Goal: Task Accomplishment & Management: Manage account settings

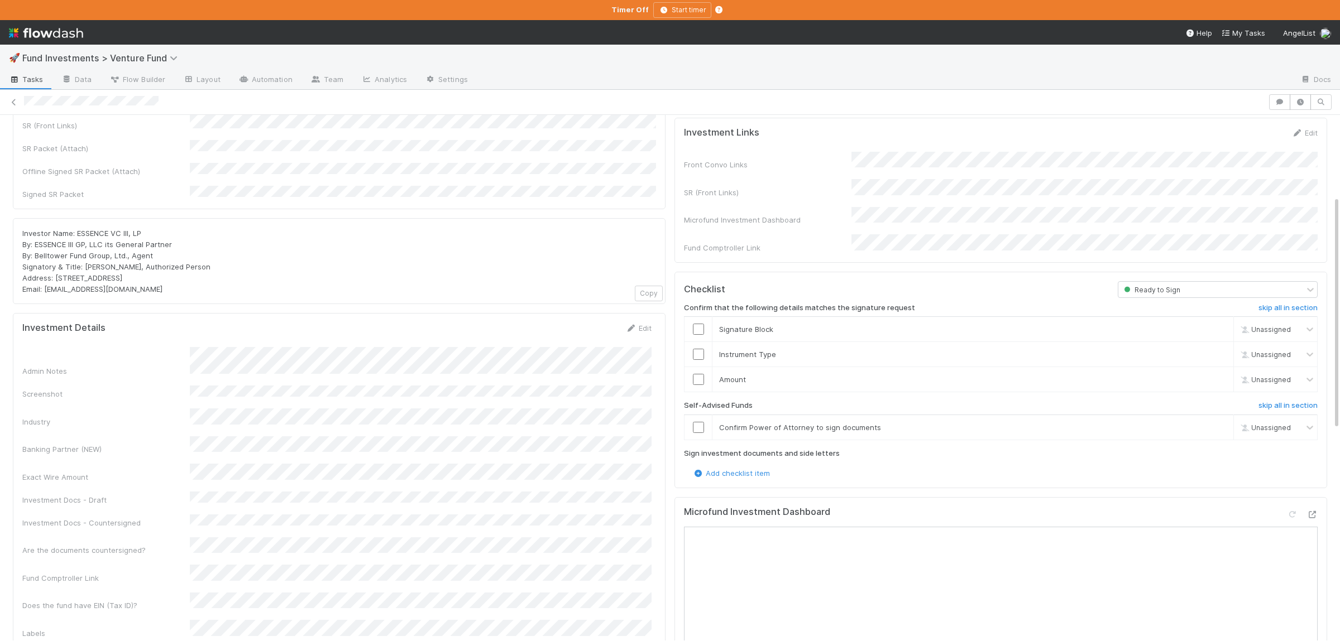
scroll to position [109, 0]
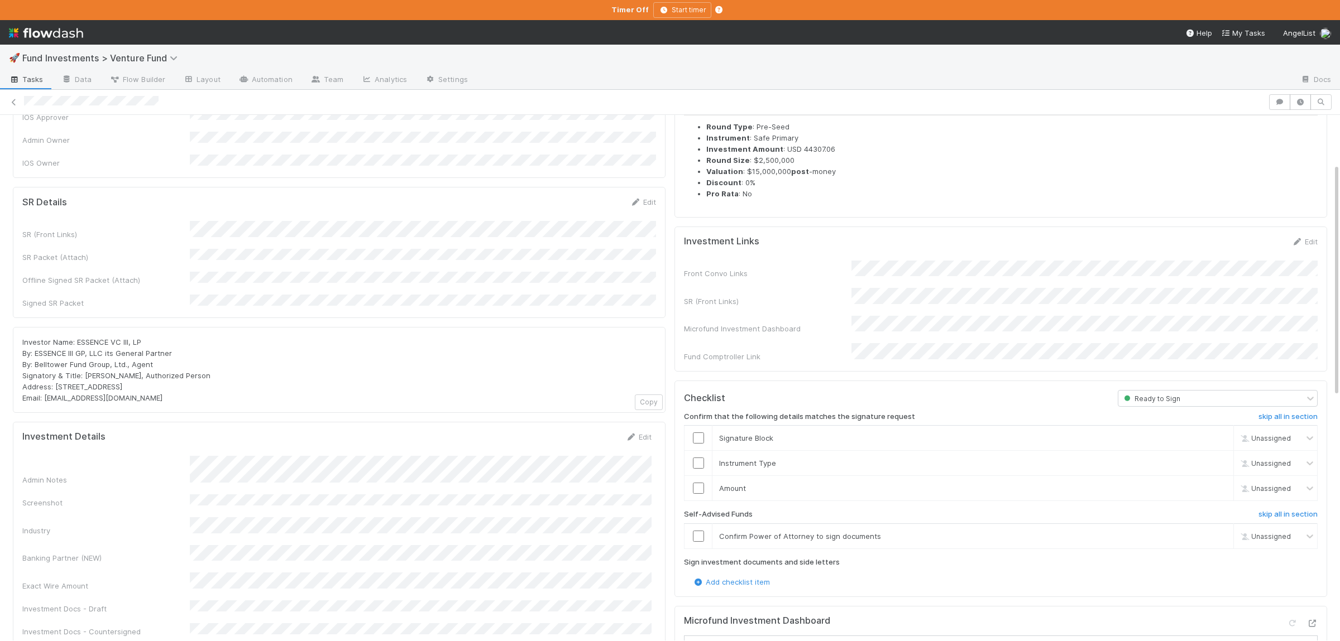
click at [295, 270] on div "SR (Front Links) SR Packet (Attach) Offline Signed SR Packet (Attach) Signed SR…" at bounding box center [339, 265] width 634 height 88
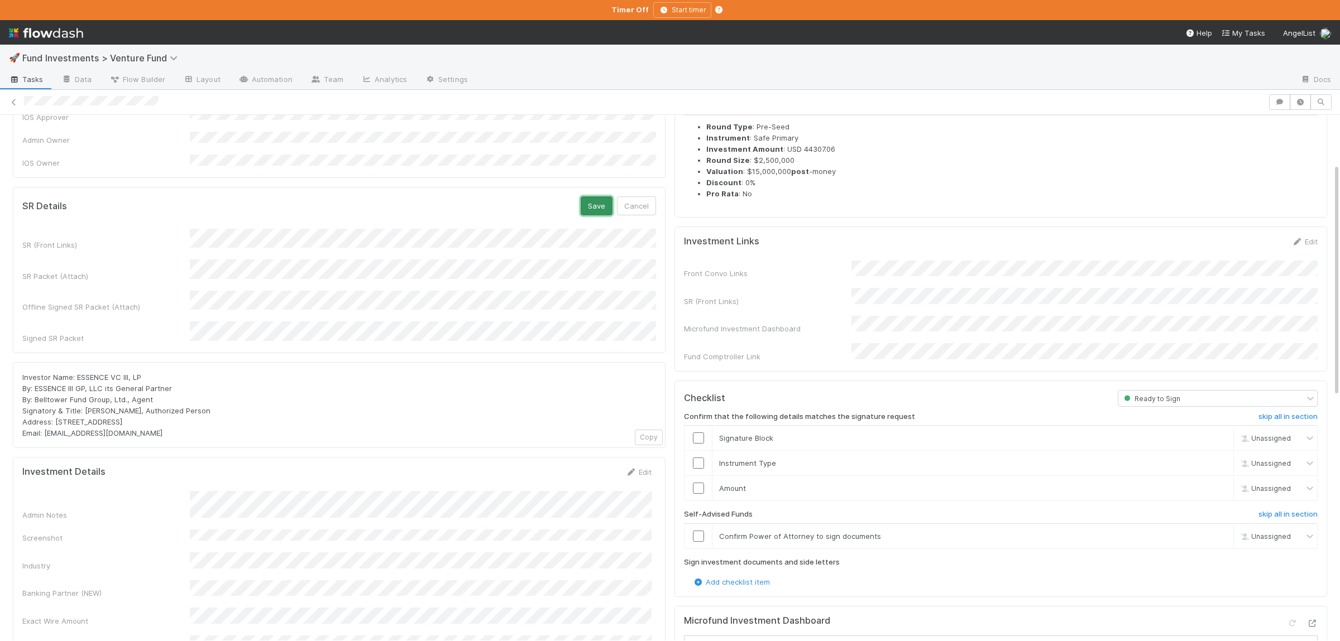
click at [597, 196] on button "Save" at bounding box center [597, 205] width 32 height 19
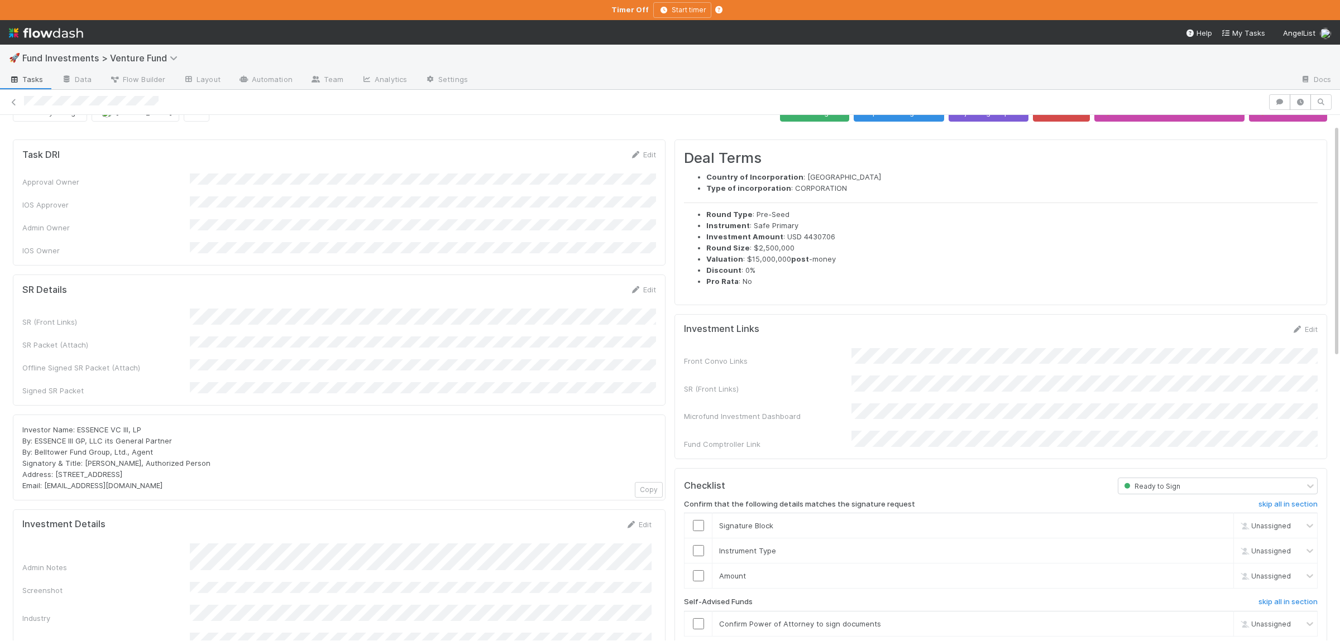
scroll to position [0, 0]
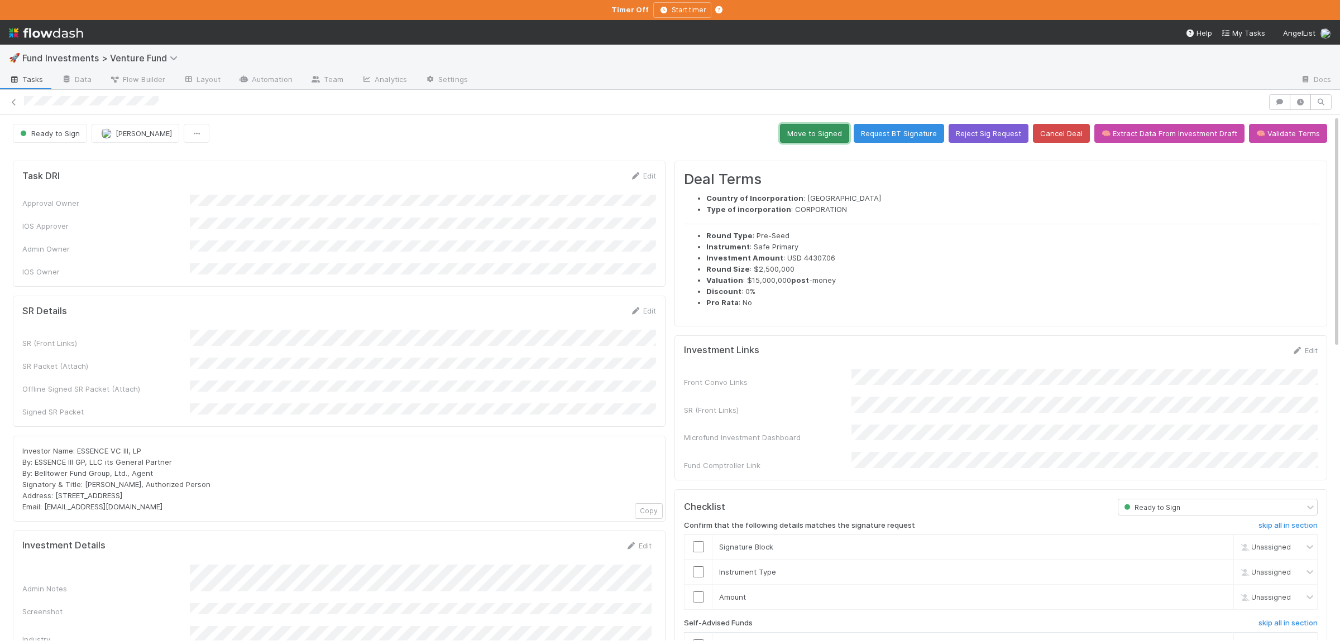
click at [828, 139] on button "Move to Signed" at bounding box center [814, 133] width 69 height 19
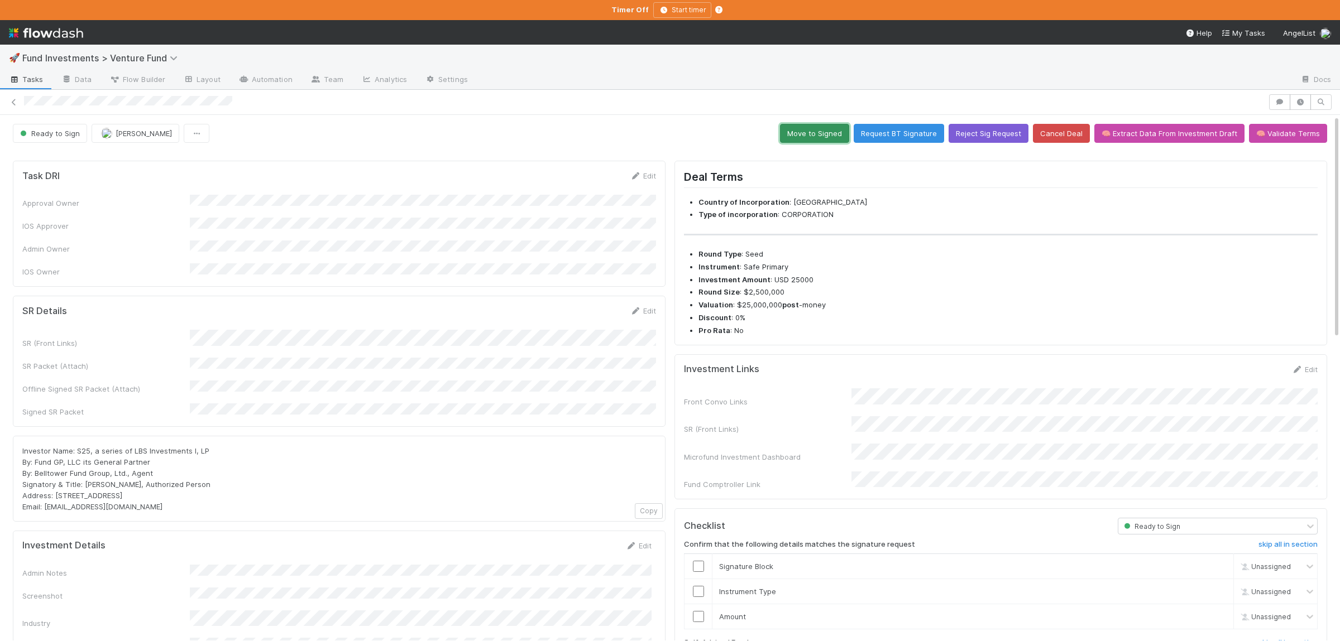
click at [807, 128] on button "Move to Signed" at bounding box center [814, 133] width 69 height 19
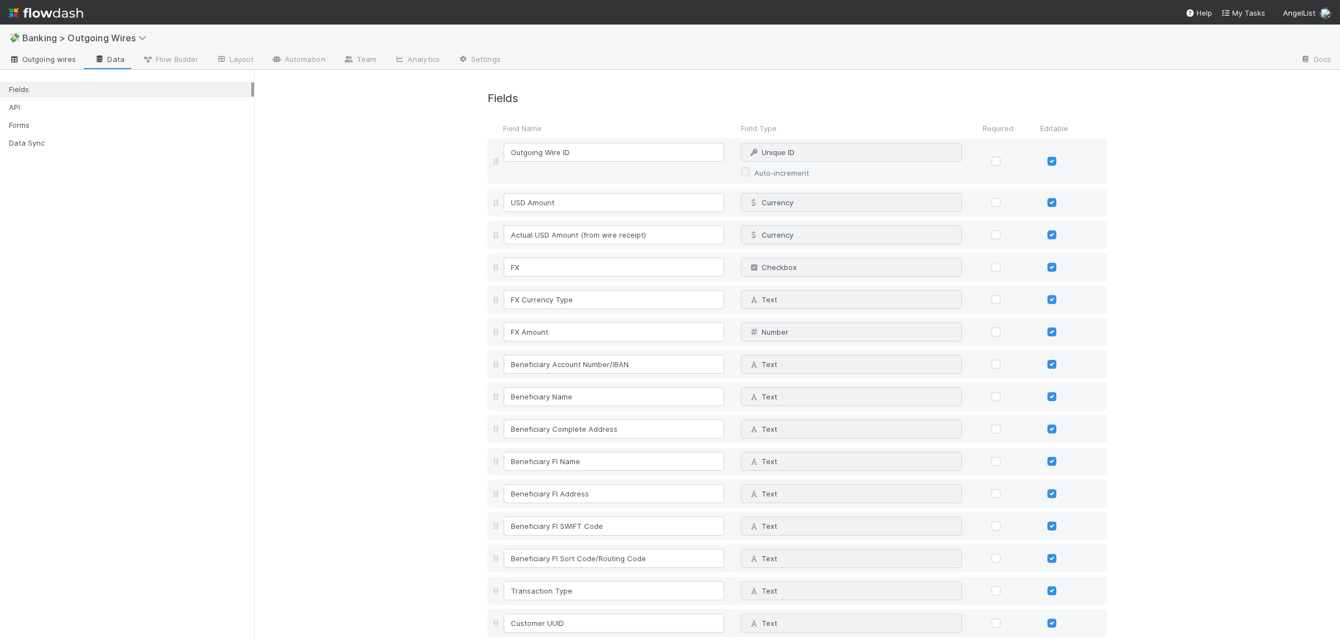
click at [68, 61] on span "Outgoing wires" at bounding box center [42, 59] width 67 height 11
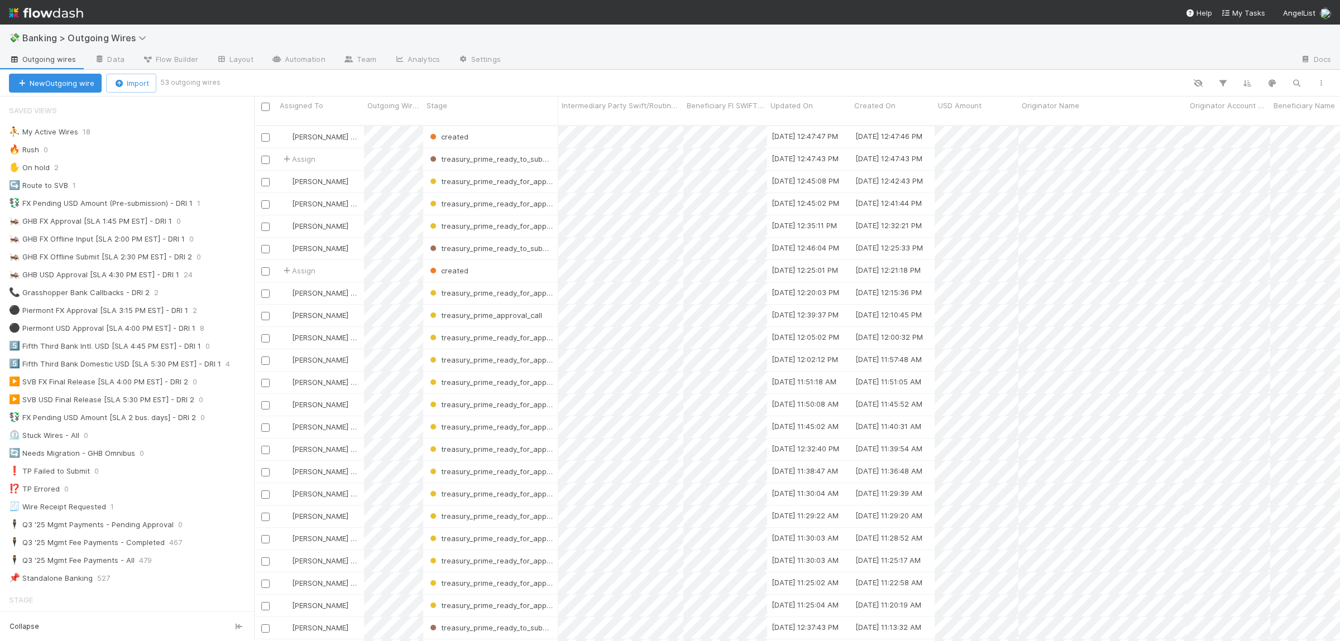
scroll to position [525, 1086]
click at [151, 139] on div "⛹️ My Active Wires 18" at bounding box center [131, 132] width 245 height 14
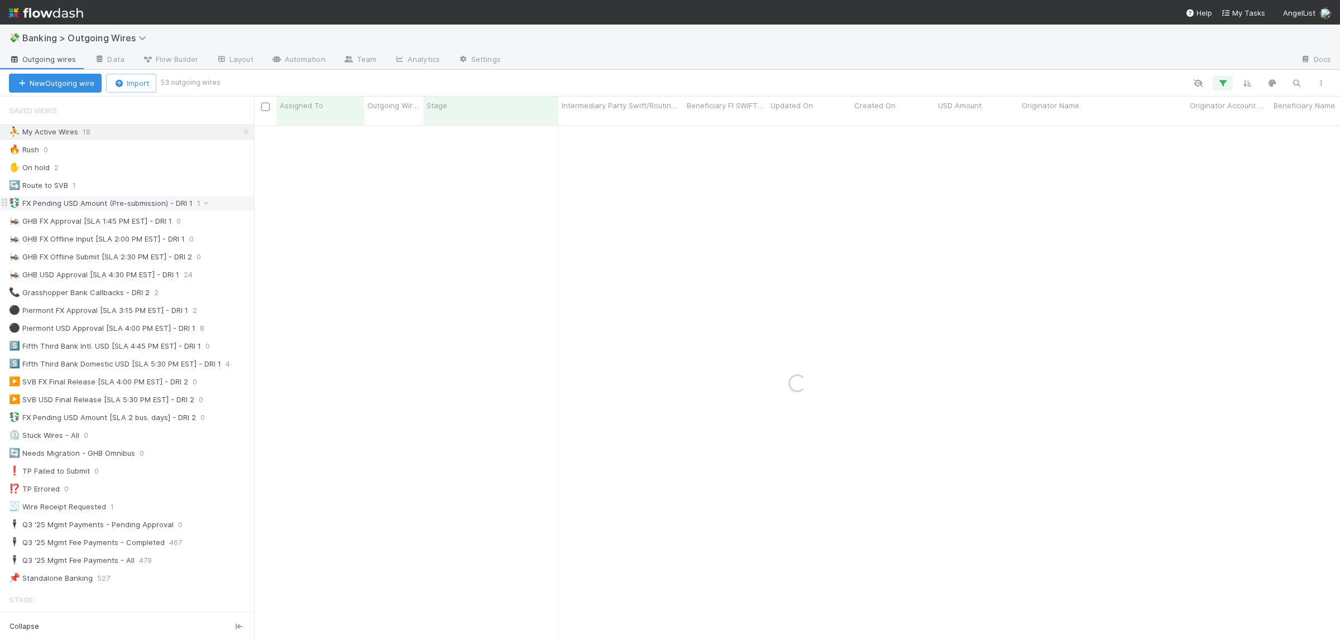
click at [123, 203] on div "💱 FX Pending USD Amount (Pre-submission) - DRI 1" at bounding box center [101, 203] width 184 height 14
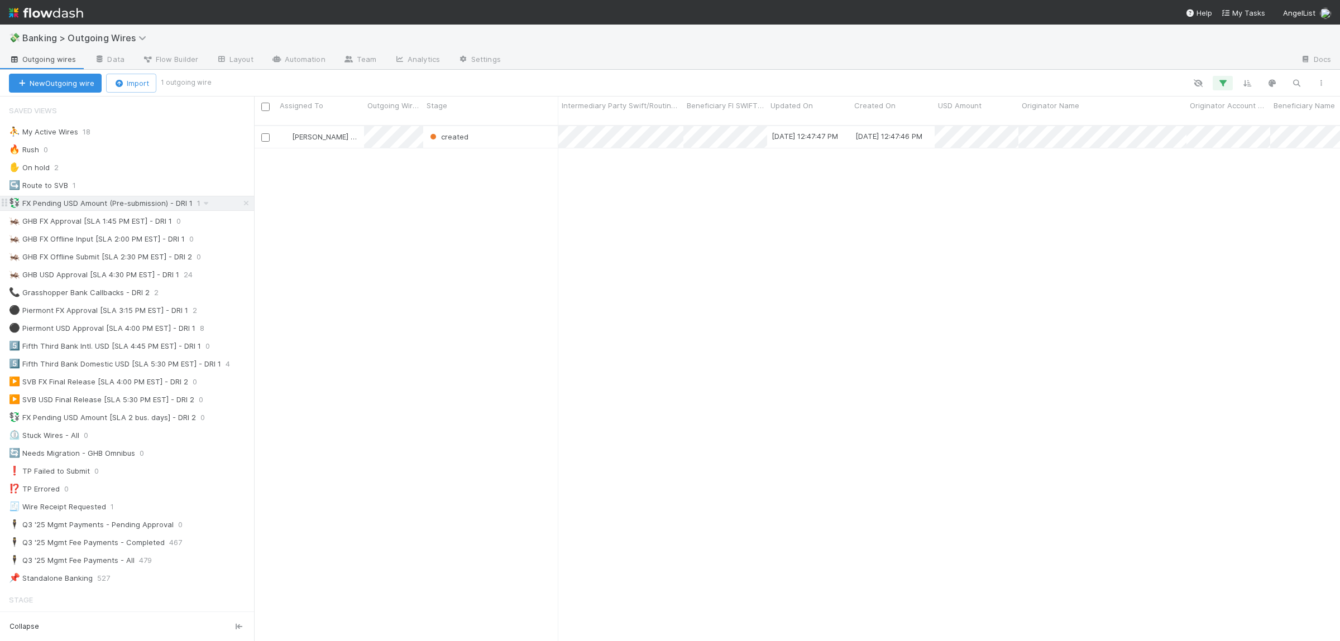
scroll to position [525, 1086]
click at [116, 315] on div "⚫ Piermont FX Approval [SLA 3:15 PM EST] - DRI 1" at bounding box center [98, 311] width 179 height 14
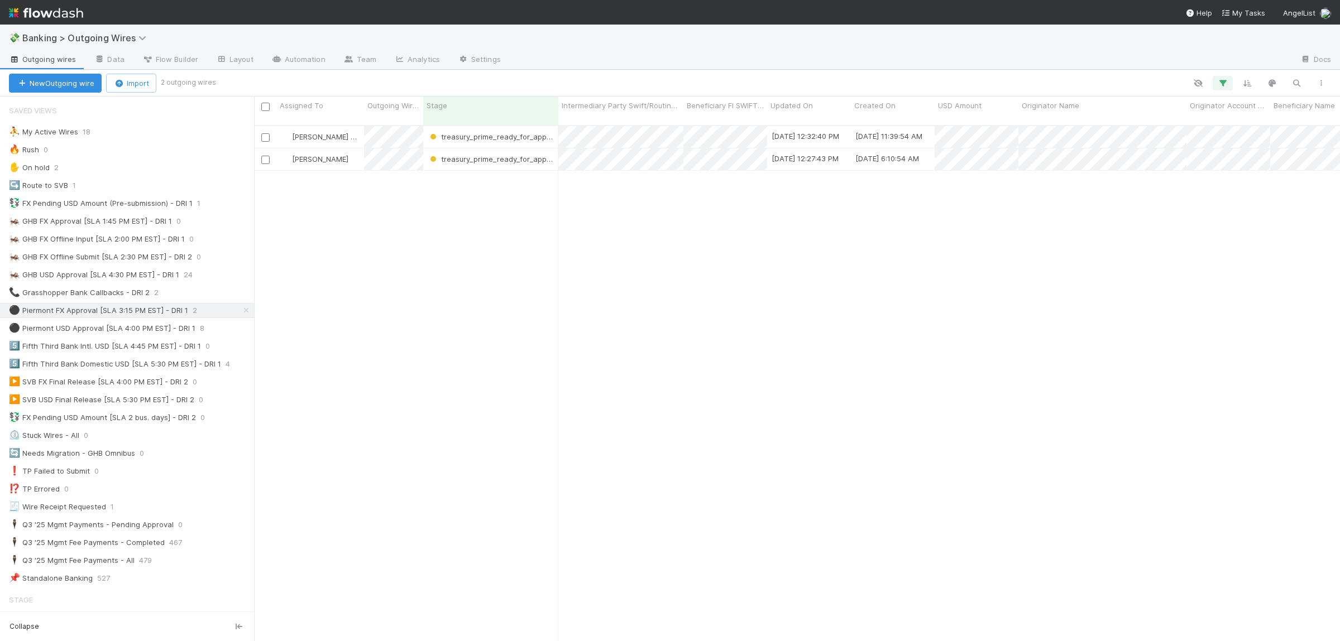
scroll to position [525, 1086]
click at [164, 135] on div "⛹️ My Active Wires 18" at bounding box center [131, 132] width 245 height 14
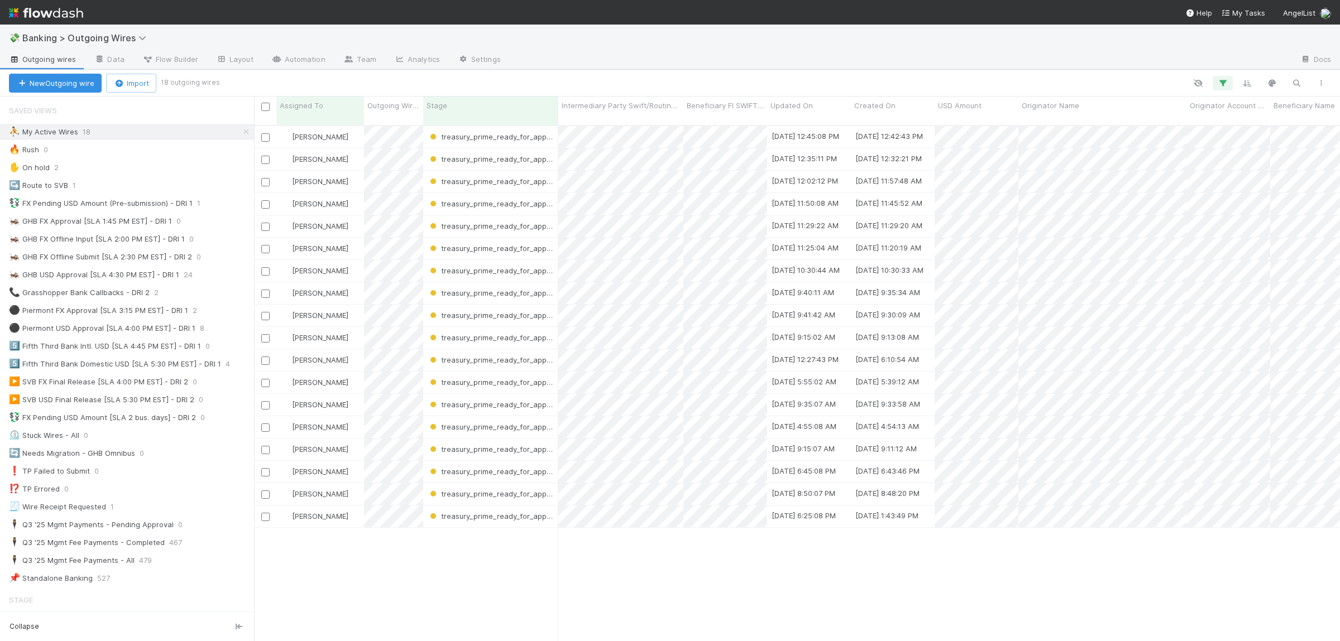
scroll to position [525, 1086]
click at [497, 577] on div "Susan Tang treasury_prime_ready_for_approval 9/2/25, 12:45:08 PM 9/2/25, 12:42:…" at bounding box center [797, 388] width 1086 height 525
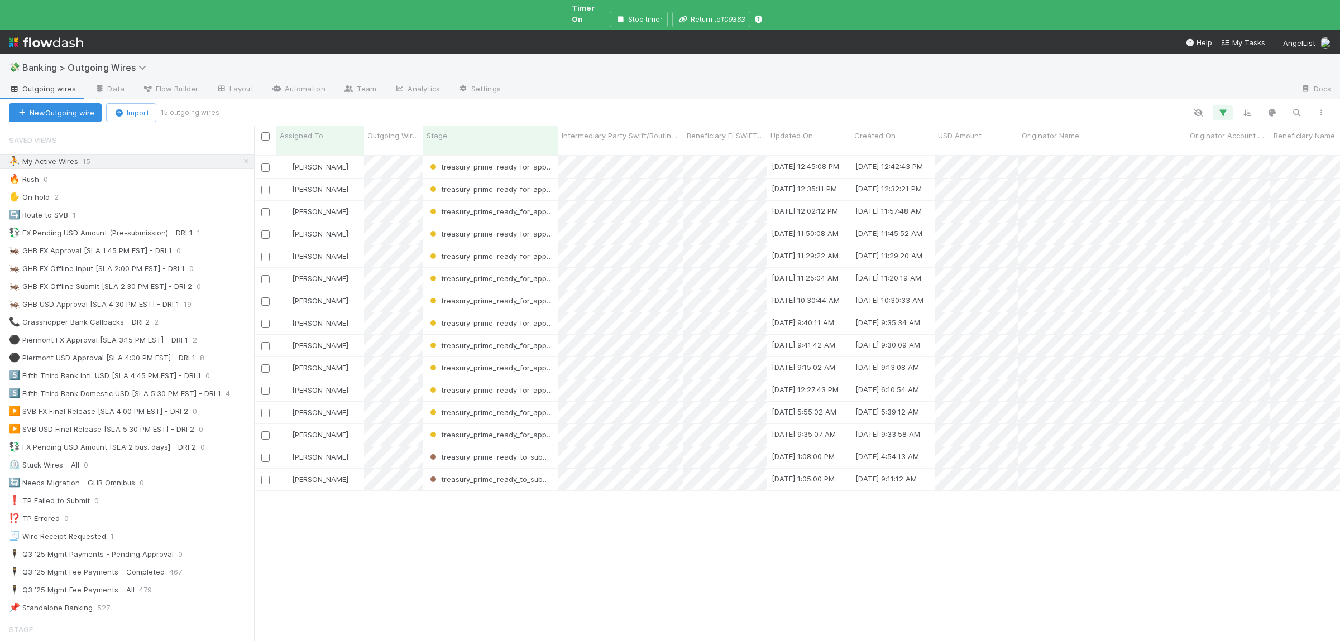
click at [647, 532] on div "Susan Tang treasury_prime_ready_for_approval 9/2/25, 12:45:08 PM 9/2/25, 12:42:…" at bounding box center [797, 418] width 1086 height 525
click at [642, 584] on div "Susan Tang treasury_prime_ready_for_approval 9/2/25, 1:12:15 PM 9/2/25, 1:12:14…" at bounding box center [797, 418] width 1086 height 525
click at [461, 552] on div "Susan Tang treasury_prime_ready_for_approval 9/2/25, 1:30:04 PM 9/2/25, 1:25:42…" at bounding box center [797, 418] width 1086 height 525
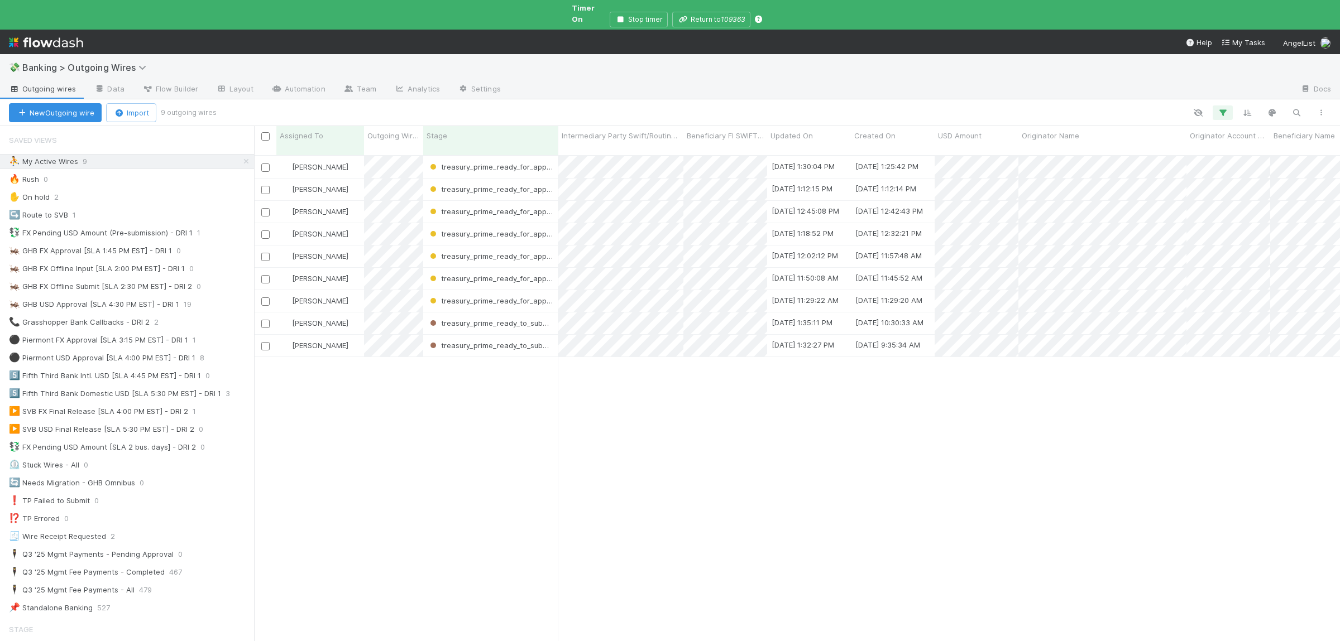
click at [488, 521] on div "Susan Tang treasury_prime_ready_for_approval 9/2/25, 1:30:04 PM 9/2/25, 1:25:42…" at bounding box center [797, 418] width 1086 height 525
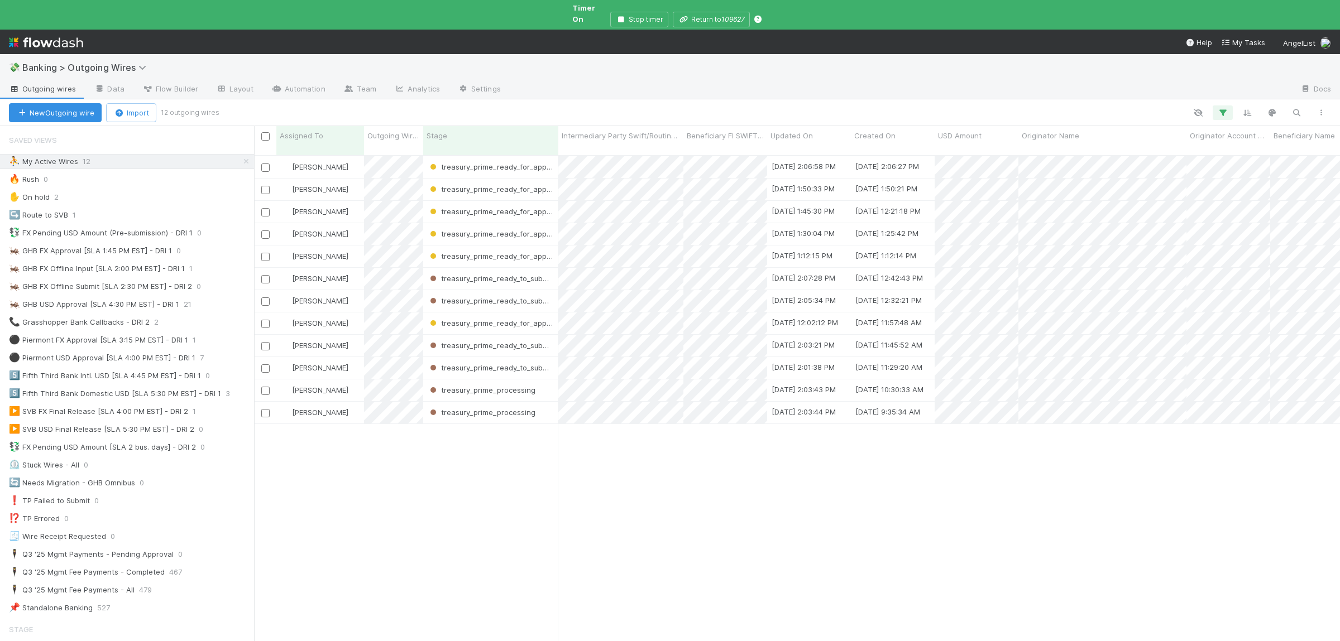
click at [773, 514] on div "Susan Tang treasury_prime_ready_for_approval 9/2/25, 2:06:58 PM 9/2/25, 2:06:27…" at bounding box center [797, 418] width 1086 height 525
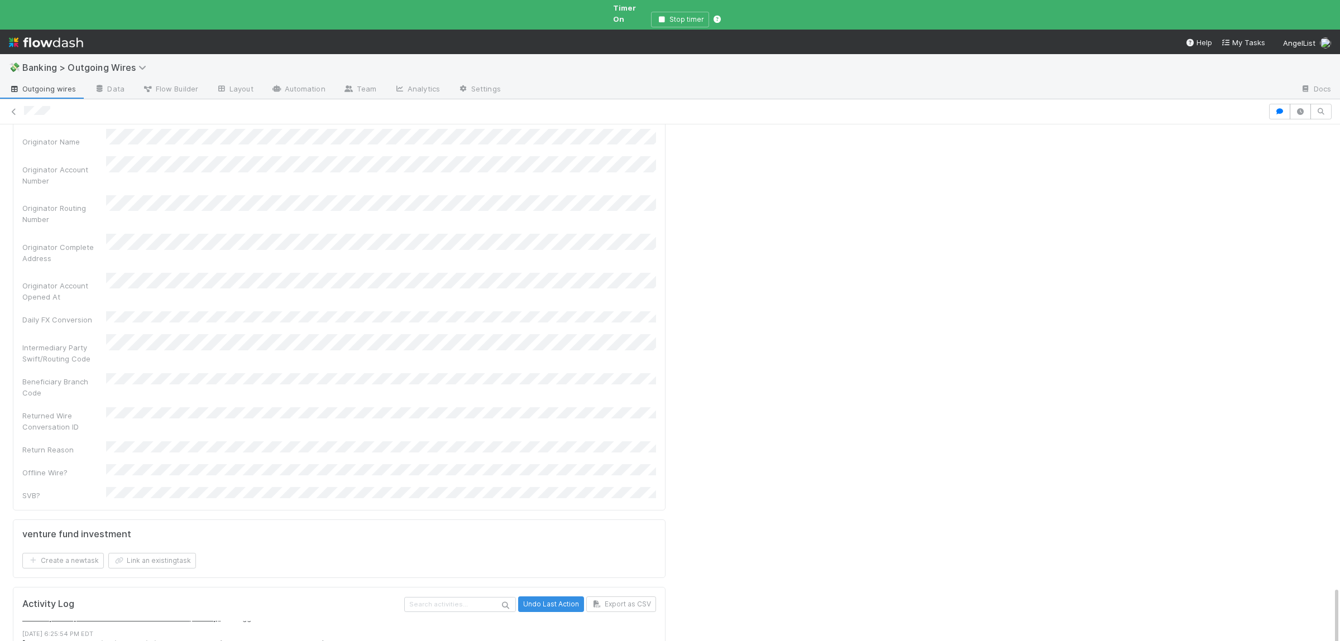
scroll to position [218, 0]
click at [143, 553] on button "Link an existing task" at bounding box center [152, 561] width 88 height 16
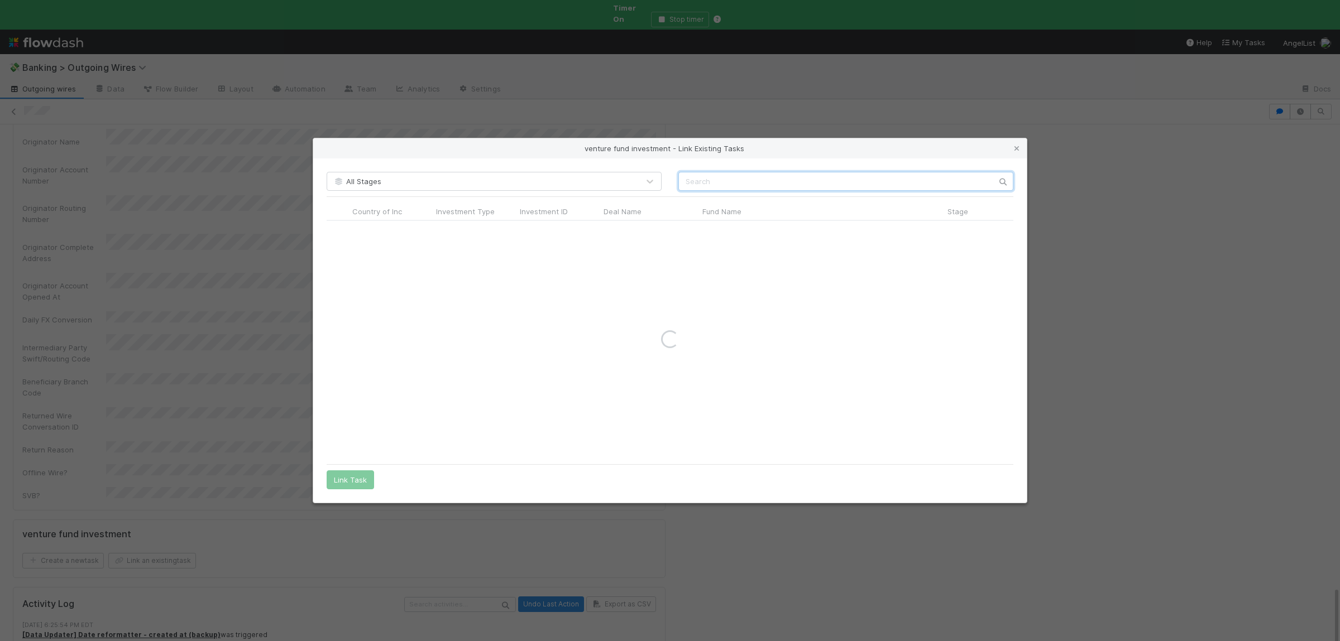
click at [760, 175] on input "text" at bounding box center [845, 181] width 335 height 19
type input "mindweave"
click at [338, 234] on input "radio" at bounding box center [337, 231] width 7 height 7
click at [338, 477] on button "Link Task" at bounding box center [350, 480] width 47 height 19
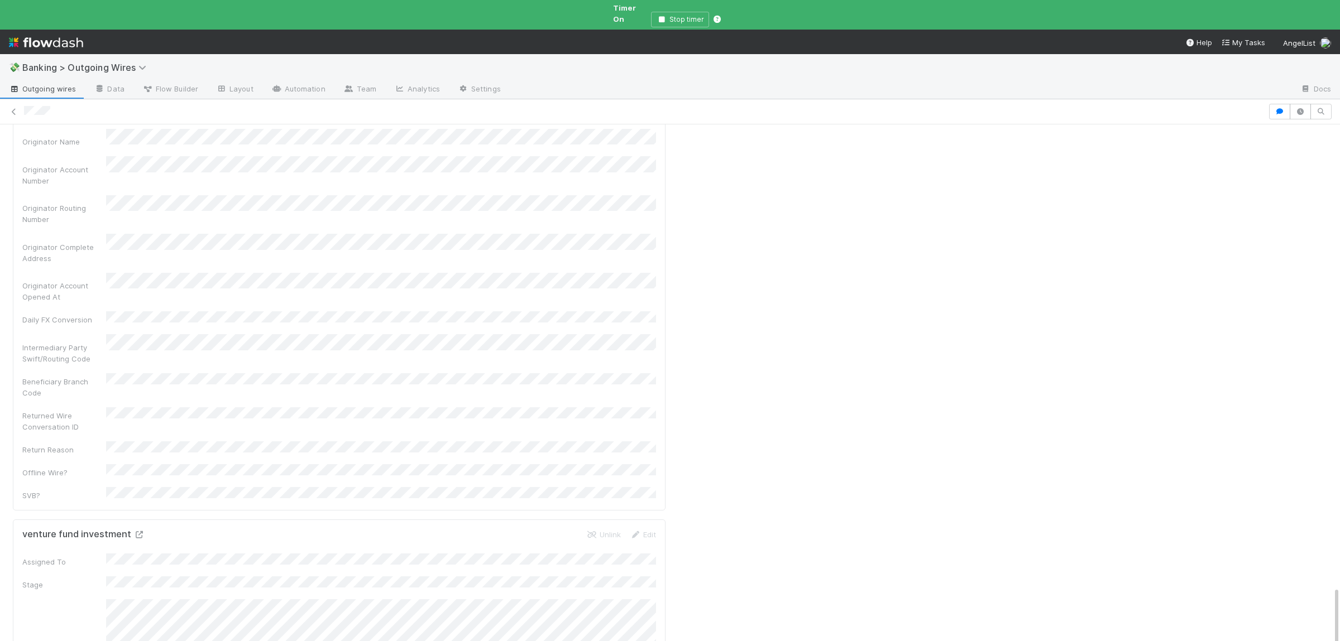
click at [133, 531] on icon at bounding box center [138, 534] width 11 height 7
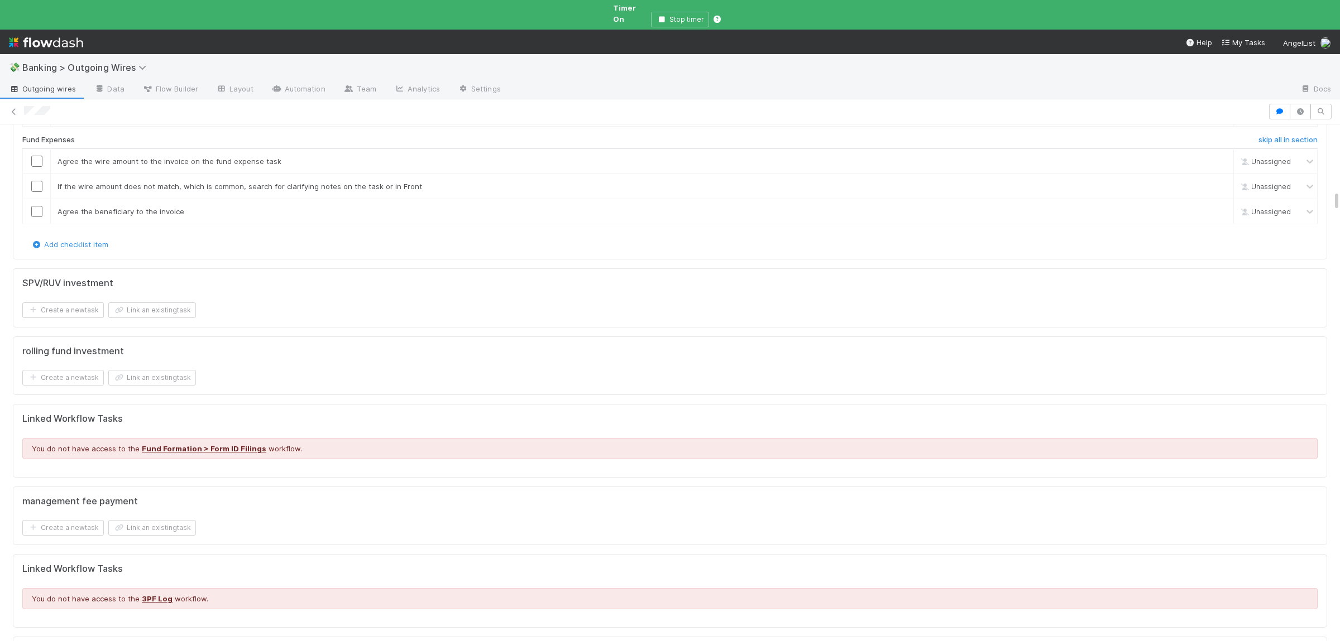
scroll to position [0, 0]
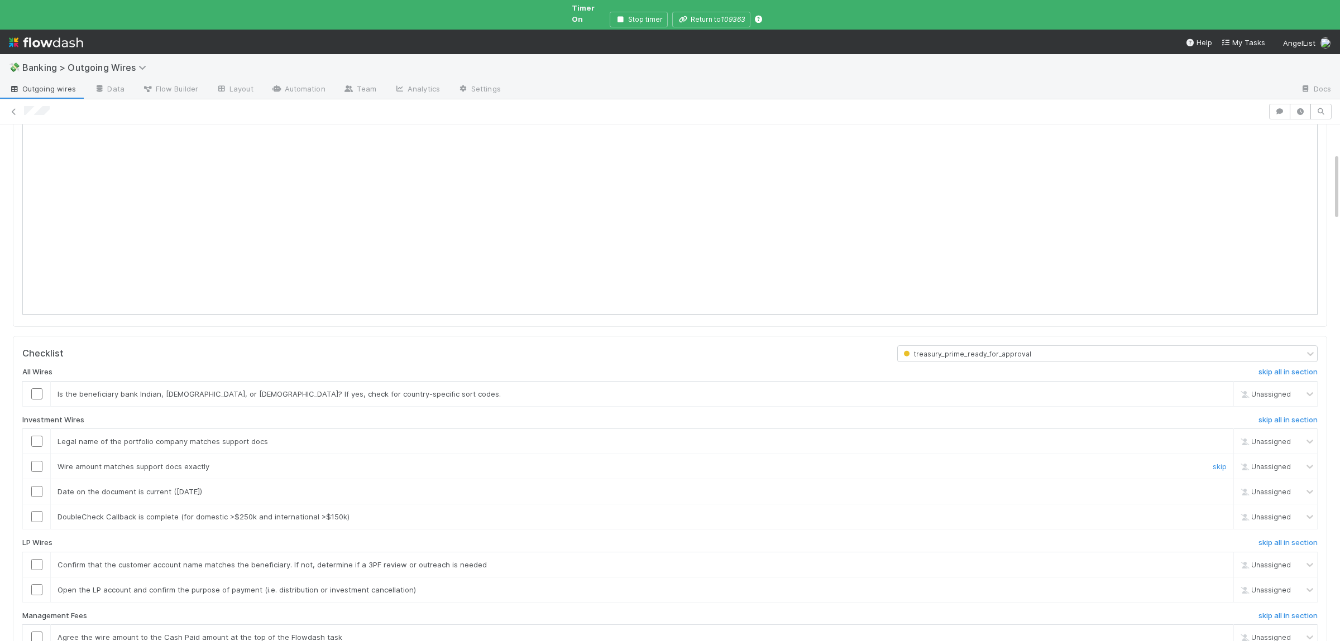
scroll to position [218, 0]
click at [1286, 366] on h6 "skip all in section" at bounding box center [1287, 370] width 59 height 9
click at [1309, 414] on h6 "skip all in section" at bounding box center [1287, 418] width 59 height 9
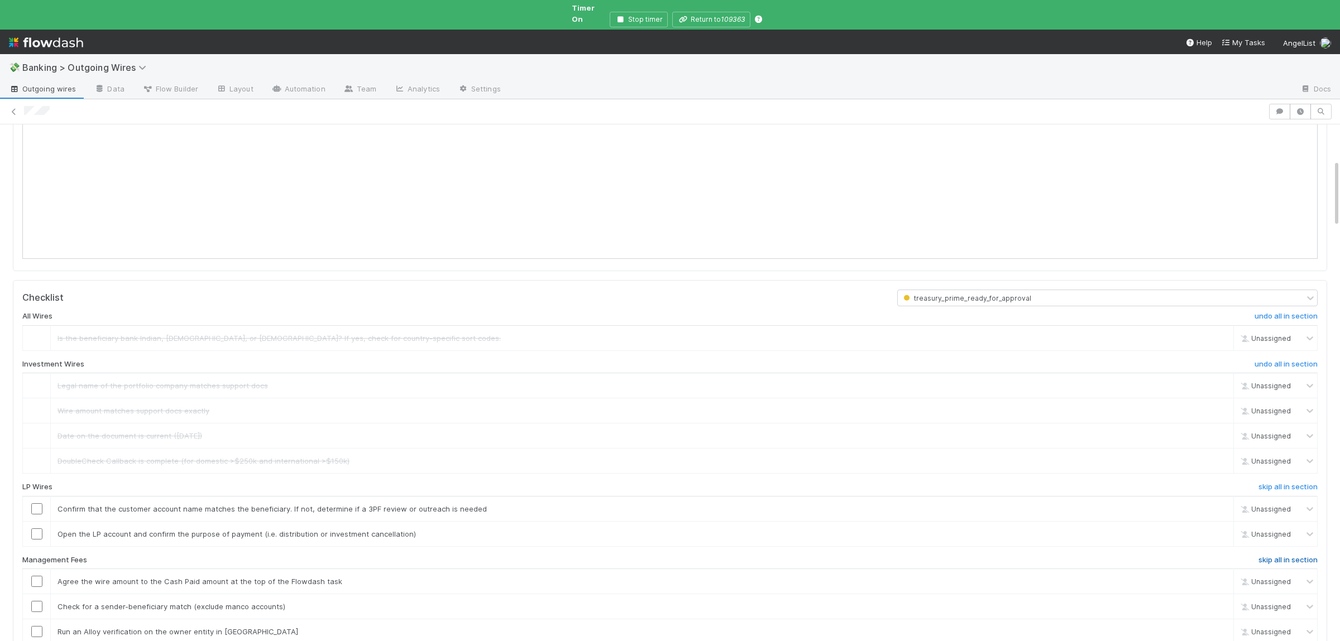
click at [1282, 556] on h6 "skip all in section" at bounding box center [1287, 560] width 59 height 9
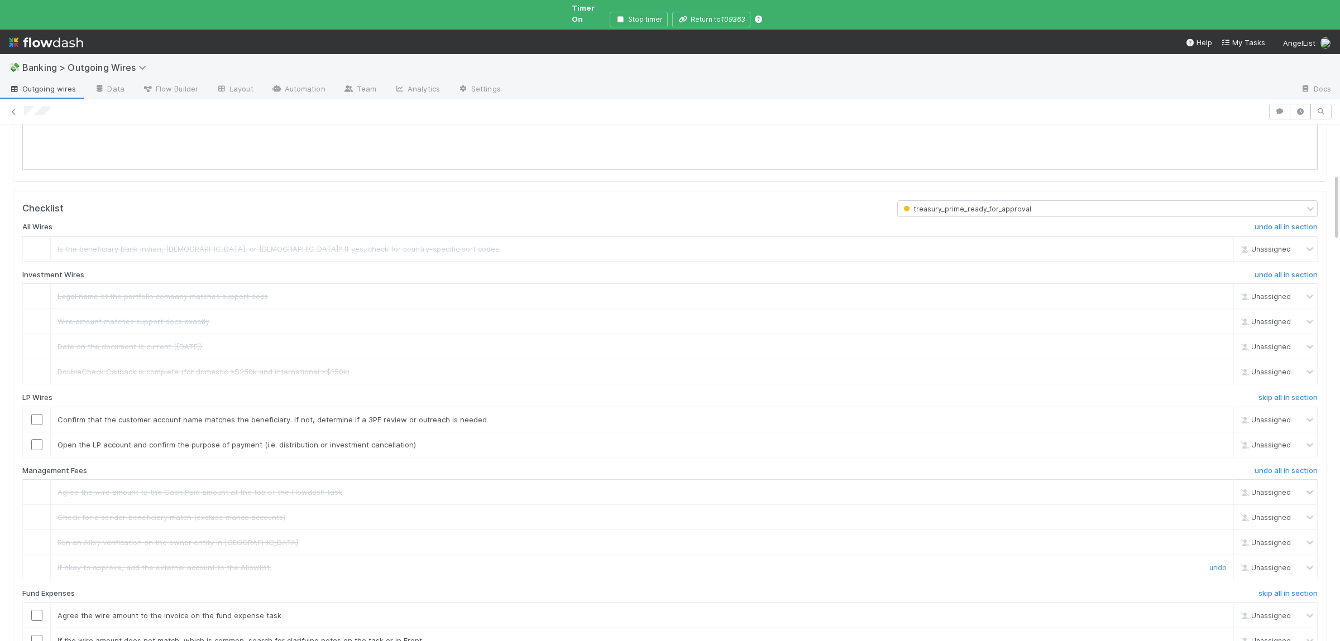
scroll to position [381, 0]
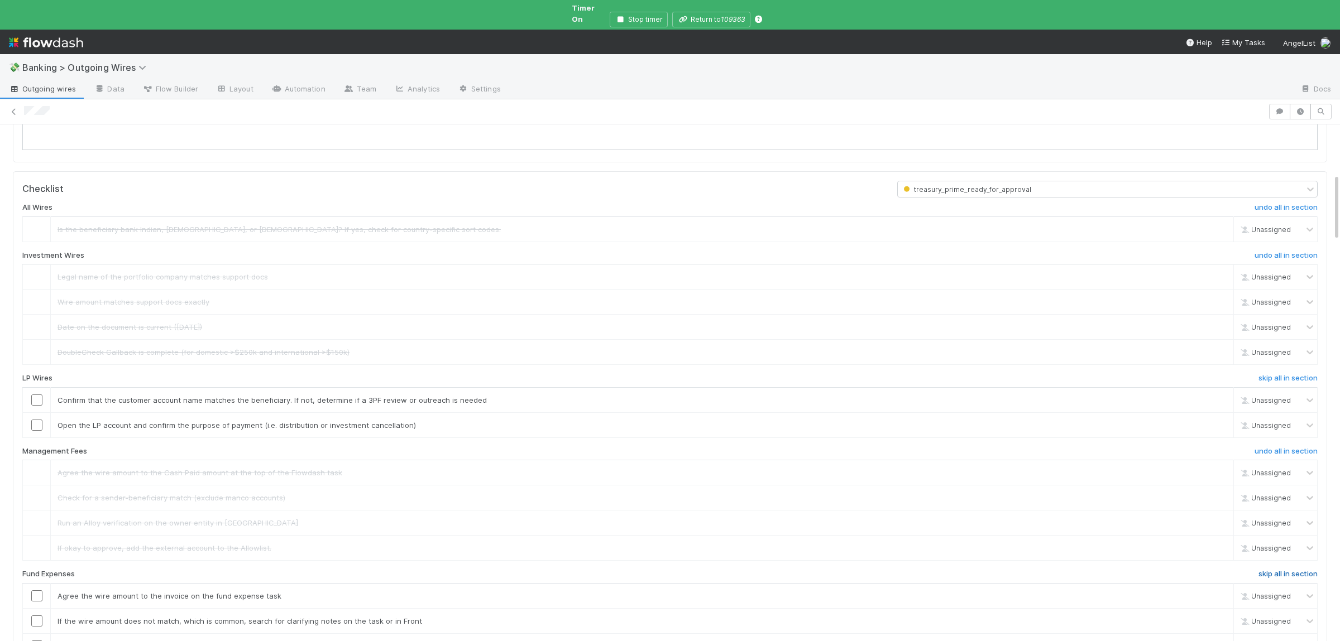
click at [1278, 570] on h6 "skip all in section" at bounding box center [1287, 574] width 59 height 9
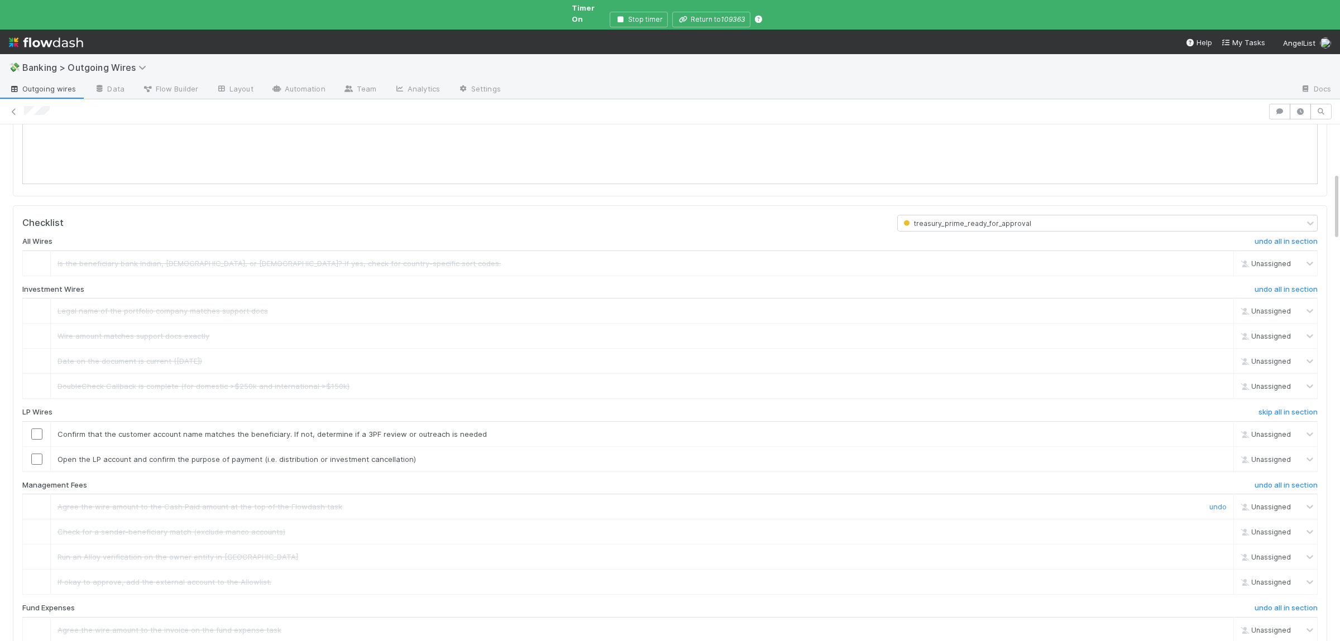
scroll to position [272, 0]
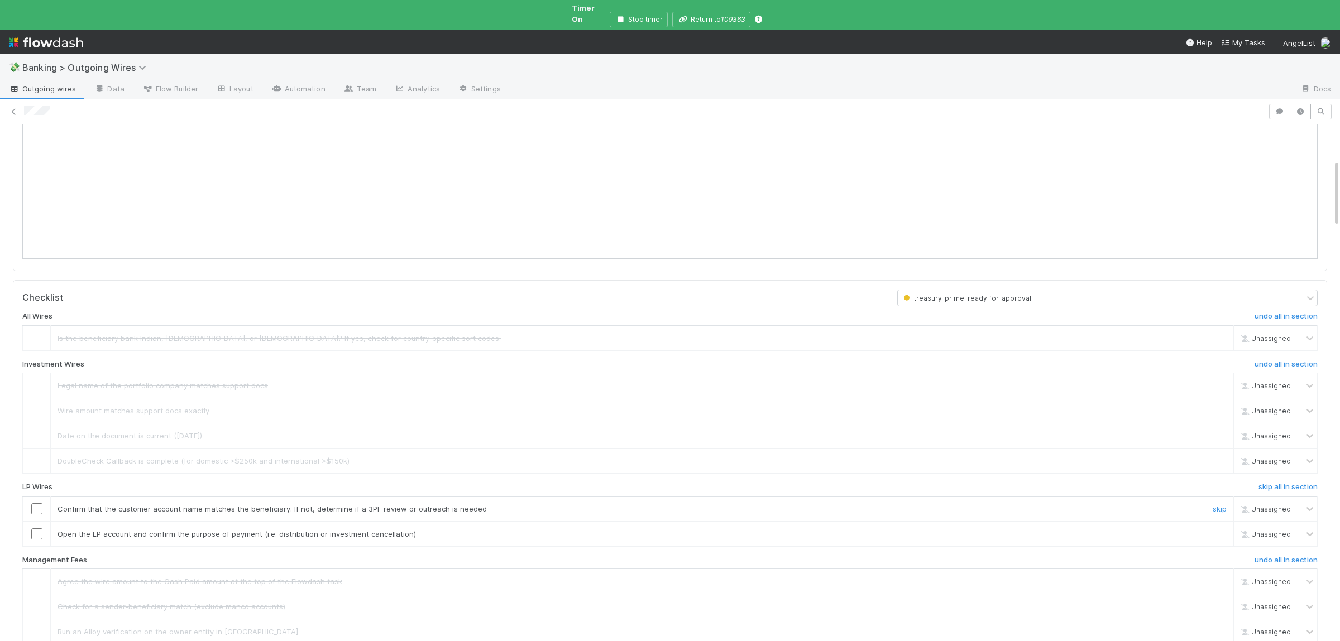
click at [39, 504] on input "checkbox" at bounding box center [36, 509] width 11 height 11
click at [37, 529] on input "checkbox" at bounding box center [36, 534] width 11 height 11
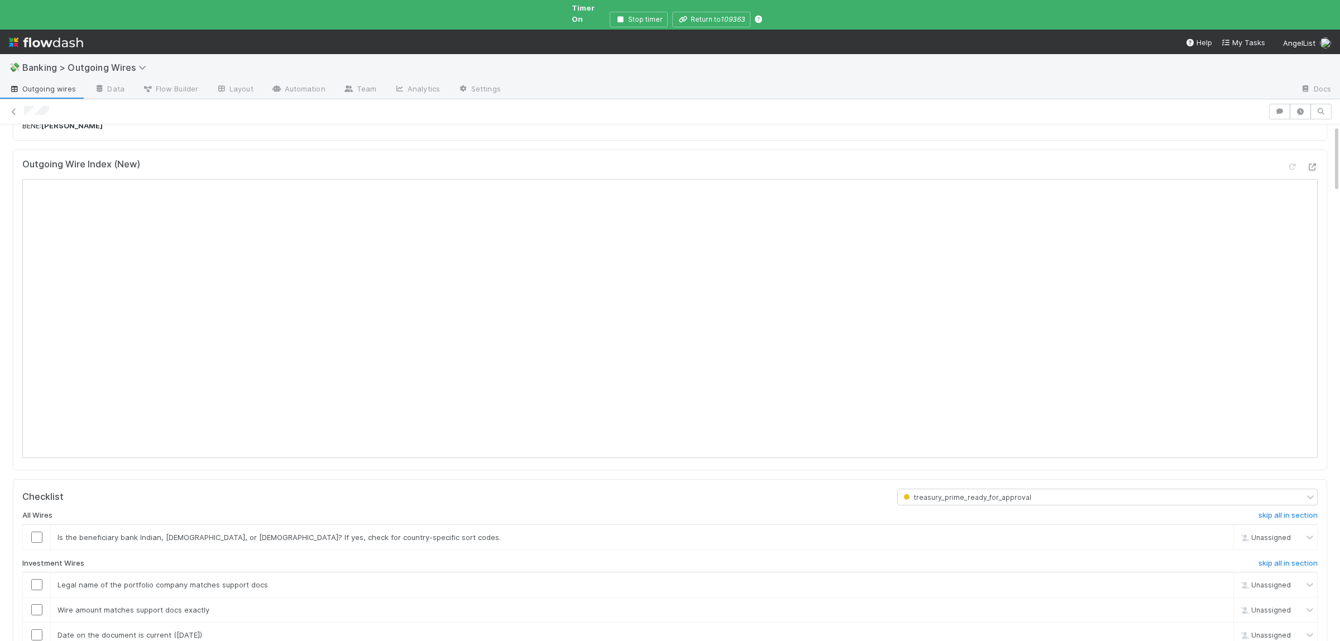
scroll to position [218, 0]
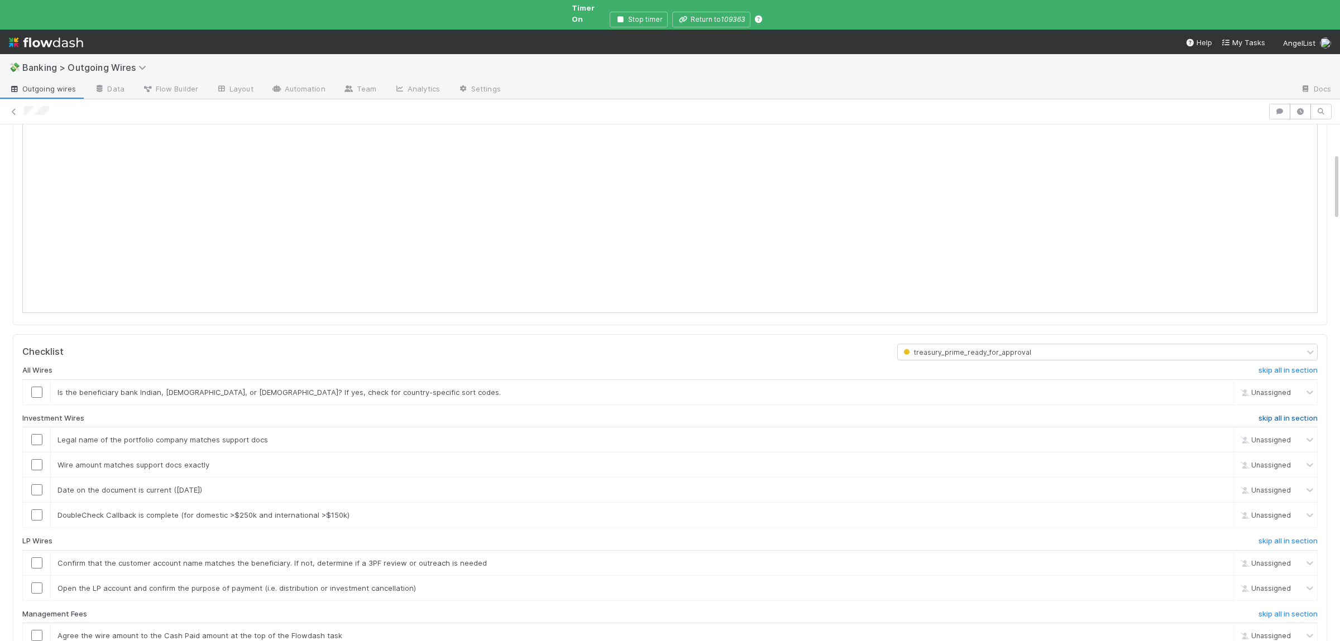
click at [1278, 414] on h6 "skip all in section" at bounding box center [1287, 418] width 59 height 9
click at [1225, 388] on link "skip" at bounding box center [1219, 392] width 14 height 9
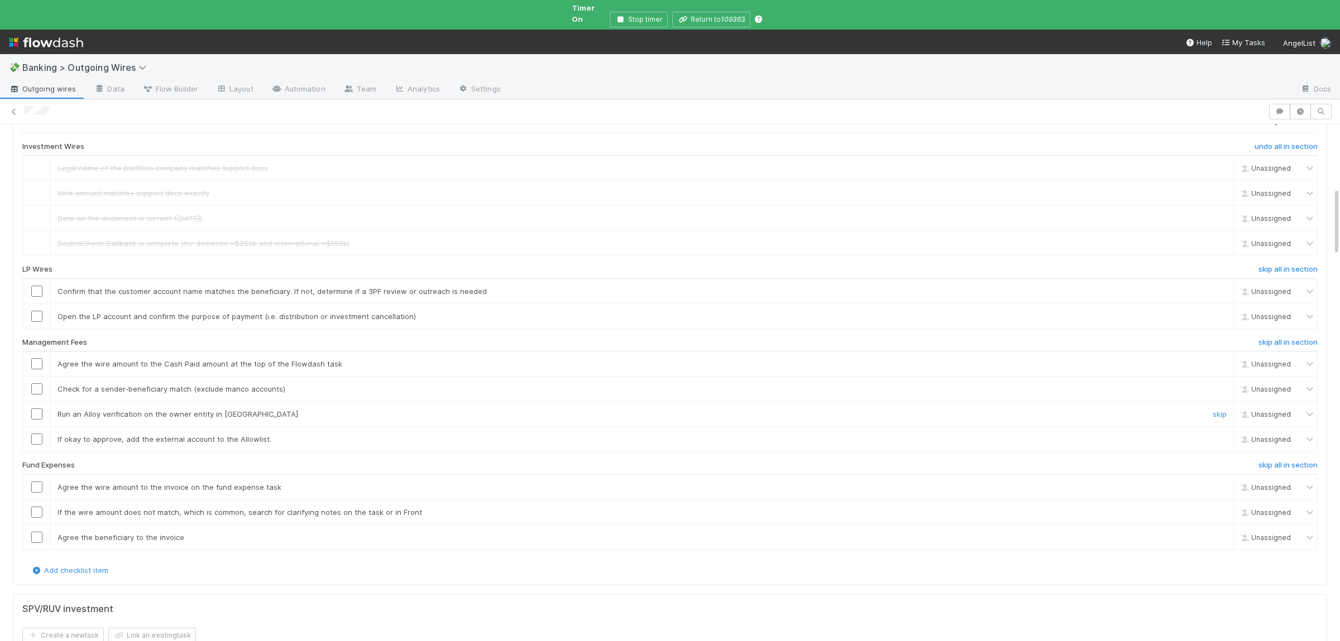
scroll to position [544, 0]
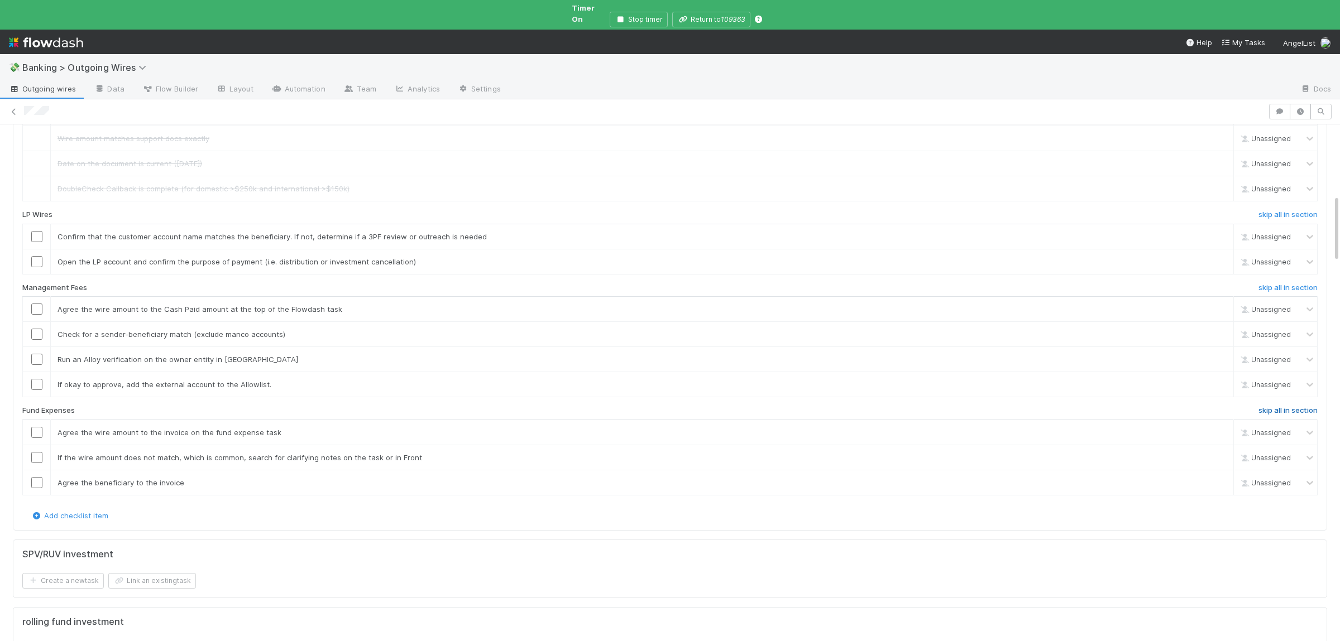
click at [1273, 406] on h6 "skip all in section" at bounding box center [1287, 410] width 59 height 9
drag, startPoint x: 1286, startPoint y: 279, endPoint x: 1005, endPoint y: 282, distance: 280.8
click at [1286, 284] on h6 "skip all in section" at bounding box center [1287, 288] width 59 height 9
click at [36, 231] on input "checkbox" at bounding box center [36, 236] width 11 height 11
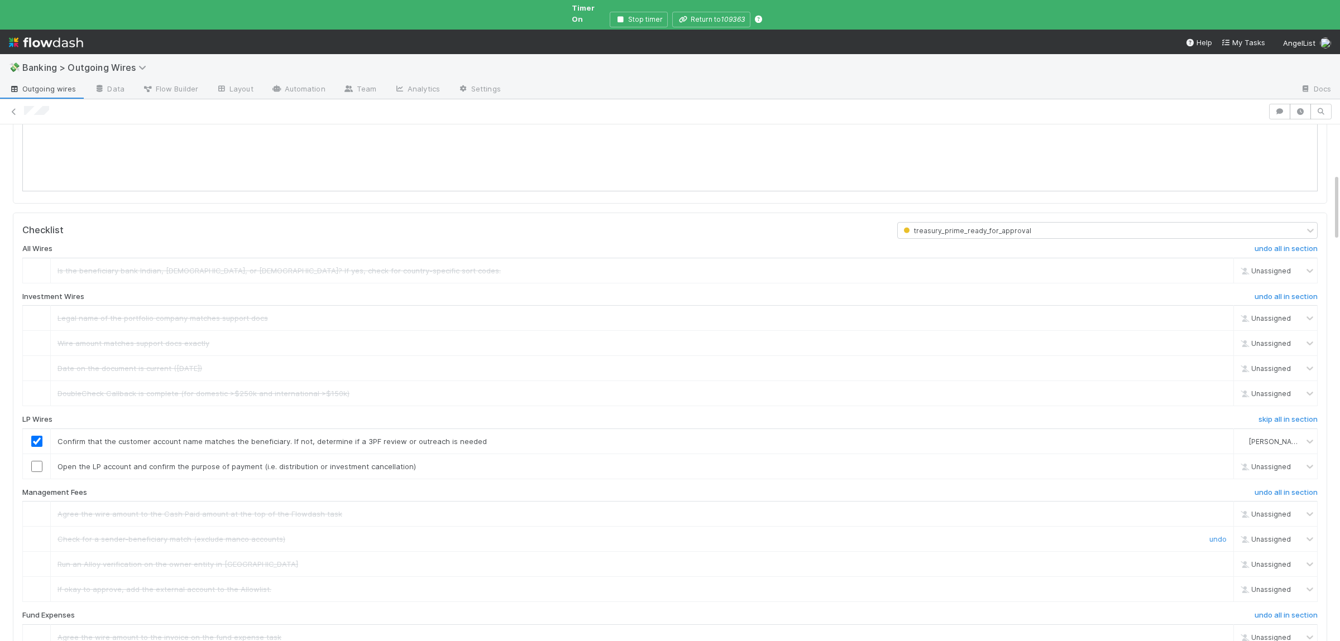
scroll to position [381, 0]
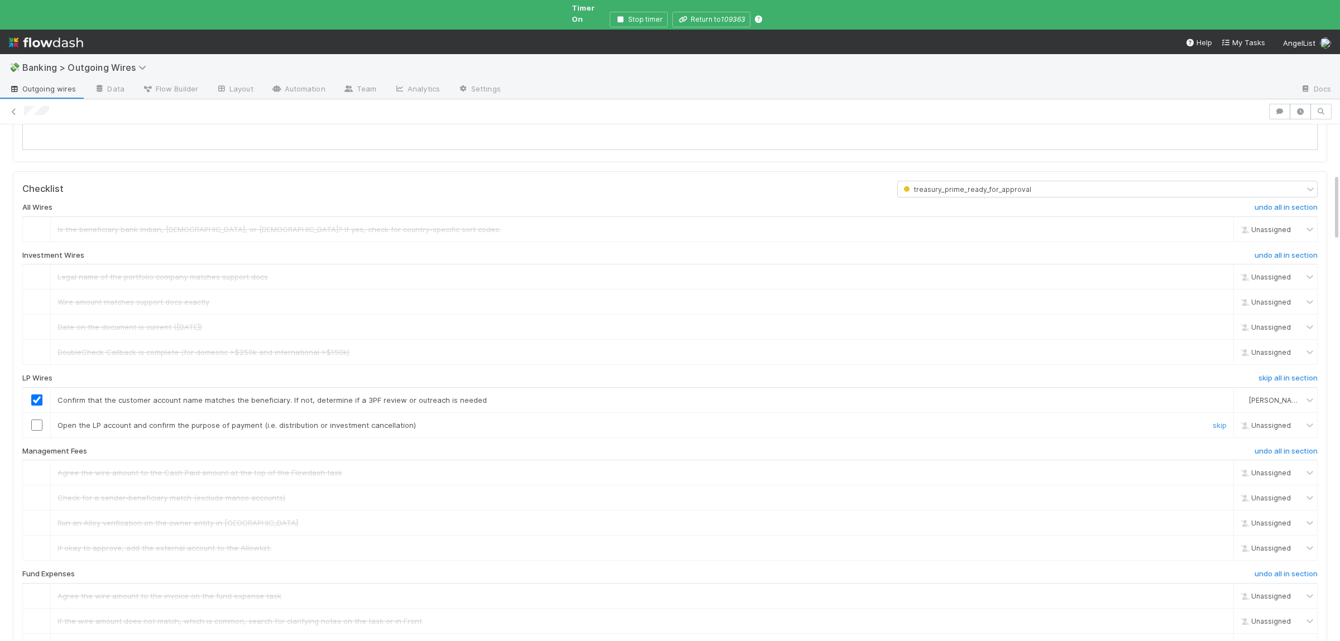
click at [38, 421] on input "checkbox" at bounding box center [36, 425] width 11 height 11
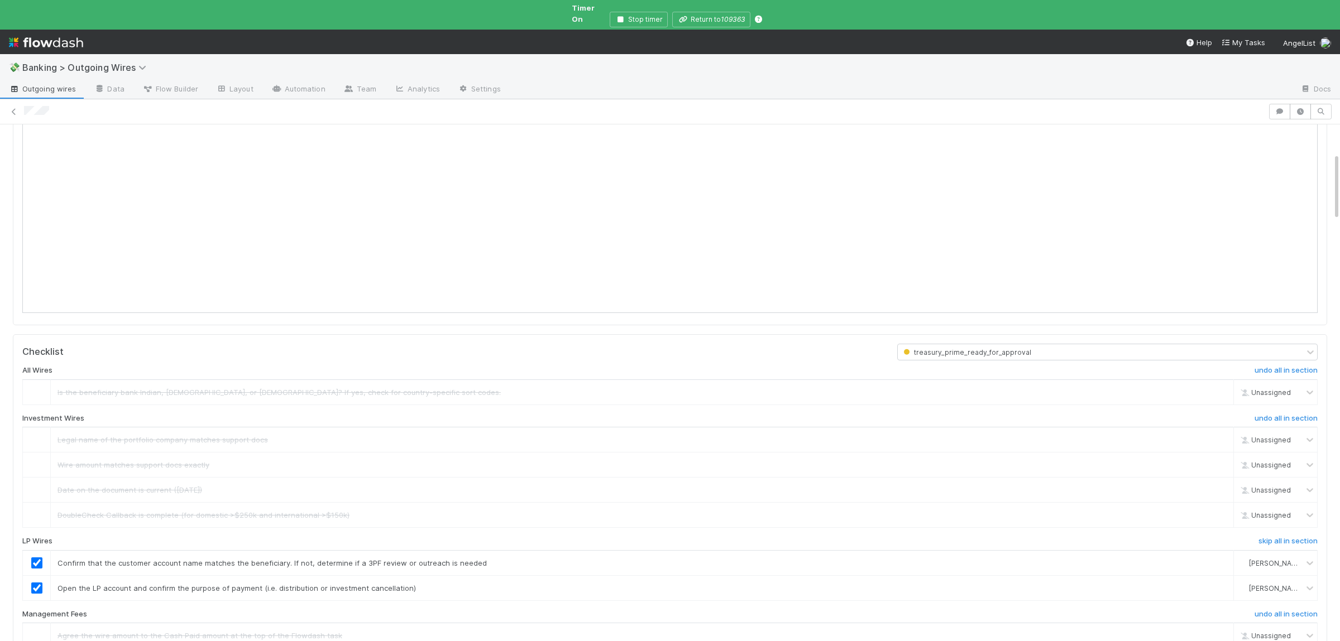
scroll to position [0, 0]
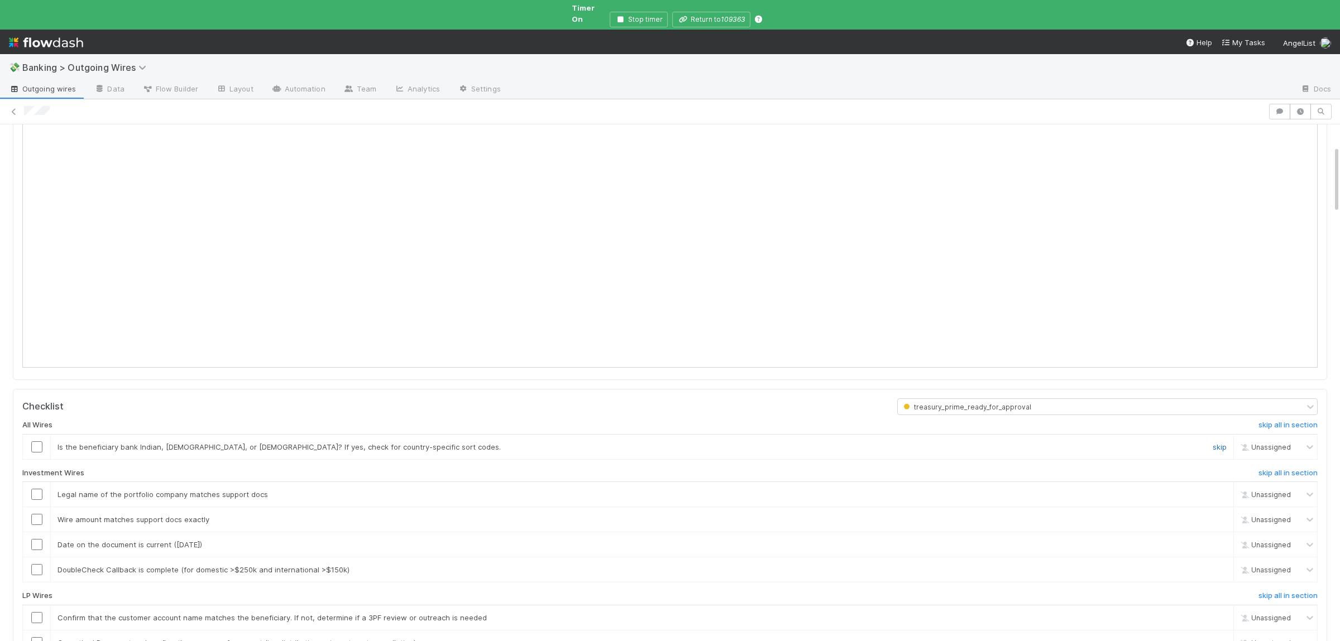
click at [1221, 443] on link "skip" at bounding box center [1219, 447] width 14 height 9
click at [1310, 469] on h6 "skip all in section" at bounding box center [1287, 473] width 59 height 9
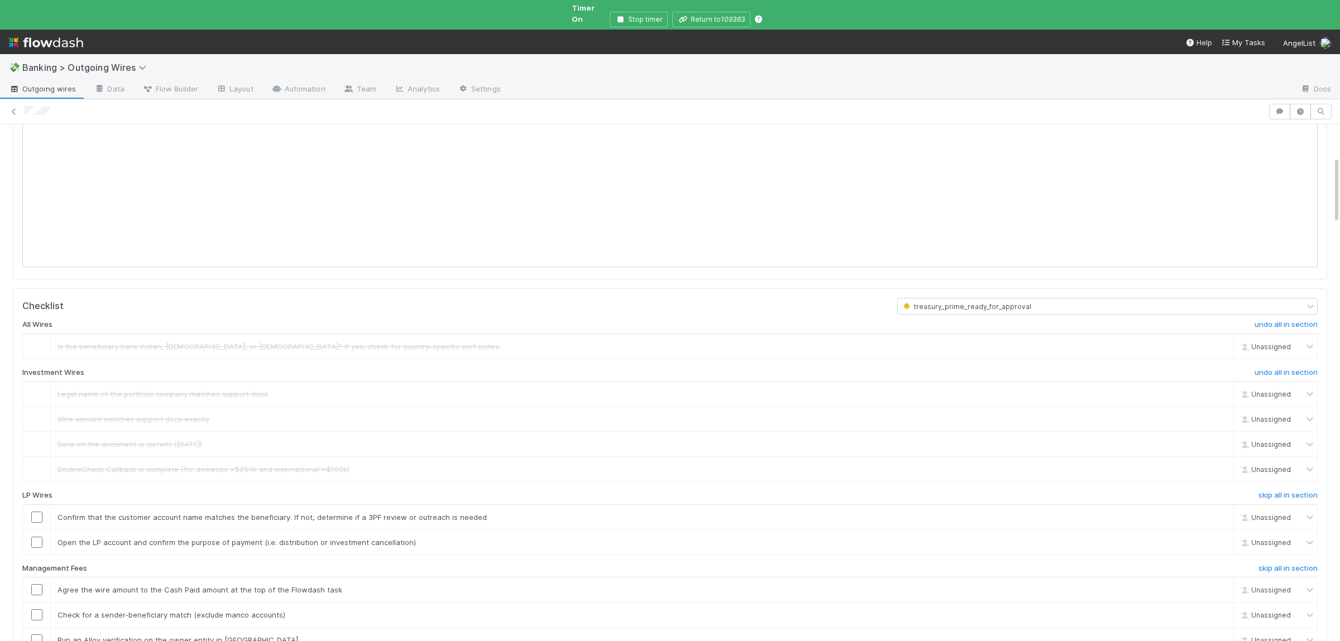
scroll to position [272, 0]
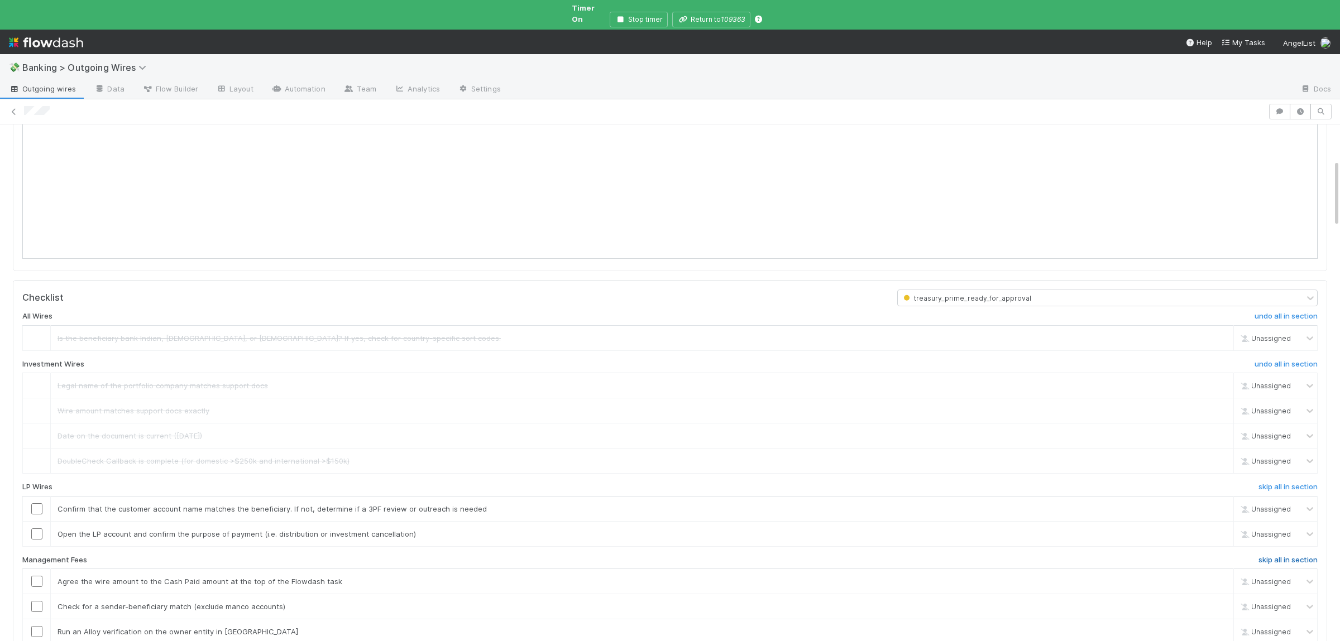
click at [1312, 556] on h6 "skip all in section" at bounding box center [1287, 560] width 59 height 9
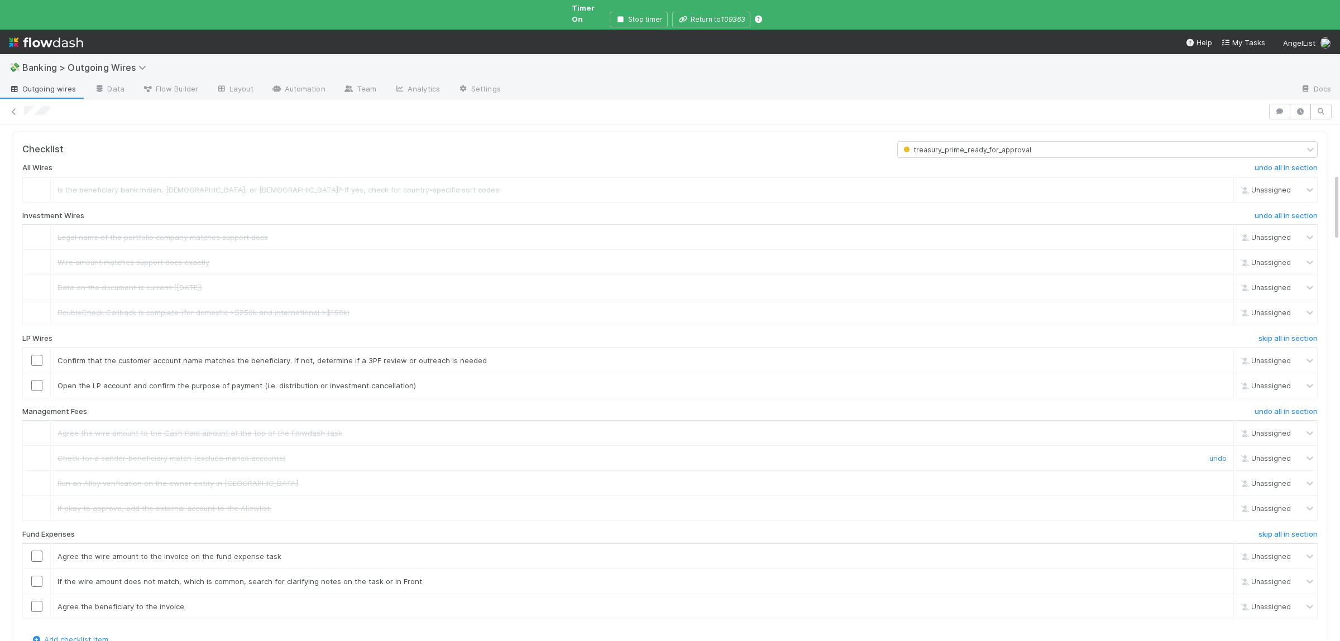
scroll to position [435, 0]
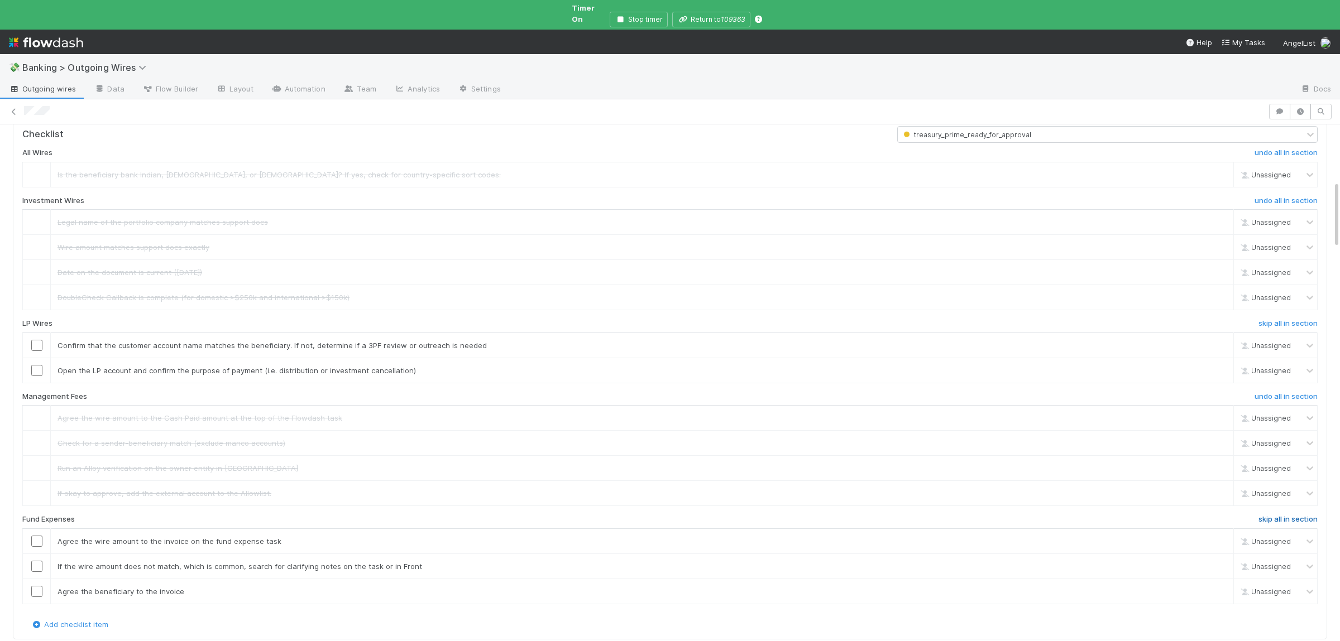
click at [1297, 519] on link "skip all in section" at bounding box center [1287, 521] width 59 height 13
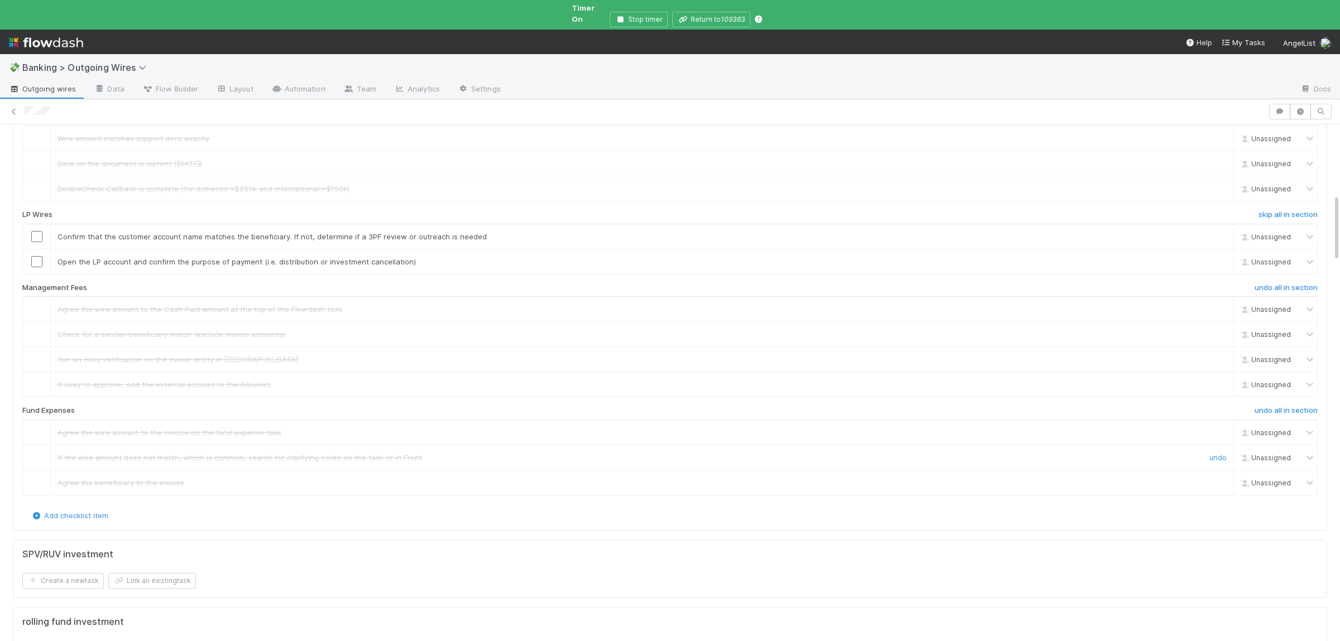
scroll to position [327, 0]
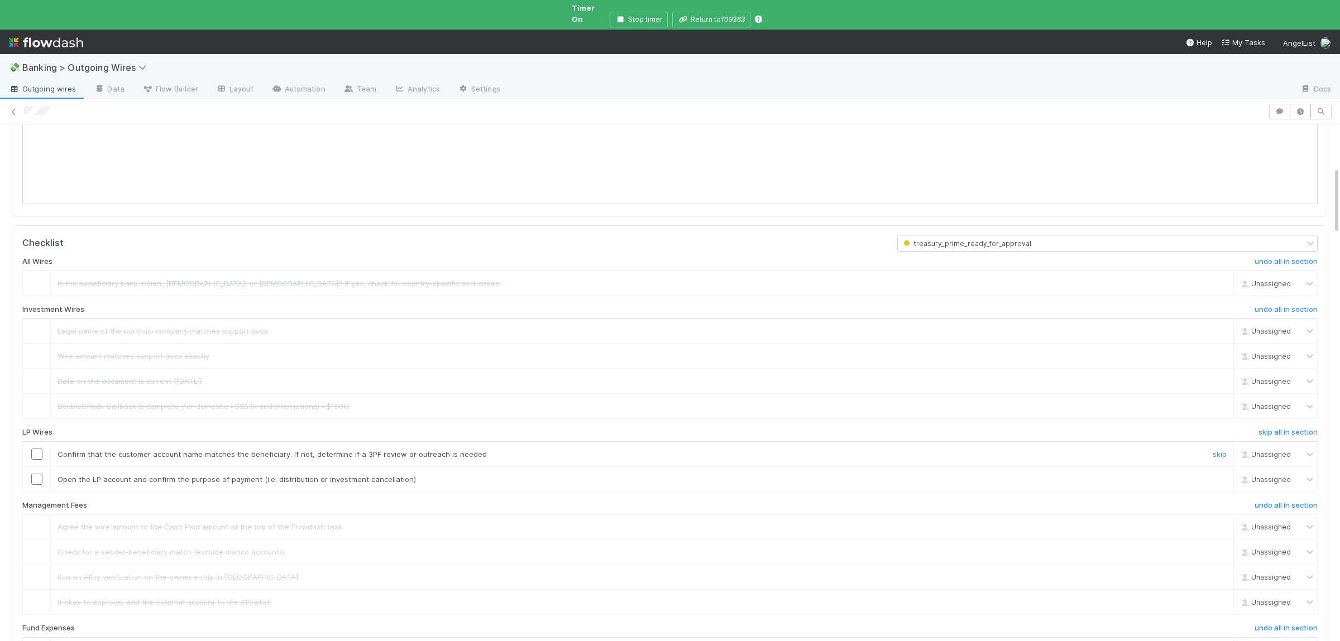
click at [33, 449] on input "checkbox" at bounding box center [36, 454] width 11 height 11
click at [36, 480] on td at bounding box center [37, 479] width 28 height 25
click at [37, 475] on input "checkbox" at bounding box center [36, 479] width 11 height 11
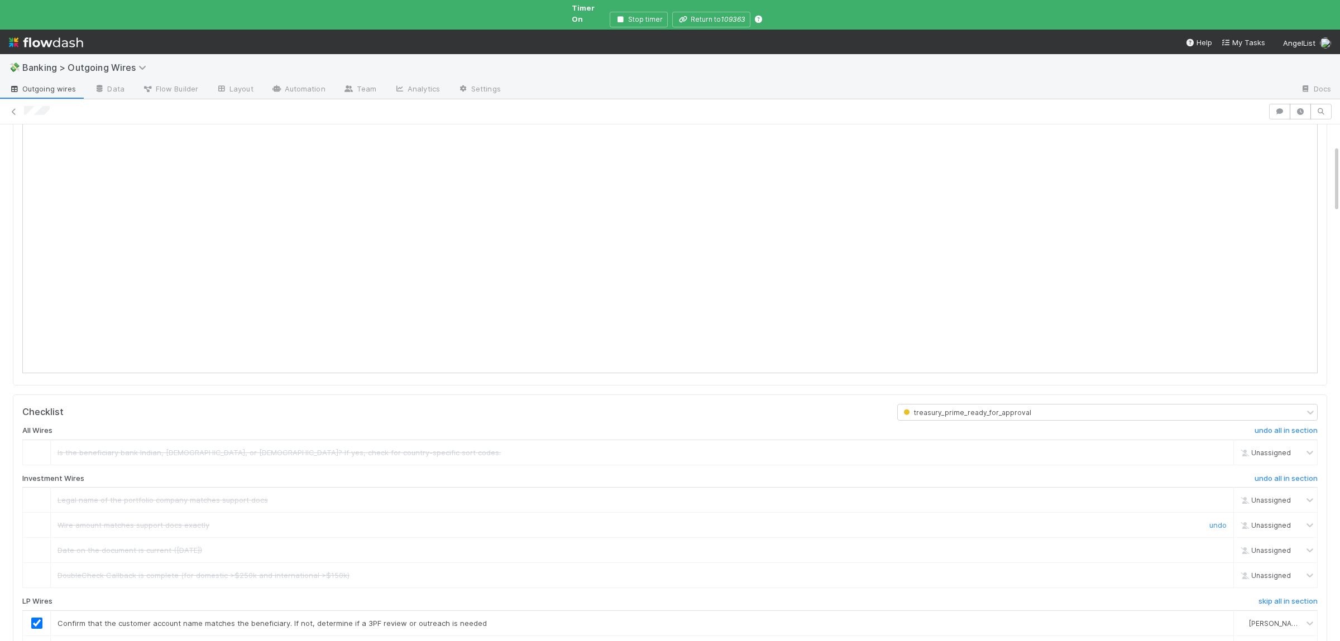
scroll to position [109, 0]
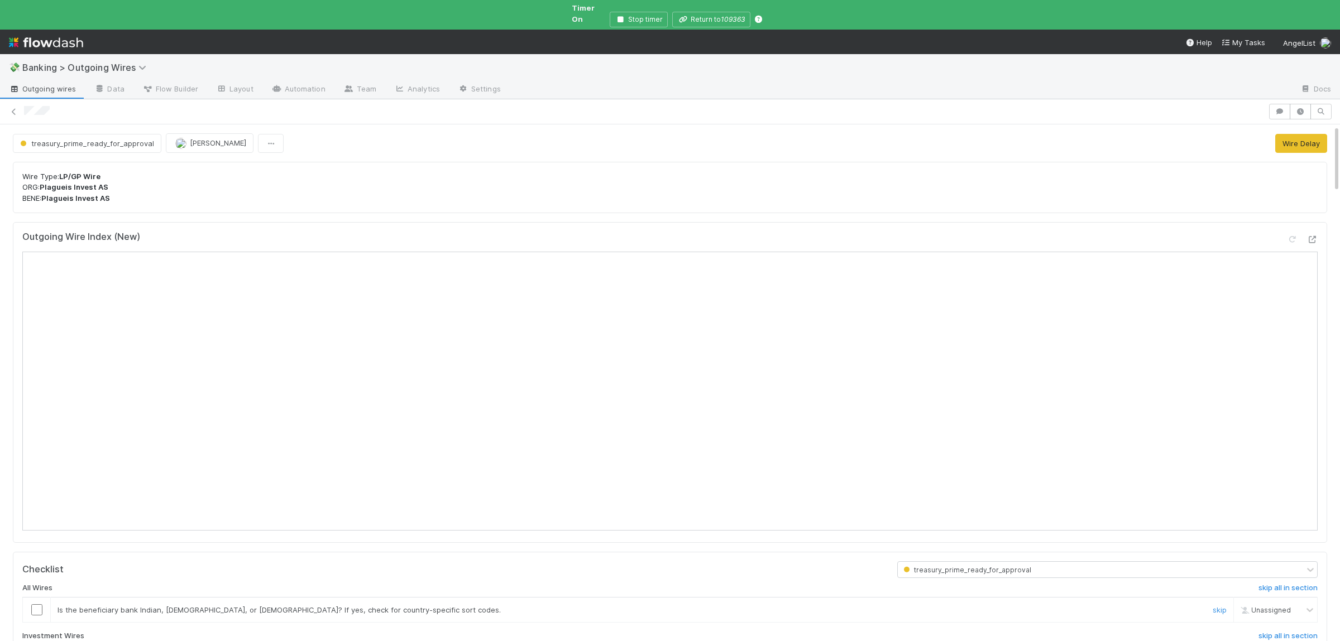
scroll to position [109, 0]
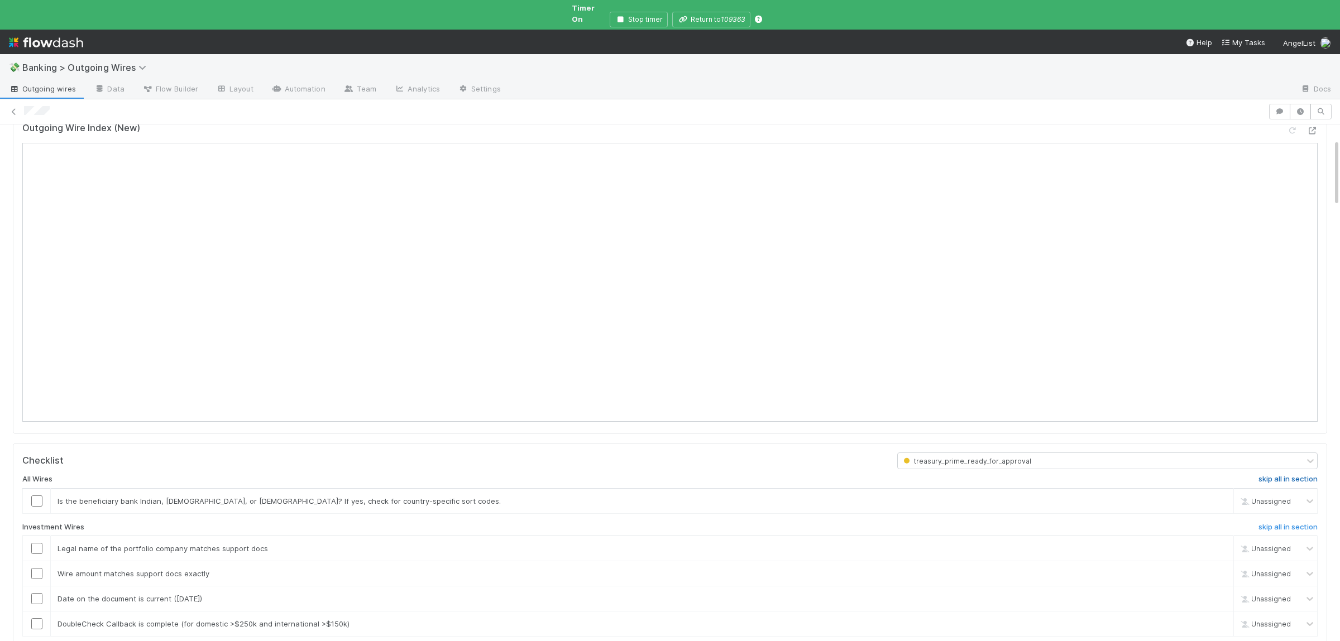
click at [1291, 475] on h6 "skip all in section" at bounding box center [1287, 479] width 59 height 9
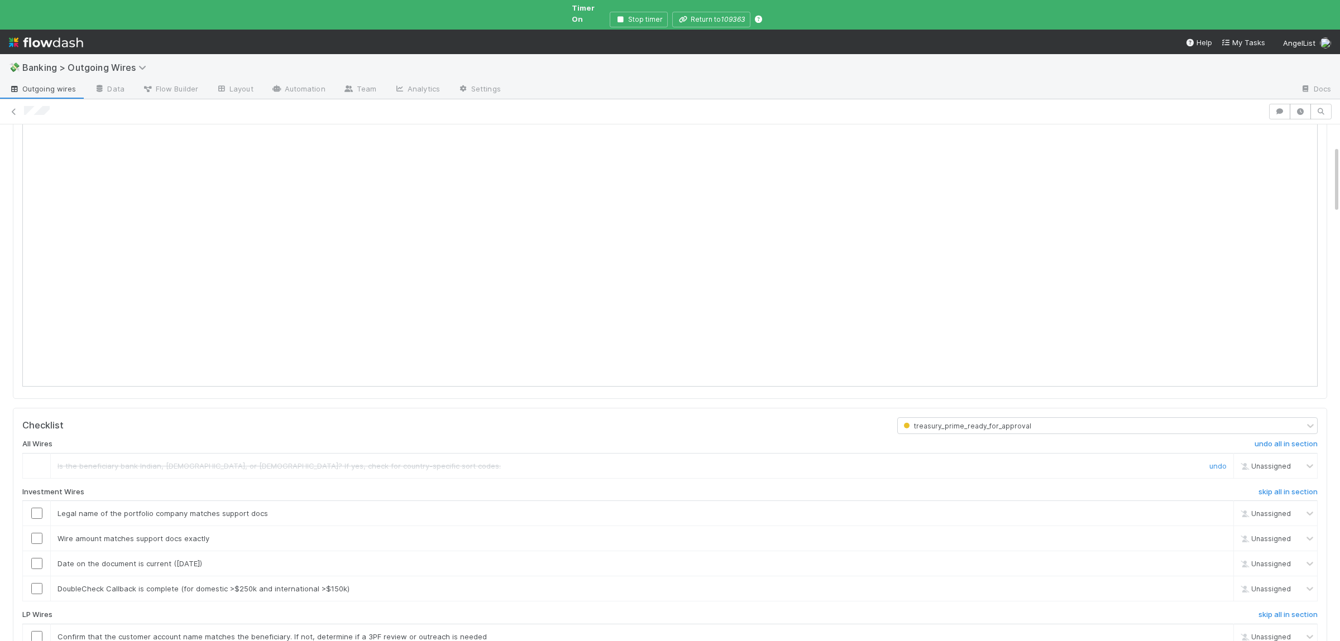
scroll to position [163, 0]
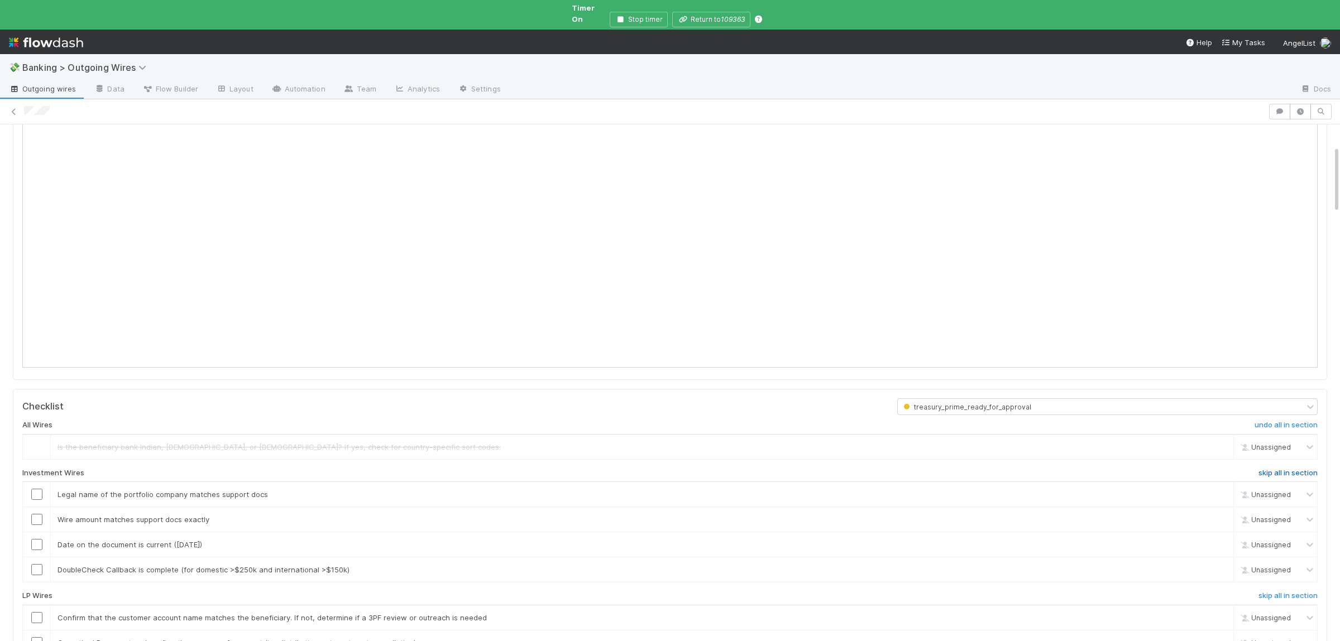
click at [1274, 469] on h6 "skip all in section" at bounding box center [1287, 473] width 59 height 9
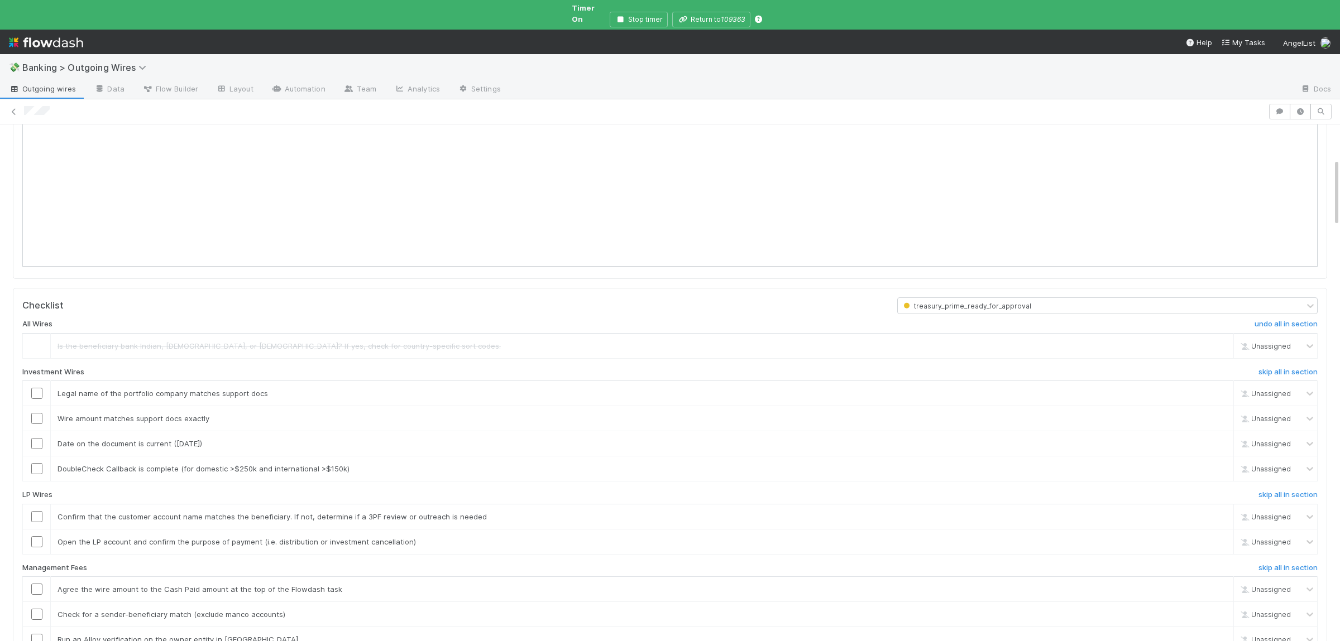
scroll to position [327, 0]
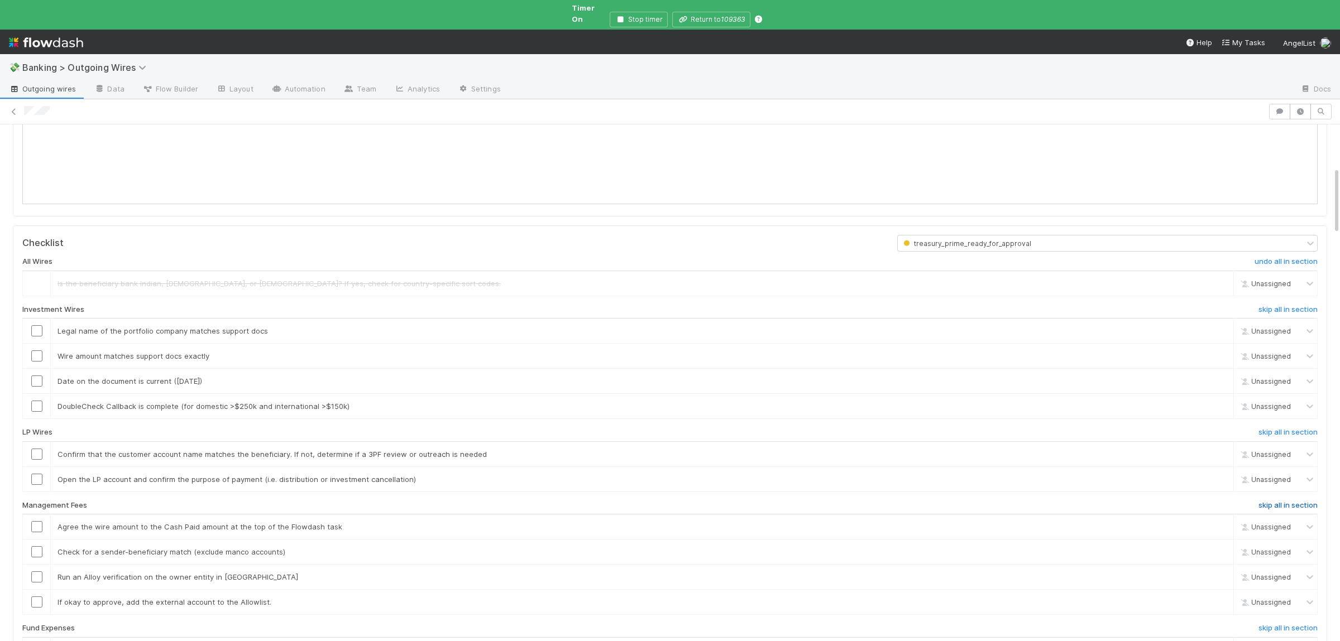
click at [1286, 501] on h6 "skip all in section" at bounding box center [1287, 505] width 59 height 9
click at [1276, 624] on h6 "skip all in section" at bounding box center [1287, 628] width 59 height 9
click at [1302, 305] on h6 "undo all in section" at bounding box center [1285, 309] width 63 height 9
click at [1297, 305] on h6 "skip all in section" at bounding box center [1287, 309] width 59 height 9
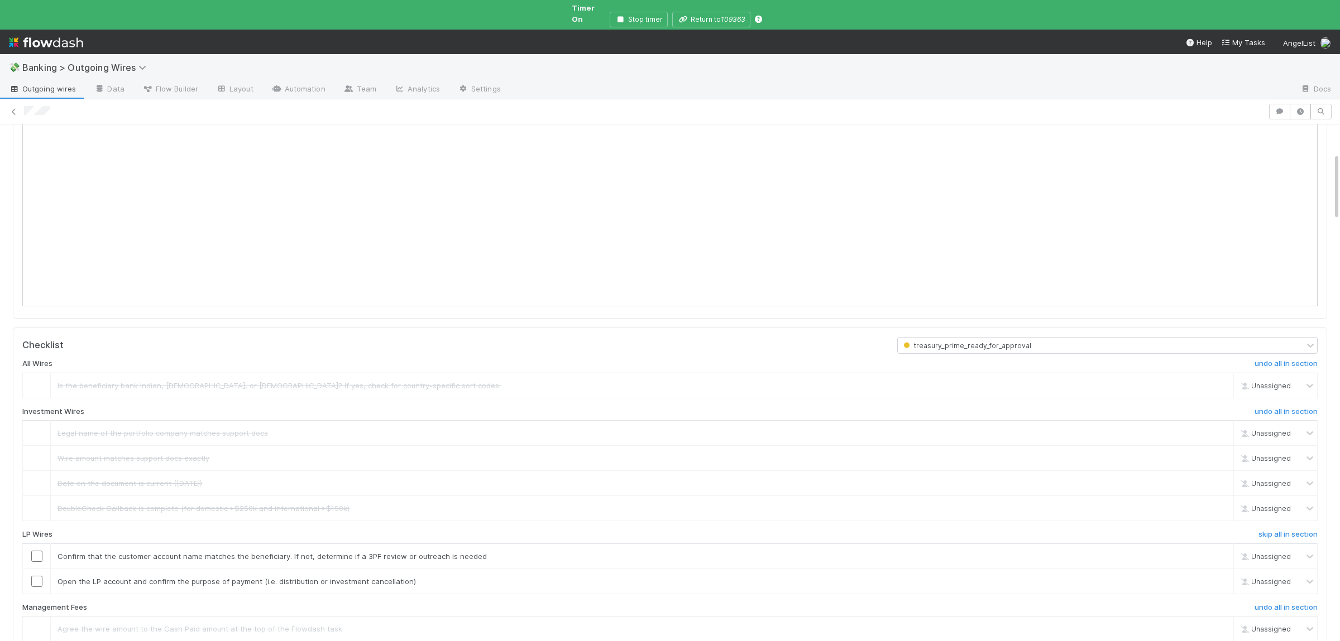
scroll to position [218, 0]
click at [38, 560] on input "checkbox" at bounding box center [36, 563] width 11 height 11
click at [40, 586] on input "checkbox" at bounding box center [36, 588] width 11 height 11
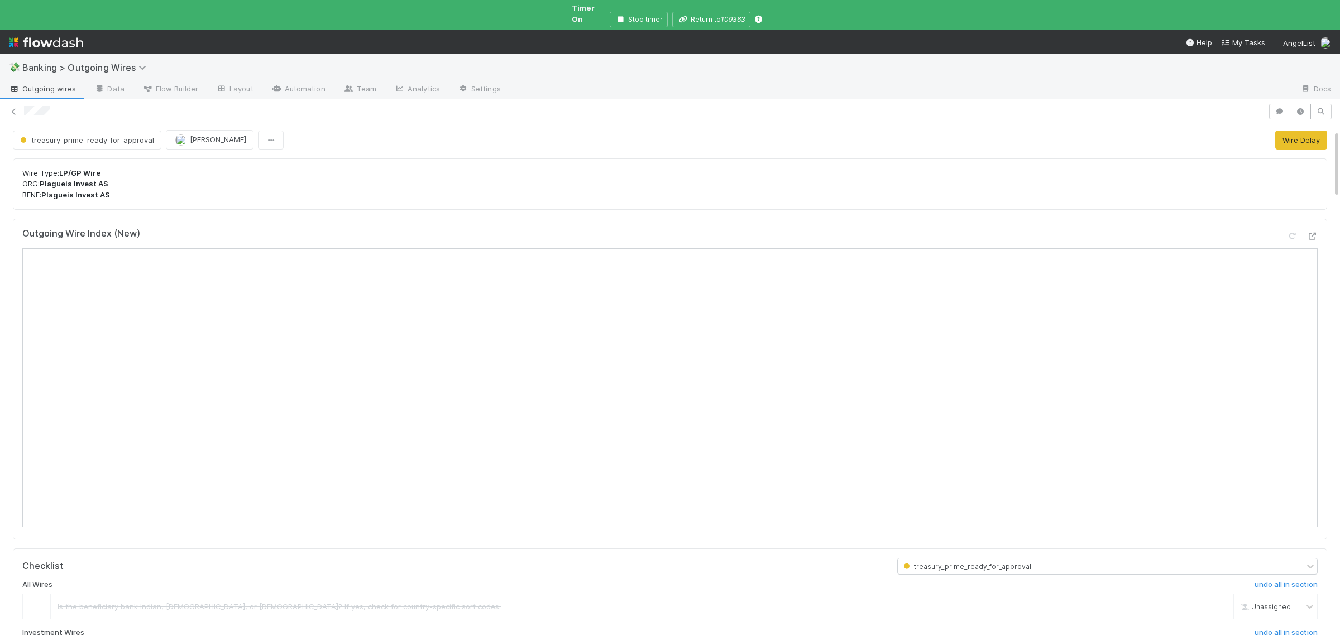
scroll to position [0, 0]
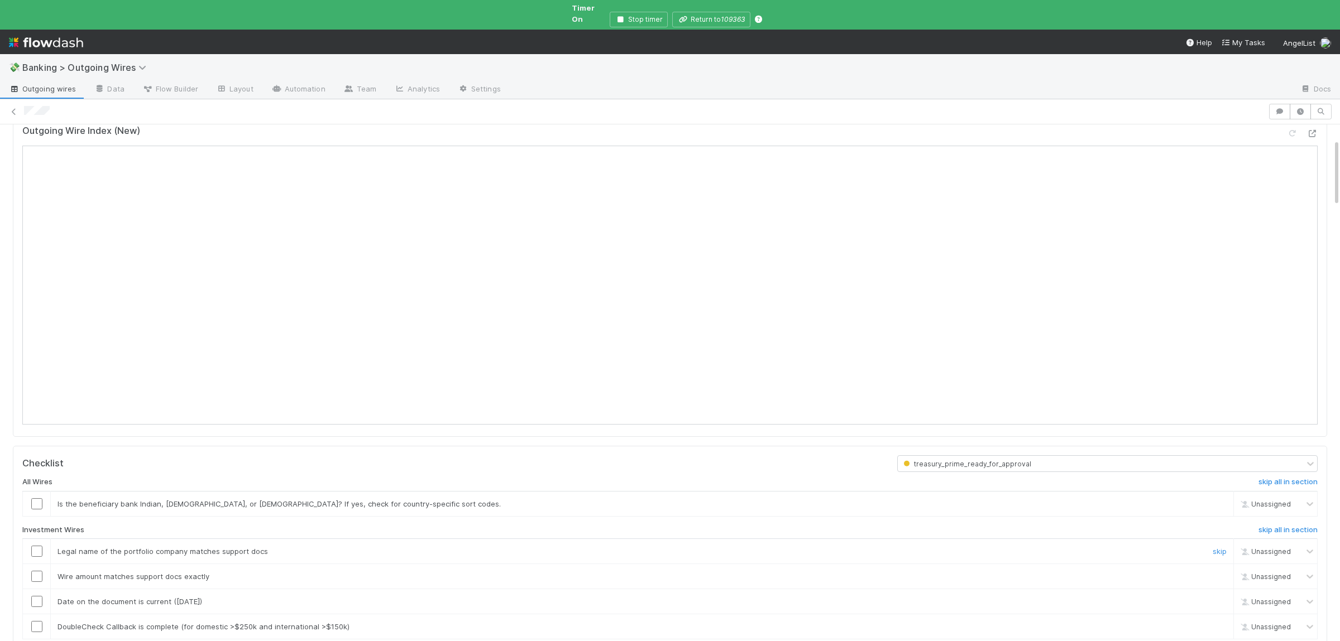
scroll to position [109, 0]
click at [1264, 475] on h6 "skip all in section" at bounding box center [1287, 479] width 59 height 9
click at [1289, 523] on h6 "skip all in section" at bounding box center [1287, 527] width 59 height 9
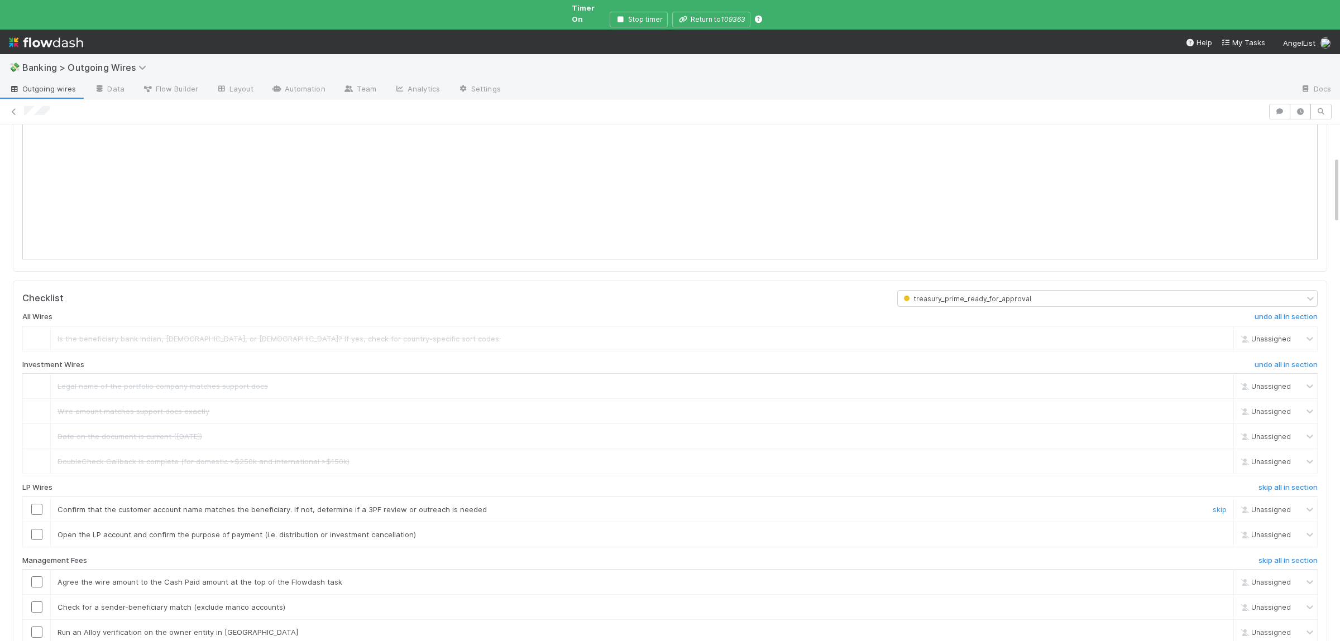
scroll to position [272, 0]
click at [1273, 558] on h6 "skip all in section" at bounding box center [1287, 560] width 59 height 9
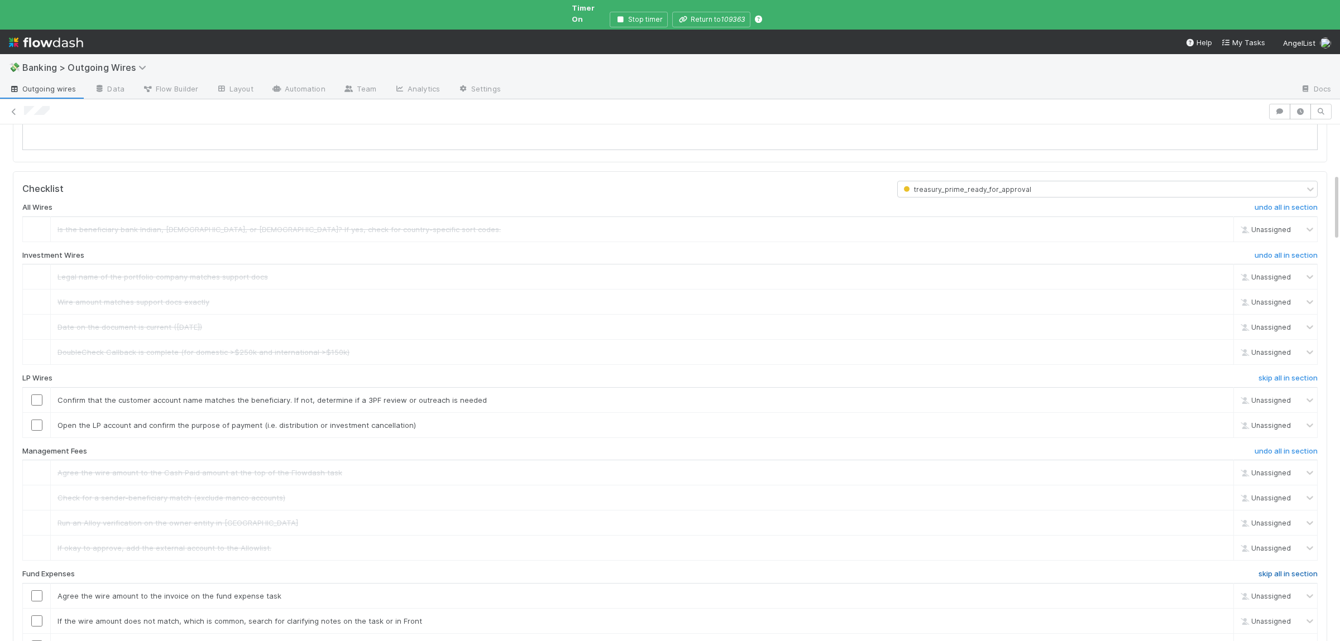
click at [1270, 570] on h6 "skip all in section" at bounding box center [1287, 574] width 59 height 9
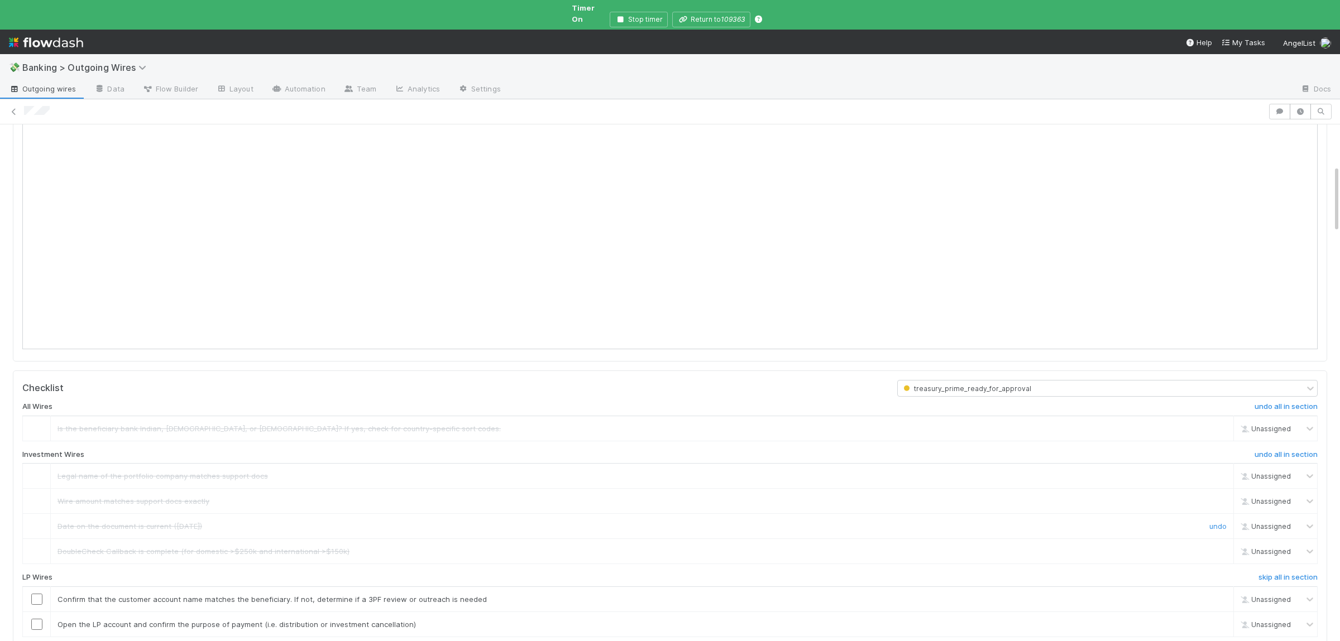
scroll to position [327, 0]
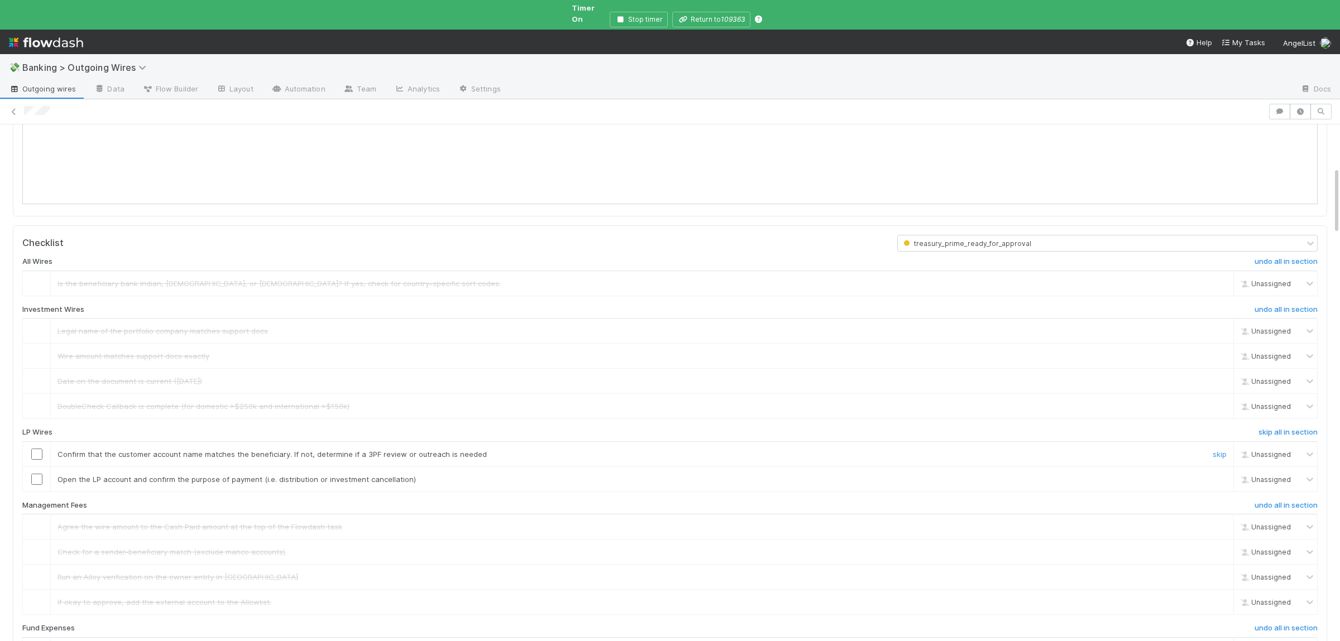
click at [38, 449] on input "checkbox" at bounding box center [36, 454] width 11 height 11
click at [33, 474] on input "checkbox" at bounding box center [36, 479] width 11 height 11
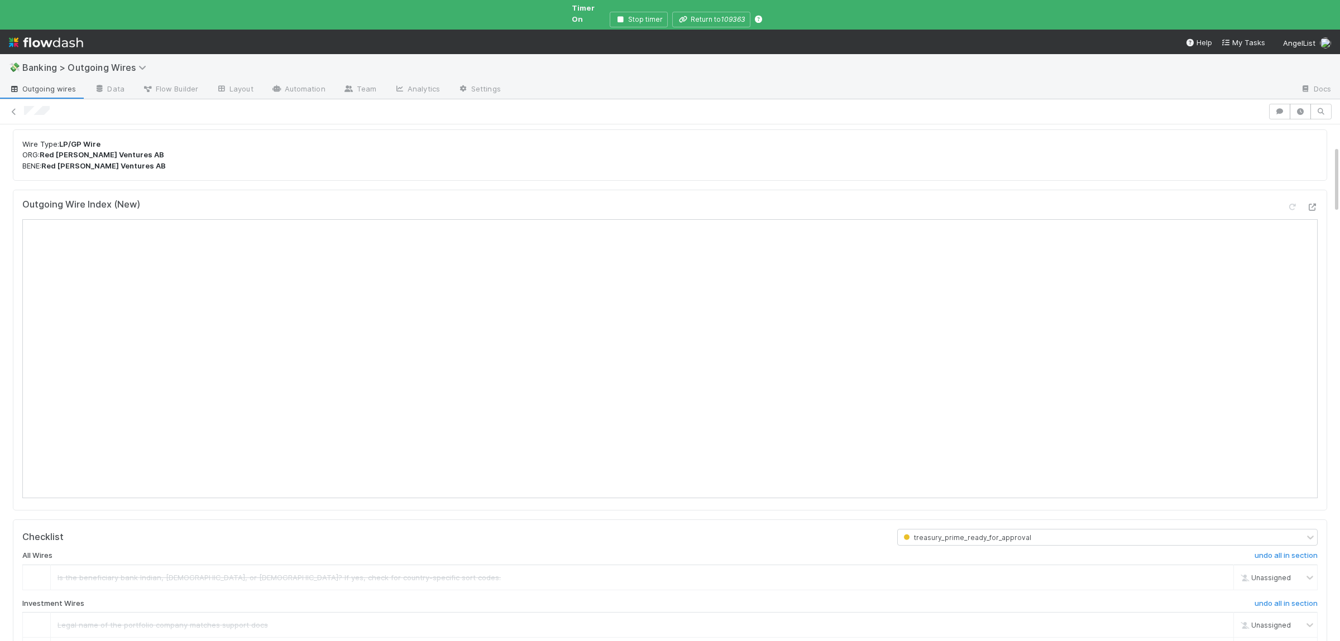
scroll to position [0, 0]
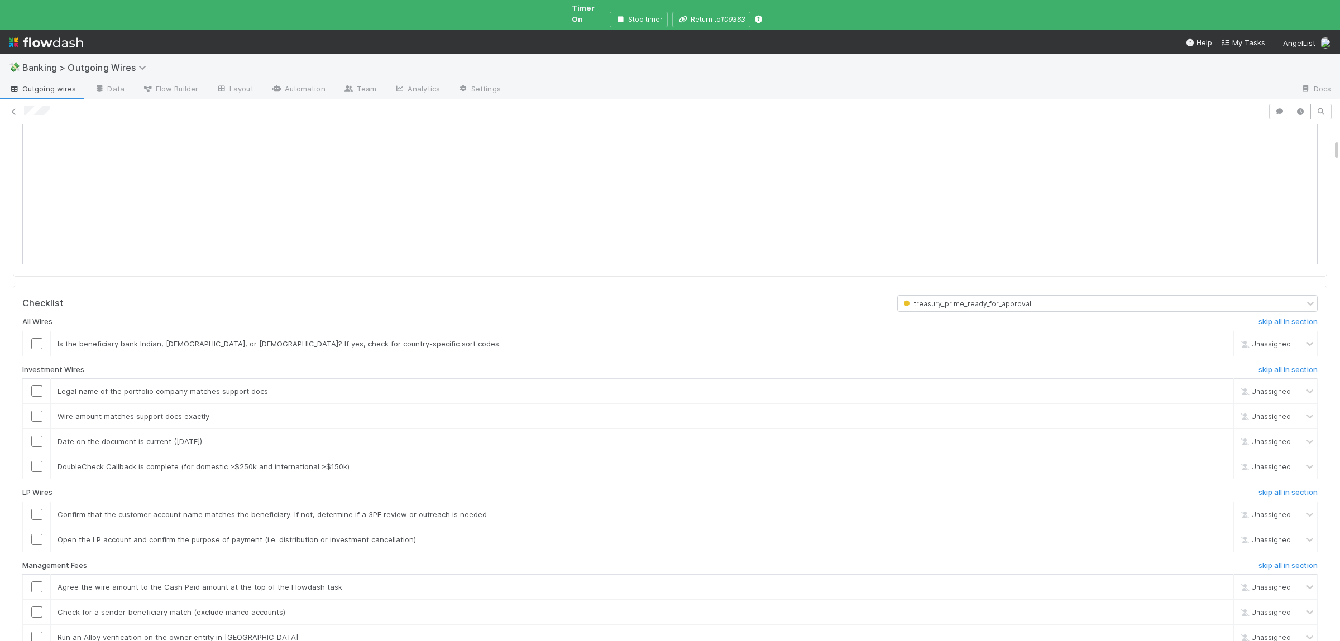
scroll to position [381, 0]
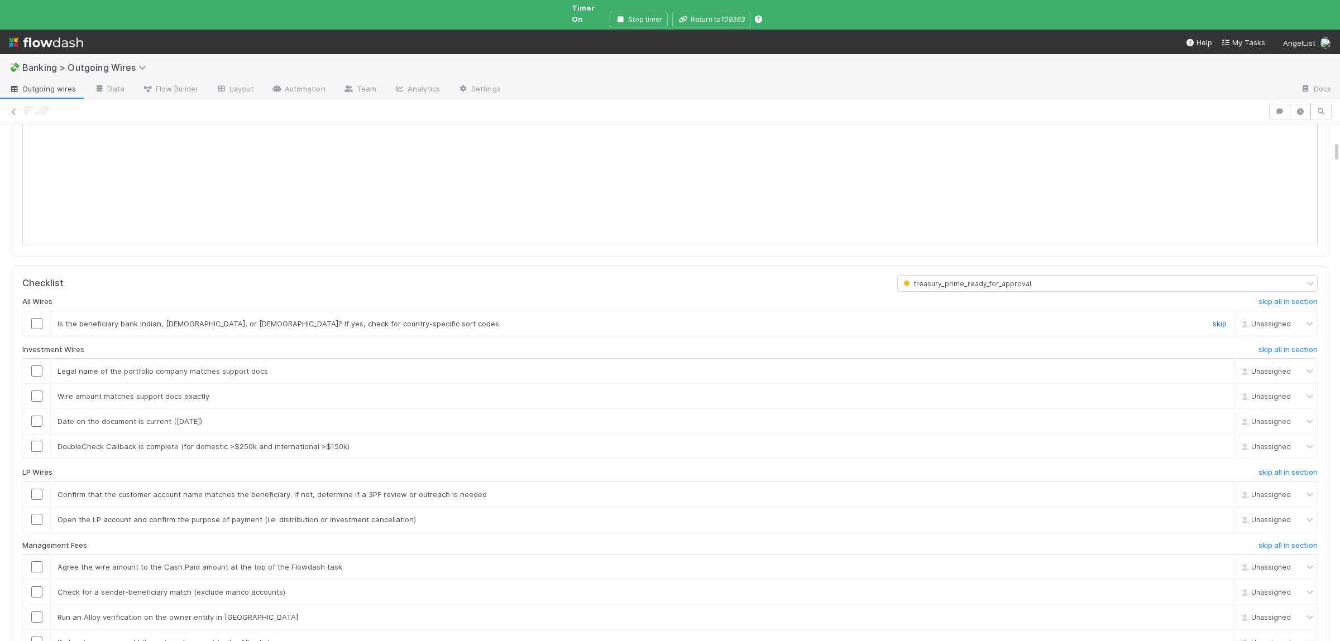
click at [1225, 328] on link "skip" at bounding box center [1219, 323] width 14 height 9
click at [1286, 477] on h6 "skip all in section" at bounding box center [1287, 472] width 59 height 9
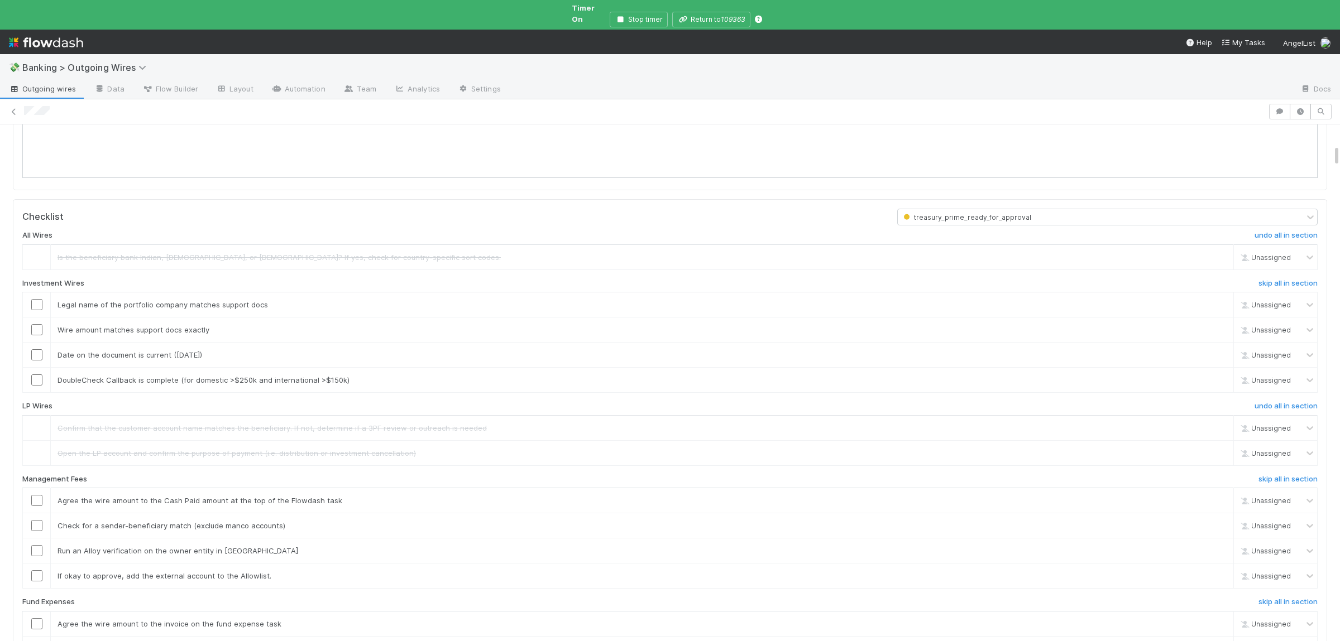
scroll to position [544, 0]
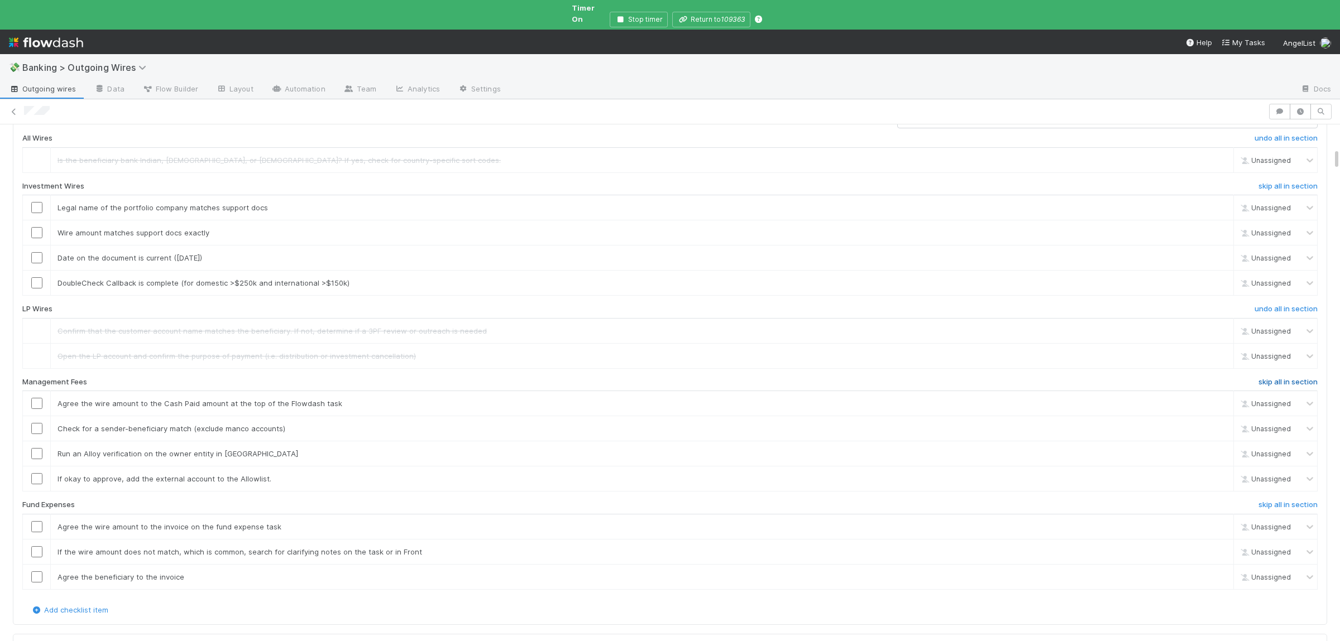
click at [1272, 387] on h6 "skip all in section" at bounding box center [1287, 382] width 59 height 9
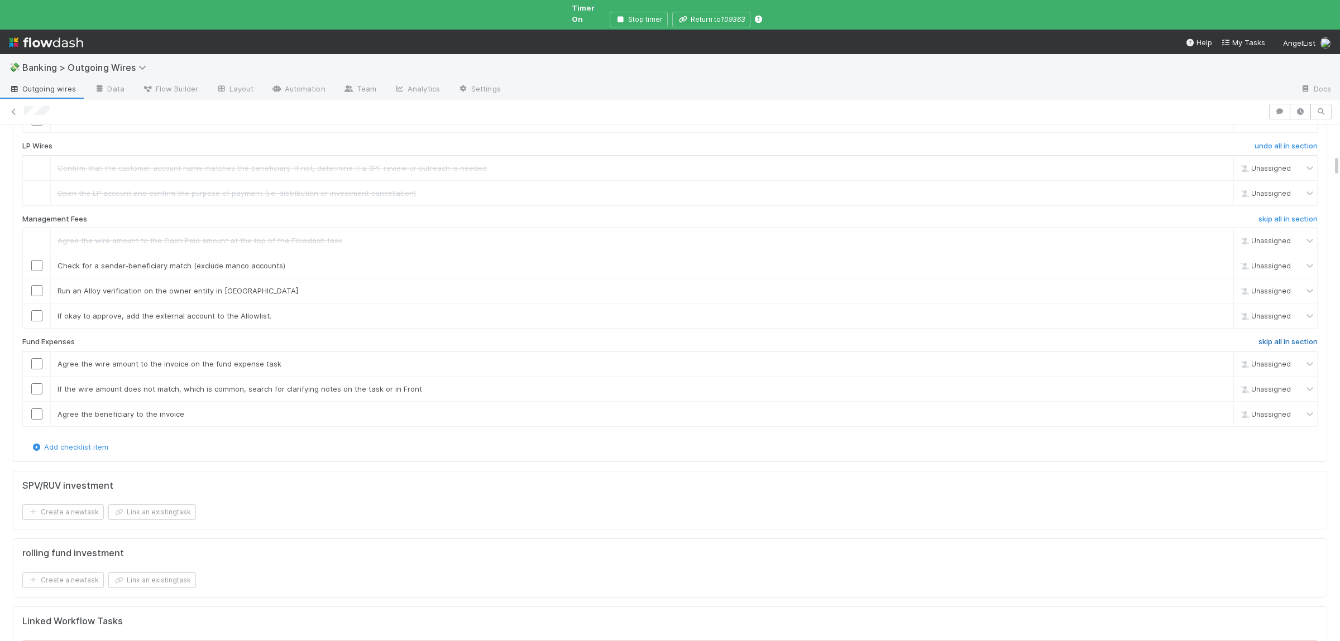
click at [1274, 347] on h6 "skip all in section" at bounding box center [1287, 342] width 59 height 9
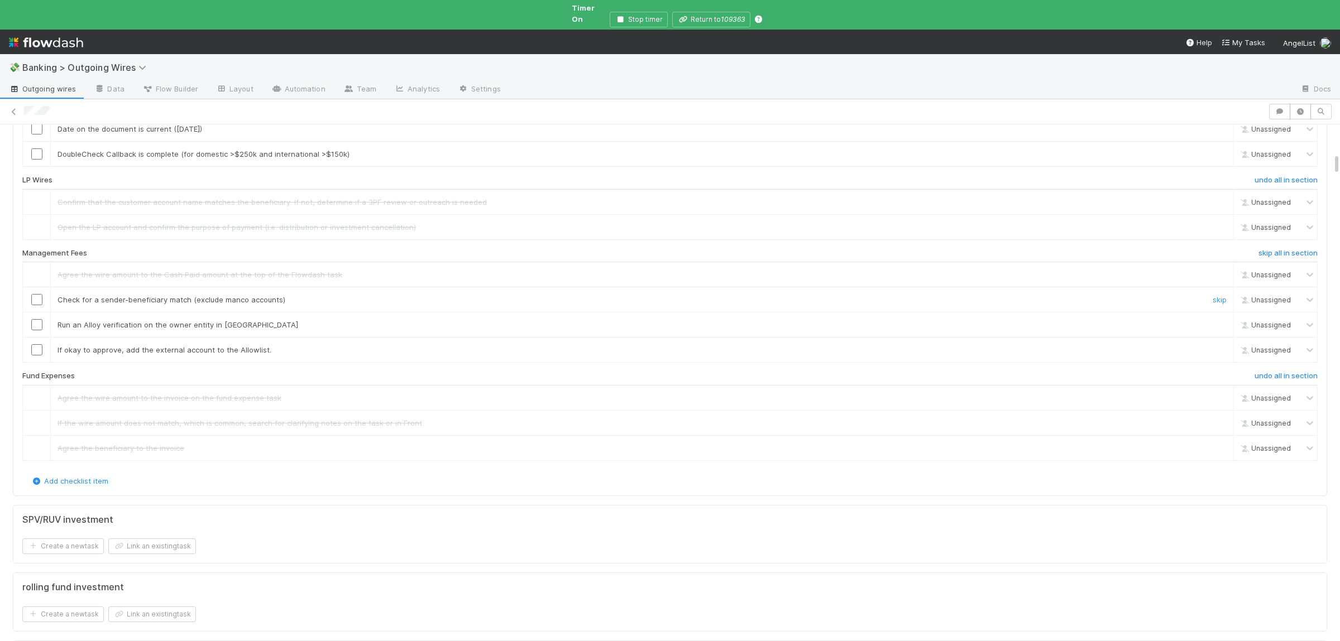
scroll to position [653, 0]
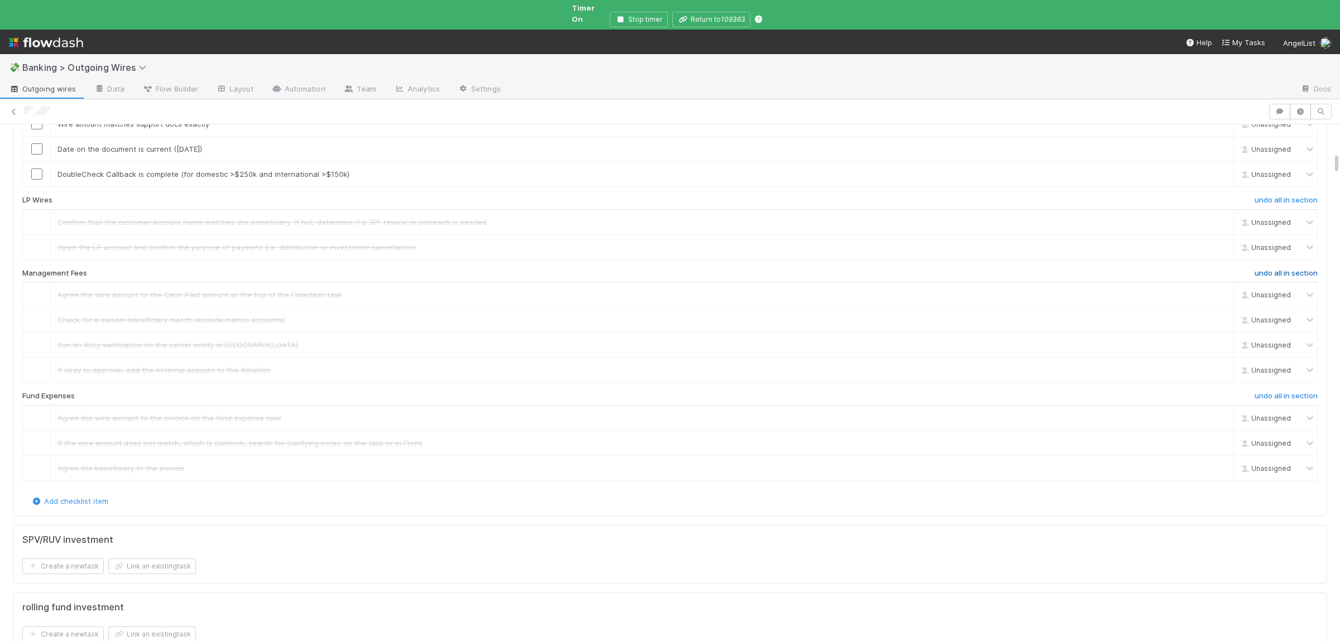
click at [1261, 278] on h6 "undo all in section" at bounding box center [1285, 273] width 63 height 9
click at [1261, 278] on h6 "skip all in section" at bounding box center [1287, 273] width 59 height 9
click at [1219, 179] on link "skip" at bounding box center [1219, 174] width 14 height 9
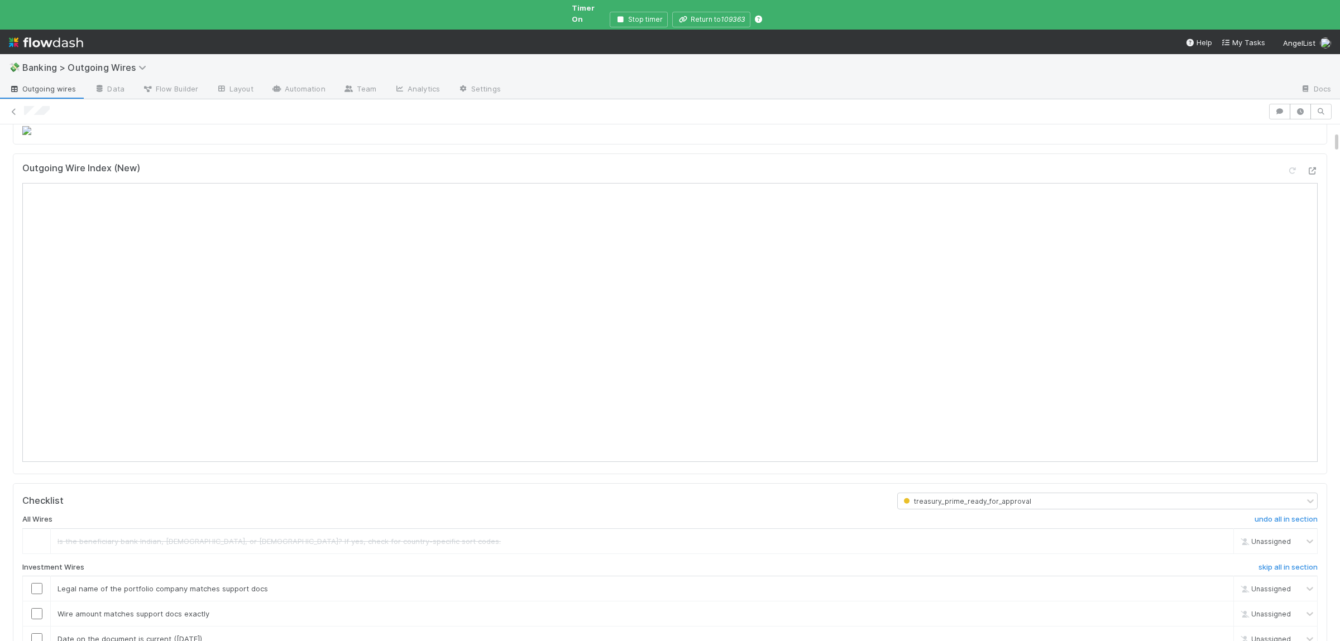
scroll to position [0, 0]
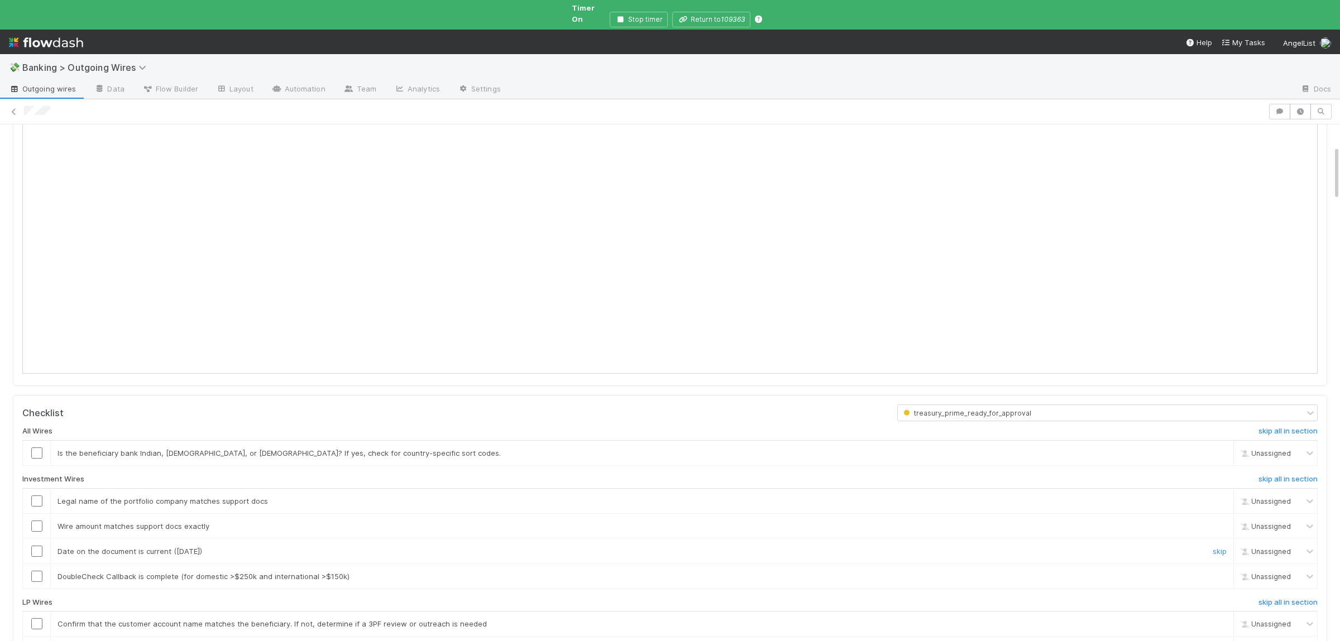
scroll to position [218, 0]
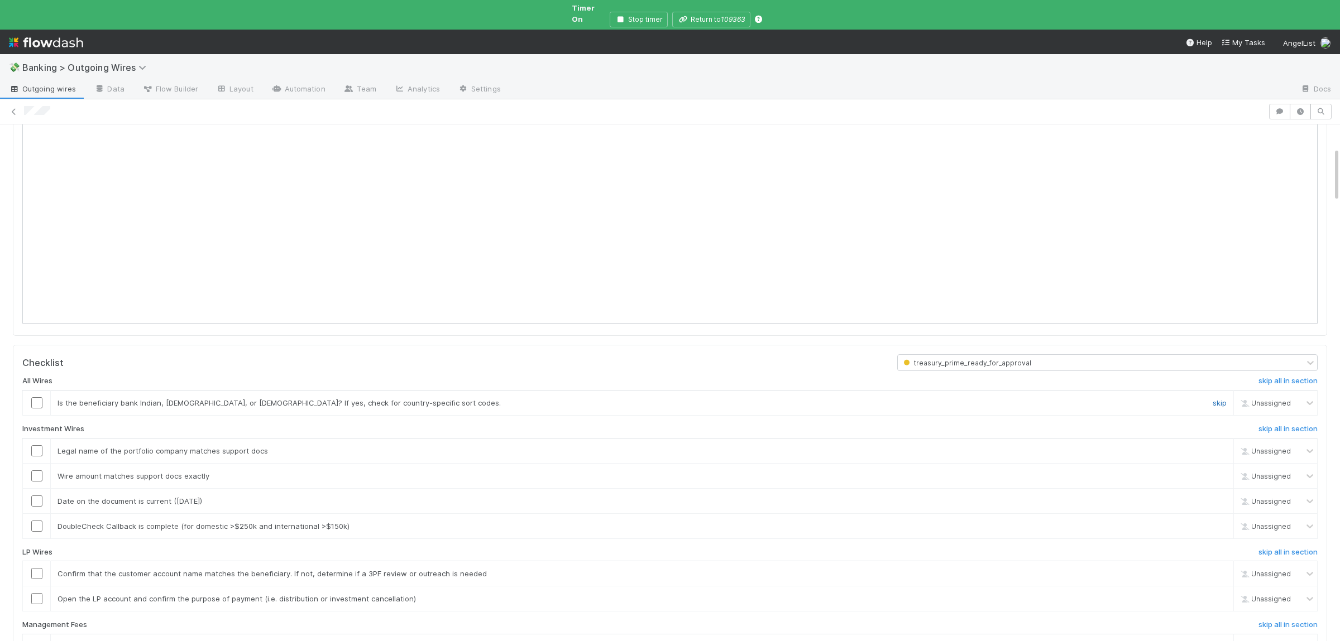
click at [1222, 399] on link "skip" at bounding box center [1219, 403] width 14 height 9
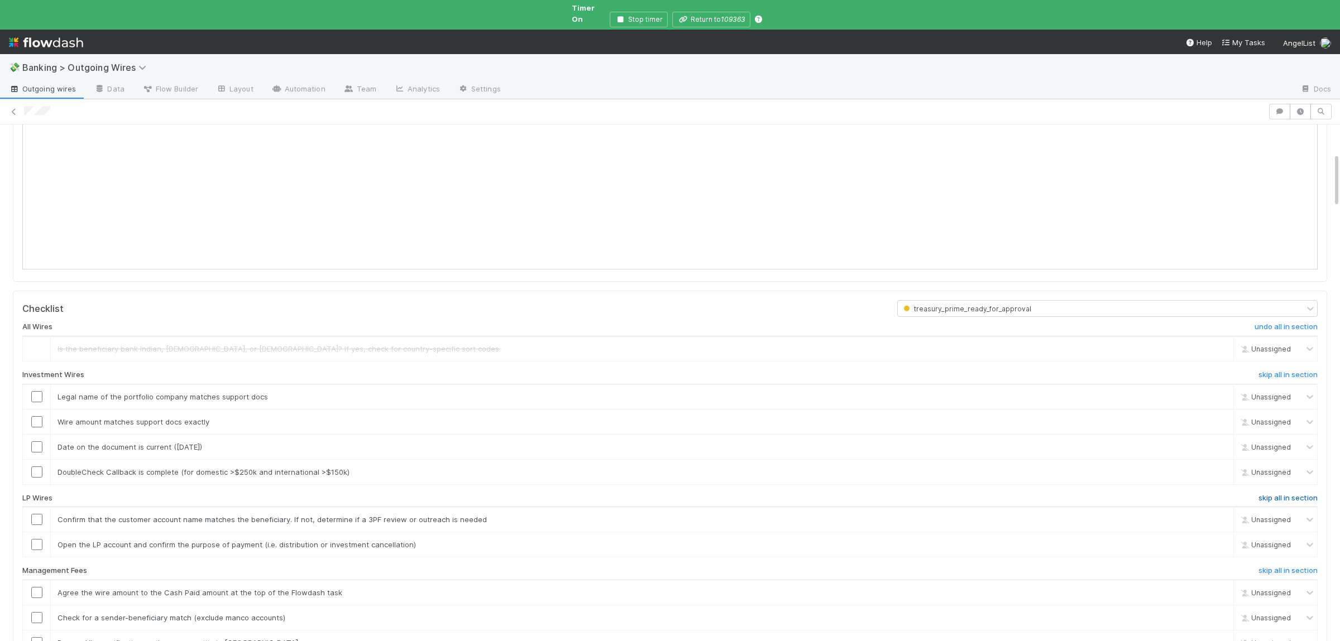
click at [1289, 494] on h6 "skip all in section" at bounding box center [1287, 498] width 59 height 9
click at [1286, 567] on h6 "skip all in section" at bounding box center [1287, 571] width 59 height 9
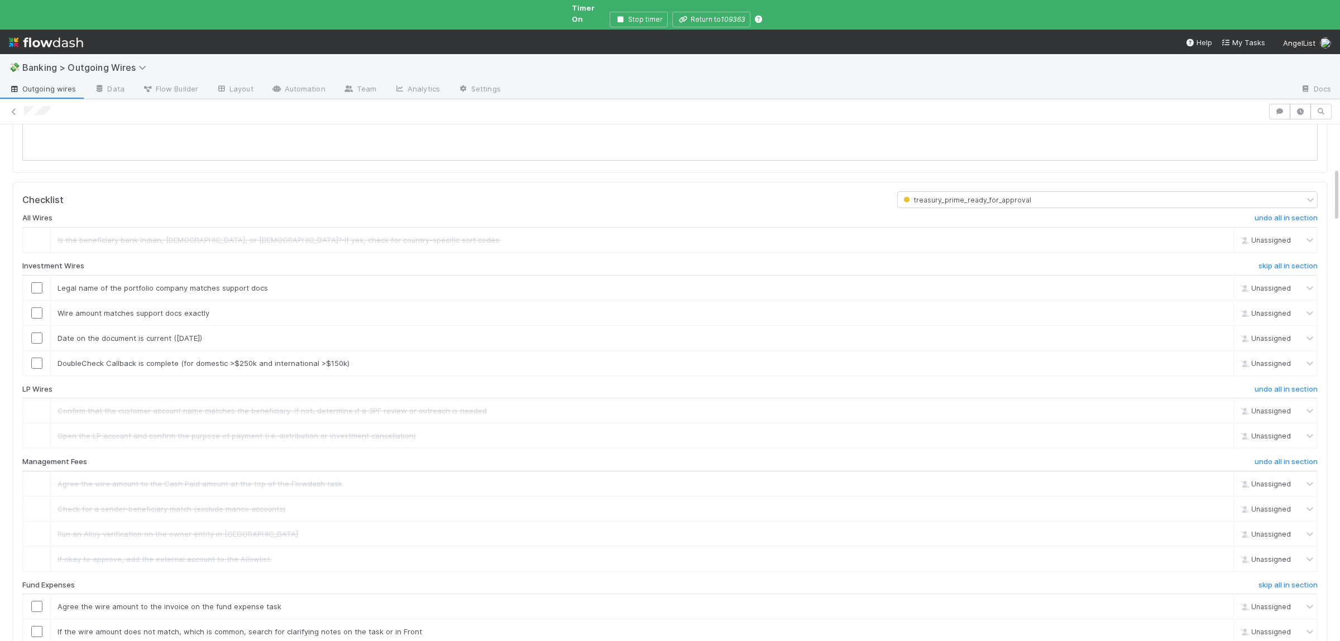
scroll to position [435, 0]
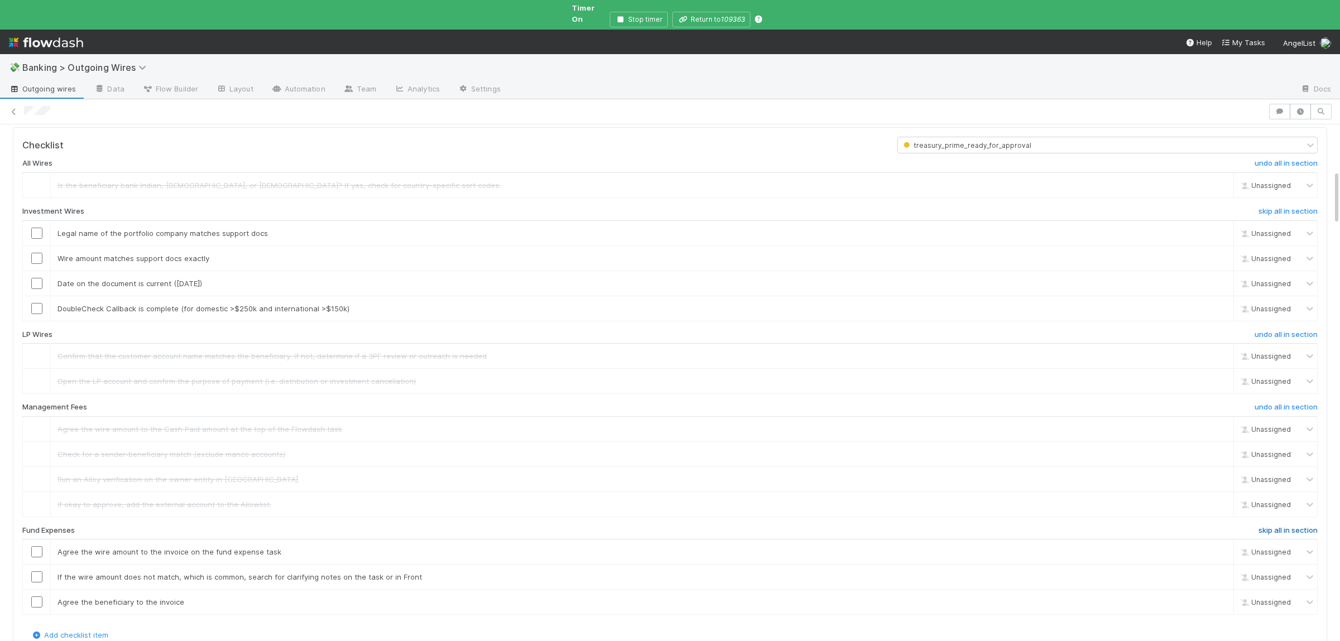
click at [1275, 526] on h6 "skip all in section" at bounding box center [1287, 530] width 59 height 9
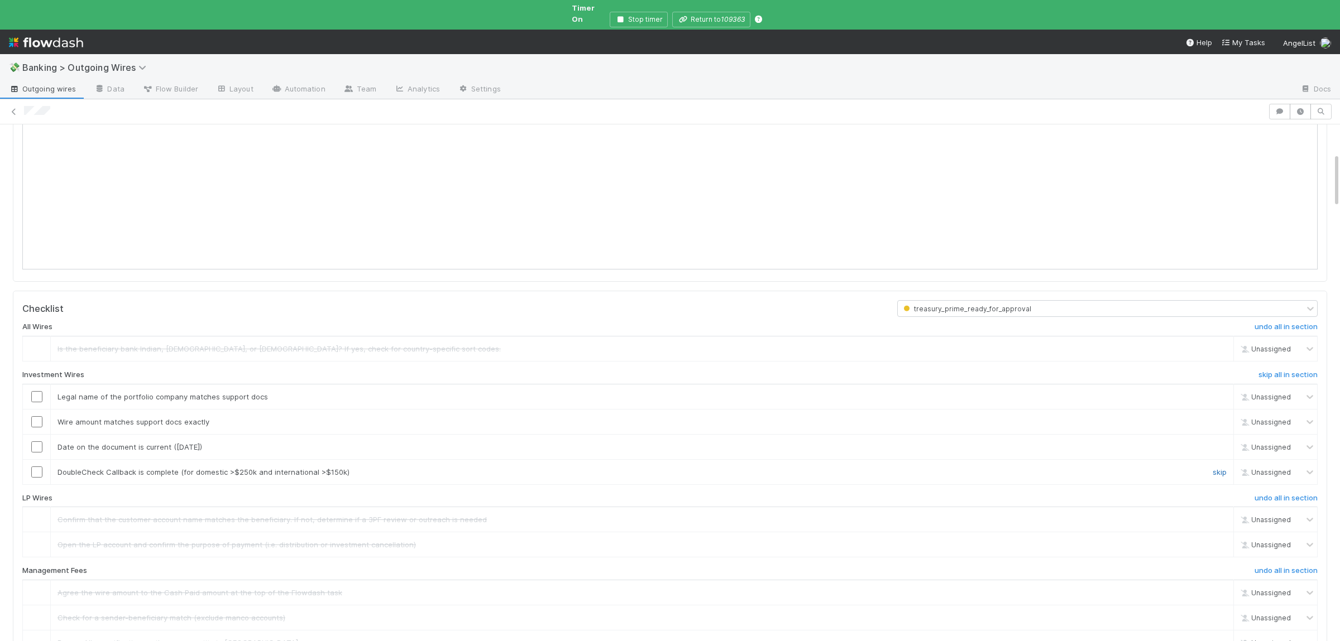
click at [1220, 468] on link "skip" at bounding box center [1219, 472] width 14 height 9
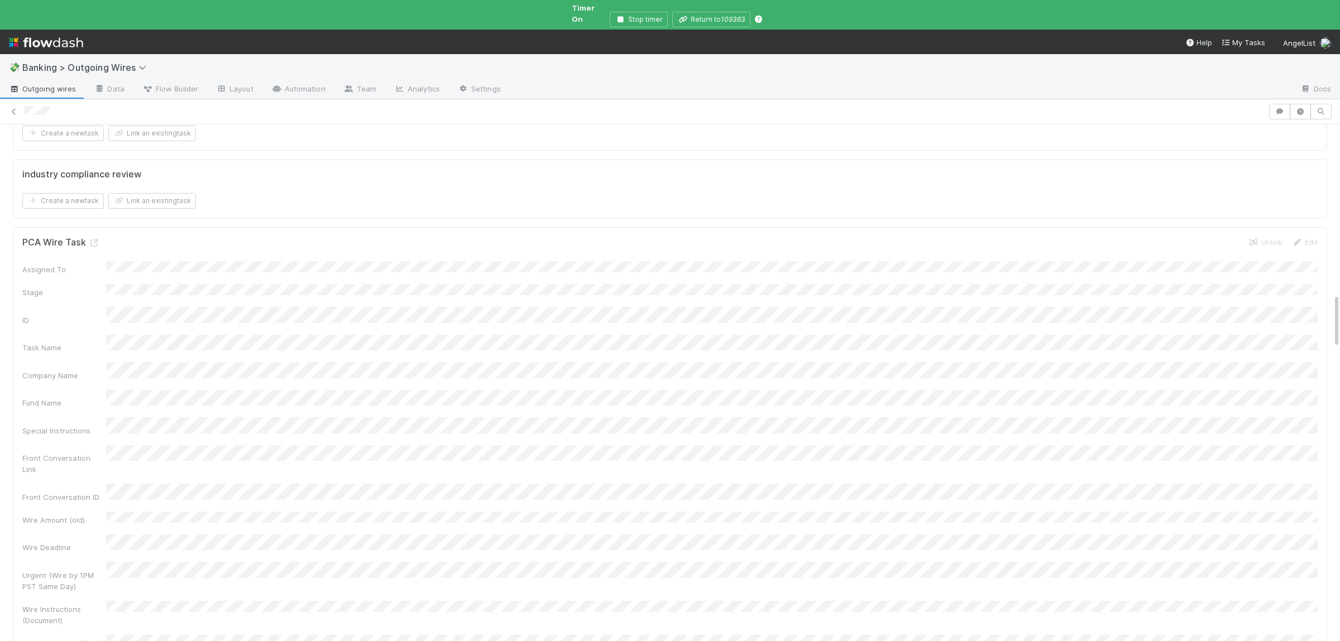
scroll to position [1578, 0]
click at [95, 268] on icon at bounding box center [93, 268] width 11 height 7
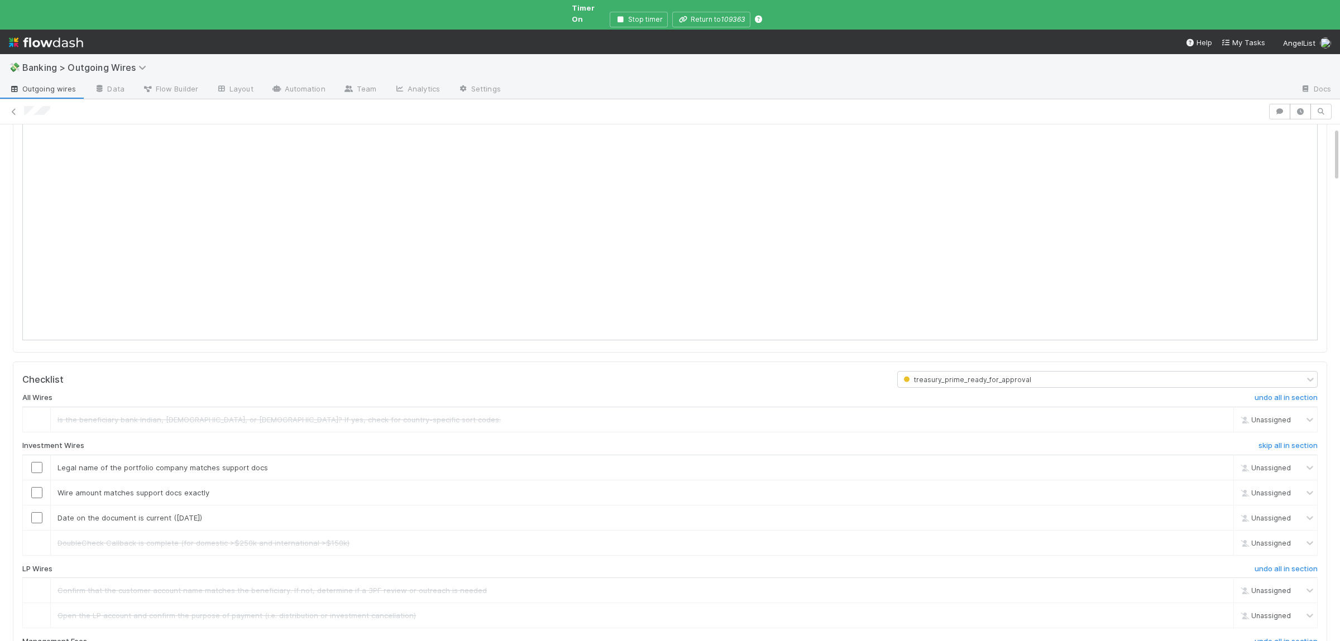
scroll to position [272, 0]
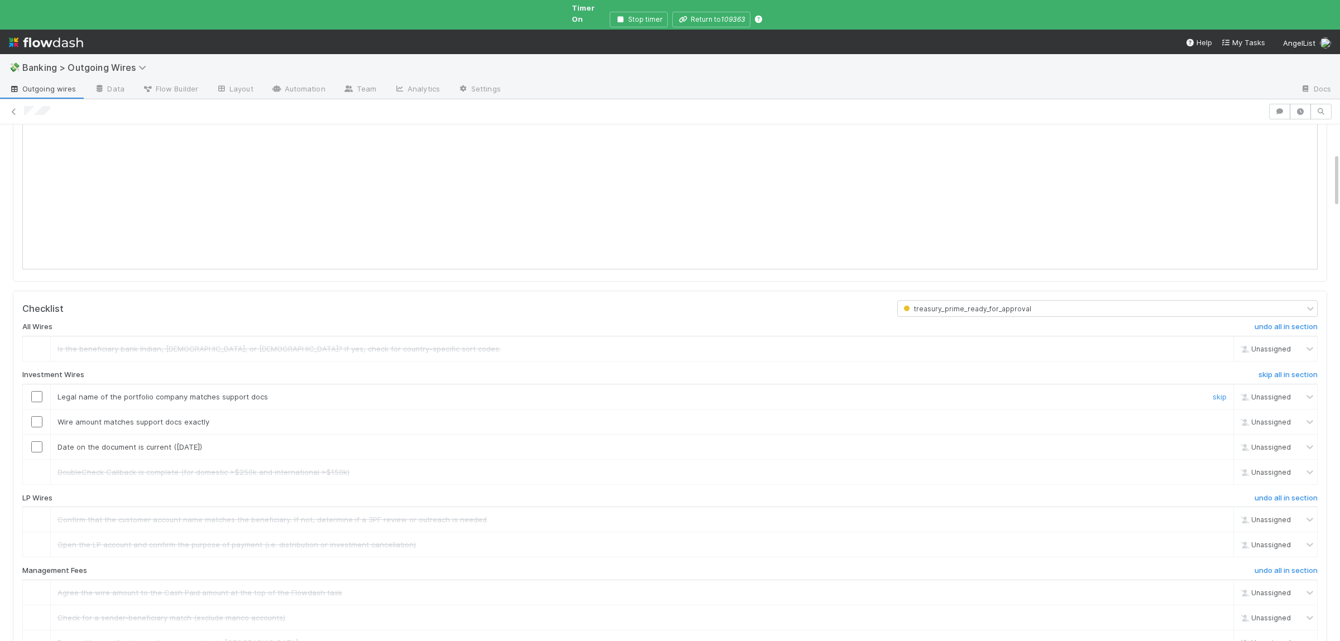
click at [37, 391] on input "checkbox" at bounding box center [36, 396] width 11 height 11
click at [36, 416] on input "checkbox" at bounding box center [36, 421] width 11 height 11
click at [35, 434] on td at bounding box center [37, 446] width 28 height 25
click at [39, 442] on input "checkbox" at bounding box center [36, 447] width 11 height 11
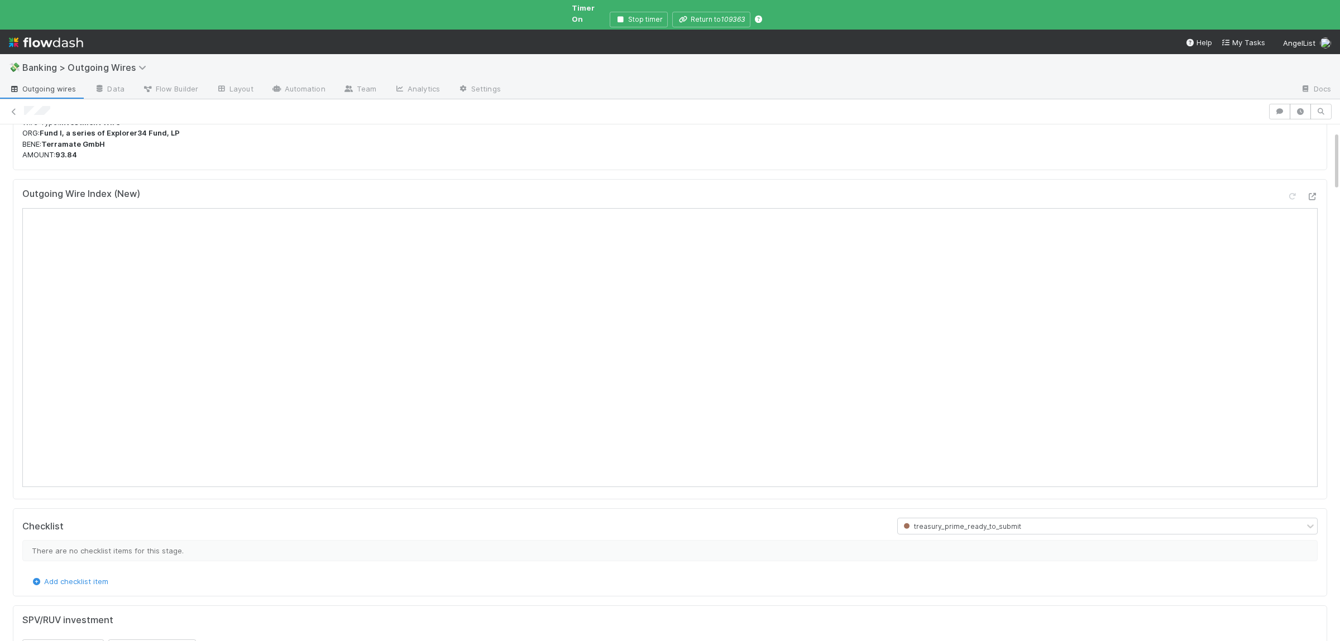
scroll to position [0, 0]
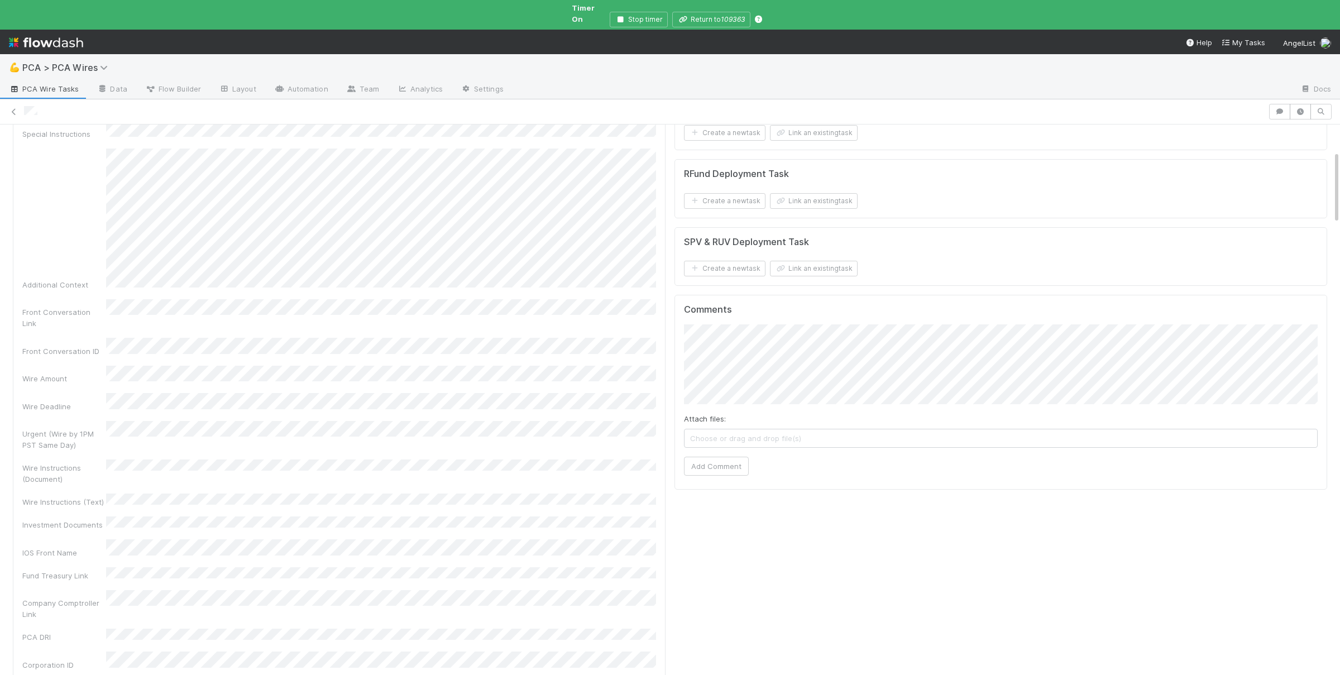
scroll to position [218, 0]
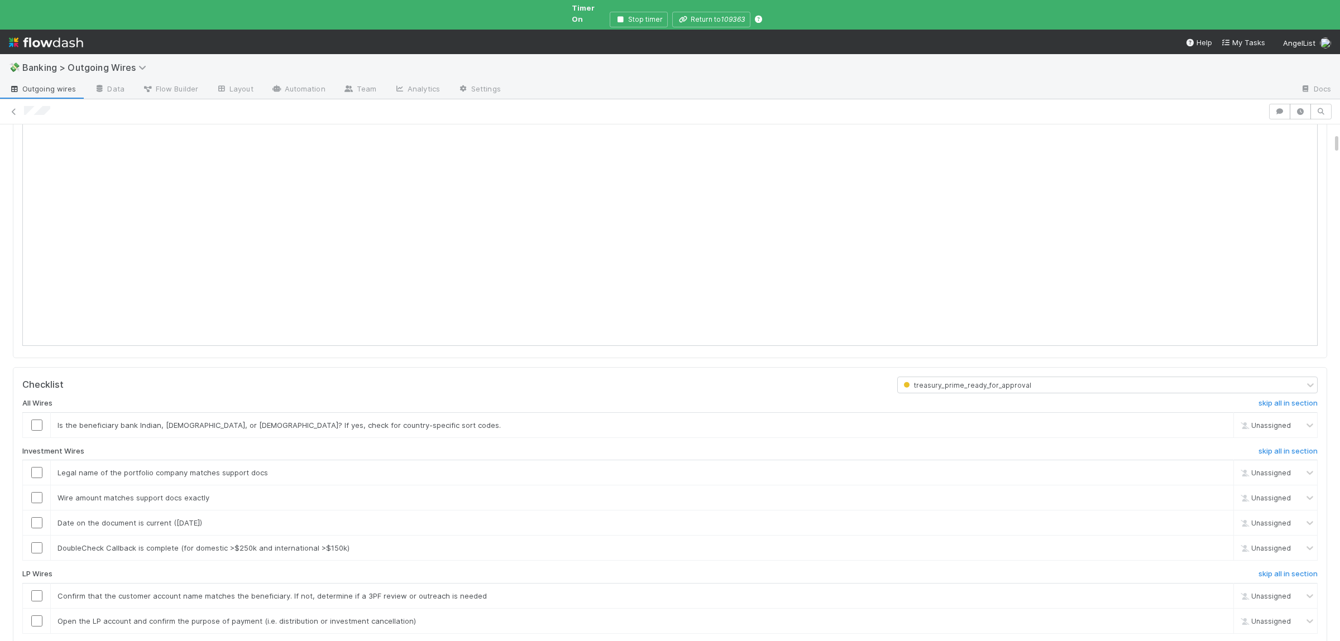
scroll to position [327, 0]
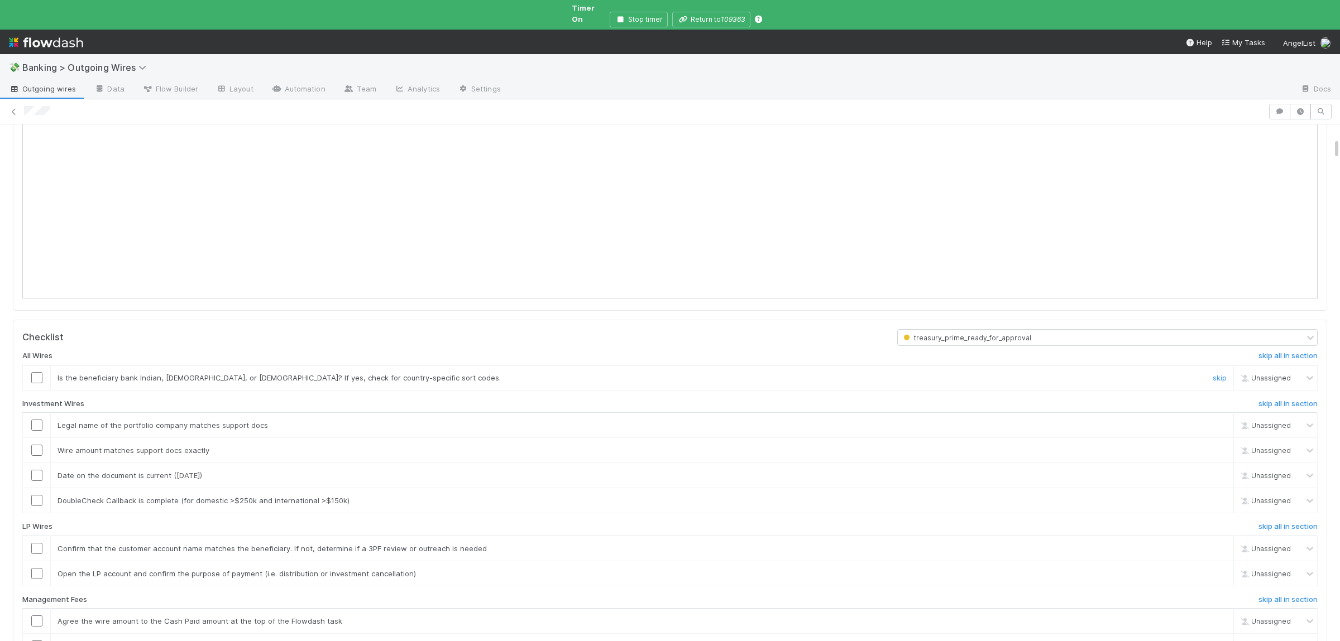
click at [1212, 383] on div "skip" at bounding box center [1217, 377] width 33 height 11
click at [1214, 382] on link "skip" at bounding box center [1219, 377] width 14 height 9
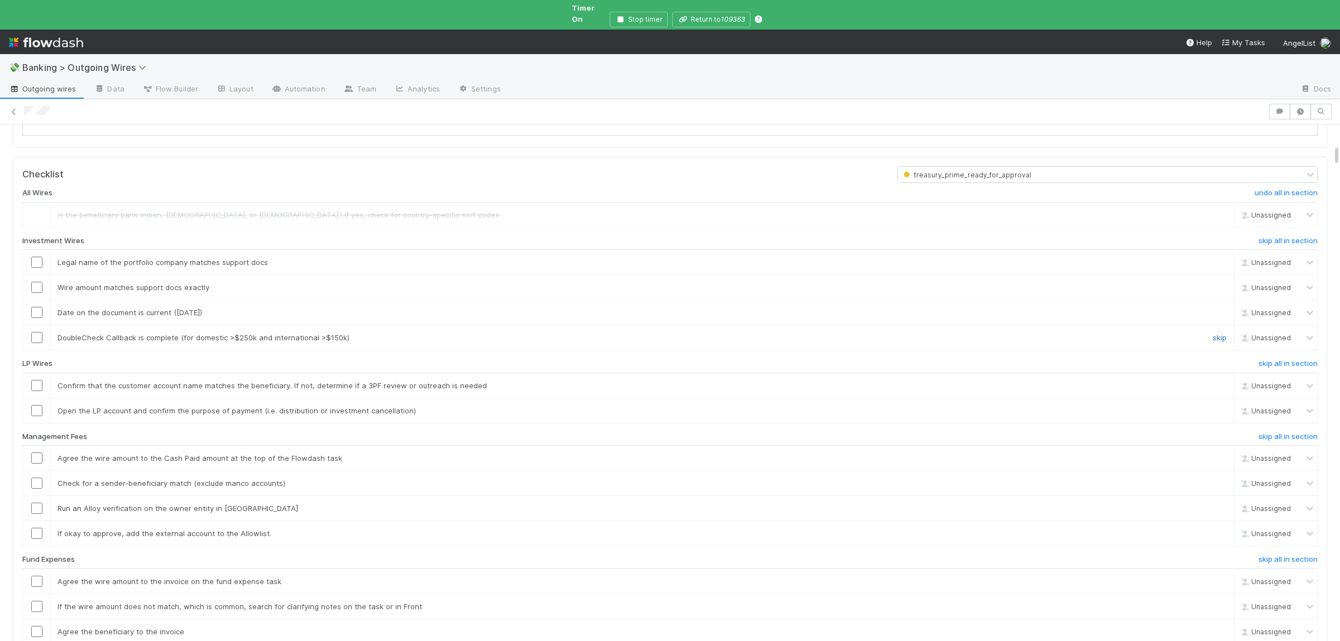
click at [1217, 342] on link "skip" at bounding box center [1219, 337] width 14 height 9
click at [1288, 368] on h6 "skip all in section" at bounding box center [1287, 363] width 59 height 9
click at [1270, 442] on h6 "skip all in section" at bounding box center [1287, 437] width 59 height 9
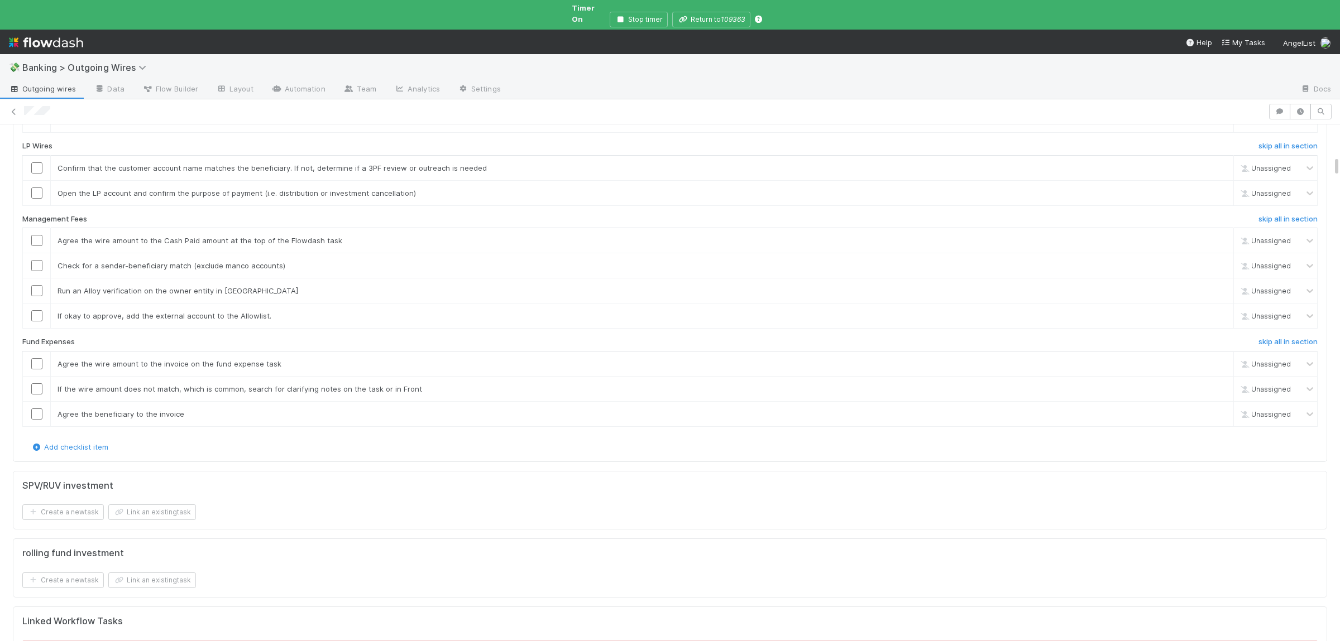
scroll to position [762, 0]
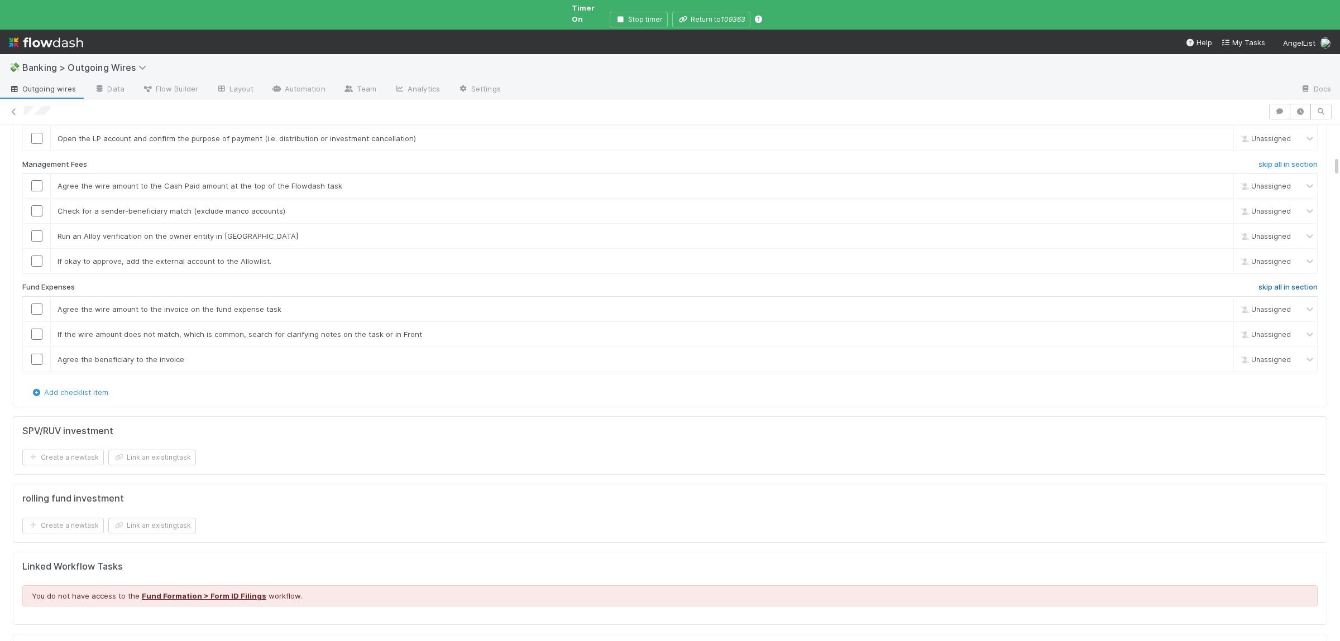
click at [1304, 292] on h6 "skip all in section" at bounding box center [1287, 287] width 59 height 9
click at [1292, 169] on h6 "skip all in section" at bounding box center [1287, 164] width 59 height 9
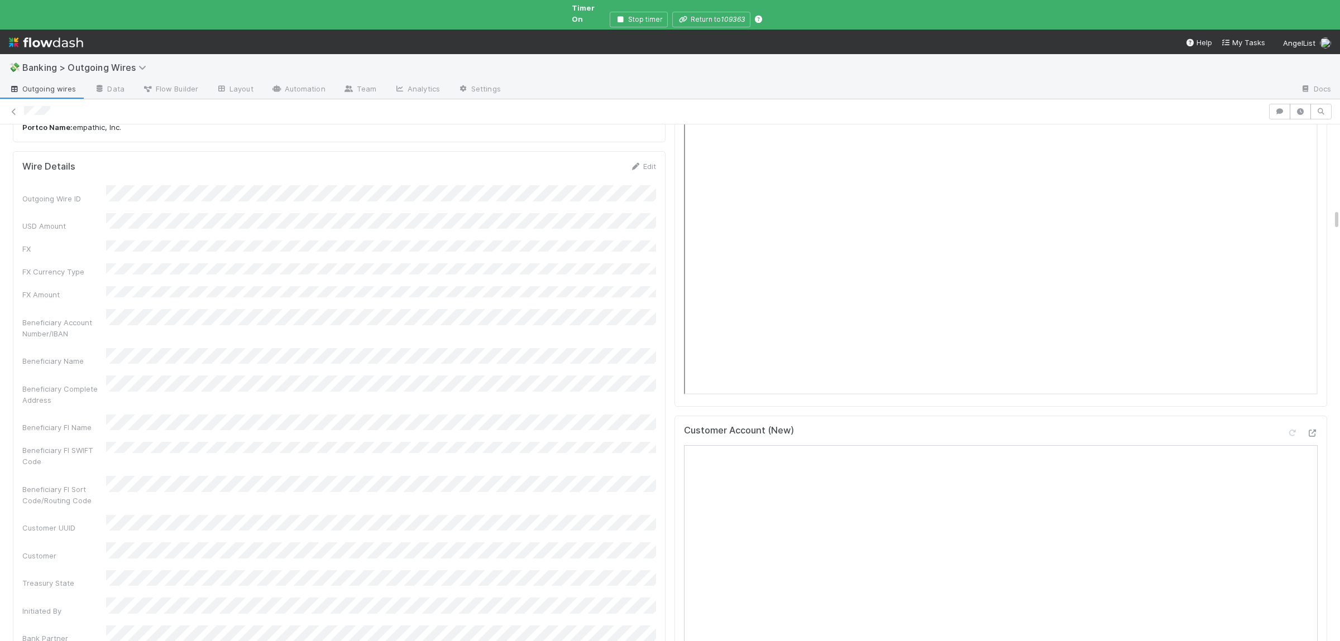
scroll to position [2068, 0]
click at [1311, 120] on icon at bounding box center [1311, 116] width 11 height 7
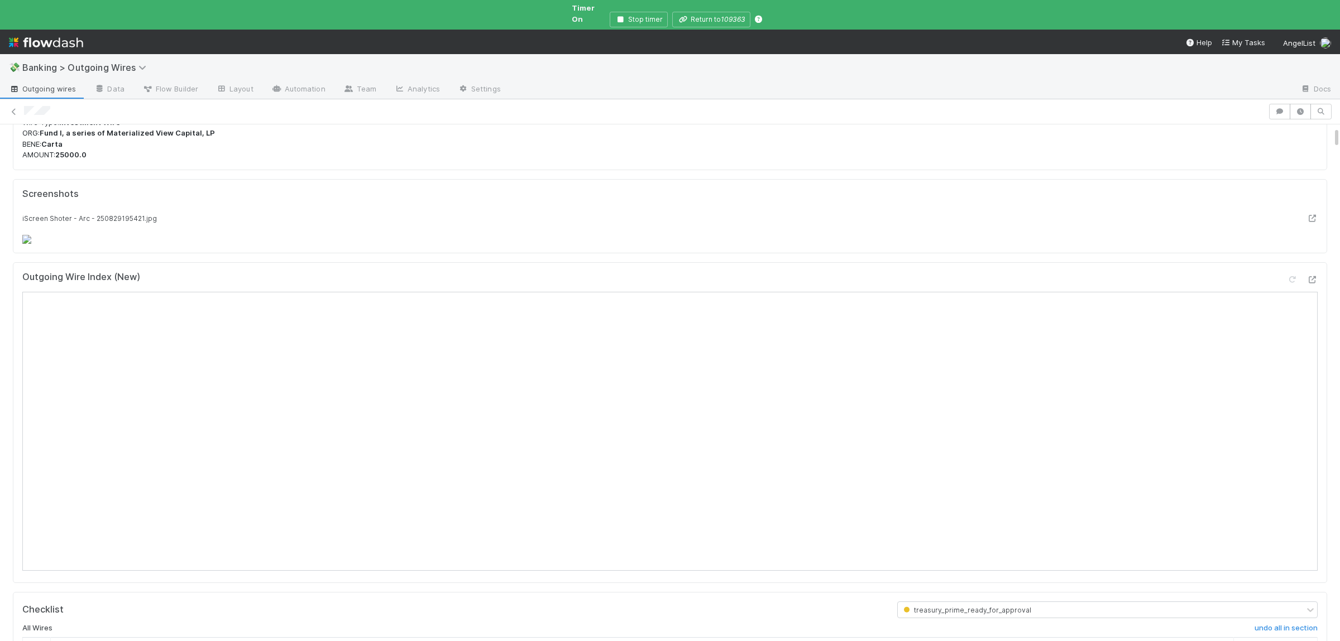
scroll to position [0, 0]
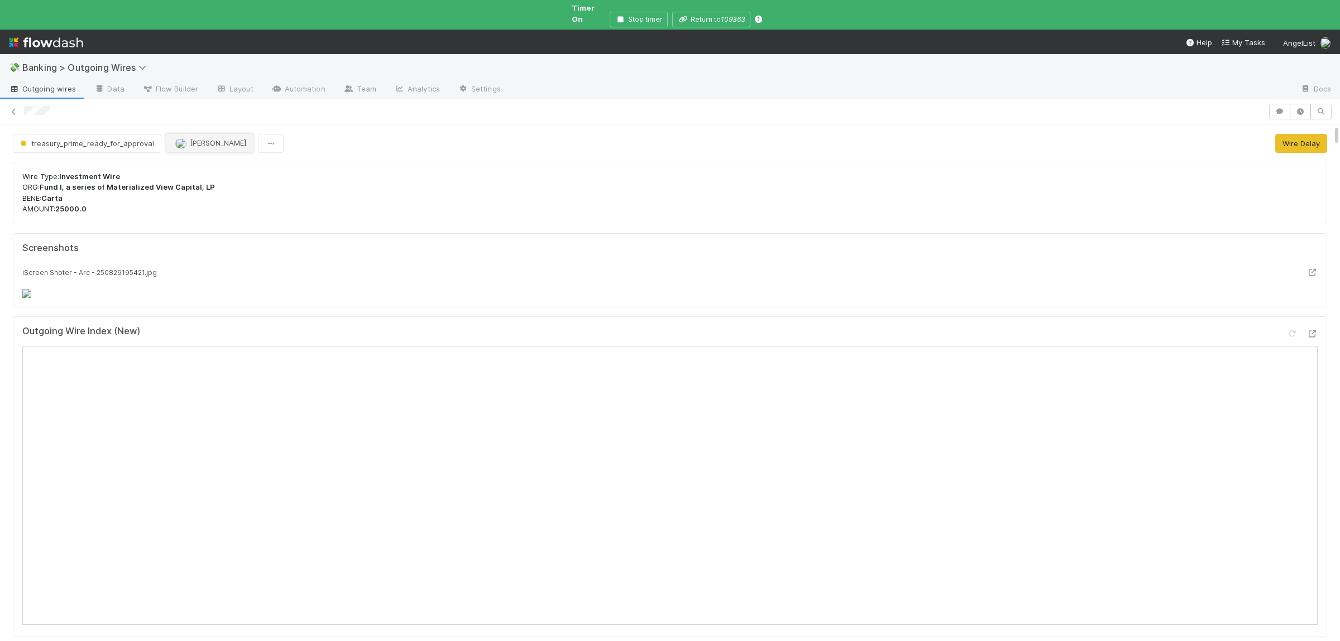
click at [215, 138] on span "[PERSON_NAME]" at bounding box center [218, 142] width 56 height 9
click at [245, 167] on div "Kennedy Wall" at bounding box center [236, 162] width 157 height 20
click at [1313, 243] on button "button" at bounding box center [1306, 251] width 21 height 16
click at [1280, 243] on button "button" at bounding box center [1286, 251] width 21 height 16
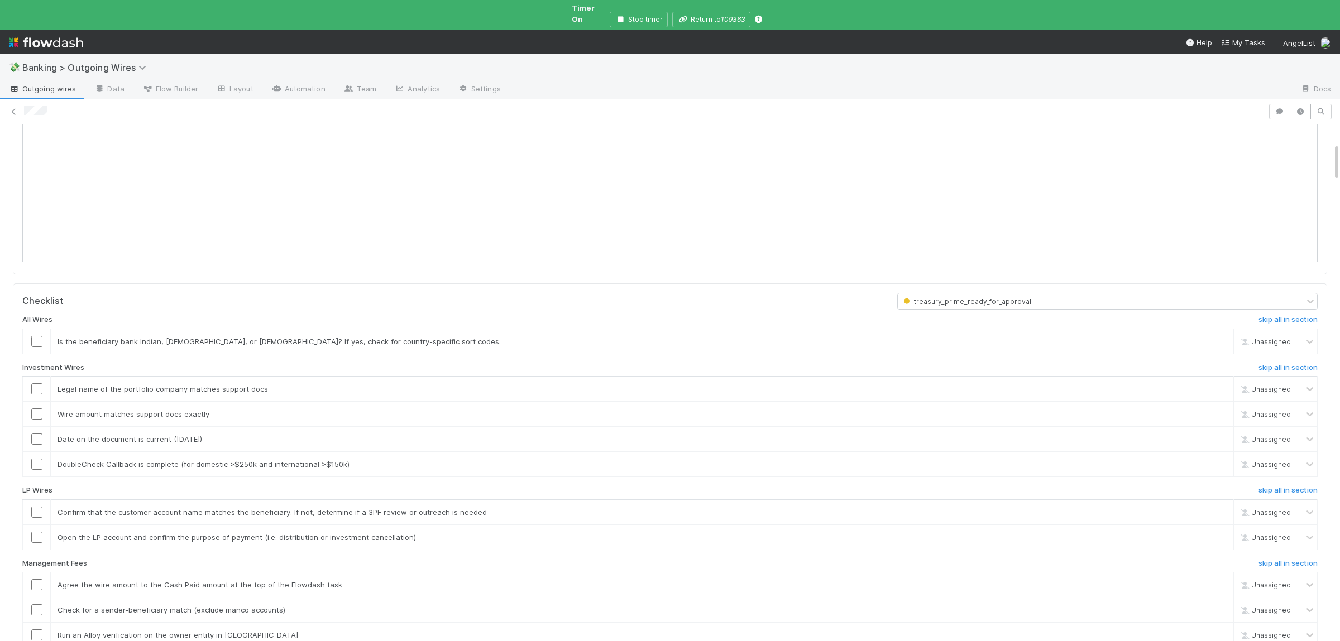
scroll to position [381, 0]
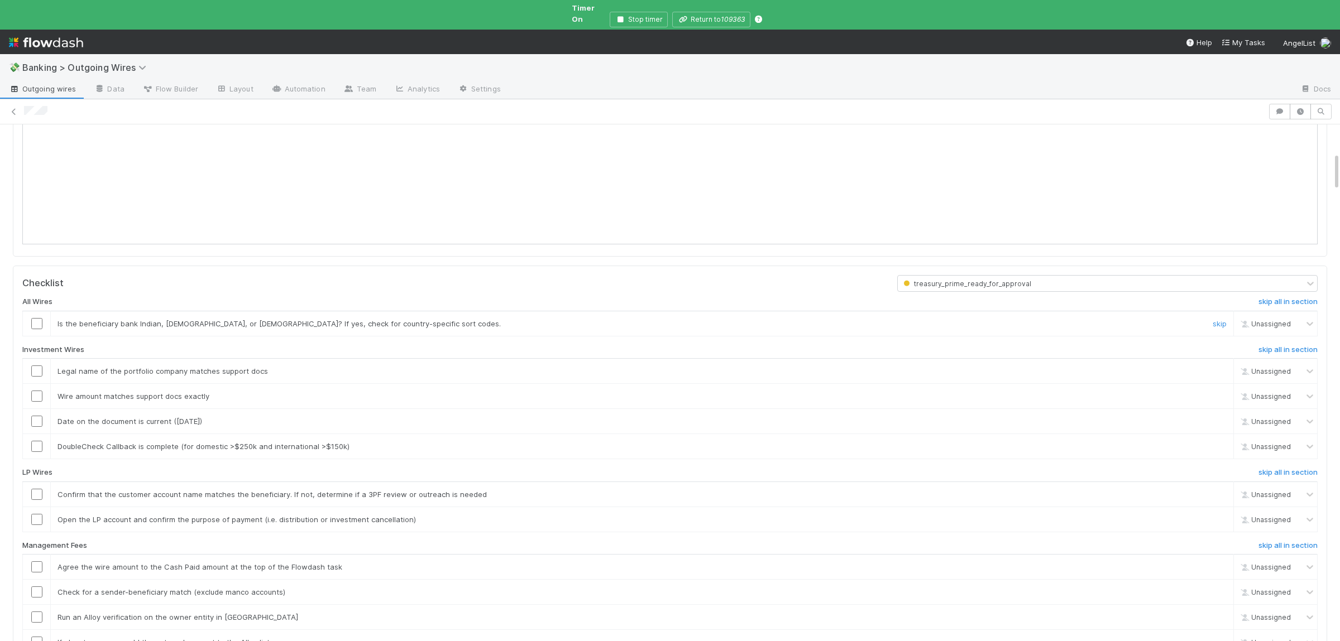
drag, startPoint x: 1217, startPoint y: 359, endPoint x: 1224, endPoint y: 414, distance: 55.2
click at [1217, 328] on link "skip" at bounding box center [1219, 323] width 14 height 9
click at [1298, 505] on div "All Wires undo all in section Is the beneficiary bank Indian, Australian, or Ca…" at bounding box center [669, 530] width 1295 height 476
click at [1224, 451] on link "skip" at bounding box center [1219, 446] width 14 height 9
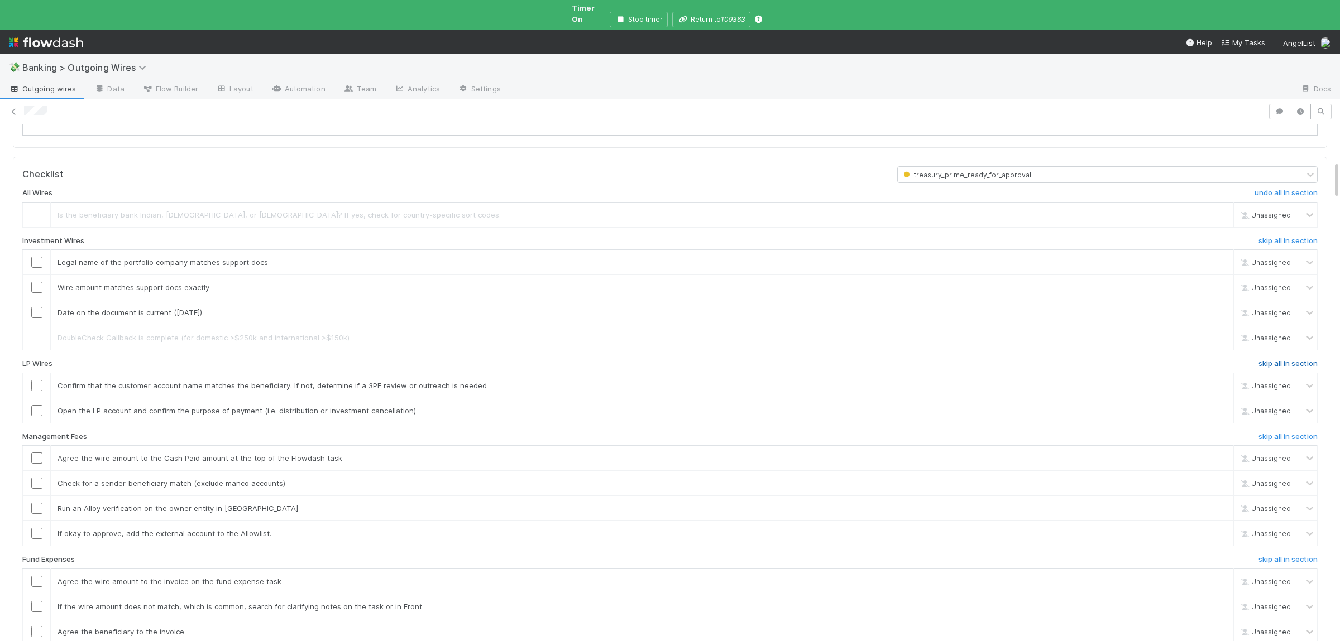
click at [1304, 368] on h6 "skip all in section" at bounding box center [1287, 363] width 59 height 9
click at [1300, 442] on h6 "skip all in section" at bounding box center [1287, 437] width 59 height 9
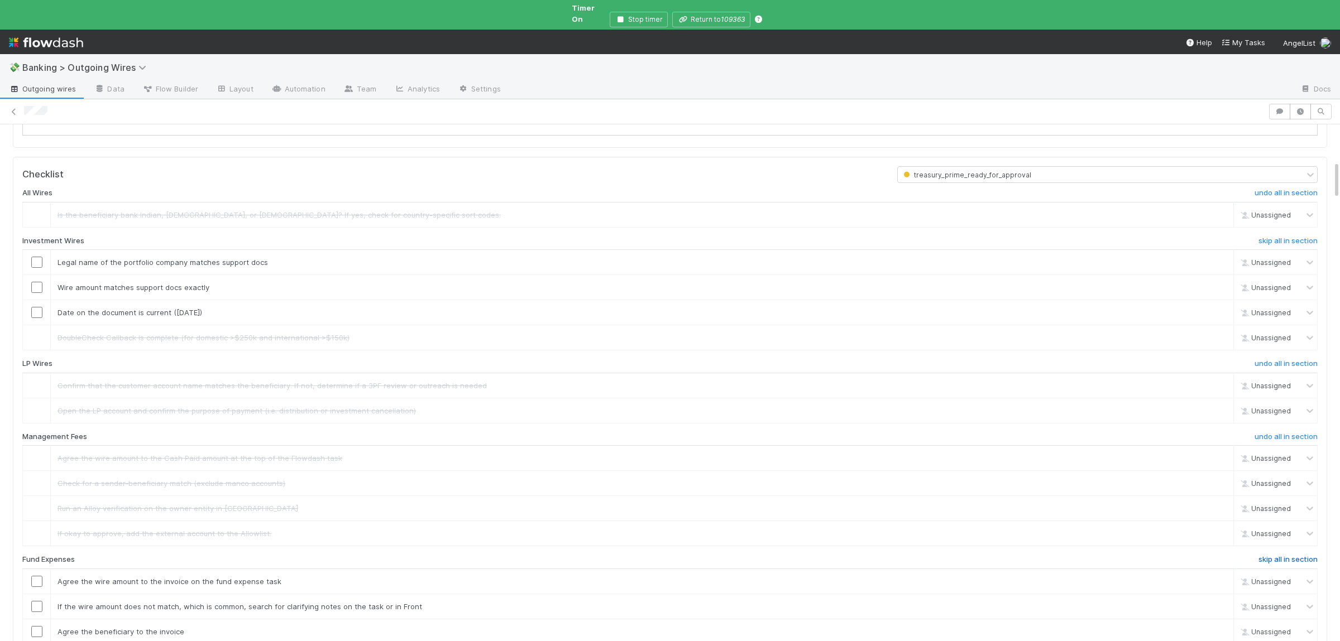
click at [1286, 564] on h6 "skip all in section" at bounding box center [1287, 559] width 59 height 9
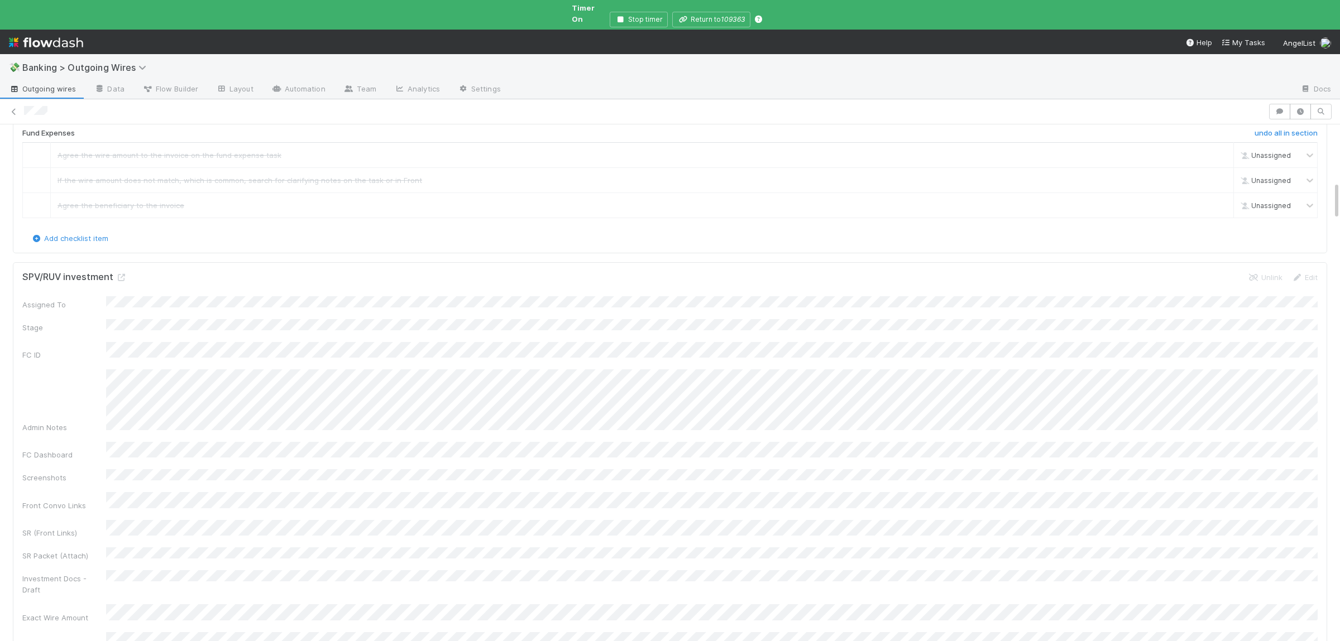
scroll to position [762, 0]
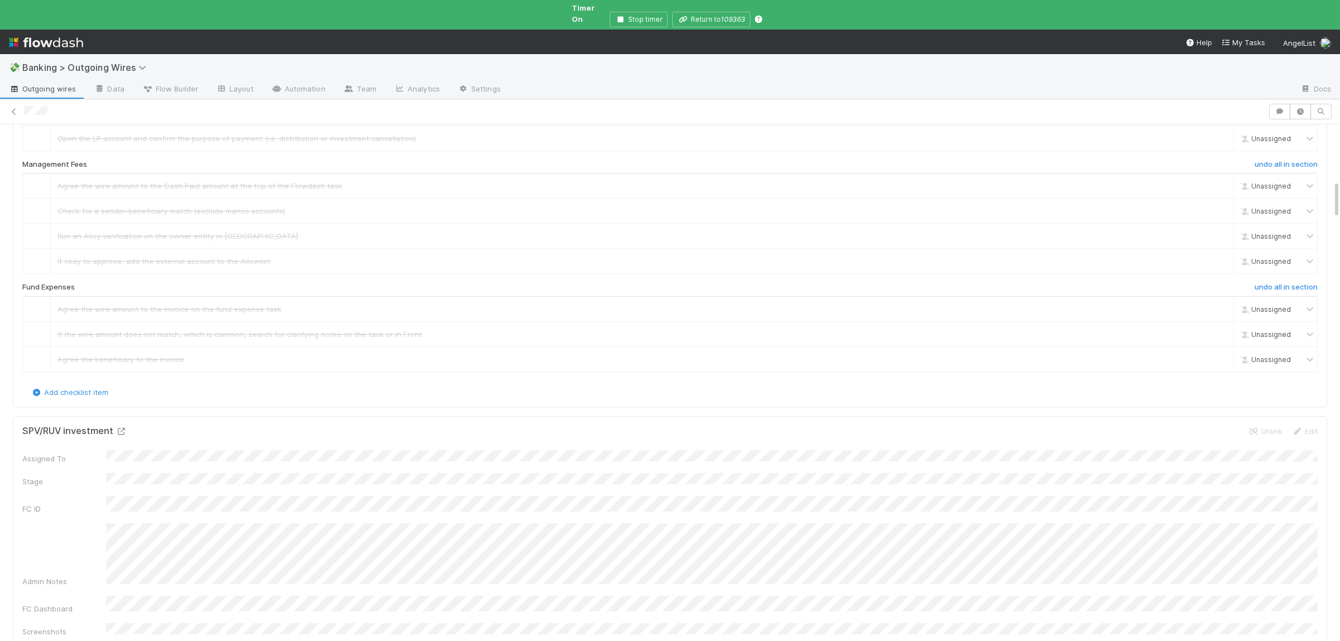
click at [122, 435] on icon at bounding box center [121, 431] width 11 height 7
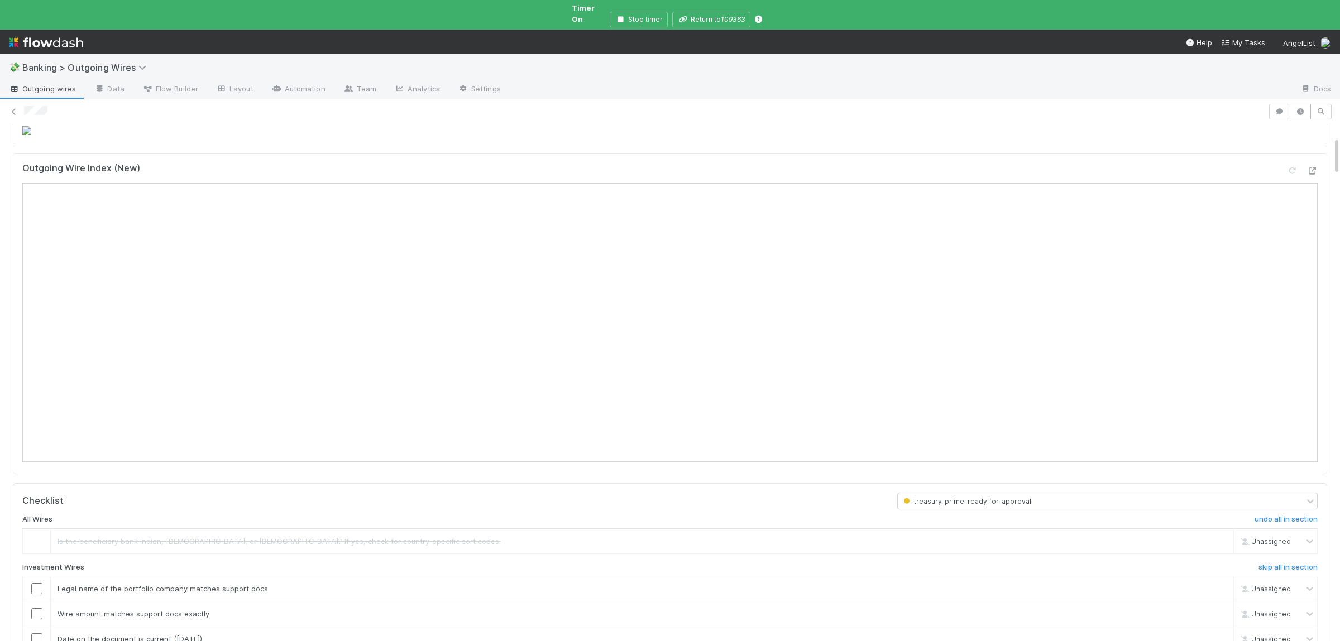
scroll to position [381, 0]
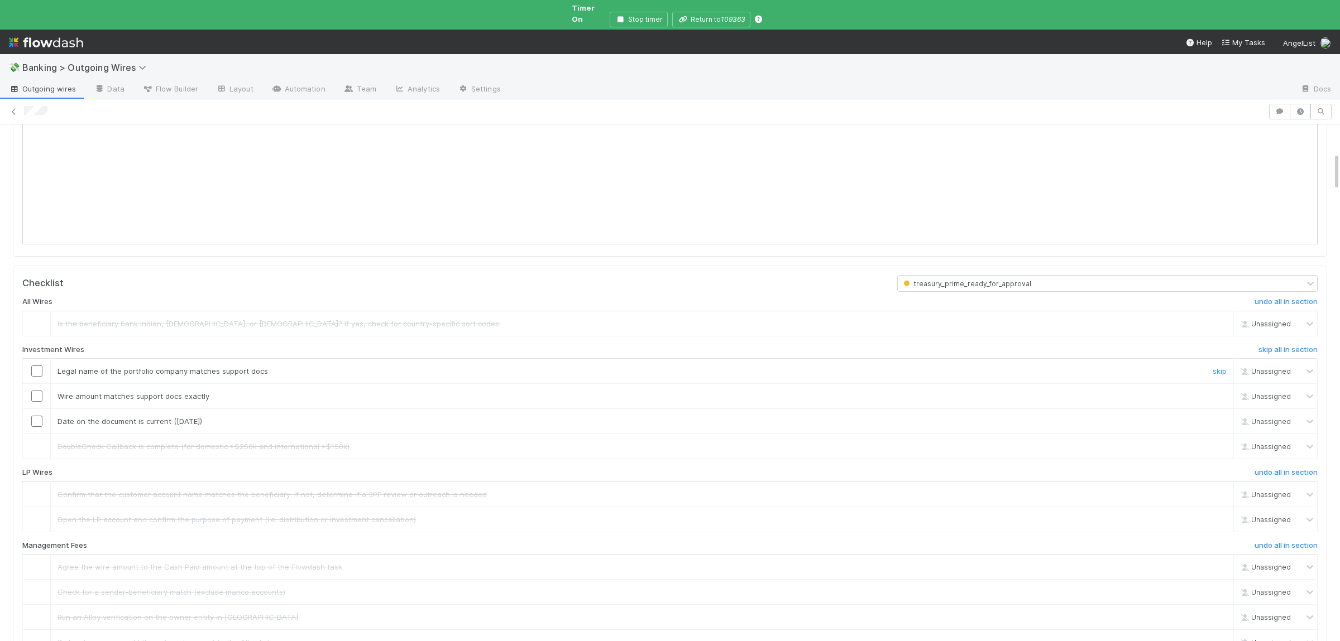
click at [39, 377] on input "checkbox" at bounding box center [36, 371] width 11 height 11
click at [33, 402] on input "checkbox" at bounding box center [36, 396] width 11 height 11
click at [36, 427] on input "checkbox" at bounding box center [36, 421] width 11 height 11
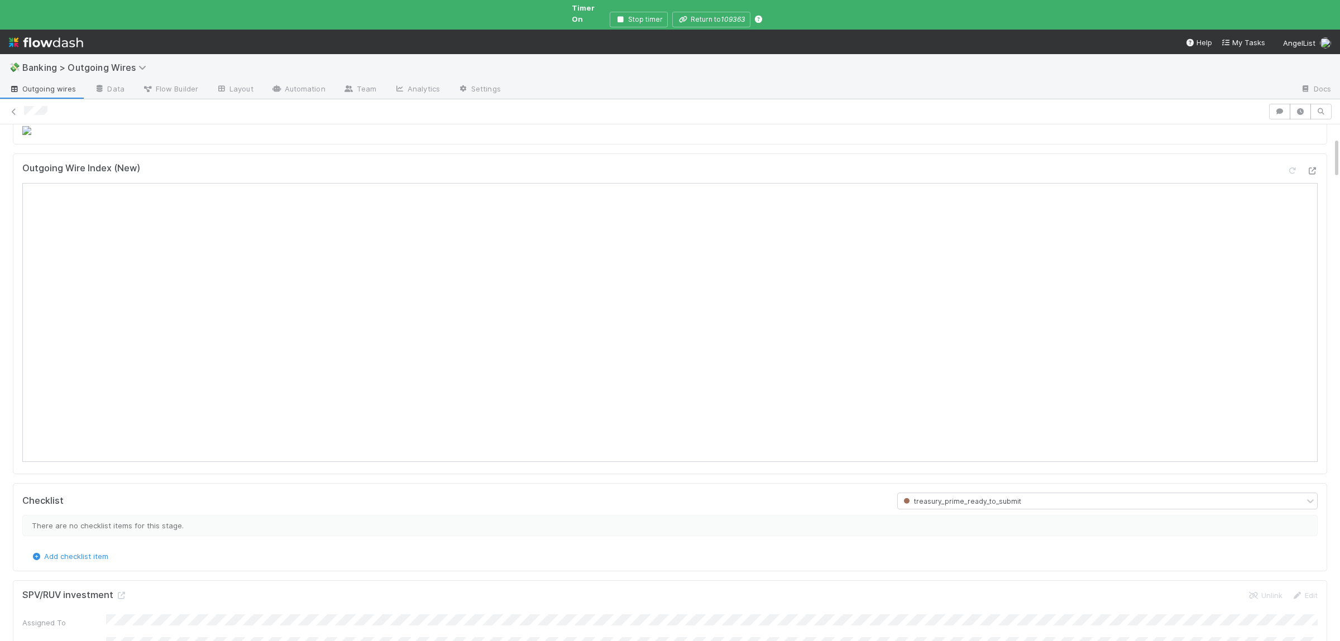
scroll to position [0, 0]
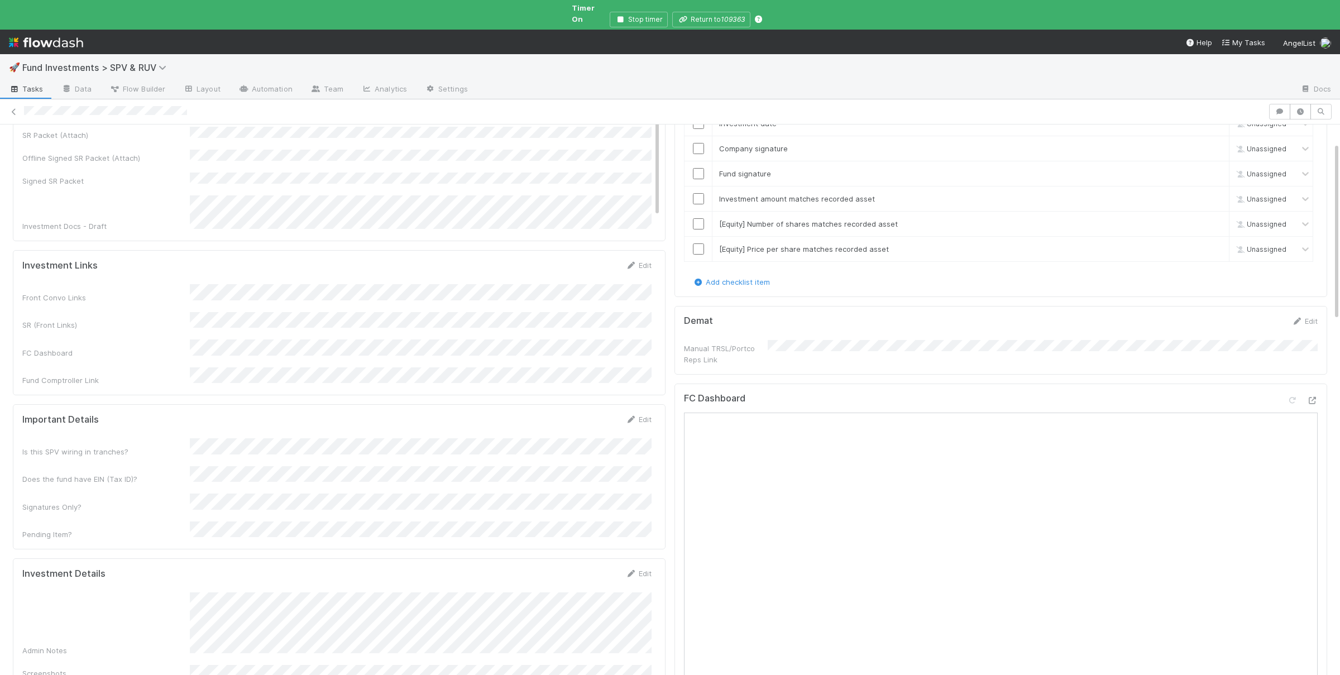
scroll to position [54, 0]
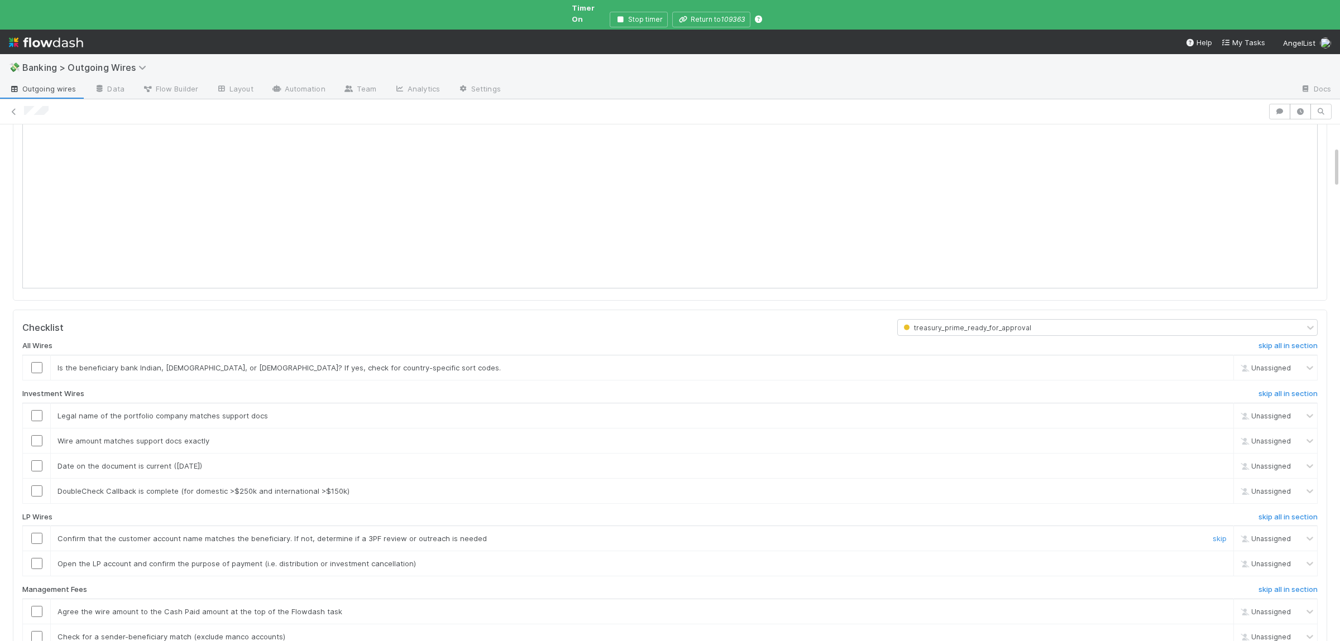
scroll to position [272, 0]
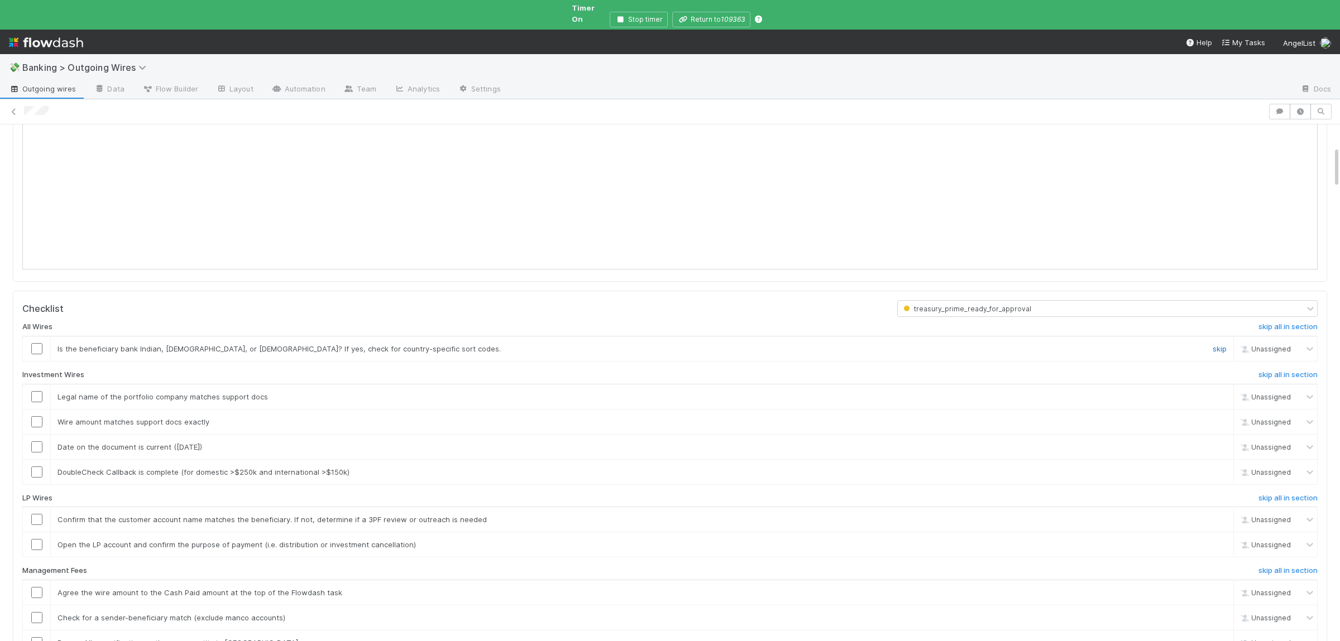
click at [1222, 344] on link "skip" at bounding box center [1219, 348] width 14 height 9
click at [1278, 494] on h6 "skip all in section" at bounding box center [1287, 498] width 59 height 9
click at [1300, 567] on h6 "skip all in section" at bounding box center [1287, 571] width 59 height 9
click at [1222, 468] on link "skip" at bounding box center [1219, 472] width 14 height 9
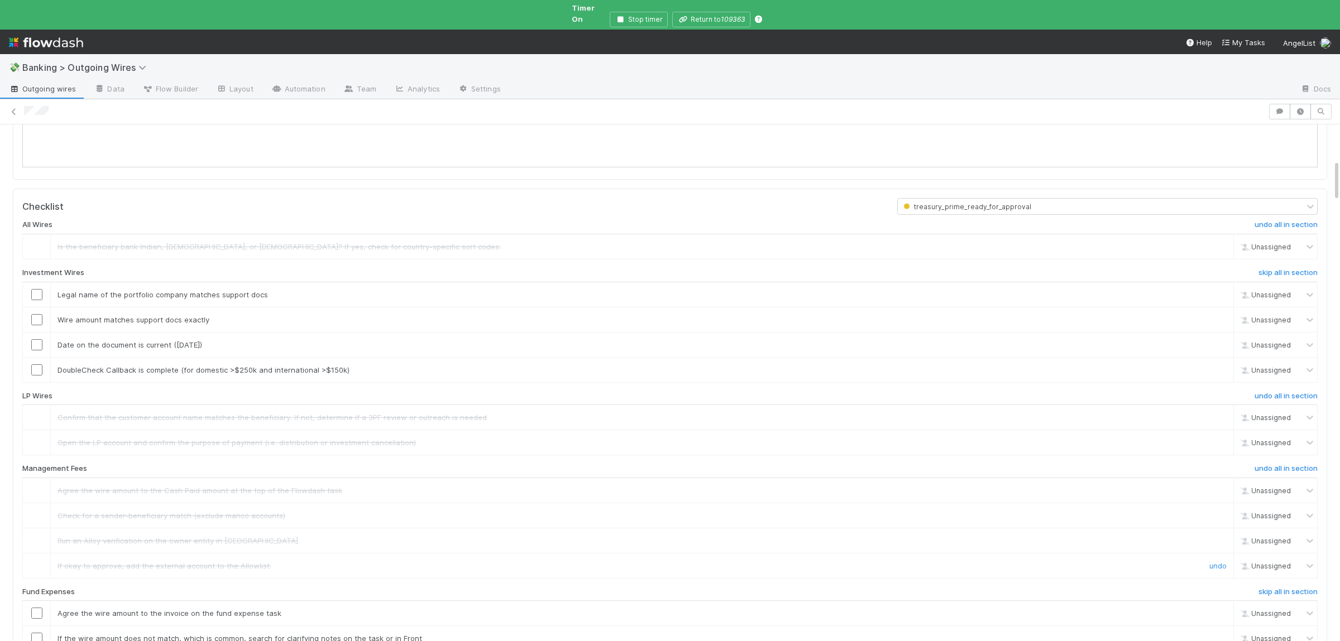
scroll to position [435, 0]
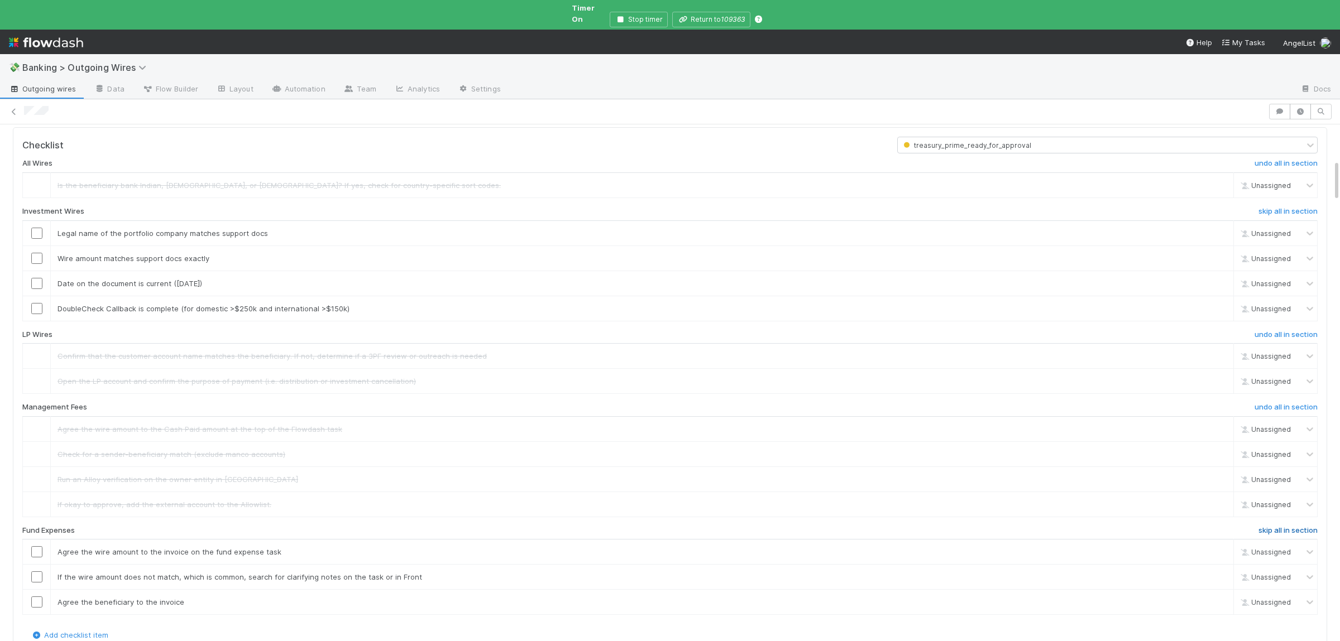
click at [1291, 529] on h6 "skip all in section" at bounding box center [1287, 530] width 59 height 9
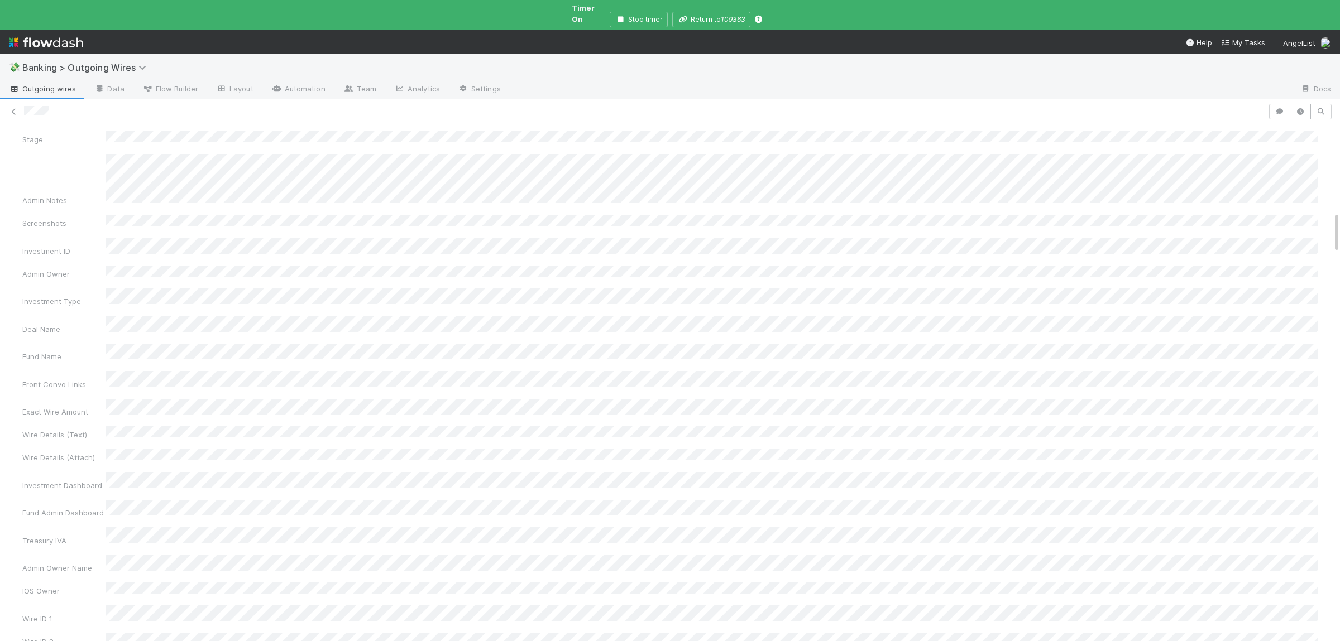
scroll to position [871, 0]
click at [133, 306] on icon at bounding box center [131, 307] width 11 height 7
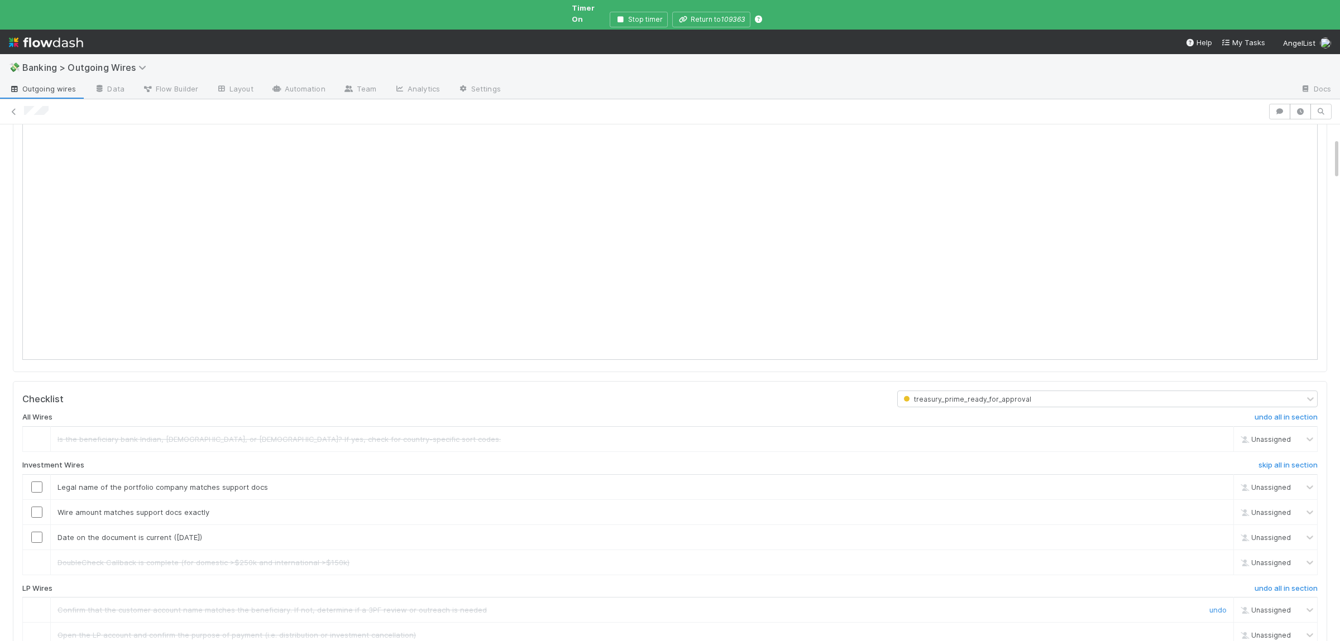
scroll to position [163, 0]
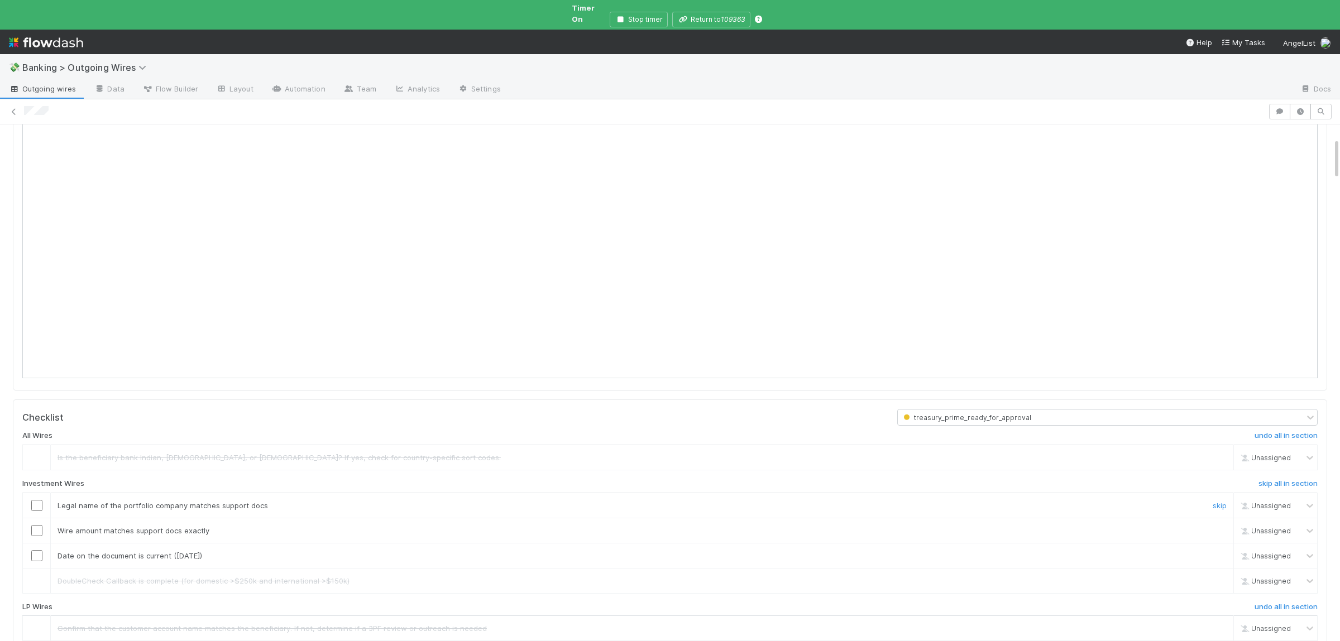
click at [36, 500] on input "checkbox" at bounding box center [36, 505] width 11 height 11
click at [39, 525] on input "checkbox" at bounding box center [36, 530] width 11 height 11
click at [39, 550] on input "checkbox" at bounding box center [36, 555] width 11 height 11
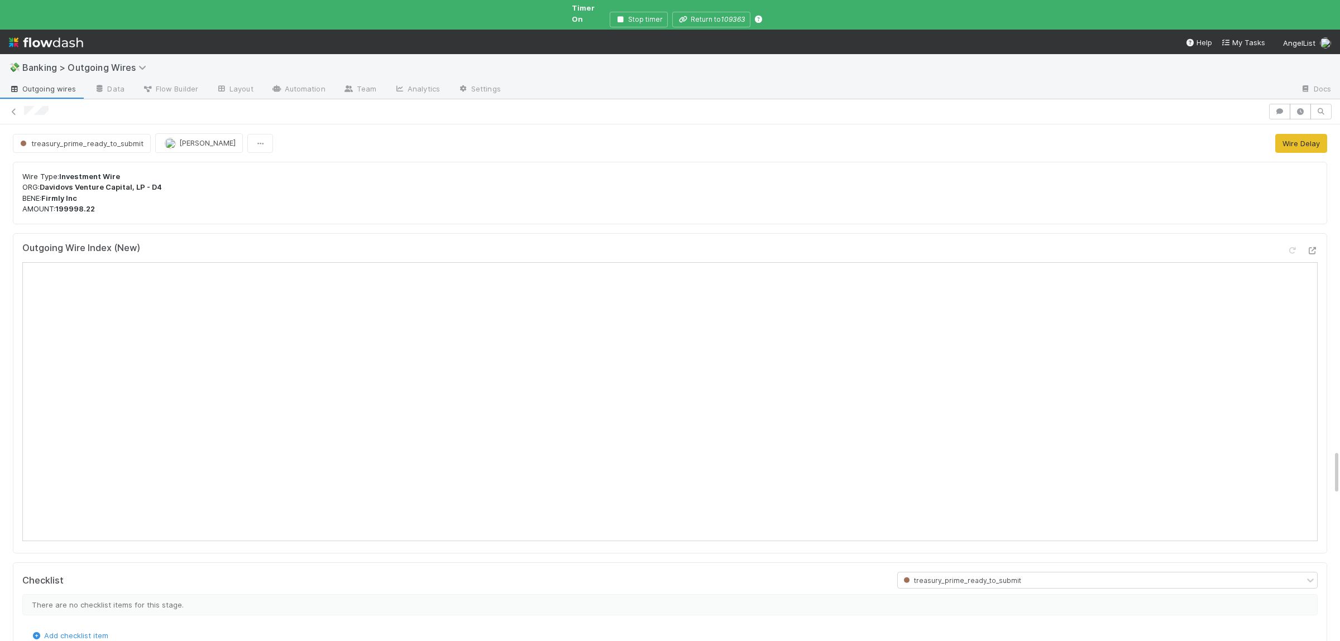
scroll to position [3808, 0]
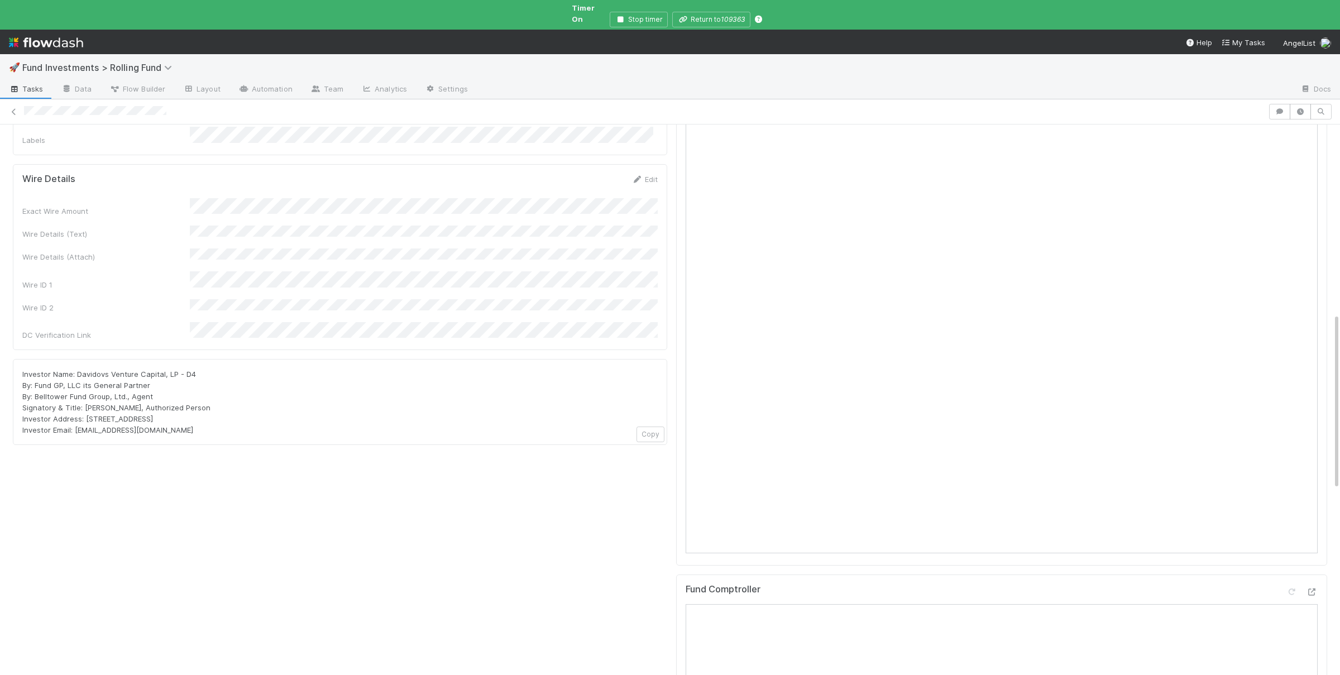
scroll to position [762, 0]
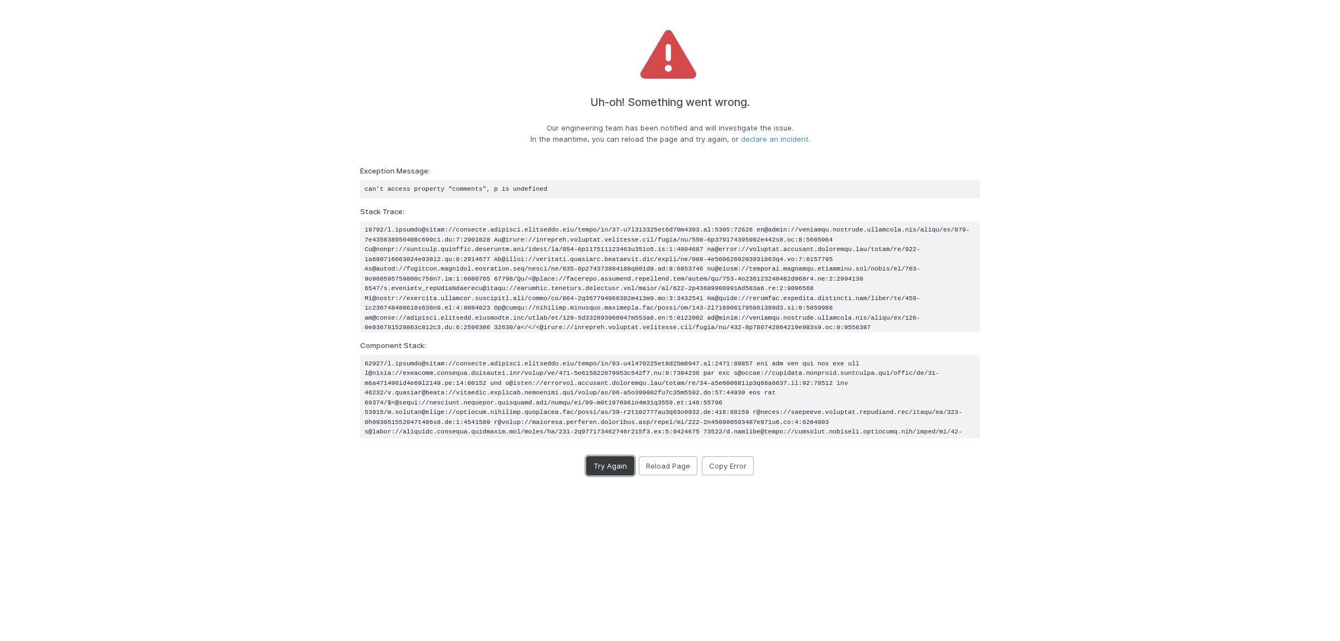
click at [619, 471] on button "Try Again" at bounding box center [610, 466] width 48 height 19
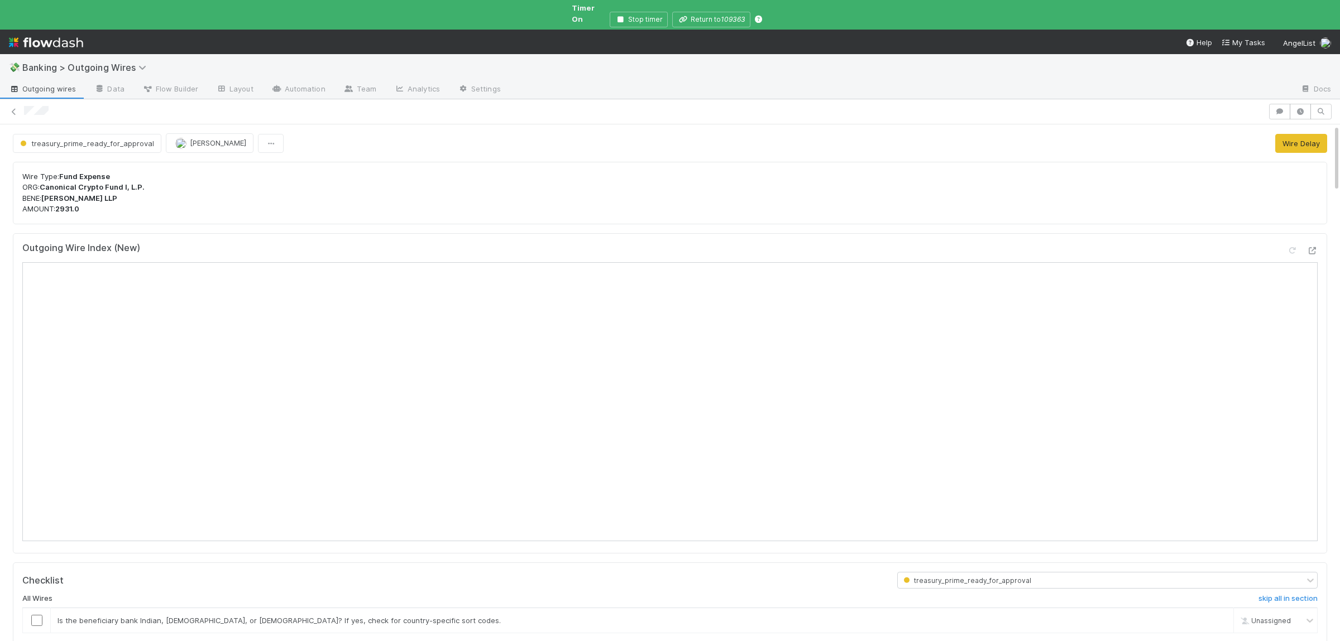
scroll to position [218, 0]
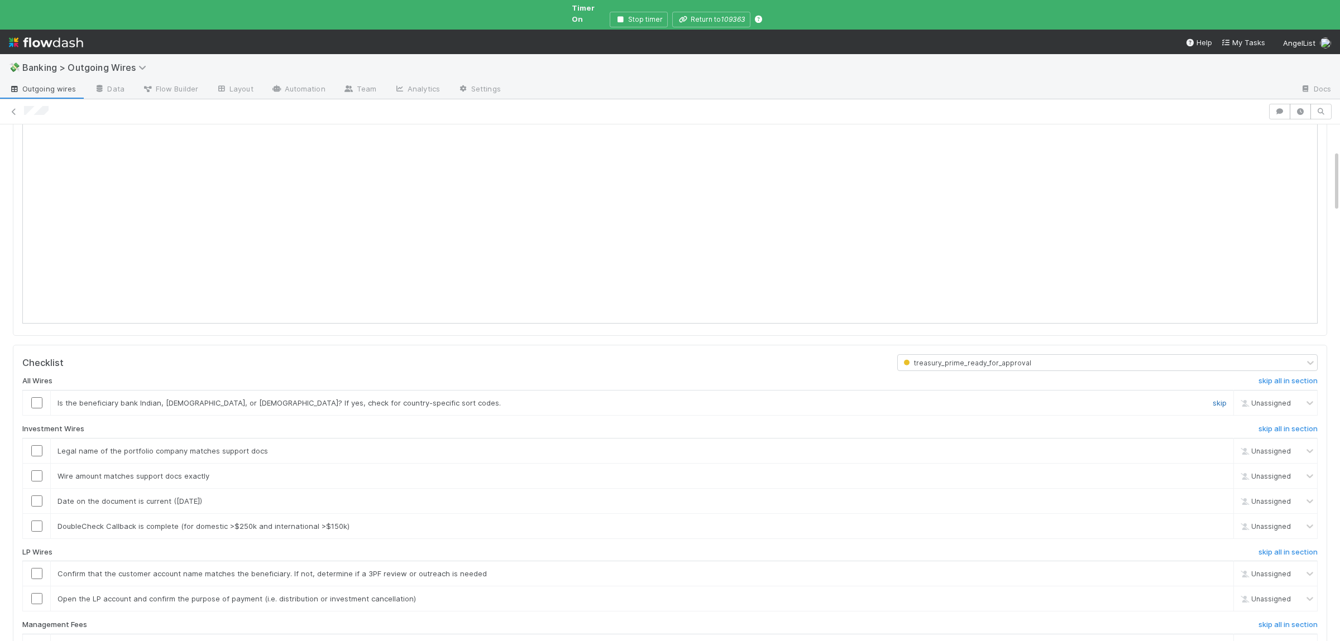
click at [1215, 399] on link "skip" at bounding box center [1219, 403] width 14 height 9
click at [1305, 415] on div "All Wires undo all in section Is the beneficiary bank Indian, Australian, or Ca…" at bounding box center [669, 609] width 1295 height 476
click at [1303, 425] on h6 "skip all in section" at bounding box center [1287, 429] width 59 height 9
click at [1300, 548] on h6 "skip all in section" at bounding box center [1287, 552] width 59 height 9
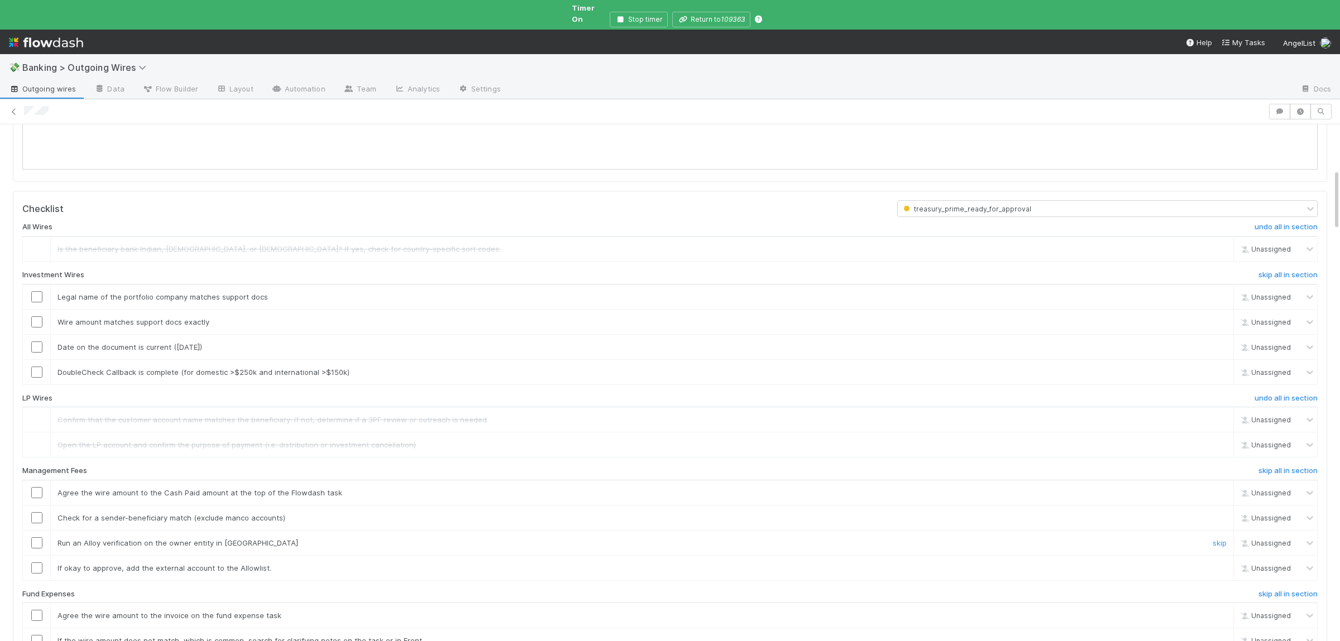
scroll to position [381, 0]
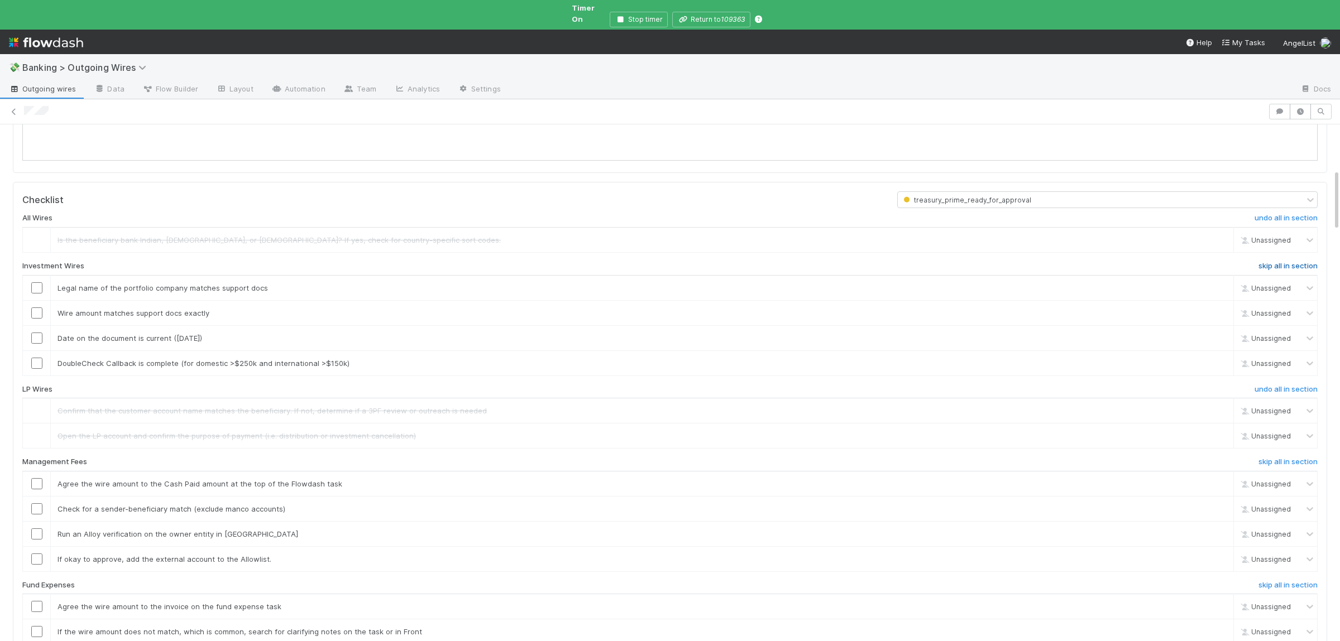
click at [1273, 262] on h6 "skip all in section" at bounding box center [1287, 266] width 59 height 9
click at [1291, 458] on h6 "skip all in section" at bounding box center [1287, 462] width 59 height 9
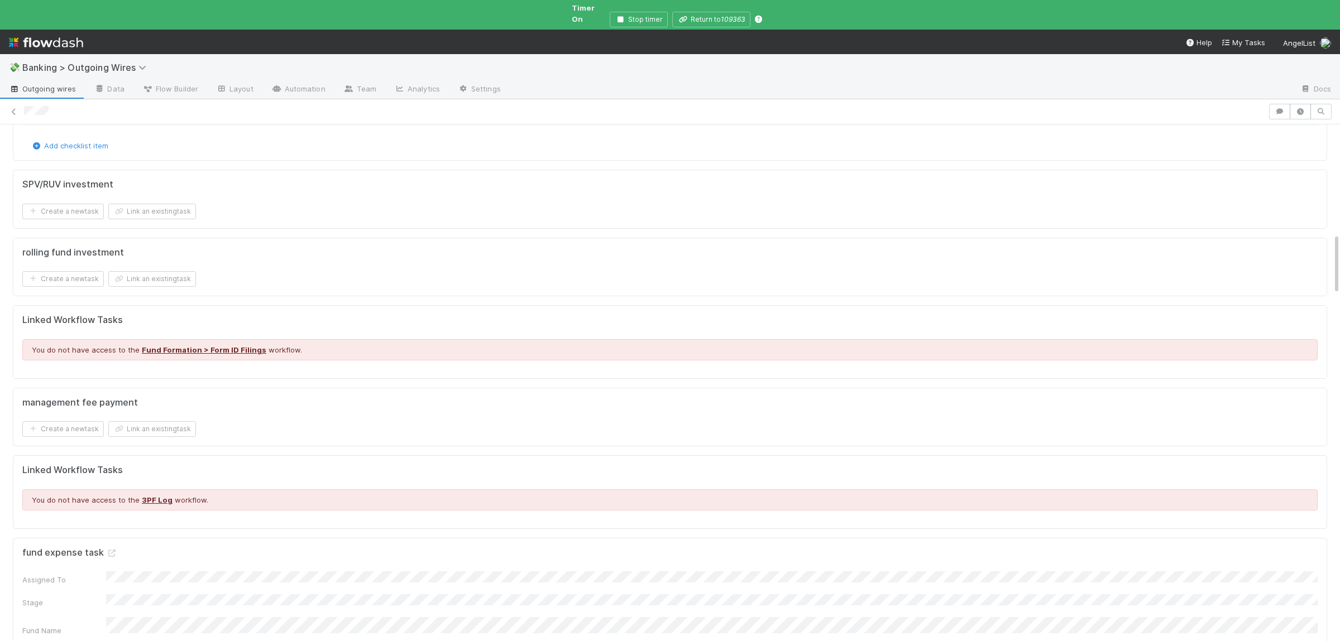
scroll to position [1089, 0]
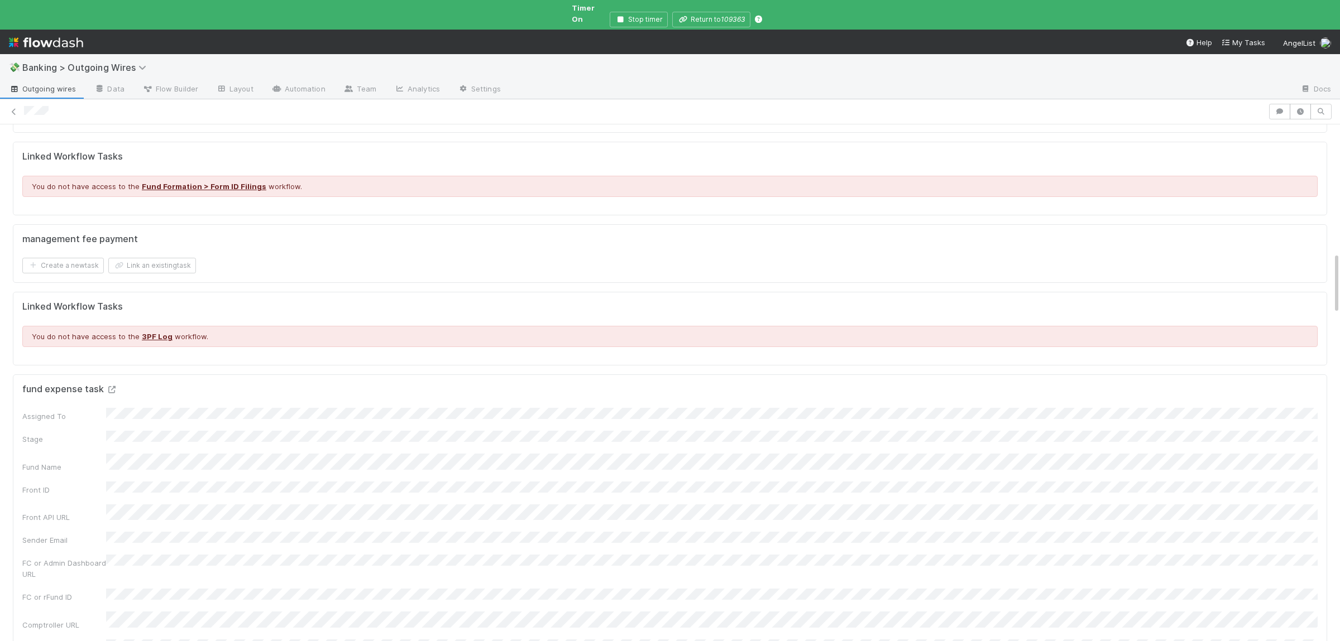
click at [112, 385] on link at bounding box center [111, 389] width 11 height 9
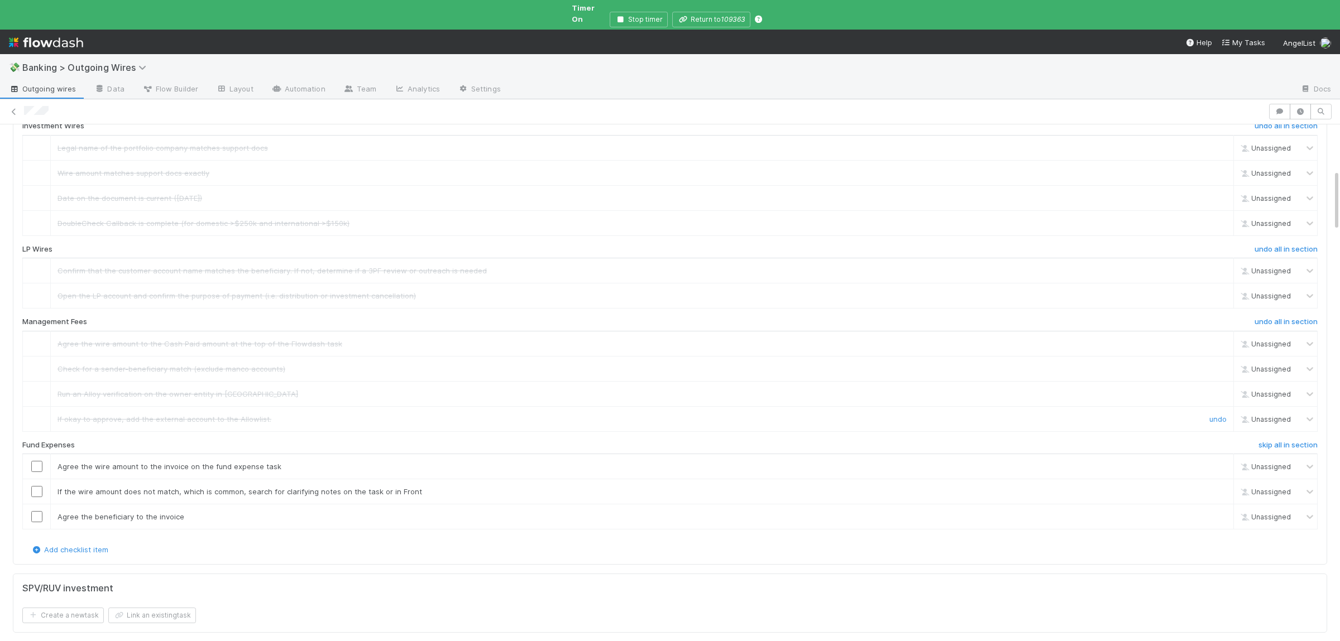
scroll to position [544, 0]
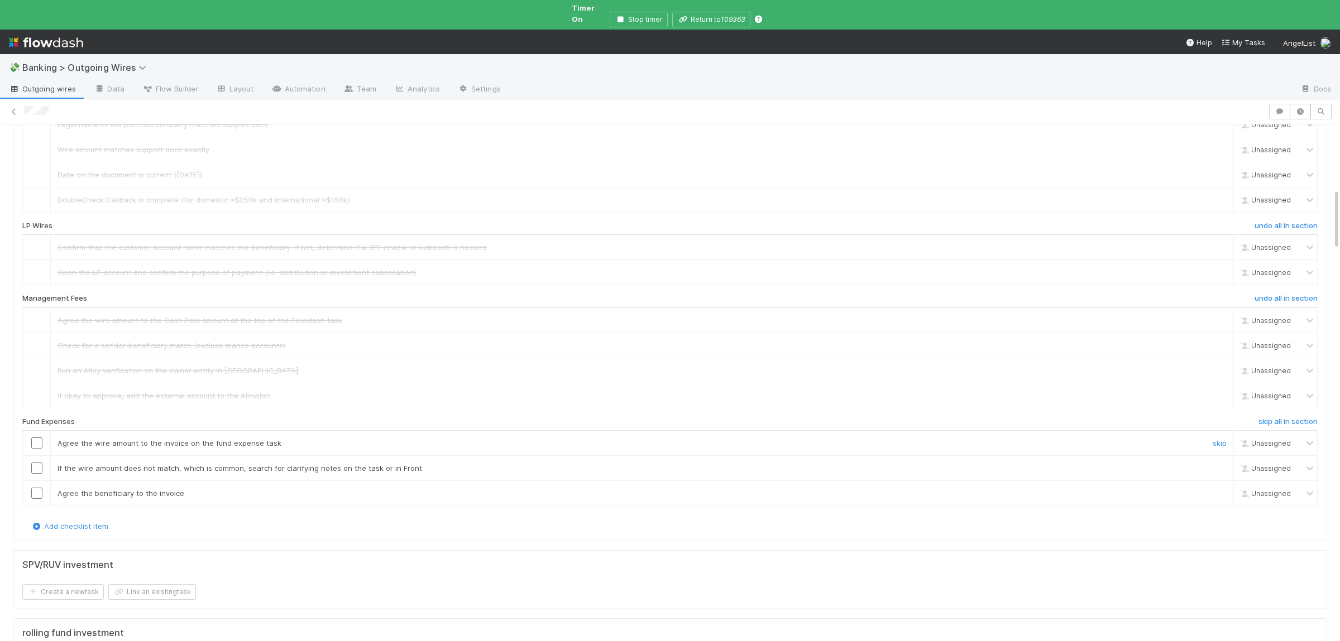
click at [25, 438] on div at bounding box center [36, 443] width 27 height 11
click at [32, 438] on input "checkbox" at bounding box center [36, 443] width 11 height 11
click at [33, 463] on input "checkbox" at bounding box center [36, 468] width 11 height 11
click at [39, 488] on input "checkbox" at bounding box center [36, 493] width 11 height 11
checkbox input "true"
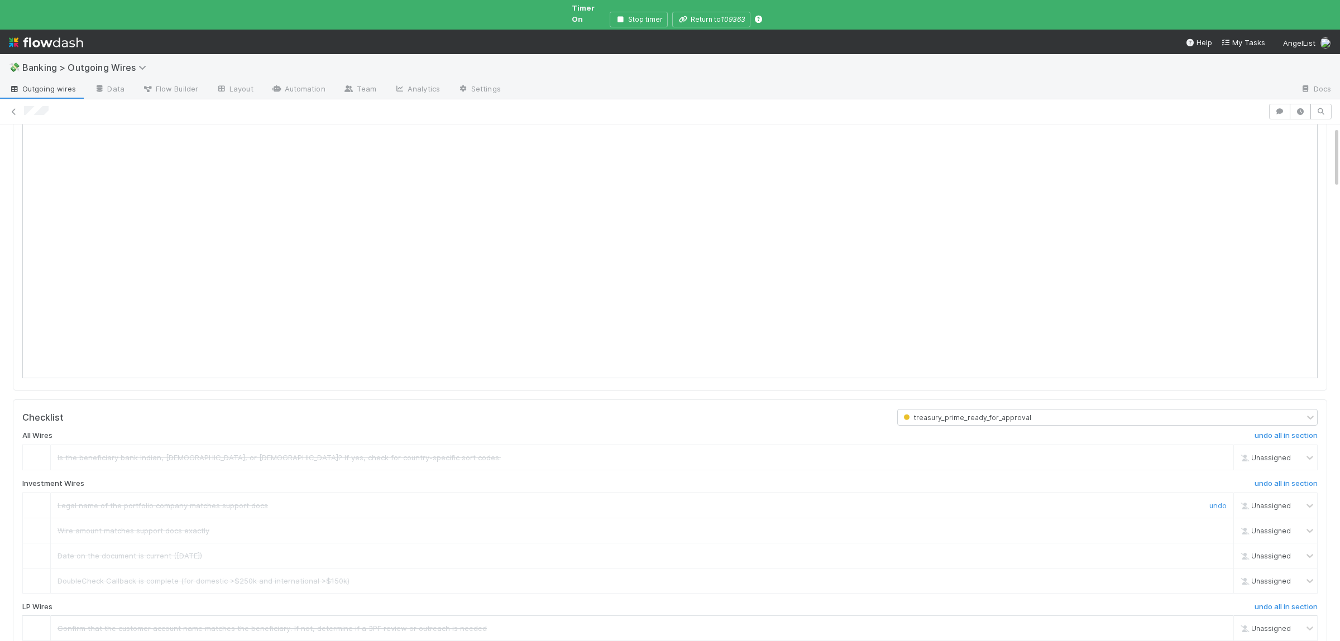
scroll to position [0, 0]
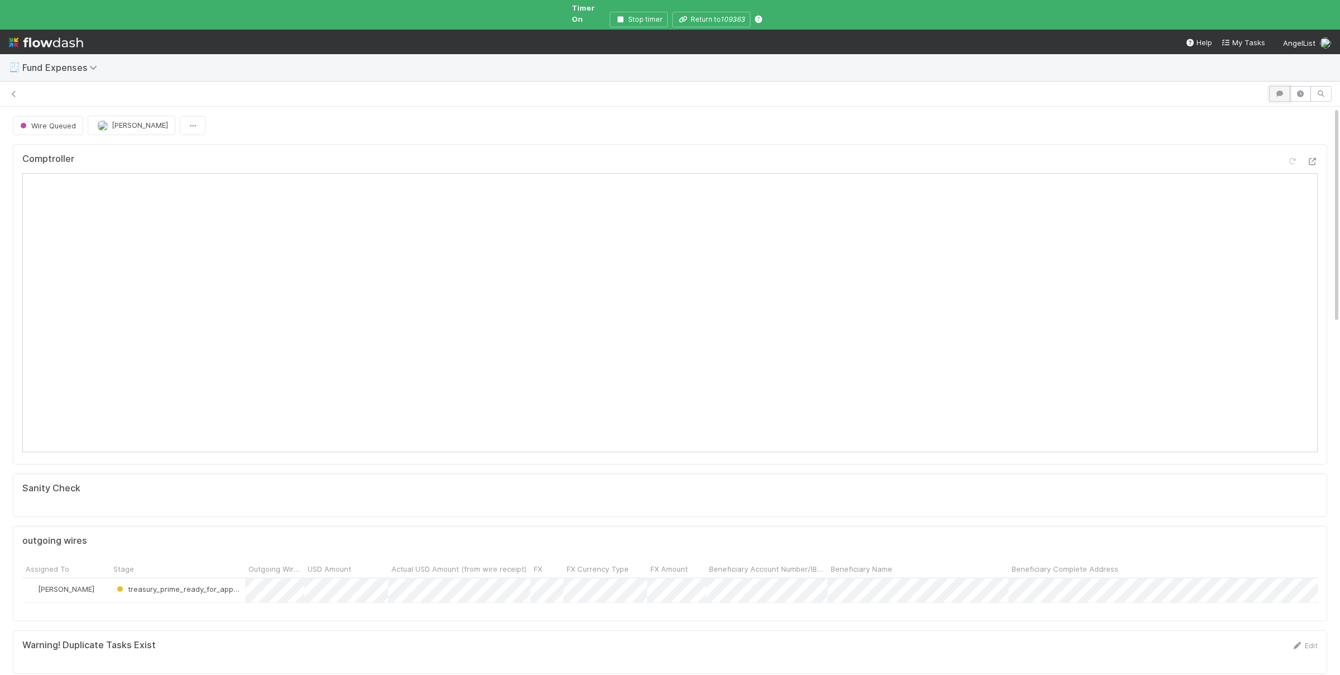
click at [1275, 90] on icon "button" at bounding box center [1279, 93] width 11 height 7
click at [1296, 86] on button "button" at bounding box center [1299, 94] width 21 height 16
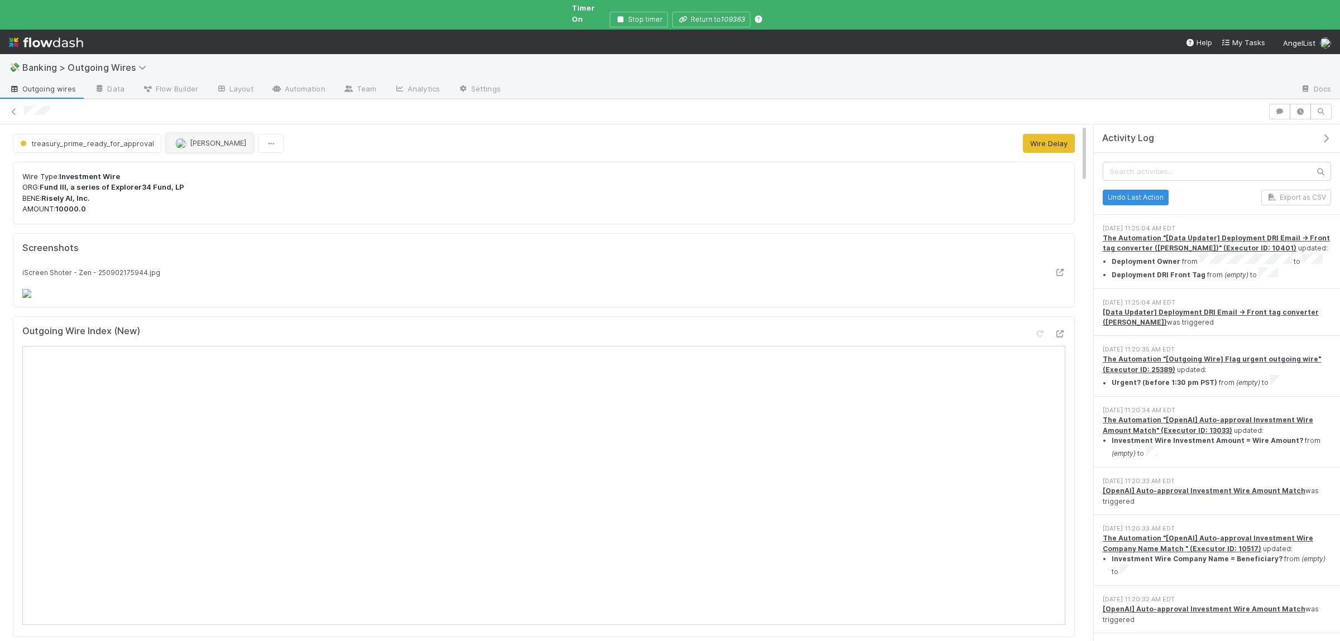
click at [212, 138] on span "[PERSON_NAME]" at bounding box center [218, 142] width 56 height 9
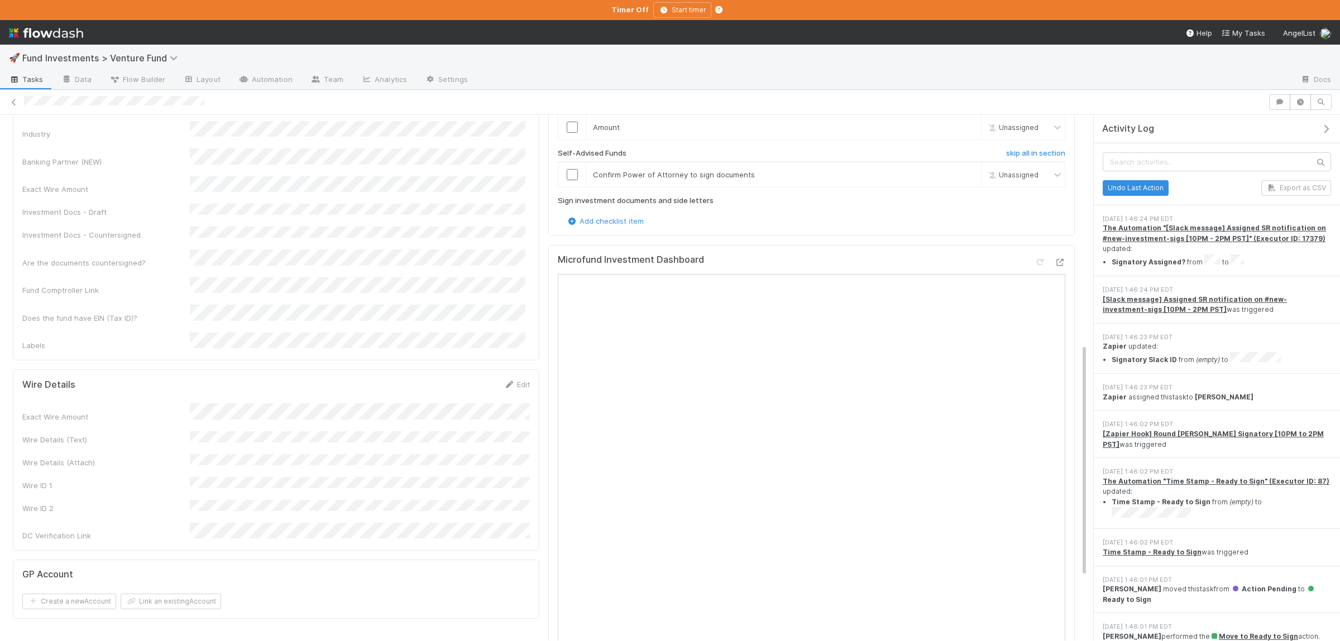
scroll to position [598, 0]
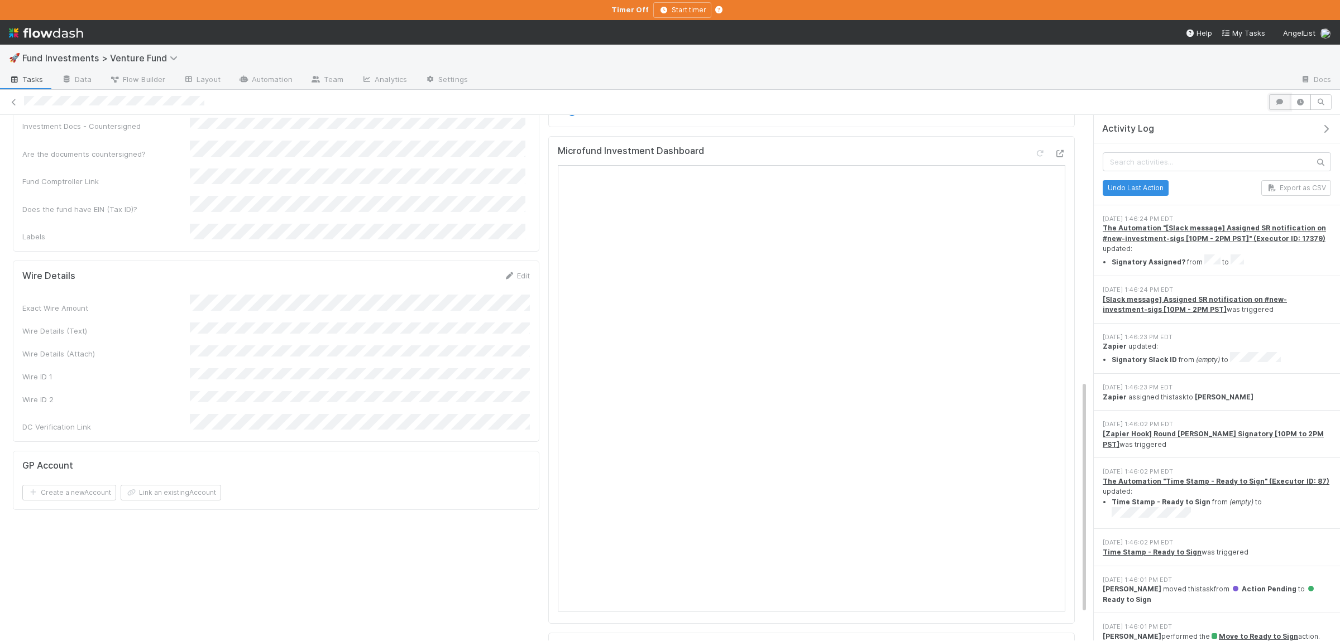
click at [1281, 103] on icon "button" at bounding box center [1279, 102] width 11 height 7
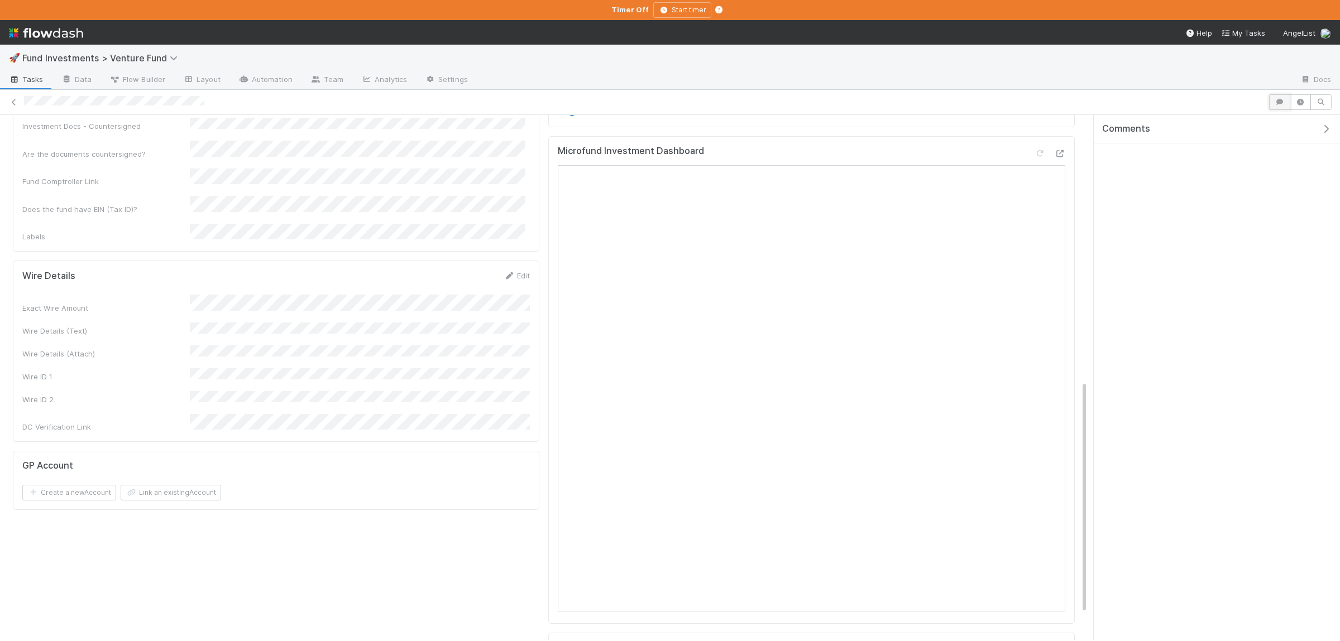
click at [1281, 103] on icon "button" at bounding box center [1279, 102] width 11 height 7
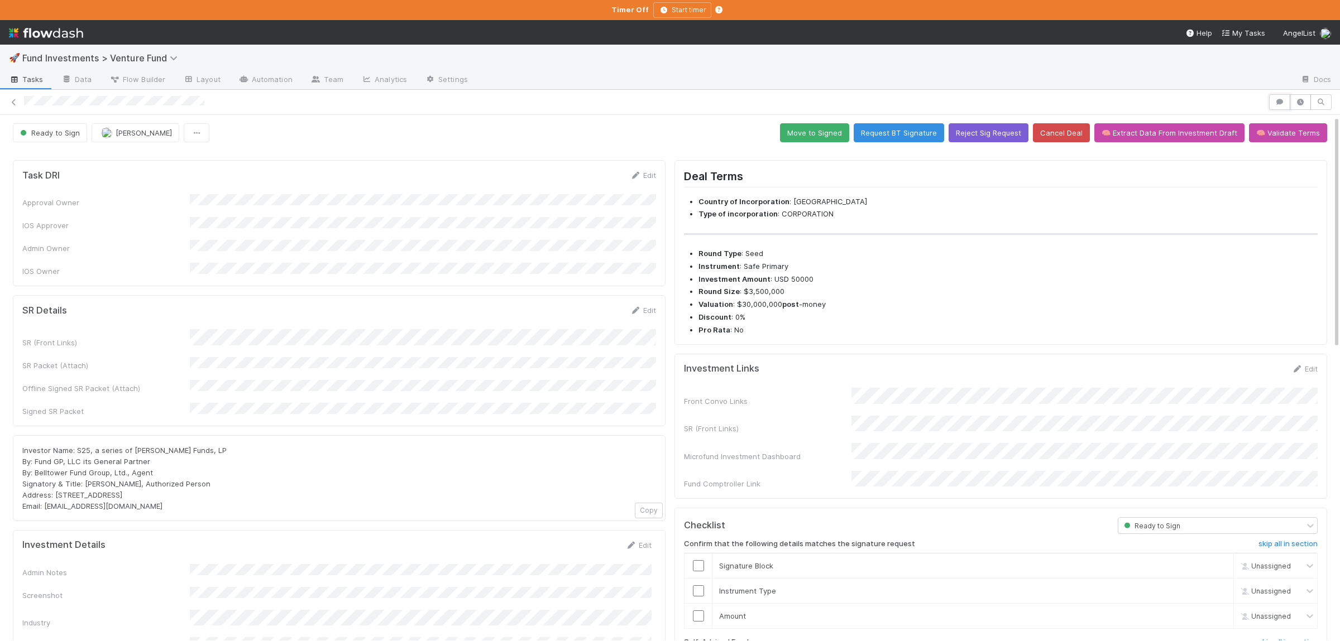
scroll to position [0, 0]
click at [806, 133] on button "Move to Signed" at bounding box center [814, 133] width 69 height 19
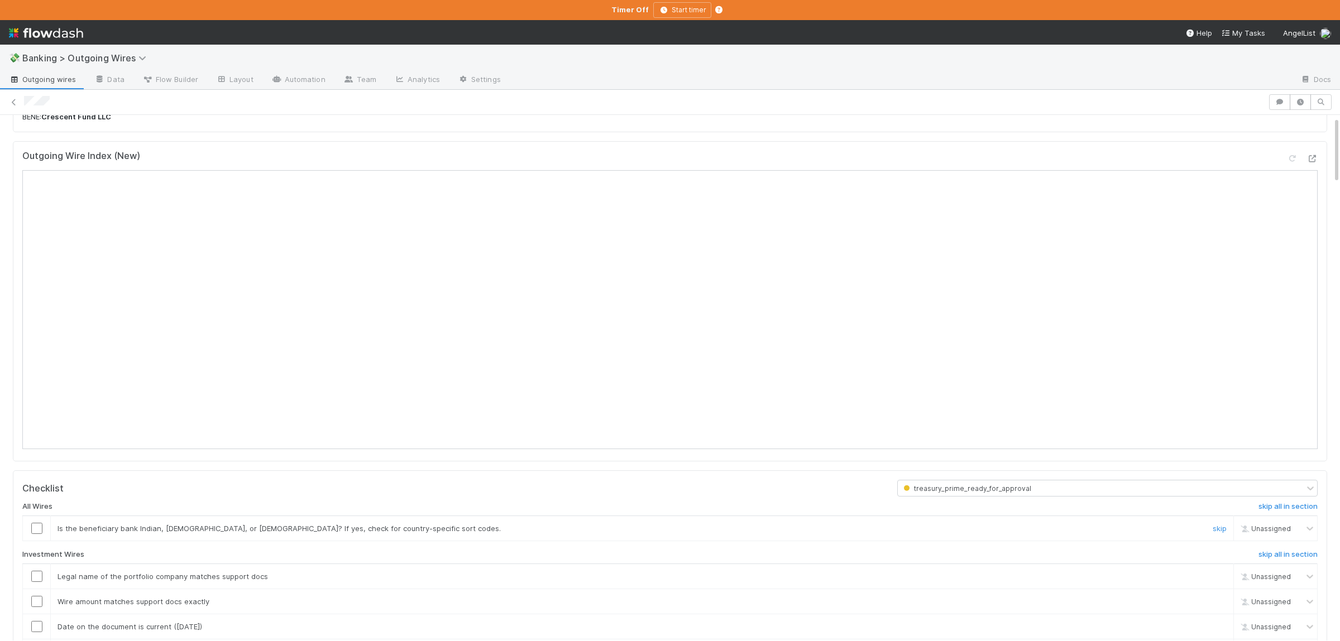
scroll to position [109, 0]
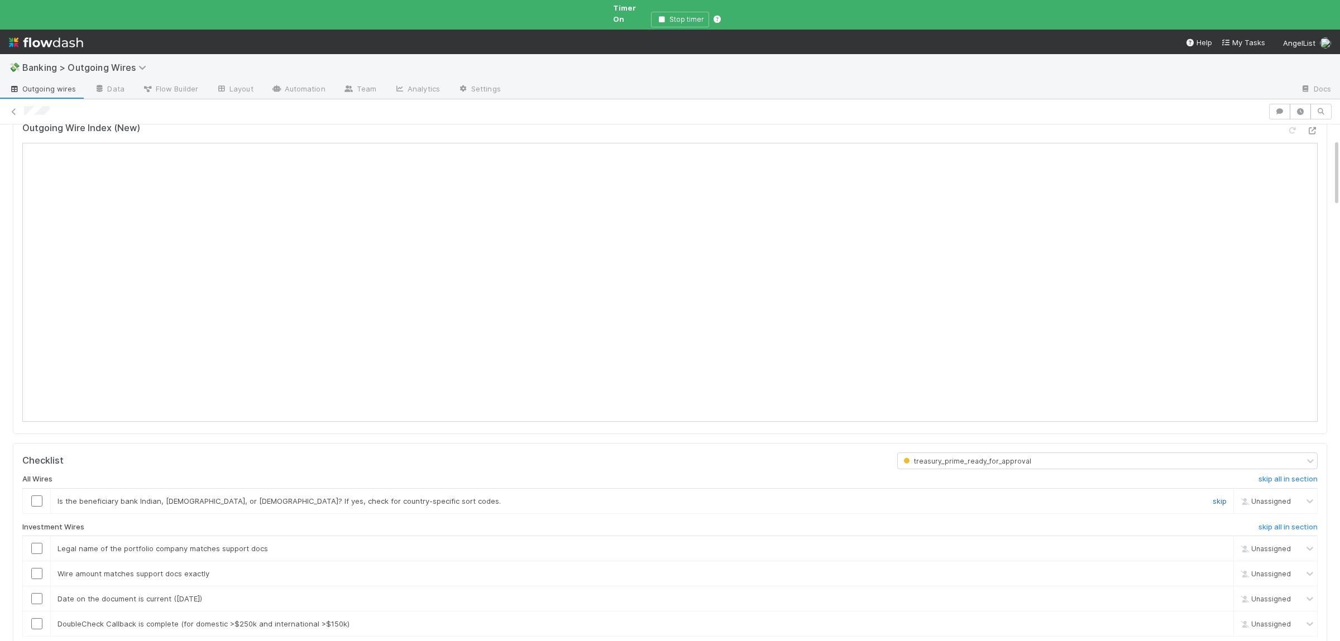
click at [1221, 497] on link "skip" at bounding box center [1219, 501] width 14 height 9
click at [1301, 525] on link "skip all in section" at bounding box center [1287, 529] width 59 height 13
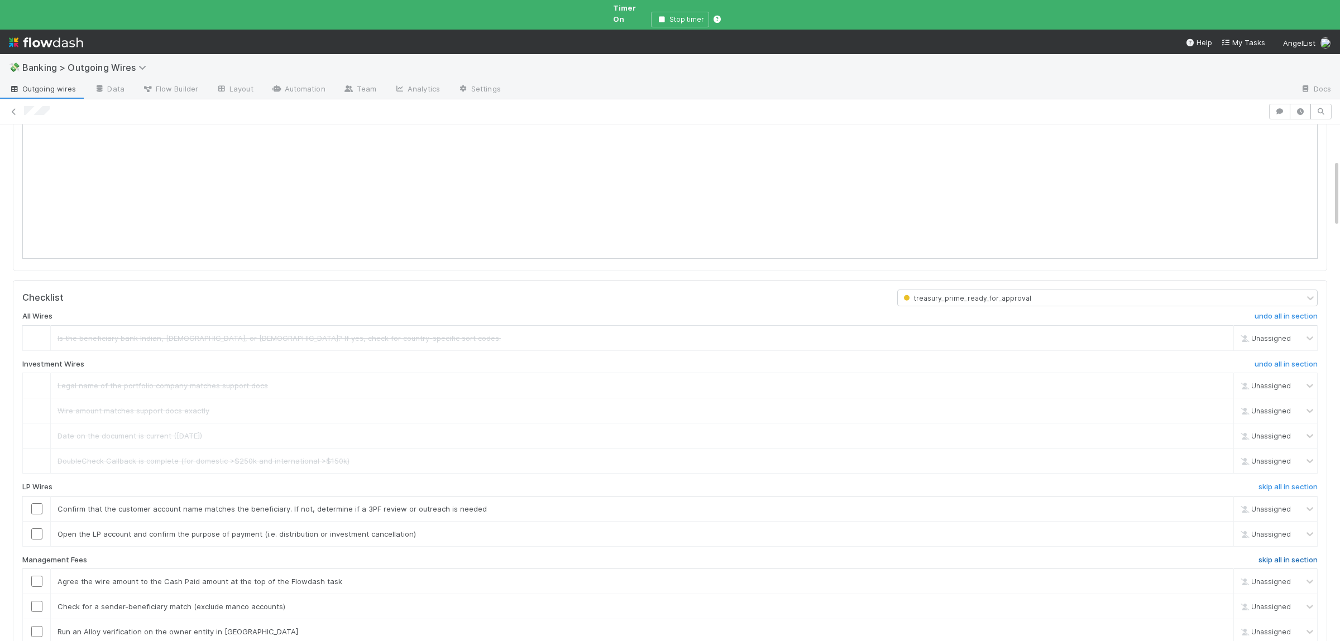
click at [1292, 556] on h6 "skip all in section" at bounding box center [1287, 560] width 59 height 9
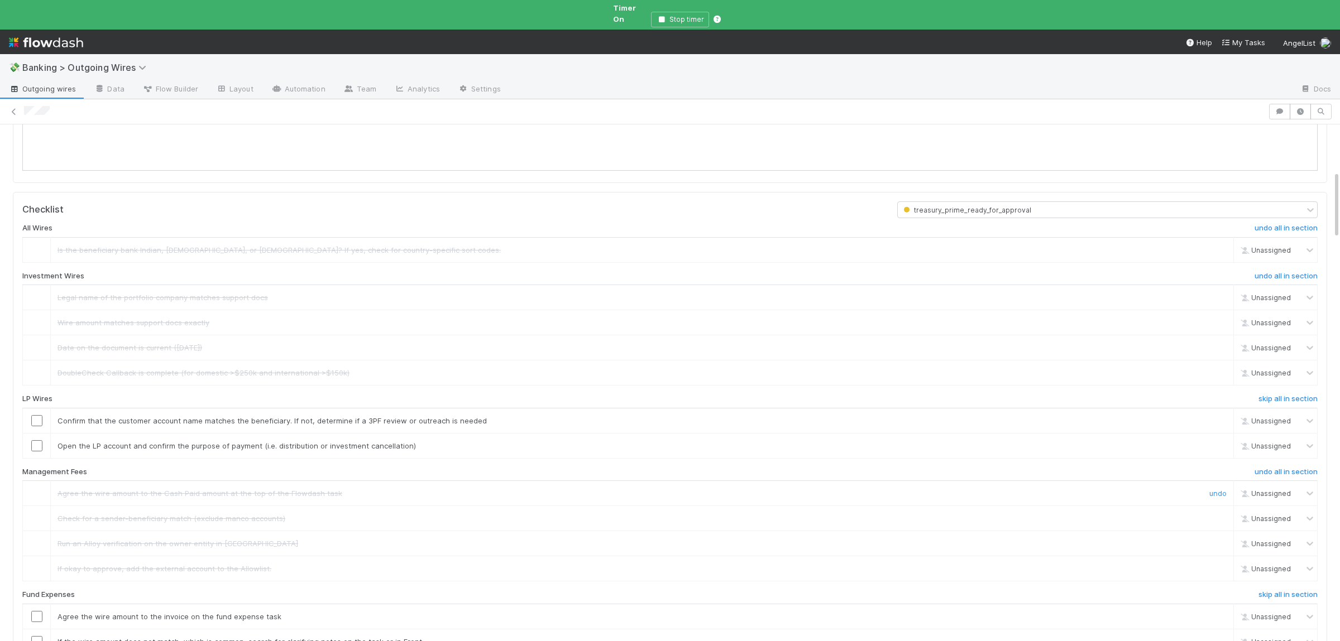
scroll to position [381, 0]
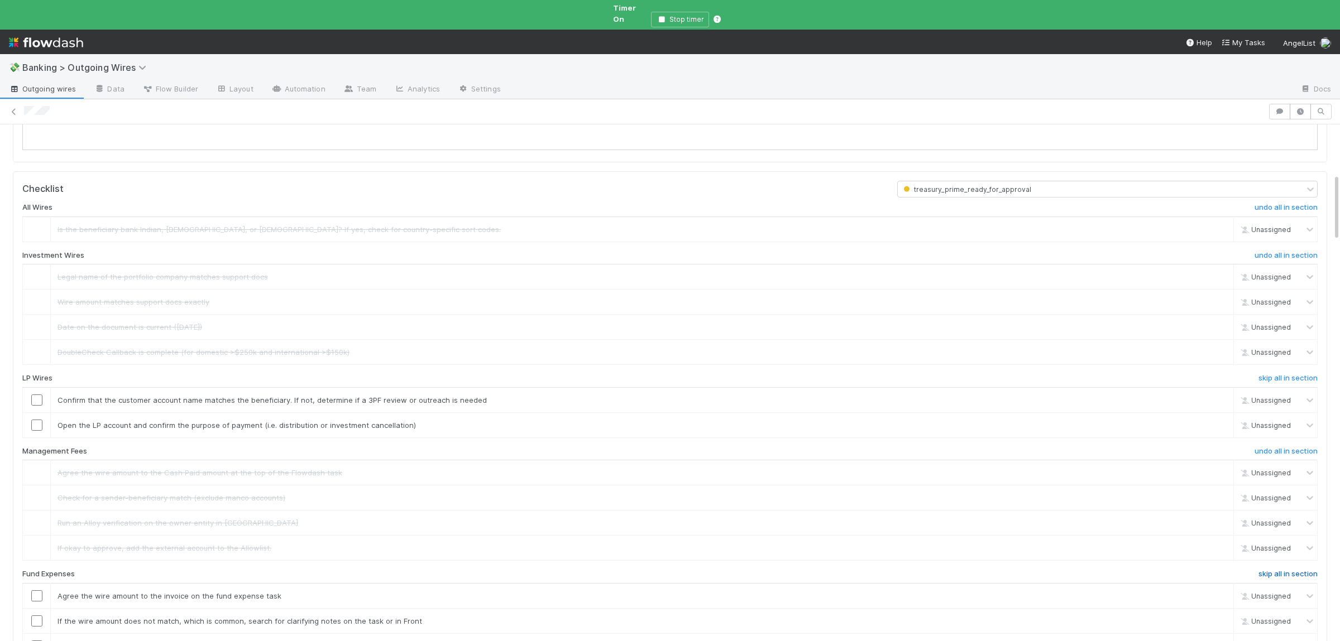
click at [1292, 570] on h6 "skip all in section" at bounding box center [1287, 574] width 59 height 9
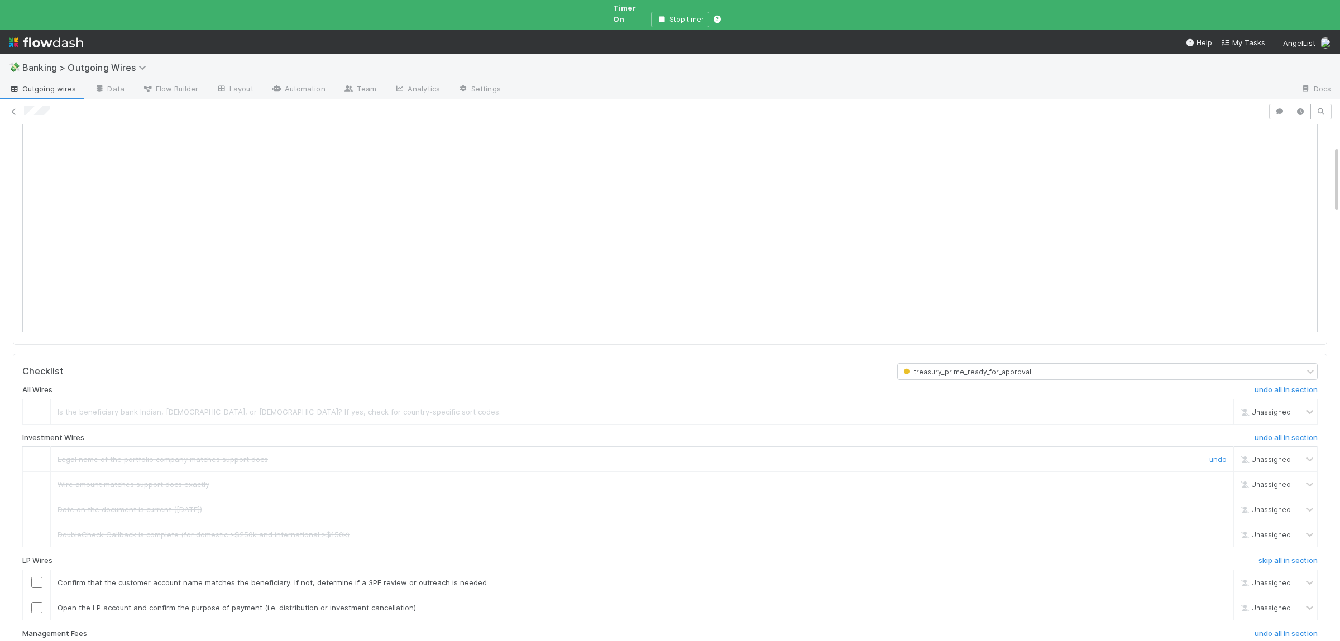
scroll to position [218, 0]
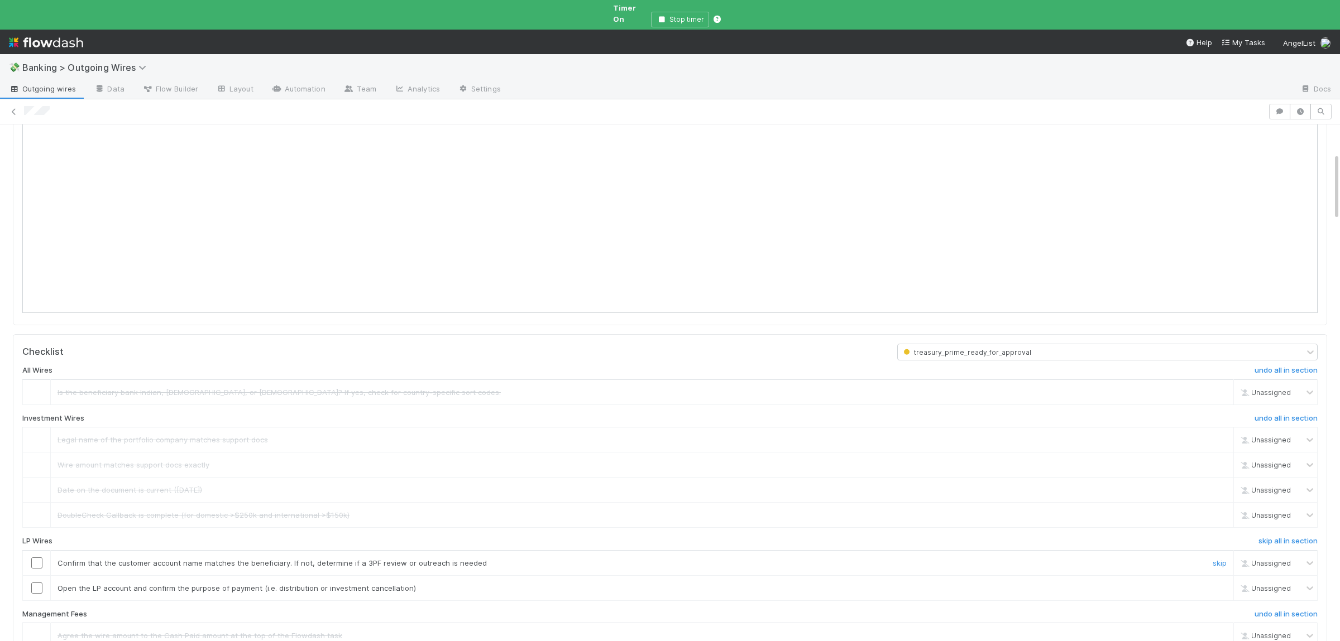
click at [34, 558] on input "checkbox" at bounding box center [36, 563] width 11 height 11
checkbox input "true"
click at [34, 583] on input "checkbox" at bounding box center [36, 588] width 11 height 11
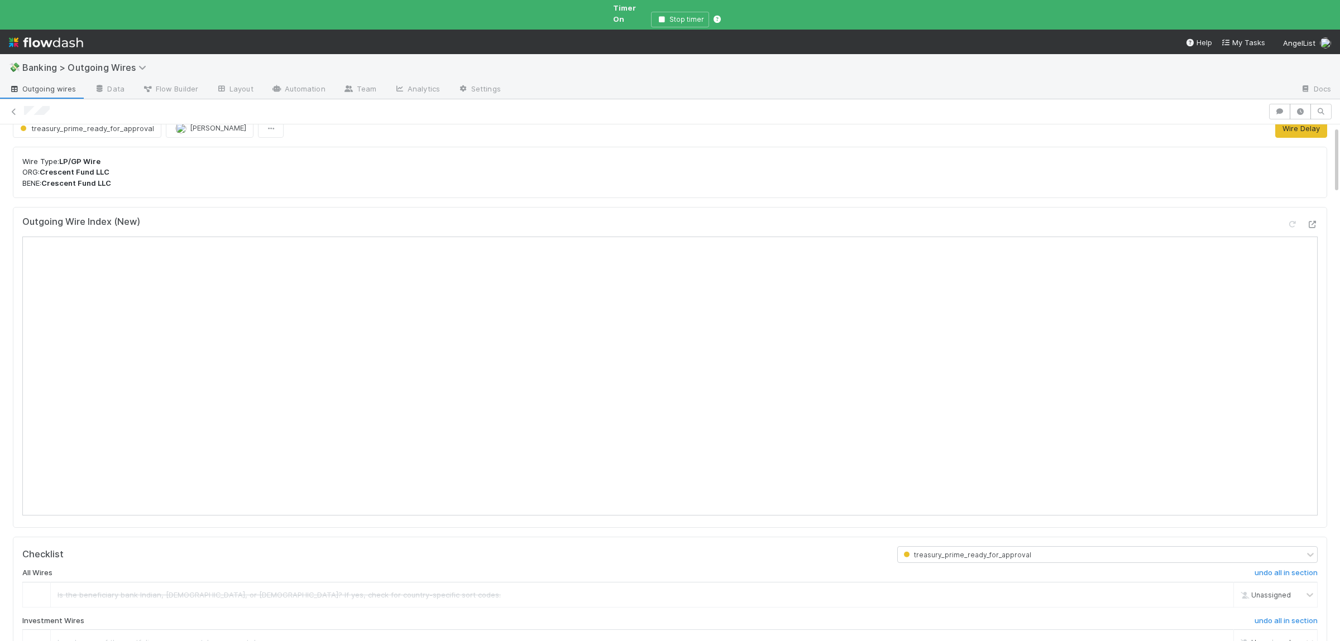
scroll to position [0, 0]
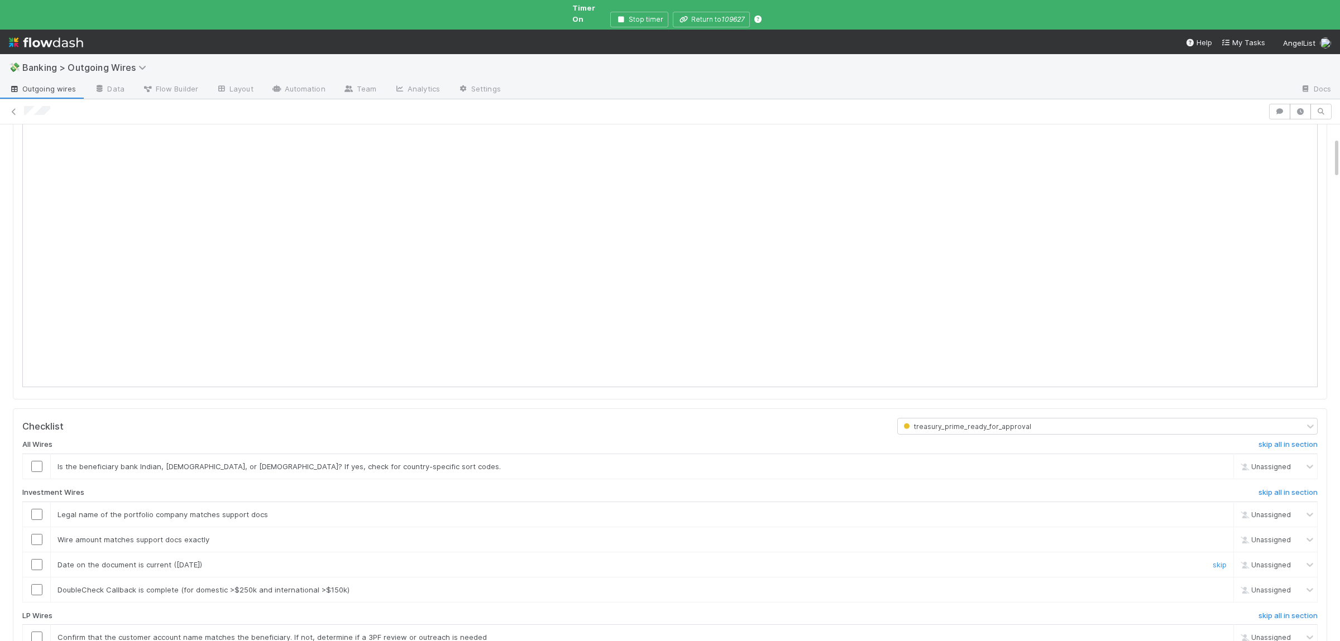
scroll to position [163, 0]
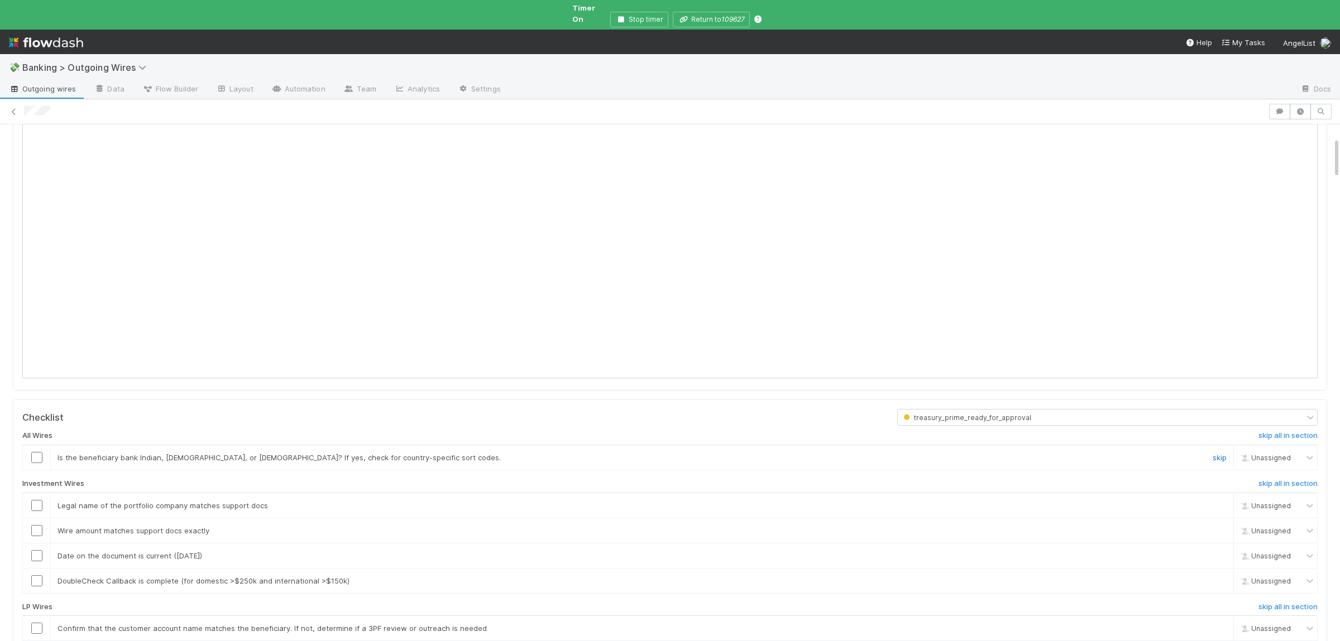
click at [1225, 454] on link "skip" at bounding box center [1219, 457] width 14 height 9
click at [1295, 603] on h6 "skip all in section" at bounding box center [1287, 607] width 59 height 9
click at [1214, 577] on link "skip" at bounding box center [1219, 581] width 14 height 9
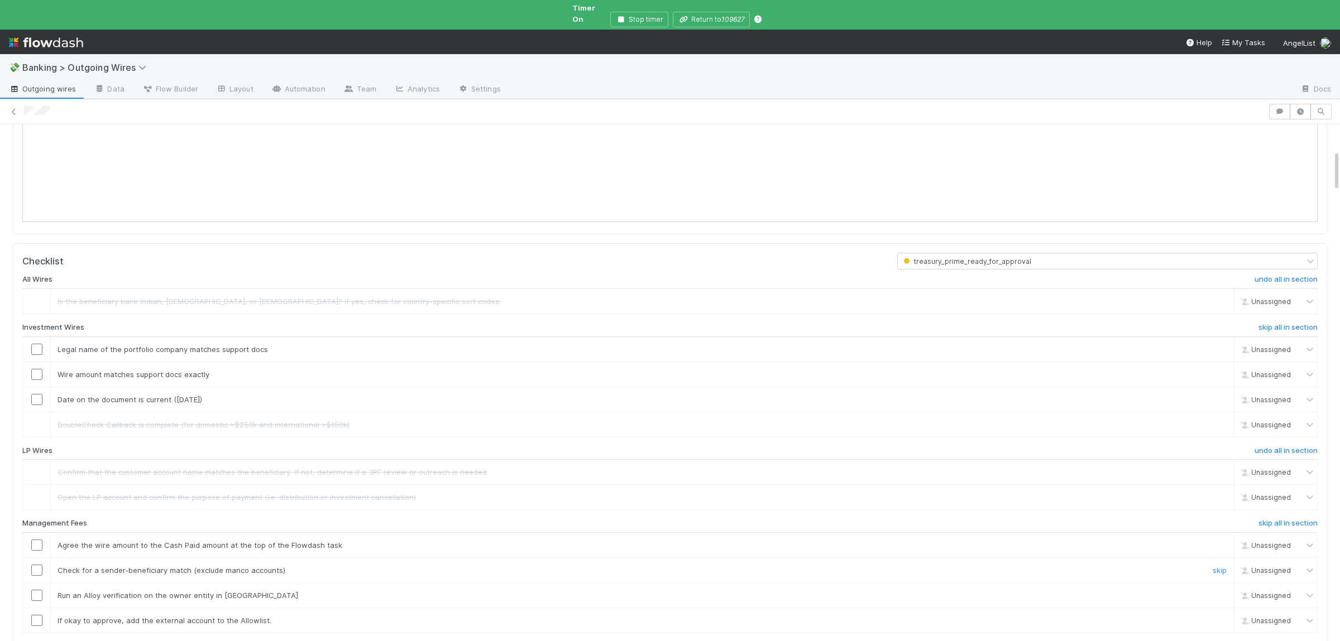
scroll to position [327, 0]
click at [1303, 512] on h6 "skip all in section" at bounding box center [1287, 516] width 59 height 9
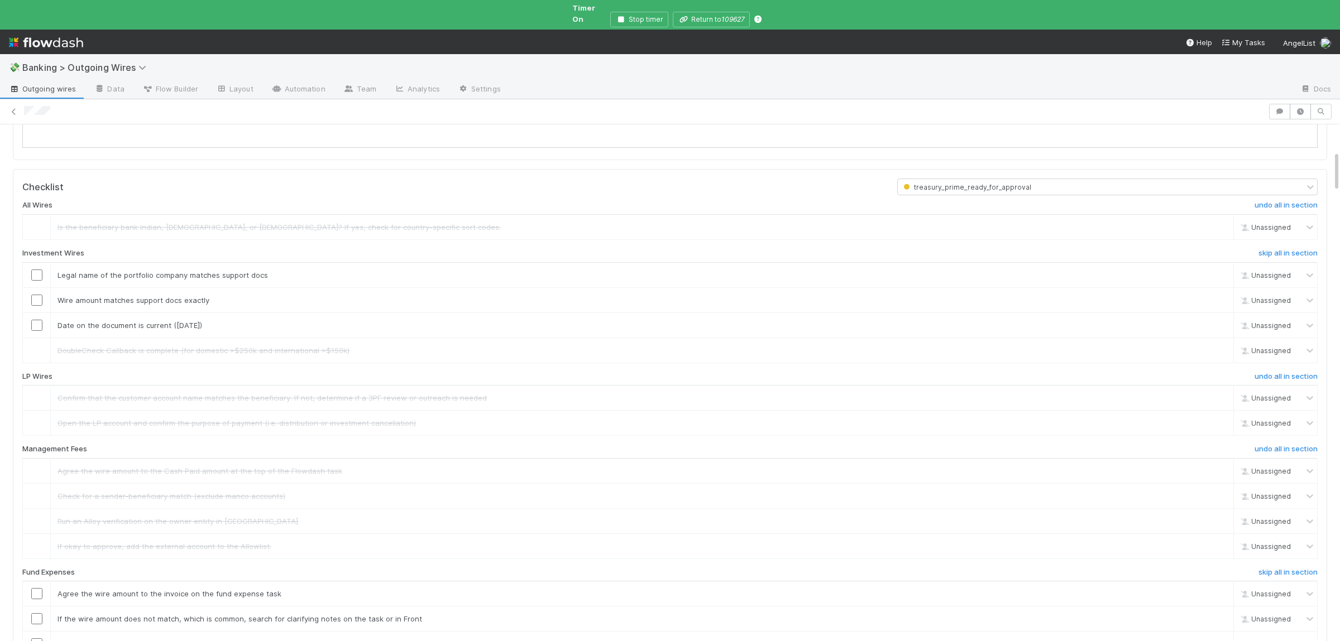
scroll to position [490, 0]
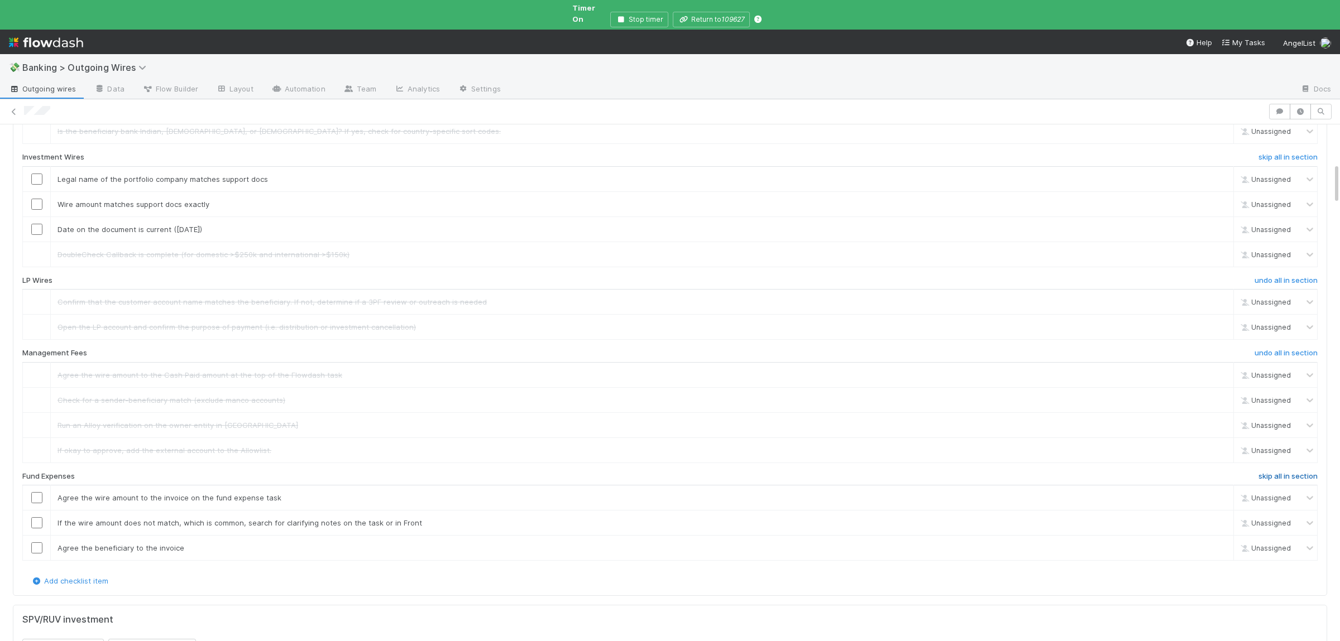
click at [1280, 472] on h6 "skip all in section" at bounding box center [1287, 476] width 59 height 9
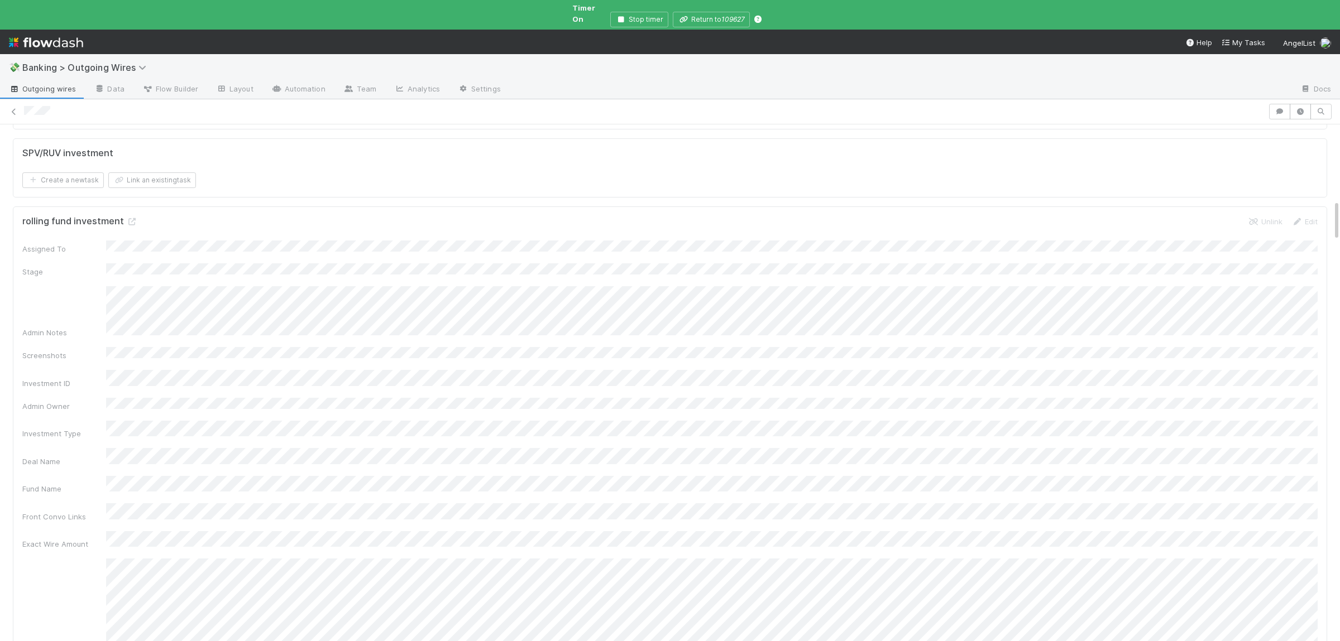
scroll to position [980, 0]
click at [128, 199] on icon at bounding box center [131, 198] width 11 height 7
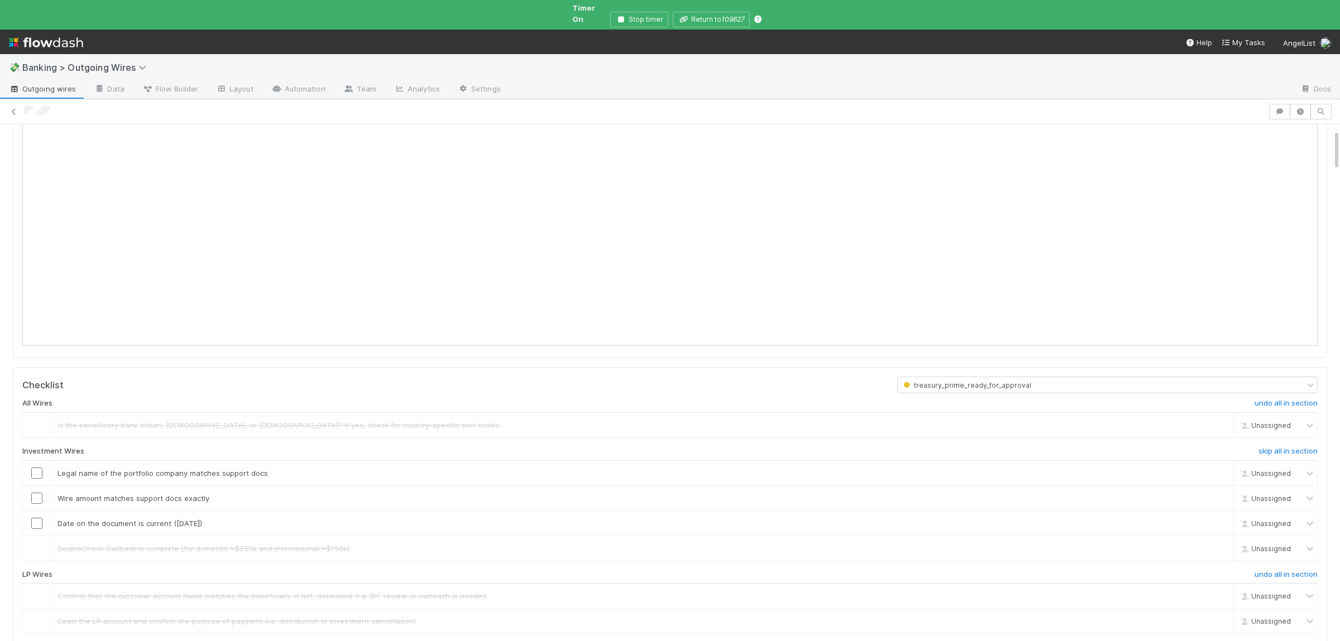
scroll to position [0, 0]
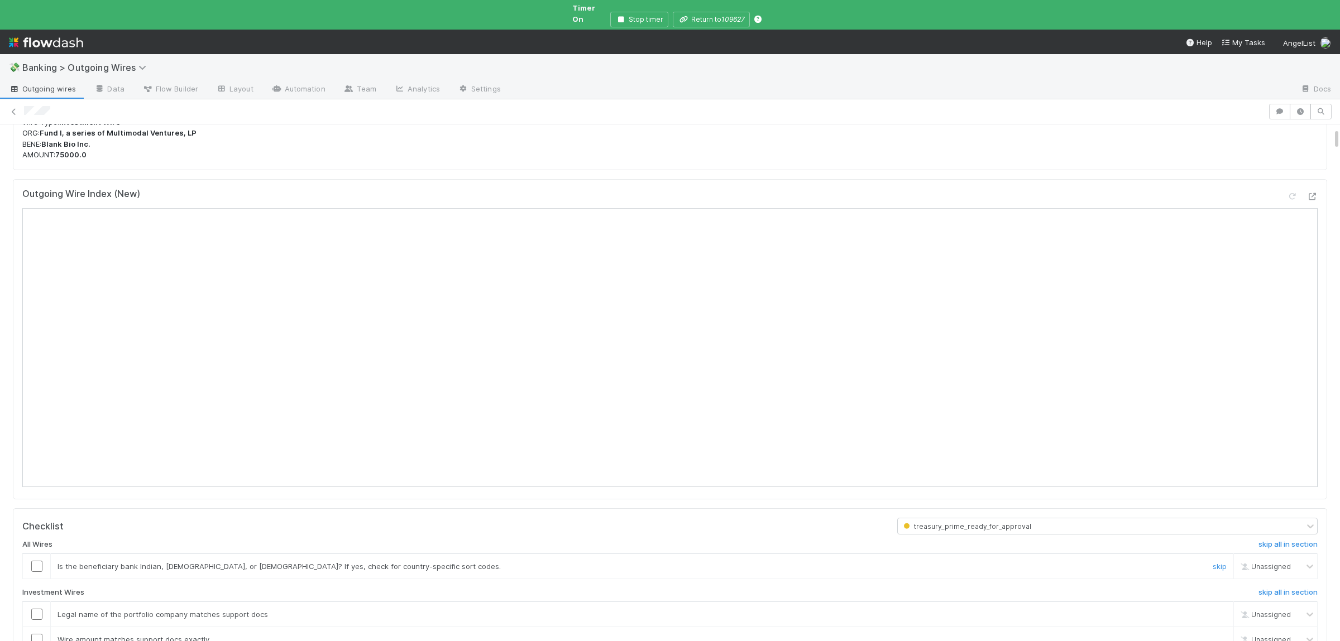
scroll to position [109, 0]
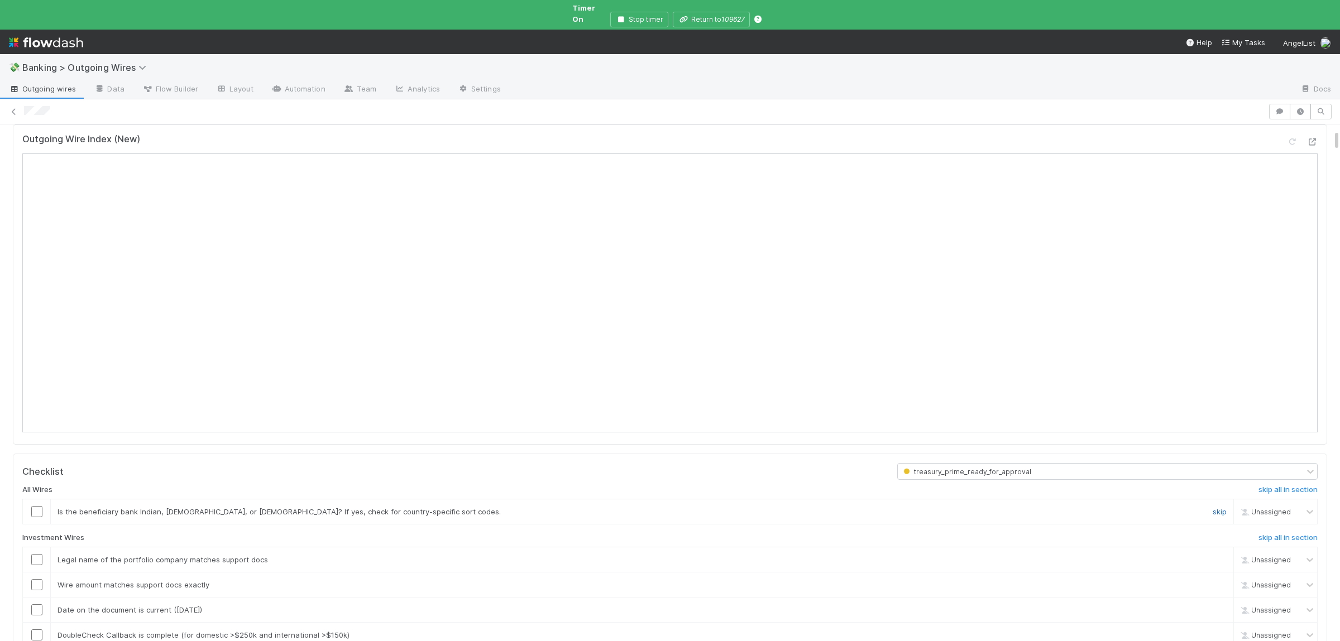
click at [1217, 507] on link "skip" at bounding box center [1219, 511] width 14 height 9
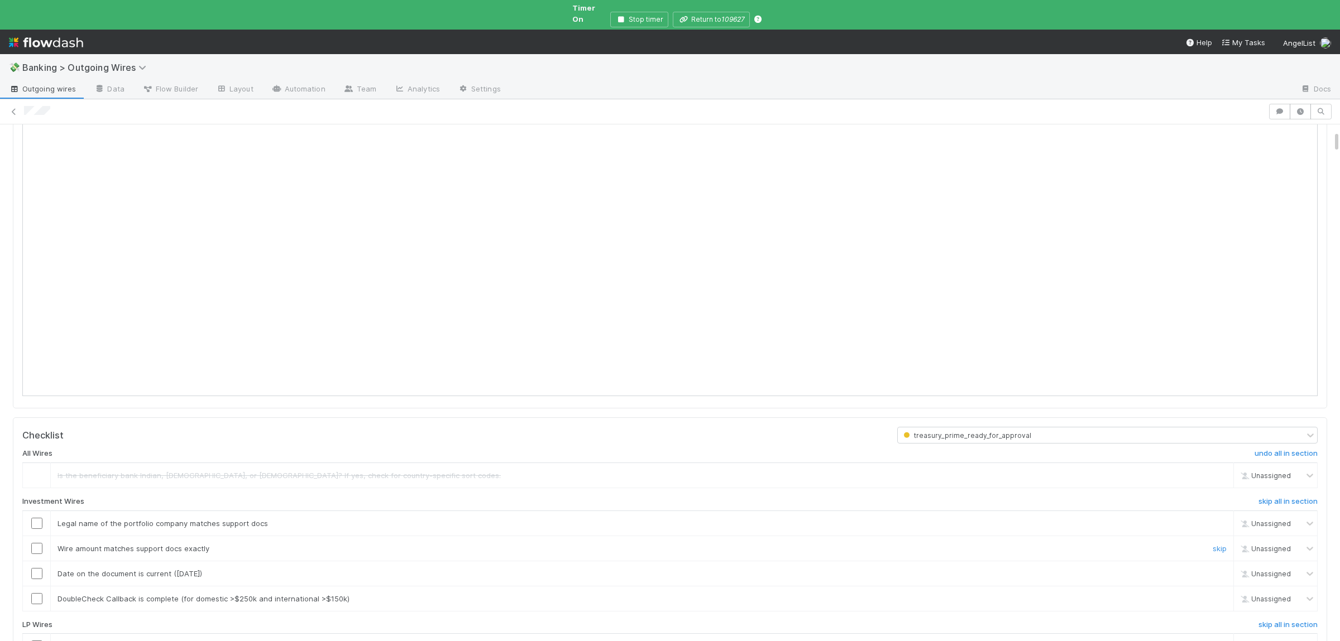
scroll to position [163, 0]
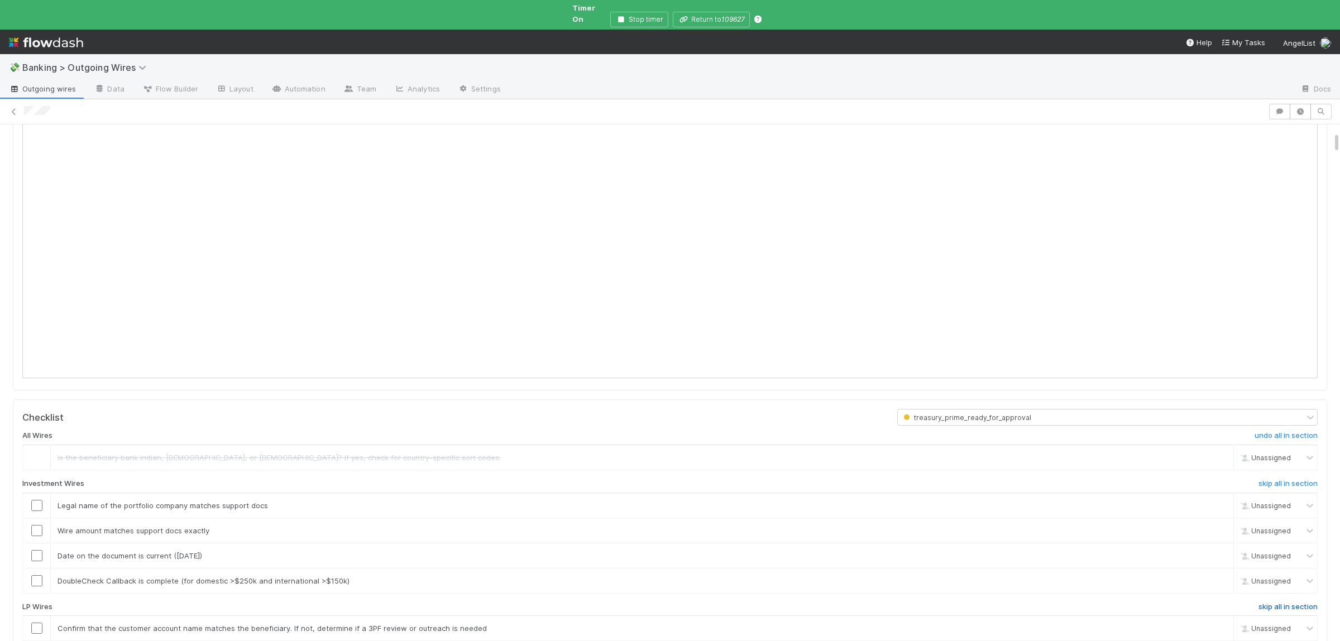
click at [1301, 603] on h6 "skip all in section" at bounding box center [1287, 607] width 59 height 9
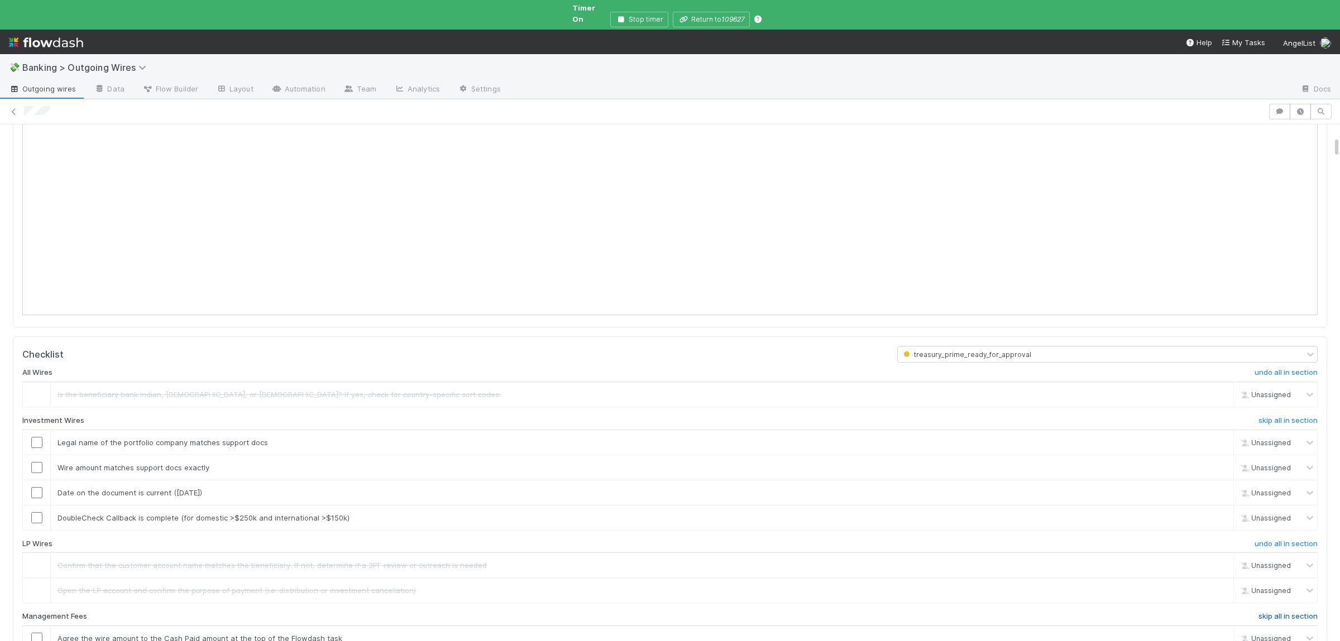
scroll to position [272, 0]
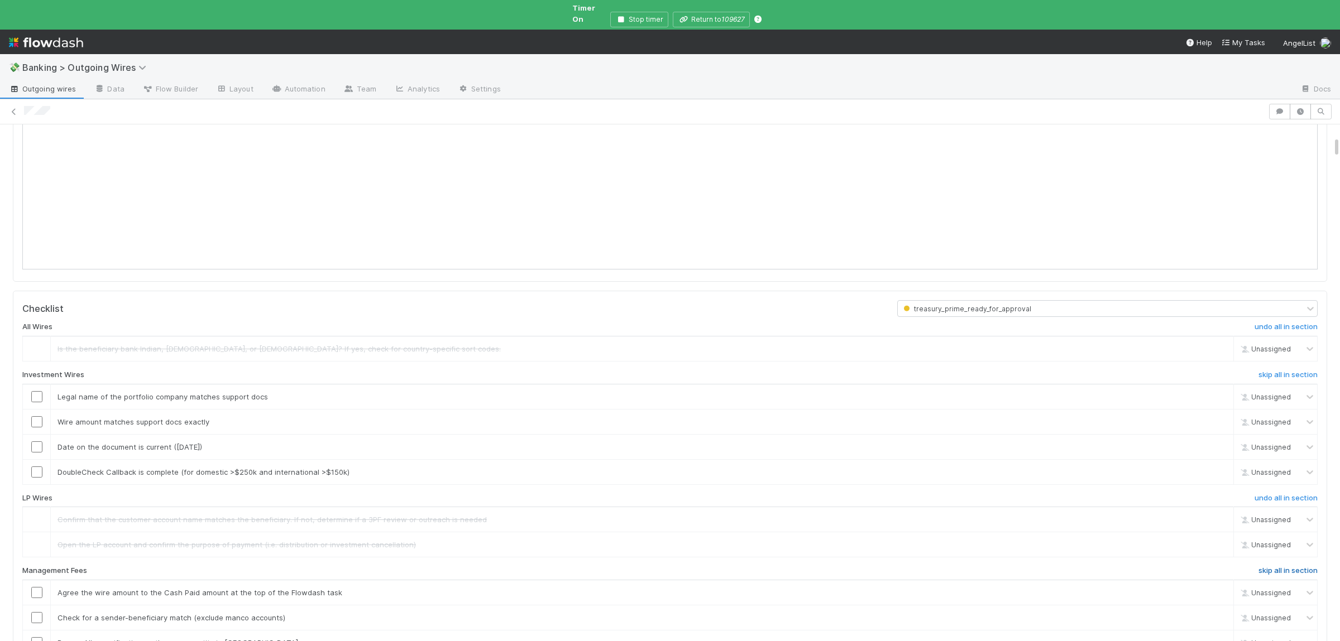
click at [1284, 567] on h6 "skip all in section" at bounding box center [1287, 571] width 59 height 9
click at [1217, 468] on link "skip" at bounding box center [1219, 472] width 14 height 9
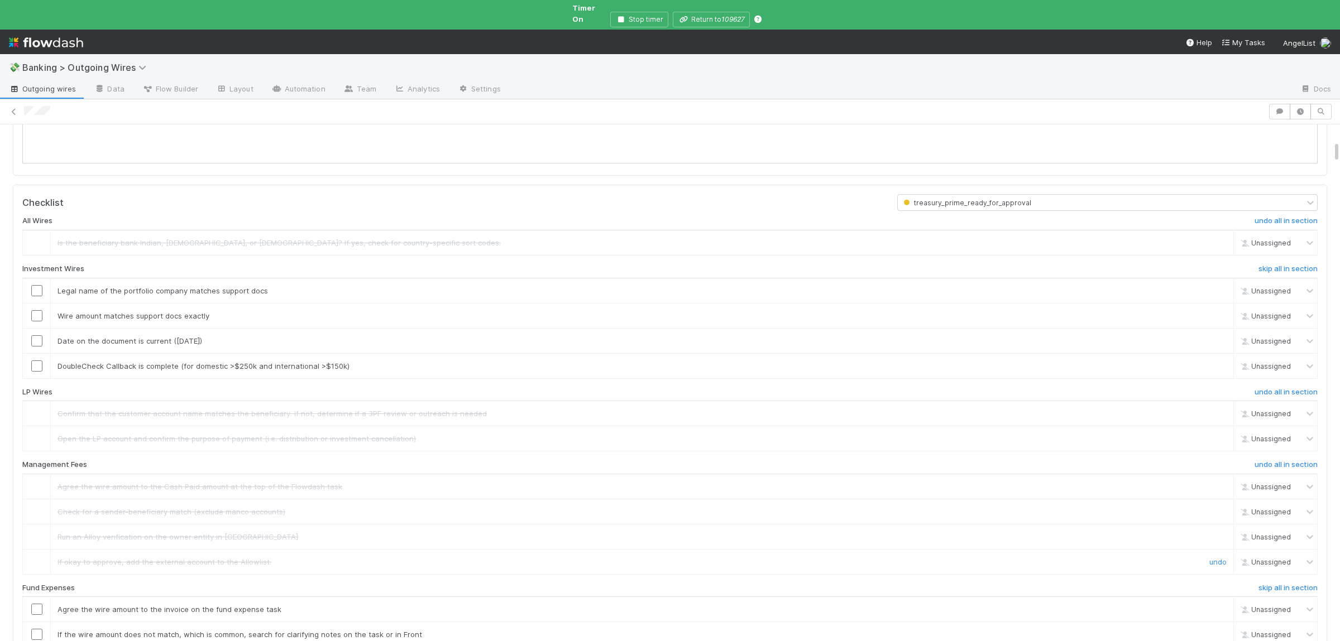
scroll to position [381, 0]
click at [1279, 582] on h6 "skip all in section" at bounding box center [1287, 585] width 59 height 9
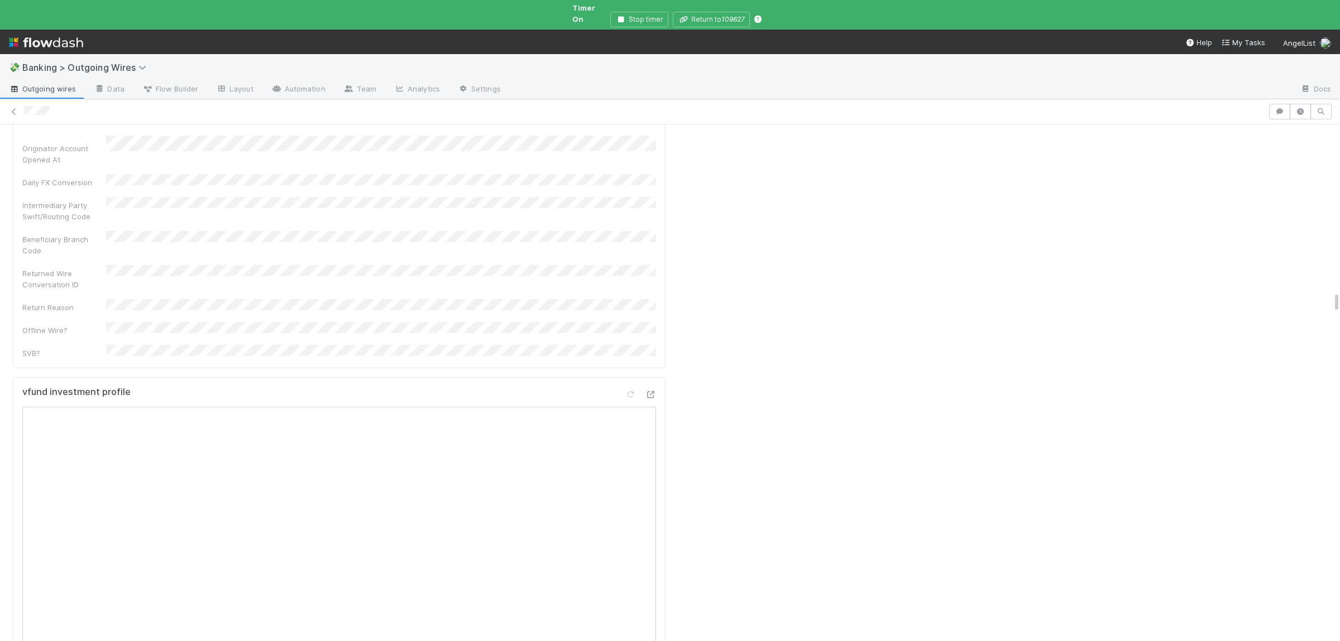
scroll to position [3973, 0]
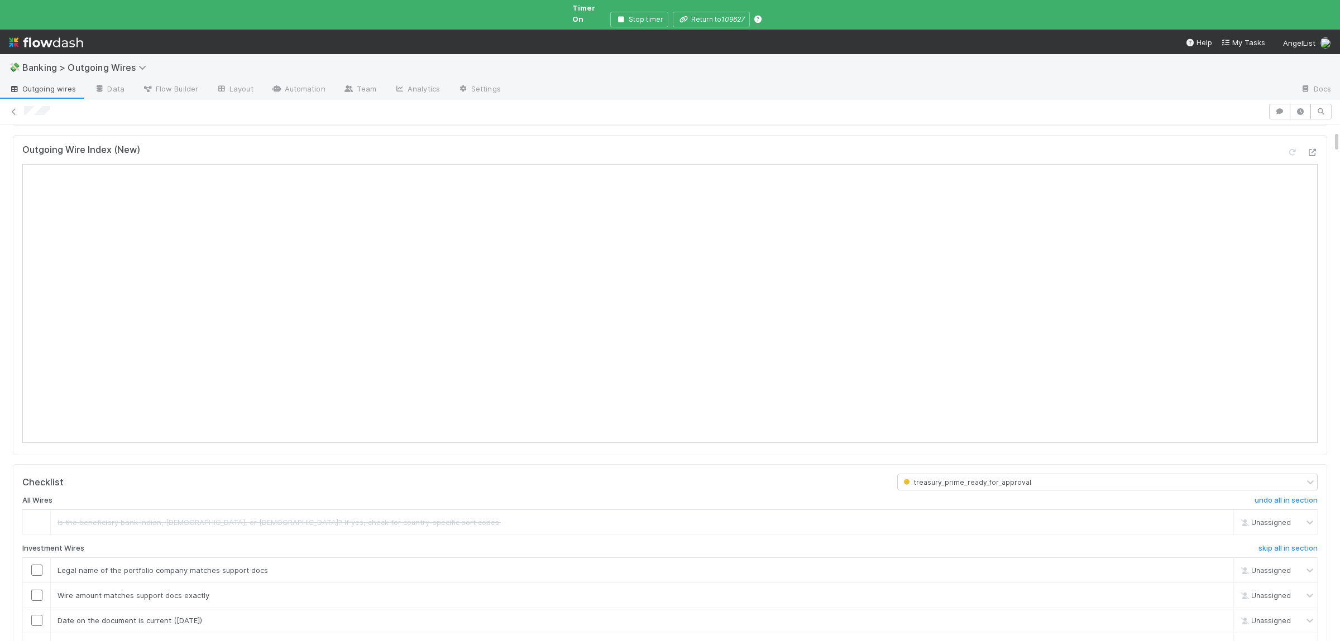
scroll to position [163, 0]
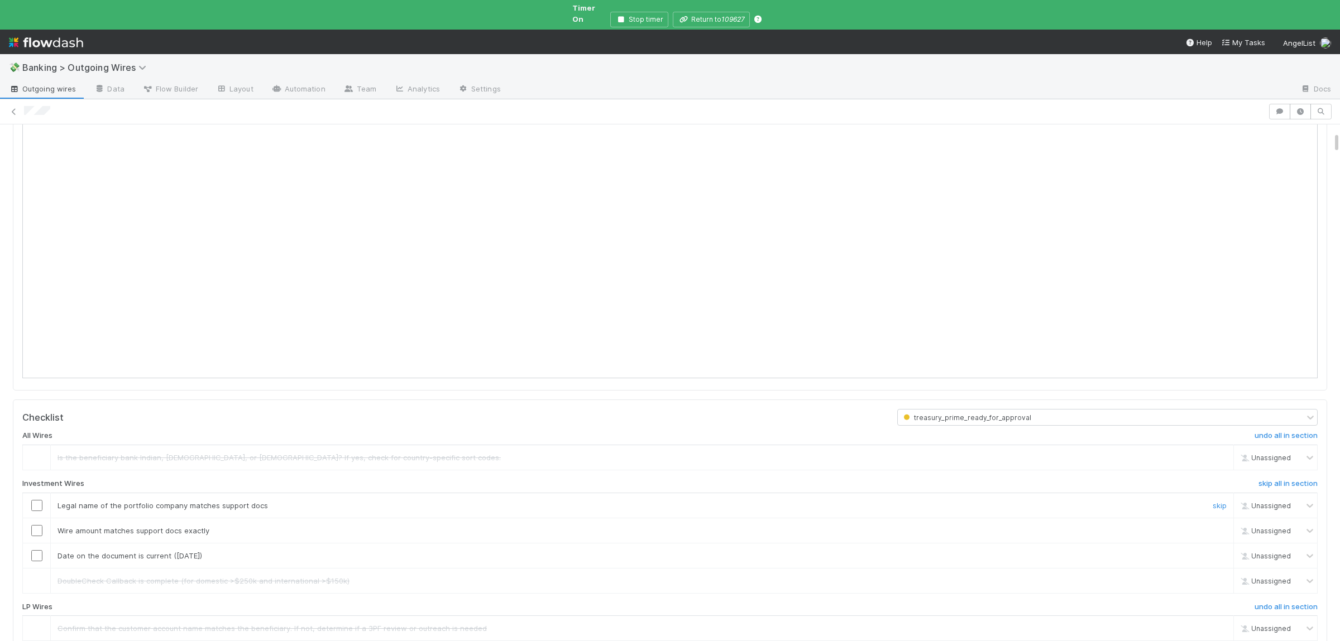
click at [32, 500] on input "checkbox" at bounding box center [36, 505] width 11 height 11
drag, startPoint x: 37, startPoint y: 520, endPoint x: 39, endPoint y: 539, distance: 19.1
click at [37, 525] on input "checkbox" at bounding box center [36, 530] width 11 height 11
click at [39, 550] on input "checkbox" at bounding box center [36, 555] width 11 height 11
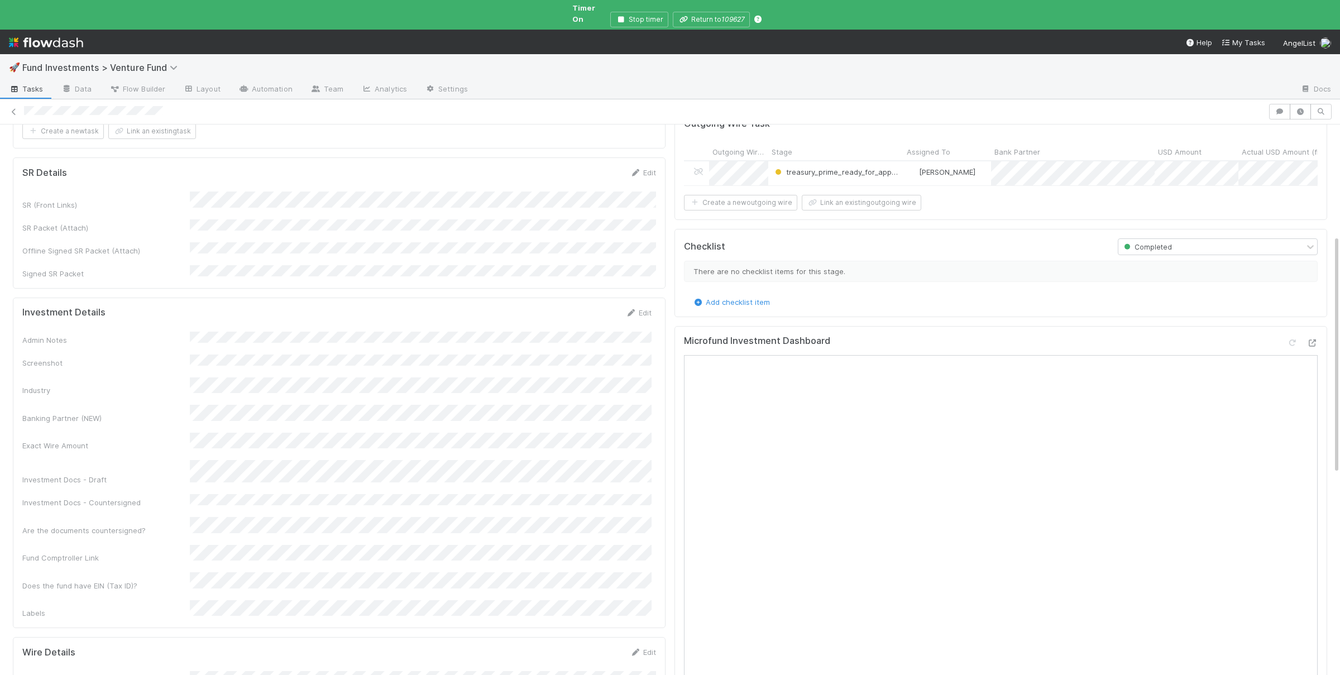
scroll to position [272, 0]
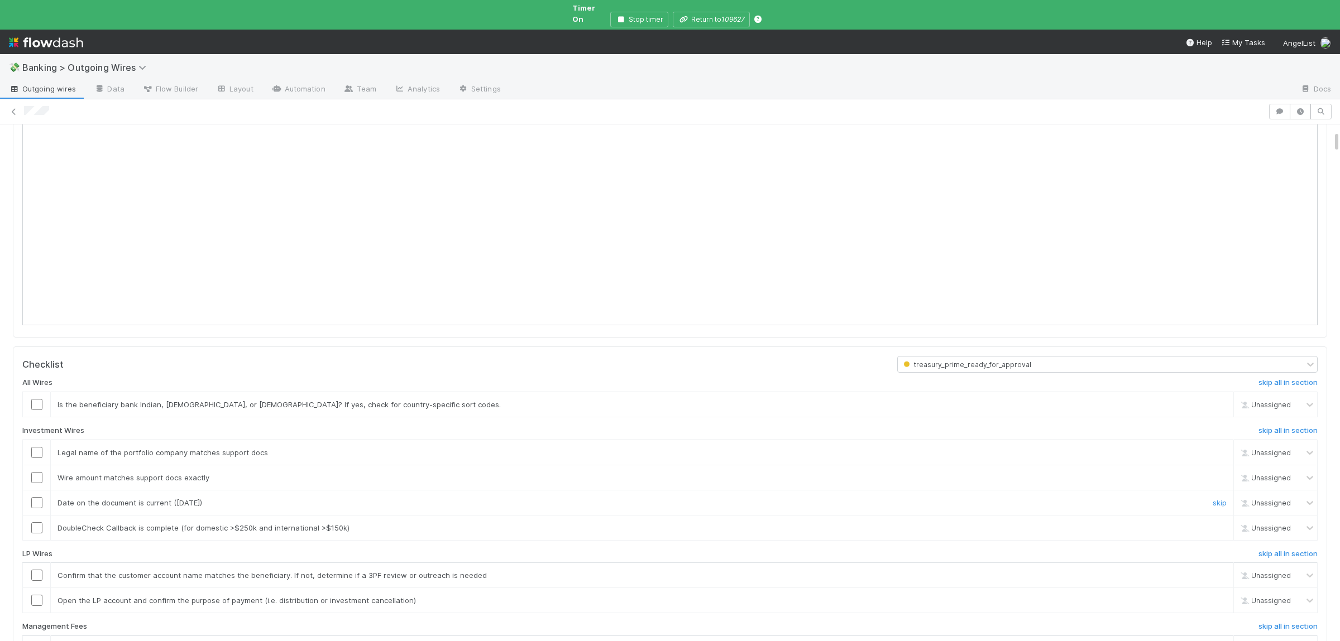
scroll to position [218, 0]
click at [1217, 399] on link "skip" at bounding box center [1219, 403] width 14 height 9
click at [1280, 548] on h6 "skip all in section" at bounding box center [1287, 552] width 59 height 9
click at [1281, 621] on h6 "skip all in section" at bounding box center [1287, 625] width 59 height 9
click at [1222, 522] on link "skip" at bounding box center [1219, 526] width 14 height 9
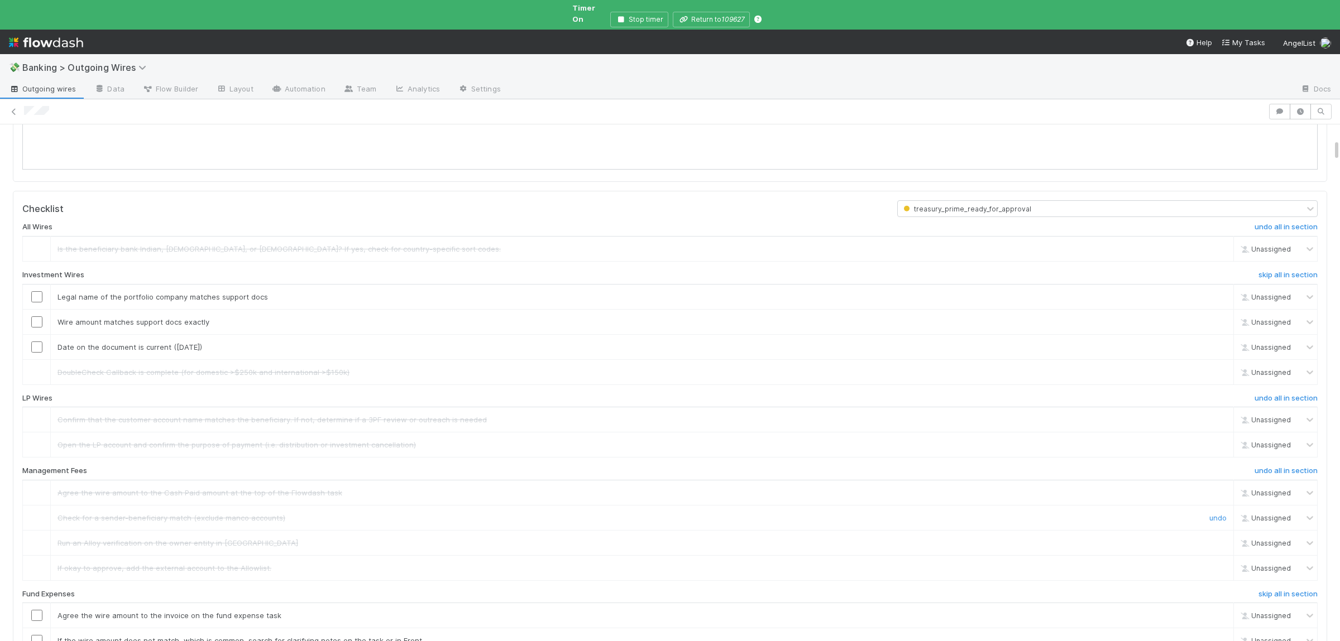
scroll to position [381, 0]
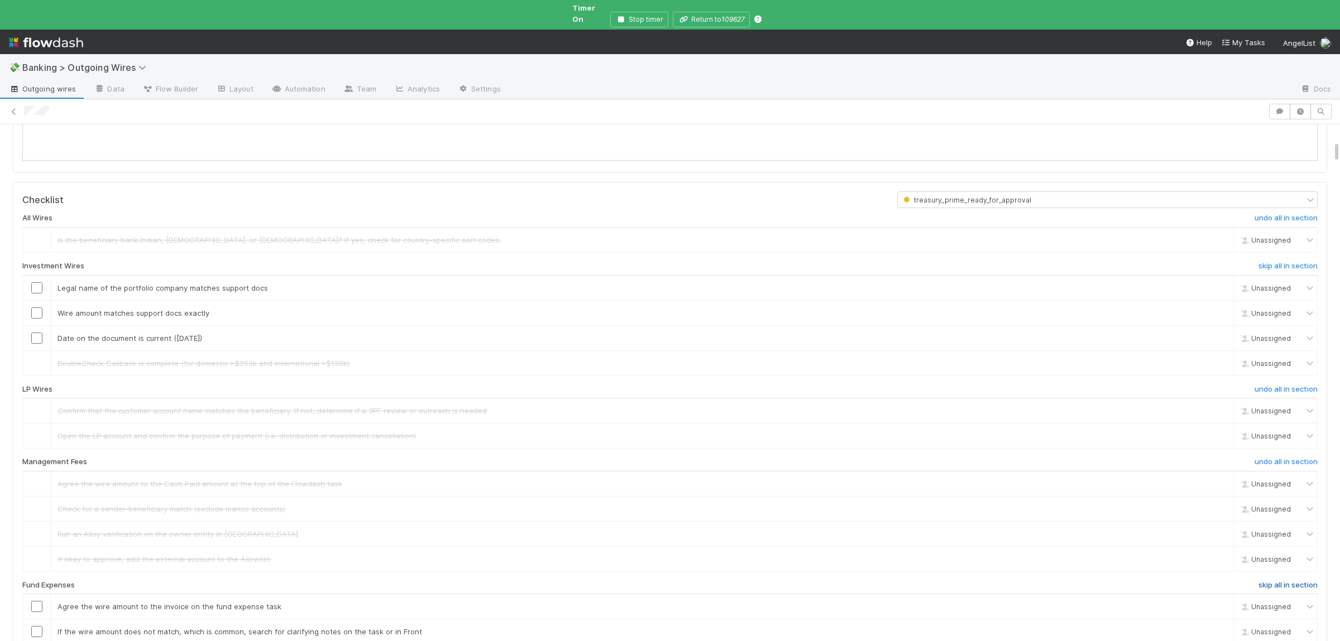
click at [1283, 581] on h6 "skip all in section" at bounding box center [1287, 585] width 59 height 9
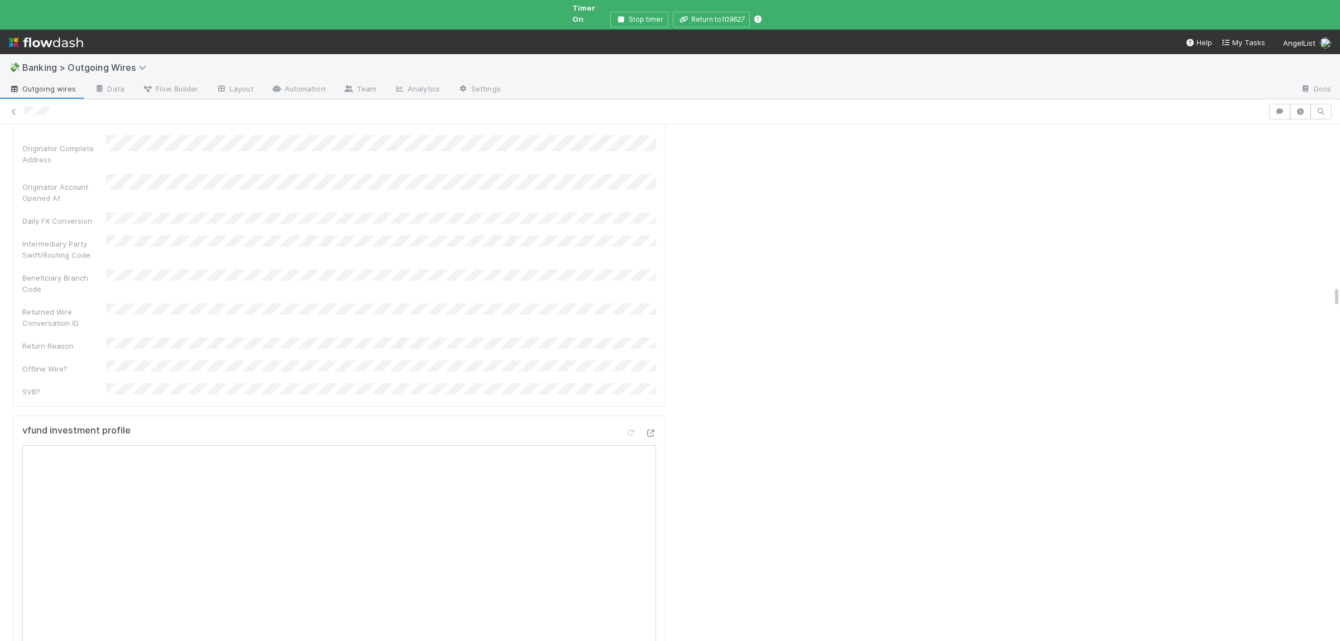
scroll to position [3810, 0]
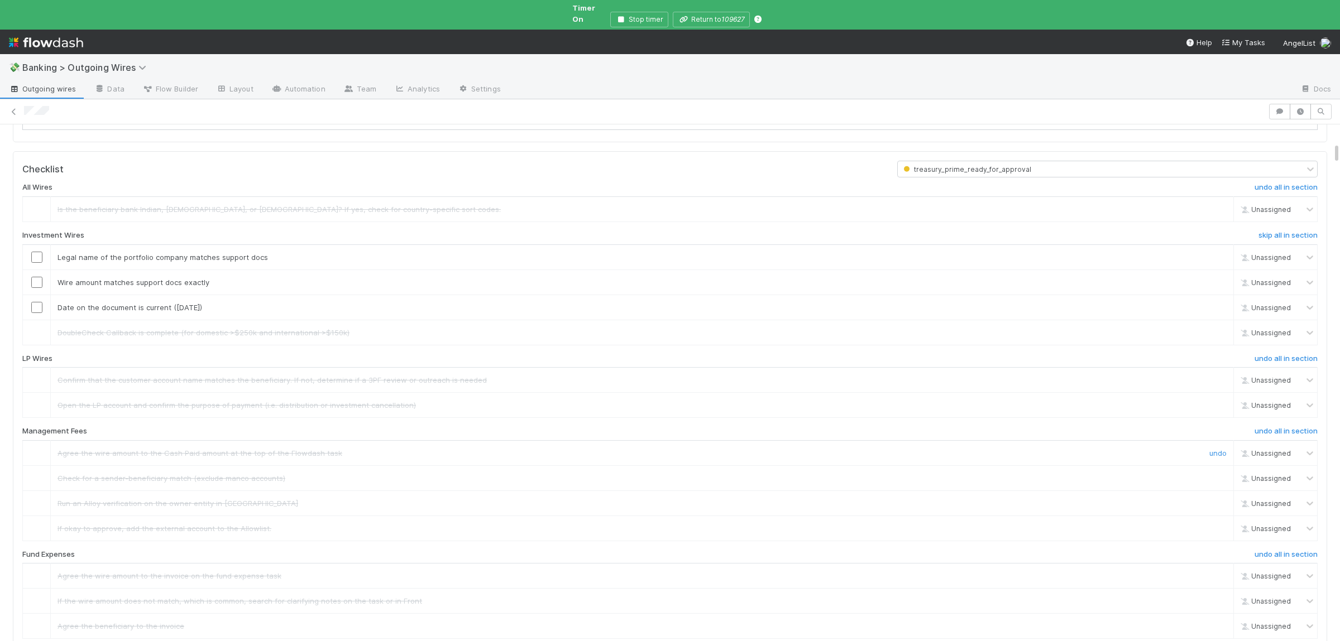
scroll to position [435, 0]
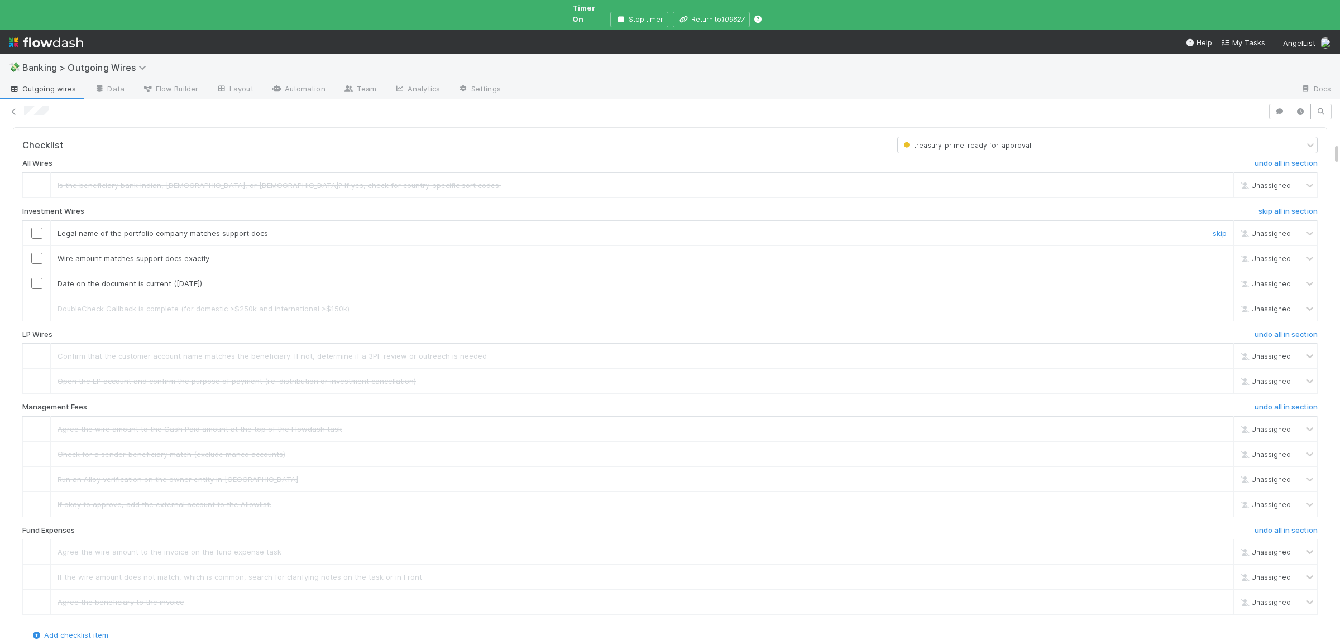
click at [36, 228] on input "checkbox" at bounding box center [36, 233] width 11 height 11
click at [37, 254] on input "checkbox" at bounding box center [36, 258] width 11 height 11
click at [36, 278] on input "checkbox" at bounding box center [36, 283] width 11 height 11
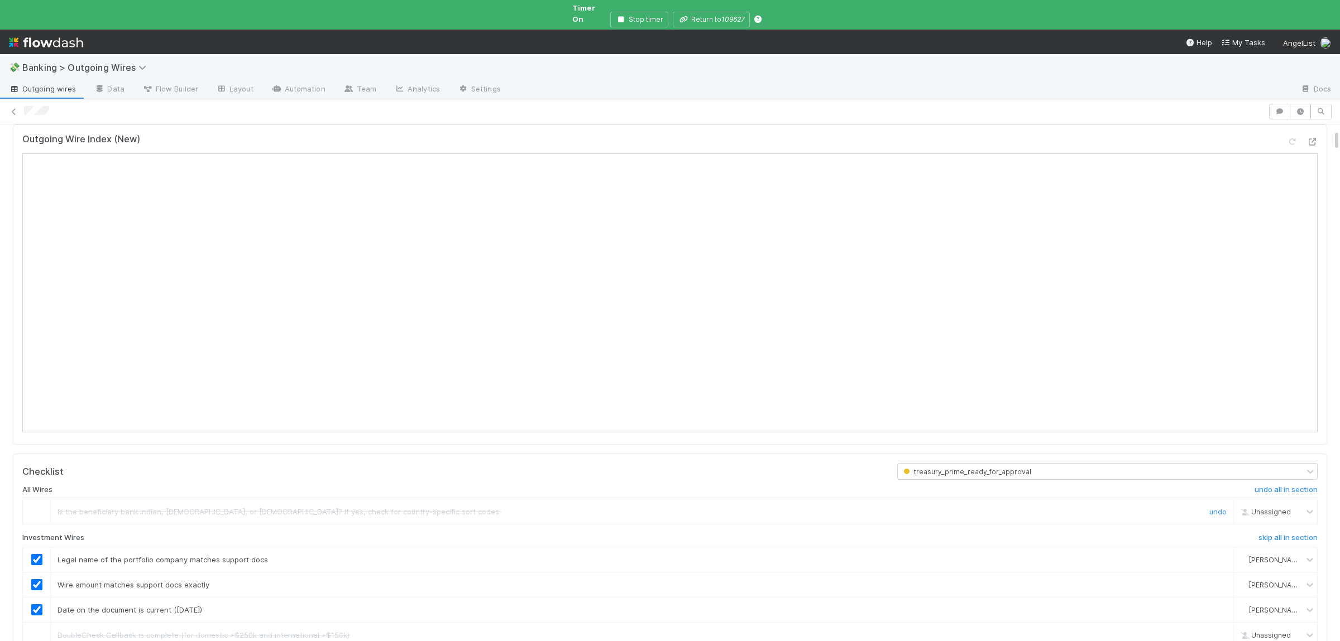
scroll to position [0, 0]
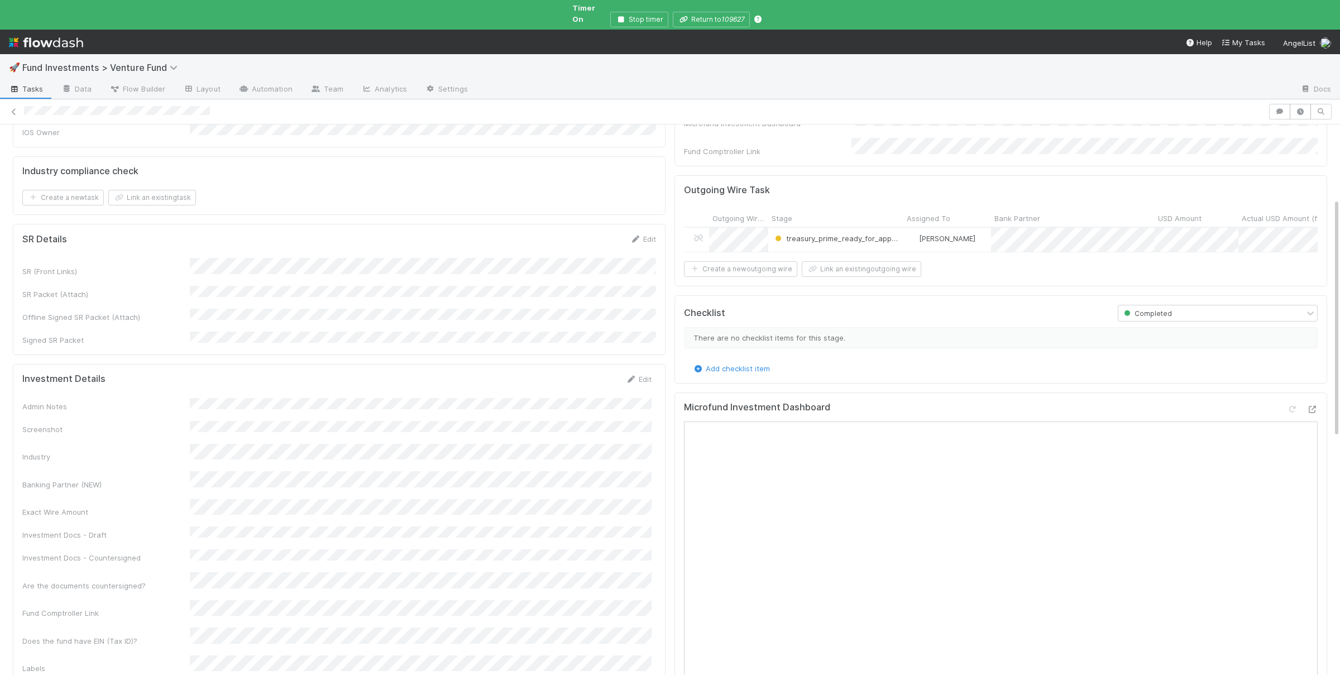
scroll to position [218, 0]
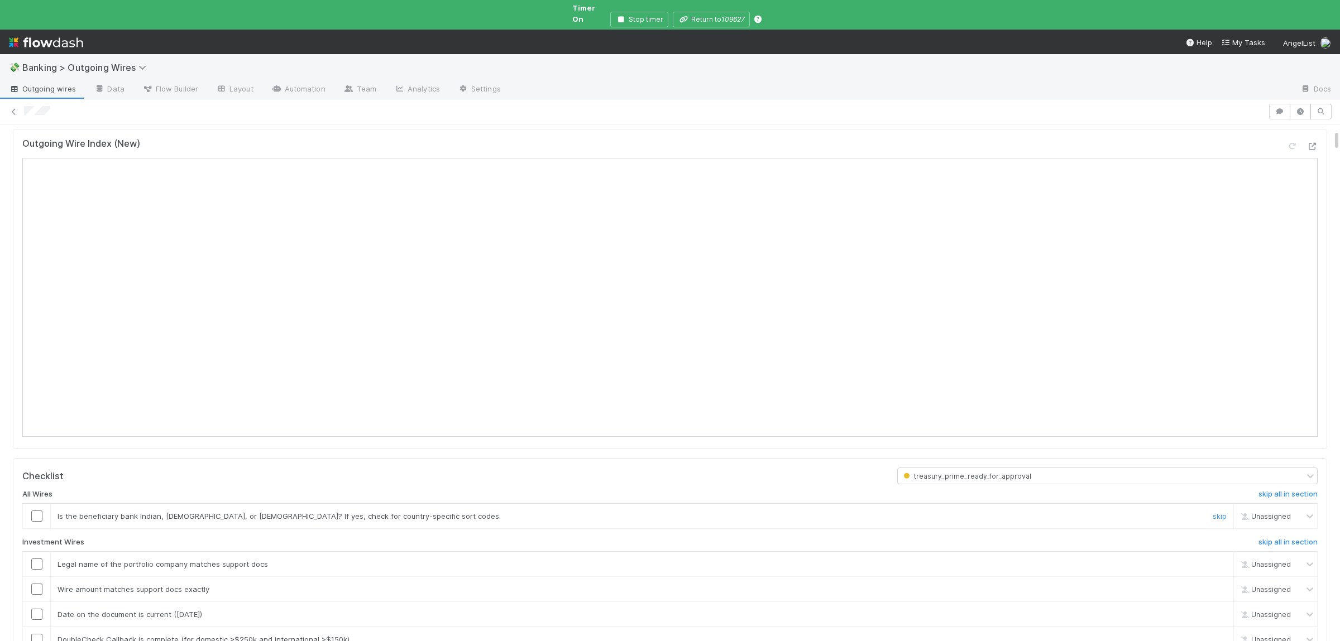
scroll to position [109, 0]
click at [1222, 508] on link "skip" at bounding box center [1219, 511] width 14 height 9
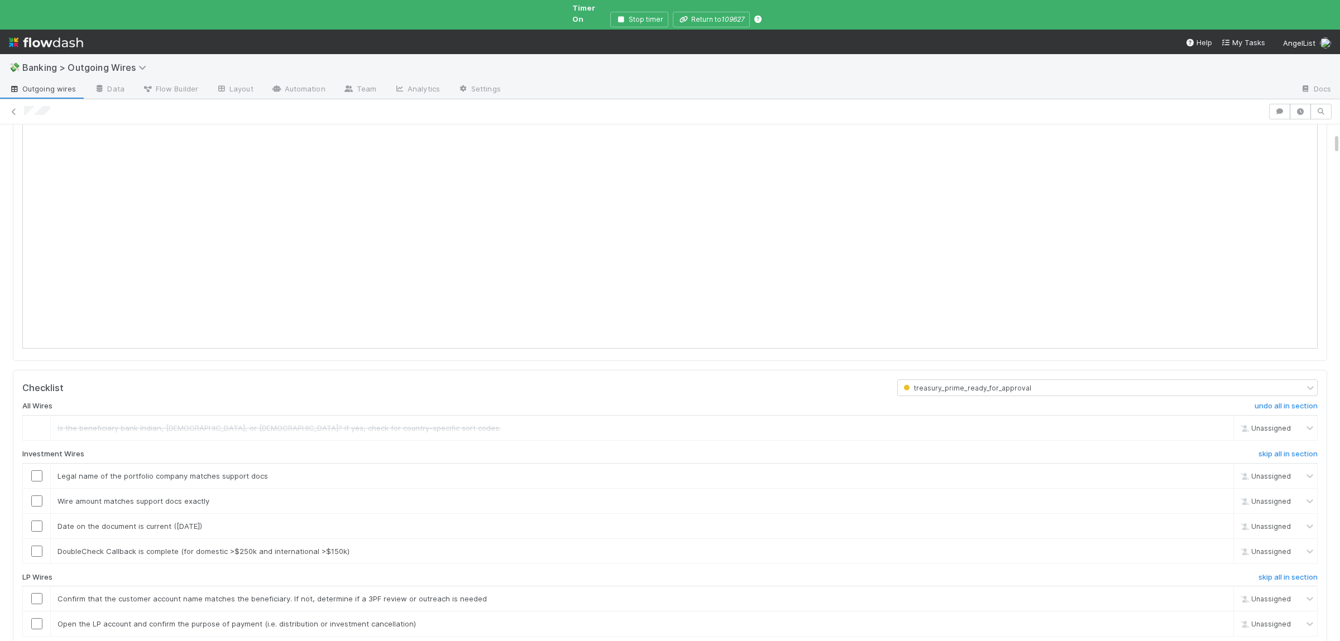
scroll to position [218, 0]
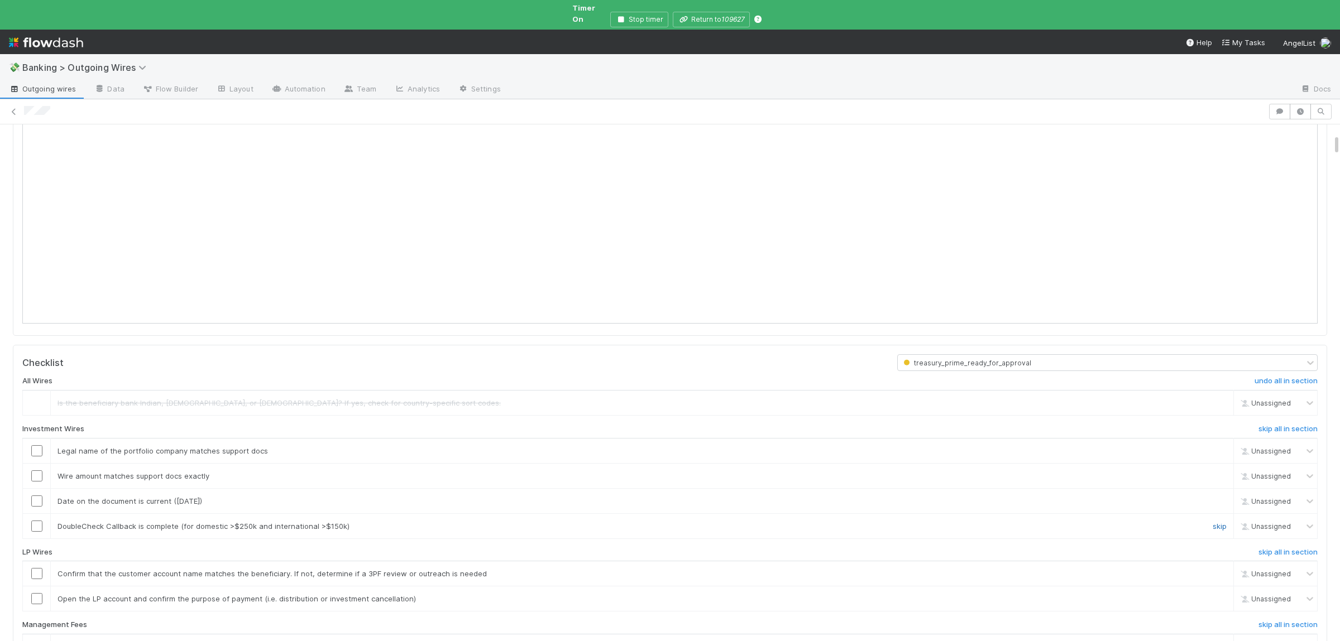
click at [1220, 522] on link "skip" at bounding box center [1219, 526] width 14 height 9
click at [1286, 549] on h6 "skip all in section" at bounding box center [1287, 552] width 59 height 9
click at [1289, 621] on h6 "skip all in section" at bounding box center [1287, 625] width 59 height 9
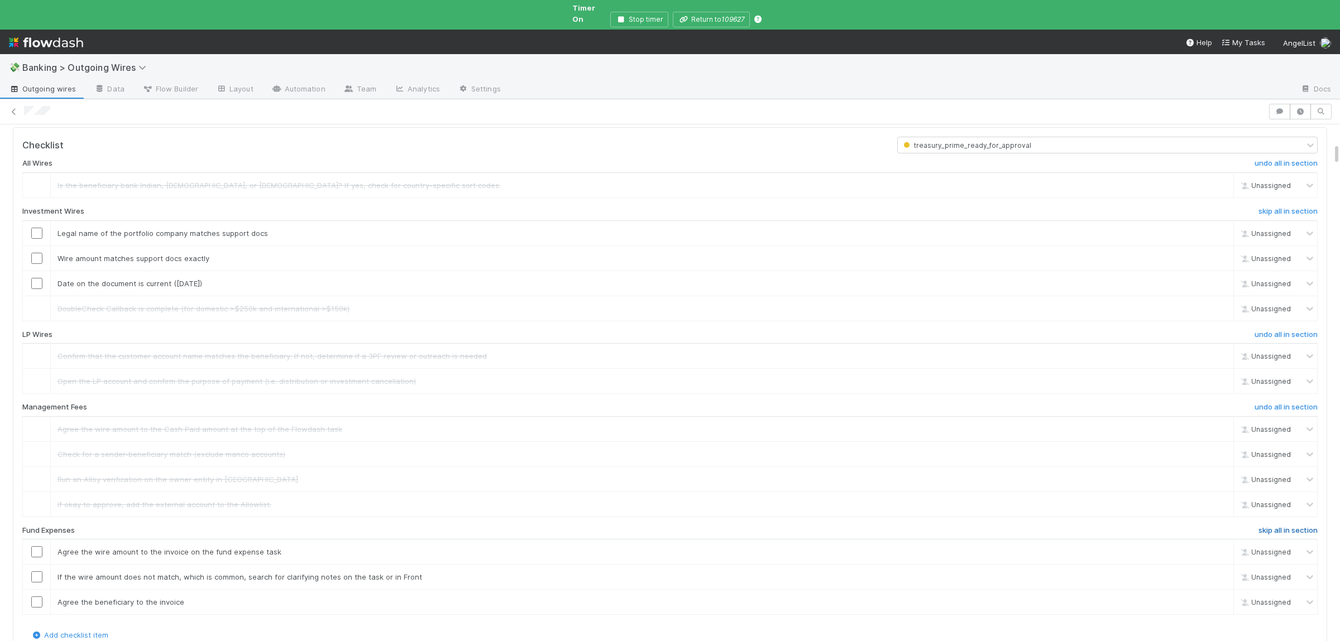
click at [1278, 527] on h6 "skip all in section" at bounding box center [1287, 530] width 59 height 9
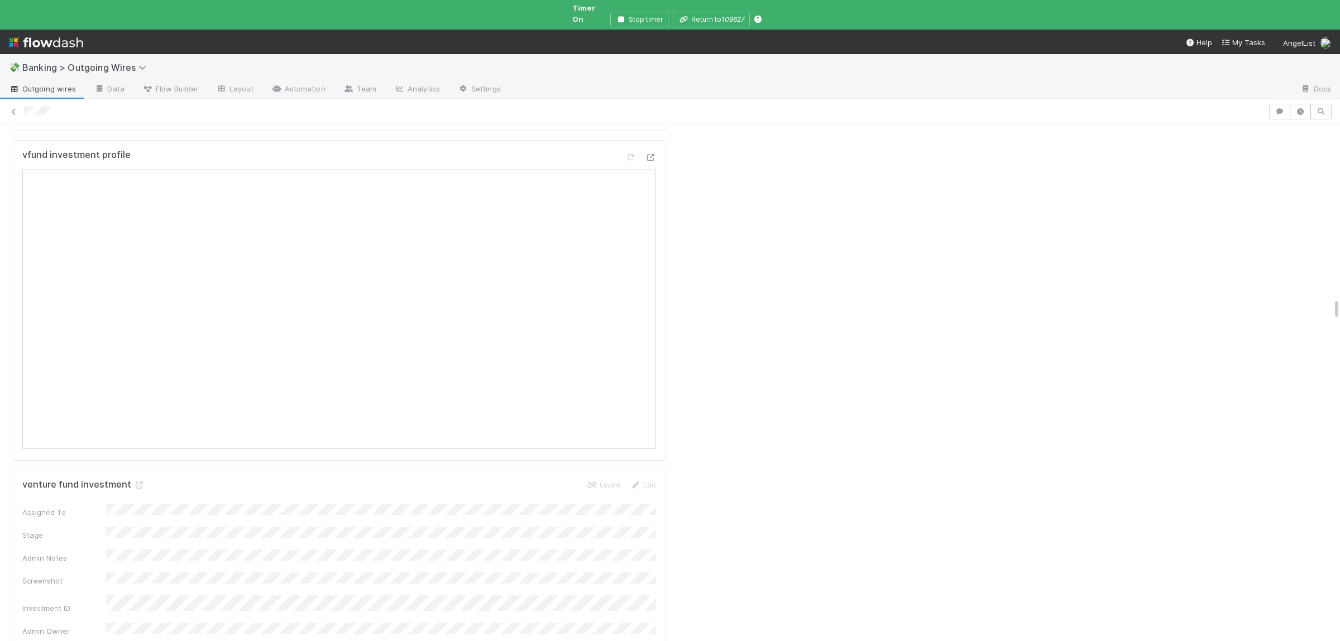
scroll to position [3919, 0]
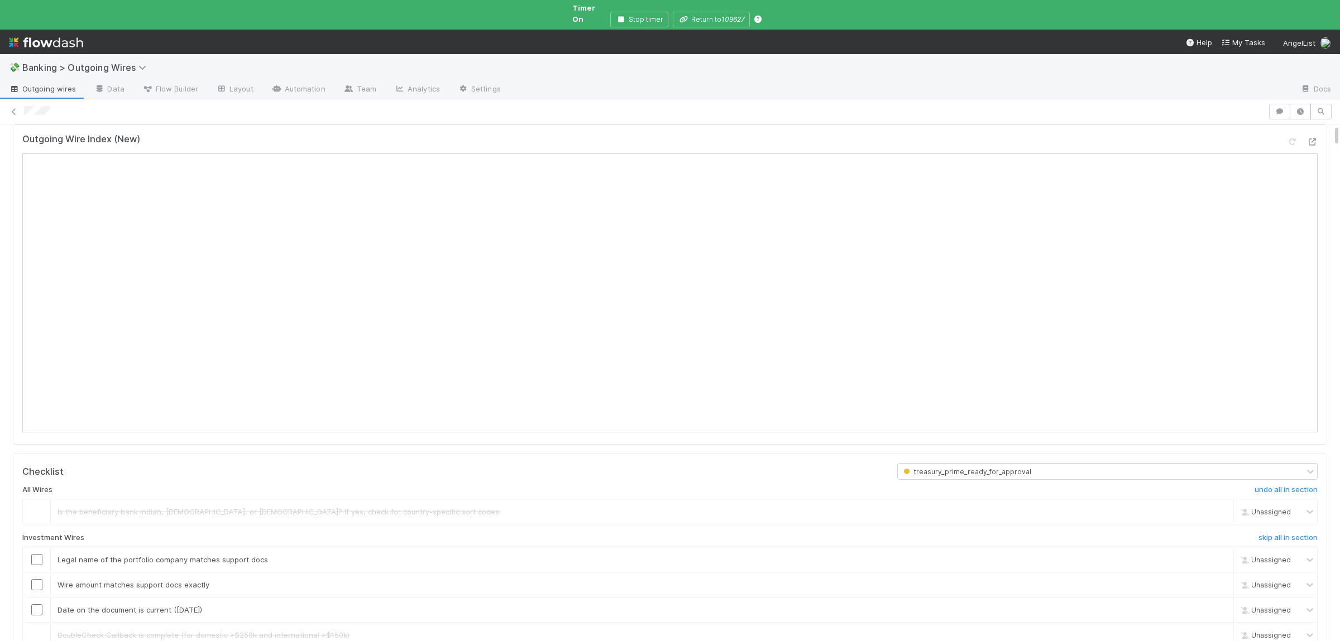
scroll to position [0, 0]
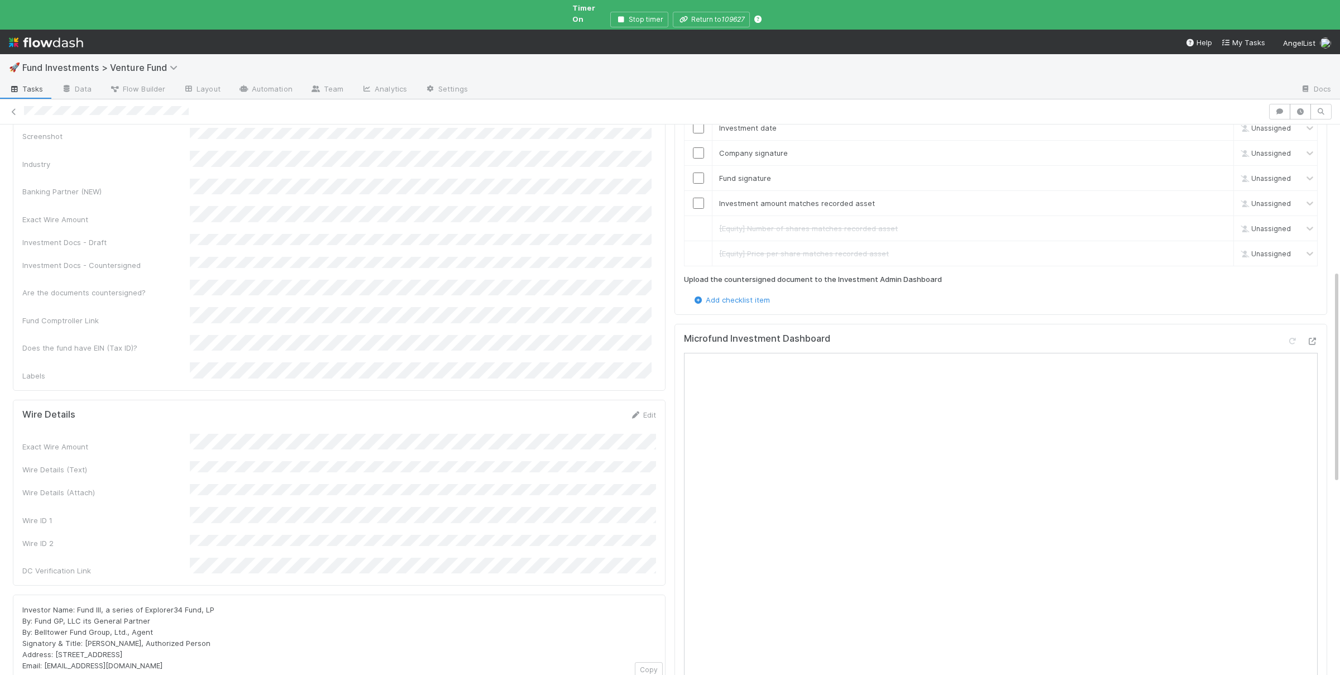
scroll to position [381, 0]
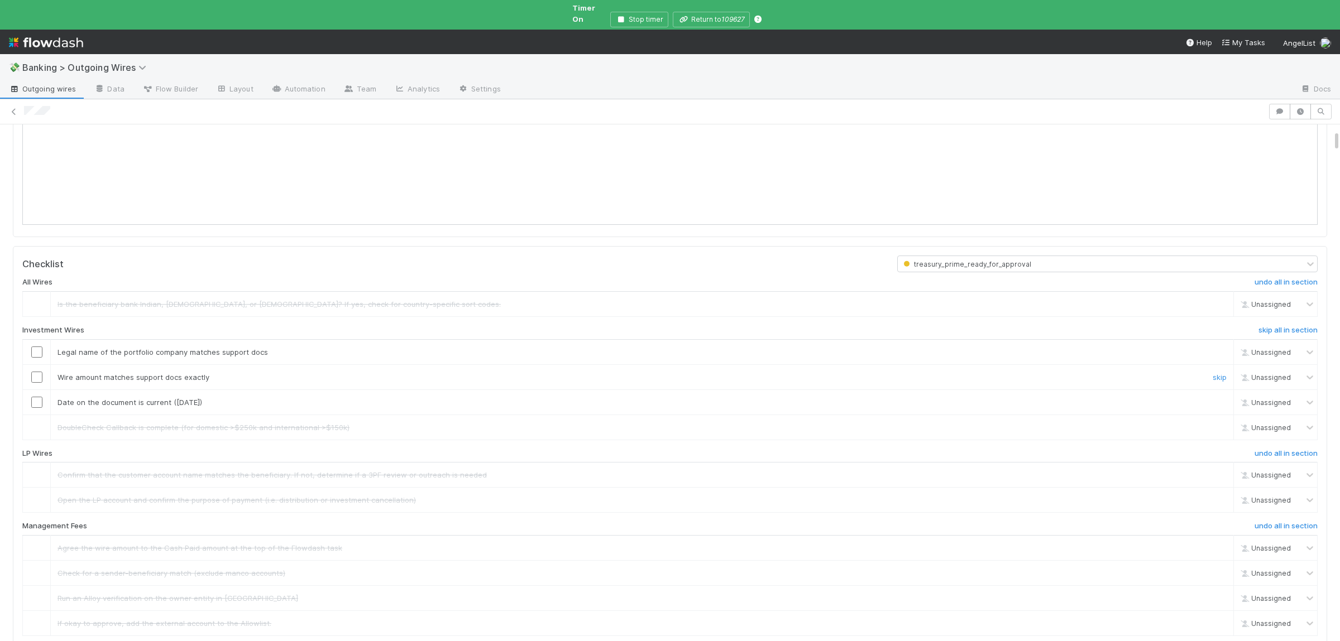
scroll to position [327, 0]
click at [41, 337] on input "checkbox" at bounding box center [36, 342] width 11 height 11
click at [36, 362] on input "checkbox" at bounding box center [36, 367] width 11 height 11
click at [39, 387] on input "checkbox" at bounding box center [36, 392] width 11 height 11
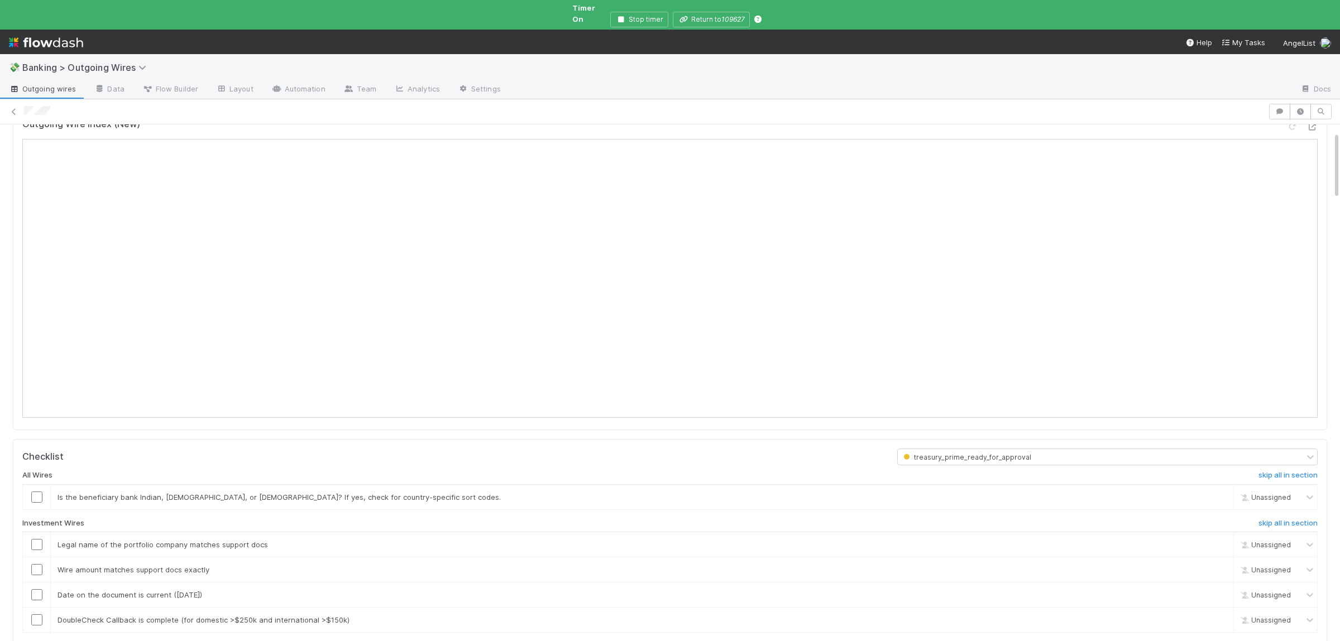
scroll to position [163, 0]
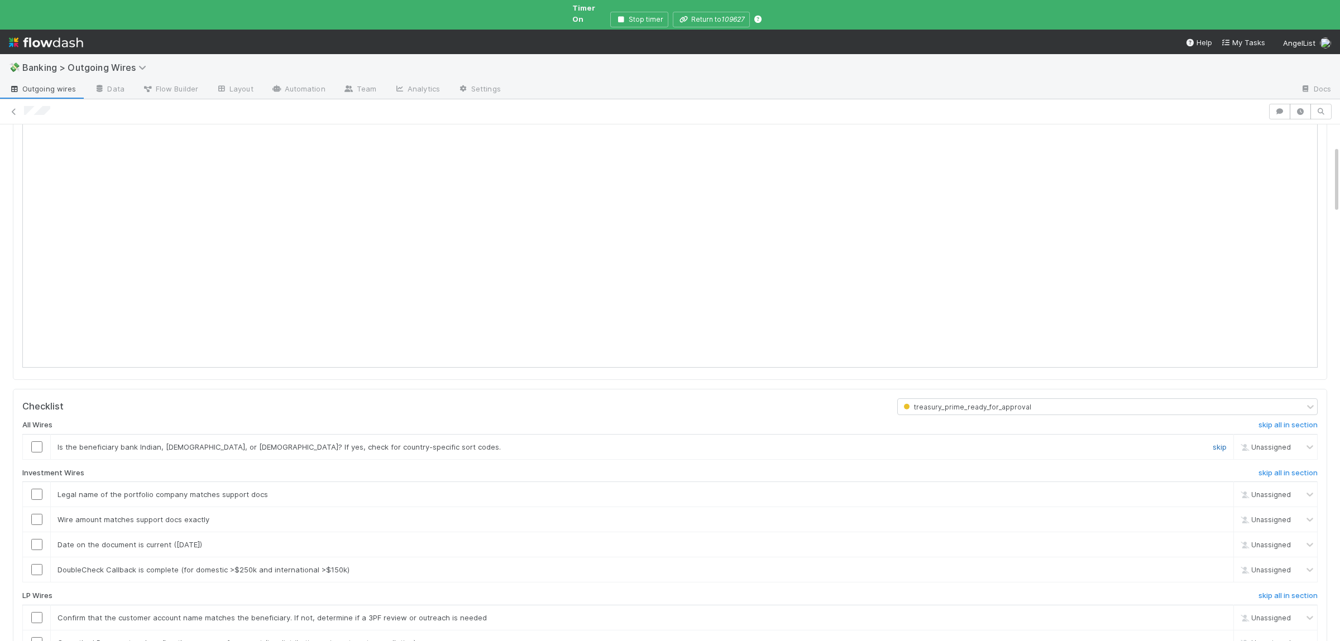
click at [1220, 443] on link "skip" at bounding box center [1219, 447] width 14 height 9
click at [1301, 469] on h6 "skip all in section" at bounding box center [1287, 473] width 59 height 9
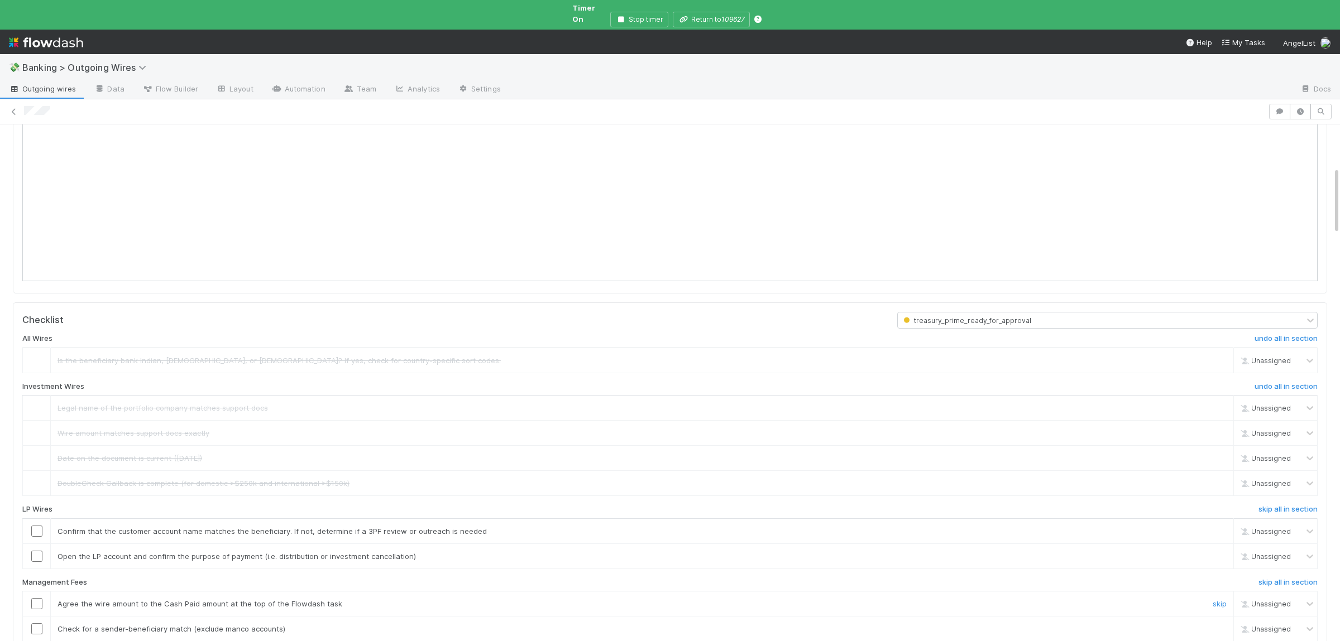
scroll to position [327, 0]
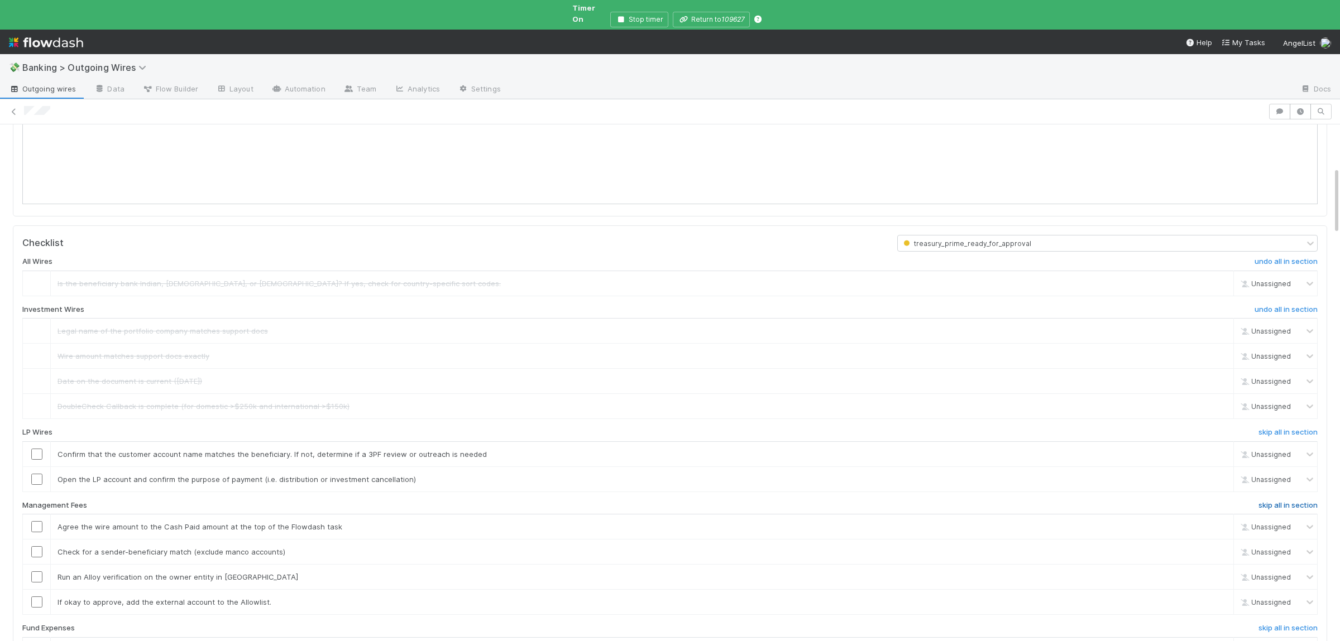
click at [1272, 502] on h6 "skip all in section" at bounding box center [1287, 505] width 59 height 9
drag, startPoint x: 1274, startPoint y: 625, endPoint x: 1257, endPoint y: 626, distance: 17.9
click at [1274, 624] on h6 "skip all in section" at bounding box center [1287, 628] width 59 height 9
click at [39, 449] on input "checkbox" at bounding box center [36, 454] width 11 height 11
click at [41, 479] on td at bounding box center [37, 479] width 28 height 25
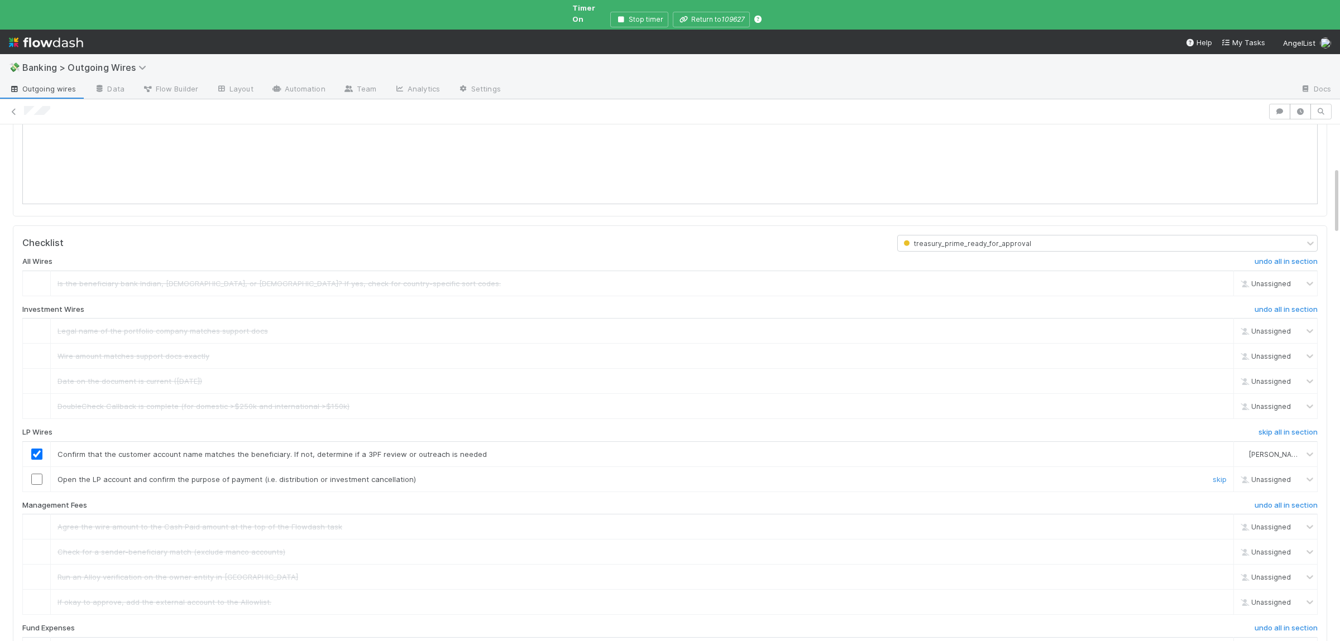
click at [41, 477] on input "checkbox" at bounding box center [36, 479] width 11 height 11
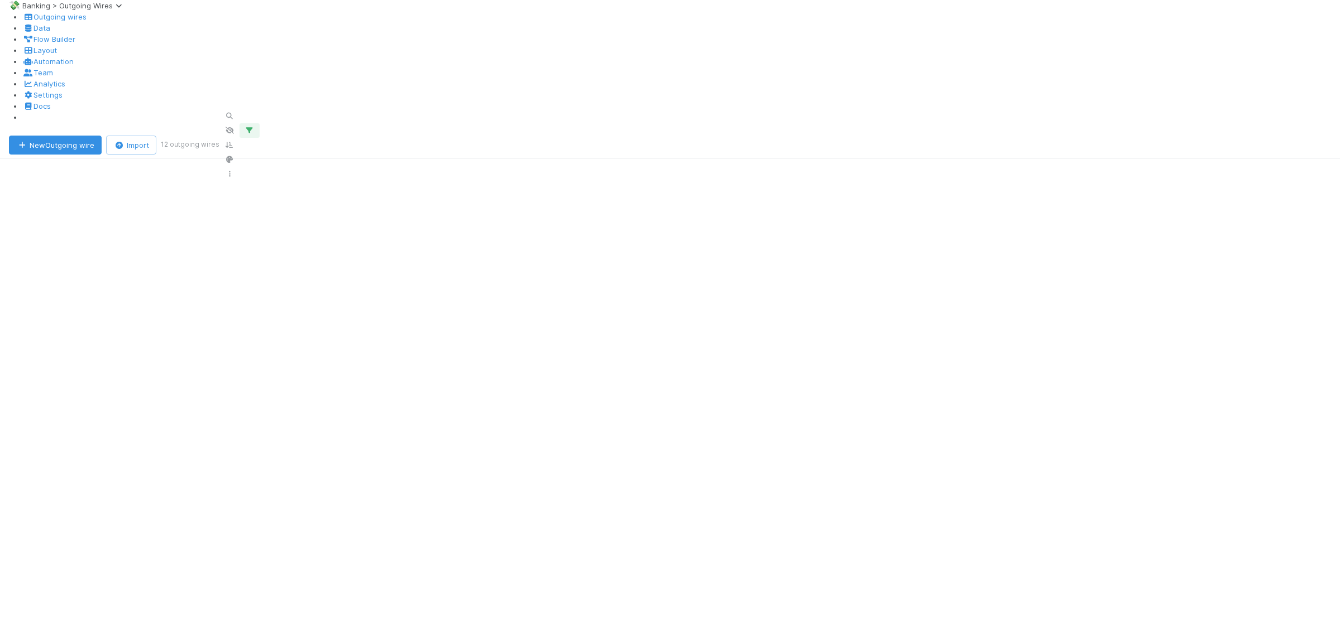
scroll to position [505, 1086]
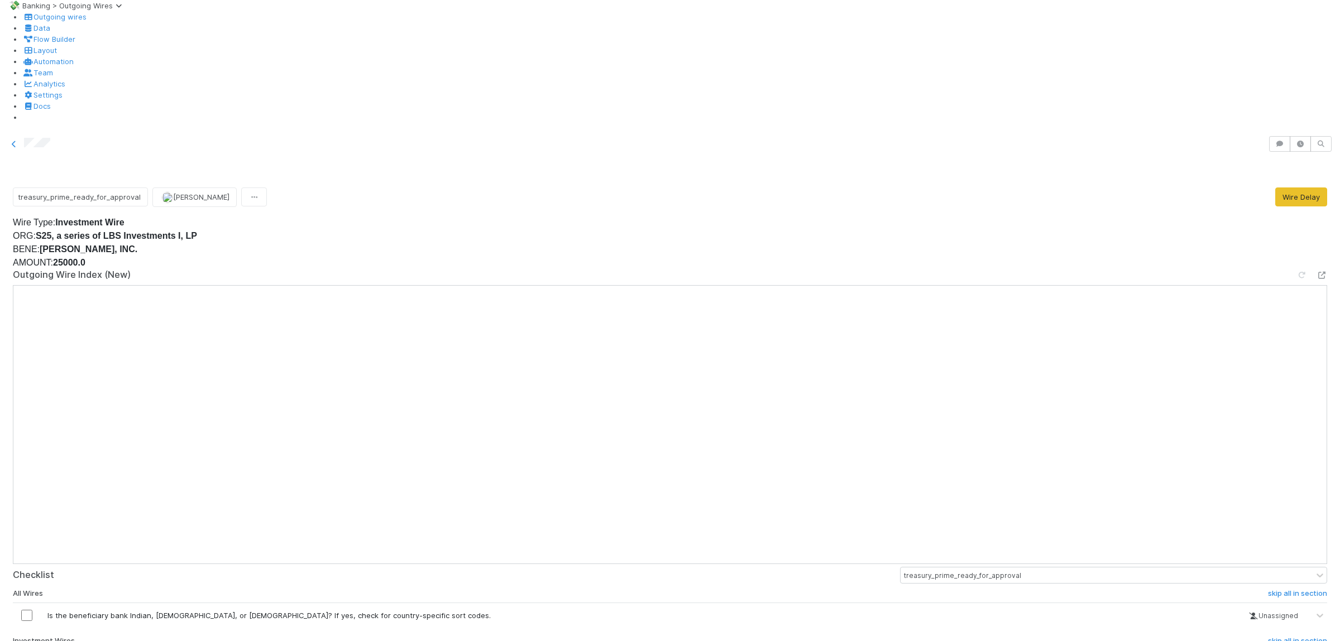
scroll to position [272, 0]
click at [1222, 611] on link "skip" at bounding box center [1229, 615] width 14 height 9
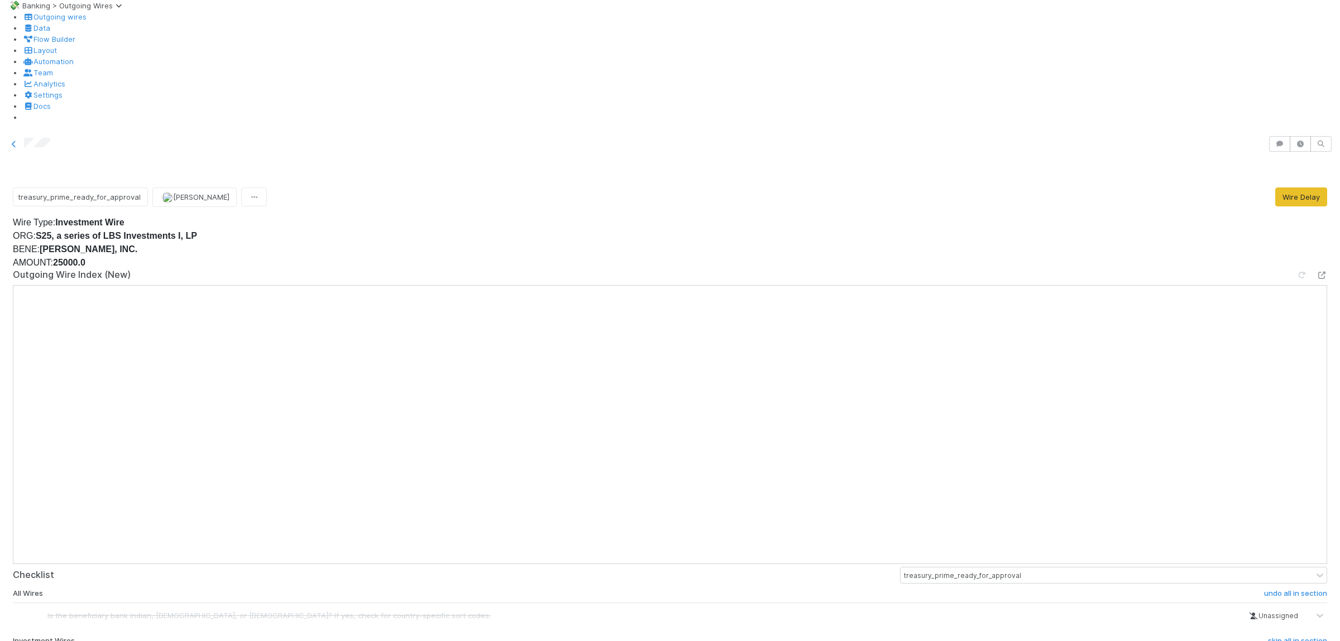
scroll to position [435, 0]
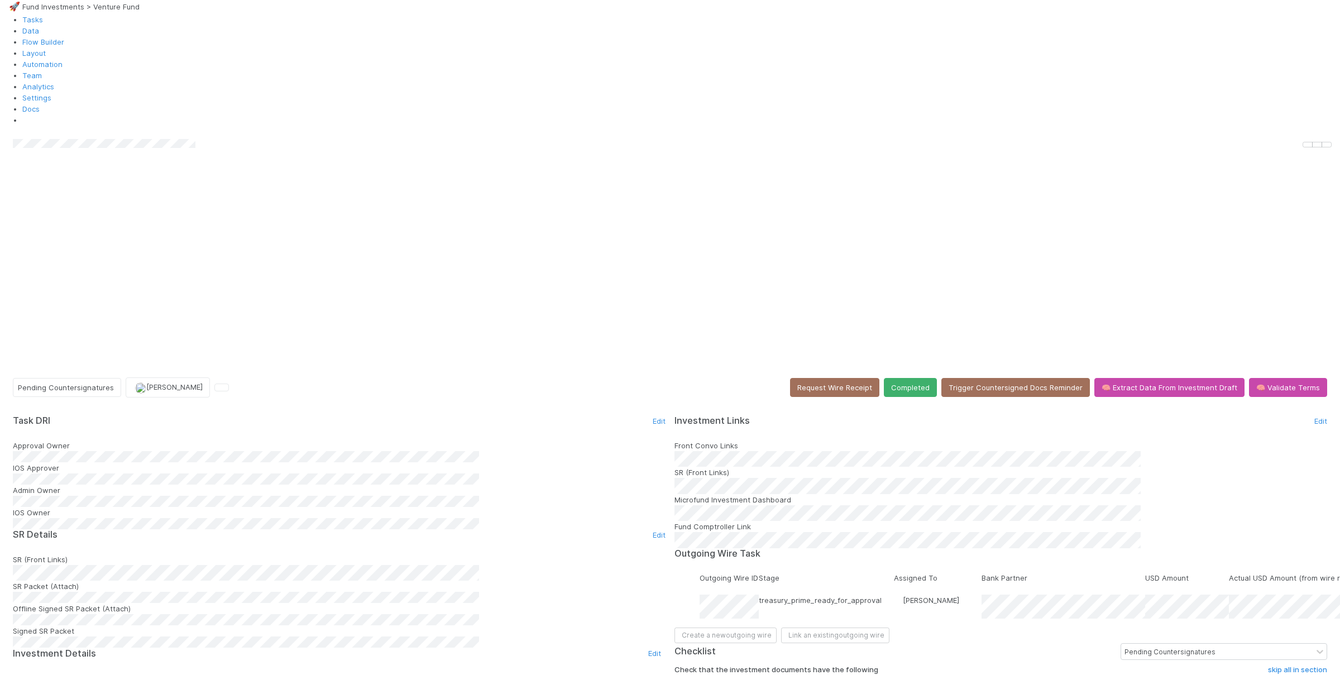
scroll to position [163, 0]
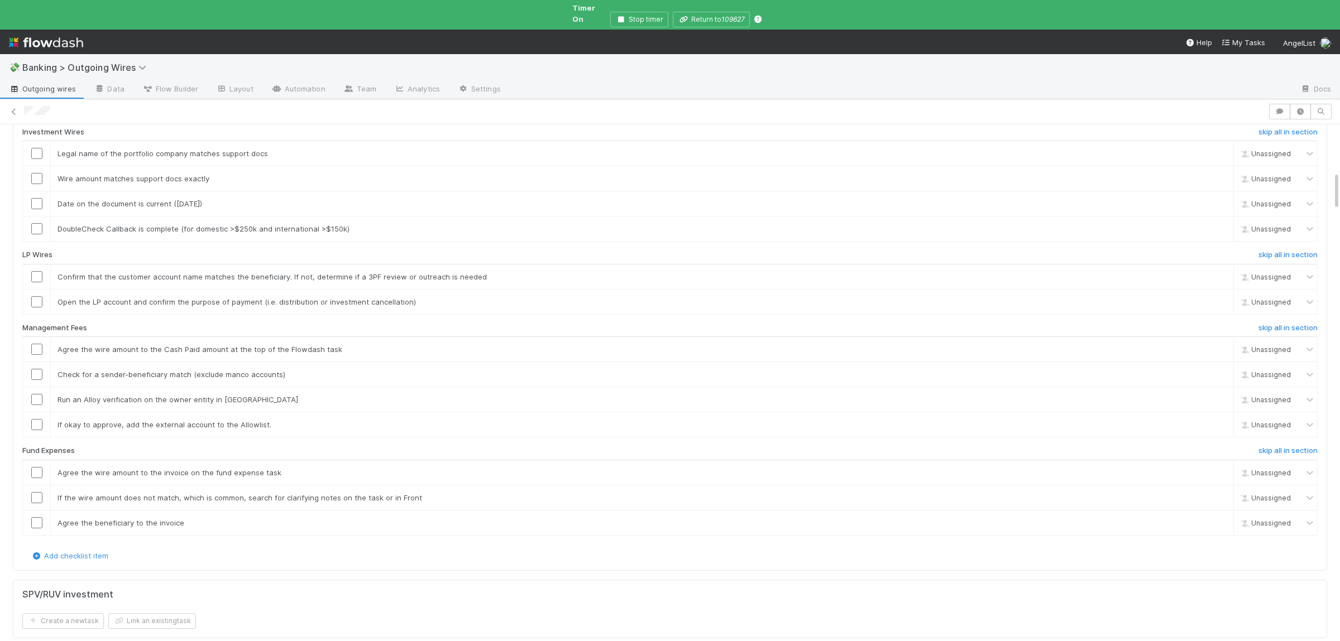
scroll to position [816, 0]
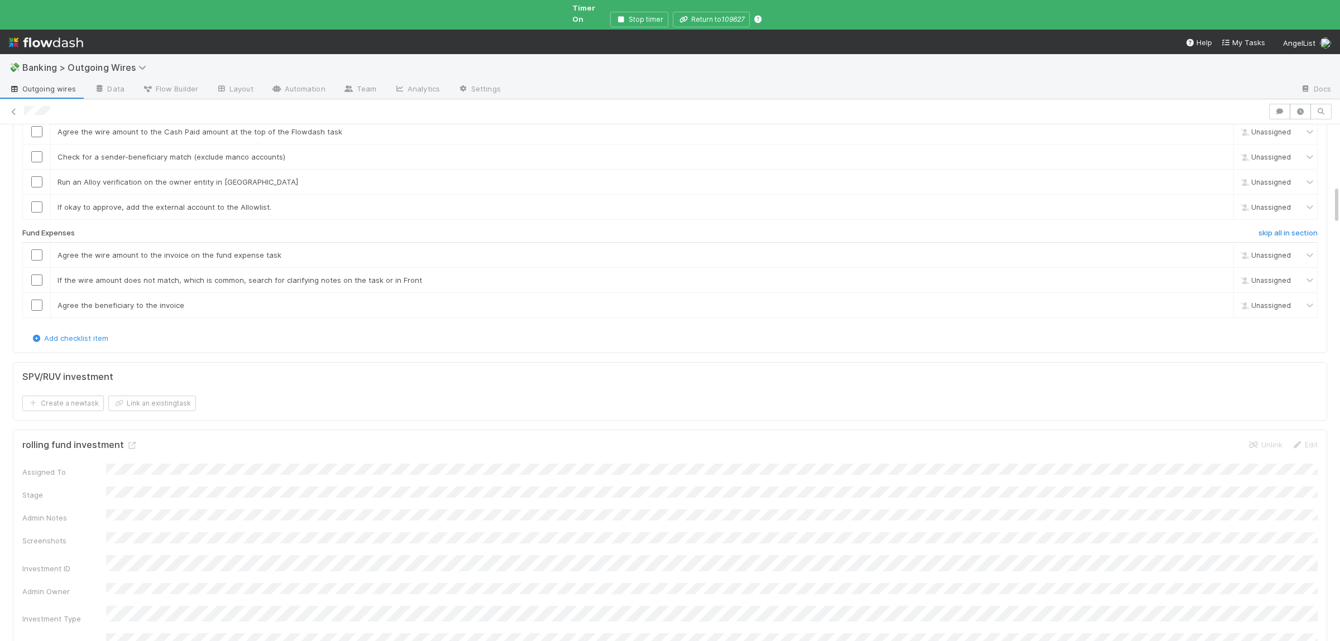
click at [1269, 42] on h6 "skip all in section" at bounding box center [1287, 37] width 59 height 9
click at [1286, 115] on h6 "skip all in section" at bounding box center [1287, 110] width 59 height 9
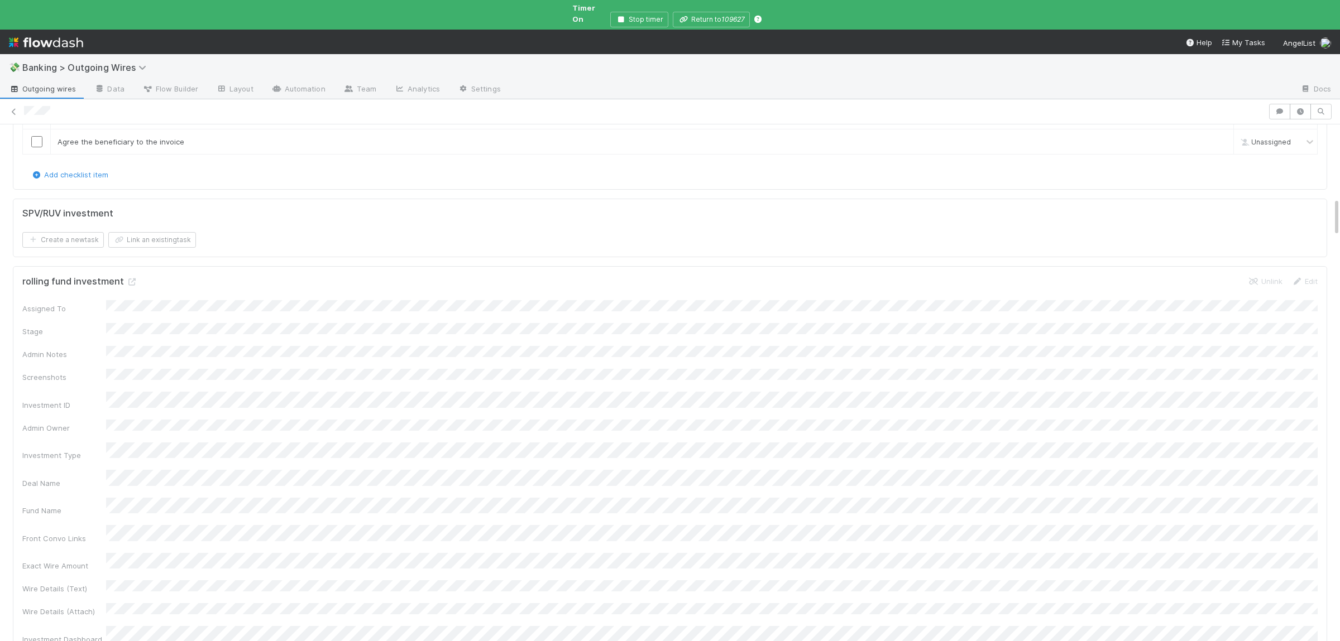
click at [1284, 74] on h6 "skip all in section" at bounding box center [1287, 69] width 59 height 9
click at [131, 123] on icon at bounding box center [131, 119] width 11 height 7
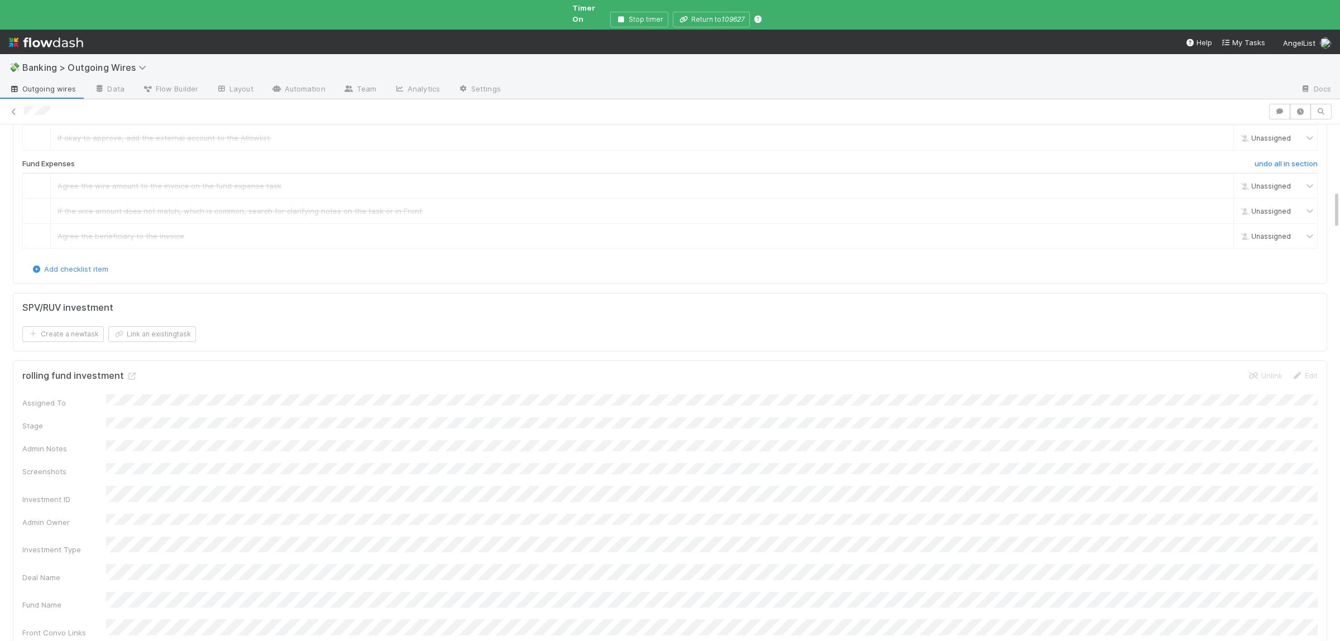
scroll to position [871, 0]
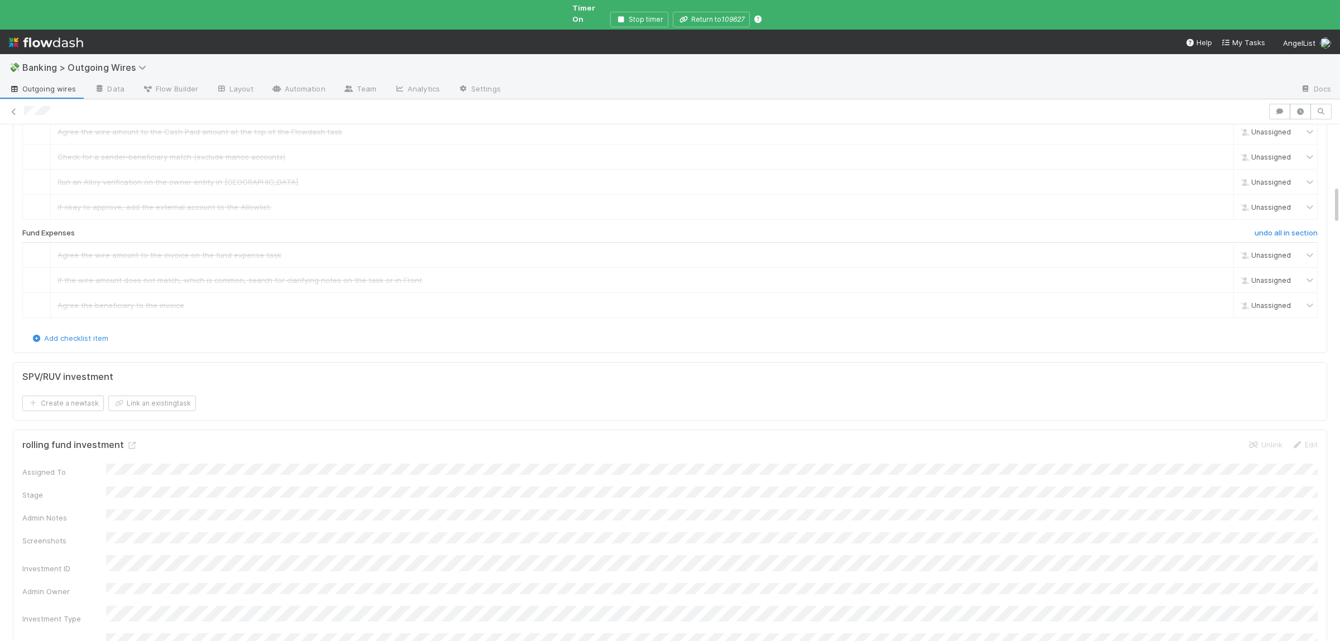
click at [1221, 16] on link "skip" at bounding box center [1219, 11] width 14 height 9
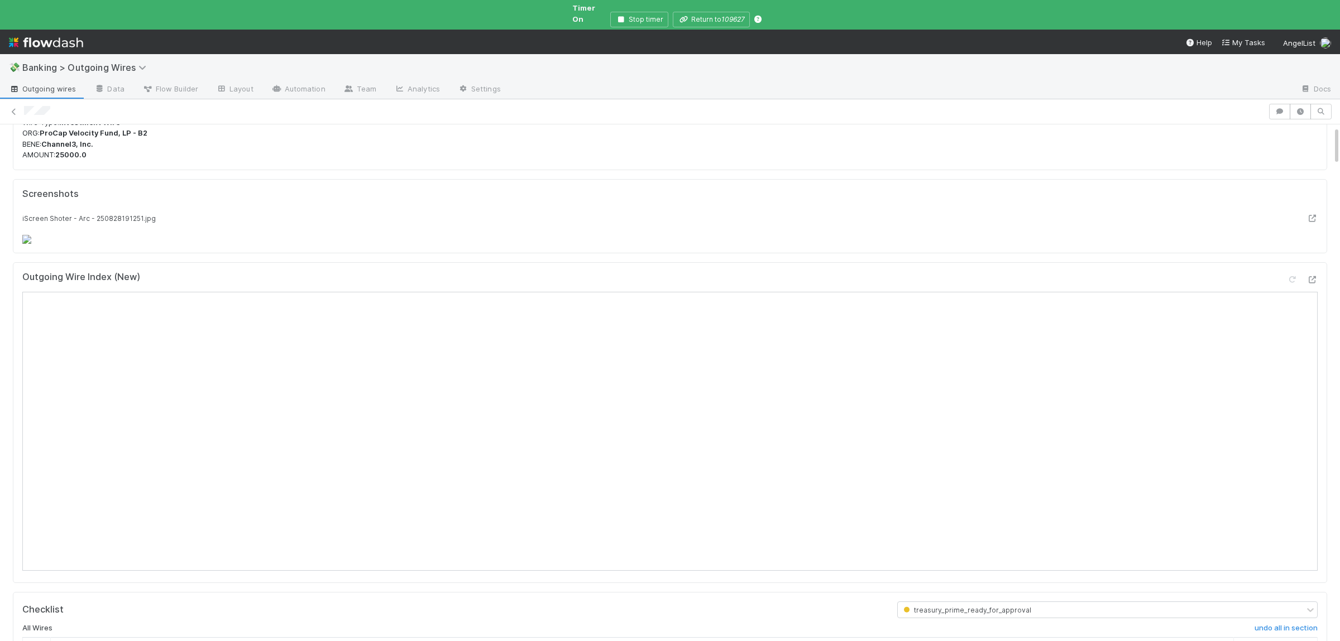
scroll to position [0, 0]
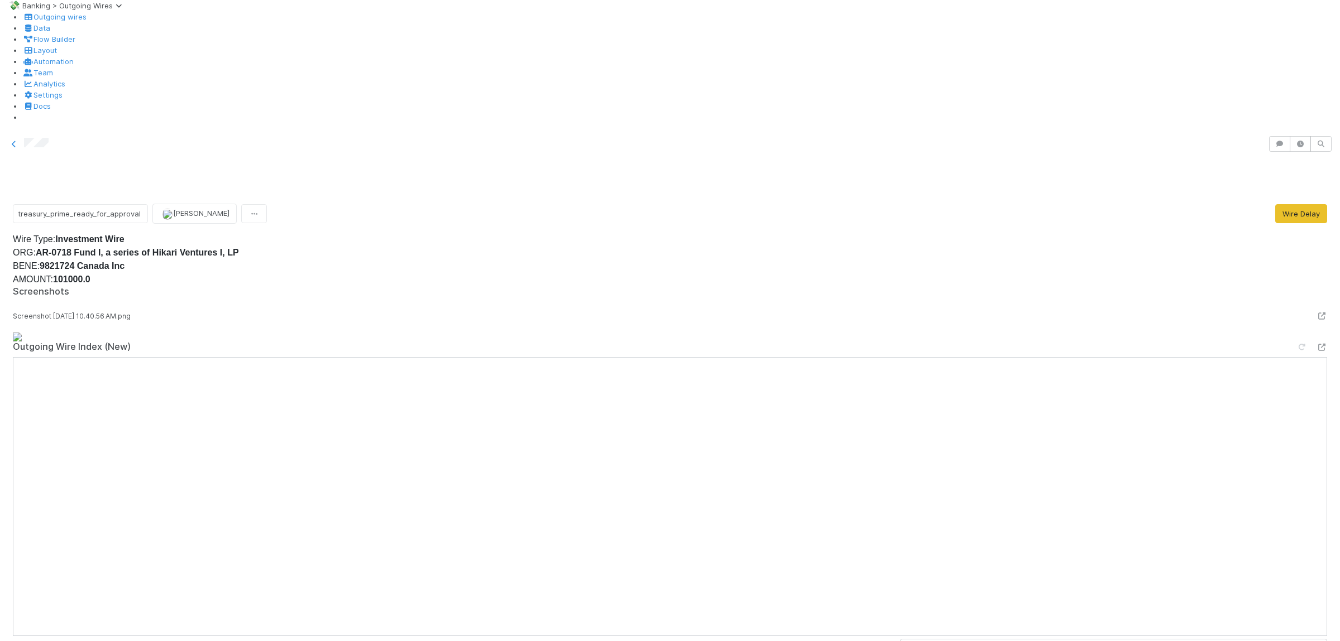
scroll to position [381, 0]
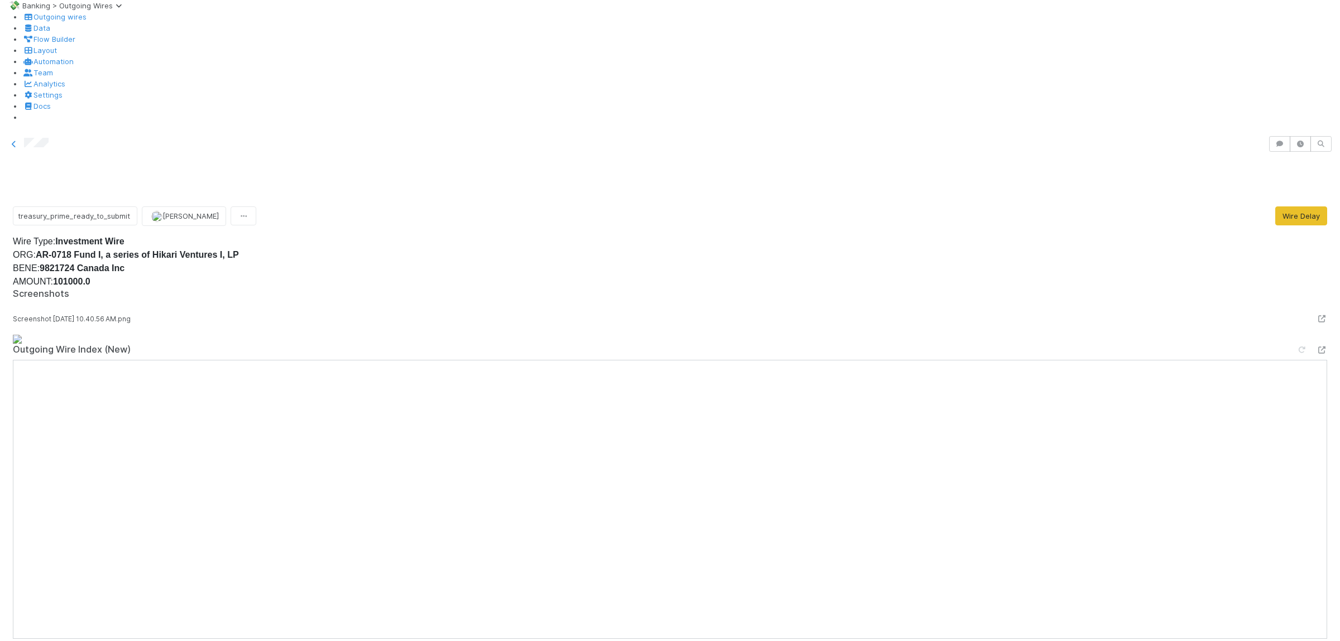
scroll to position [0, 0]
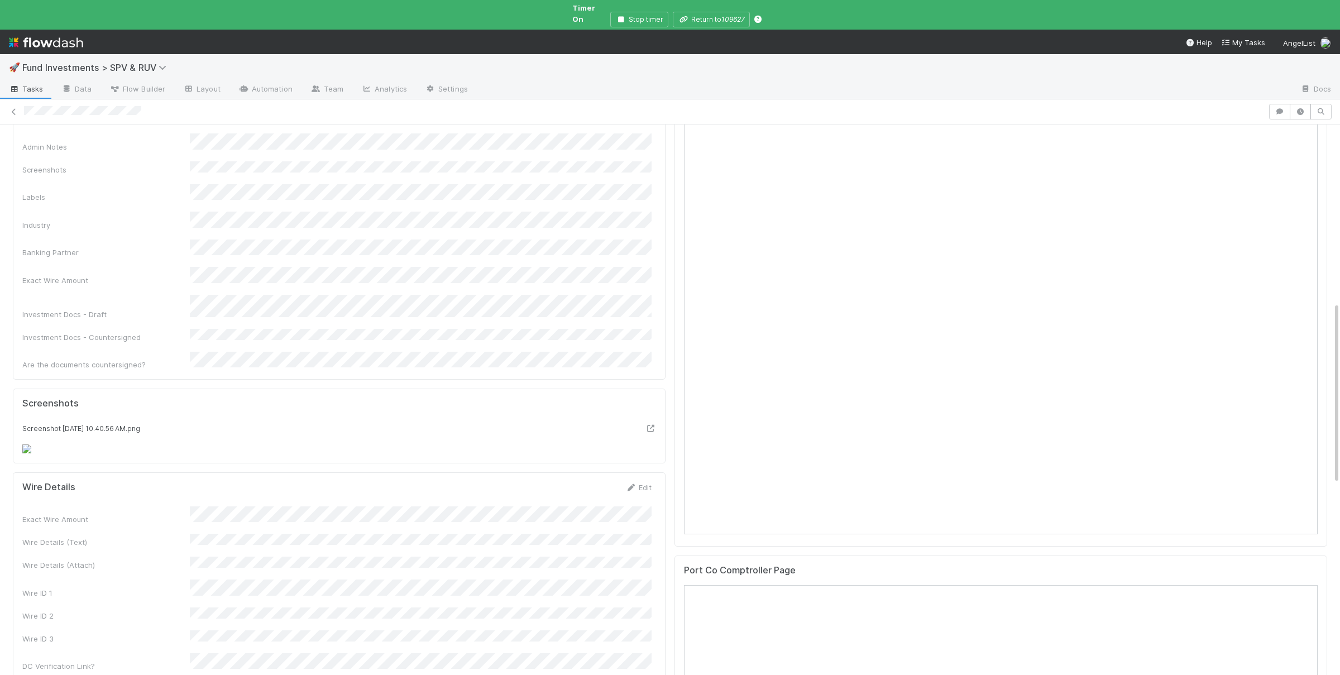
scroll to position [381, 0]
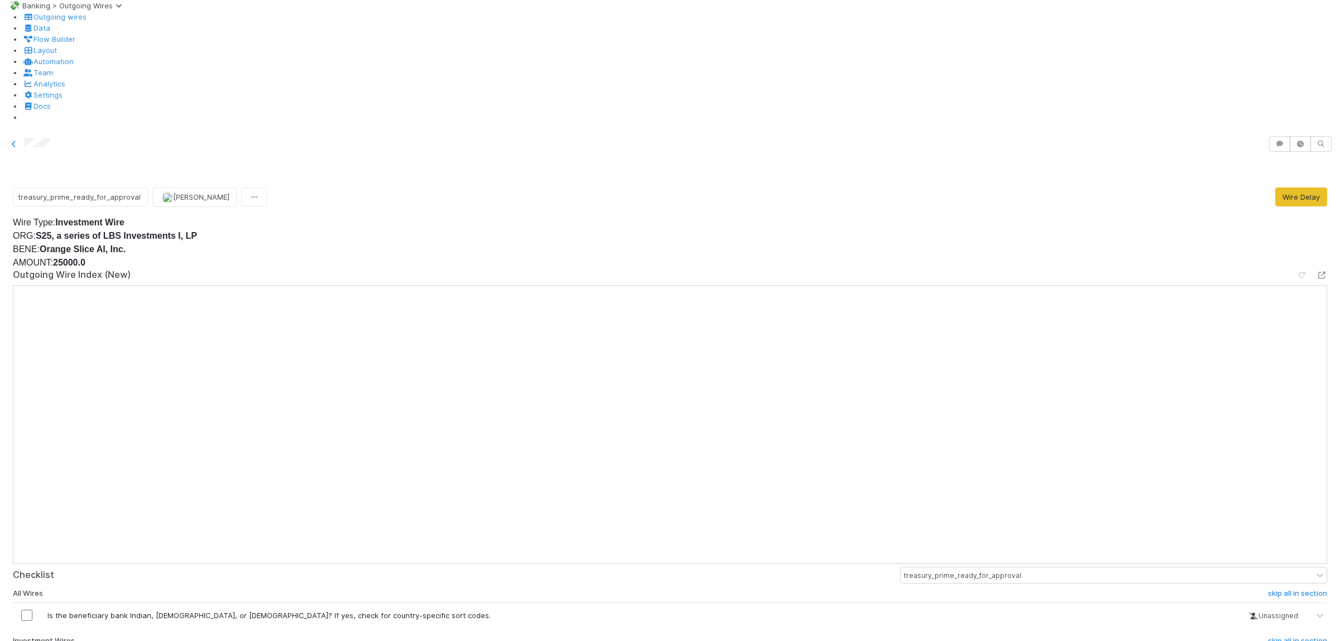
scroll to position [272, 0]
click at [1225, 603] on td "Is the beneficiary bank Indian, [DEMOGRAPHIC_DATA], or [DEMOGRAPHIC_DATA]? If y…" at bounding box center [642, 615] width 1202 height 25
click at [1222, 611] on link "skip" at bounding box center [1229, 615] width 14 height 9
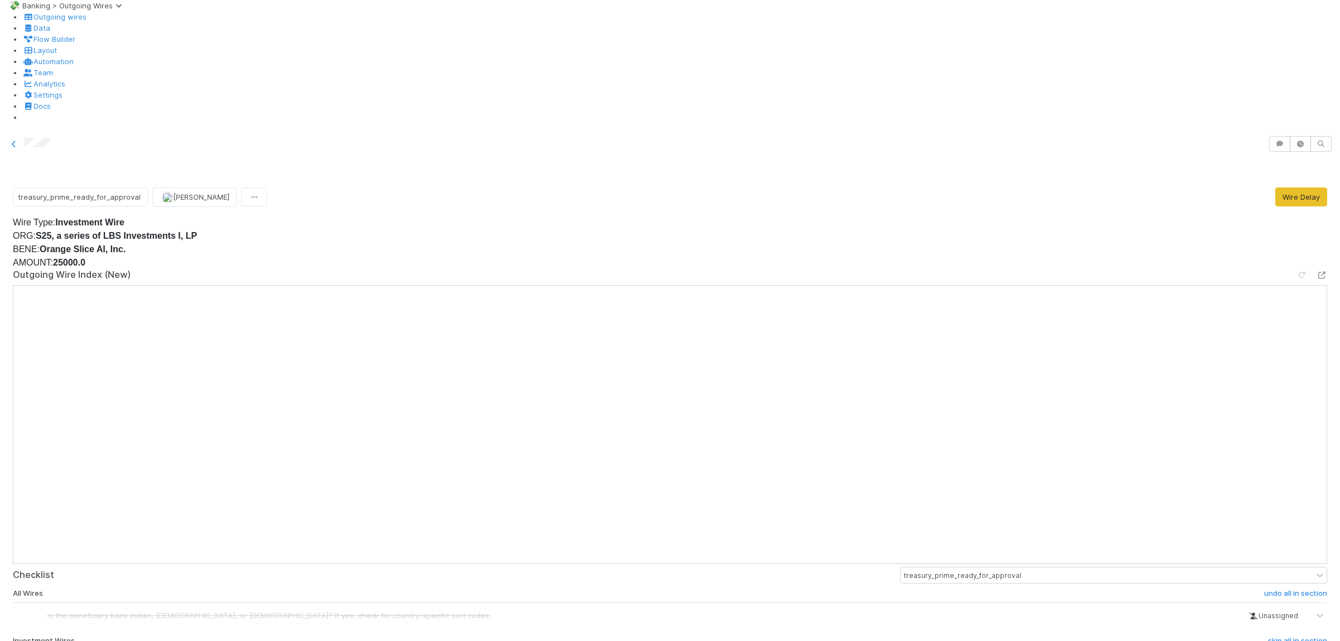
scroll to position [3810, 0]
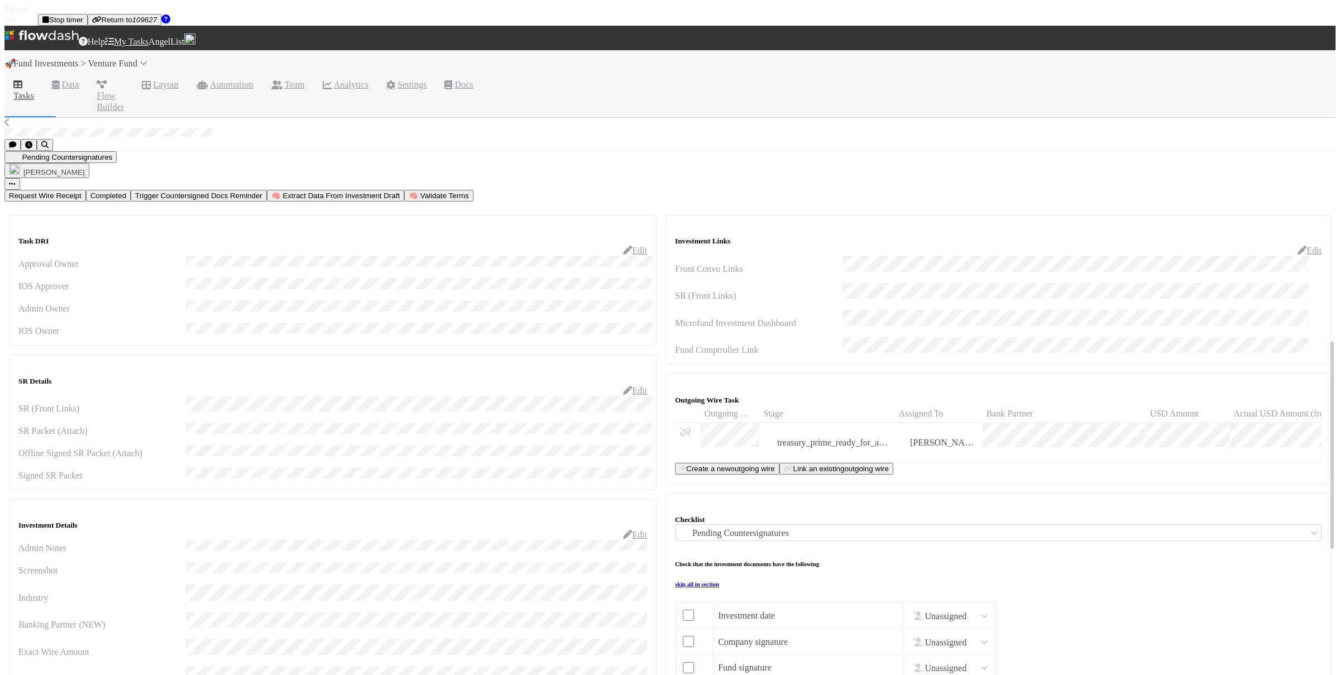
scroll to position [218, 0]
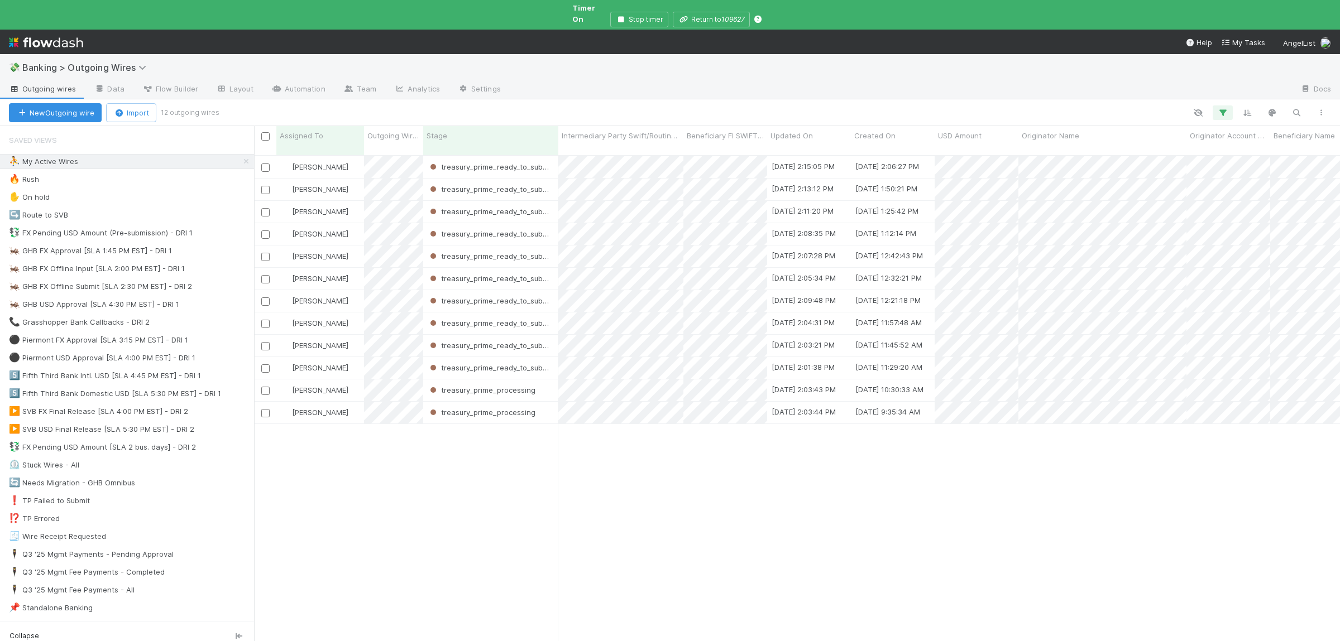
scroll to position [505, 1086]
click at [133, 300] on div "🦗 GHB USD Approval [SLA 4:30 PM EST] - DRI 1" at bounding box center [94, 305] width 170 height 14
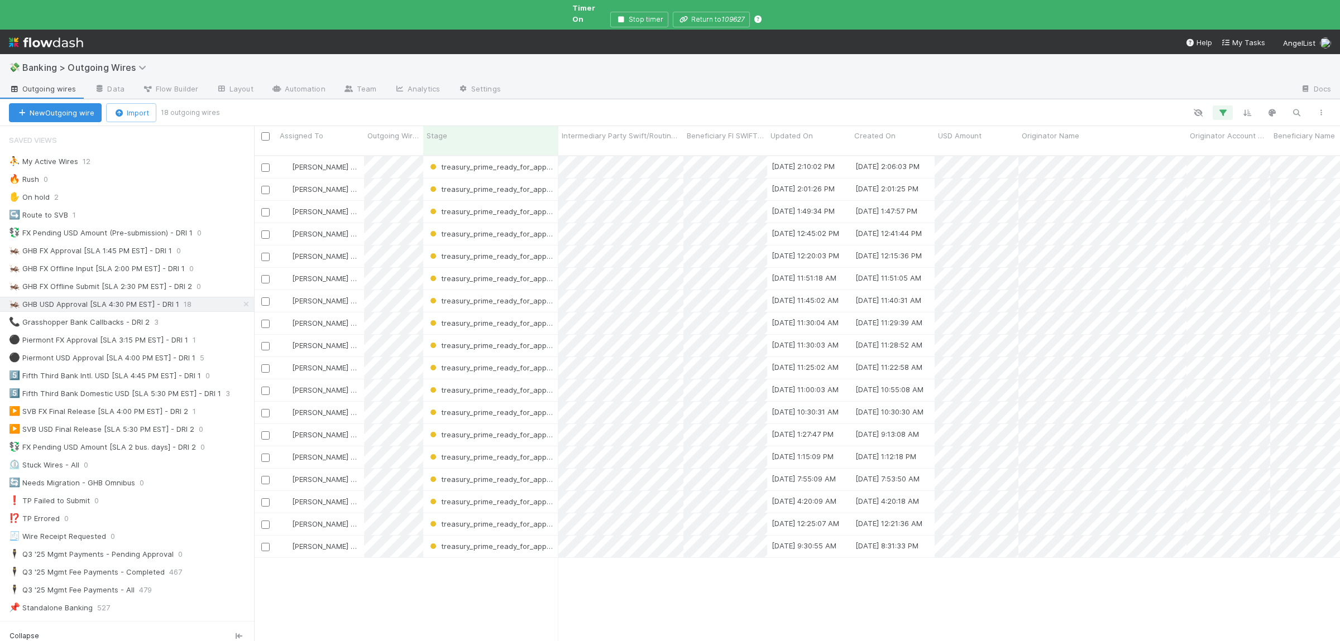
scroll to position [505, 1086]
click at [102, 338] on div "⚫ Piermont FX Approval [SLA 3:15 PM EST] - DRI 1" at bounding box center [98, 340] width 179 height 14
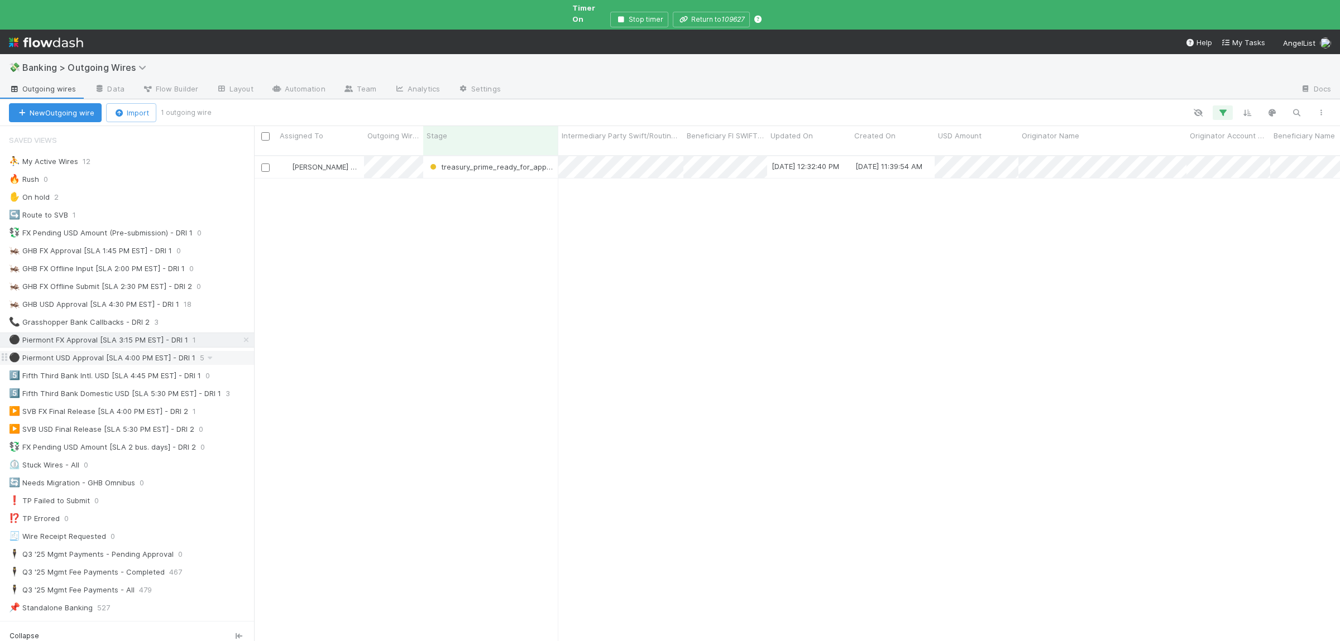
scroll to position [505, 1086]
click at [98, 356] on div "⚫ Piermont USD Approval [SLA 4:00 PM EST] - DRI 1" at bounding box center [102, 358] width 186 height 14
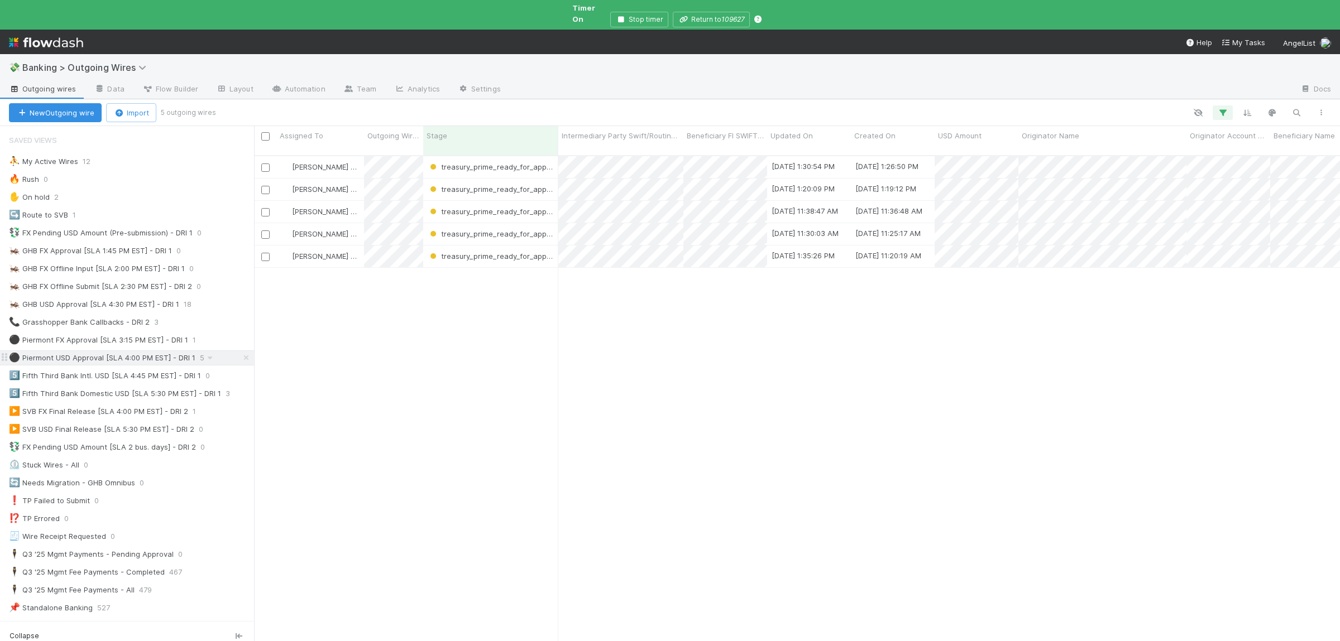
scroll to position [505, 1086]
click at [115, 389] on div "5️⃣ Fifth Third Bank Domestic USD [SLA 5:30 PM EST] - DRI 1" at bounding box center [115, 394] width 212 height 14
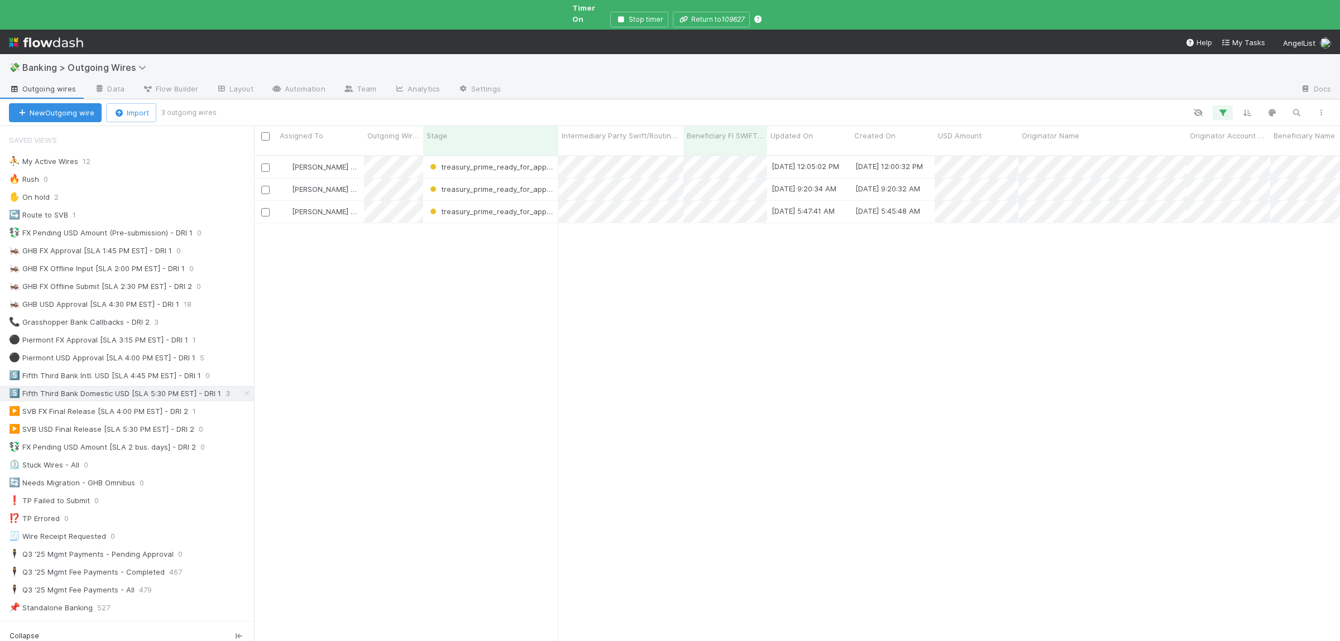
scroll to position [505, 1086]
click at [126, 155] on div "⛹️ My Active Wires 12" at bounding box center [131, 162] width 245 height 14
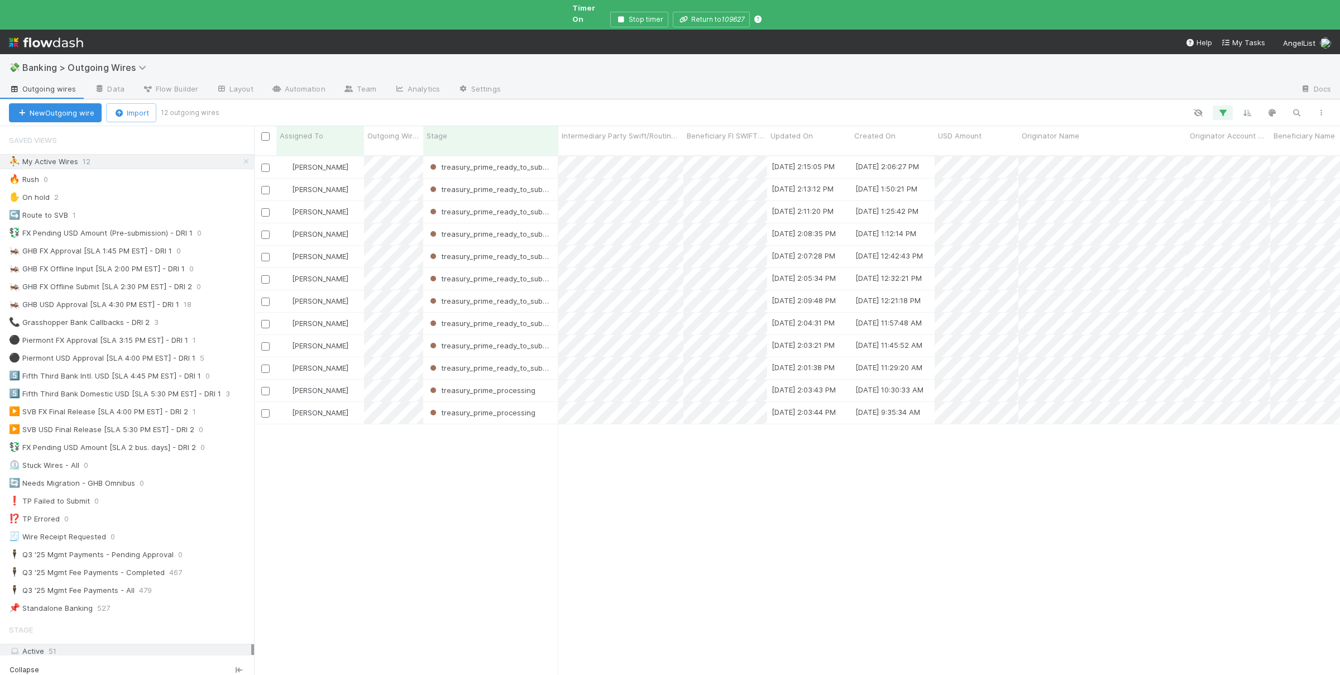
scroll to position [539, 1086]
click at [146, 157] on div "⛹️ My Active Wires 13" at bounding box center [131, 162] width 245 height 14
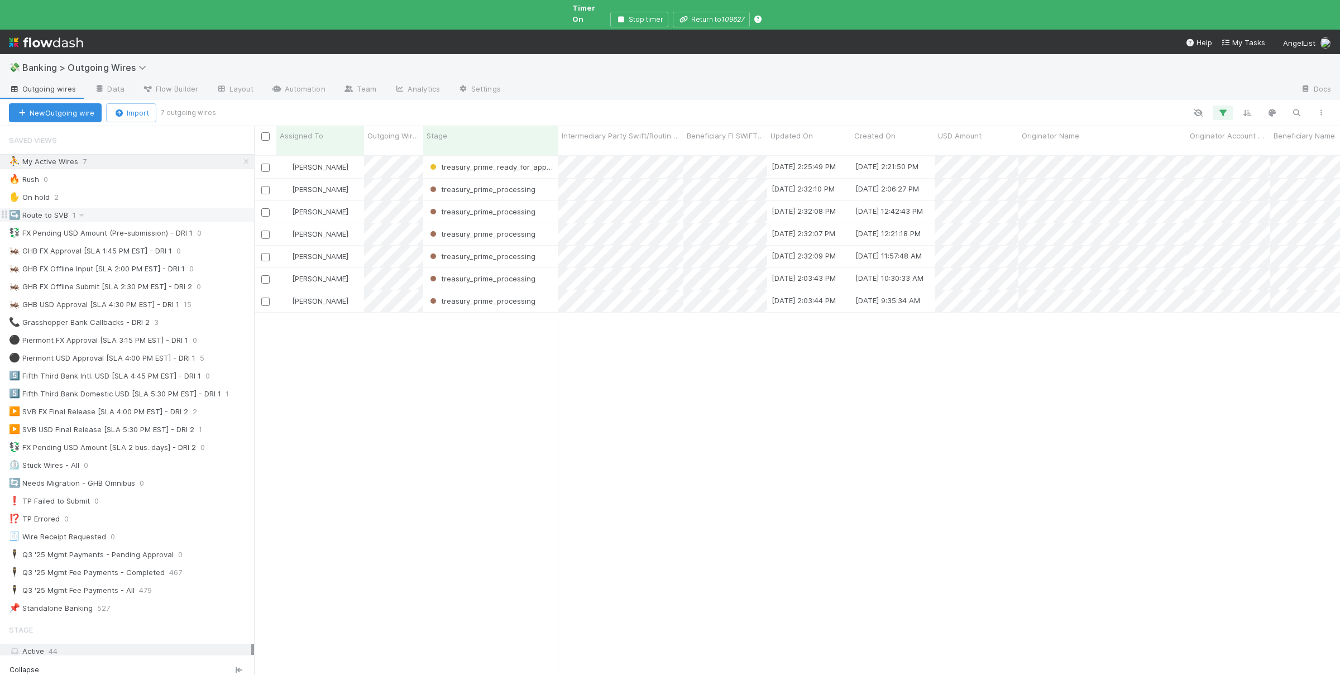
click at [101, 208] on div "↪️ Route to SVB 1" at bounding box center [131, 215] width 245 height 14
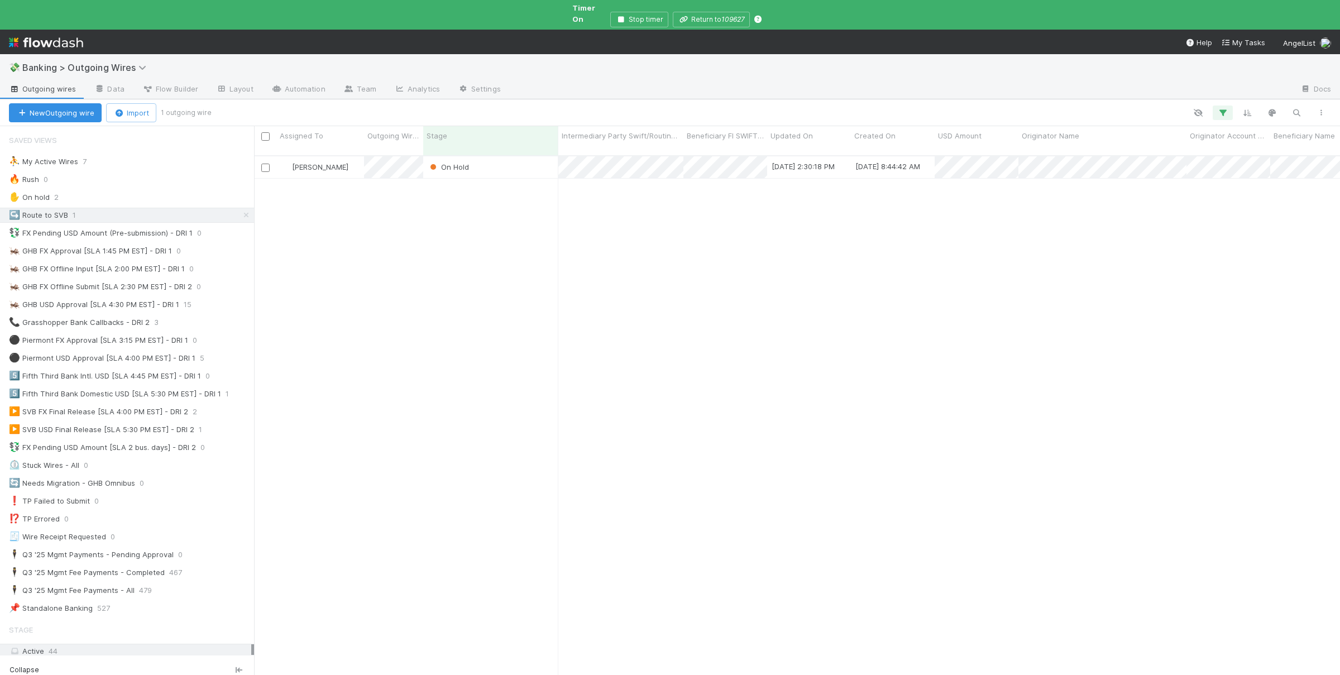
scroll to position [539, 1086]
click at [452, 359] on div "Michael Simon On Hold 9/2/25, 2:30:18 PM 9/2/25, 8:44:42 AM 0 0 1 0 0 0 0 0 0" at bounding box center [797, 425] width 1086 height 538
click at [167, 298] on div "🦗 GHB USD Approval [SLA 4:30 PM EST] - DRI 1" at bounding box center [94, 305] width 170 height 14
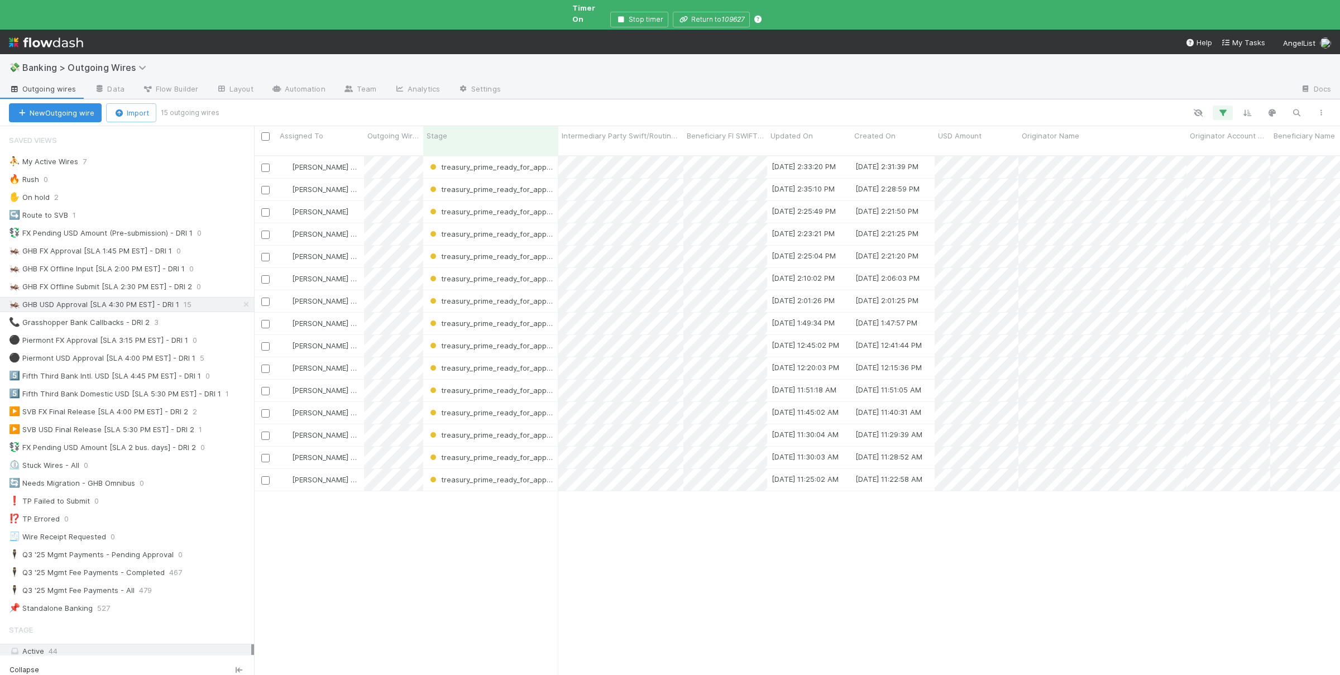
scroll to position [539, 1086]
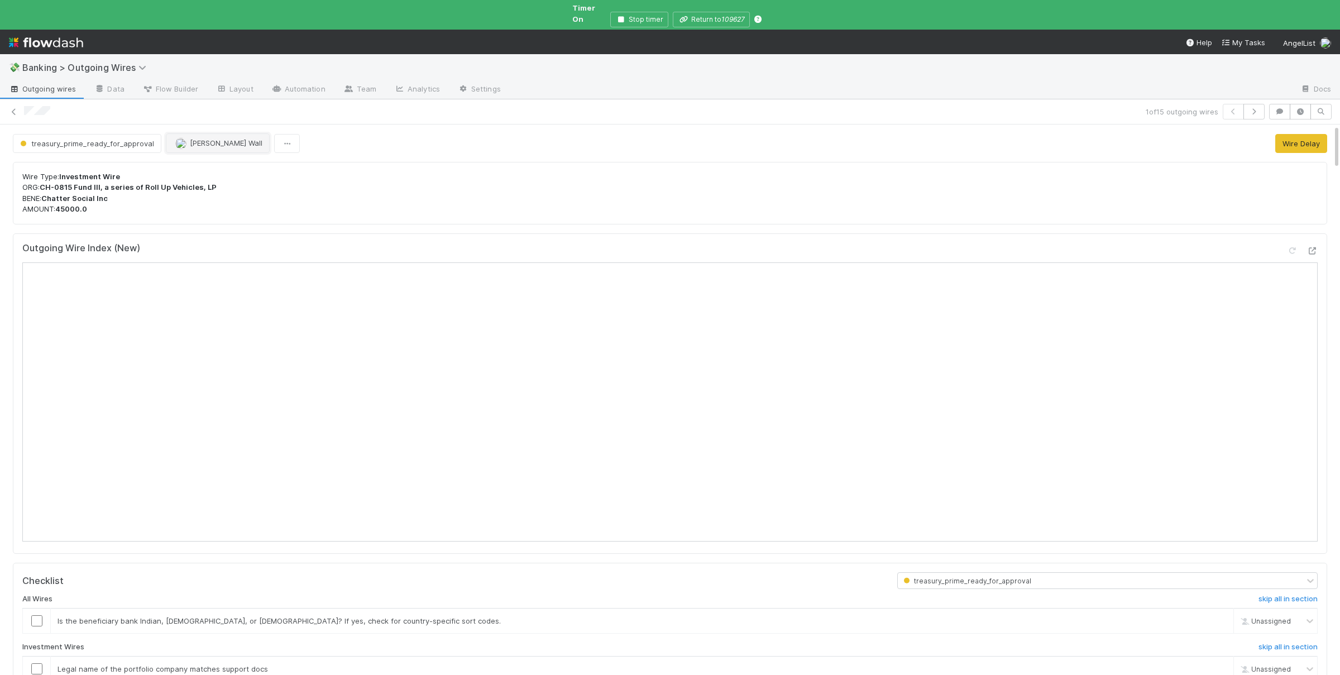
click at [193, 138] on span "[PERSON_NAME] Wall" at bounding box center [226, 142] width 73 height 9
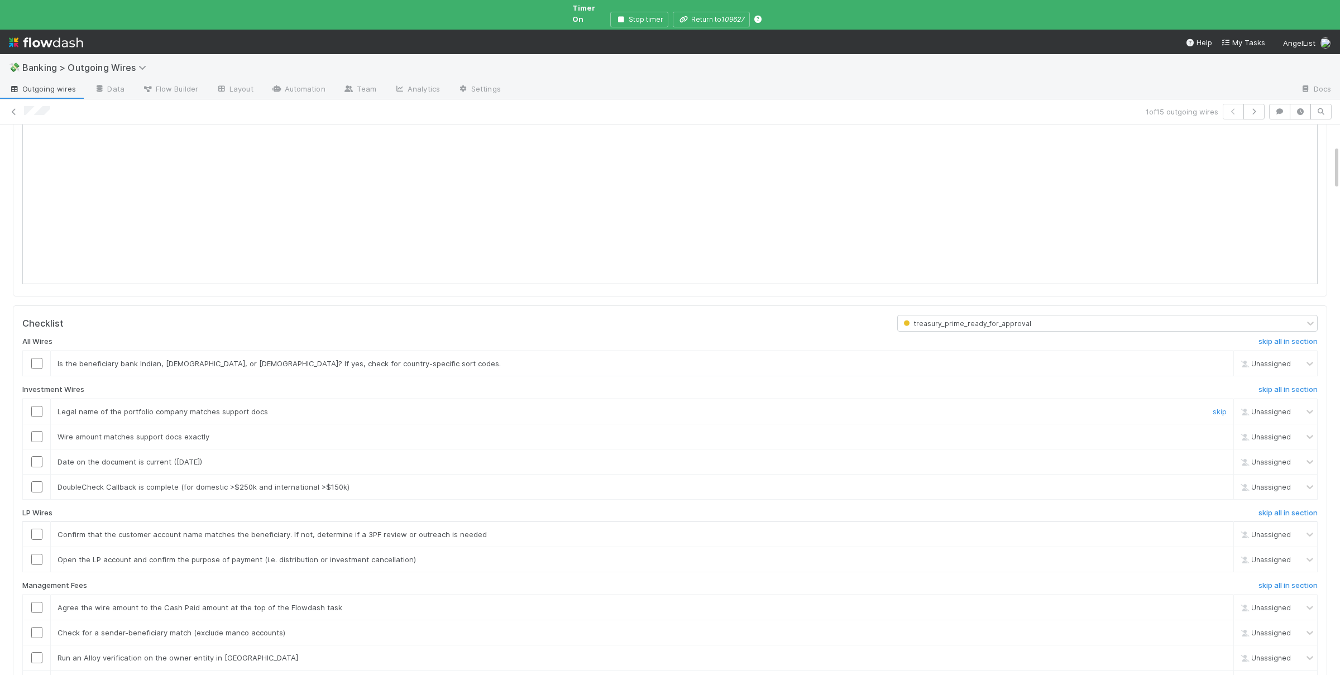
scroll to position [272, 0]
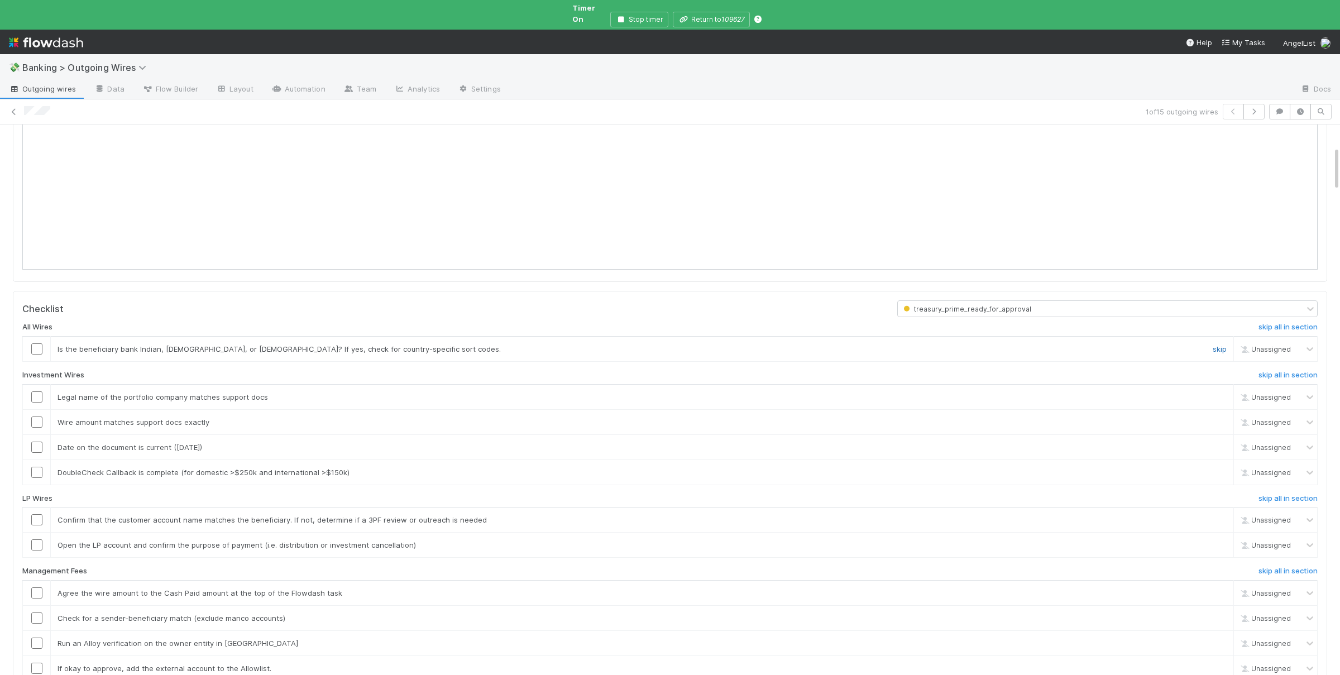
click at [1224, 344] on link "skip" at bounding box center [1219, 348] width 14 height 9
click at [1224, 468] on link "skip" at bounding box center [1219, 472] width 14 height 9
click at [1273, 486] on div "All Wires undo all in section Is the beneficiary bank Indian, Australian, or Ca…" at bounding box center [669, 555] width 1295 height 476
click at [1282, 567] on h6 "skip all in section" at bounding box center [1287, 571] width 59 height 9
click at [1273, 494] on h6 "skip all in section" at bounding box center [1287, 498] width 59 height 9
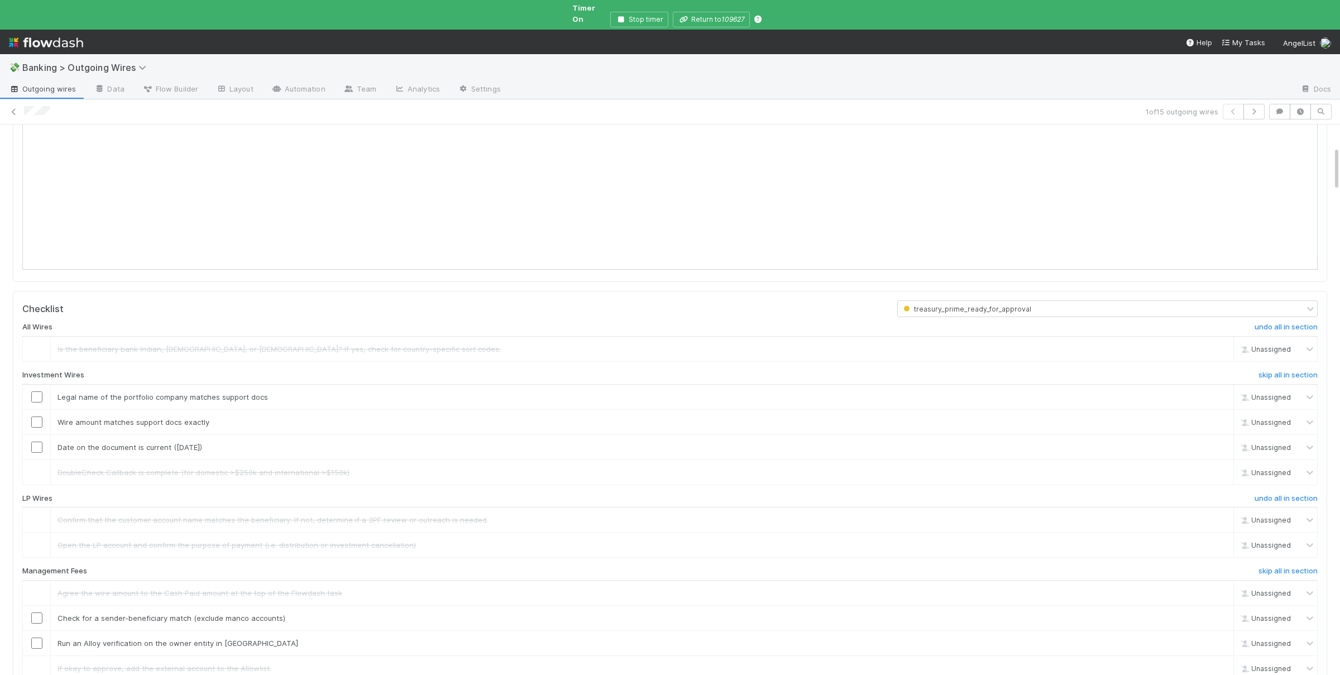
scroll to position [381, 0]
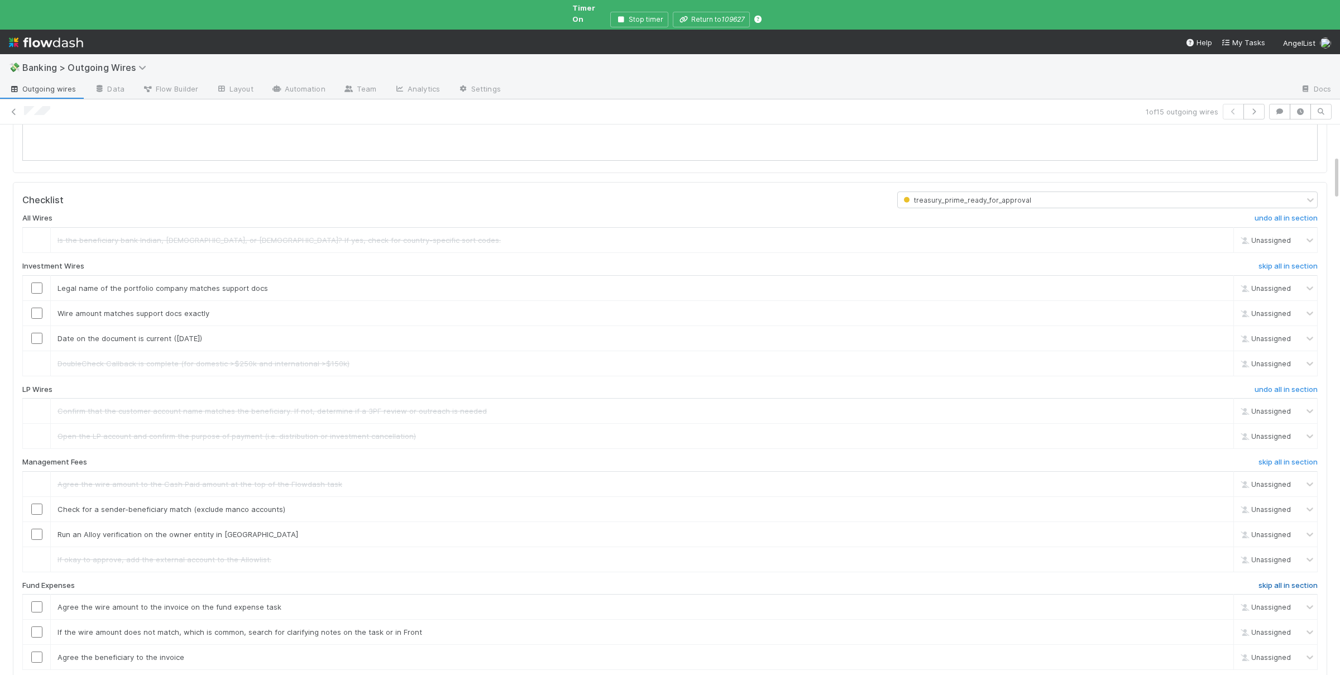
click at [1298, 581] on h6 "skip all in section" at bounding box center [1287, 585] width 59 height 9
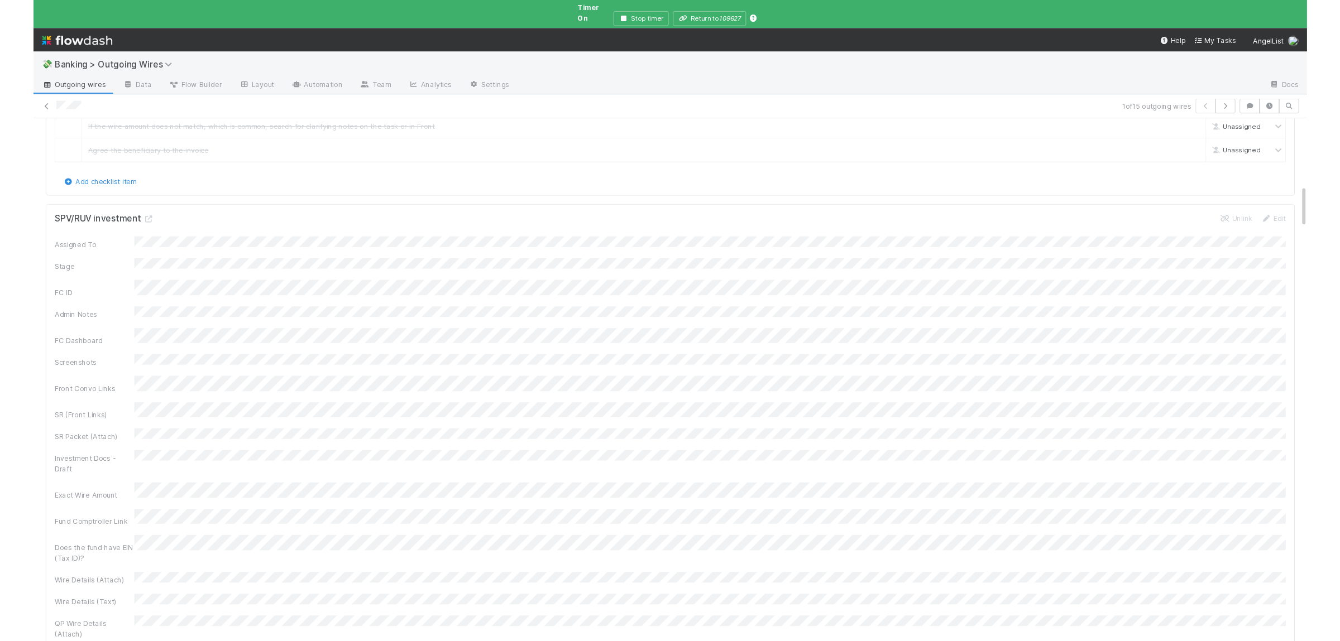
scroll to position [925, 0]
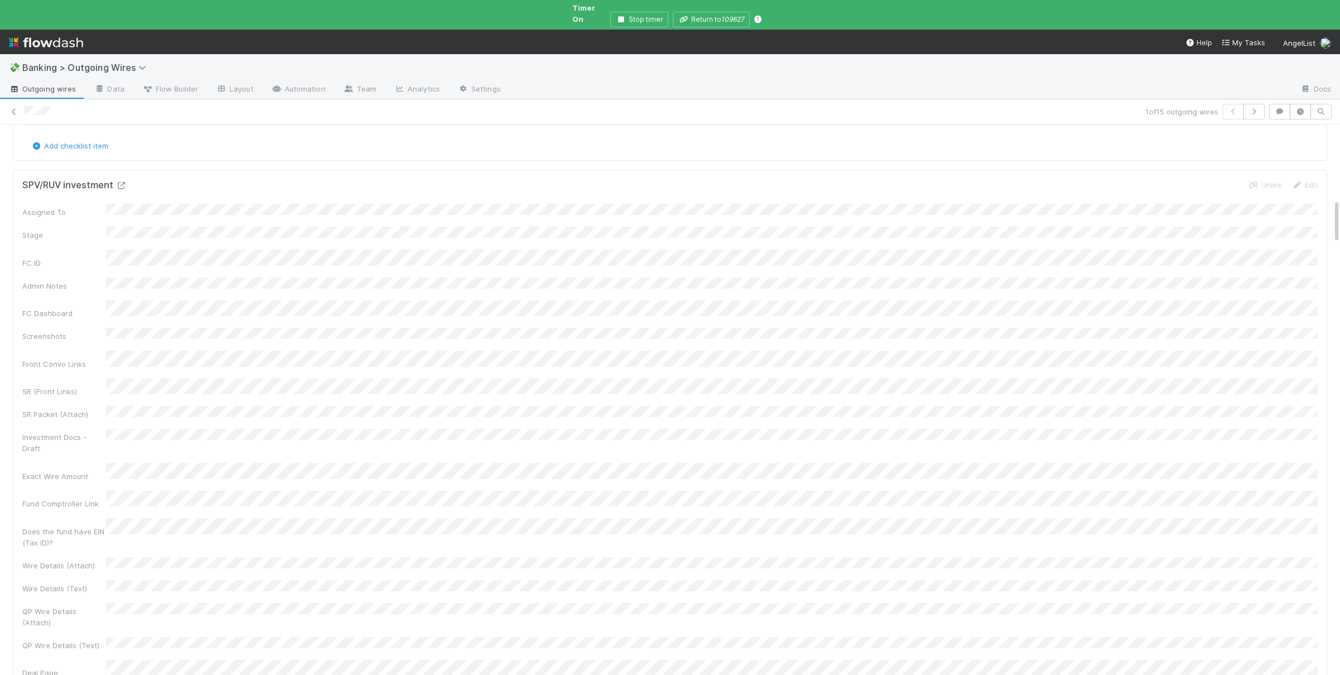
click at [123, 182] on icon at bounding box center [121, 185] width 11 height 7
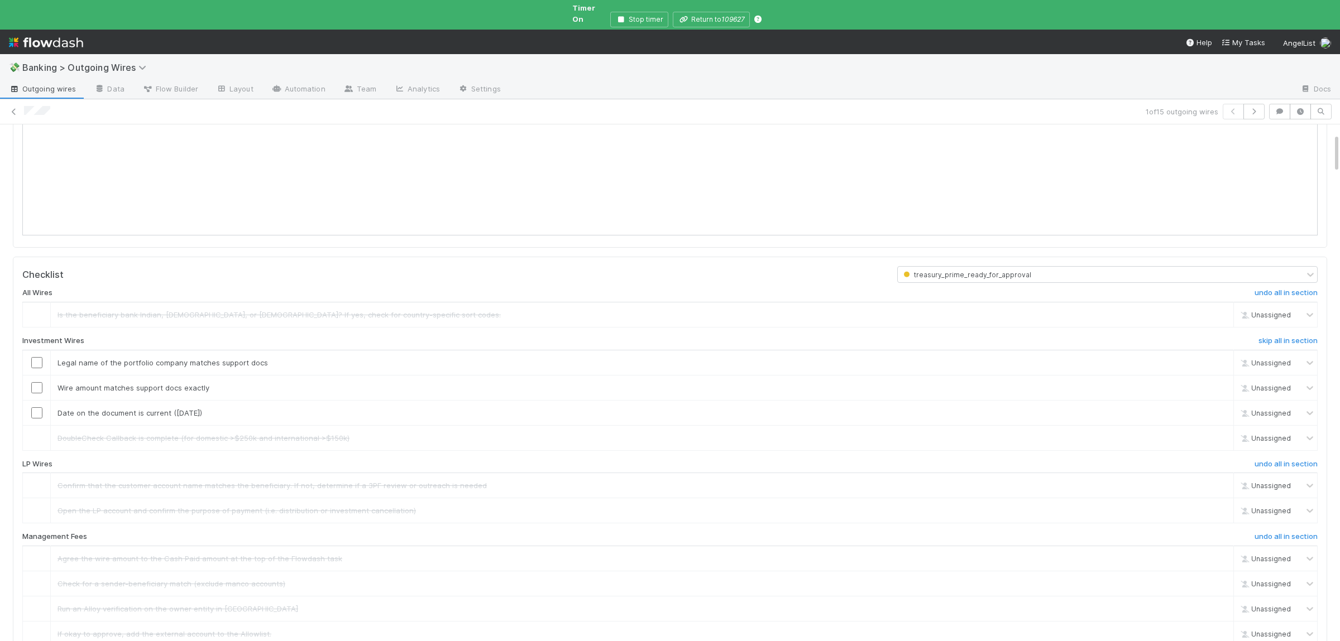
scroll to position [0, 0]
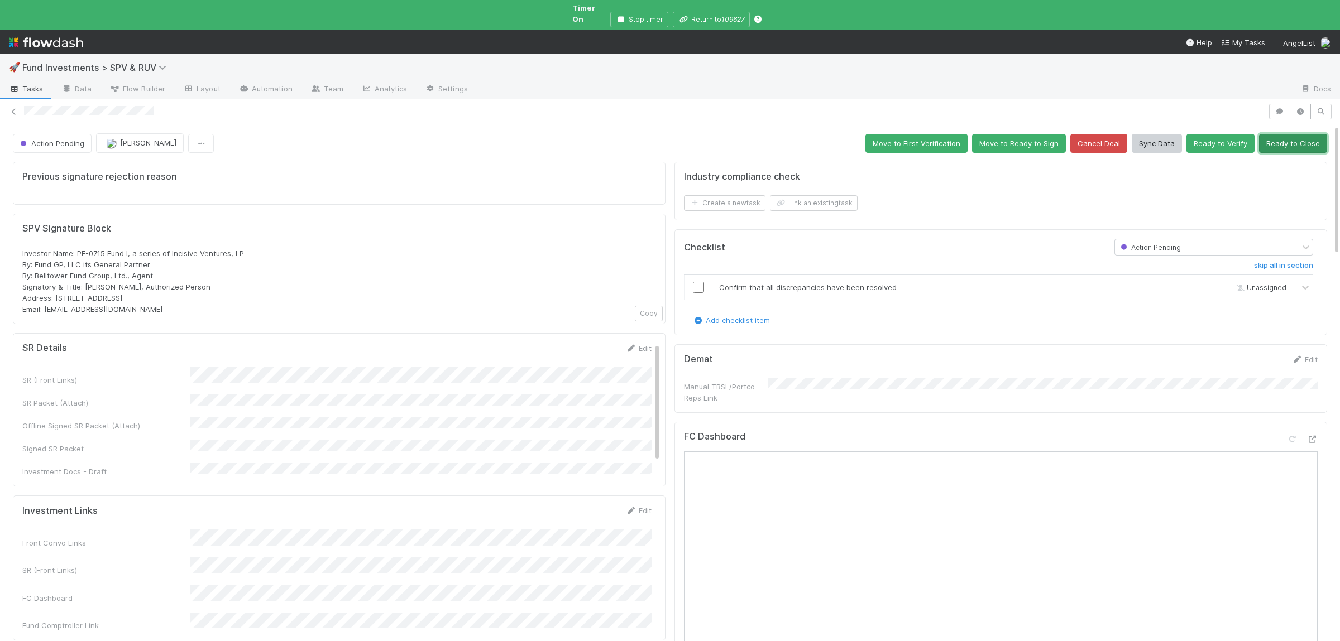
click at [1306, 137] on button "Ready to Close" at bounding box center [1293, 143] width 68 height 19
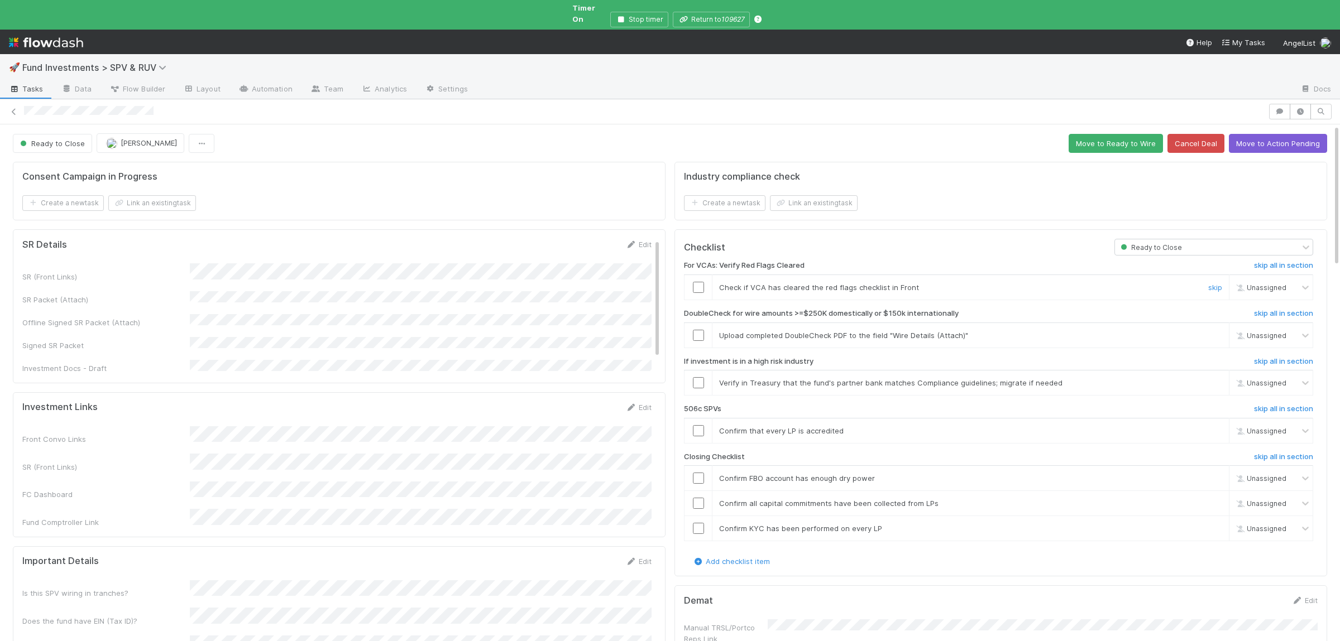
click at [699, 282] on input "checkbox" at bounding box center [698, 287] width 11 height 11
click at [1212, 334] on td "Upload completed DoubleCheck PDF to the field "Wire Details (Attach)" skip" at bounding box center [970, 335] width 517 height 25
click at [1214, 331] on link "skip" at bounding box center [1215, 335] width 14 height 9
click at [1209, 377] on div "skip" at bounding box center [1213, 382] width 33 height 11
click at [1212, 378] on link "skip" at bounding box center [1215, 382] width 14 height 9
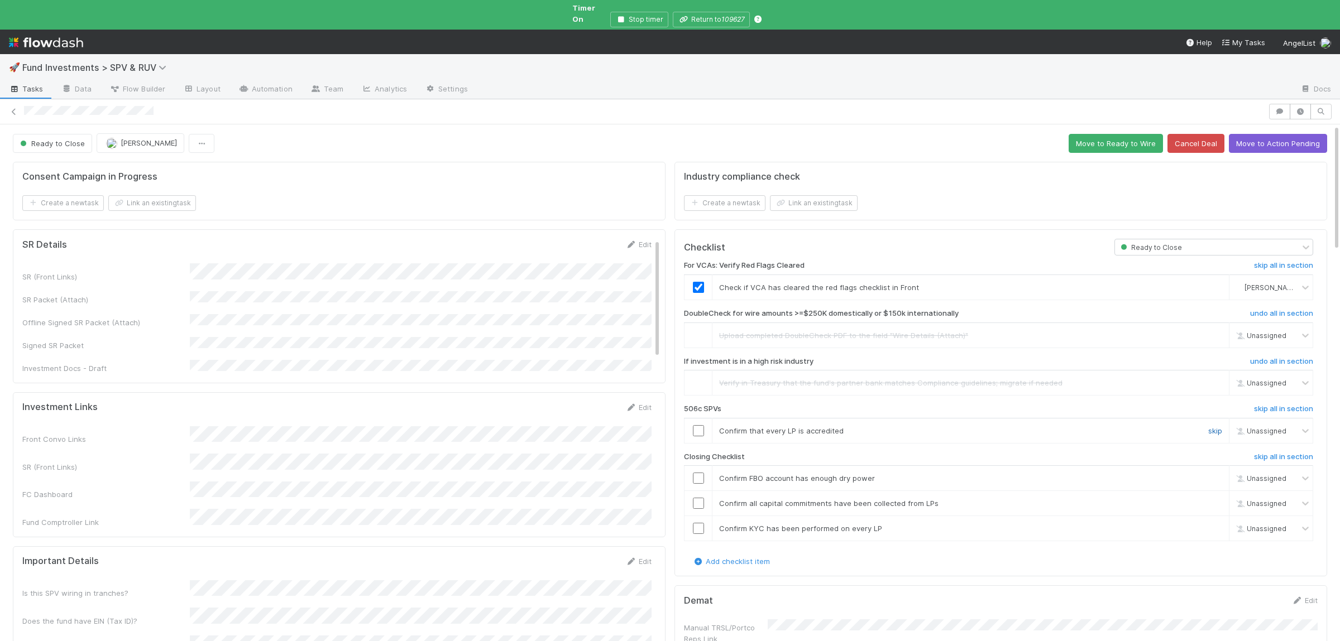
click at [1212, 430] on td "Confirm that every LP is accredited skip" at bounding box center [970, 430] width 517 height 25
click at [1214, 426] on link "skip" at bounding box center [1215, 430] width 14 height 9
click at [696, 473] on input "checkbox" at bounding box center [698, 478] width 11 height 11
click at [697, 498] on input "checkbox" at bounding box center [698, 503] width 11 height 11
drag, startPoint x: 690, startPoint y: 525, endPoint x: 698, endPoint y: 522, distance: 8.3
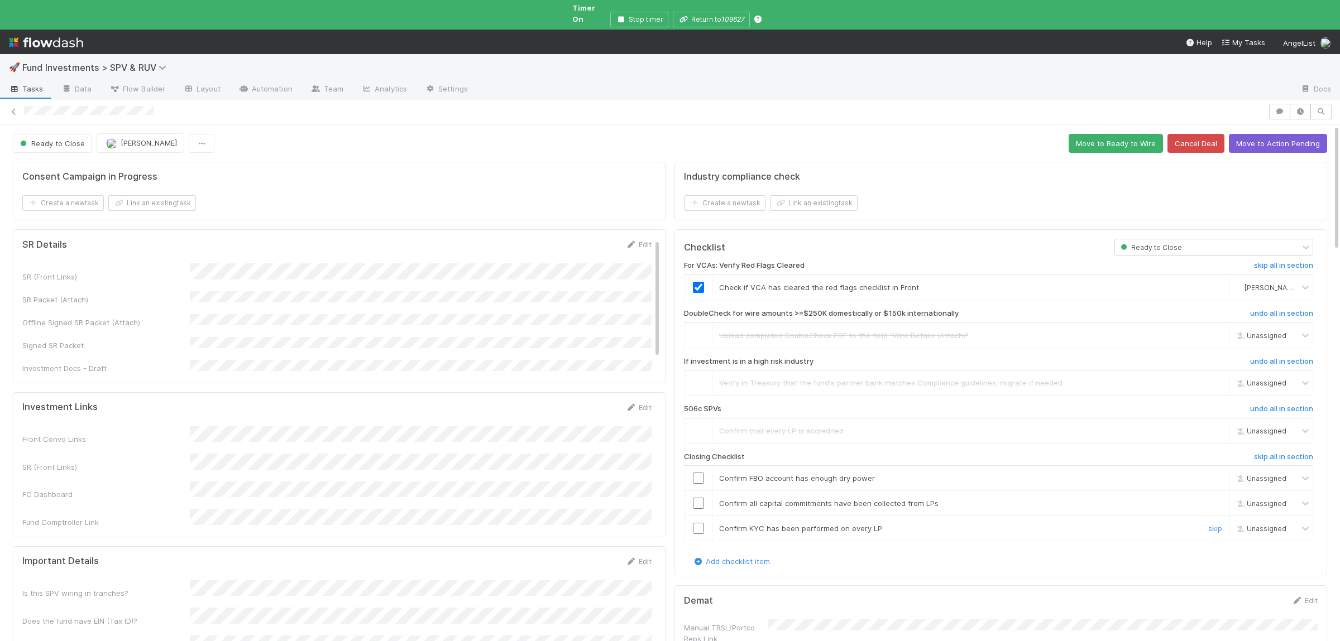
click at [691, 525] on div at bounding box center [697, 528] width 27 height 11
click at [698, 523] on input "checkbox" at bounding box center [698, 528] width 11 height 11
checkbox input "true"
click at [700, 498] on input "checkbox" at bounding box center [698, 503] width 11 height 11
click at [697, 523] on input "checkbox" at bounding box center [698, 528] width 11 height 11
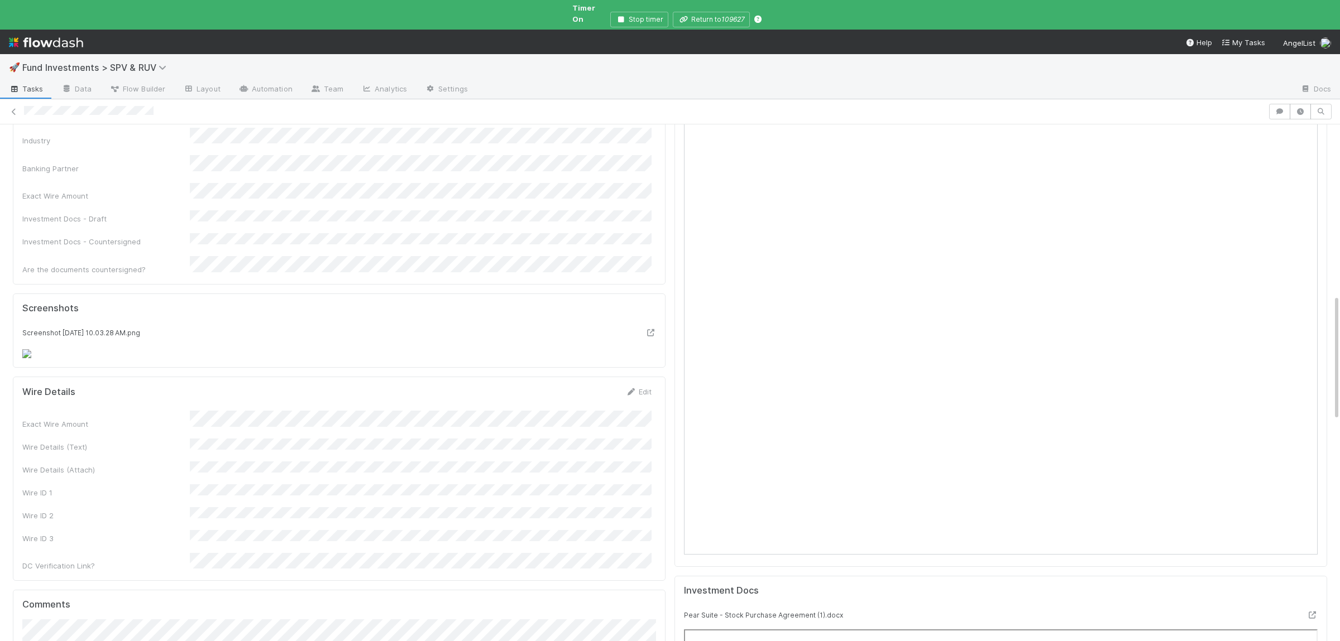
scroll to position [871, 0]
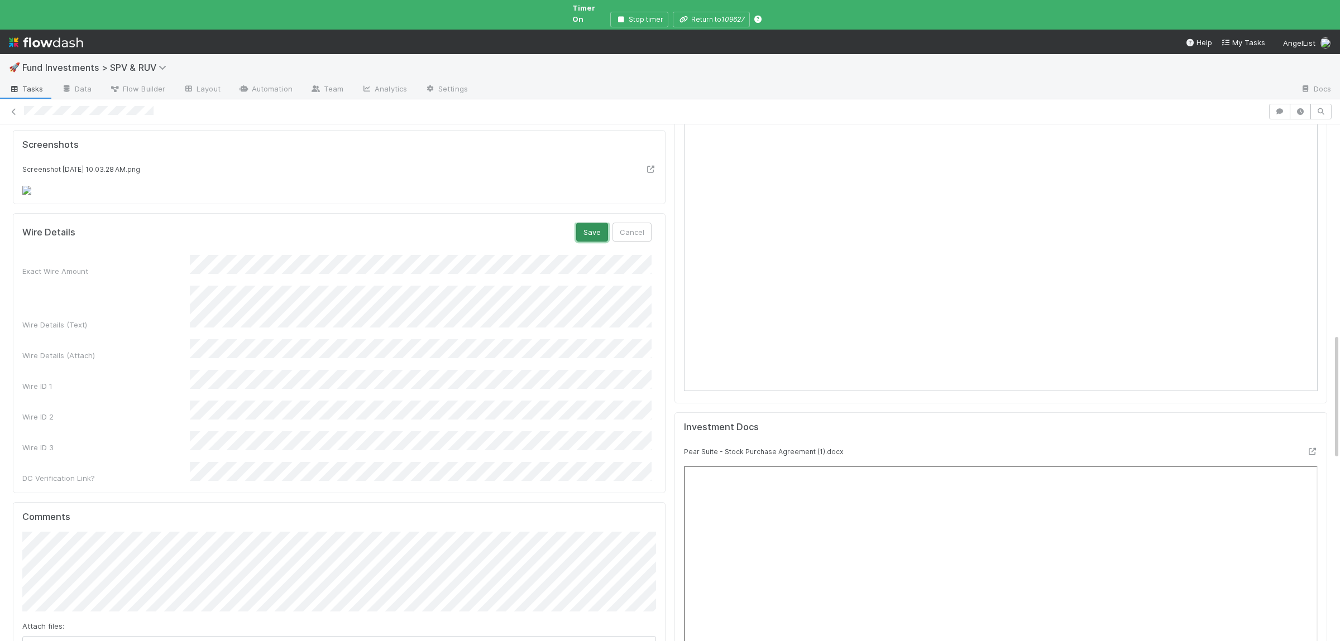
click at [587, 242] on button "Save" at bounding box center [592, 232] width 32 height 19
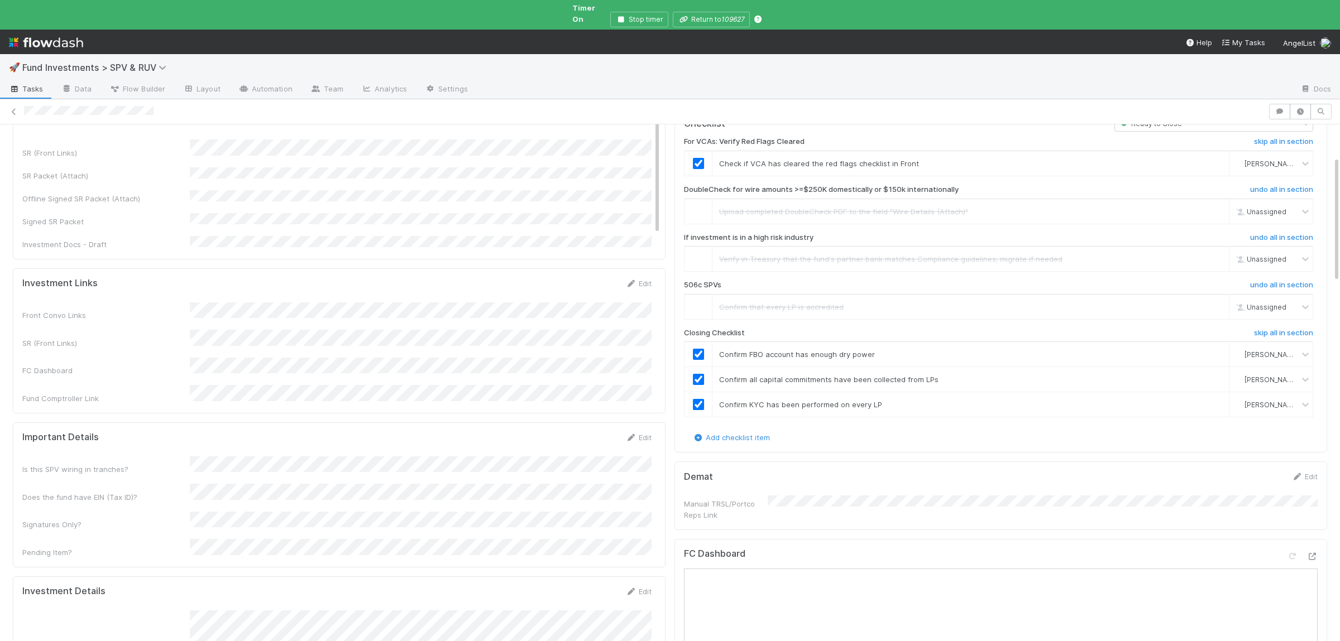
scroll to position [0, 0]
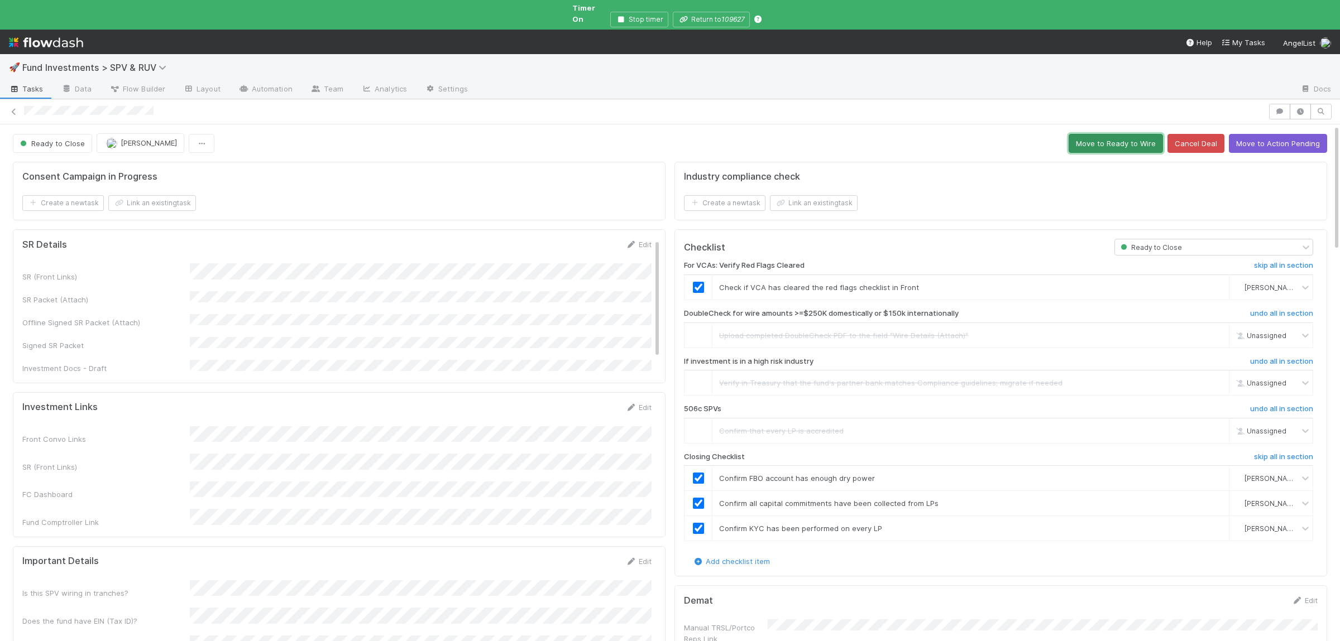
click at [1097, 136] on button "Move to Ready to Wire" at bounding box center [1115, 143] width 94 height 19
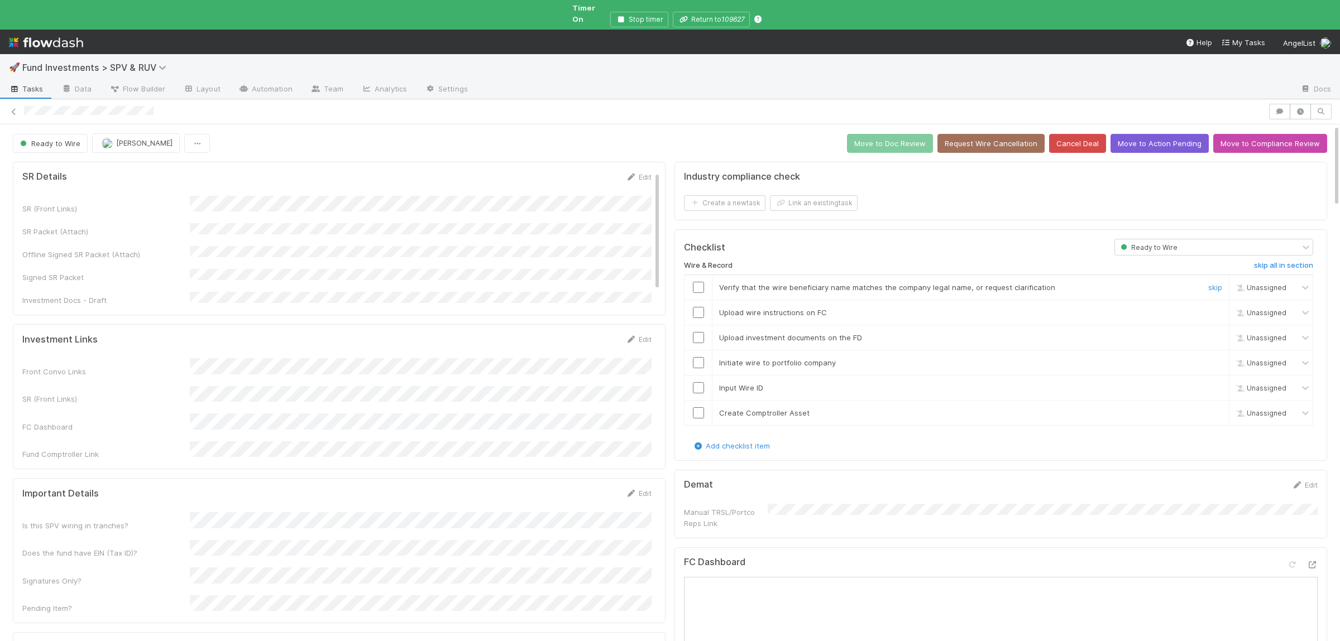
click at [698, 284] on input "checkbox" at bounding box center [698, 287] width 11 height 11
click at [697, 311] on td at bounding box center [698, 312] width 28 height 25
click at [701, 307] on input "checkbox" at bounding box center [698, 312] width 11 height 11
click at [698, 332] on input "checkbox" at bounding box center [698, 337] width 11 height 11
click at [698, 357] on input "checkbox" at bounding box center [698, 362] width 11 height 11
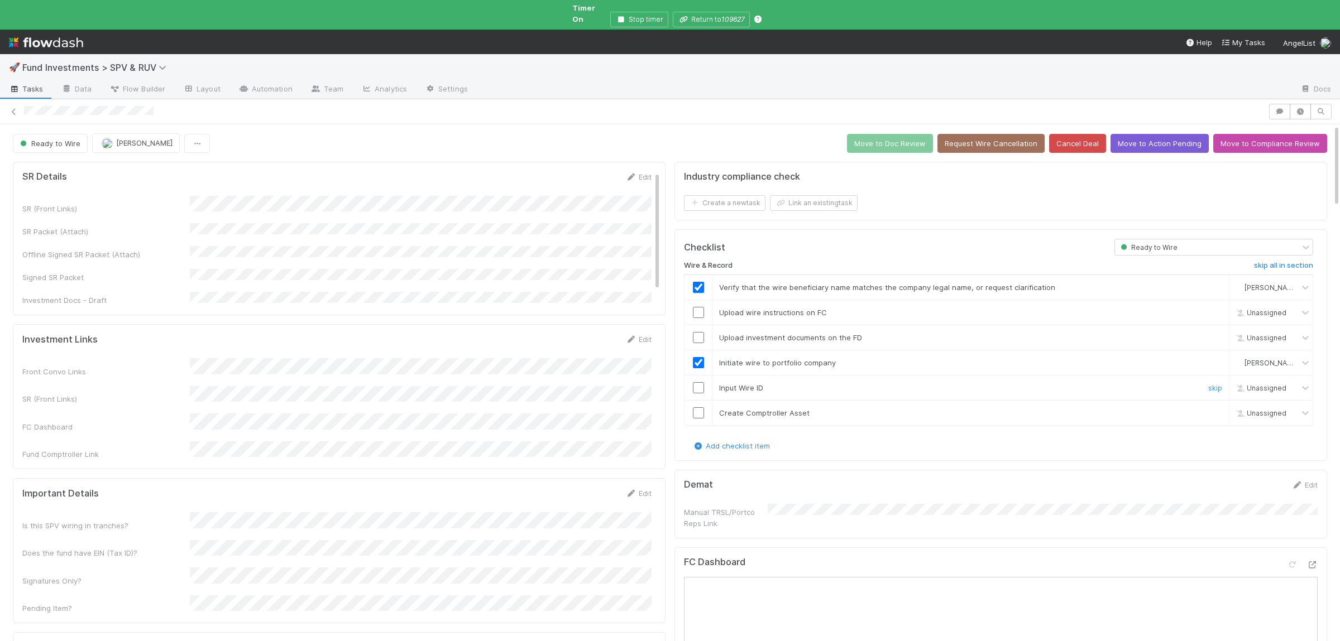
click at [703, 382] on input "checkbox" at bounding box center [698, 387] width 11 height 11
click at [696, 407] on input "checkbox" at bounding box center [698, 412] width 11 height 11
click at [703, 332] on input "checkbox" at bounding box center [698, 337] width 11 height 11
click at [700, 309] on input "checkbox" at bounding box center [698, 312] width 11 height 11
click at [898, 136] on button "Move to Doc Review" at bounding box center [890, 143] width 86 height 19
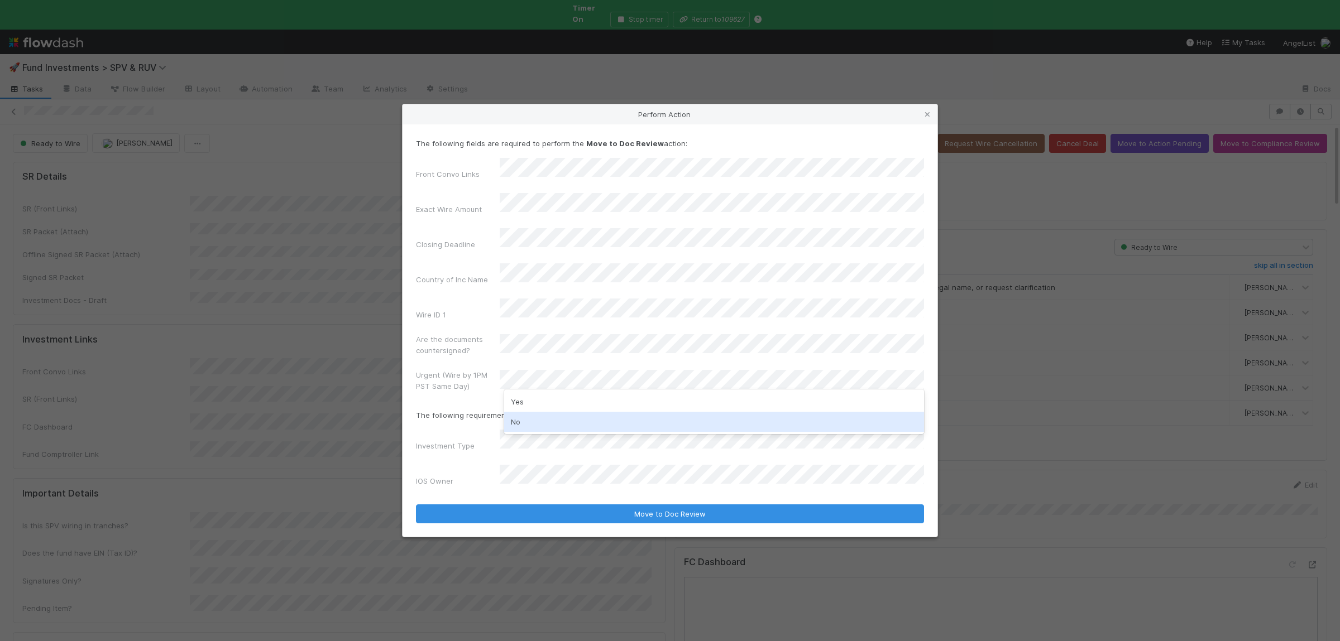
click at [541, 419] on div "No" at bounding box center [714, 422] width 420 height 20
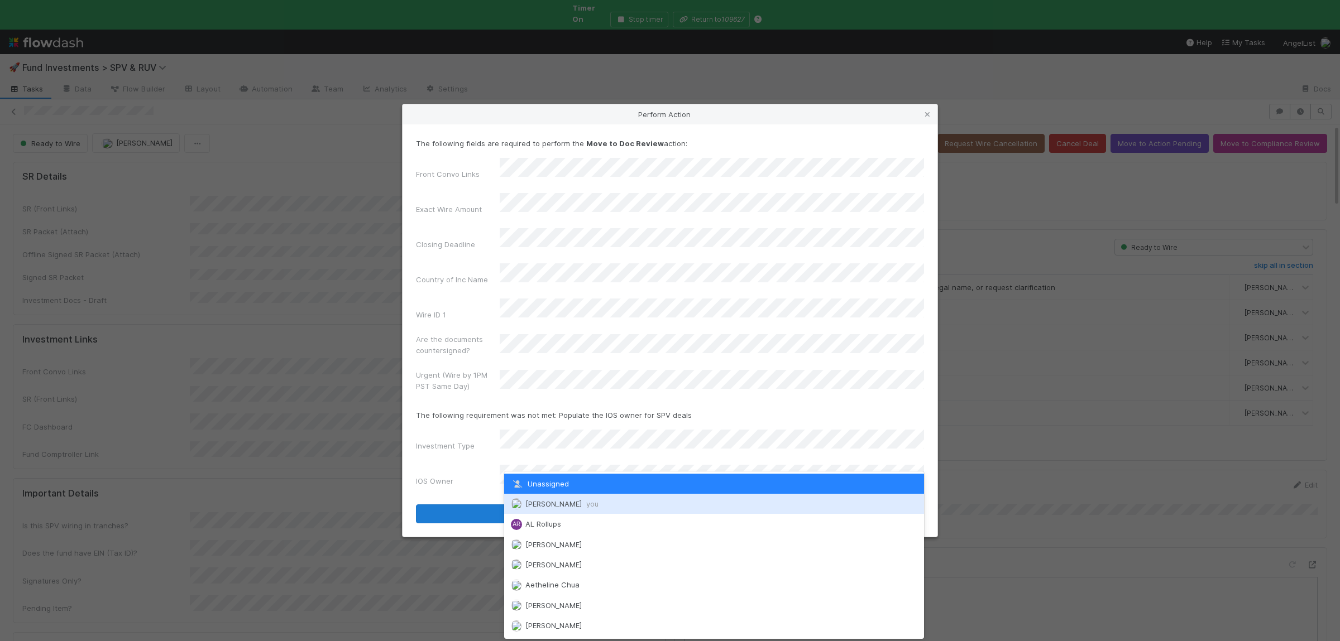
click at [545, 499] on div "Susan Tang you" at bounding box center [714, 504] width 420 height 20
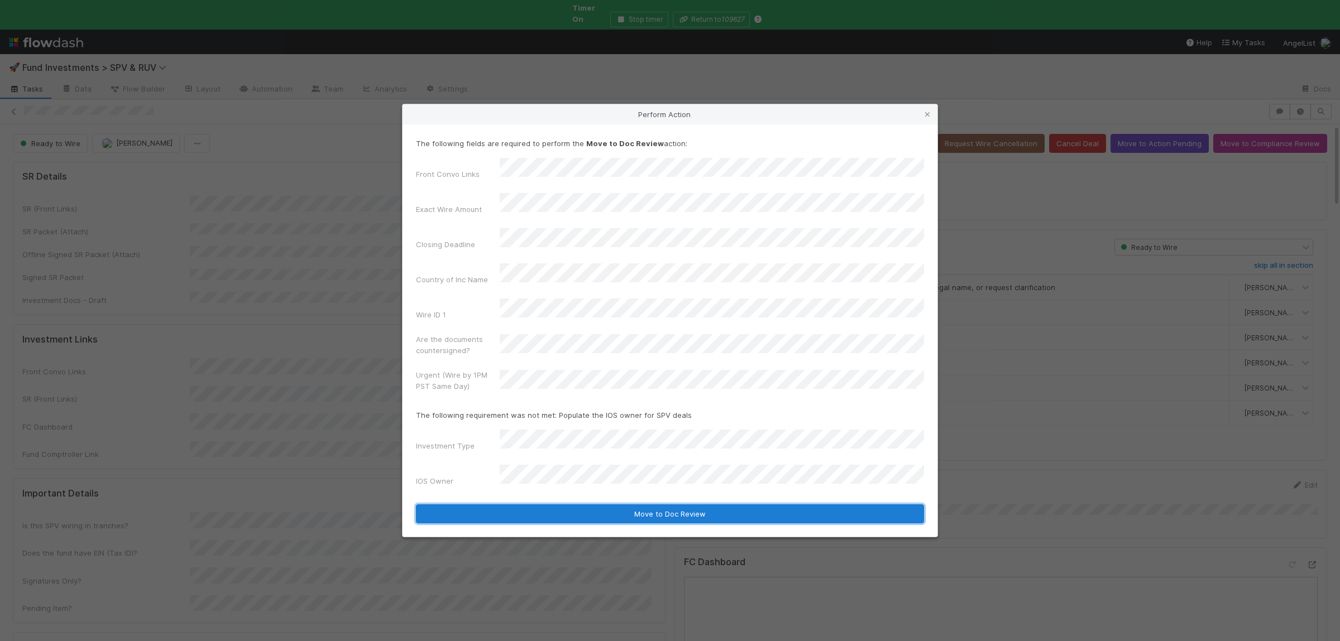
click at [548, 505] on button "Move to Doc Review" at bounding box center [670, 514] width 508 height 19
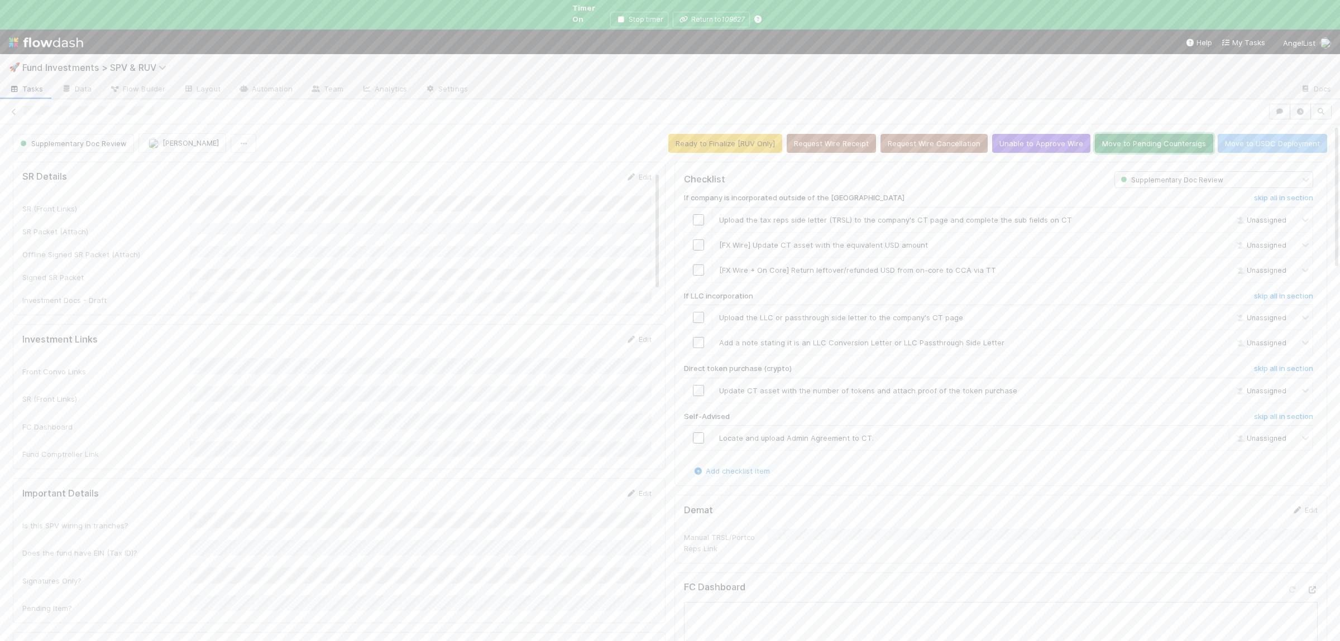
click at [1158, 142] on button "Move to Pending Countersigs" at bounding box center [1154, 143] width 118 height 19
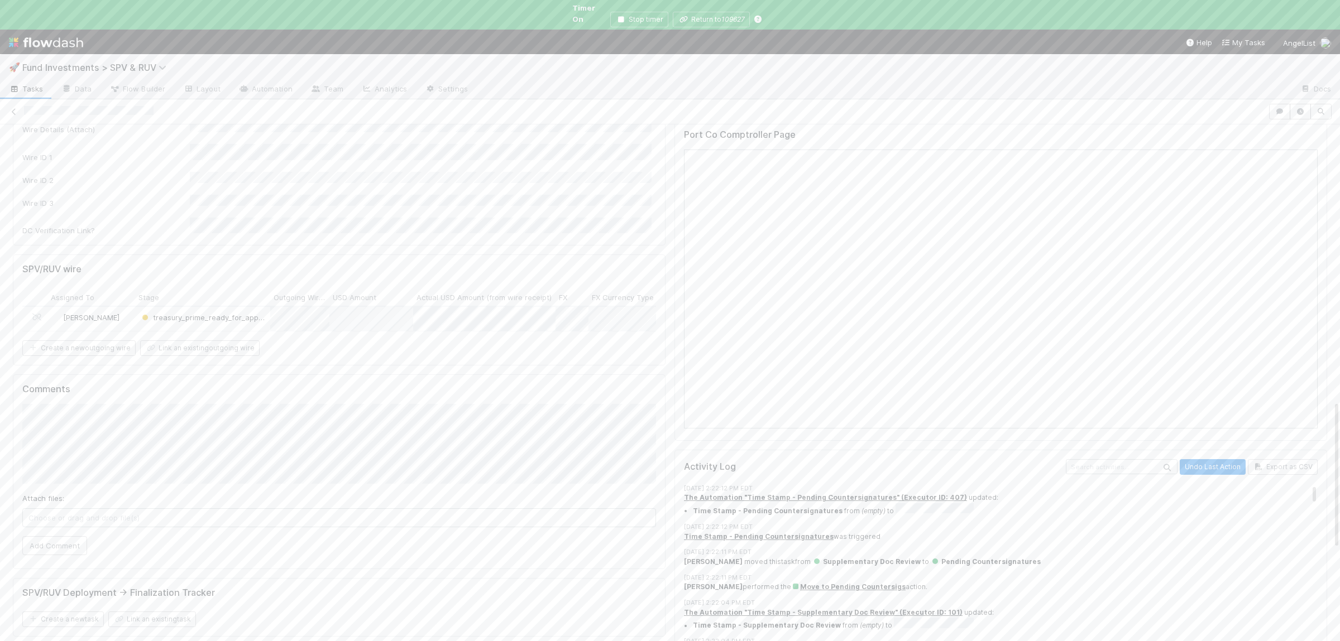
scroll to position [1252, 0]
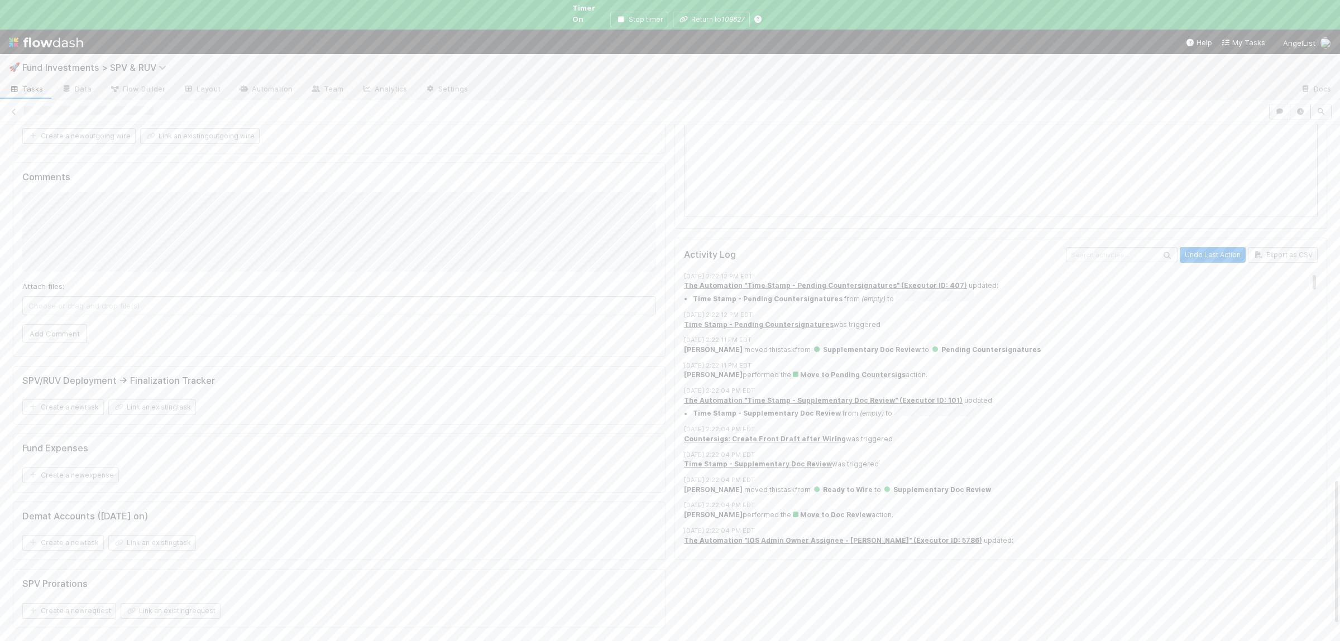
click at [92, 110] on span "Susan Tang" at bounding box center [91, 105] width 56 height 9
click at [127, 249] on div "Kennedy Wall" at bounding box center [127, 246] width 157 height 20
click at [423, 183] on h5 "Comments" at bounding box center [339, 176] width 634 height 11
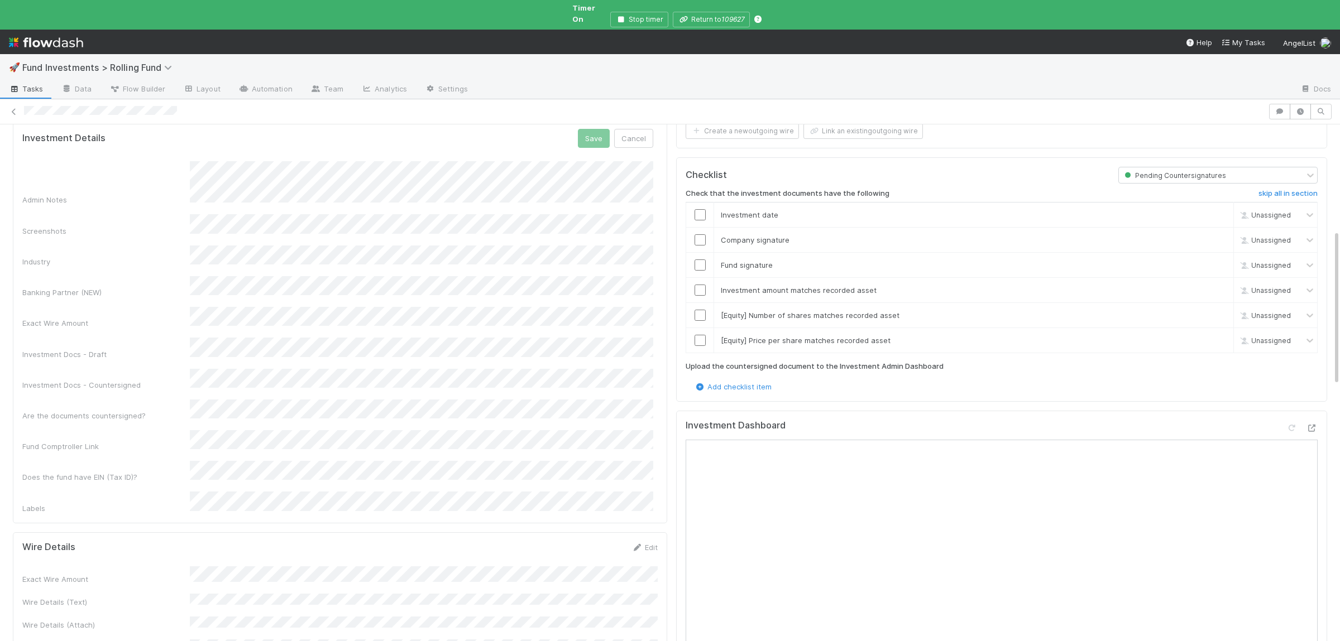
scroll to position [349, 0]
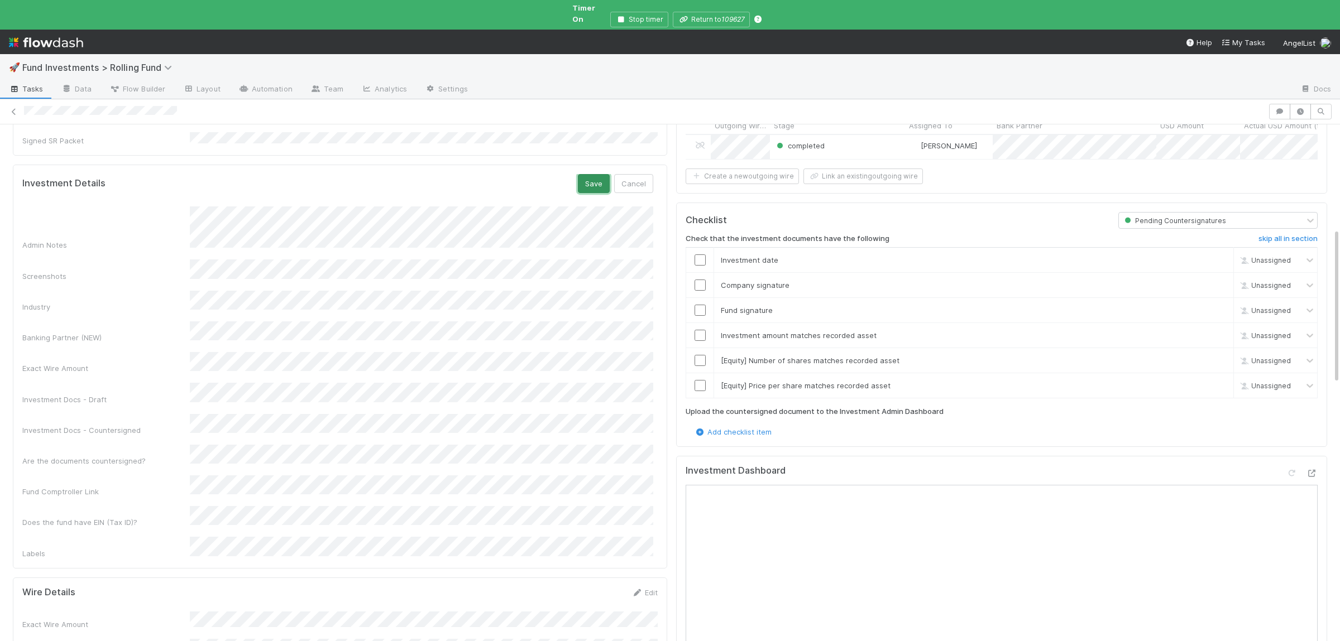
click at [589, 174] on button "Save" at bounding box center [594, 183] width 32 height 19
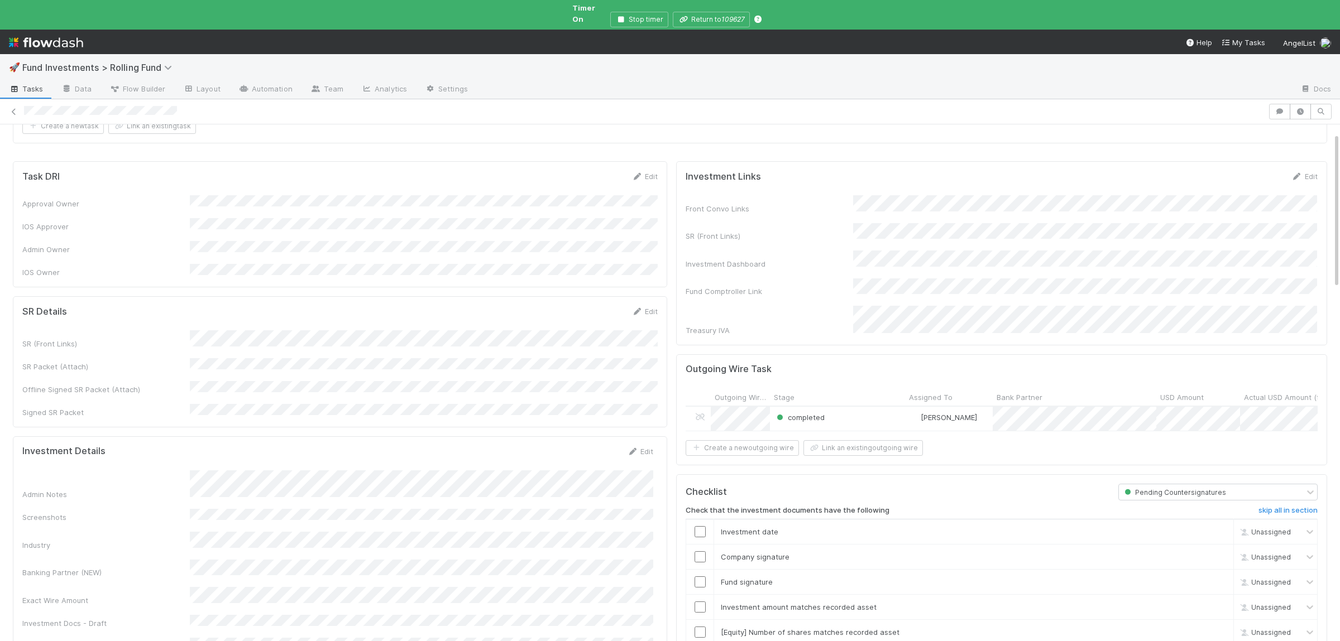
scroll to position [0, 0]
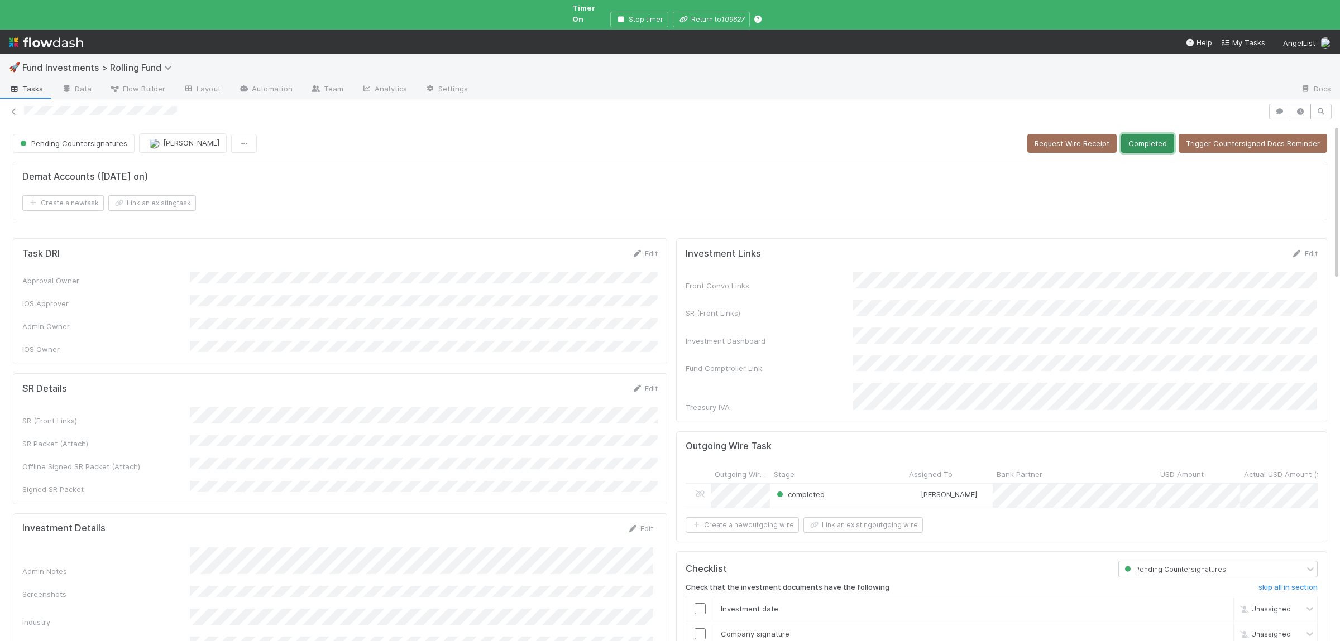
click at [1163, 134] on button "Completed" at bounding box center [1147, 143] width 53 height 19
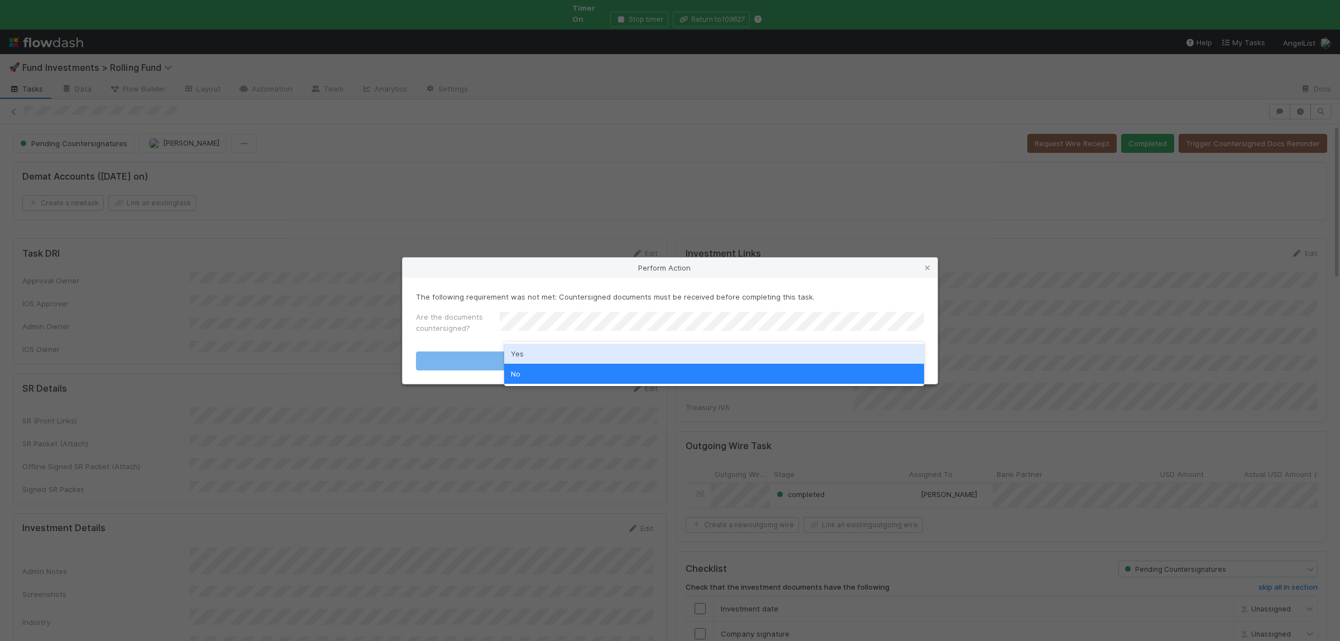
click at [645, 346] on div "Yes" at bounding box center [714, 354] width 420 height 20
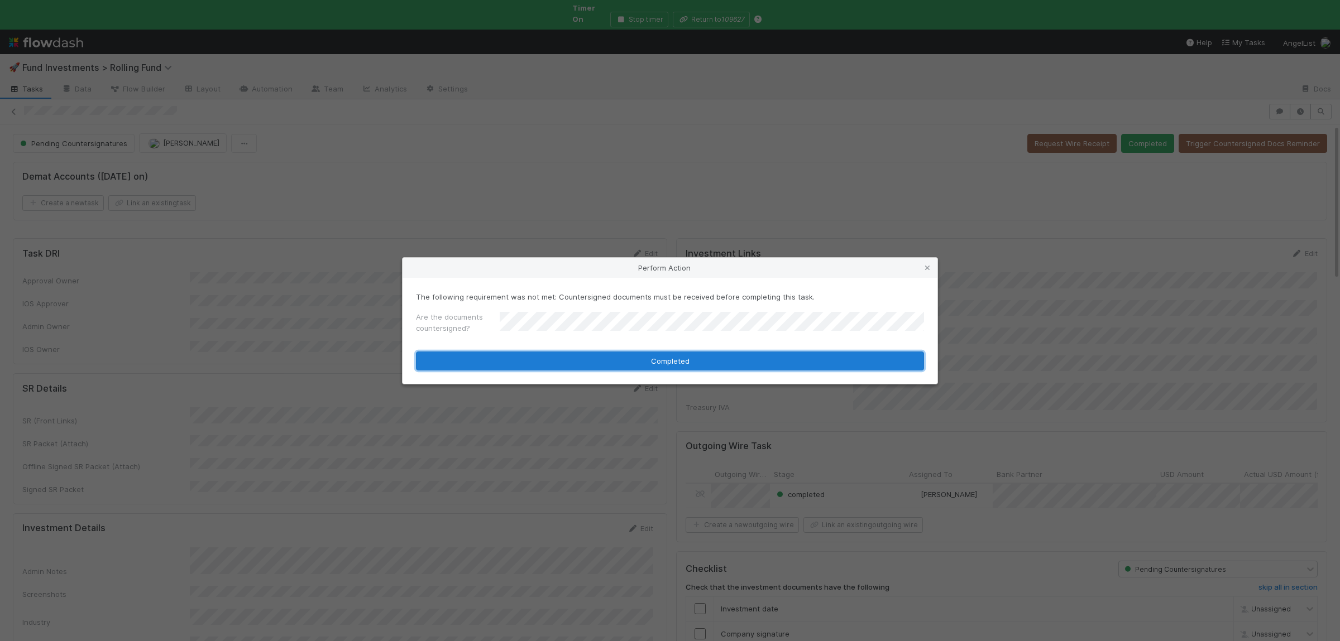
click at [603, 366] on button "Completed" at bounding box center [670, 361] width 508 height 19
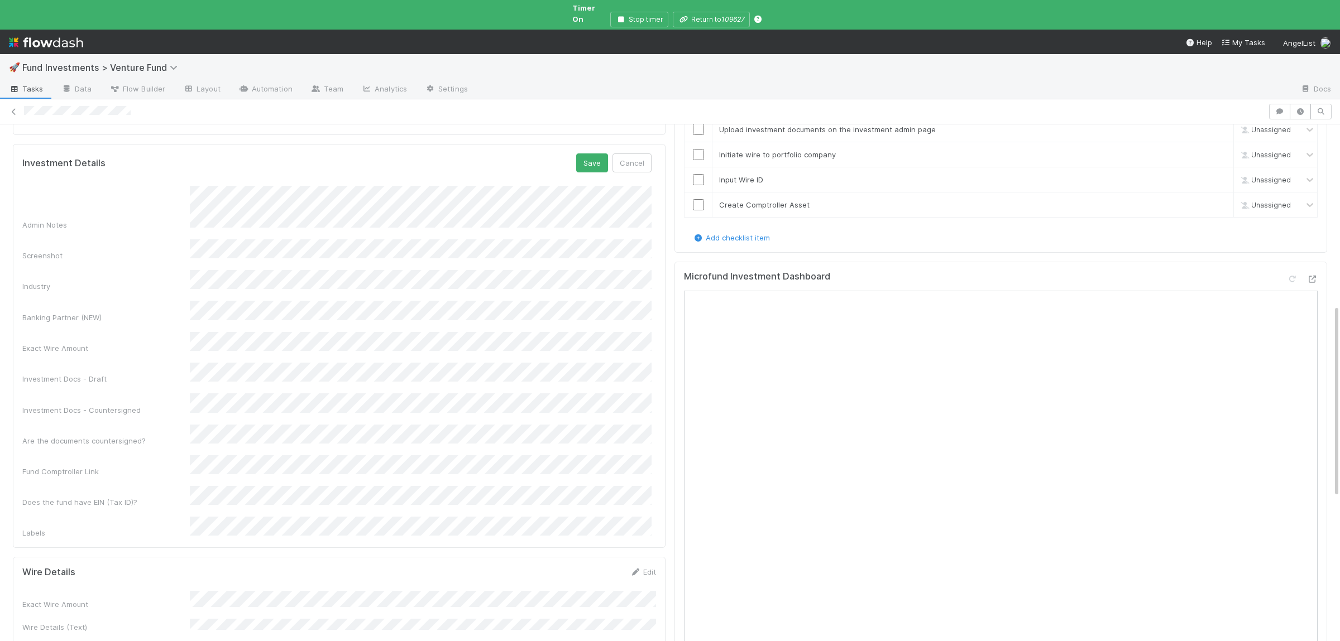
scroll to position [272, 0]
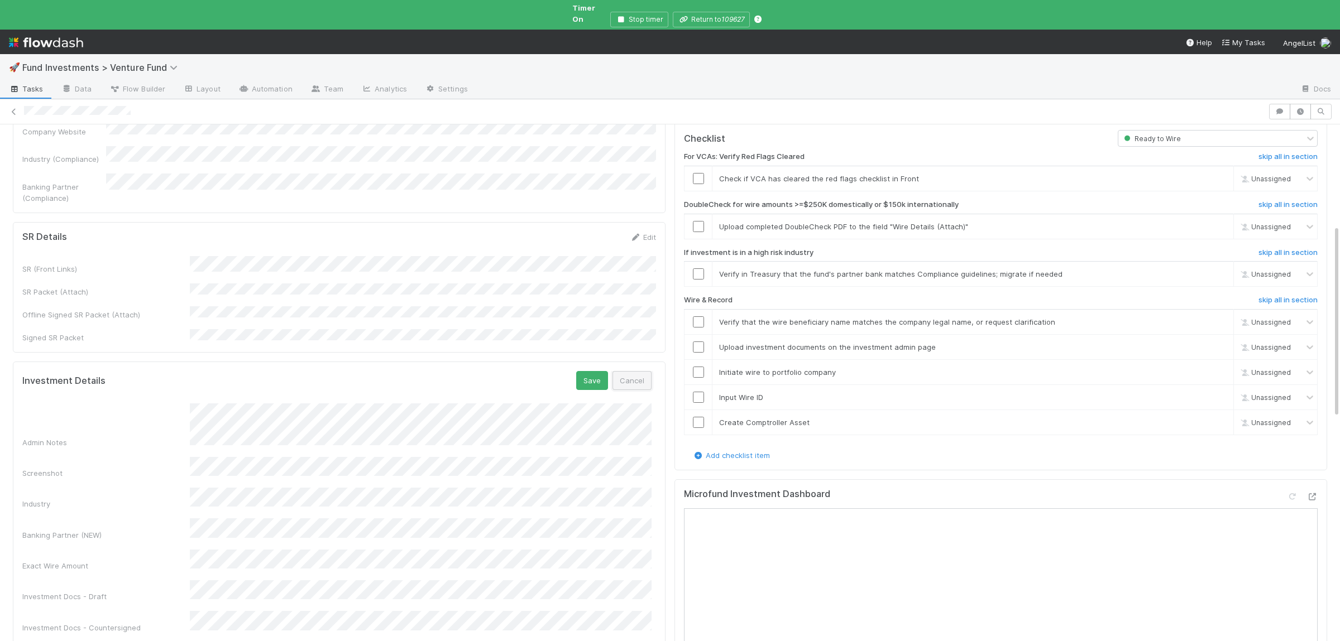
click at [642, 371] on button "Cancel" at bounding box center [631, 380] width 39 height 19
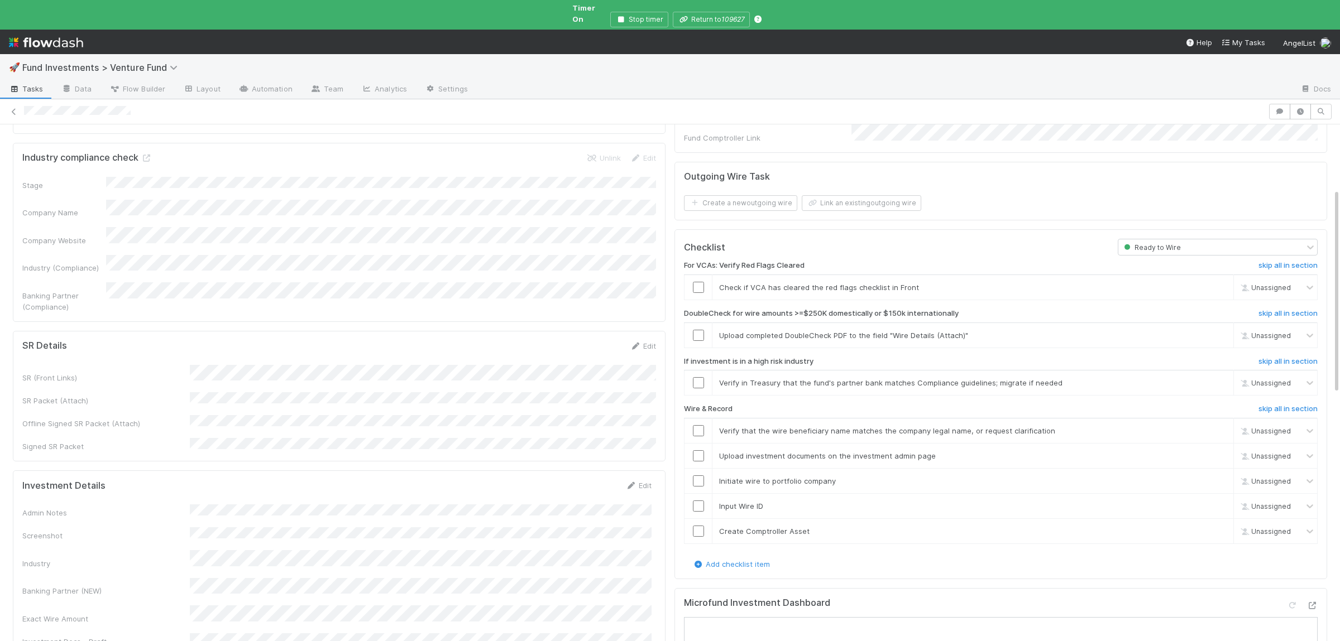
scroll to position [0, 0]
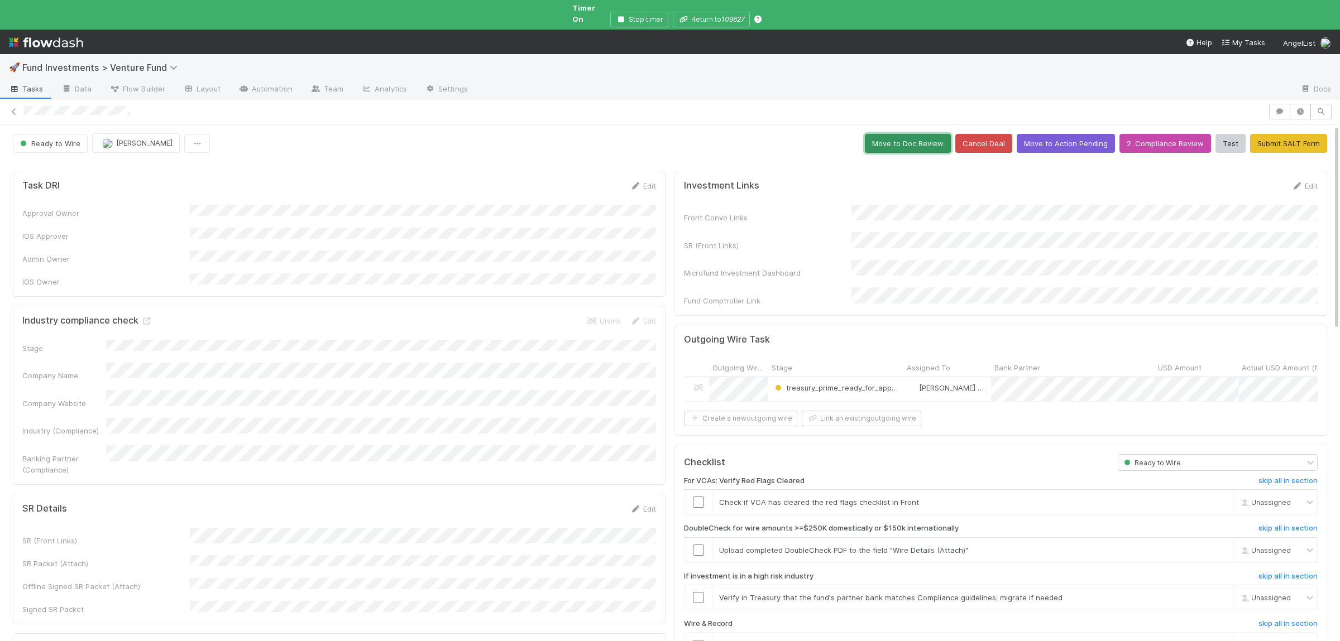
click at [915, 136] on button "Move to Doc Review" at bounding box center [908, 143] width 86 height 19
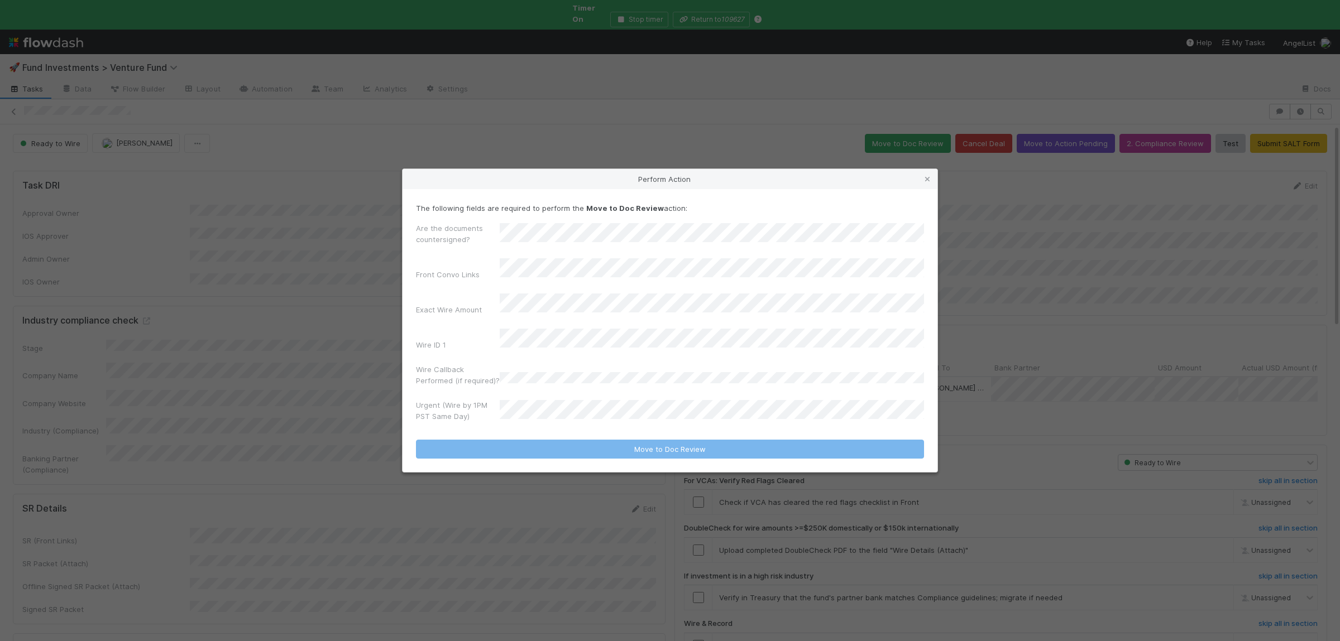
click at [933, 189] on div "Perform Action" at bounding box center [669, 179] width 535 height 20
click at [930, 183] on icon at bounding box center [927, 179] width 11 height 7
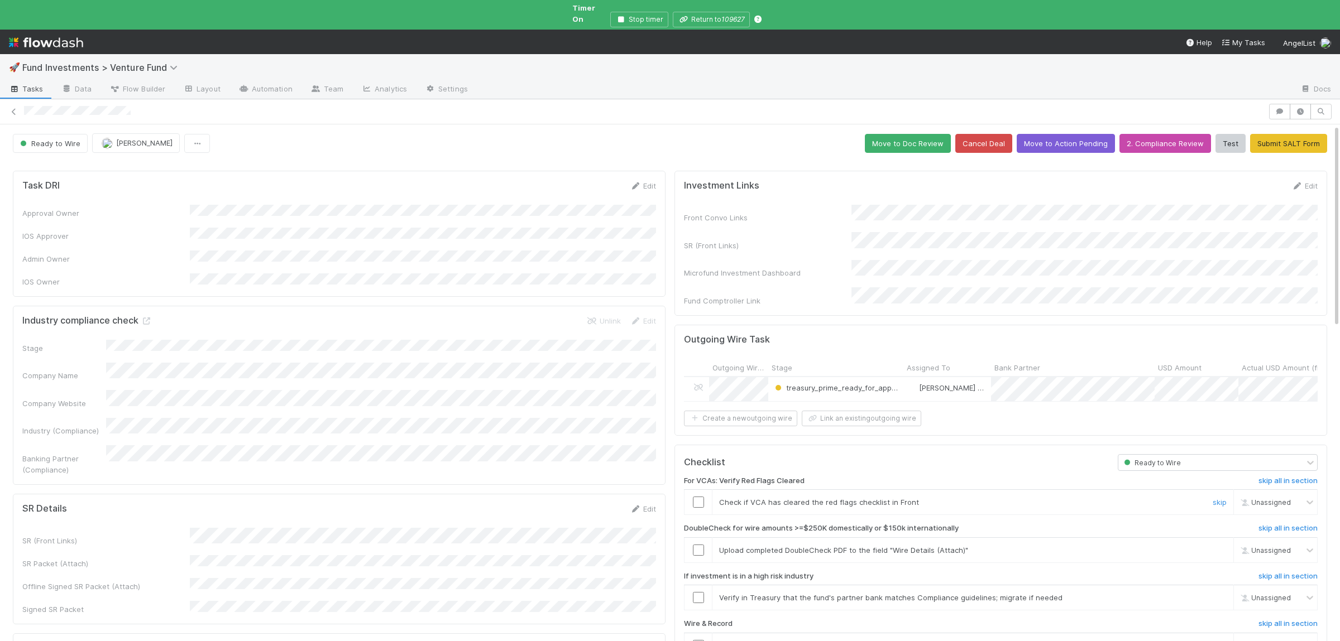
click at [692, 497] on div at bounding box center [697, 502] width 27 height 11
click at [703, 497] on input "checkbox" at bounding box center [698, 502] width 11 height 11
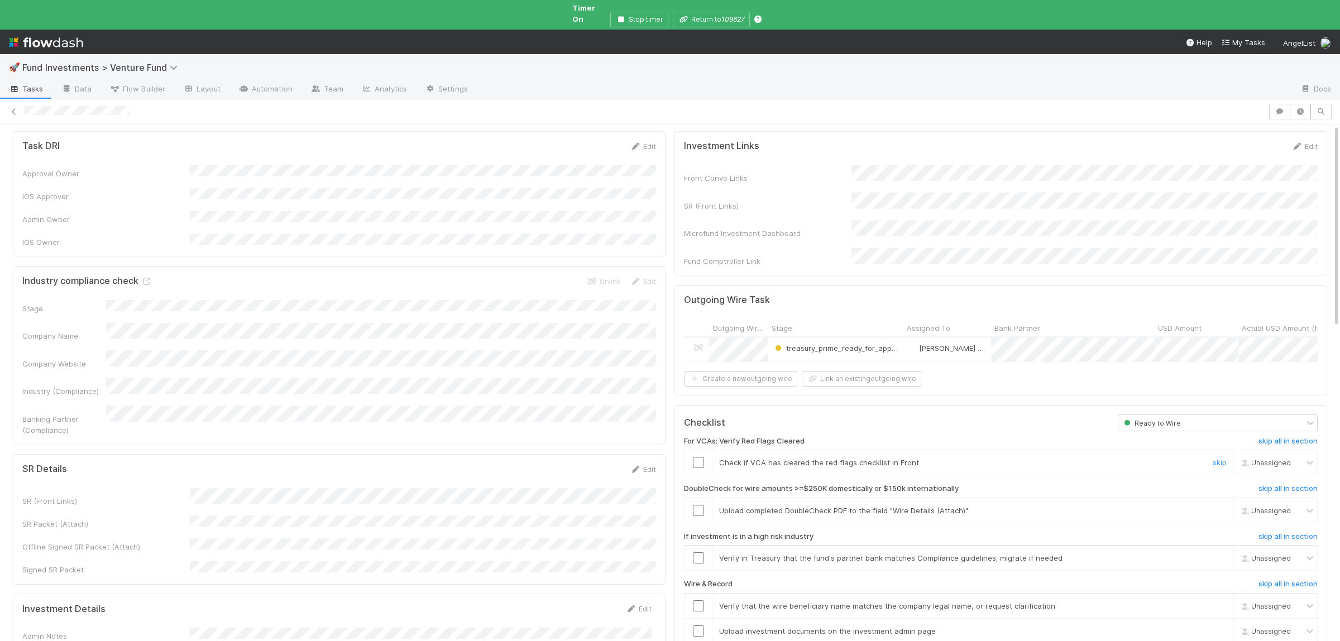
scroll to position [54, 0]
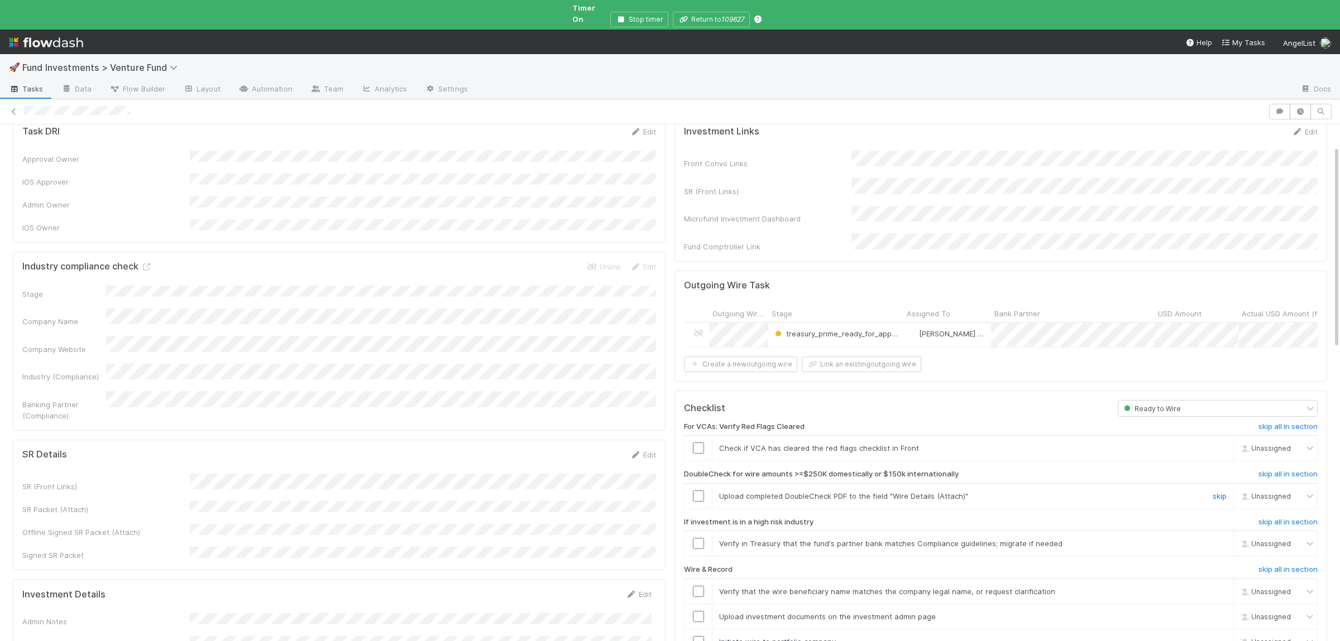
click at [1219, 492] on link "skip" at bounding box center [1219, 496] width 14 height 9
click at [1217, 539] on link "skip" at bounding box center [1219, 543] width 14 height 9
click at [698, 443] on input "checkbox" at bounding box center [698, 448] width 11 height 11
click at [700, 586] on input "checkbox" at bounding box center [698, 591] width 11 height 11
click at [701, 611] on input "checkbox" at bounding box center [698, 616] width 11 height 11
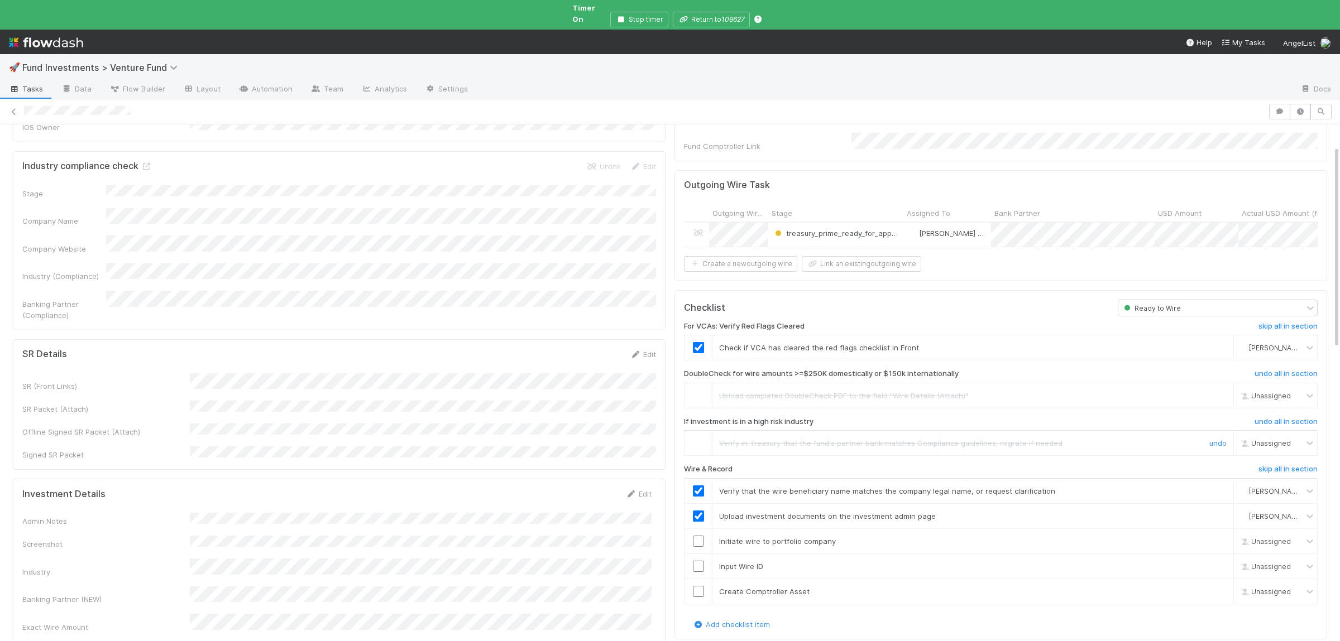
scroll to position [163, 0]
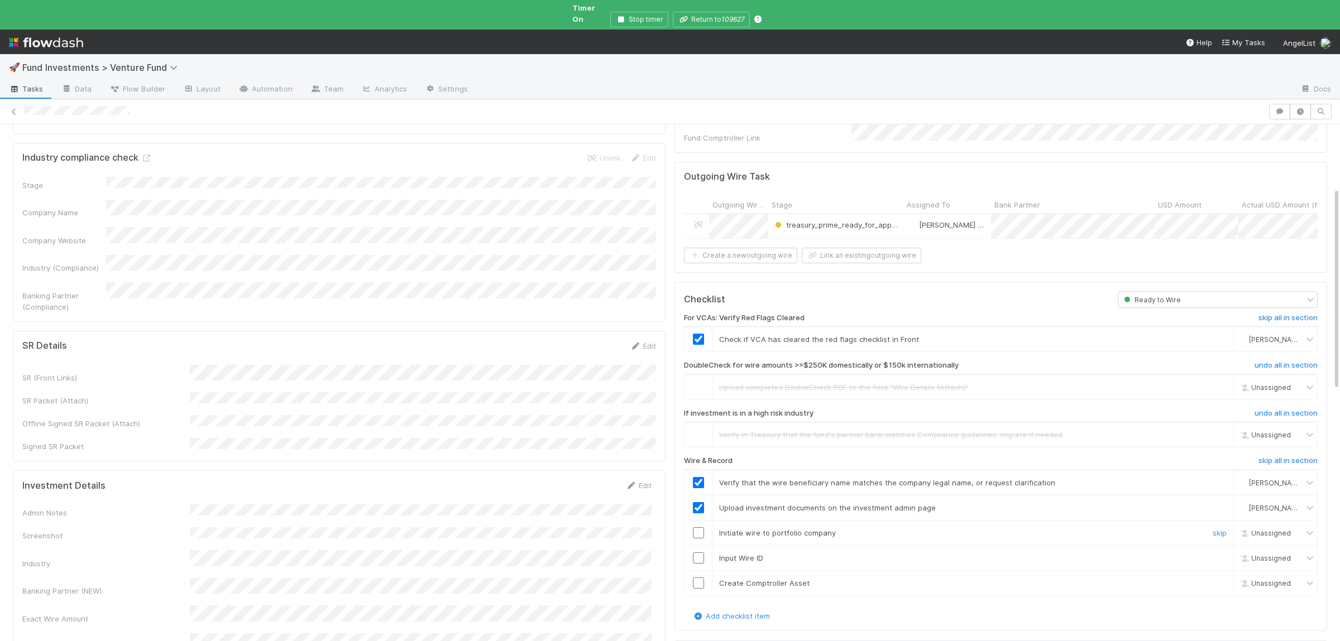
click at [702, 528] on input "checkbox" at bounding box center [698, 533] width 11 height 11
drag, startPoint x: 698, startPoint y: 536, endPoint x: 698, endPoint y: 569, distance: 33.5
click at [698, 553] on input "checkbox" at bounding box center [698, 558] width 11 height 11
click at [698, 578] on input "checkbox" at bounding box center [698, 583] width 11 height 11
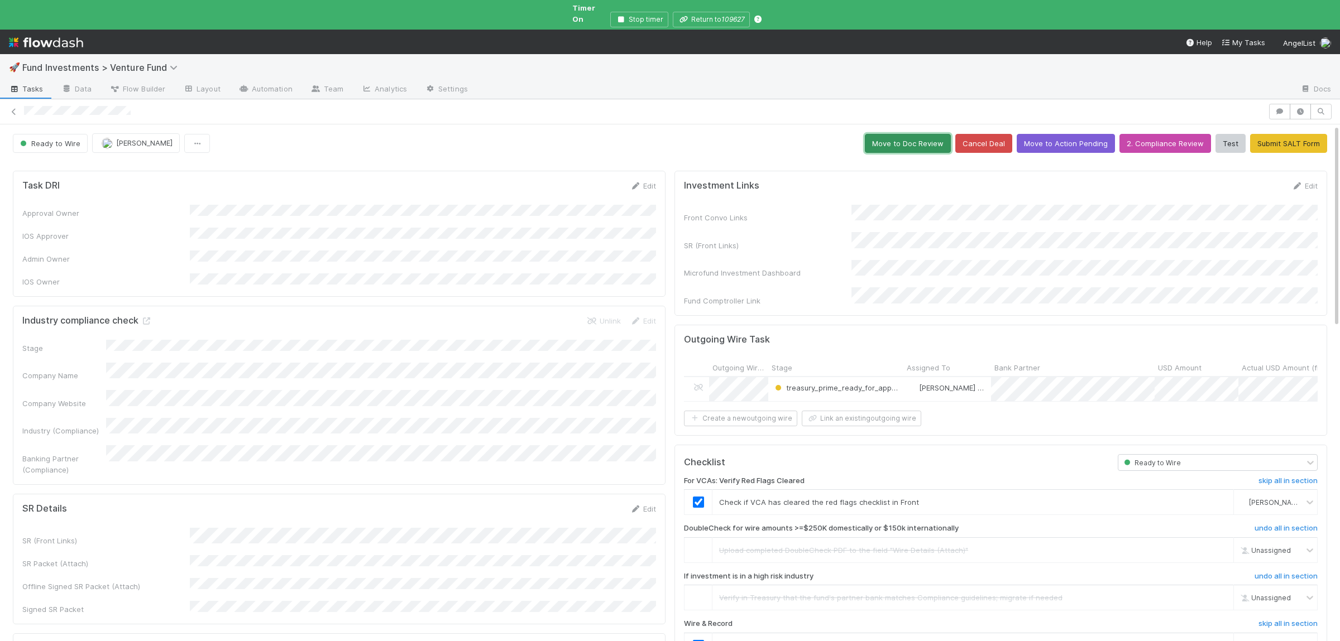
click at [893, 137] on button "Move to Doc Review" at bounding box center [908, 143] width 86 height 19
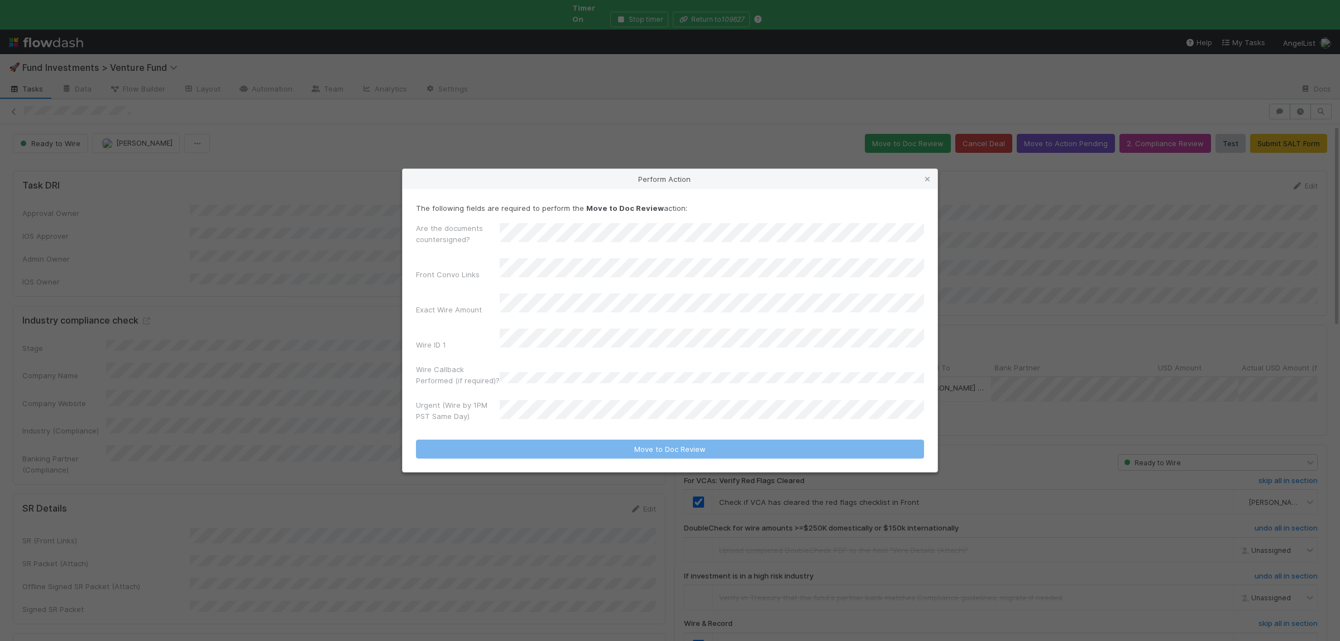
click at [552, 420] on form "The following fields are required to perform the Move to Doc Review action: Are…" at bounding box center [670, 331] width 508 height 256
click at [553, 415] on div "Urgent (Wire by 1PM PST Same Day)" at bounding box center [670, 413] width 508 height 27
click at [550, 450] on div "No" at bounding box center [714, 452] width 420 height 20
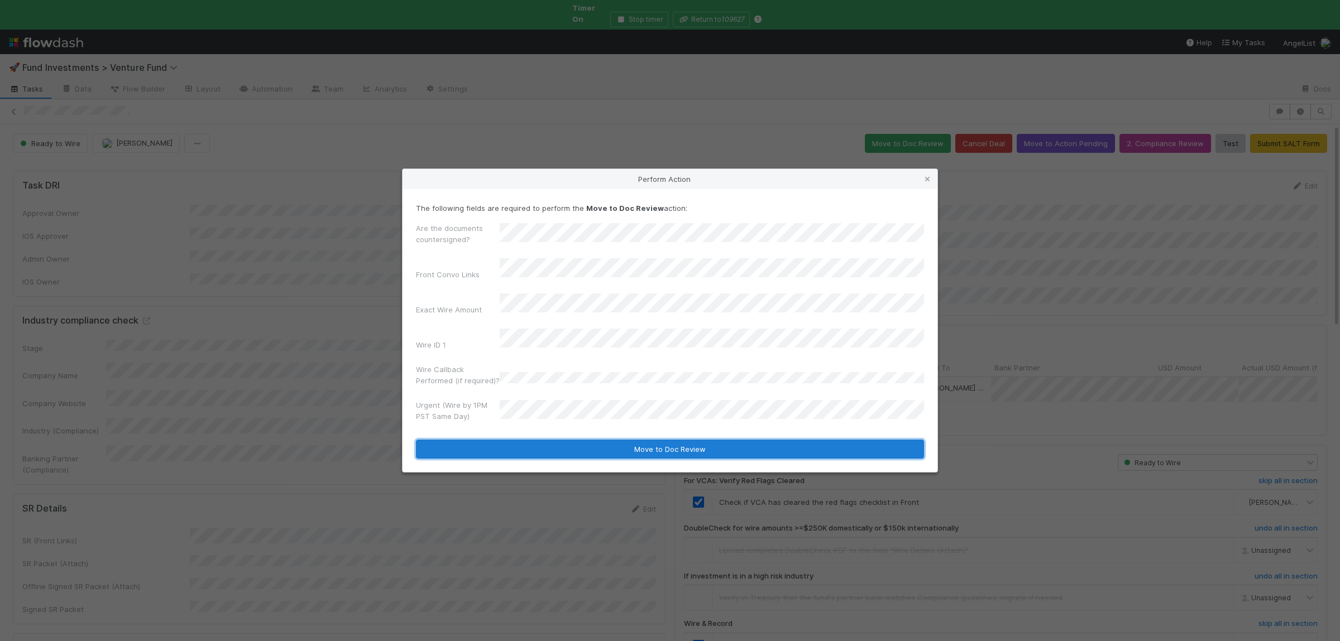
click at [556, 440] on button "Move to Doc Review" at bounding box center [670, 449] width 508 height 19
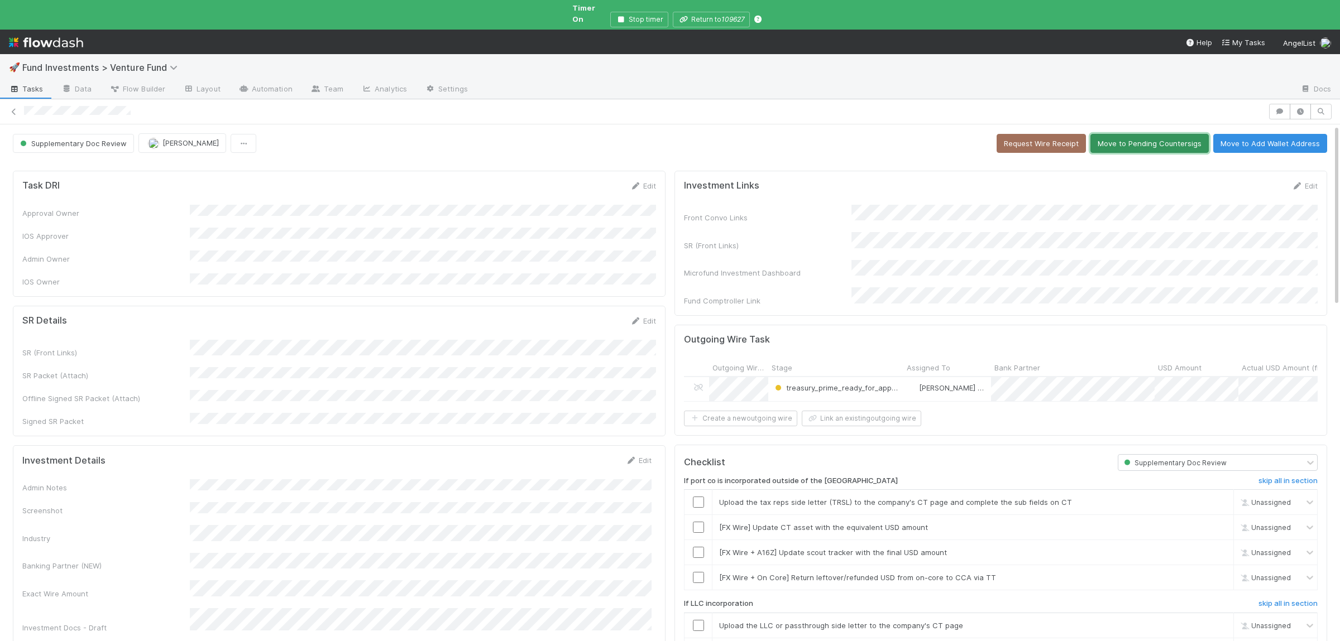
click at [1171, 142] on button "Move to Pending Countersigs" at bounding box center [1149, 143] width 118 height 19
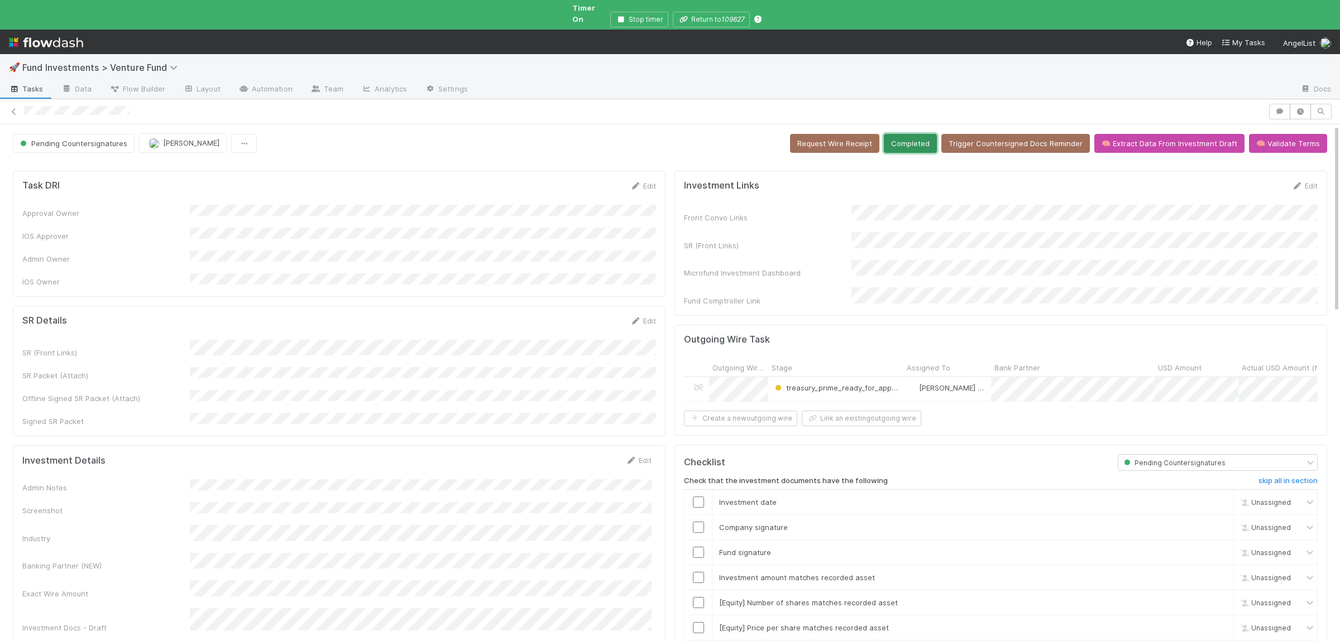
click at [918, 134] on button "Completed" at bounding box center [910, 143] width 53 height 19
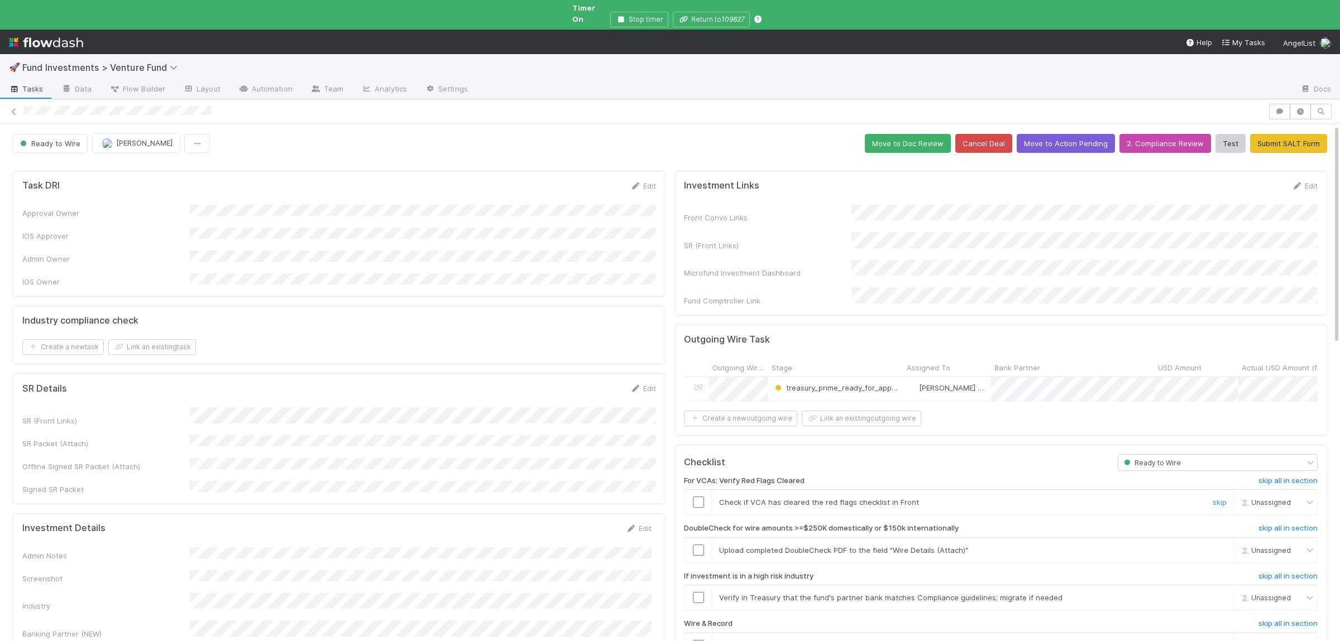
click at [697, 497] on input "checkbox" at bounding box center [698, 502] width 11 height 11
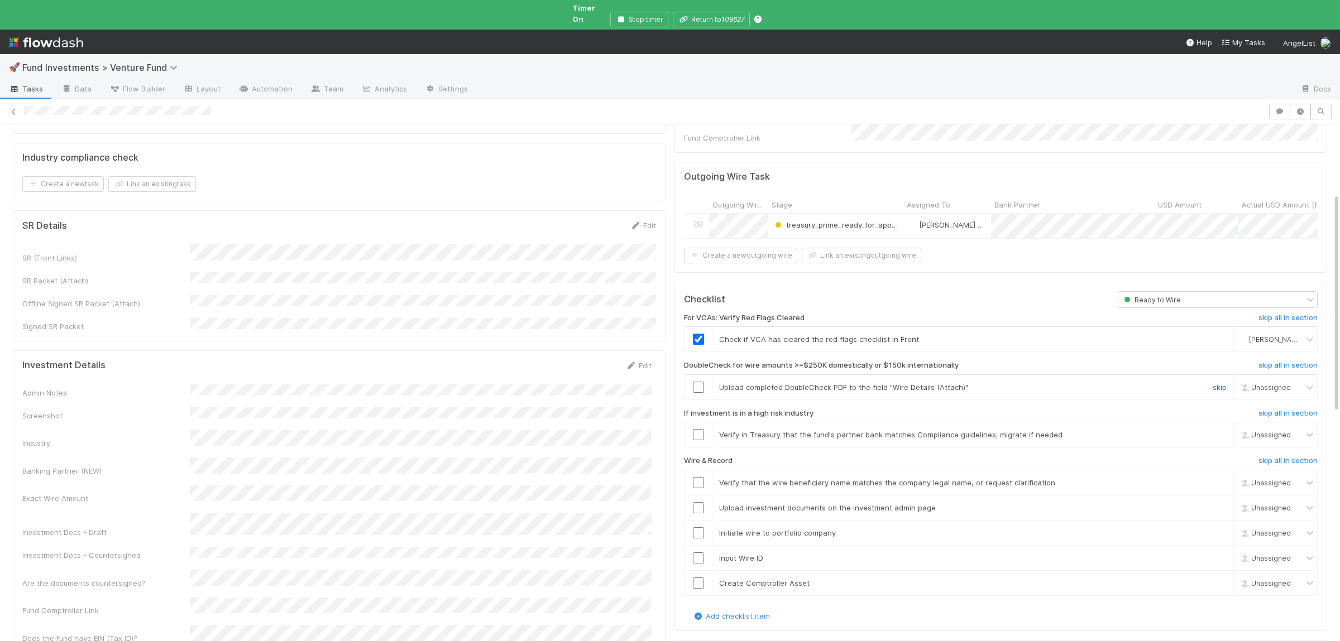
click at [1217, 383] on link "skip" at bounding box center [1219, 387] width 14 height 9
click at [1216, 430] on link "skip" at bounding box center [1219, 434] width 14 height 9
click at [698, 477] on input "checkbox" at bounding box center [698, 482] width 11 height 11
click at [697, 502] on input "checkbox" at bounding box center [698, 507] width 11 height 11
click at [698, 528] on input "checkbox" at bounding box center [698, 533] width 11 height 11
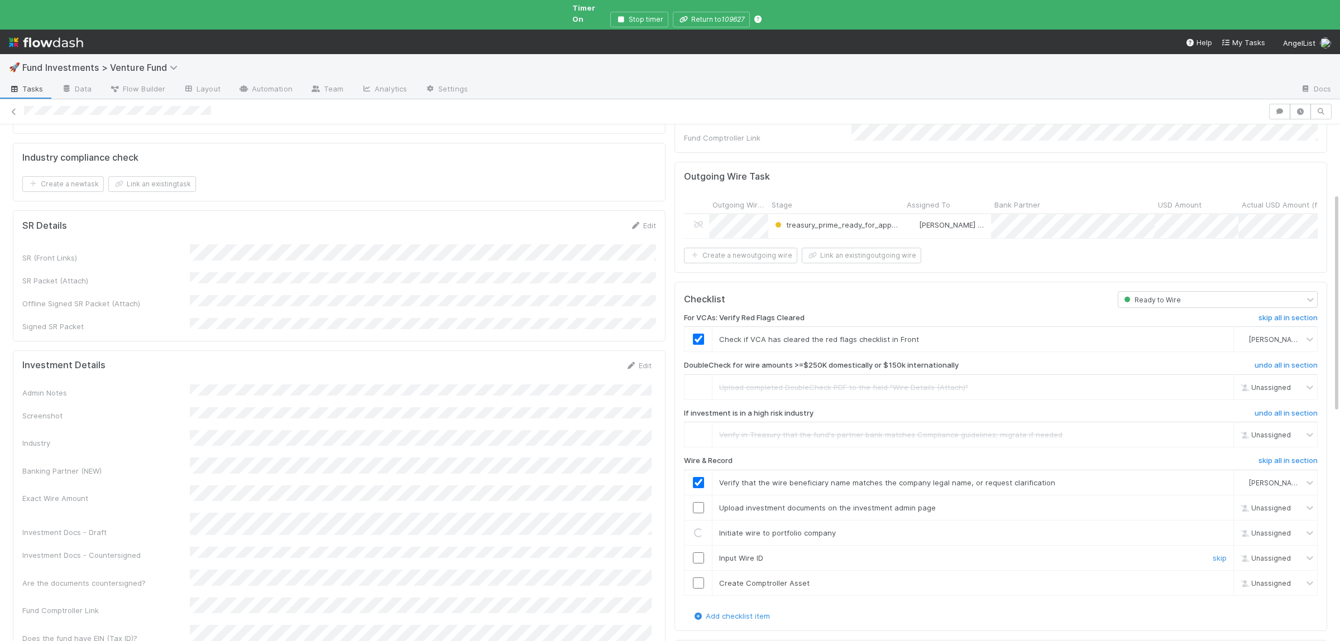
click at [699, 553] on input "checkbox" at bounding box center [698, 558] width 11 height 11
click at [703, 578] on input "checkbox" at bounding box center [698, 583] width 11 height 11
click at [699, 502] on input "checkbox" at bounding box center [698, 507] width 11 height 11
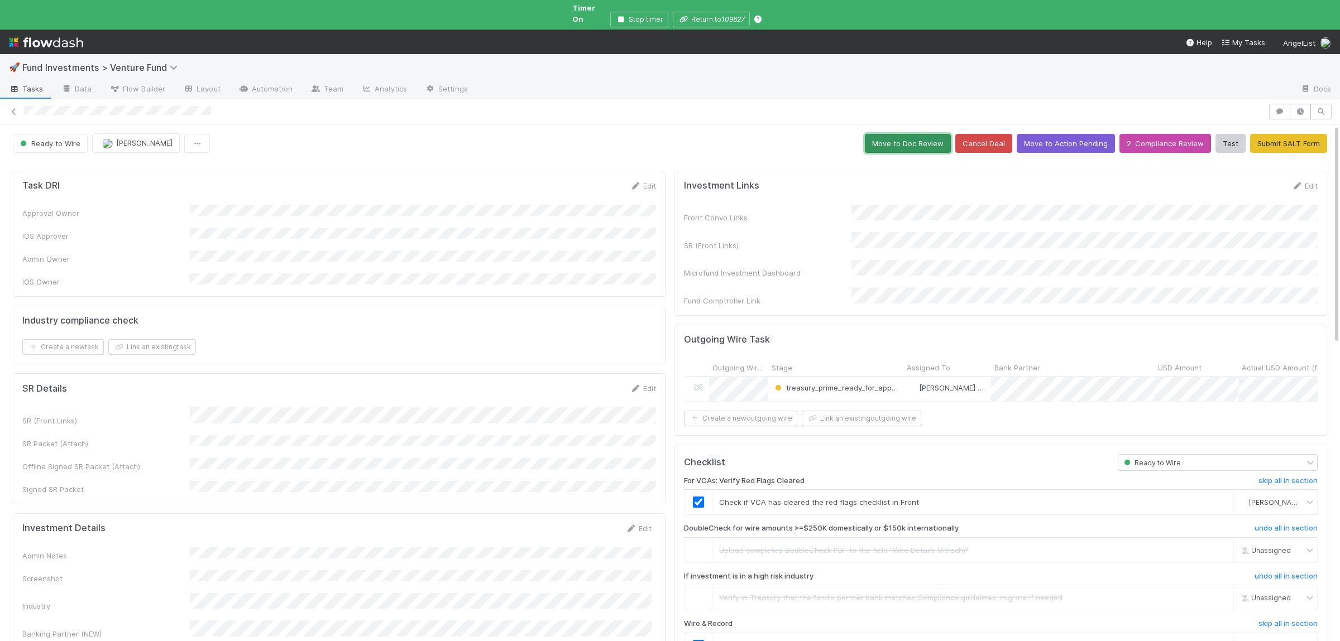
click at [920, 136] on button "Move to Doc Review" at bounding box center [908, 143] width 86 height 19
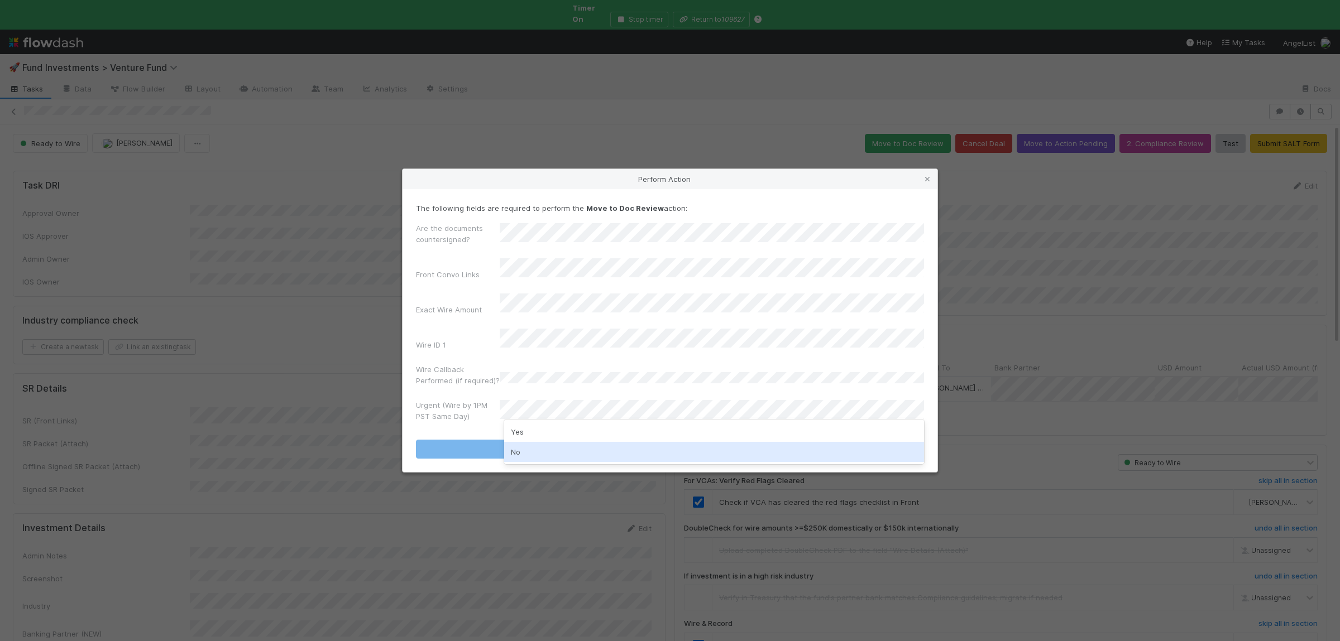
click at [529, 449] on div "No" at bounding box center [714, 452] width 420 height 20
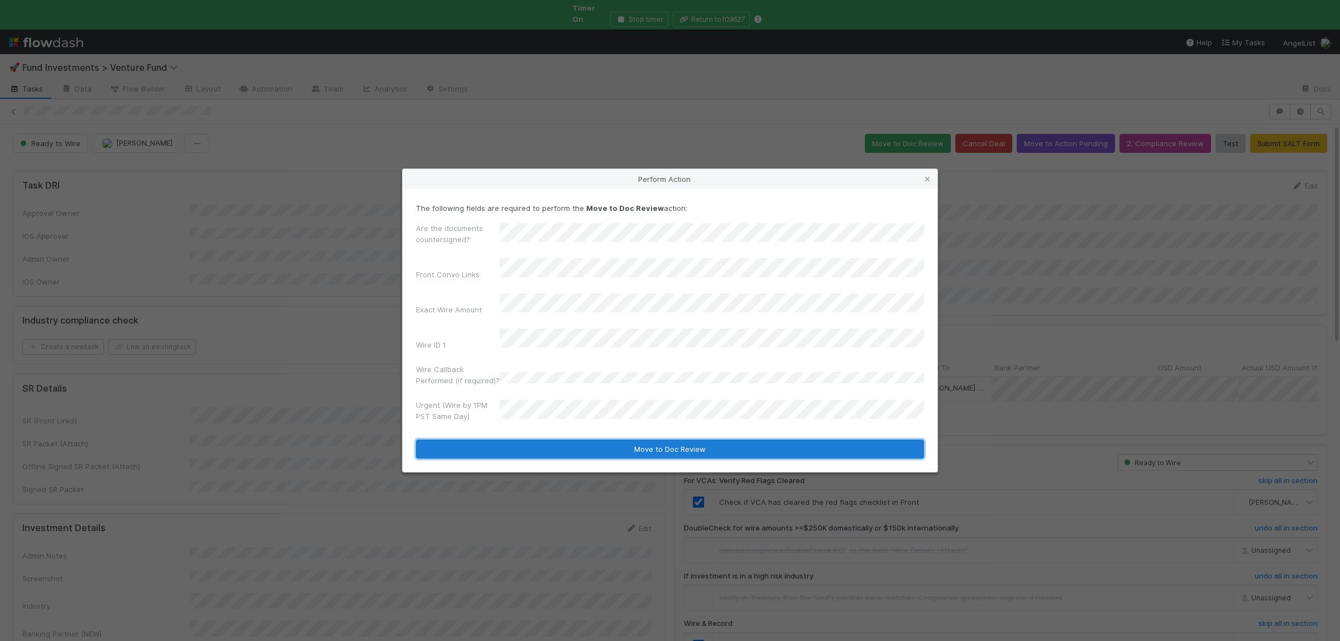
drag, startPoint x: 538, startPoint y: 433, endPoint x: 544, endPoint y: 442, distance: 10.7
click at [538, 440] on button "Move to Doc Review" at bounding box center [670, 449] width 508 height 19
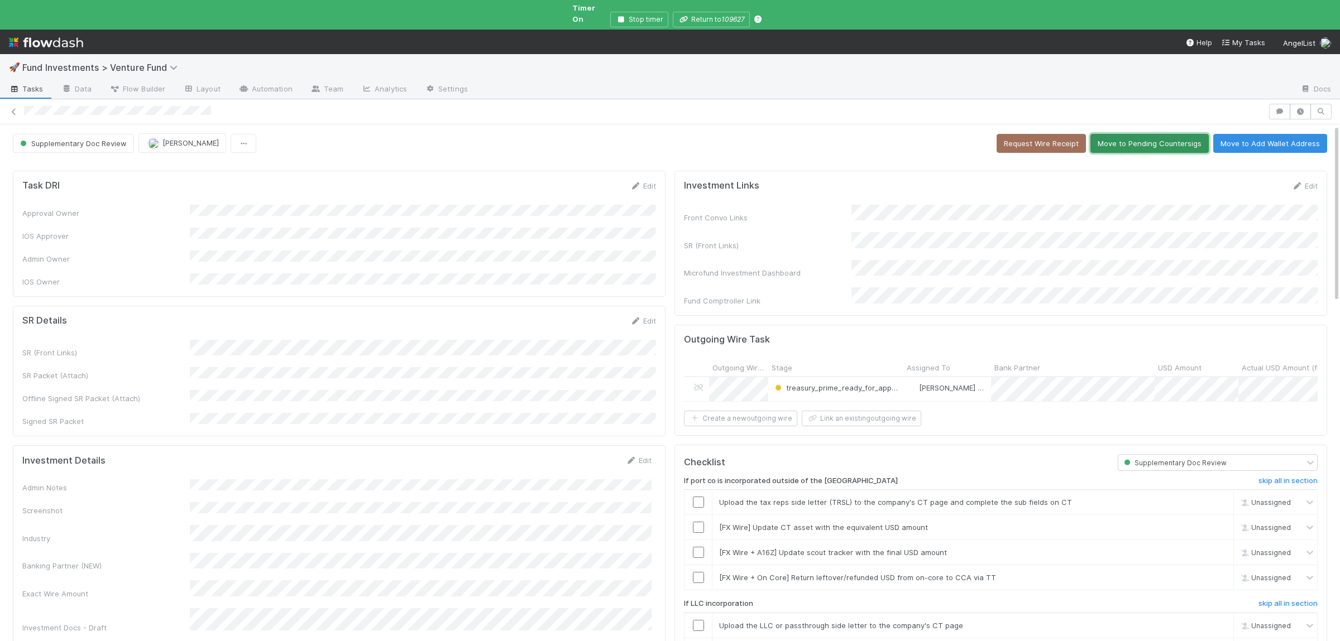
click at [1122, 138] on button "Move to Pending Countersigs" at bounding box center [1149, 143] width 118 height 19
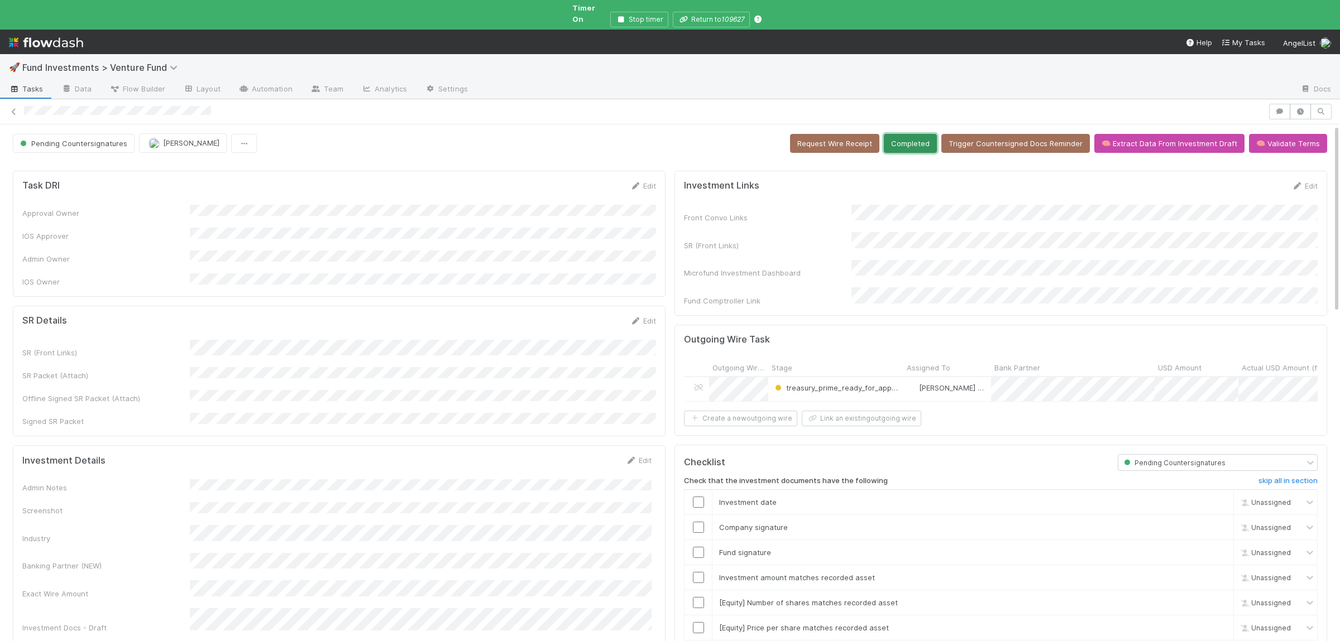
click at [919, 139] on button "Completed" at bounding box center [910, 143] width 53 height 19
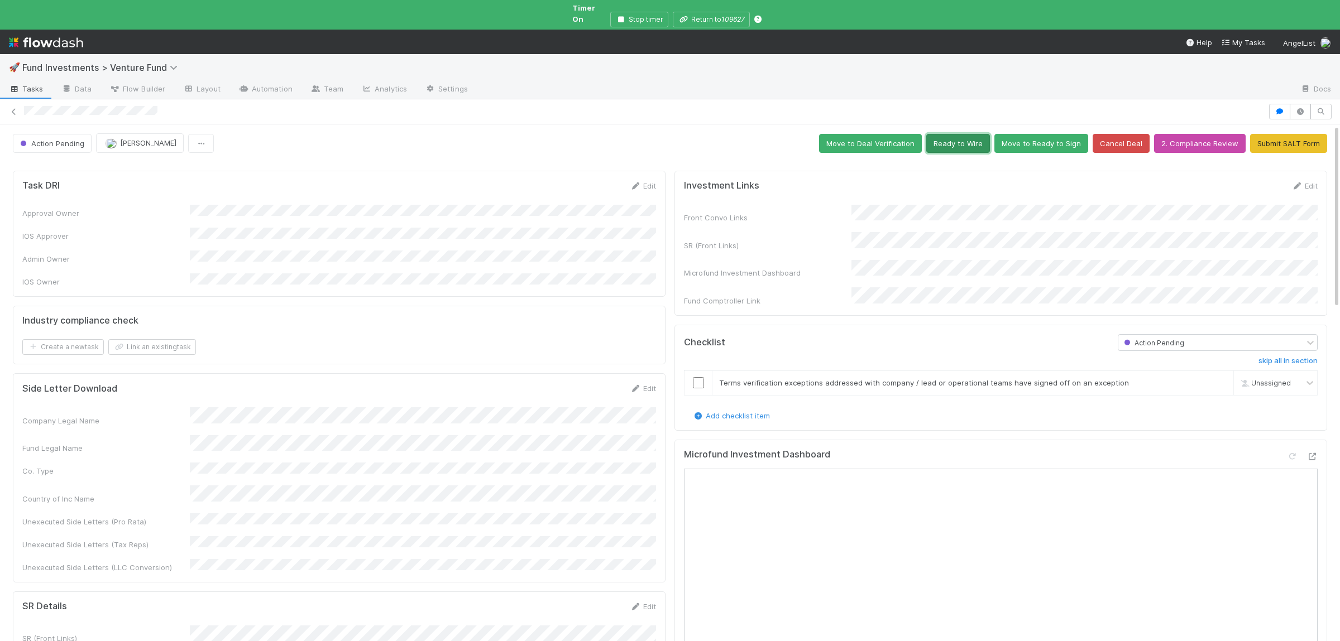
click at [960, 134] on button "Ready to Wire" at bounding box center [958, 143] width 64 height 19
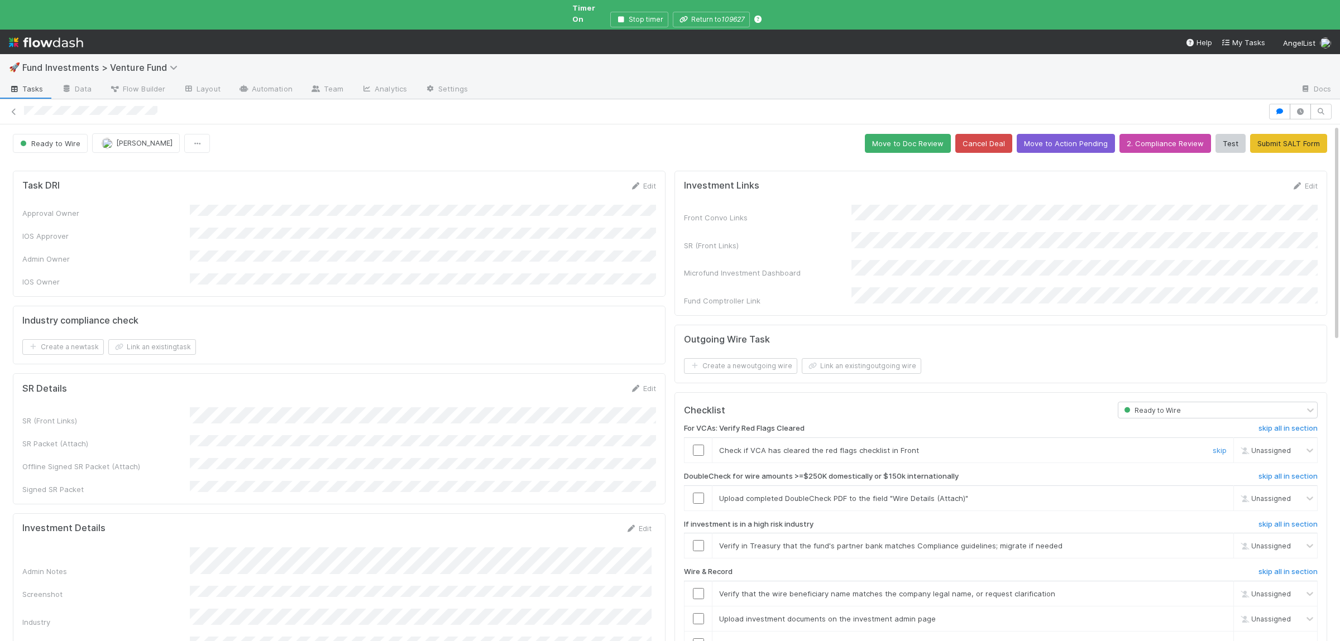
click at [699, 445] on input "checkbox" at bounding box center [698, 450] width 11 height 11
click at [1217, 494] on link "skip" at bounding box center [1219, 498] width 14 height 9
click at [1220, 541] on link "skip" at bounding box center [1219, 545] width 14 height 9
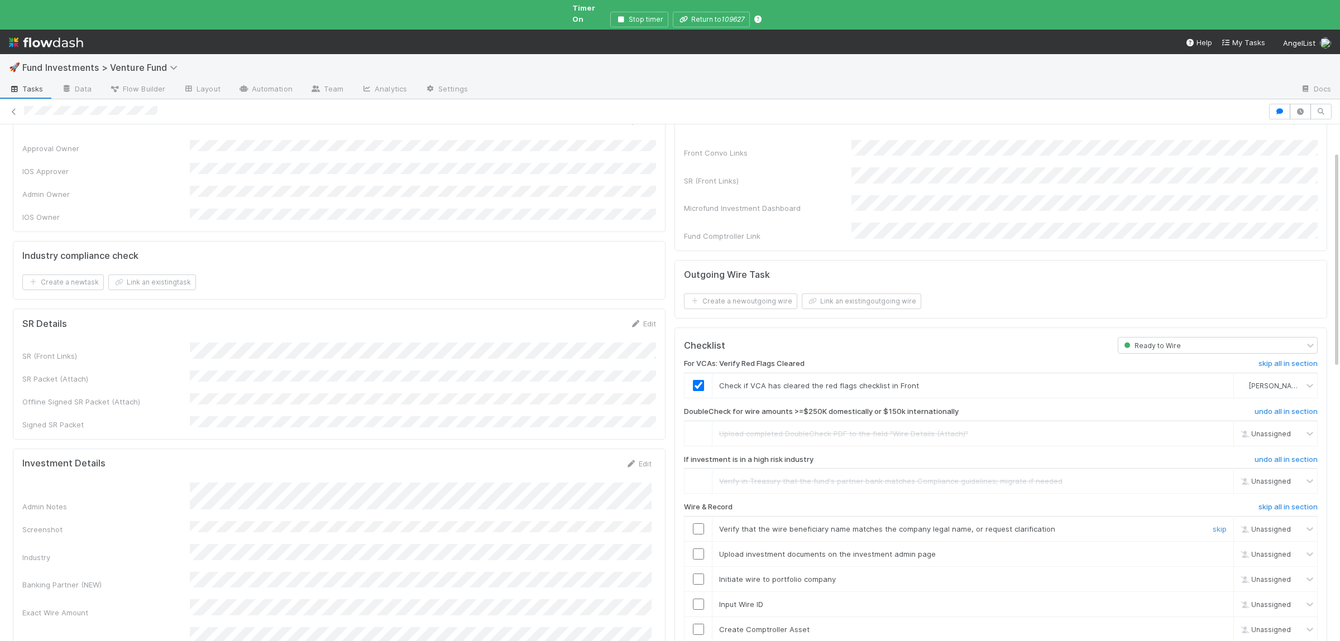
scroll to position [109, 0]
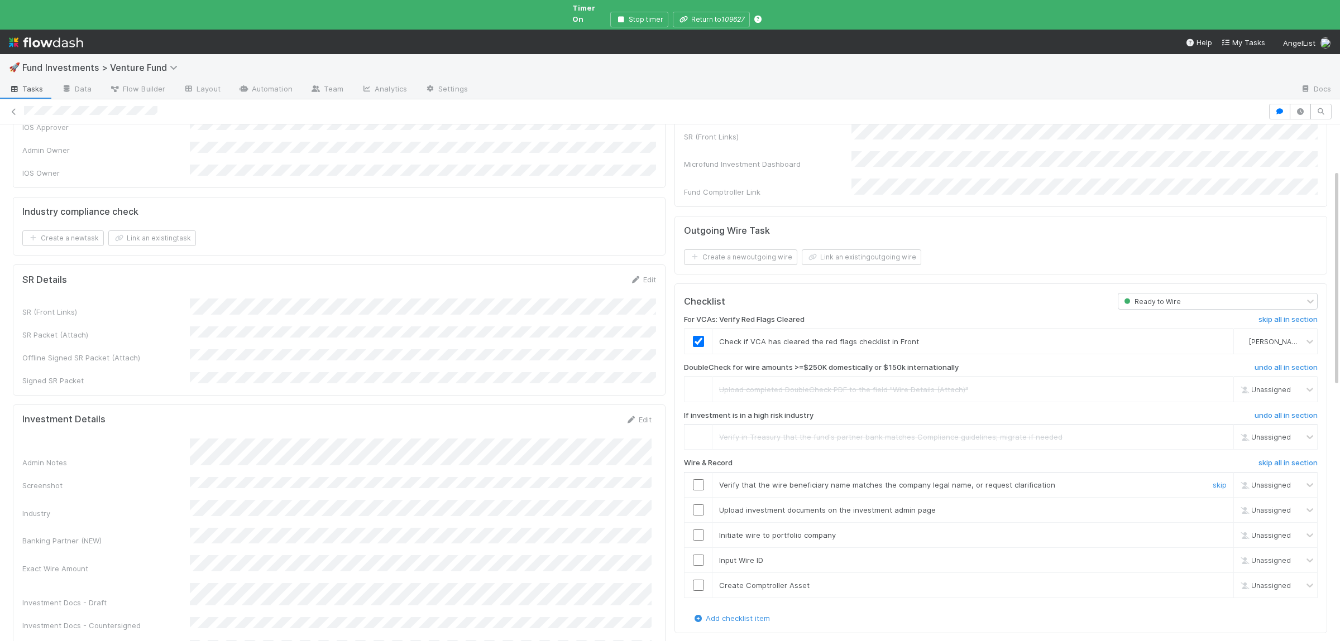
click at [702, 480] on input "checkbox" at bounding box center [698, 485] width 11 height 11
click at [698, 505] on input "checkbox" at bounding box center [698, 510] width 11 height 11
click at [698, 530] on input "checkbox" at bounding box center [698, 535] width 11 height 11
checkbox input "true"
drag, startPoint x: 697, startPoint y: 540, endPoint x: 698, endPoint y: 558, distance: 17.4
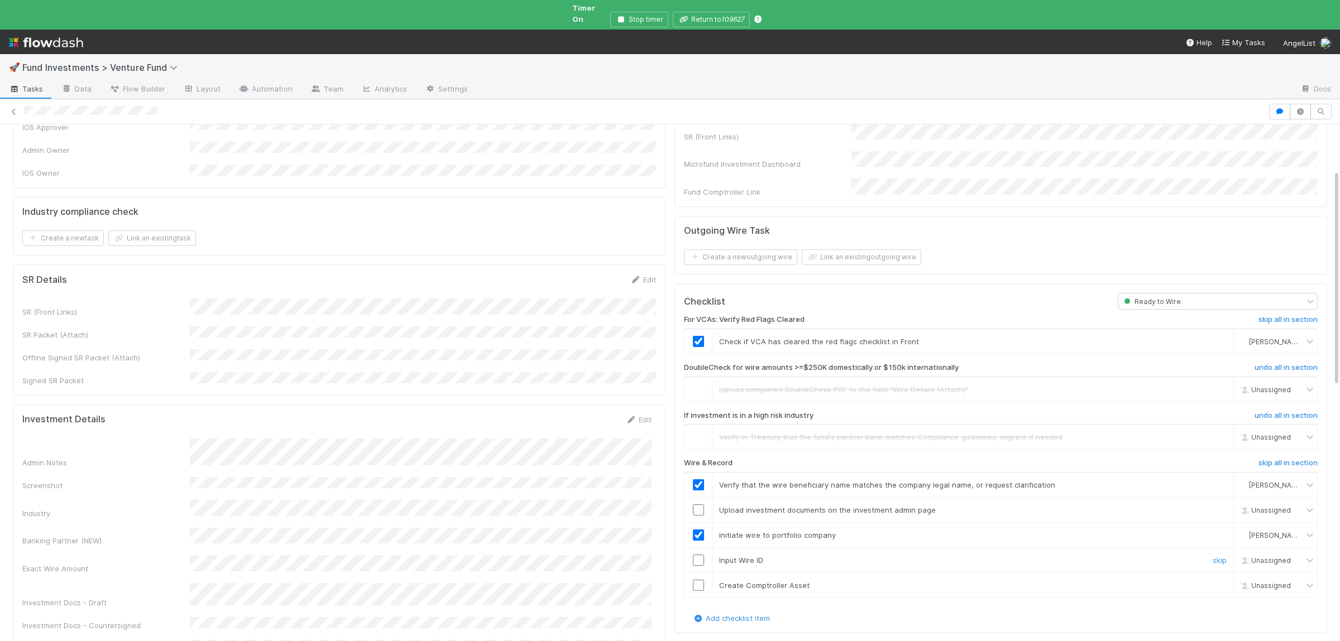
click at [697, 555] on input "checkbox" at bounding box center [698, 560] width 11 height 11
click at [698, 580] on input "checkbox" at bounding box center [698, 585] width 11 height 11
click at [697, 505] on input "checkbox" at bounding box center [698, 510] width 11 height 11
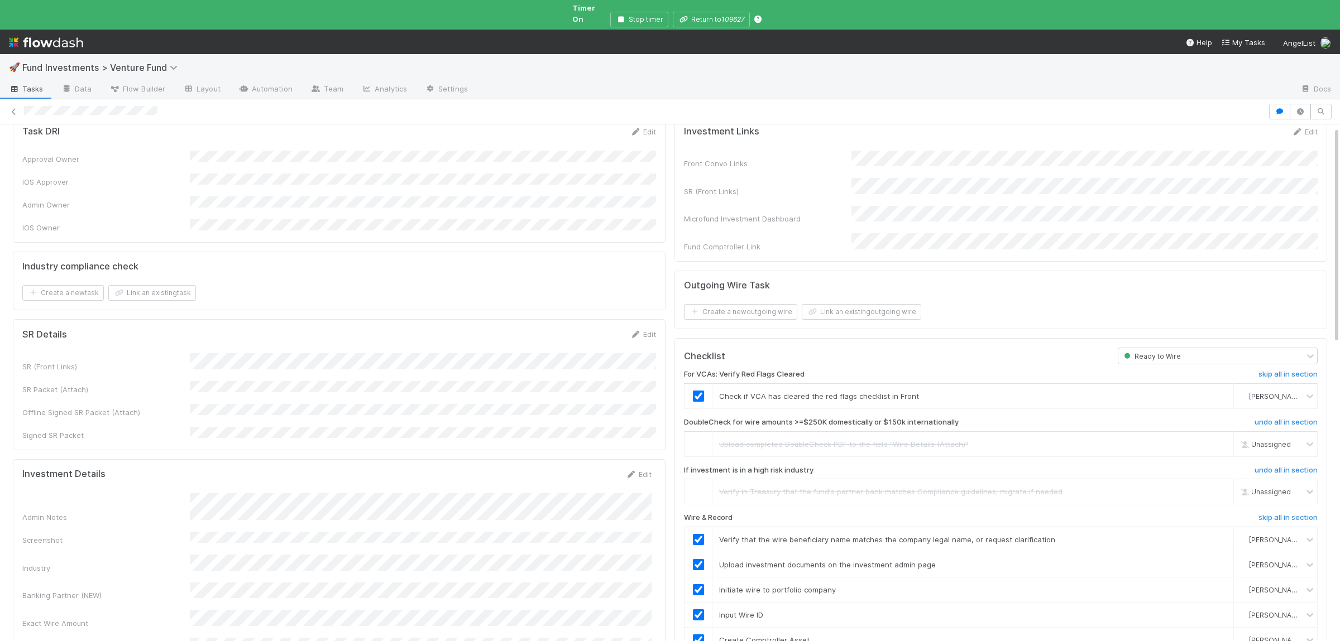
scroll to position [0, 0]
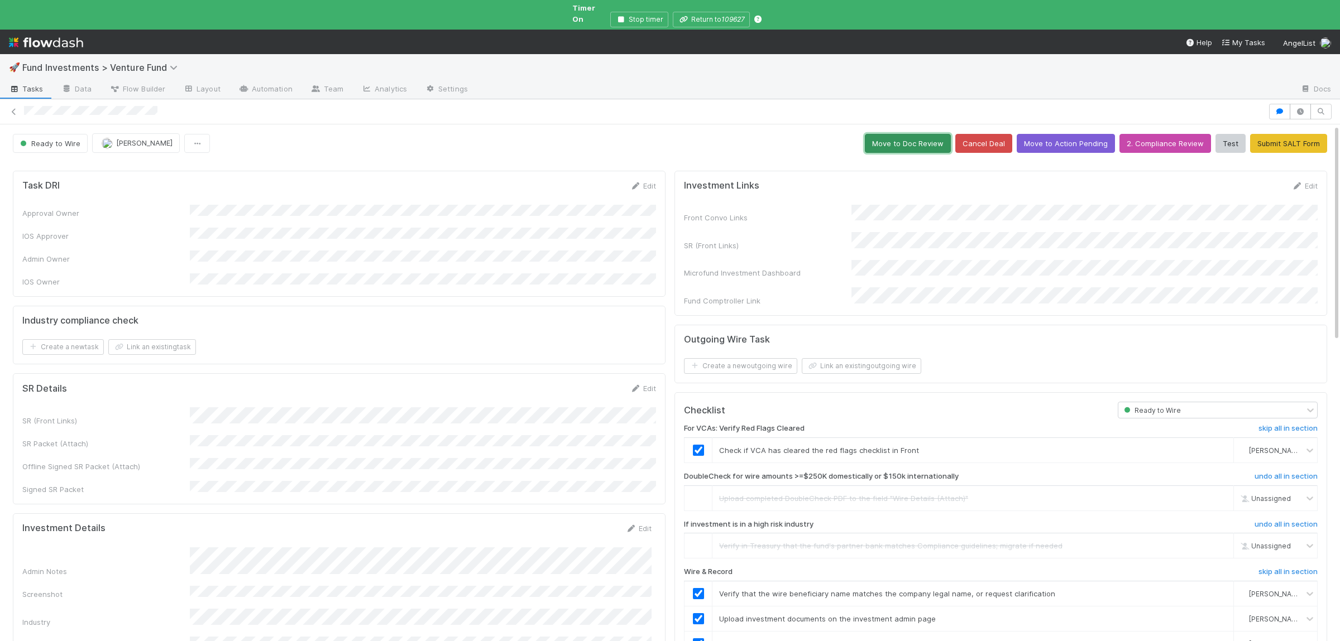
click at [931, 134] on button "Move to Doc Review" at bounding box center [908, 143] width 86 height 19
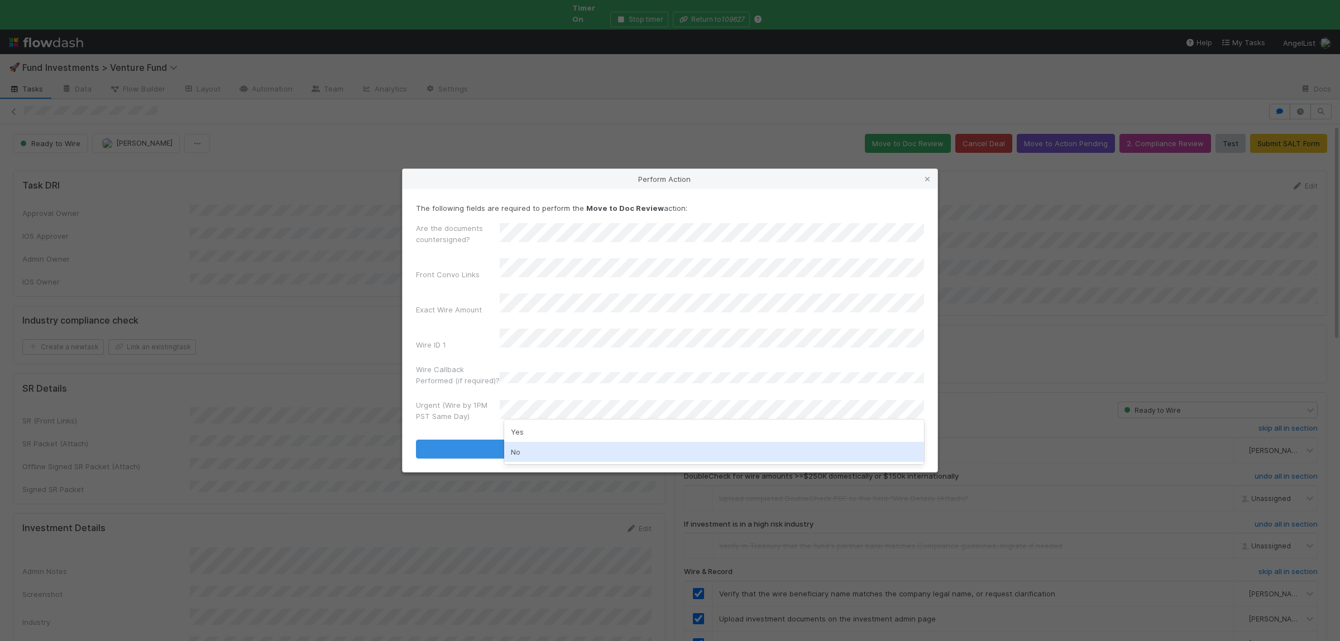
click at [536, 454] on div "No" at bounding box center [714, 452] width 420 height 20
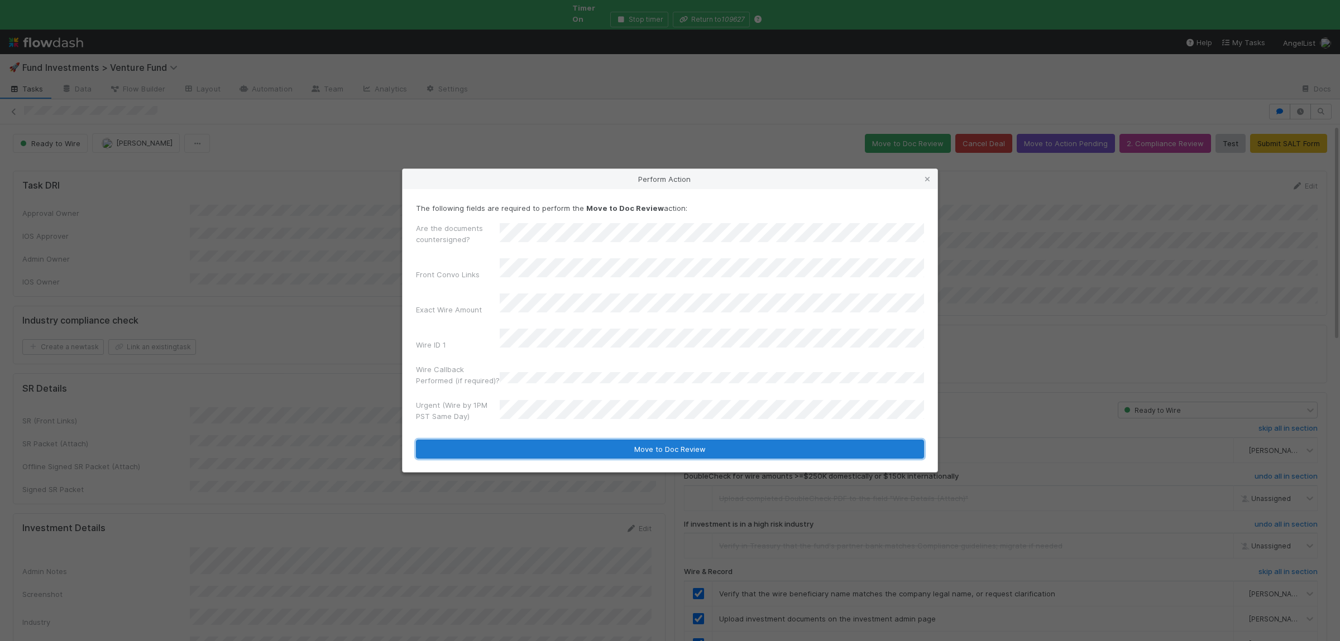
click at [541, 443] on button "Move to Doc Review" at bounding box center [670, 449] width 508 height 19
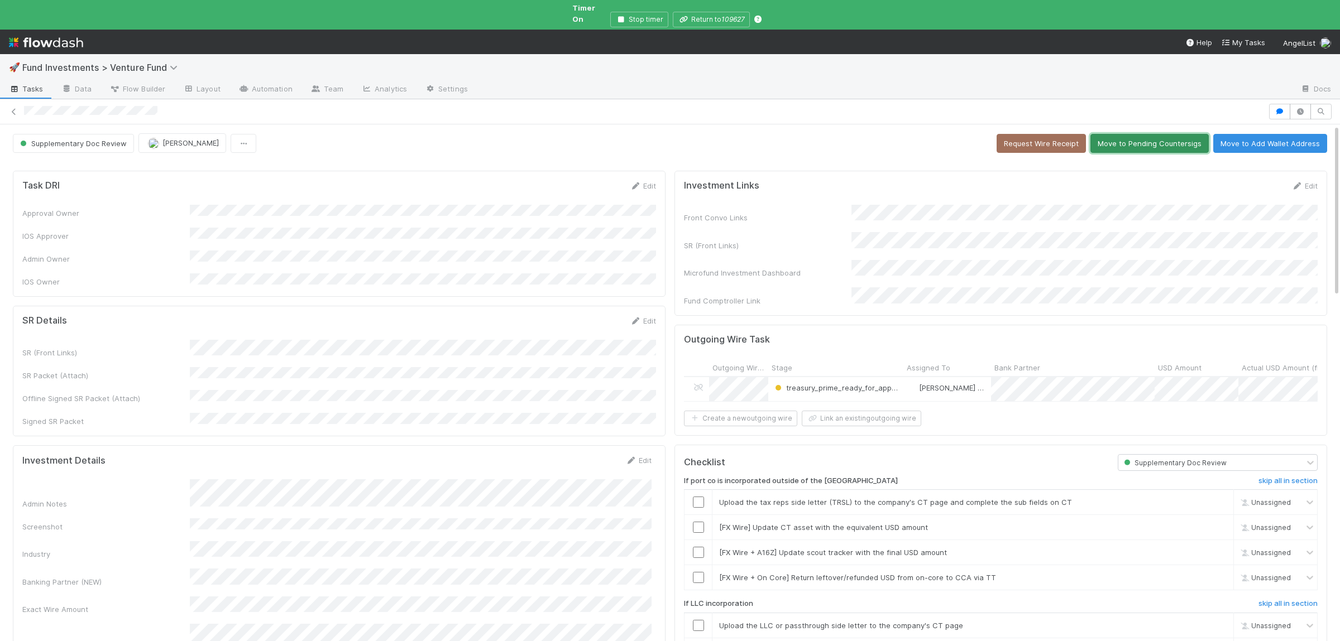
click at [1147, 137] on button "Move to Pending Countersigs" at bounding box center [1149, 143] width 118 height 19
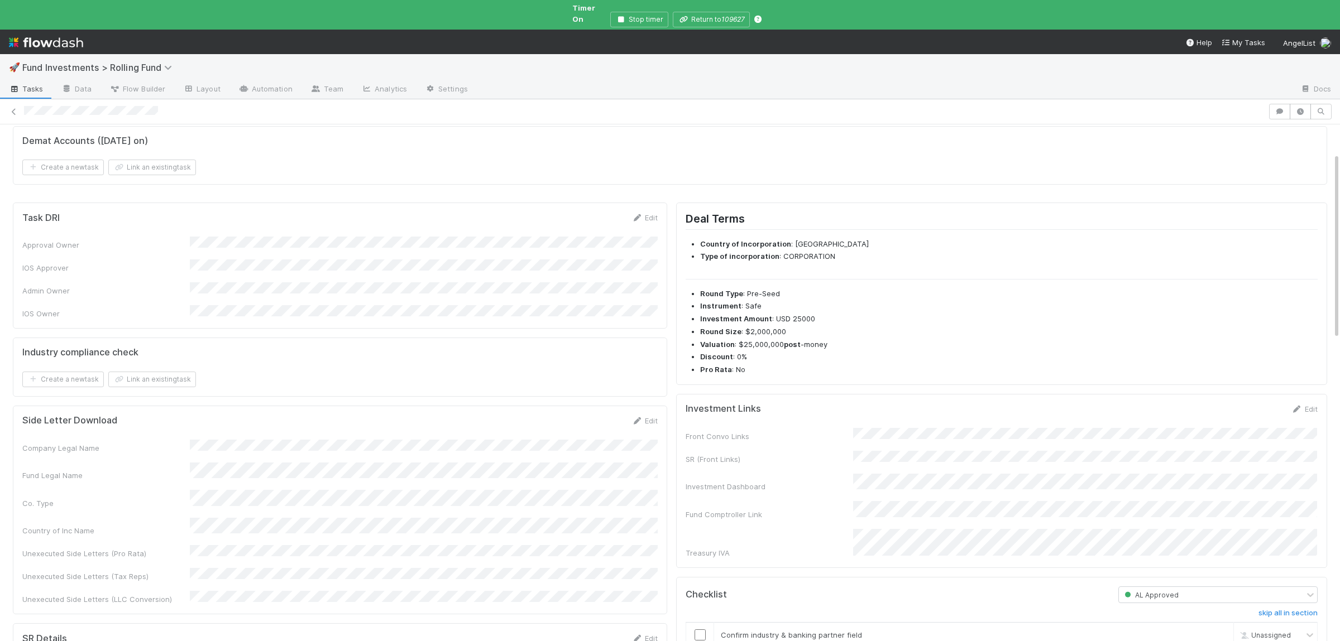
scroll to position [163, 0]
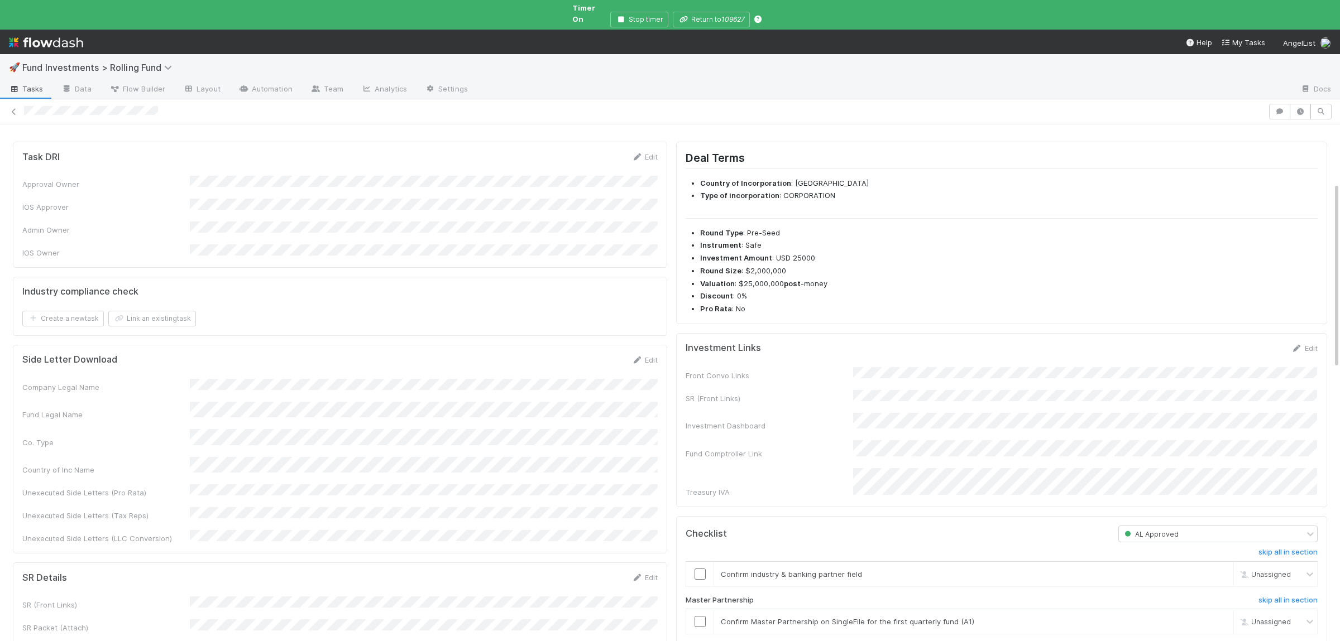
click at [914, 371] on div "Front Convo Links SR (Front Links) Investment Dashboard Fund Comptroller Link T…" at bounding box center [1001, 432] width 632 height 131
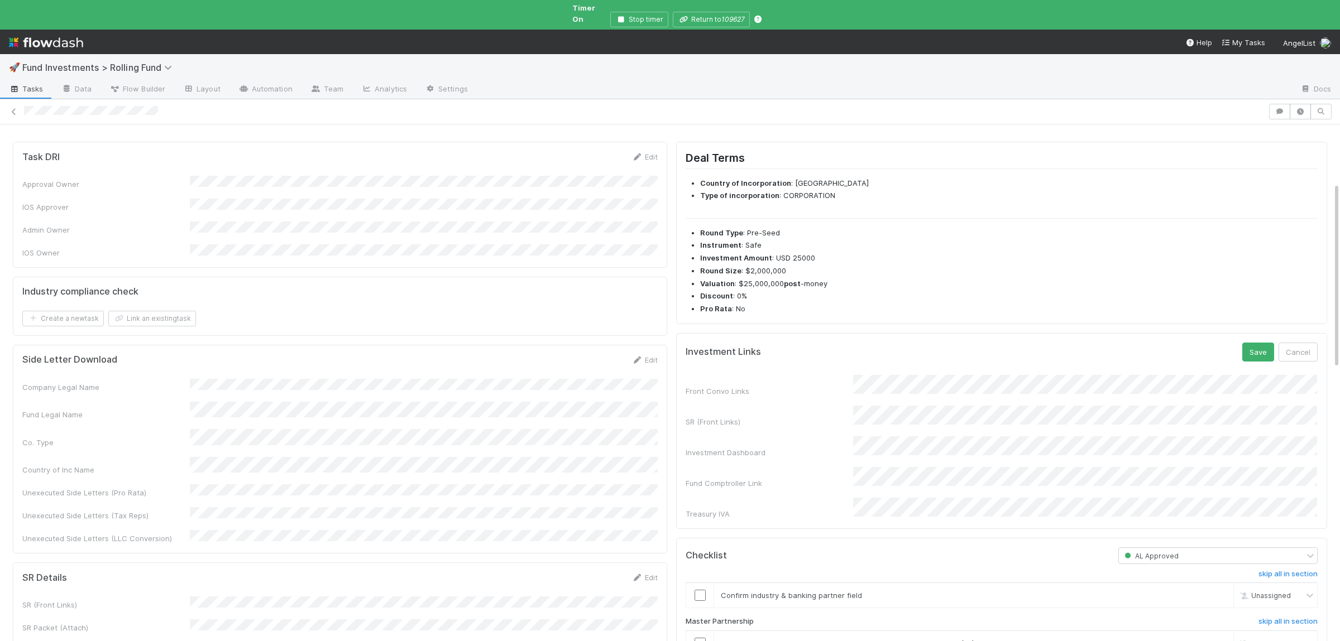
click at [915, 396] on div "Front Convo Links SR (Front Links) Investment Dashboard Fund Comptroller Link T…" at bounding box center [1001, 447] width 632 height 145
click at [874, 368] on form "Investment Links Save Cancel Front Convo Links SR (Front Links) Investment Dash…" at bounding box center [1001, 431] width 632 height 177
drag, startPoint x: 1260, startPoint y: 349, endPoint x: 1234, endPoint y: 362, distance: 29.5
click at [1261, 349] on button "Save" at bounding box center [1258, 352] width 32 height 19
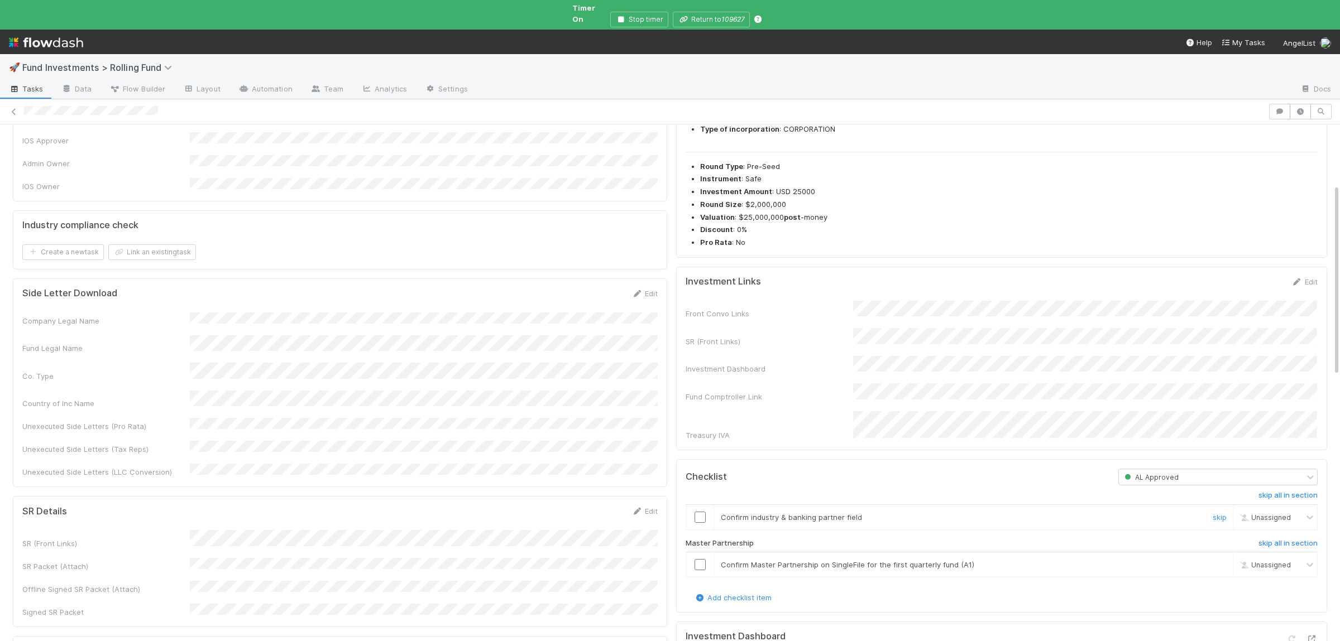
click at [701, 512] on input "checkbox" at bounding box center [699, 517] width 11 height 11
drag, startPoint x: 704, startPoint y: 546, endPoint x: 683, endPoint y: 541, distance: 21.3
click at [704, 559] on input "checkbox" at bounding box center [699, 564] width 11 height 11
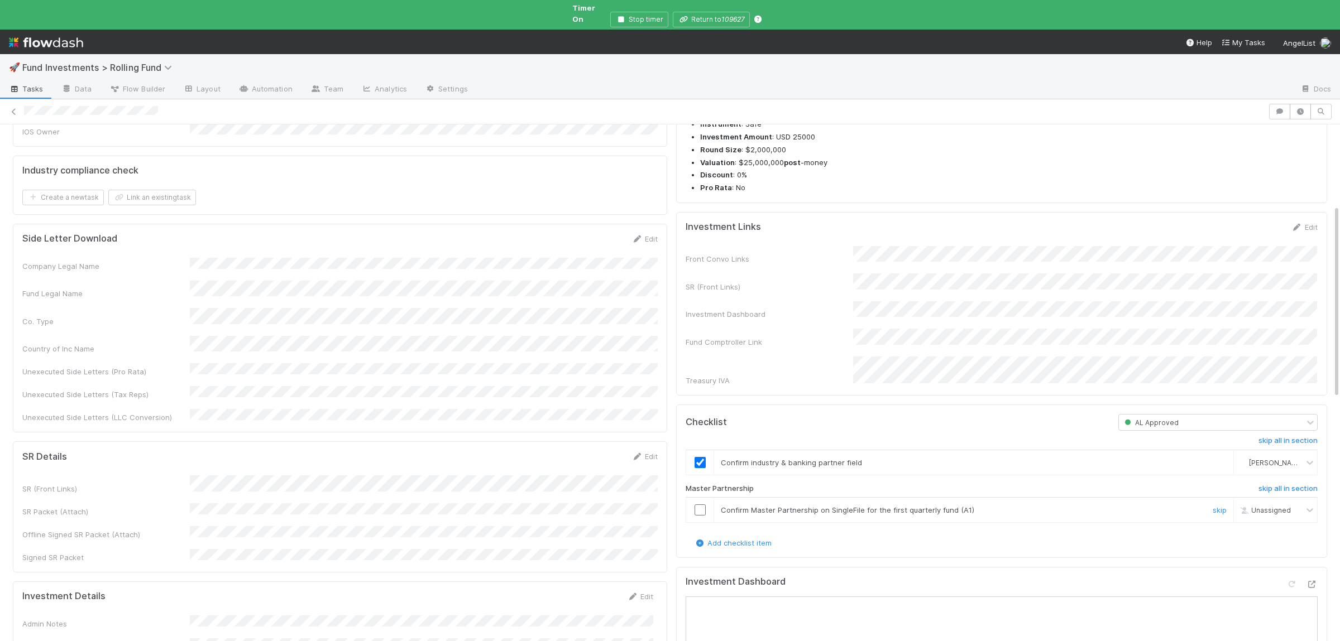
click at [703, 505] on input "checkbox" at bounding box center [699, 510] width 11 height 11
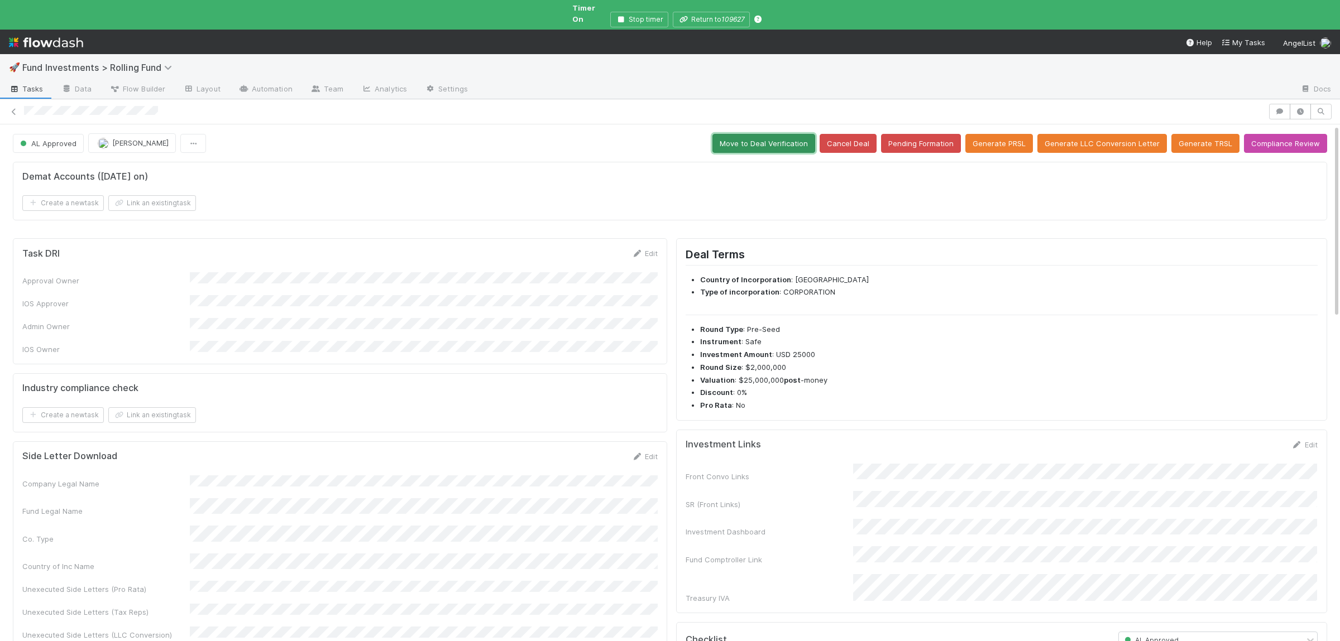
click at [795, 137] on button "Move to Deal Verification" at bounding box center [763, 143] width 103 height 19
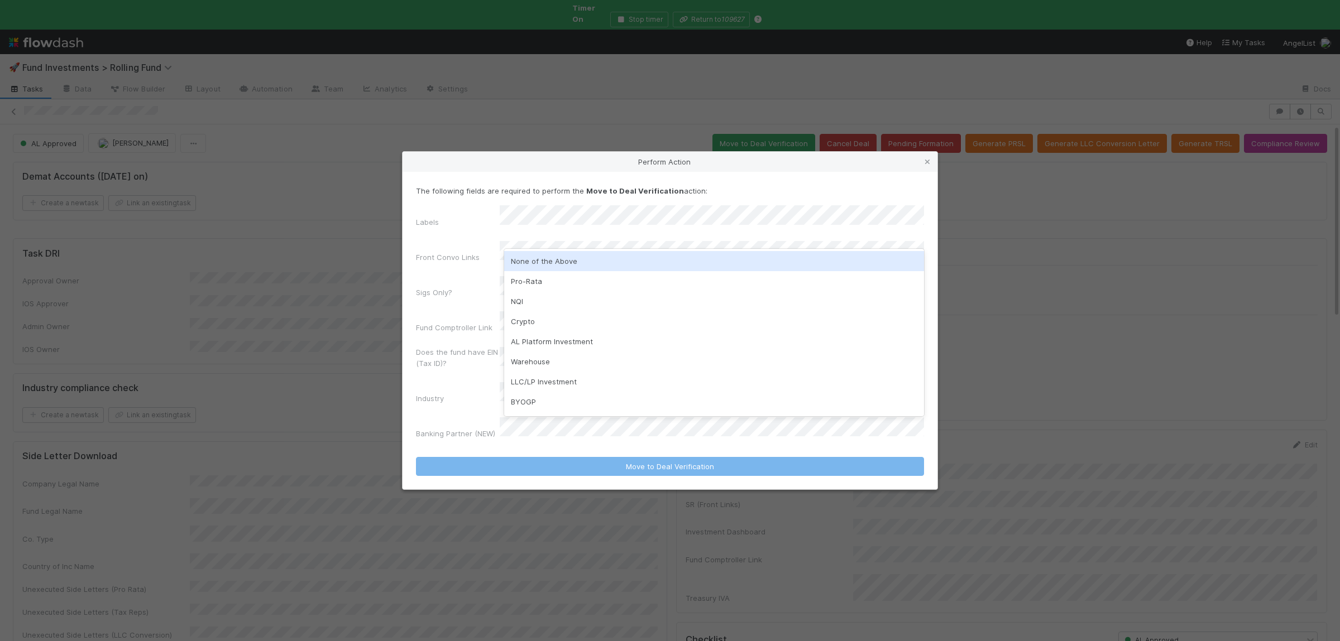
click at [530, 264] on div "None of the Above" at bounding box center [714, 261] width 420 height 20
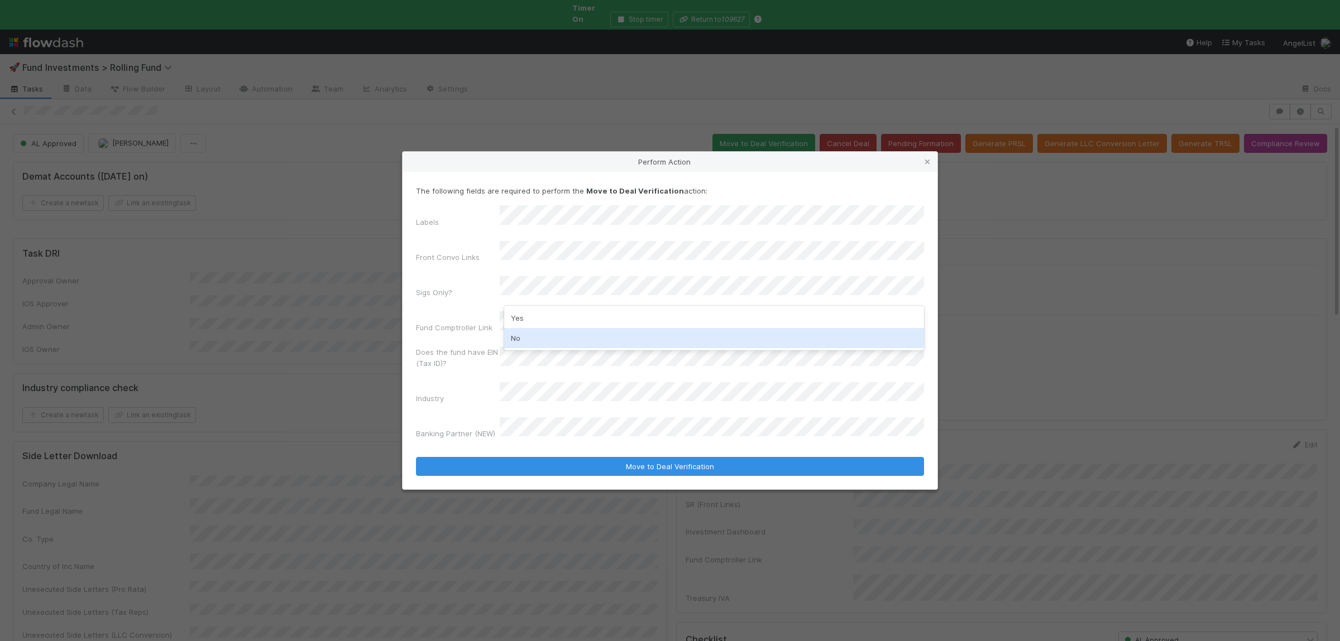
click at [528, 334] on div "No" at bounding box center [714, 338] width 420 height 20
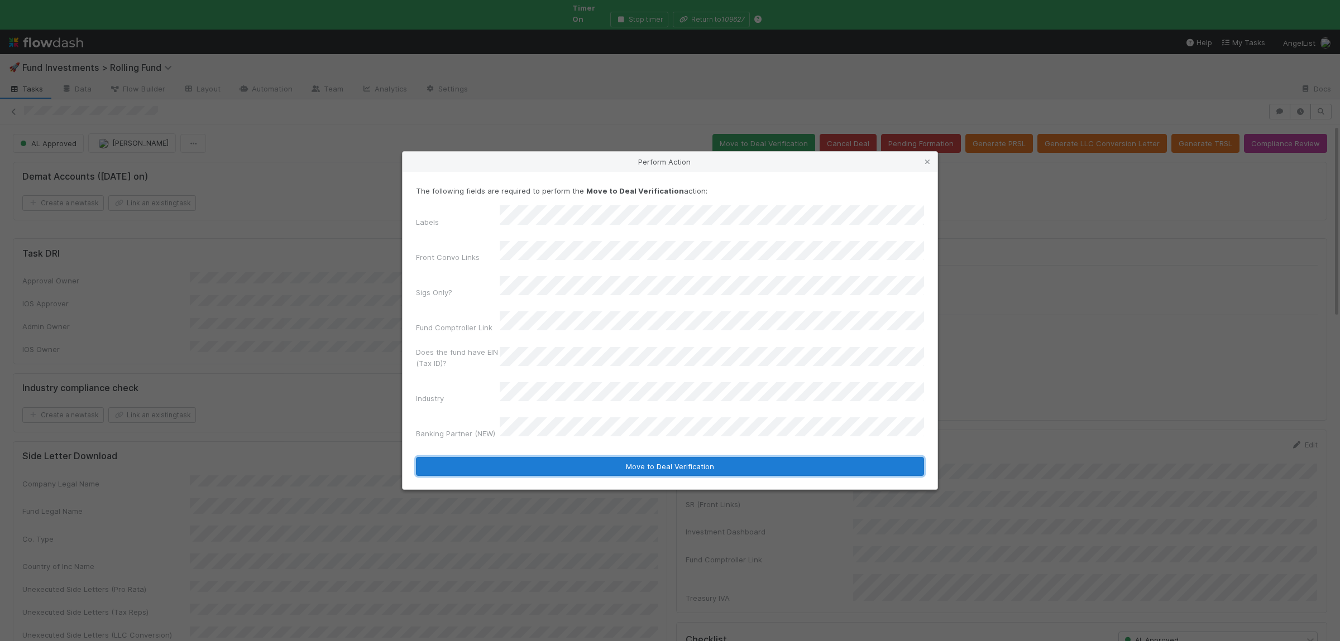
click at [563, 457] on button "Move to Deal Verification" at bounding box center [670, 466] width 508 height 19
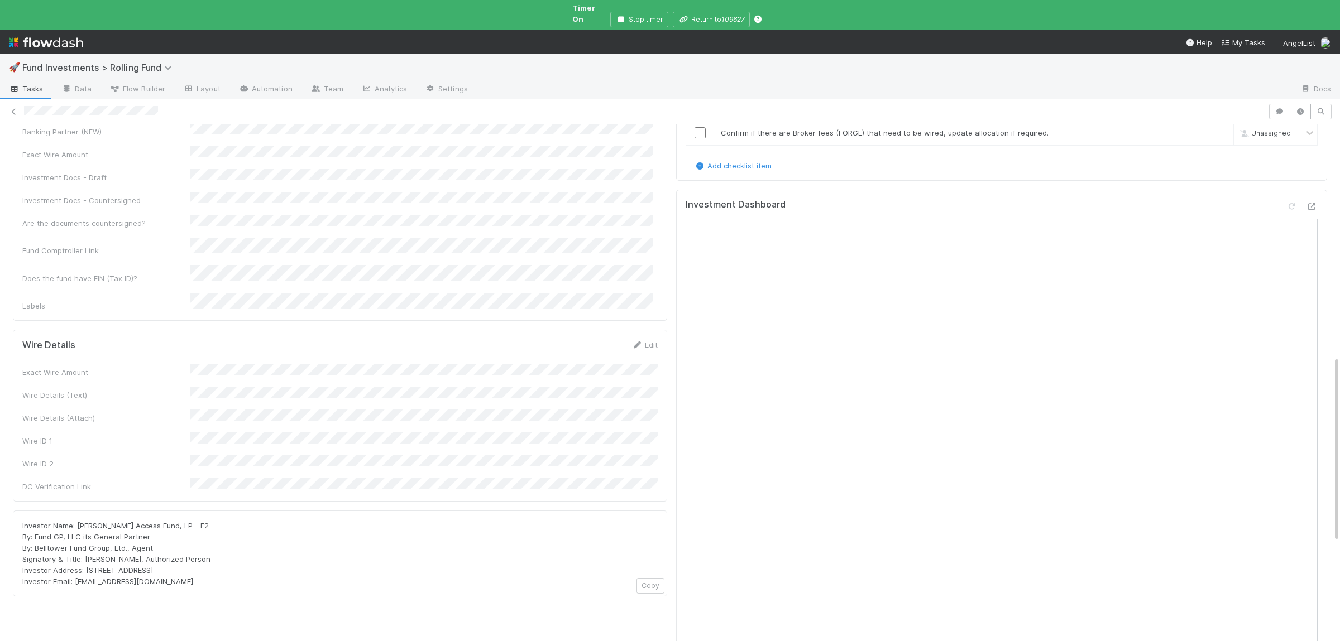
scroll to position [871, 0]
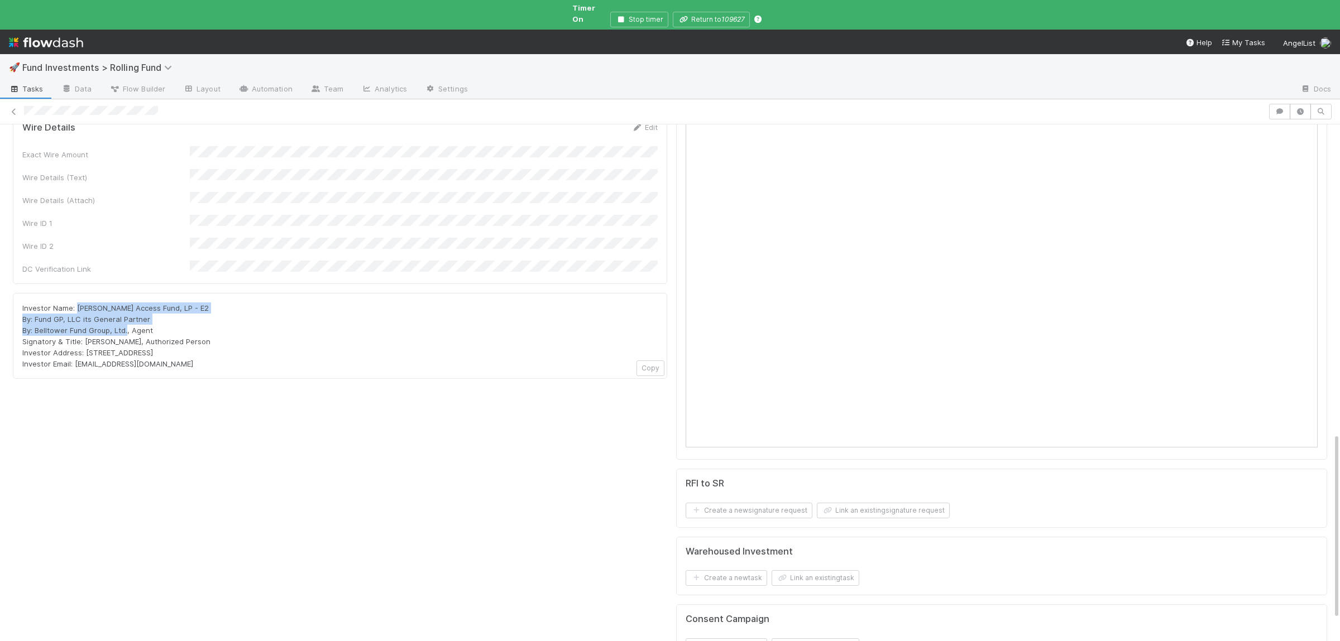
drag, startPoint x: 76, startPoint y: 223, endPoint x: 178, endPoint y: 242, distance: 104.0
click at [178, 303] on div "Investor Name: Austen Access Fund, LP - E2 By: Fund GP, LLC its General Partner…" at bounding box center [339, 336] width 635 height 67
copy span "Austen Access Fund, LP - E2 By: Fund GP, LLC its General Partner By: Belltower …"
drag, startPoint x: 73, startPoint y: 281, endPoint x: 160, endPoint y: 282, distance: 86.5
click at [160, 303] on div "Investor Name: Austen Access Fund, LP - E2 By: Fund GP, LLC its General Partner…" at bounding box center [339, 336] width 635 height 67
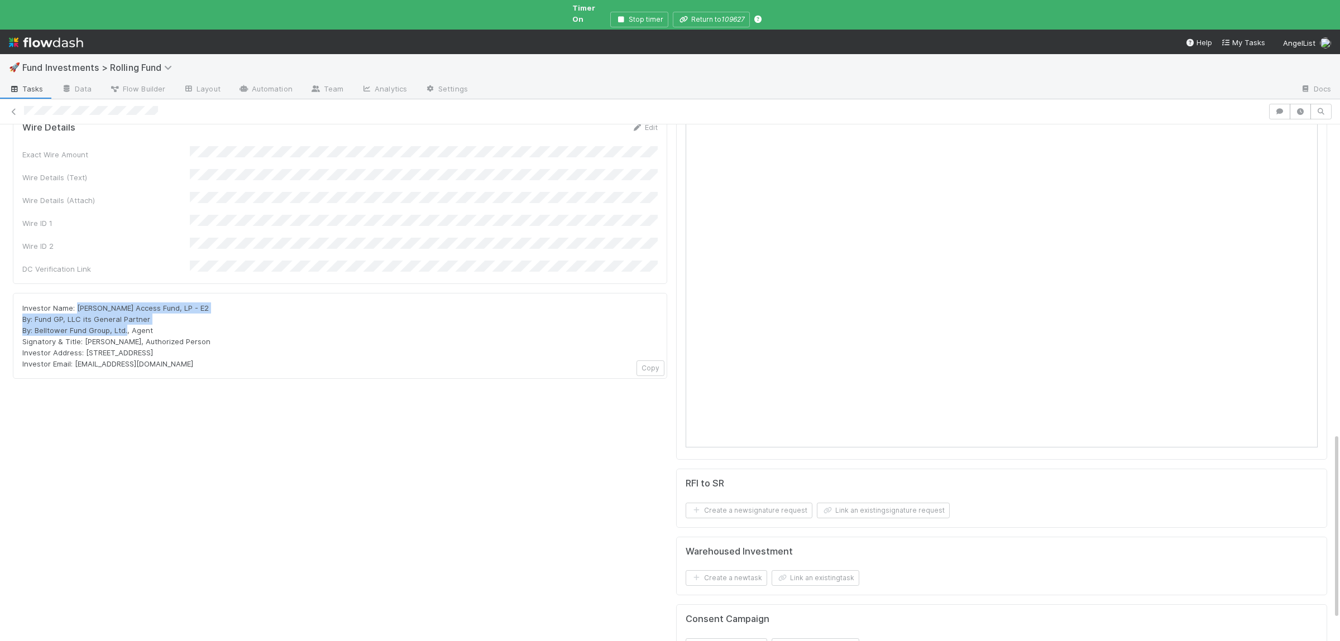
copy span "portfolio@angellist.com"
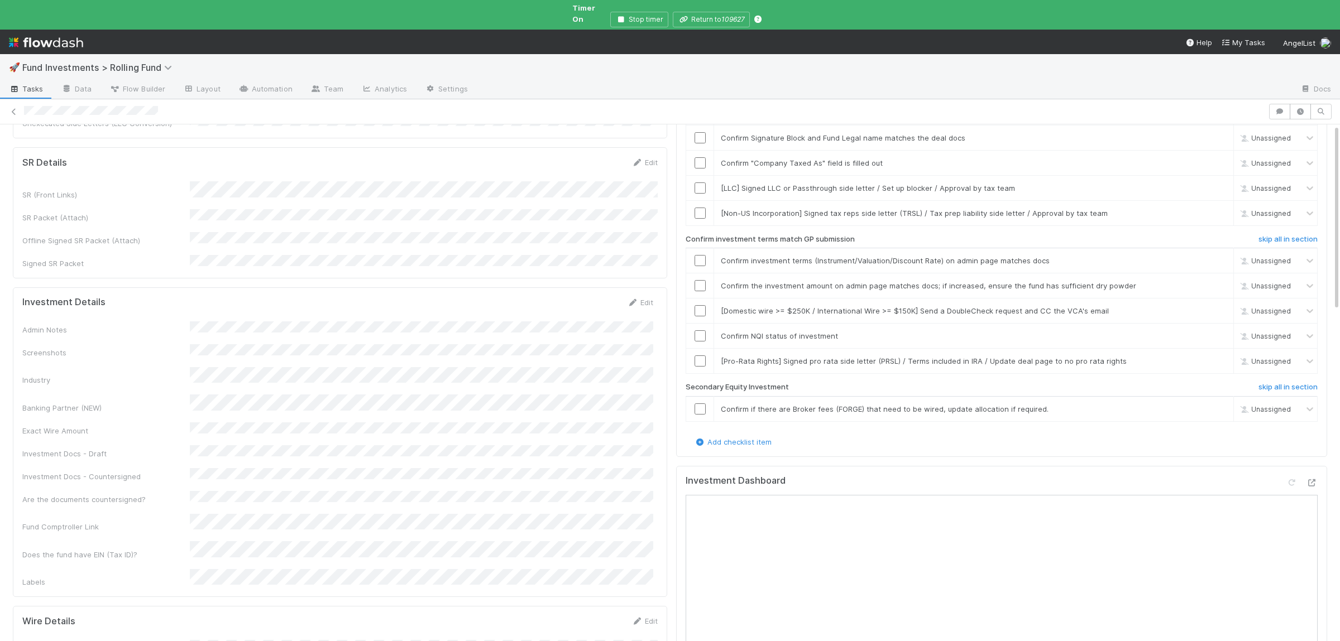
scroll to position [0, 0]
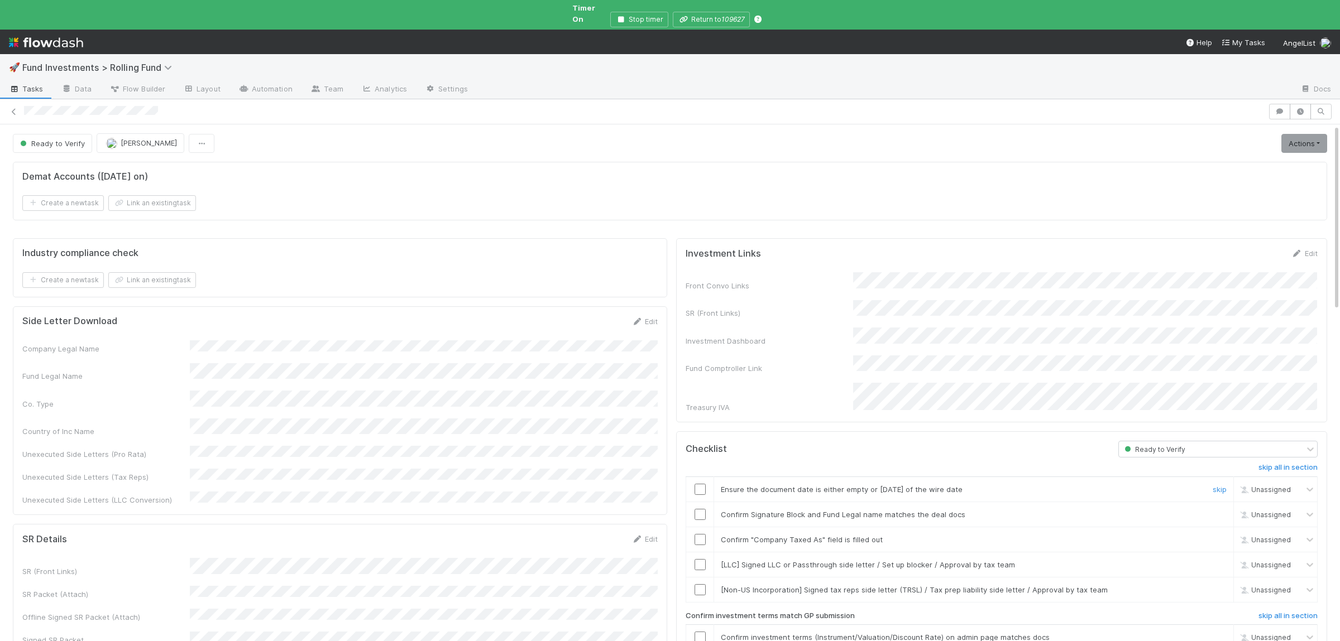
drag, startPoint x: 697, startPoint y: 471, endPoint x: 699, endPoint y: 487, distance: 16.3
click at [697, 484] on input "checkbox" at bounding box center [699, 489] width 11 height 11
click at [699, 509] on input "checkbox" at bounding box center [699, 514] width 11 height 11
click at [697, 534] on input "checkbox" at bounding box center [699, 539] width 11 height 11
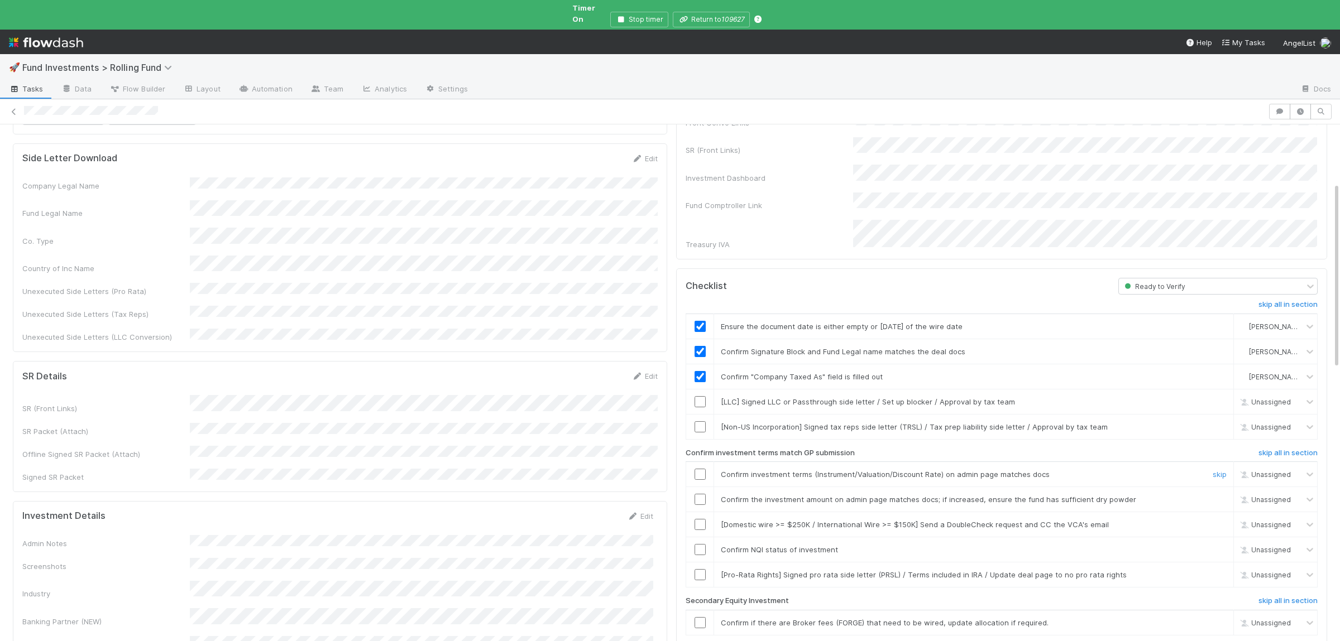
click at [699, 469] on input "checkbox" at bounding box center [699, 474] width 11 height 11
click at [697, 487] on td at bounding box center [700, 499] width 28 height 25
click at [698, 544] on input "checkbox" at bounding box center [699, 549] width 11 height 11
click at [698, 494] on input "checkbox" at bounding box center [699, 499] width 11 height 11
click at [701, 544] on input "checkbox" at bounding box center [699, 549] width 11 height 11
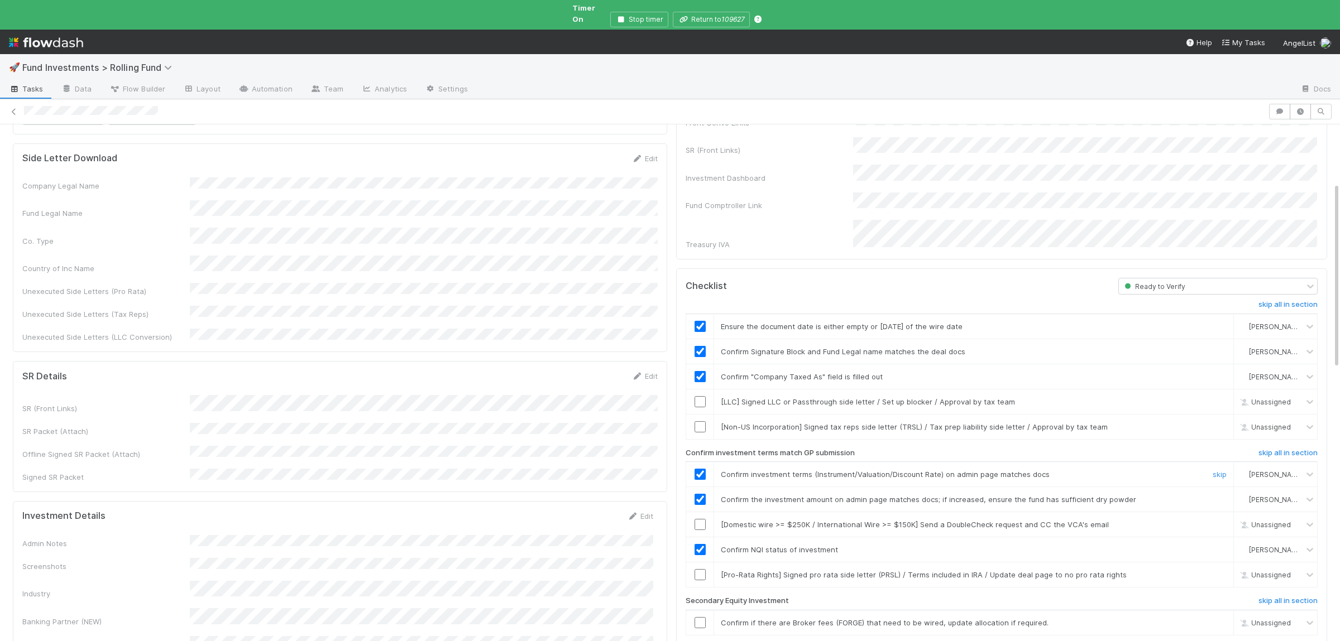
scroll to position [0, 0]
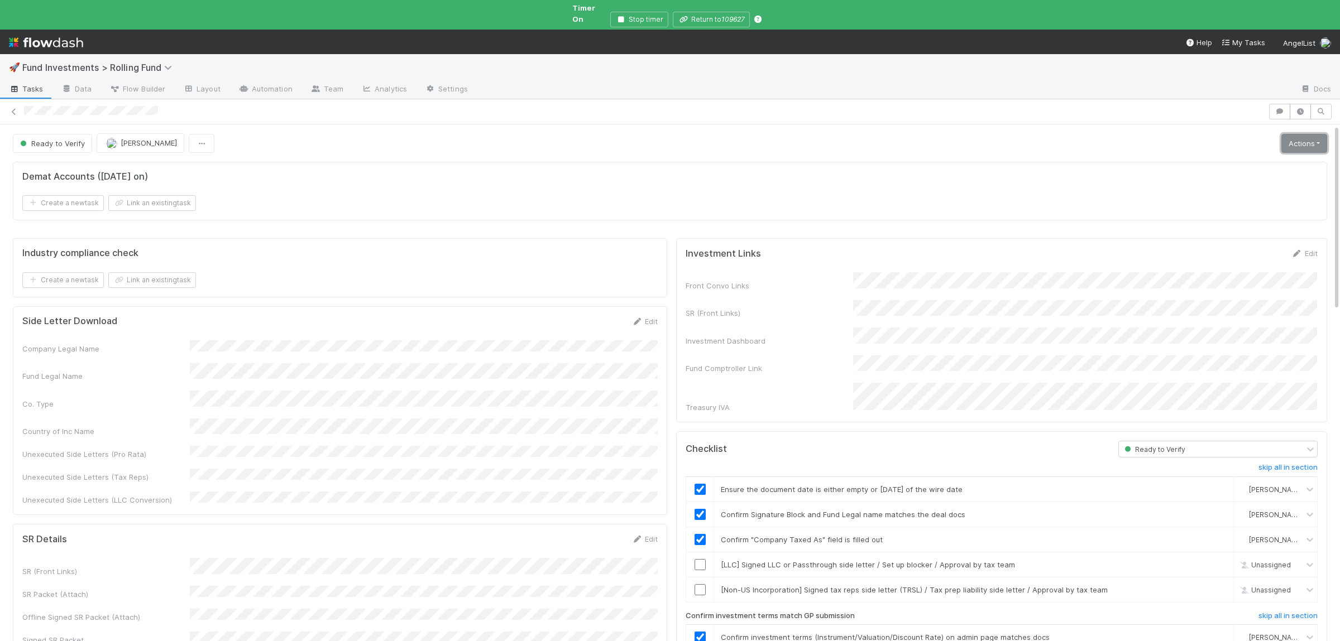
click at [1301, 134] on link "Actions" at bounding box center [1304, 143] width 46 height 19
click at [1270, 159] on button "Move to Ready to Sign" at bounding box center [1254, 167] width 151 height 16
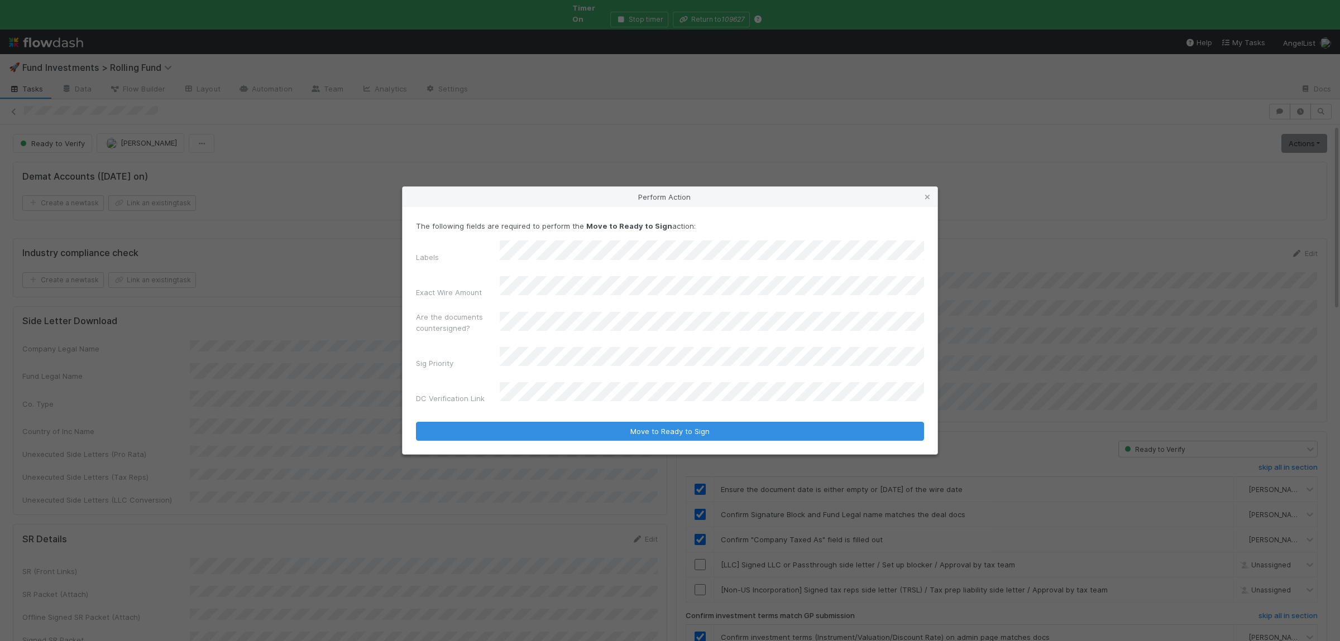
click at [416, 422] on button "Move to Ready to Sign" at bounding box center [670, 431] width 508 height 19
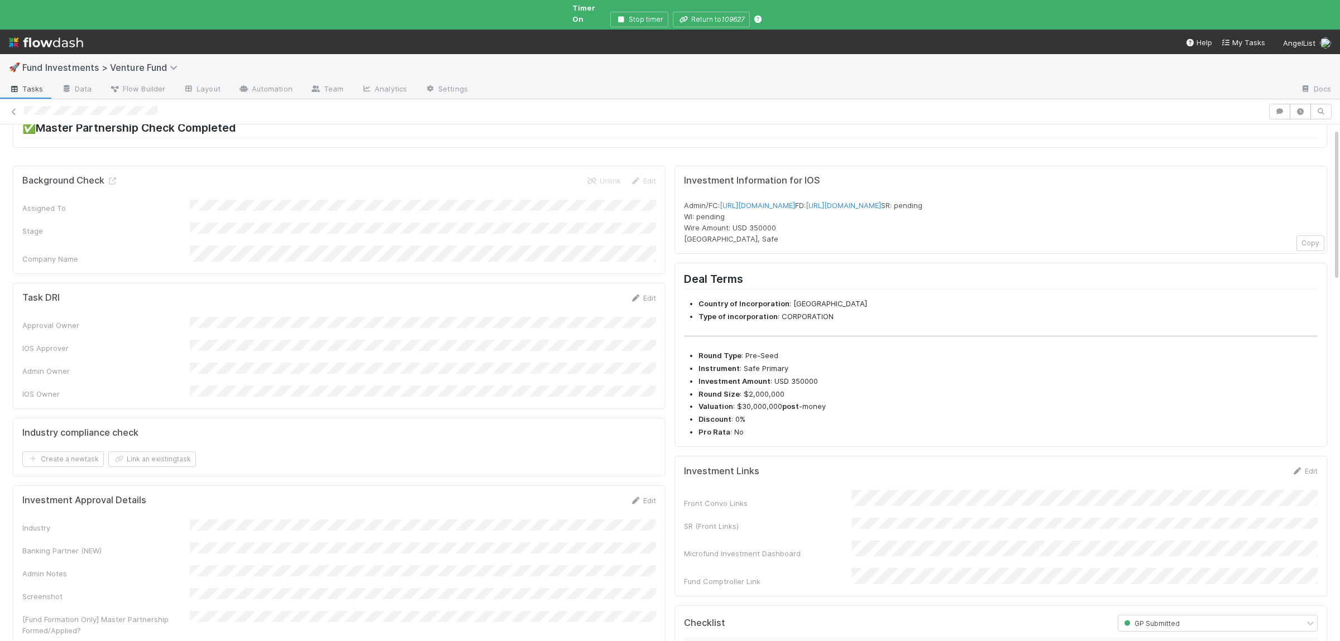
scroll to position [109, 0]
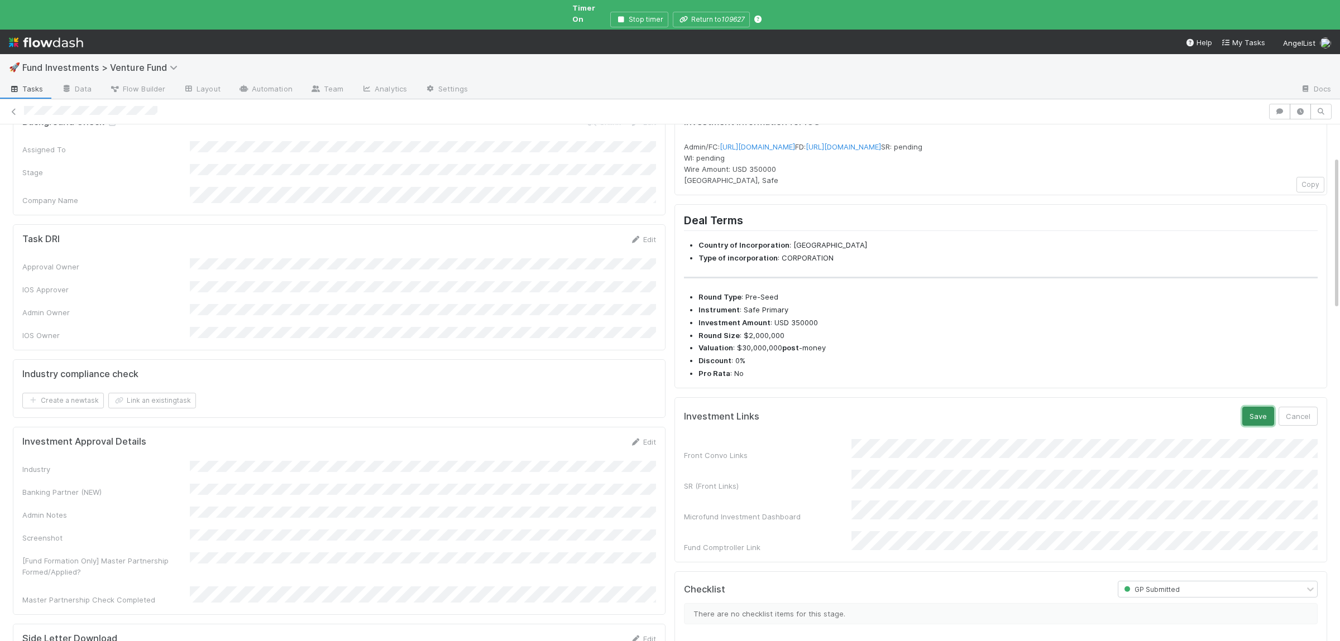
click at [1258, 426] on button "Save" at bounding box center [1258, 416] width 32 height 19
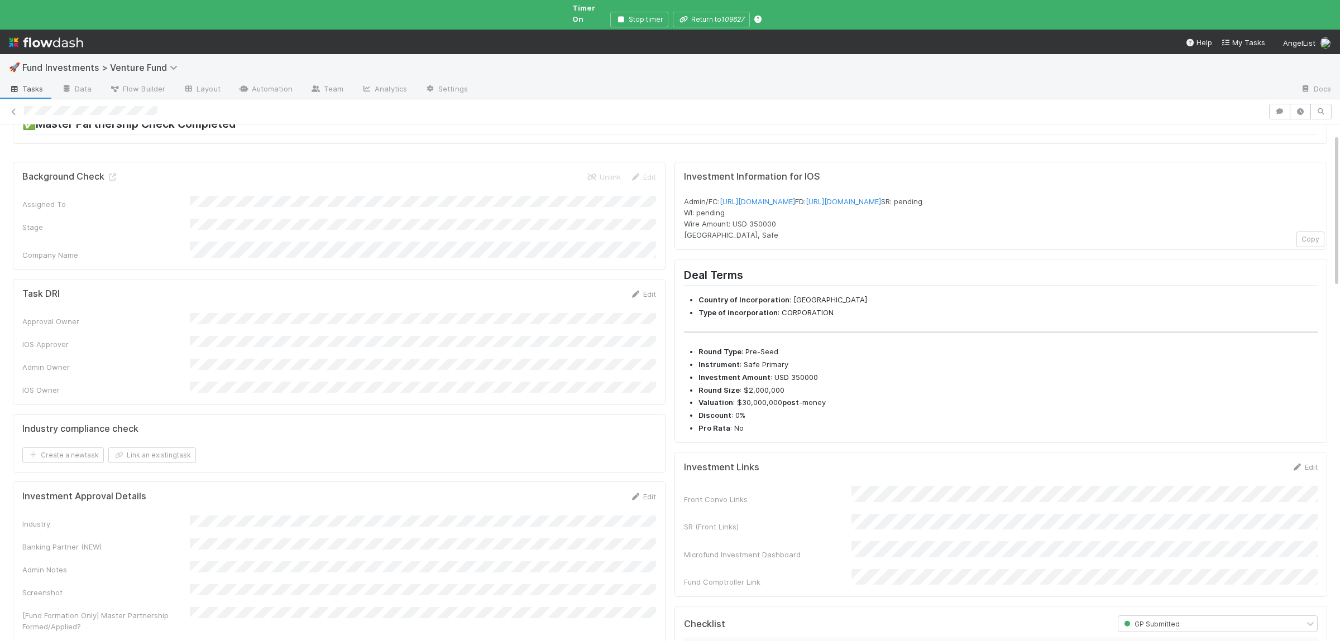
scroll to position [0, 0]
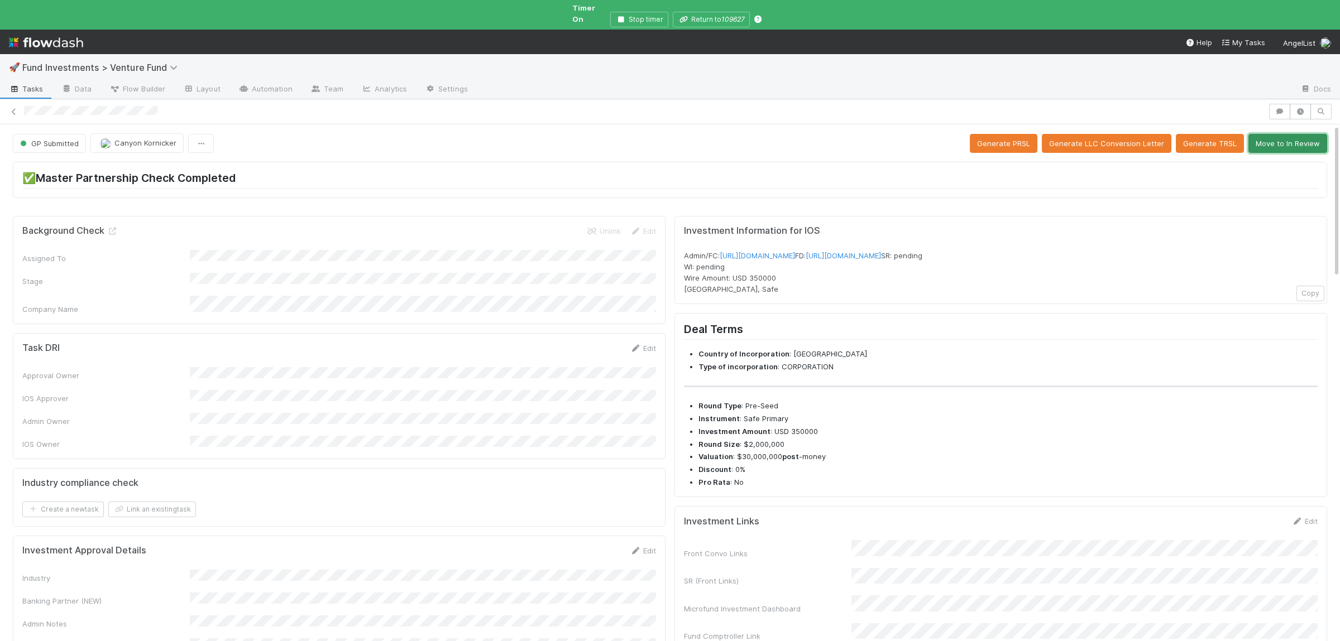
click at [1294, 134] on button "Move to In Review" at bounding box center [1287, 143] width 79 height 19
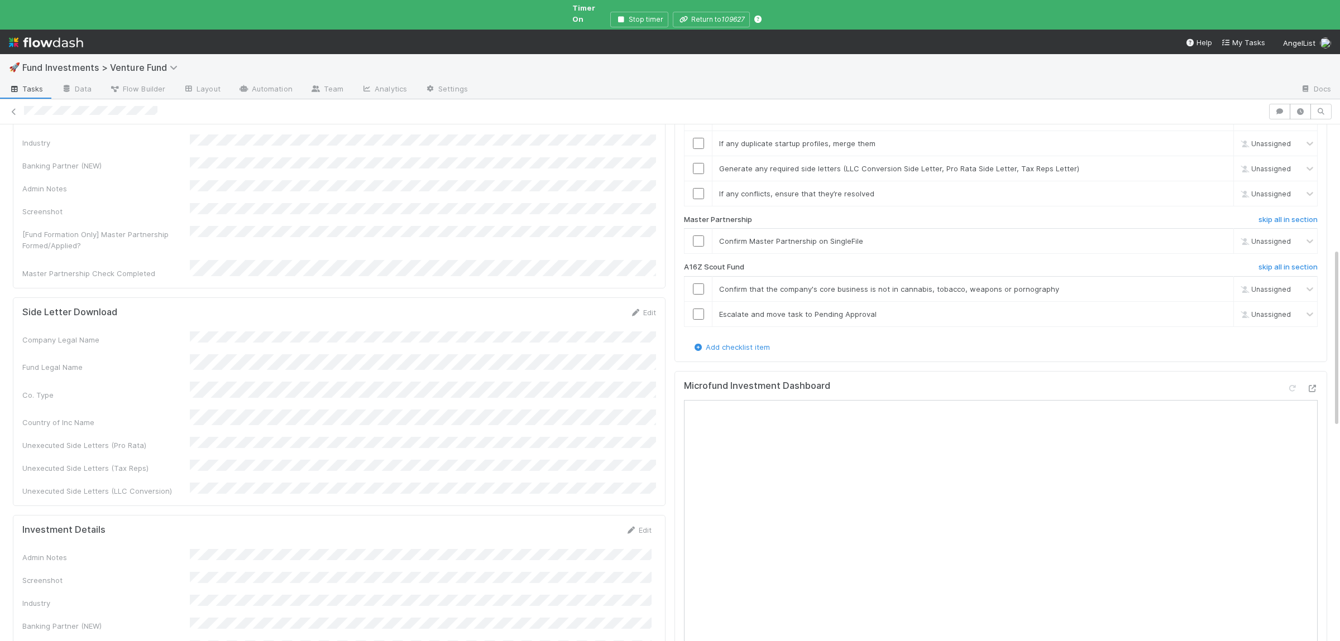
scroll to position [272, 0]
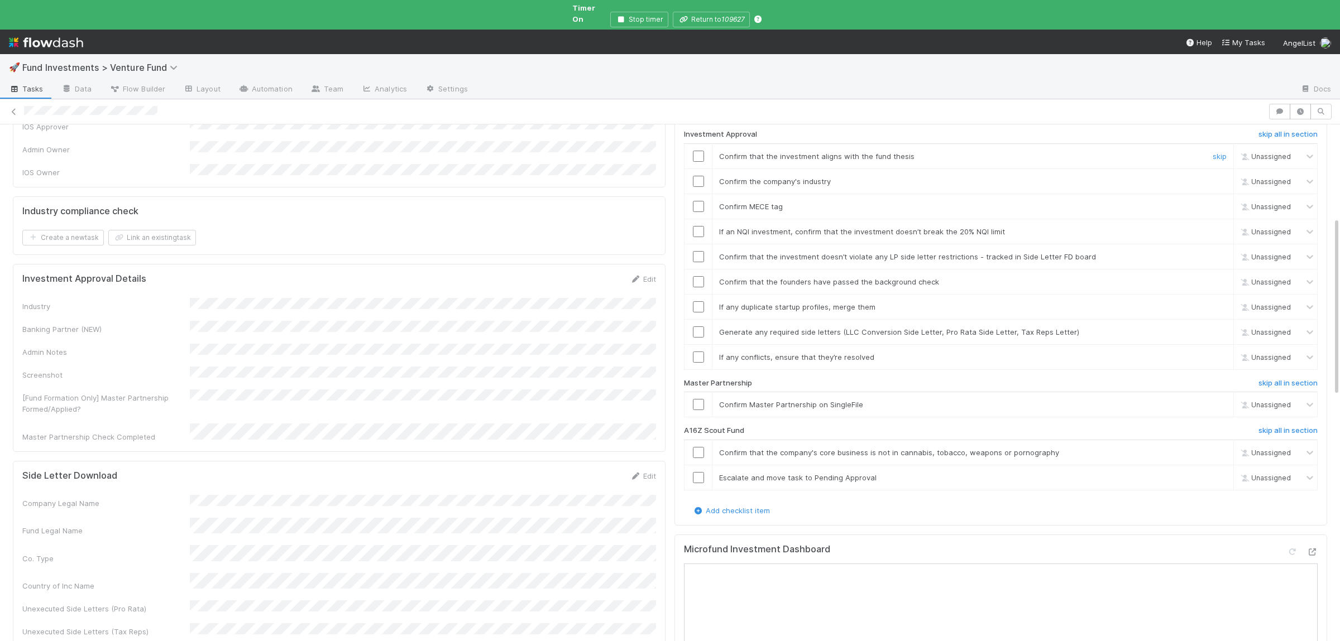
drag, startPoint x: 703, startPoint y: 141, endPoint x: 699, endPoint y: 155, distance: 14.4
click at [703, 151] on input "checkbox" at bounding box center [698, 156] width 11 height 11
click at [699, 176] on input "checkbox" at bounding box center [698, 181] width 11 height 11
click at [696, 201] on input "checkbox" at bounding box center [698, 206] width 11 height 11
drag, startPoint x: 697, startPoint y: 217, endPoint x: 695, endPoint y: 222, distance: 5.8
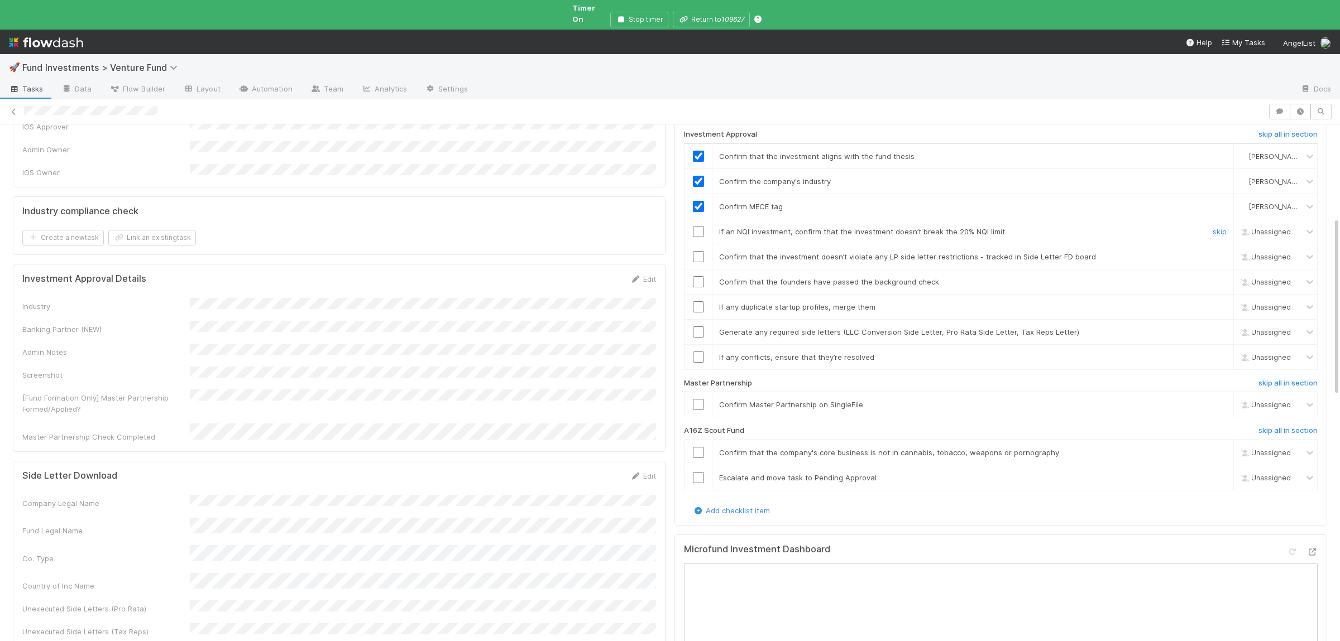
click at [697, 226] on input "checkbox" at bounding box center [698, 231] width 11 height 11
click at [695, 251] on input "checkbox" at bounding box center [698, 256] width 11 height 11
click at [698, 276] on input "checkbox" at bounding box center [698, 281] width 11 height 11
click at [692, 301] on div at bounding box center [697, 306] width 27 height 11
click at [697, 327] on input "checkbox" at bounding box center [698, 332] width 11 height 11
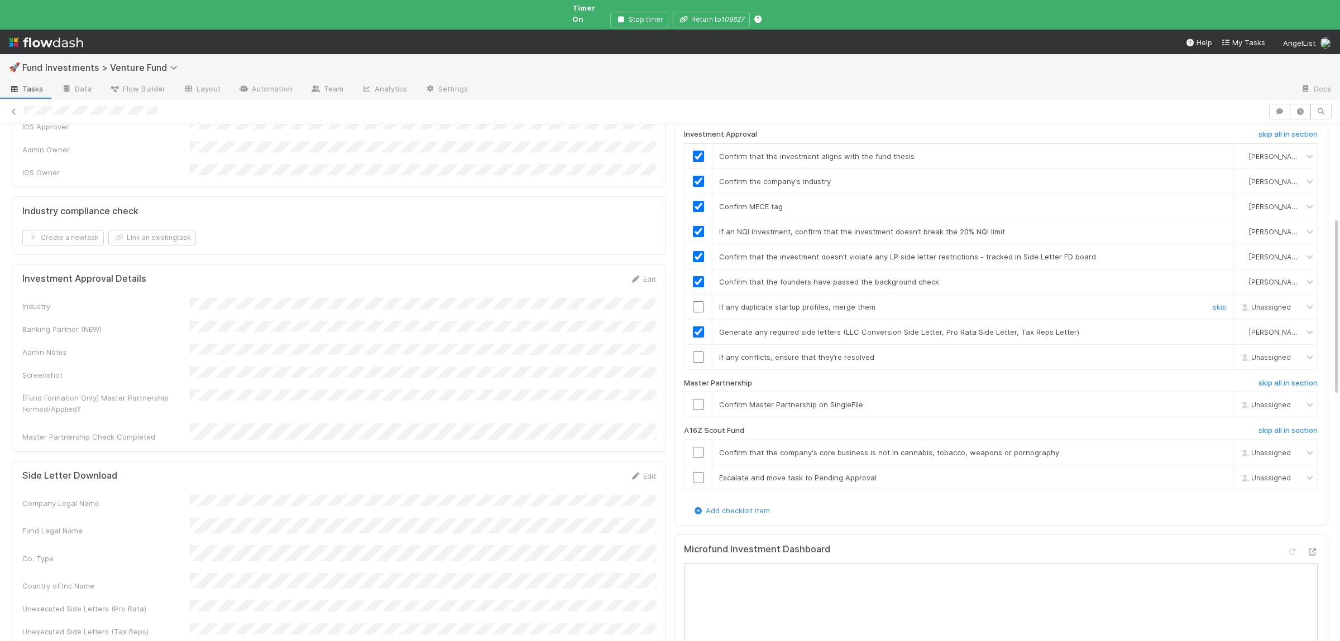
drag, startPoint x: 698, startPoint y: 290, endPoint x: 701, endPoint y: 298, distance: 7.8
click at [699, 301] on input "checkbox" at bounding box center [698, 306] width 11 height 11
click at [701, 352] on input "checkbox" at bounding box center [698, 357] width 11 height 11
click at [694, 399] on input "checkbox" at bounding box center [698, 404] width 11 height 11
click at [1288, 426] on h6 "skip all in section" at bounding box center [1287, 430] width 59 height 9
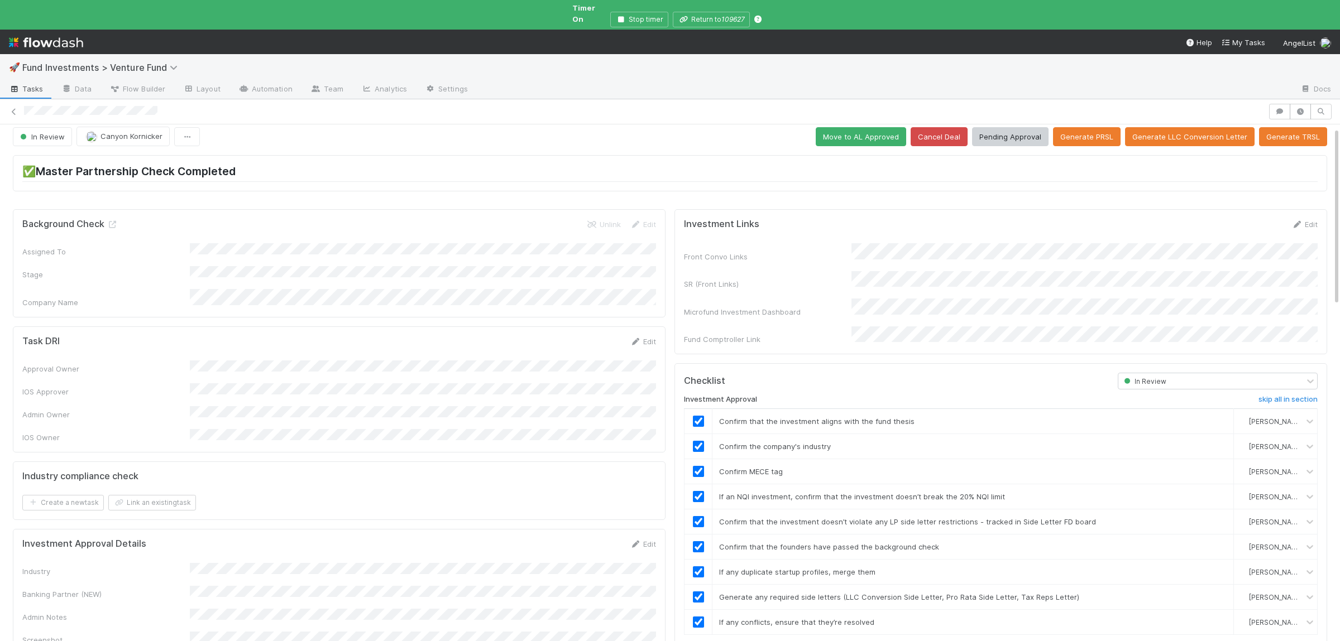
scroll to position [0, 0]
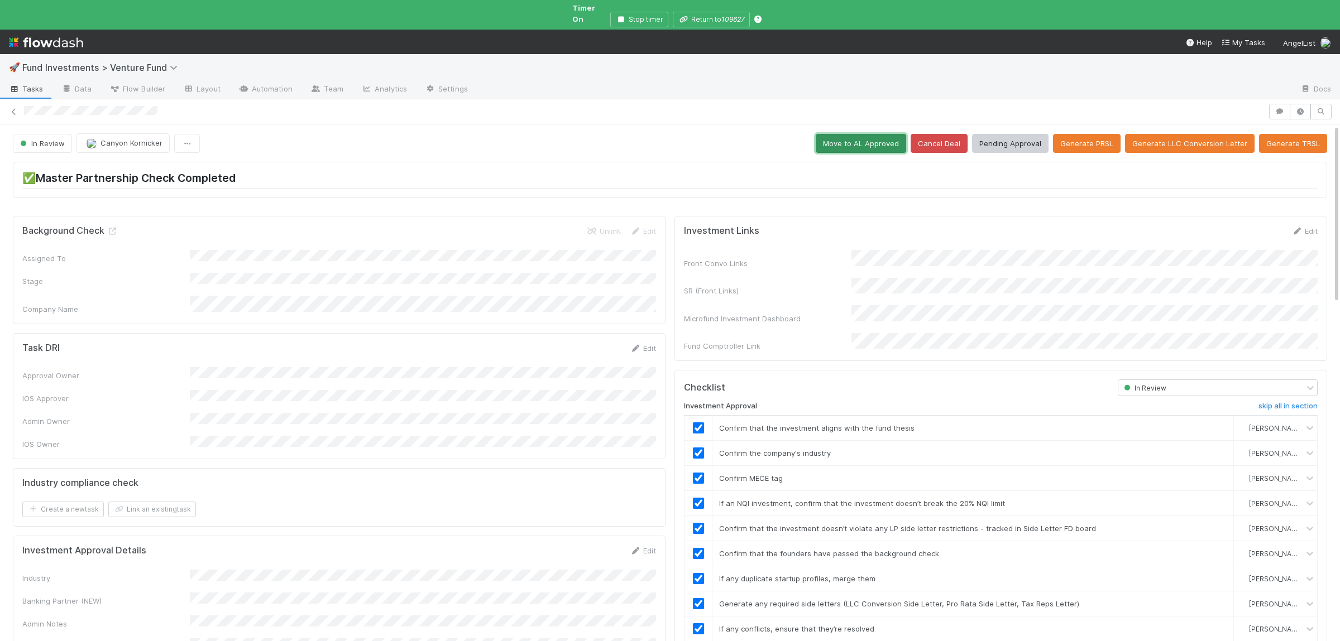
click at [863, 134] on button "Move to AL Approved" at bounding box center [861, 143] width 90 height 19
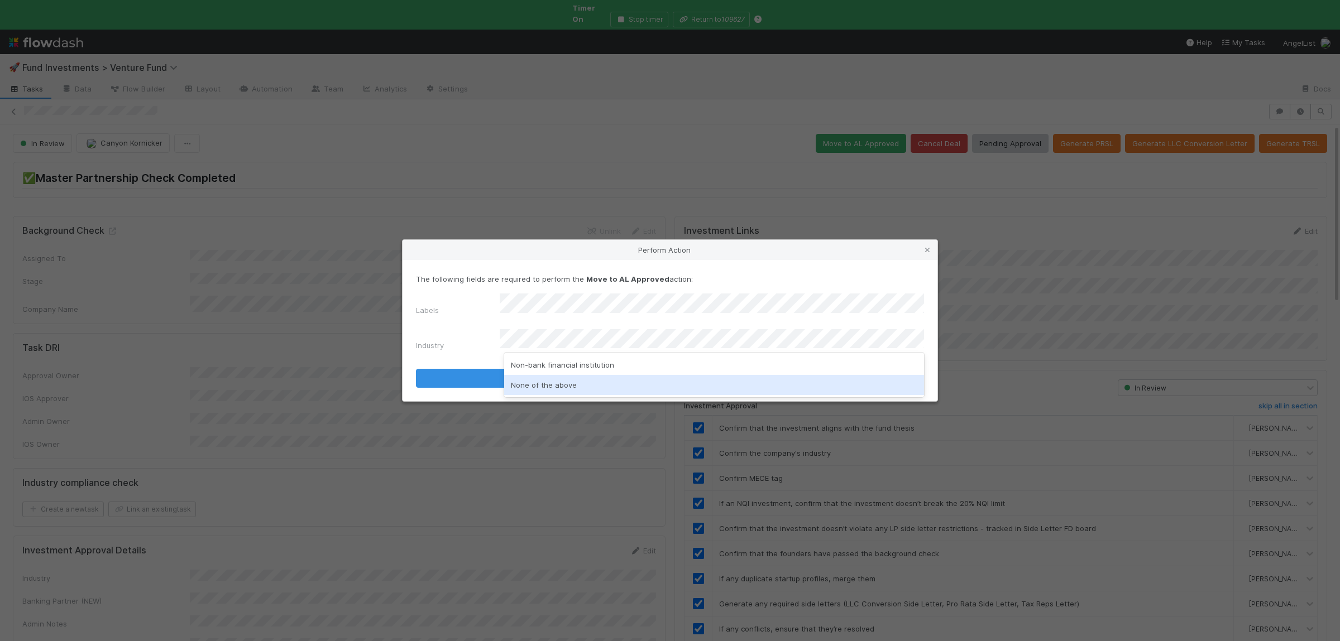
click at [570, 382] on div "None of the above" at bounding box center [714, 385] width 420 height 20
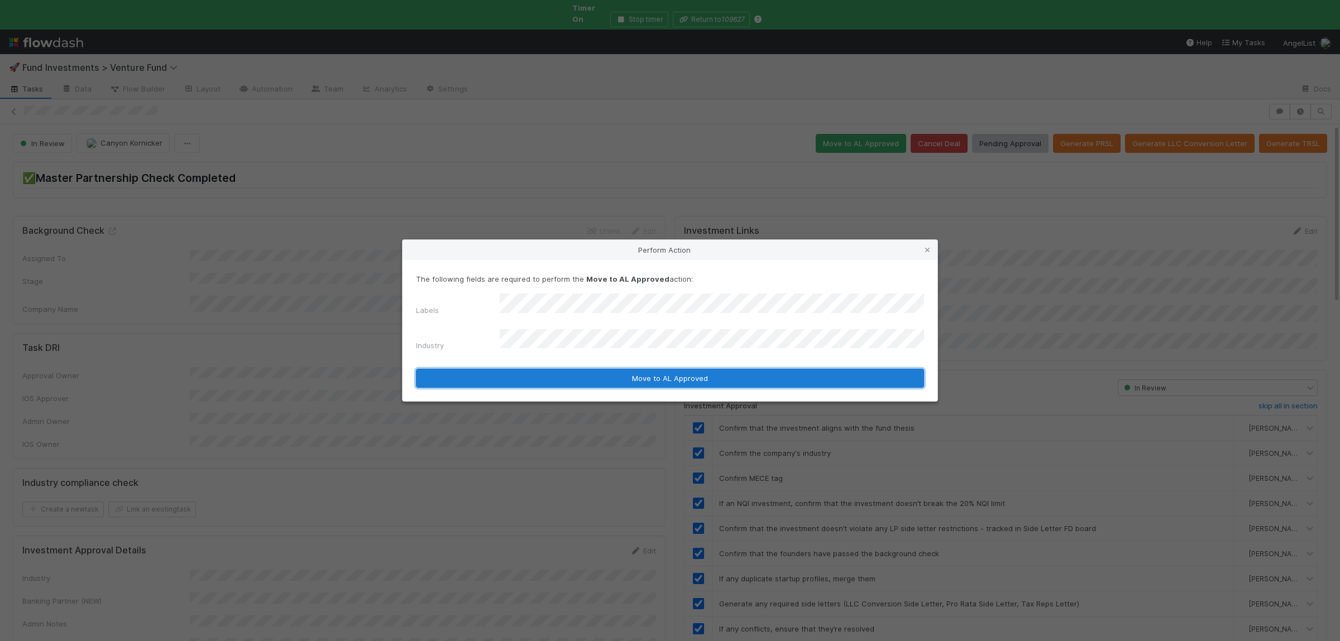
click at [578, 369] on button "Move to AL Approved" at bounding box center [670, 378] width 508 height 19
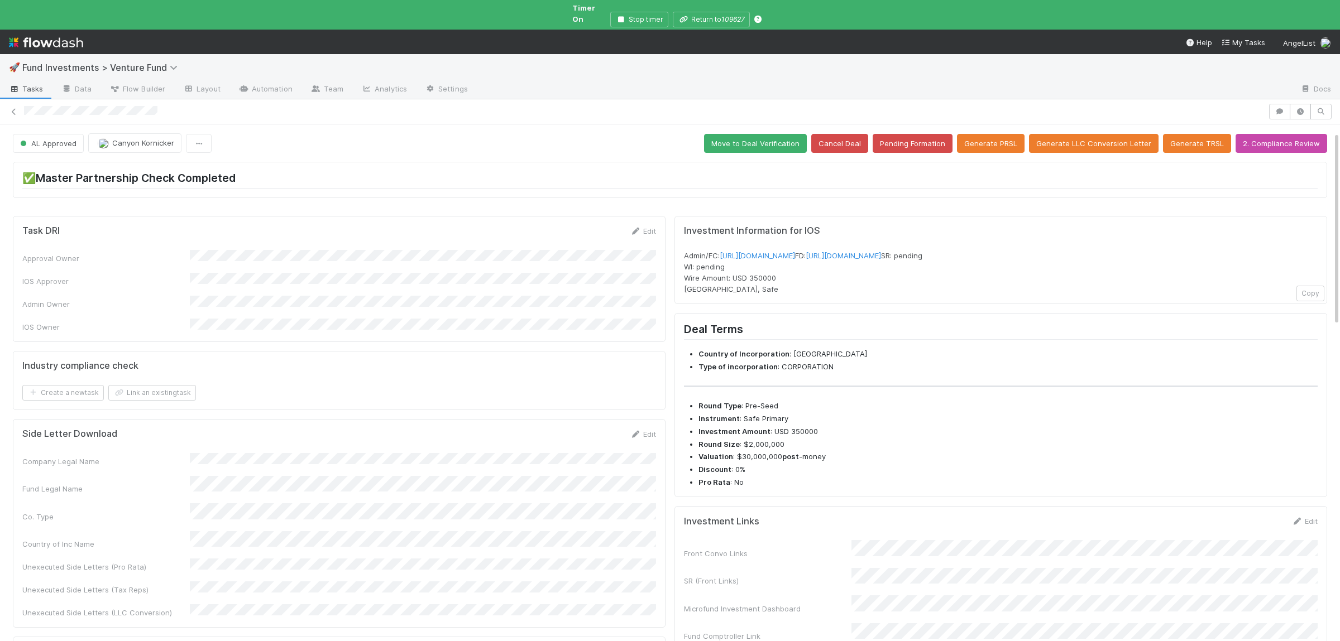
scroll to position [218, 0]
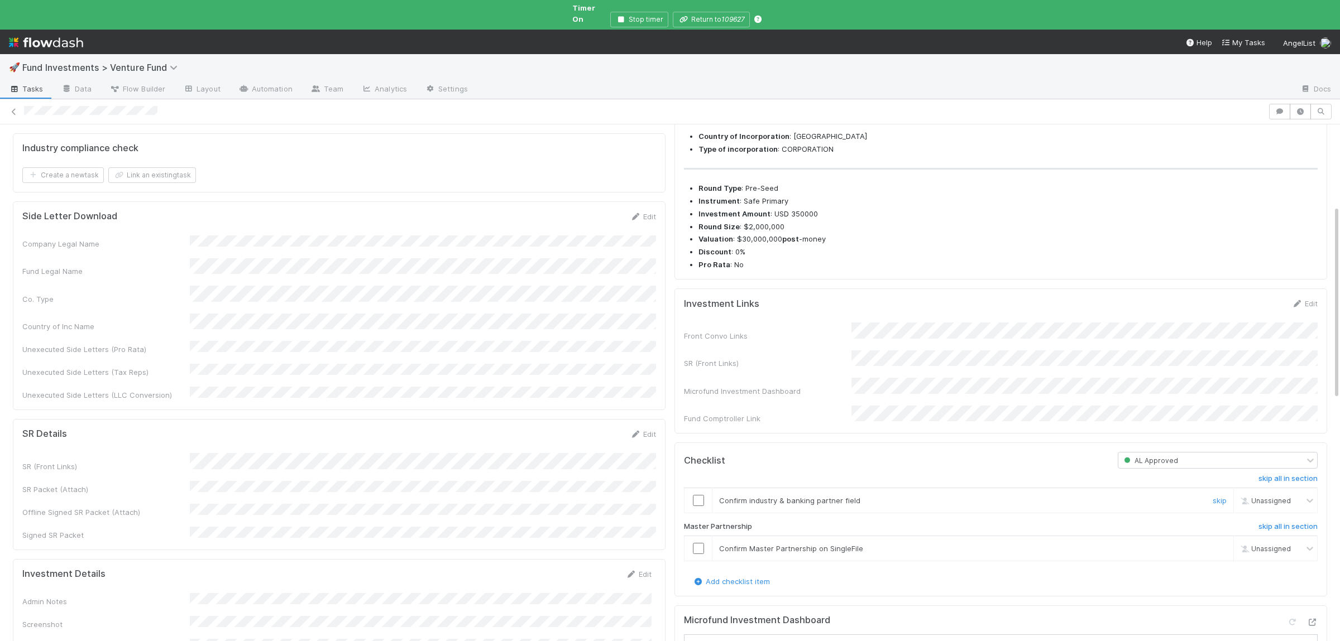
click at [701, 506] on input "checkbox" at bounding box center [698, 500] width 11 height 11
click at [700, 546] on td at bounding box center [698, 548] width 28 height 25
click at [700, 550] on td at bounding box center [698, 548] width 28 height 25
click at [700, 552] on input "checkbox" at bounding box center [698, 548] width 11 height 11
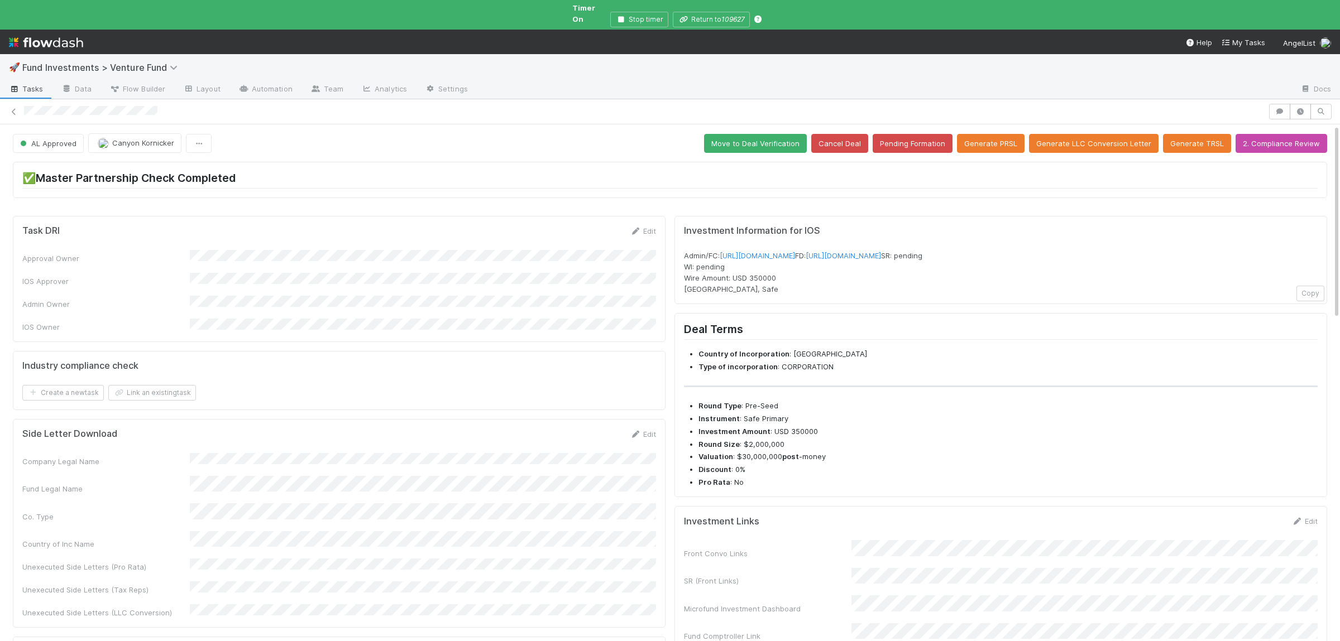
click at [765, 134] on button "Move to Deal Verification" at bounding box center [755, 143] width 103 height 19
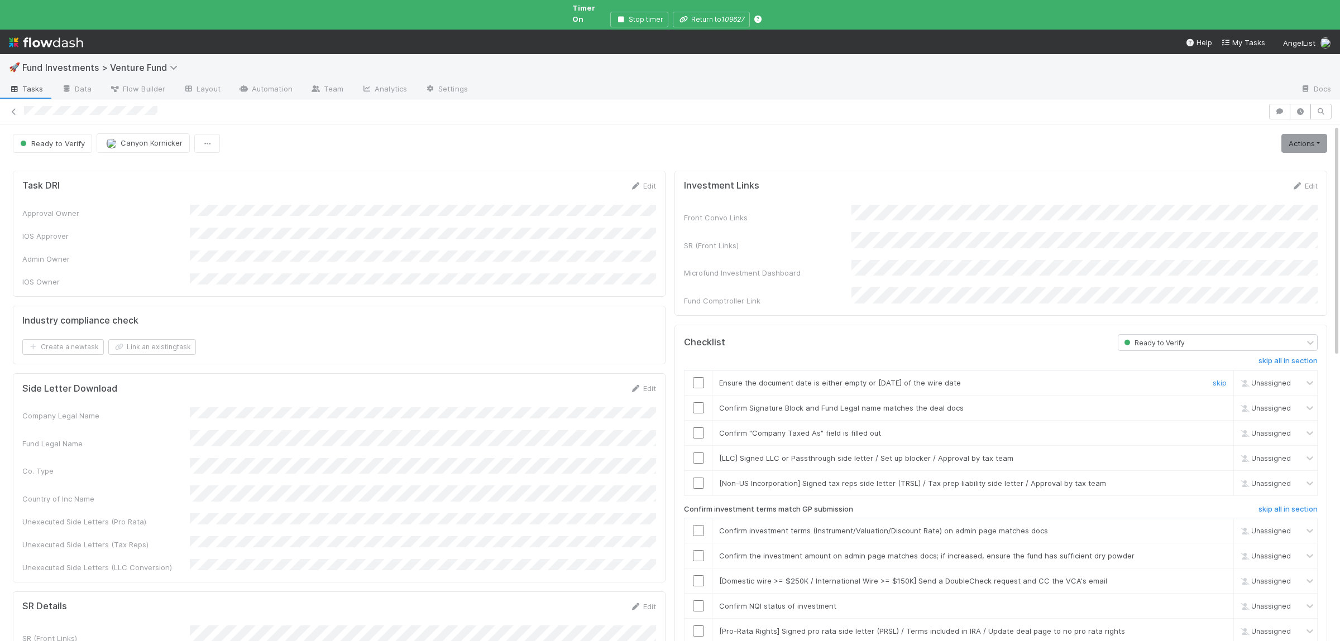
click at [702, 377] on input "checkbox" at bounding box center [698, 382] width 11 height 11
click at [698, 402] on input "checkbox" at bounding box center [698, 407] width 11 height 11
click at [698, 428] on input "checkbox" at bounding box center [698, 433] width 11 height 11
click at [701, 525] on input "checkbox" at bounding box center [698, 530] width 11 height 11
click at [697, 550] on input "checkbox" at bounding box center [698, 555] width 11 height 11
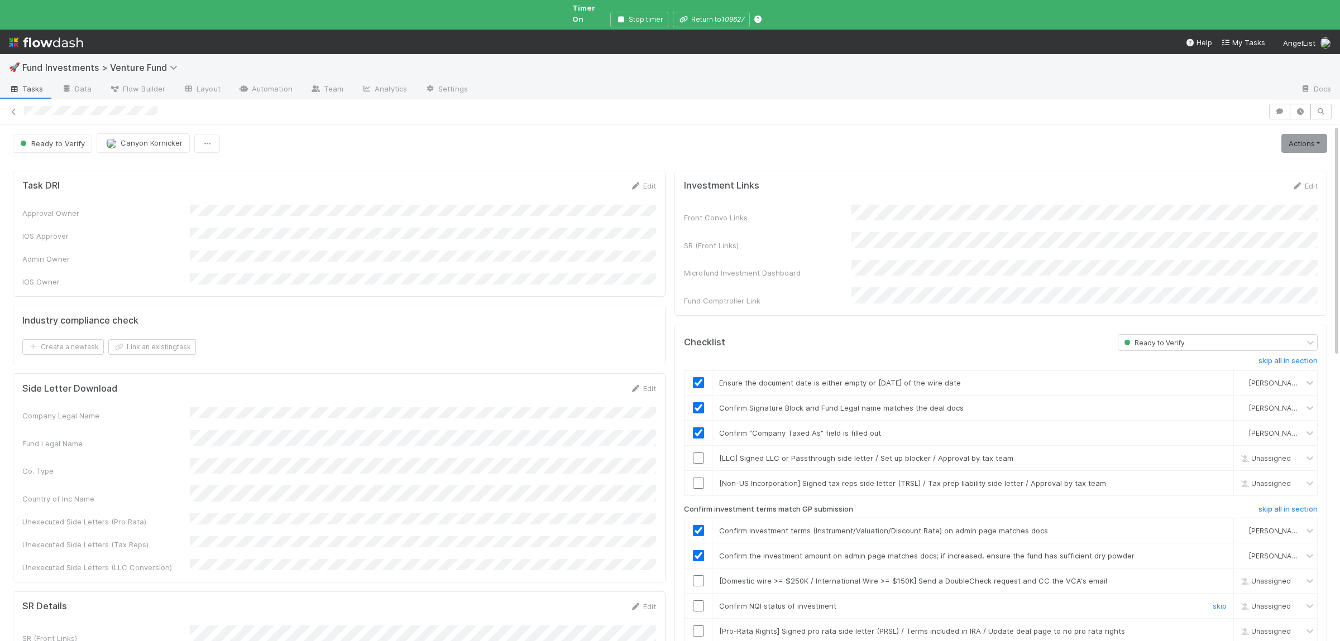
click at [699, 601] on input "checkbox" at bounding box center [698, 606] width 11 height 11
click at [694, 601] on input "checkbox" at bounding box center [698, 606] width 11 height 11
click at [1287, 134] on link "Actions" at bounding box center [1304, 143] width 46 height 19
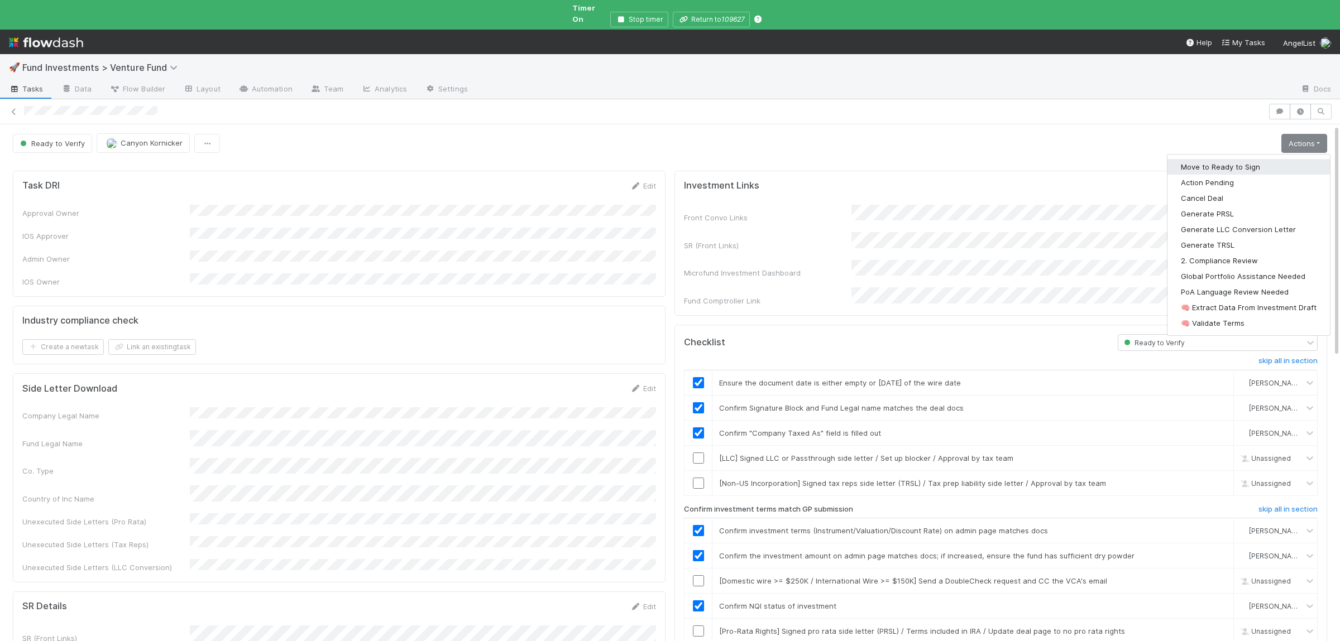
click at [1196, 159] on button "Move to Ready to Sign" at bounding box center [1248, 167] width 162 height 16
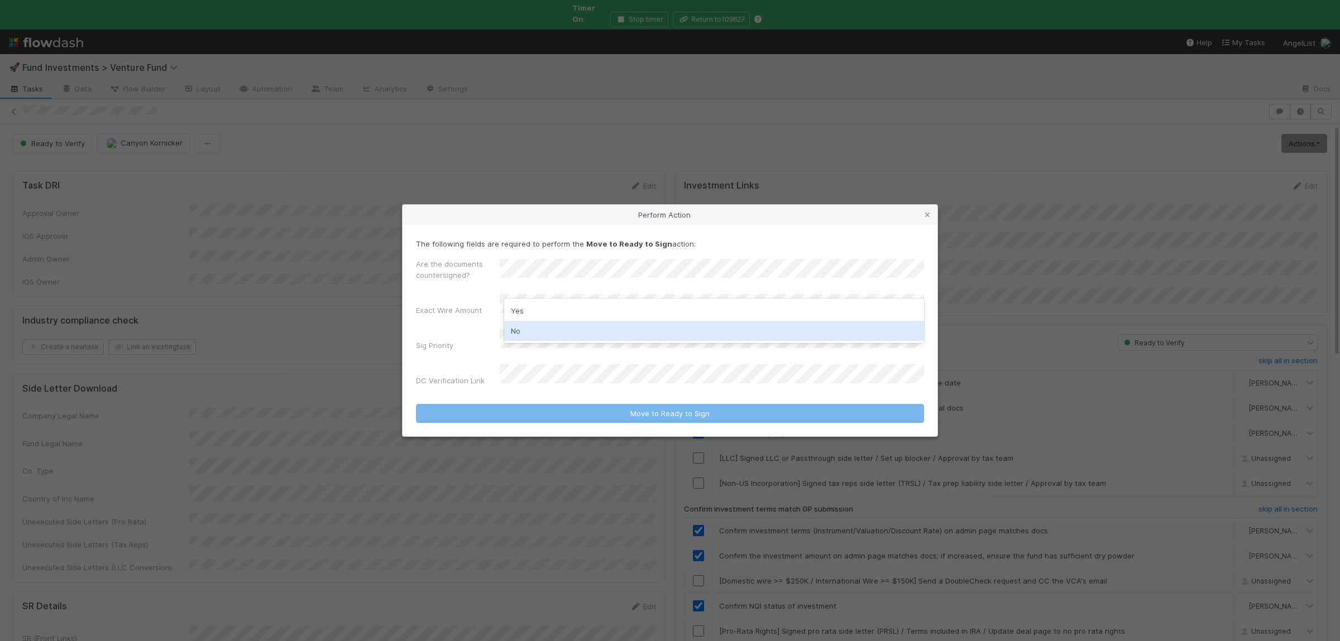
click at [530, 329] on div "No" at bounding box center [714, 331] width 420 height 20
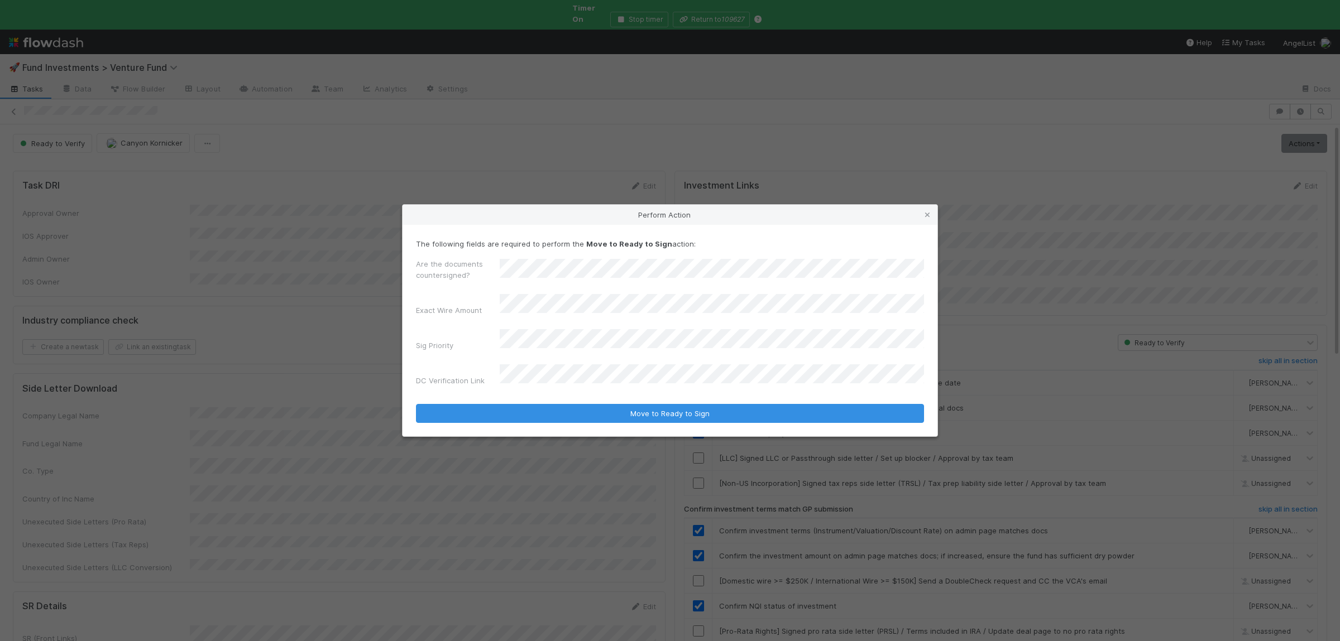
click at [416, 404] on button "Move to Ready to Sign" at bounding box center [670, 413] width 508 height 19
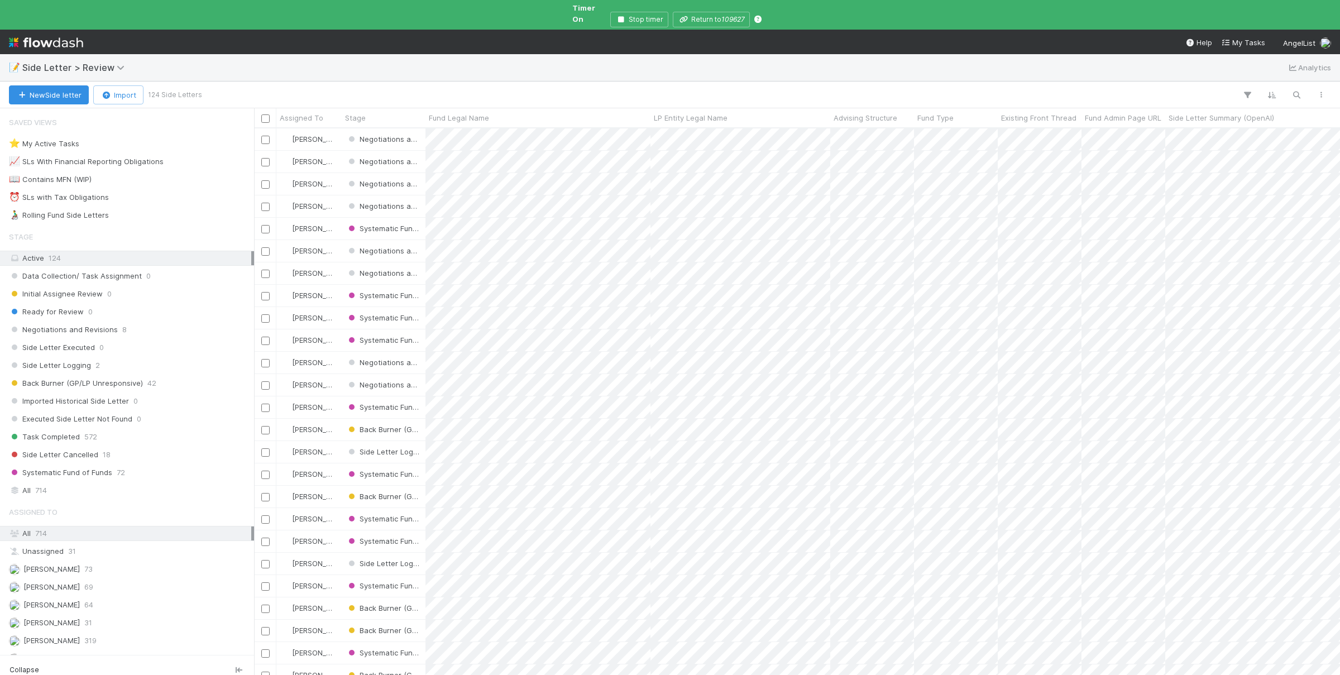
scroll to position [557, 1086]
click at [1292, 90] on icon "button" at bounding box center [1296, 95] width 11 height 10
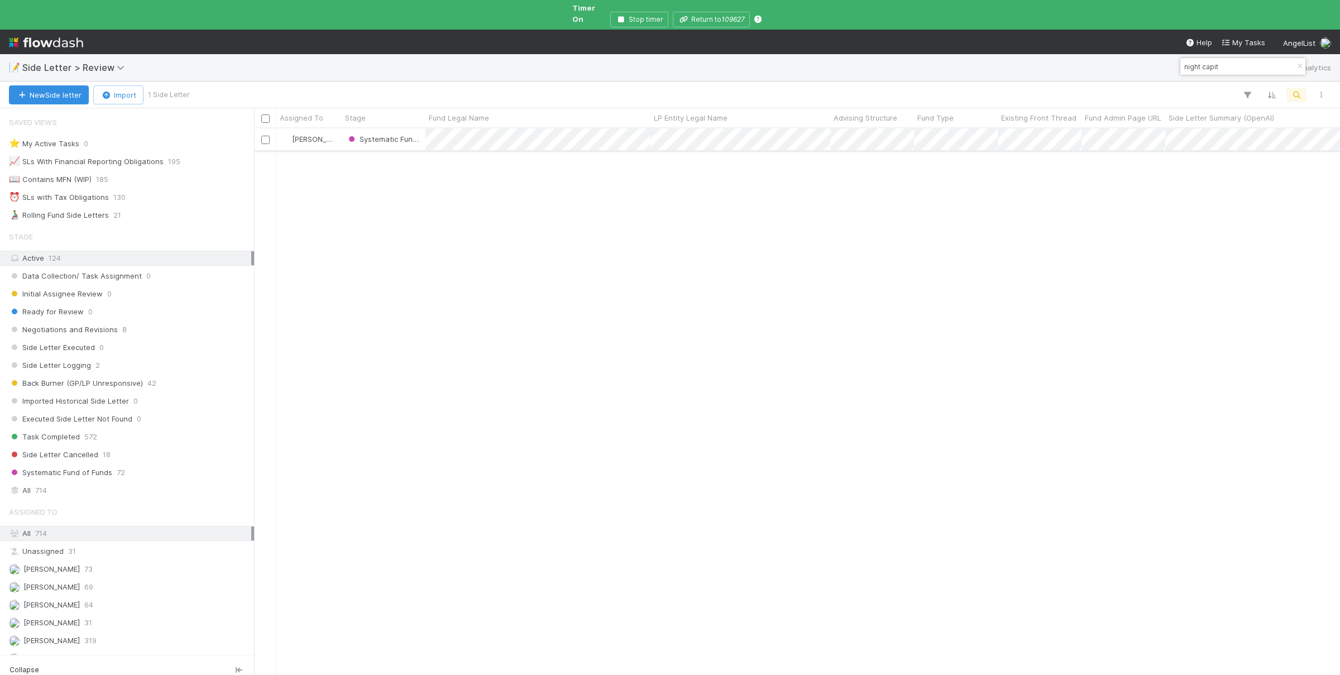
type input "night capit"
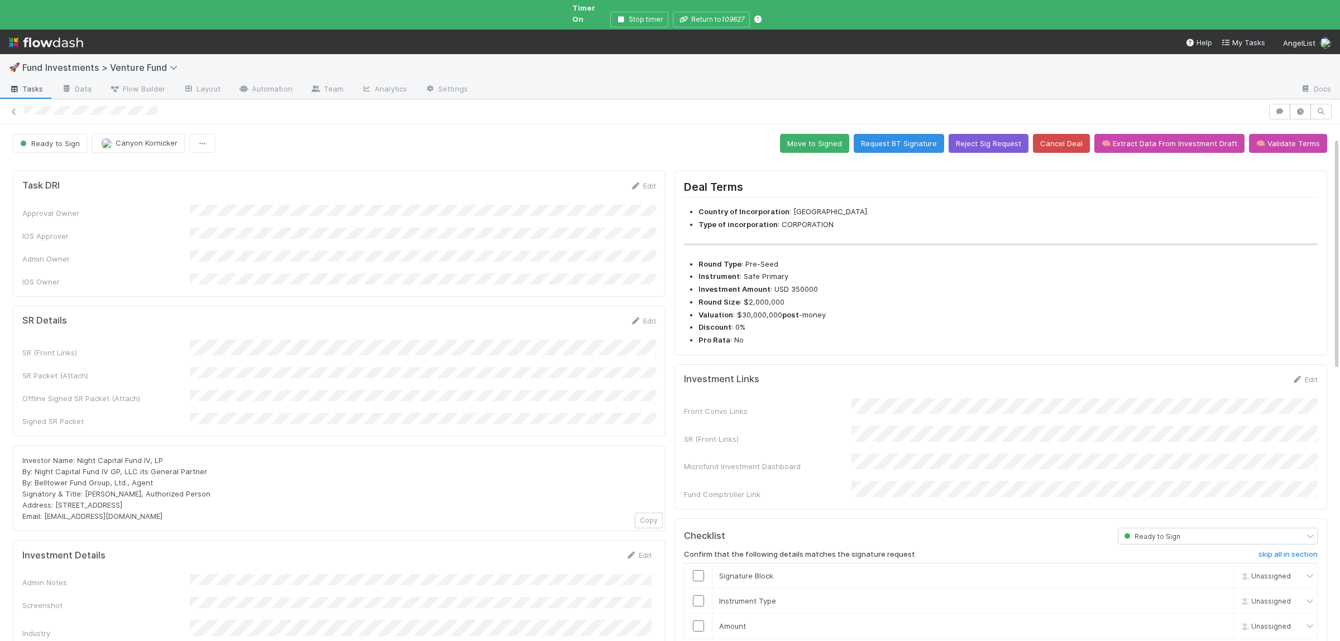
scroll to position [163, 0]
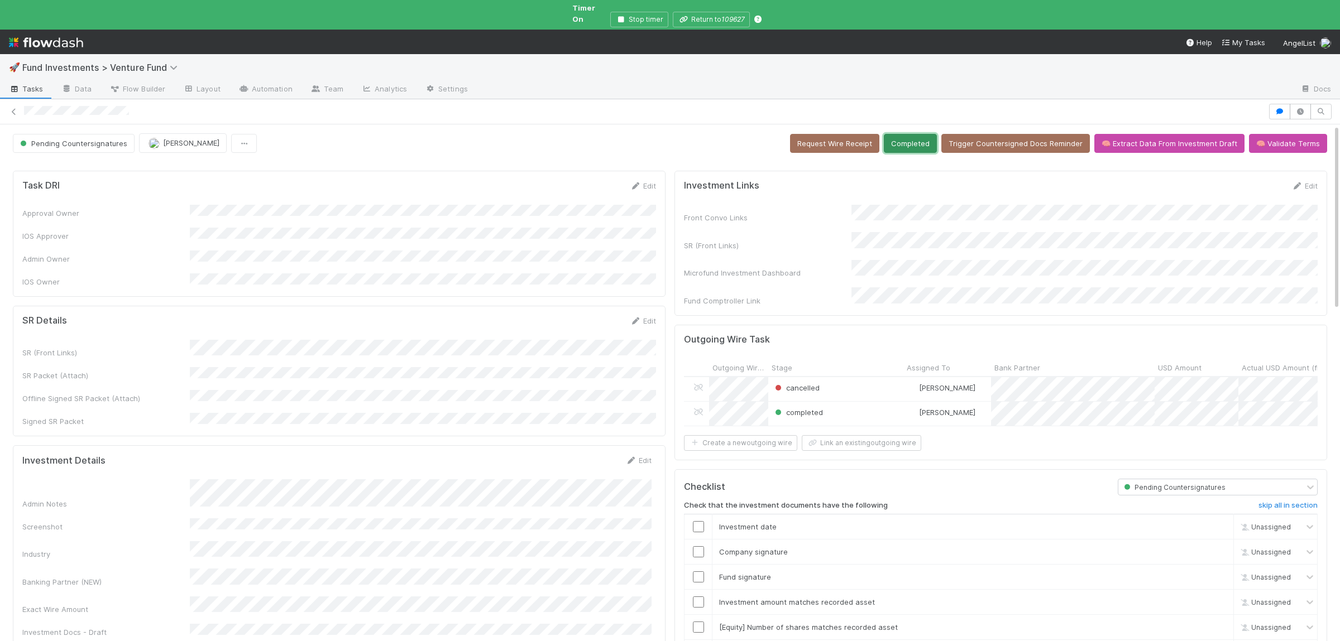
click at [906, 134] on button "Completed" at bounding box center [910, 143] width 53 height 19
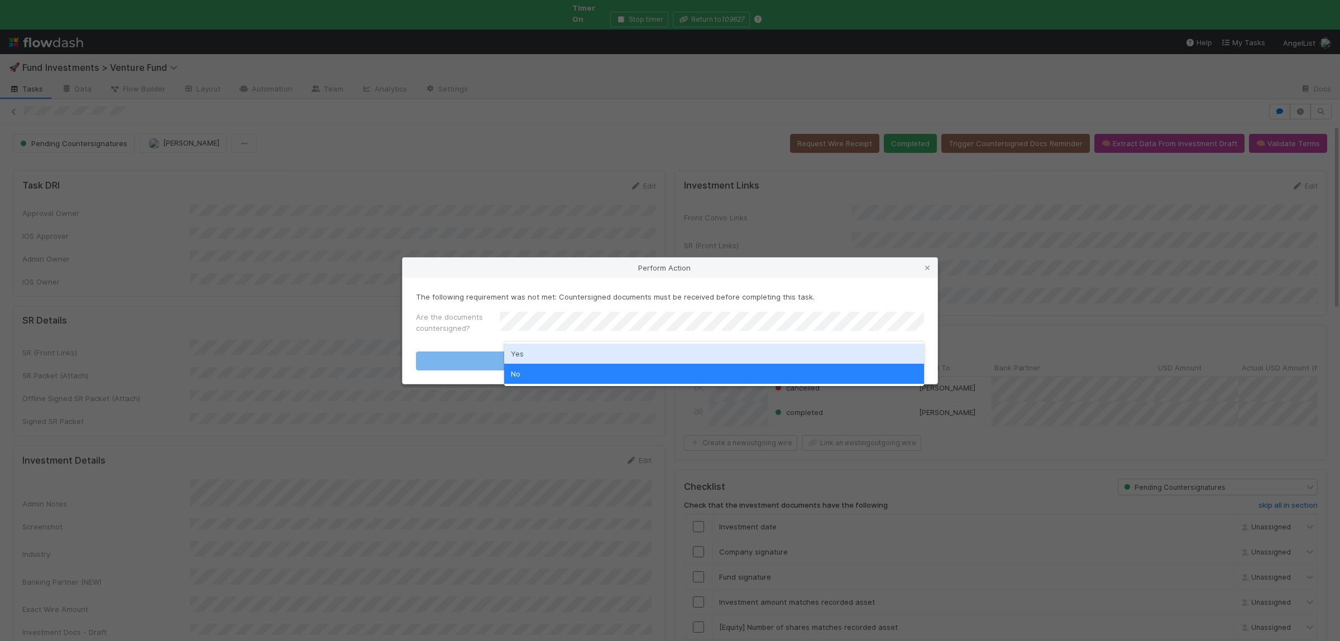
click at [533, 352] on div "Yes" at bounding box center [714, 354] width 420 height 20
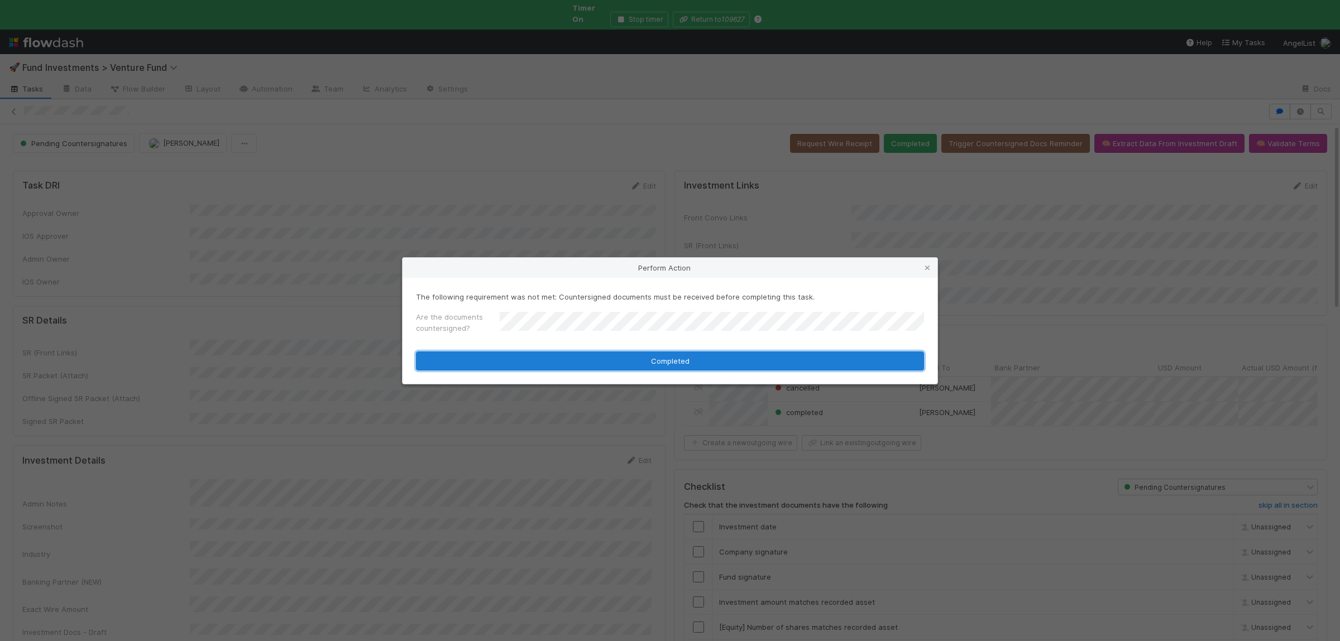
click at [531, 356] on button "Completed" at bounding box center [670, 361] width 508 height 19
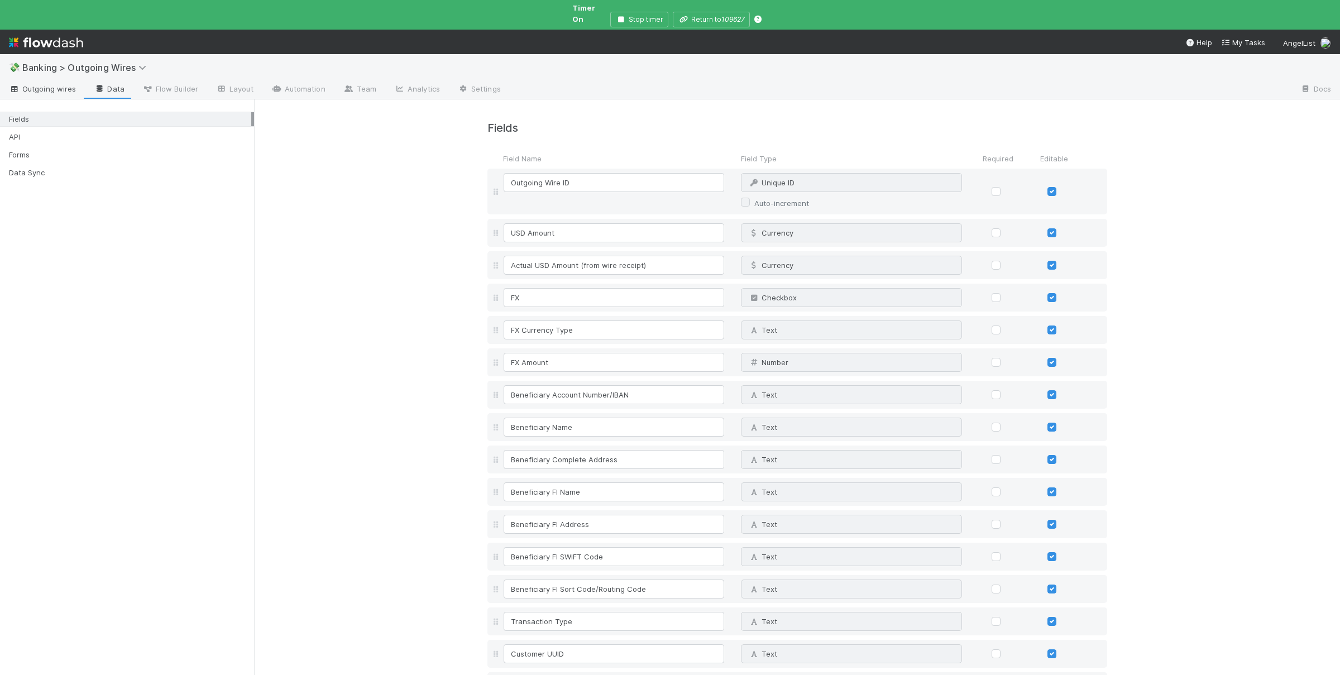
click at [44, 83] on span "Outgoing wires" at bounding box center [42, 88] width 67 height 11
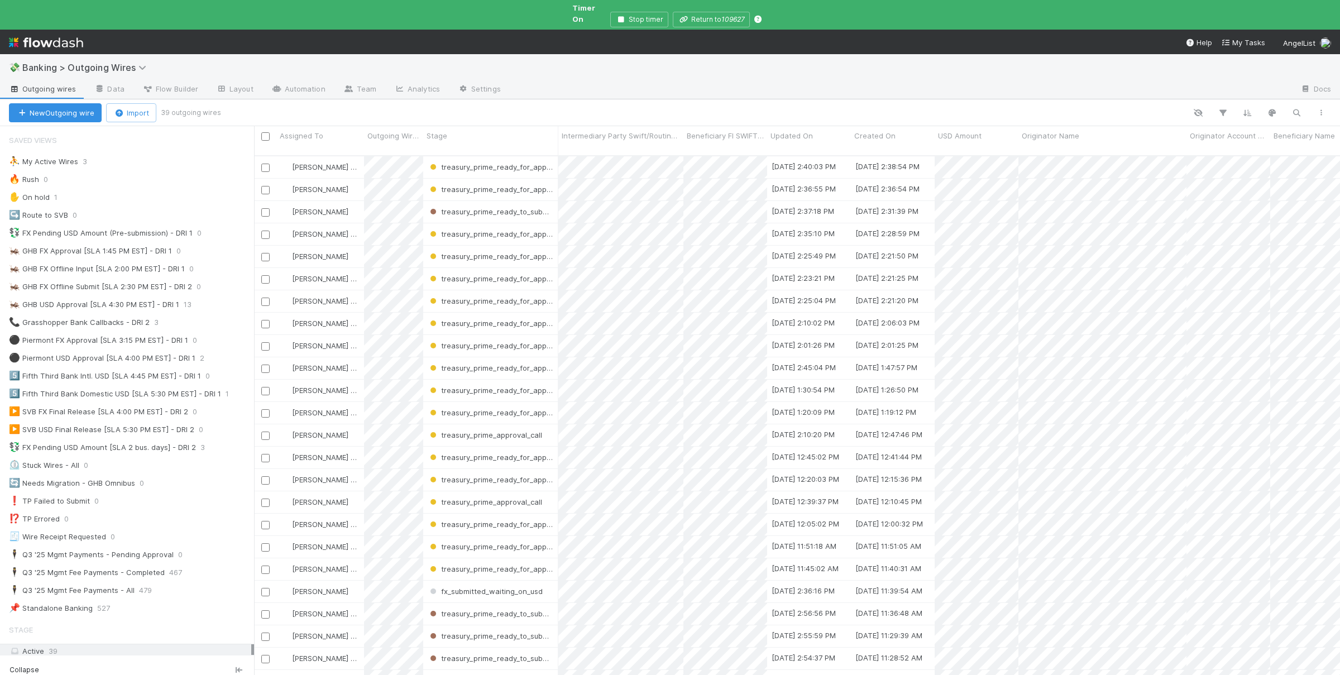
scroll to position [539, 1086]
click at [57, 155] on div "⛹️ My Active Wires" at bounding box center [43, 162] width 69 height 14
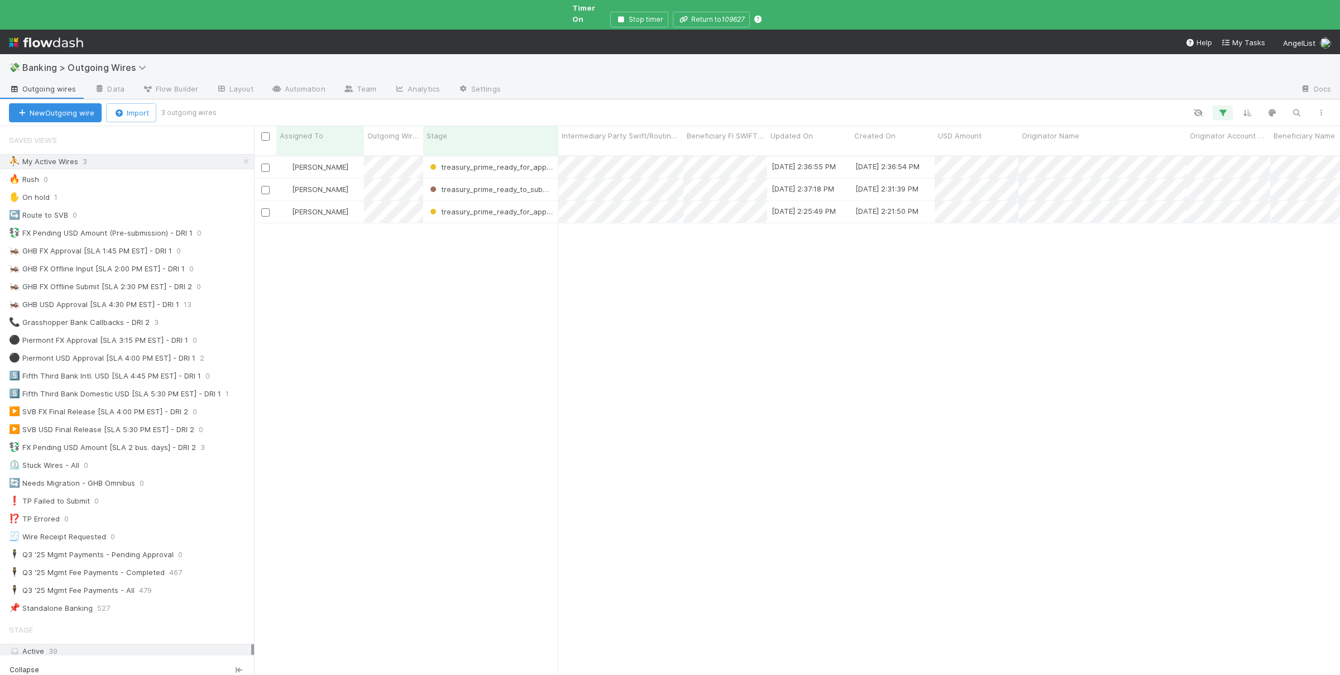
scroll to position [539, 1086]
click at [426, 390] on div "Susan Tang treasury_prime_ready_for_approval 9/2/25, 2:36:55 PM 9/2/25, 2:36:54…" at bounding box center [797, 425] width 1086 height 538
click at [435, 377] on div "Susan Tang treasury_prime_ready_for_approval 9/2/25, 2:36:55 PM 9/2/25, 2:36:54…" at bounding box center [797, 425] width 1086 height 538
click at [104, 351] on div "⚫ Piermont USD Approval [SLA 4:00 PM EST] - DRI 1" at bounding box center [102, 358] width 186 height 14
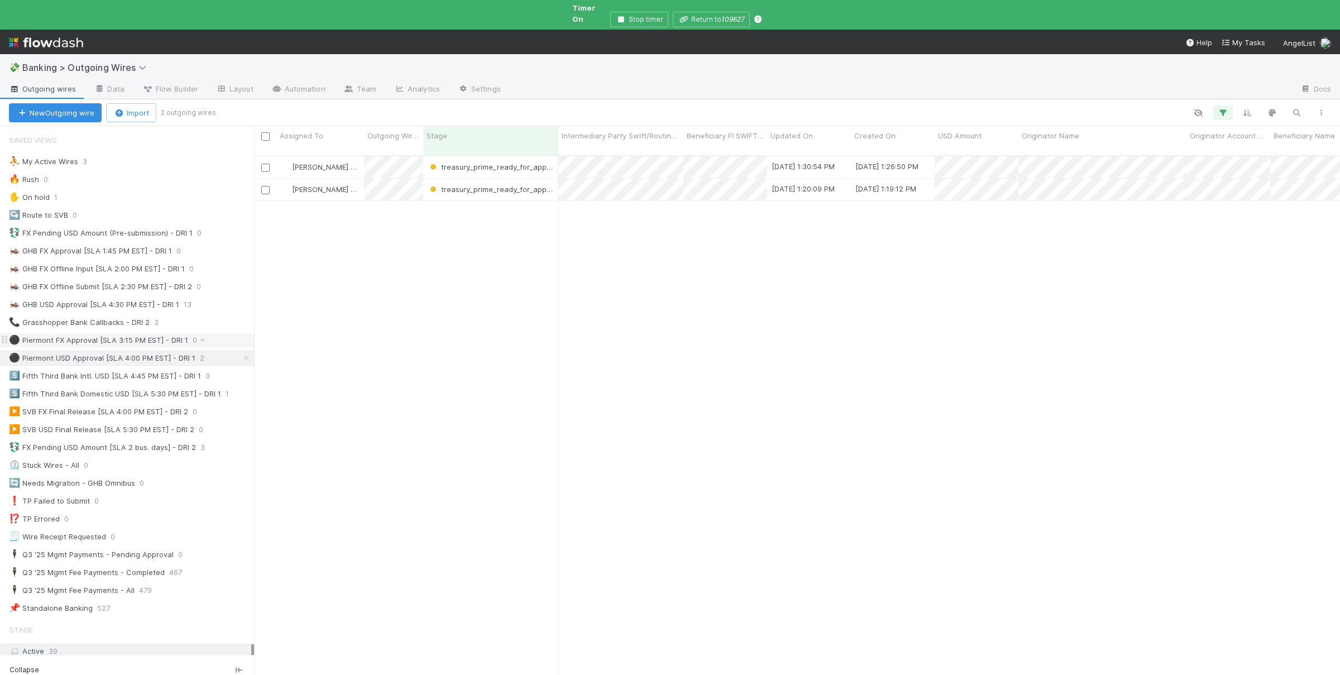
scroll to position [539, 1086]
click at [93, 157] on link at bounding box center [92, 161] width 11 height 9
click at [204, 150] on div "View Settings Default for everyone Rename this view Delete this view" at bounding box center [670, 337] width 1340 height 675
drag, startPoint x: 198, startPoint y: 153, endPoint x: 215, endPoint y: 162, distance: 19.7
click at [198, 155] on div "⛹️ My Active Wires 3" at bounding box center [131, 162] width 245 height 14
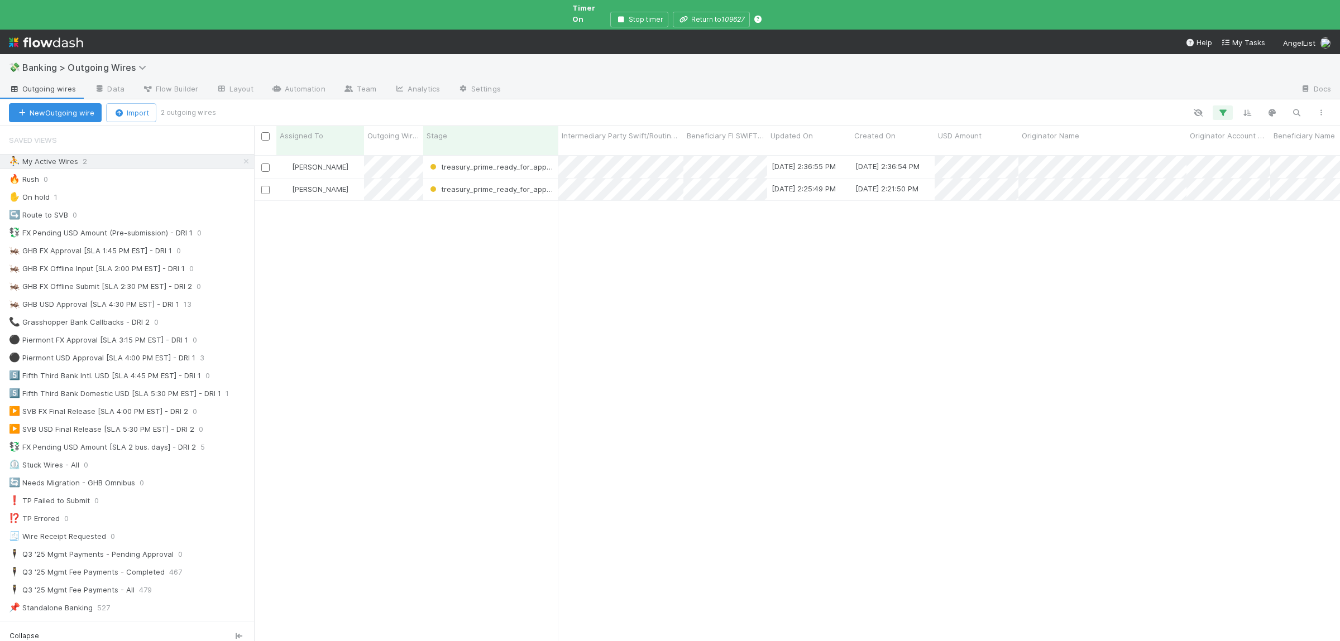
scroll to position [505, 1086]
click at [752, 316] on div "Susan Tang treasury_prime_ready_for_approval 9/2/25, 2:36:55 PM 9/2/25, 2:36:54…" at bounding box center [797, 408] width 1086 height 505
click at [544, 477] on div "Susan Tang treasury_prime_ready_for_approval 9/2/25, 2:36:55 PM 9/2/25, 2:36:54…" at bounding box center [797, 408] width 1086 height 505
click at [70, 298] on div "🦗 GHB USD Approval [SLA 4:30 PM EST] - DRI 1" at bounding box center [94, 305] width 170 height 14
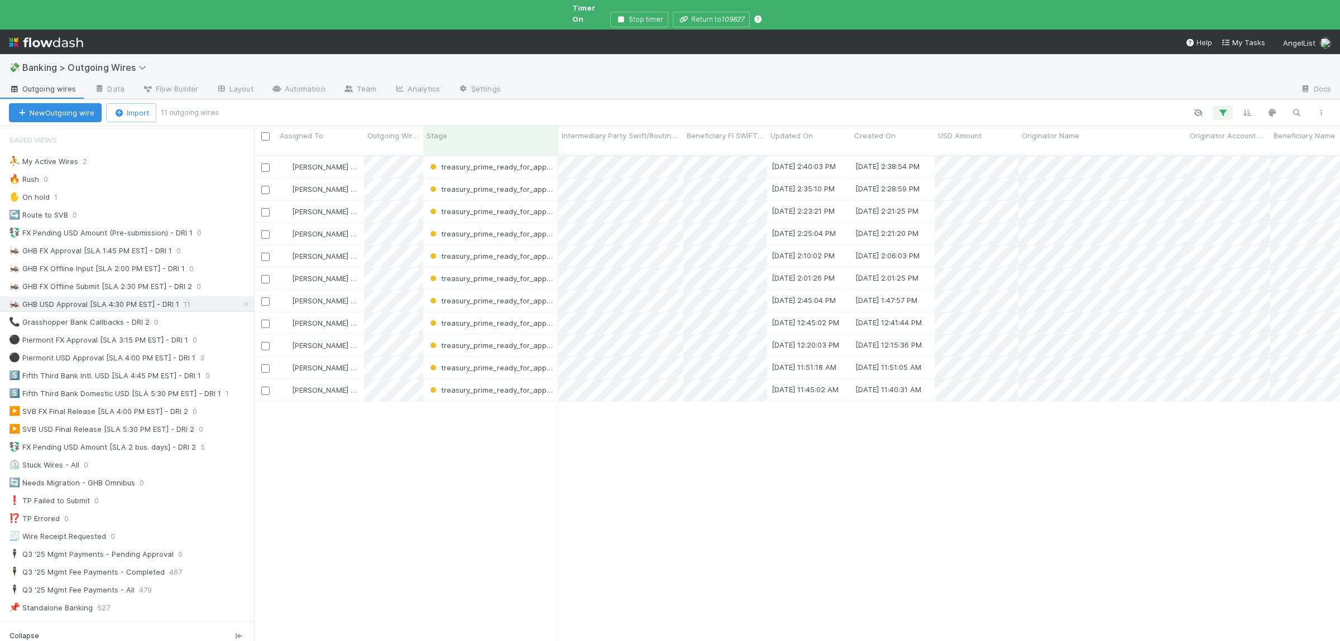
scroll to position [505, 1086]
click at [70, 155] on div "⛹️ My Active Wires" at bounding box center [43, 162] width 69 height 14
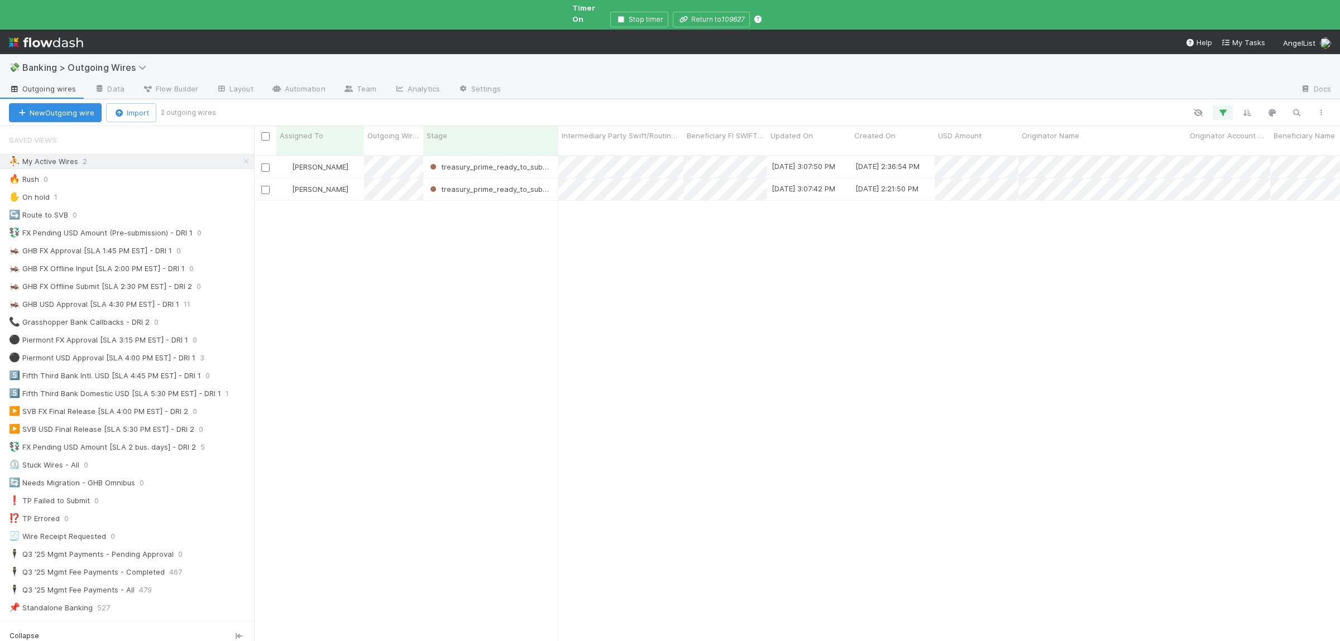
scroll to position [505, 1086]
click at [473, 412] on div "Susan Tang treasury_prime_ready_for_approval 9/2/25, 3:20:14 PM 9/2/25, 3:20:09…" at bounding box center [797, 408] width 1086 height 505
click at [814, 426] on div "Susan Tang treasury_prime_ready_to_submit 9/2/25, 3:25:44 PM 9/2/25, 3:20:09 PM…" at bounding box center [797, 408] width 1086 height 505
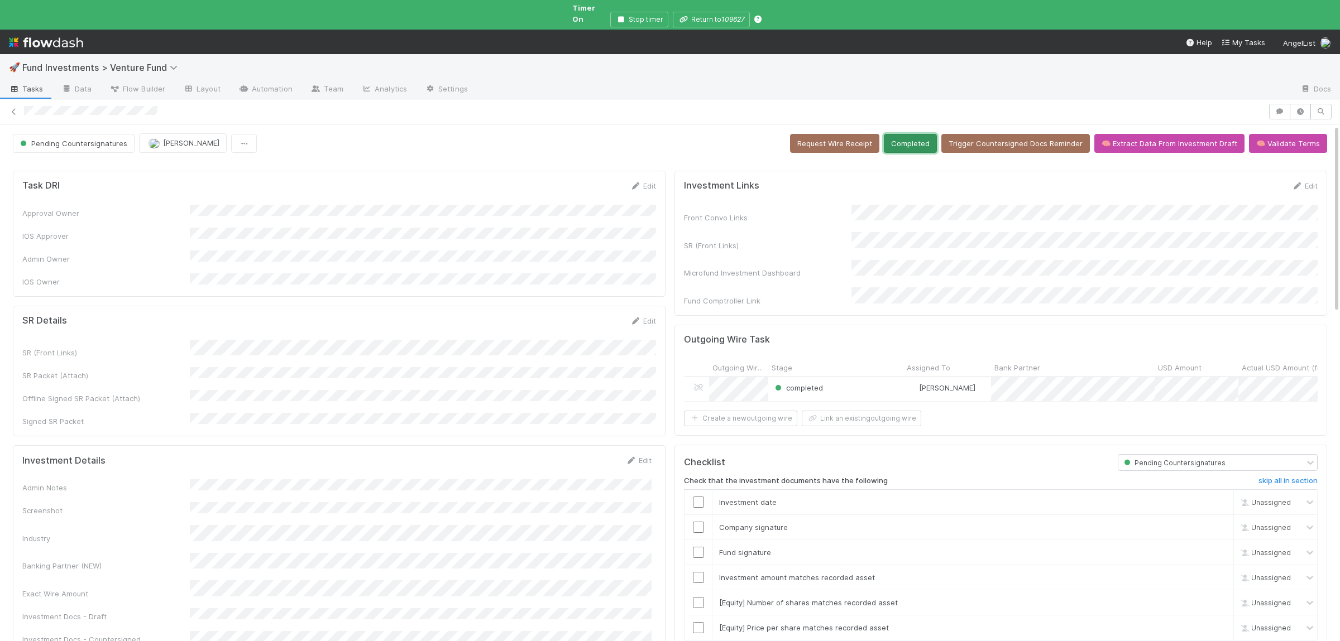
click at [923, 136] on button "Completed" at bounding box center [910, 143] width 53 height 19
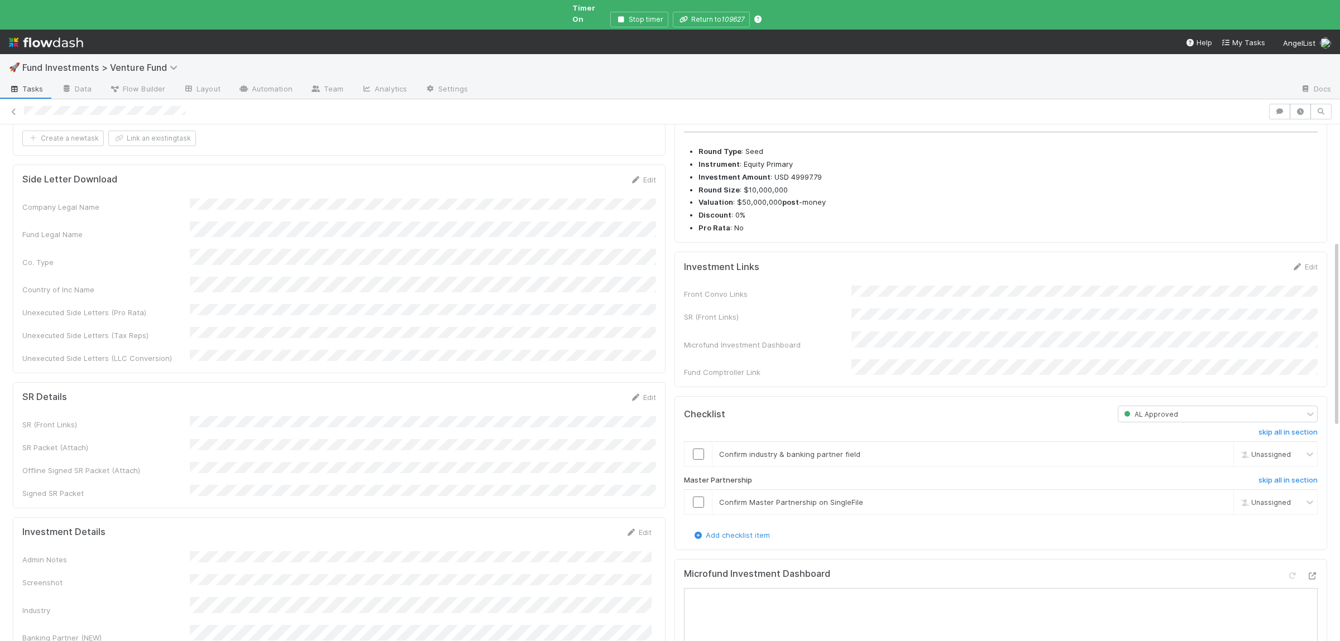
scroll to position [327, 0]
click at [698, 460] on td at bounding box center [698, 448] width 28 height 25
click at [697, 502] on input "checkbox" at bounding box center [698, 496] width 11 height 11
click at [695, 454] on input "checkbox" at bounding box center [698, 448] width 11 height 11
click at [699, 454] on input "checkbox" at bounding box center [698, 448] width 11 height 11
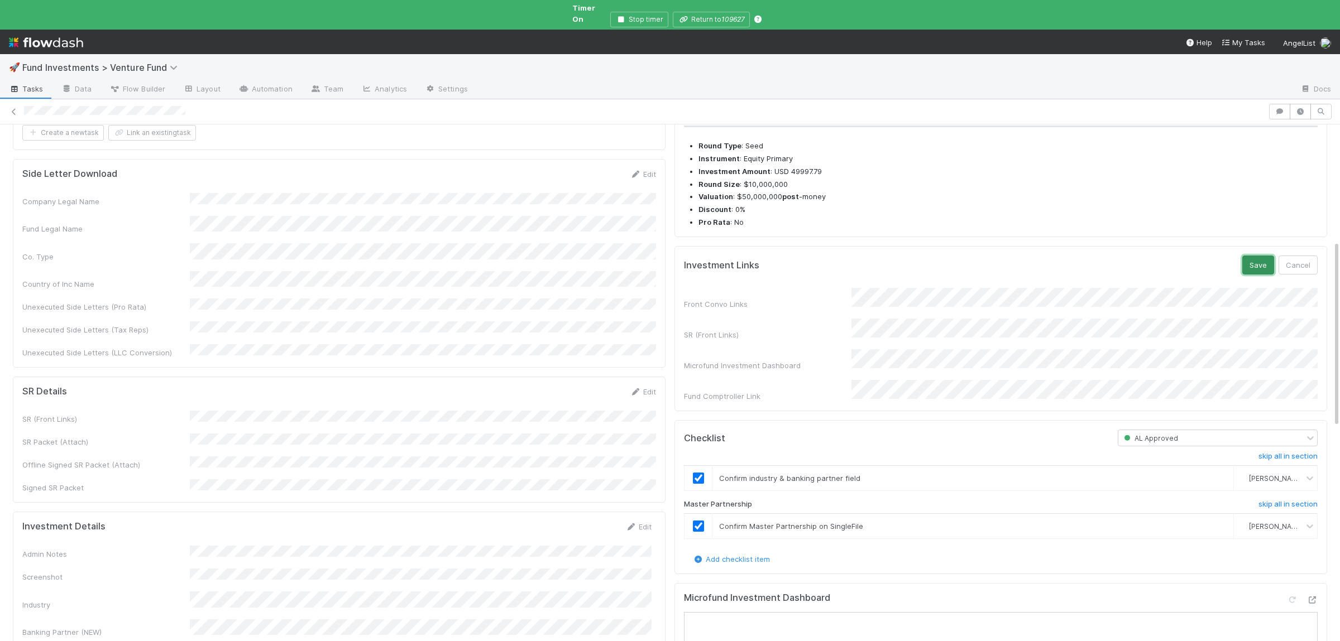
click at [1261, 275] on button "Save" at bounding box center [1258, 265] width 32 height 19
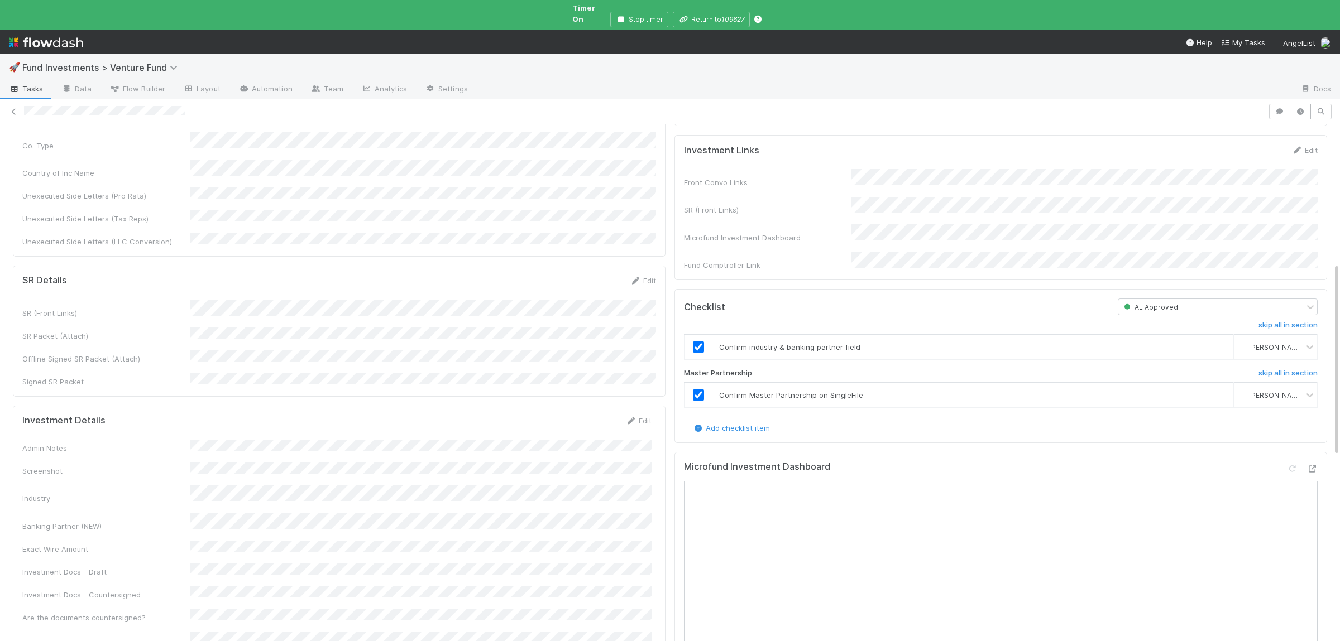
scroll to position [535, 0]
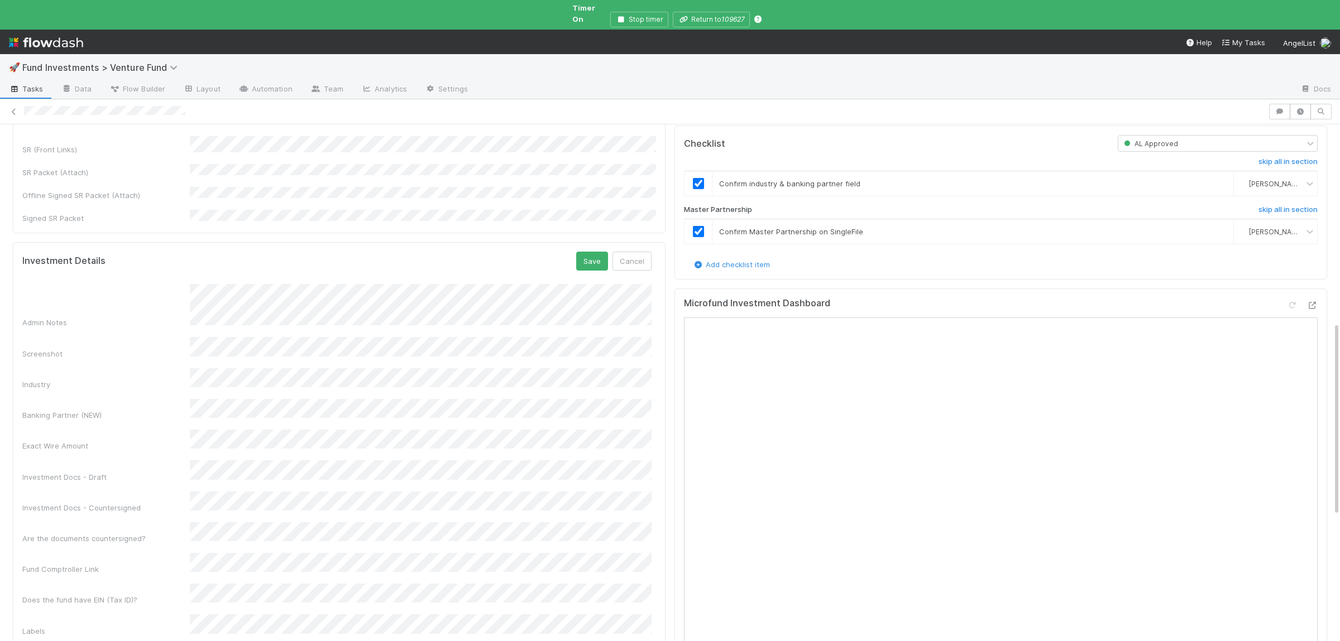
click at [576, 252] on button "Save" at bounding box center [592, 261] width 32 height 19
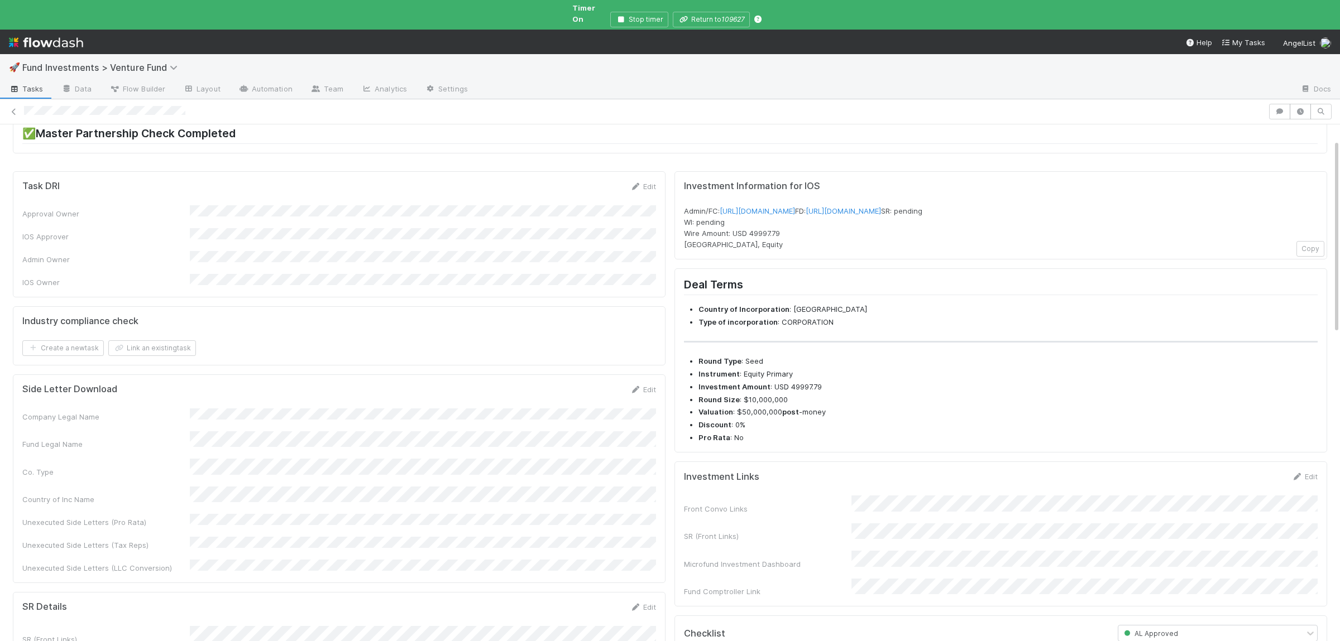
scroll to position [0, 0]
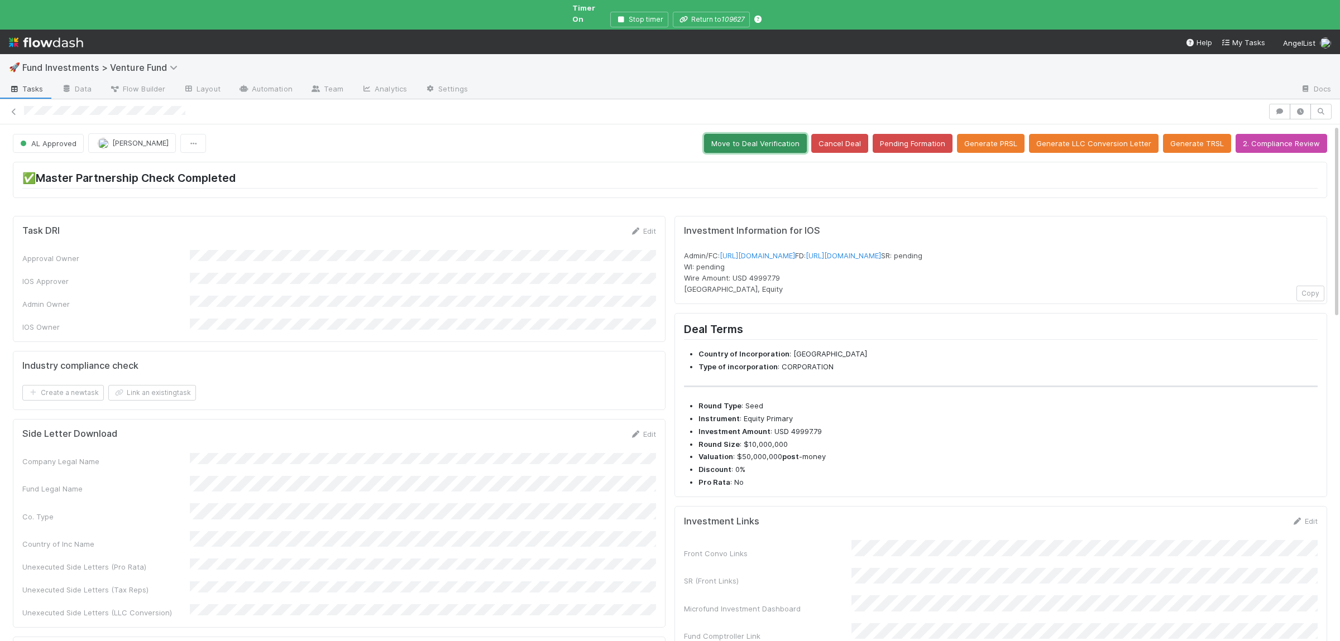
click at [769, 134] on button "Move to Deal Verification" at bounding box center [755, 143] width 103 height 19
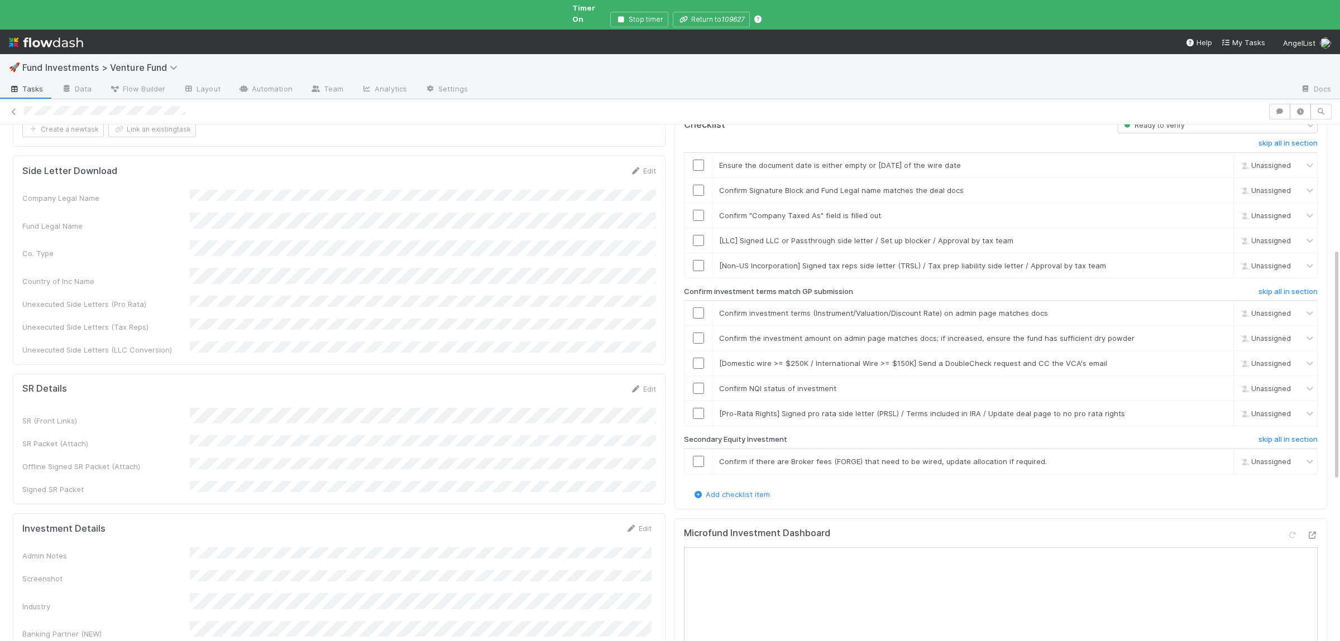
scroll to position [327, 0]
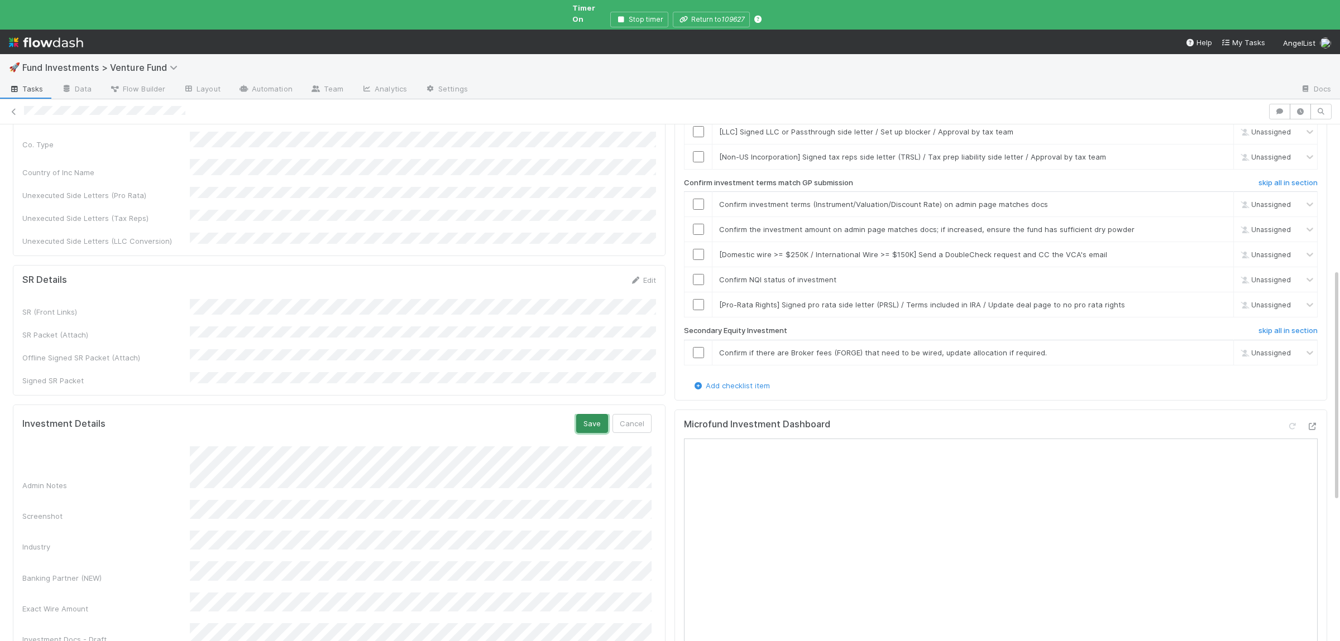
click at [584, 414] on button "Save" at bounding box center [592, 423] width 32 height 19
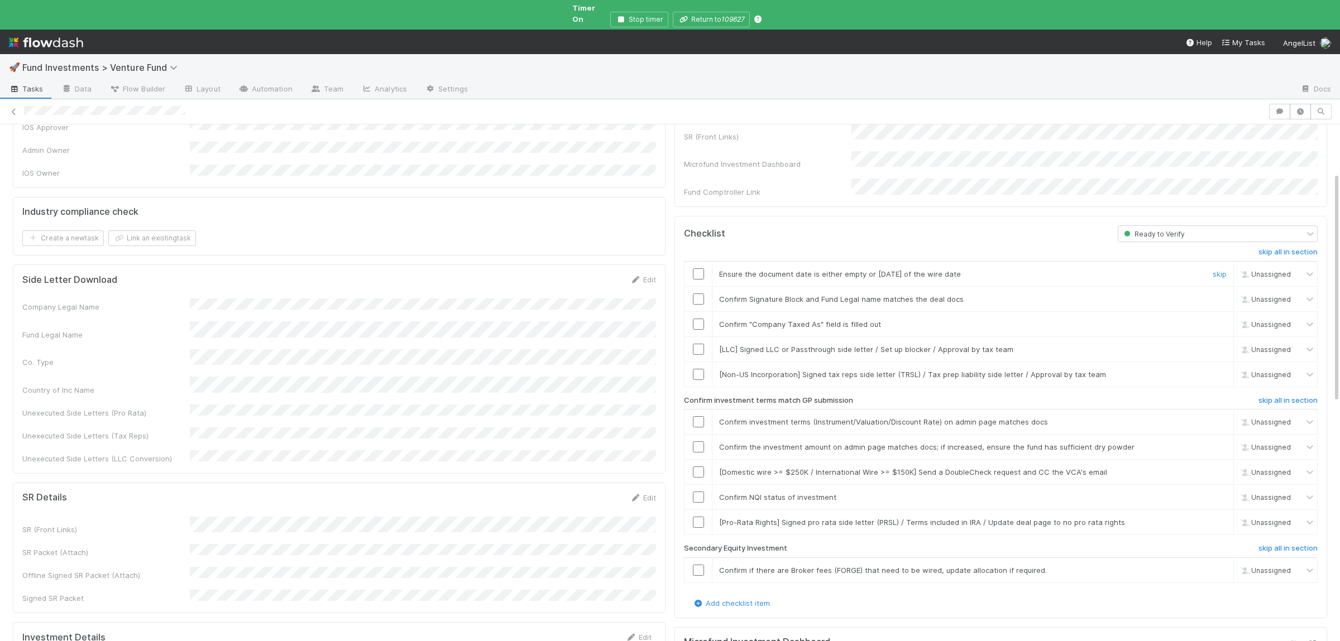
click at [696, 269] on input "checkbox" at bounding box center [698, 274] width 11 height 11
drag, startPoint x: 697, startPoint y: 280, endPoint x: 700, endPoint y: 299, distance: 19.7
click at [697, 294] on input "checkbox" at bounding box center [698, 299] width 11 height 11
click at [699, 319] on input "checkbox" at bounding box center [698, 324] width 11 height 11
drag, startPoint x: 701, startPoint y: 405, endPoint x: 700, endPoint y: 415, distance: 9.5
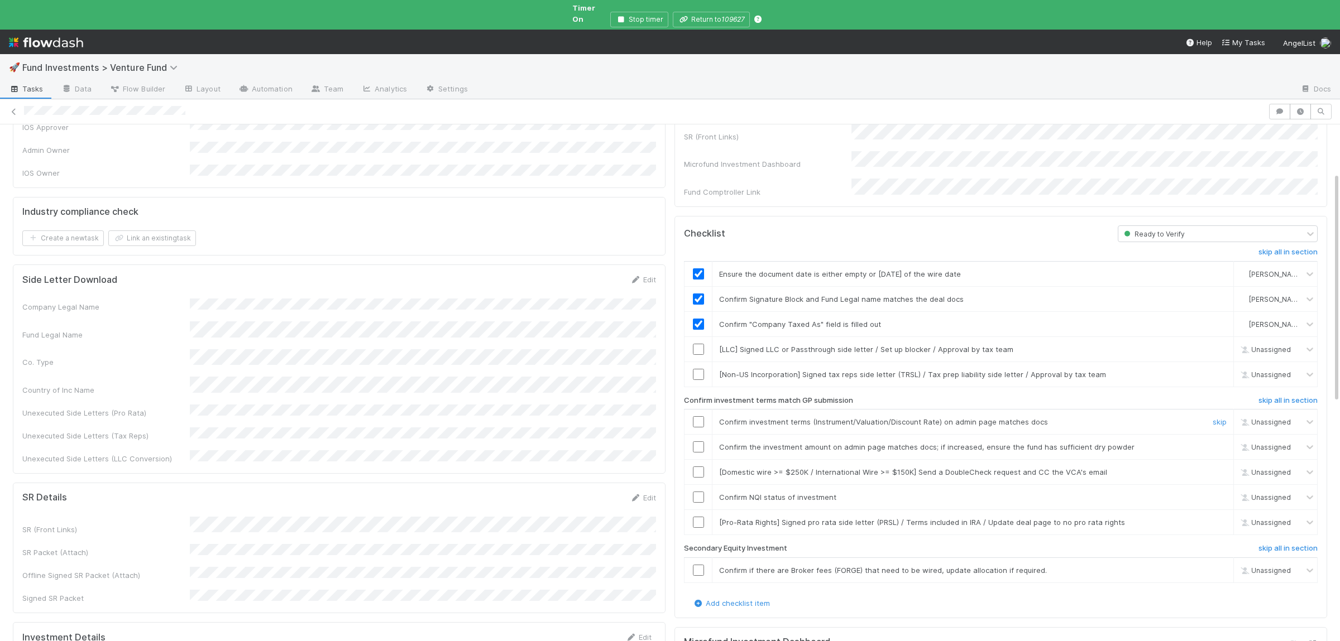
click at [700, 416] on input "checkbox" at bounding box center [698, 421] width 11 height 11
click at [697, 442] on input "checkbox" at bounding box center [698, 447] width 11 height 11
click at [700, 492] on input "checkbox" at bounding box center [698, 497] width 11 height 11
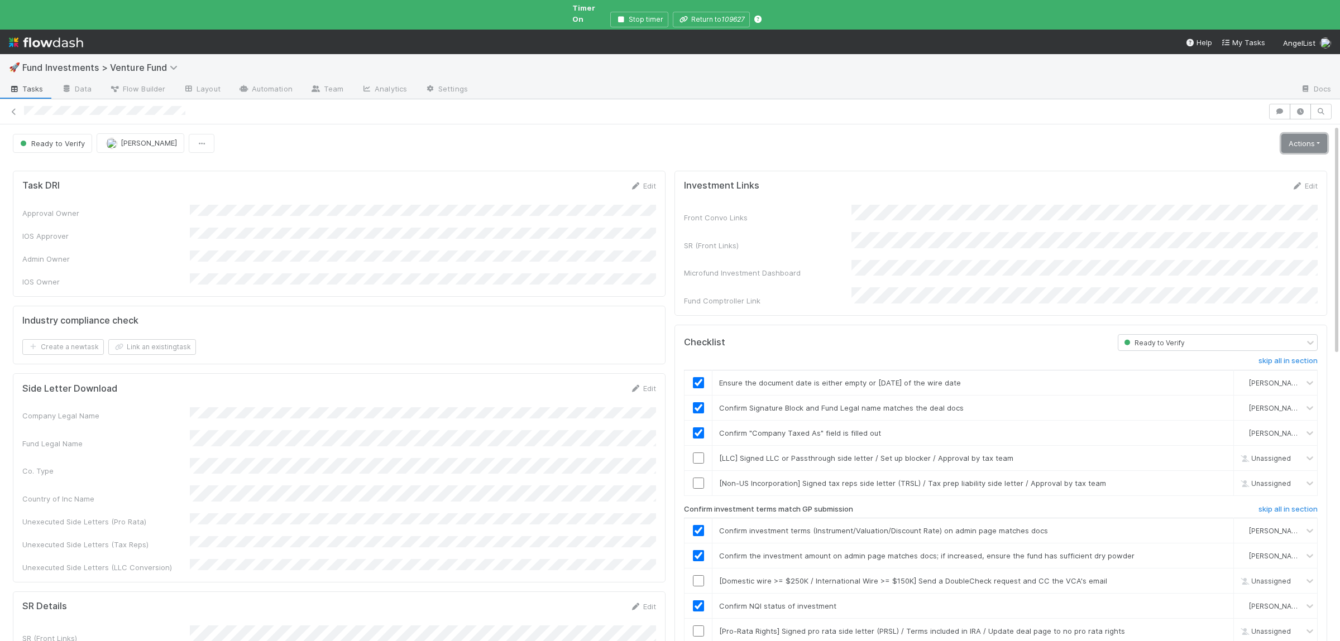
click at [1292, 134] on link "Actions" at bounding box center [1304, 143] width 46 height 19
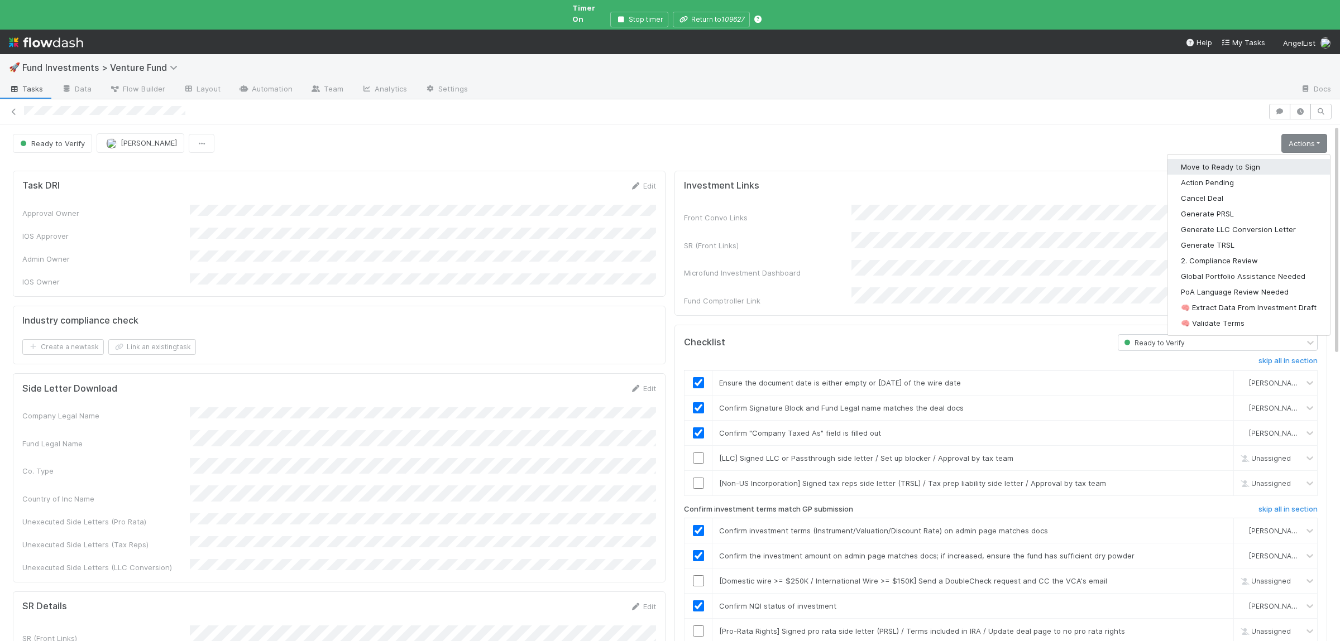
click at [1216, 159] on button "Move to Ready to Sign" at bounding box center [1248, 167] width 162 height 16
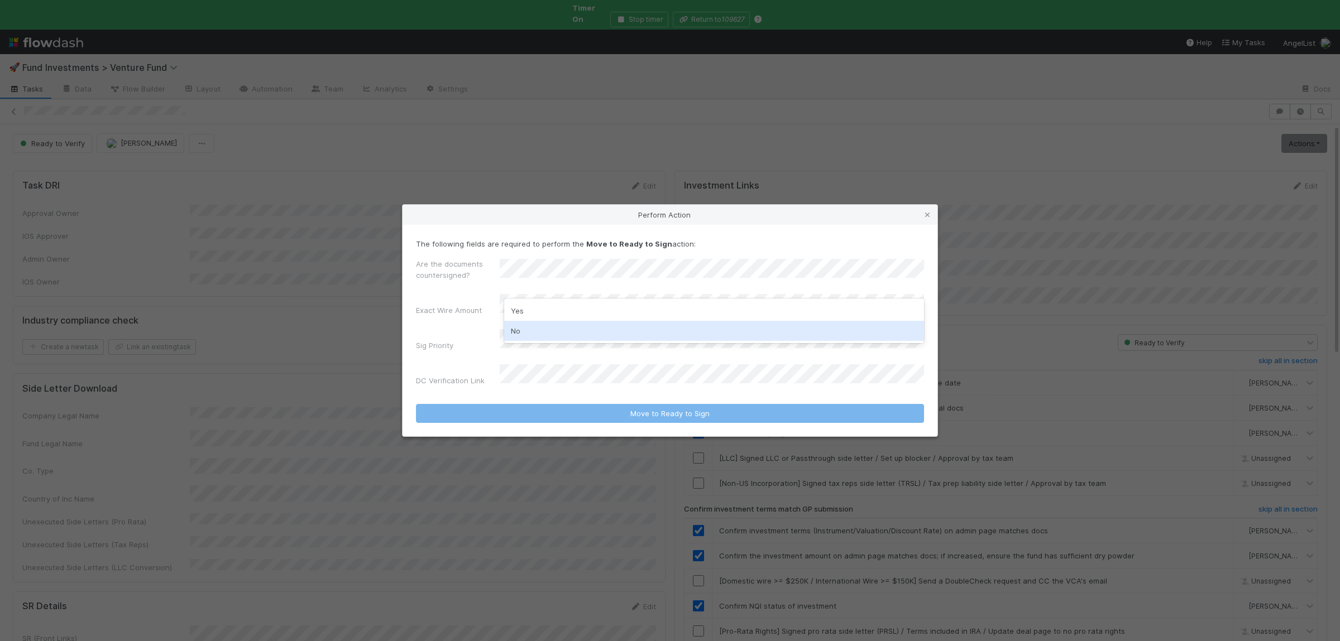
click at [539, 329] on div "No" at bounding box center [714, 331] width 420 height 20
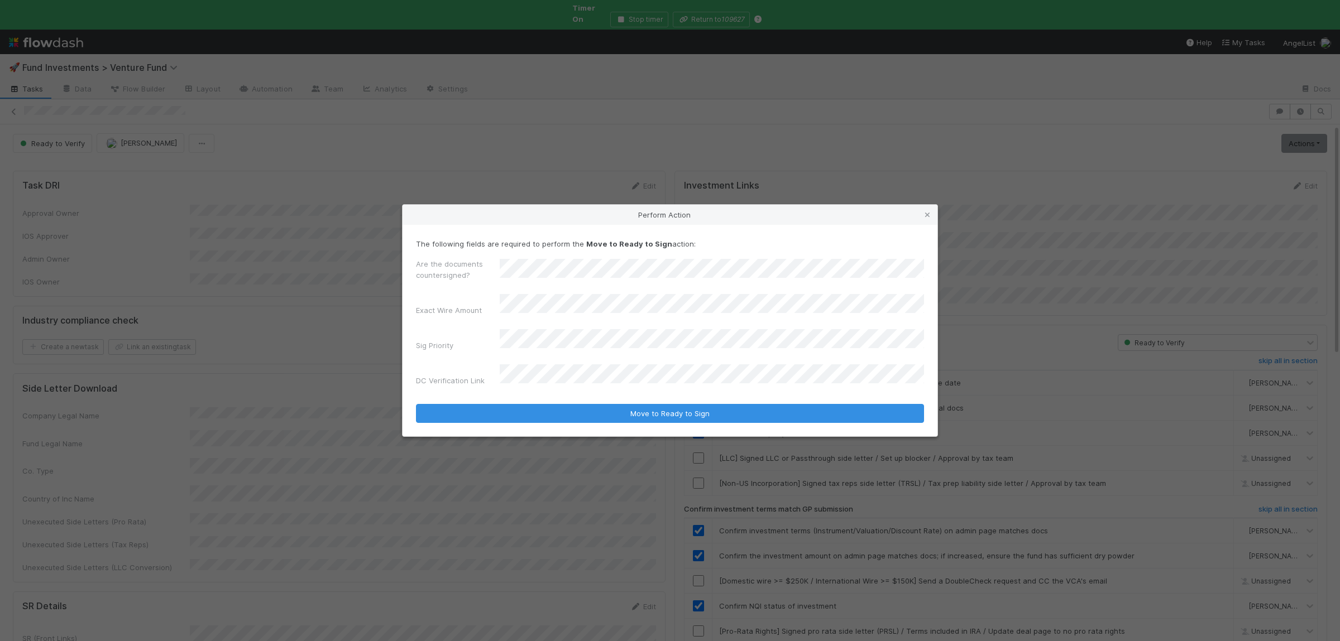
click at [541, 274] on div "Are the documents countersigned?" at bounding box center [670, 271] width 508 height 27
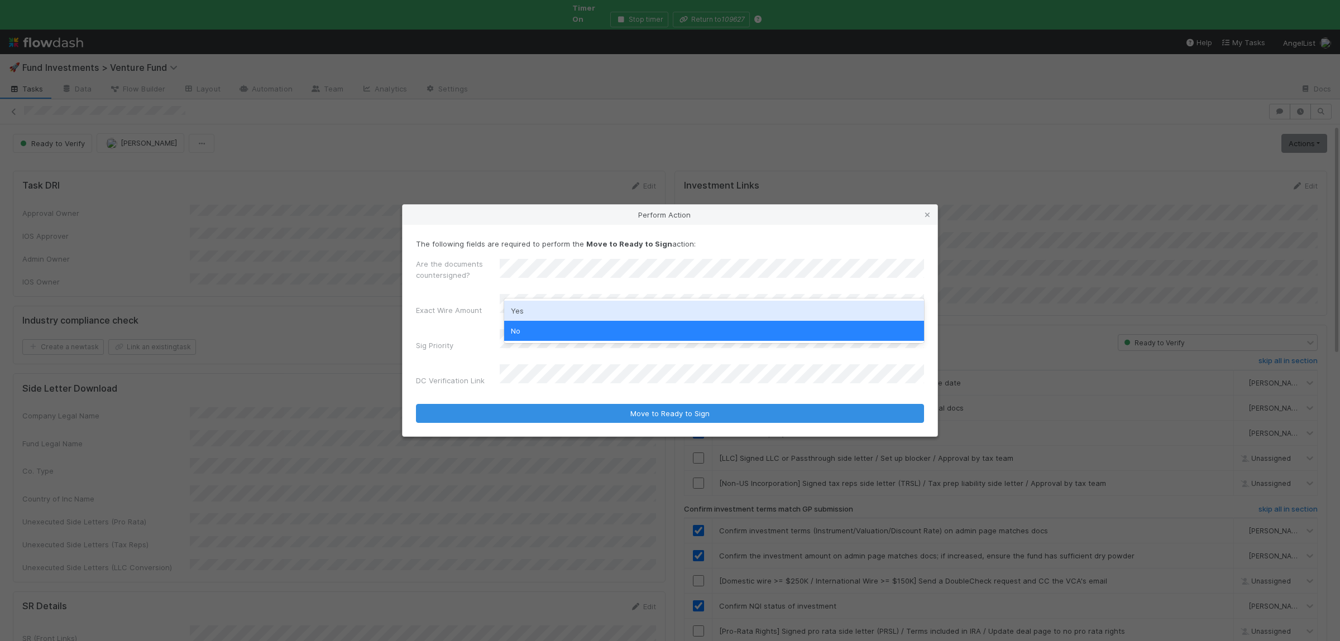
click at [534, 310] on div "Yes" at bounding box center [714, 311] width 420 height 20
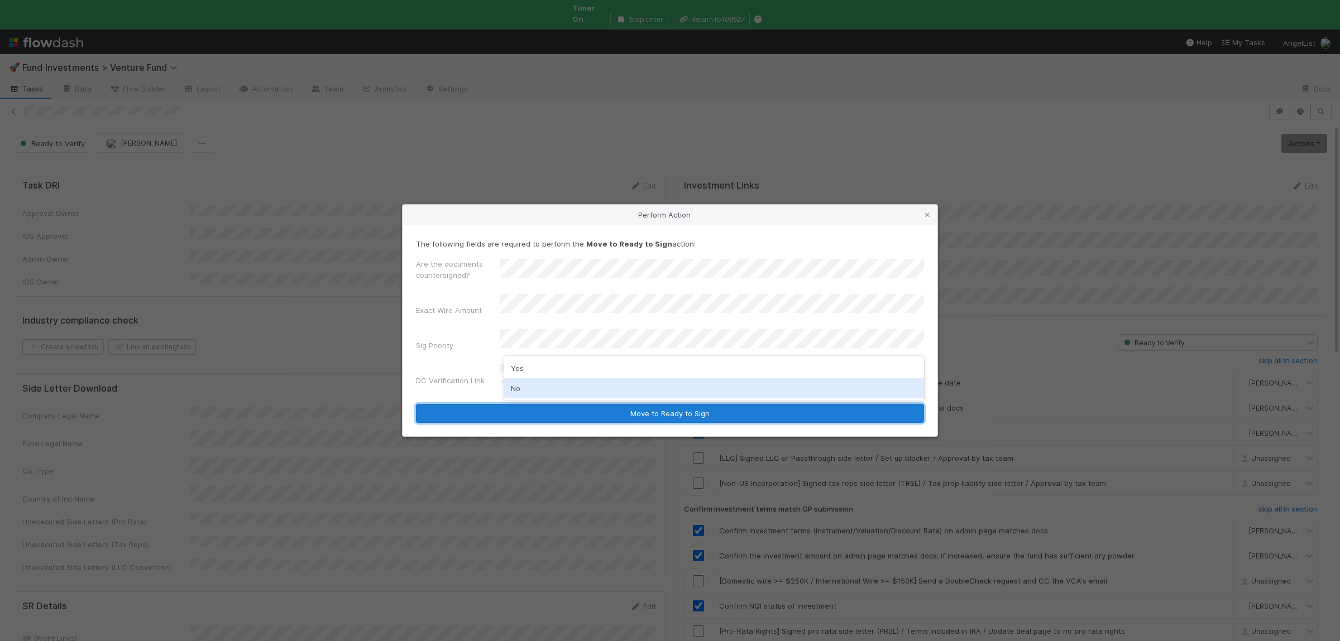
click at [541, 404] on button "Move to Ready to Sign" at bounding box center [670, 413] width 508 height 19
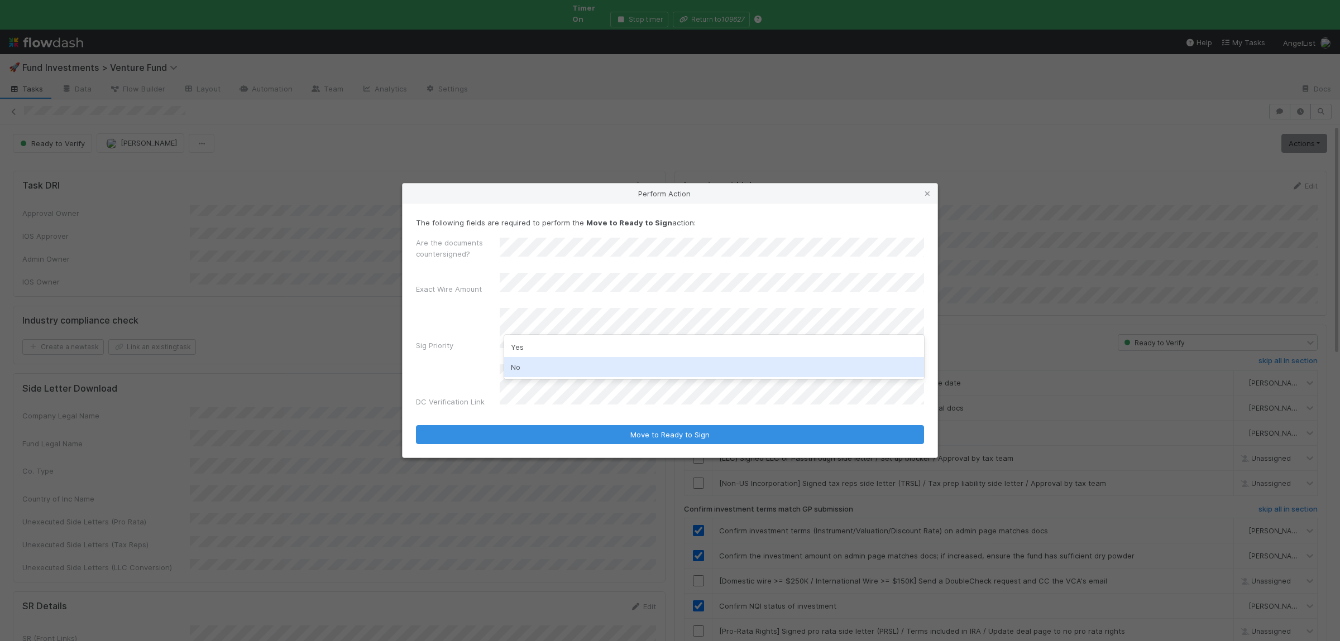
click at [541, 363] on div "No" at bounding box center [714, 367] width 420 height 20
click at [416, 425] on button "Move to Ready to Sign" at bounding box center [670, 434] width 508 height 19
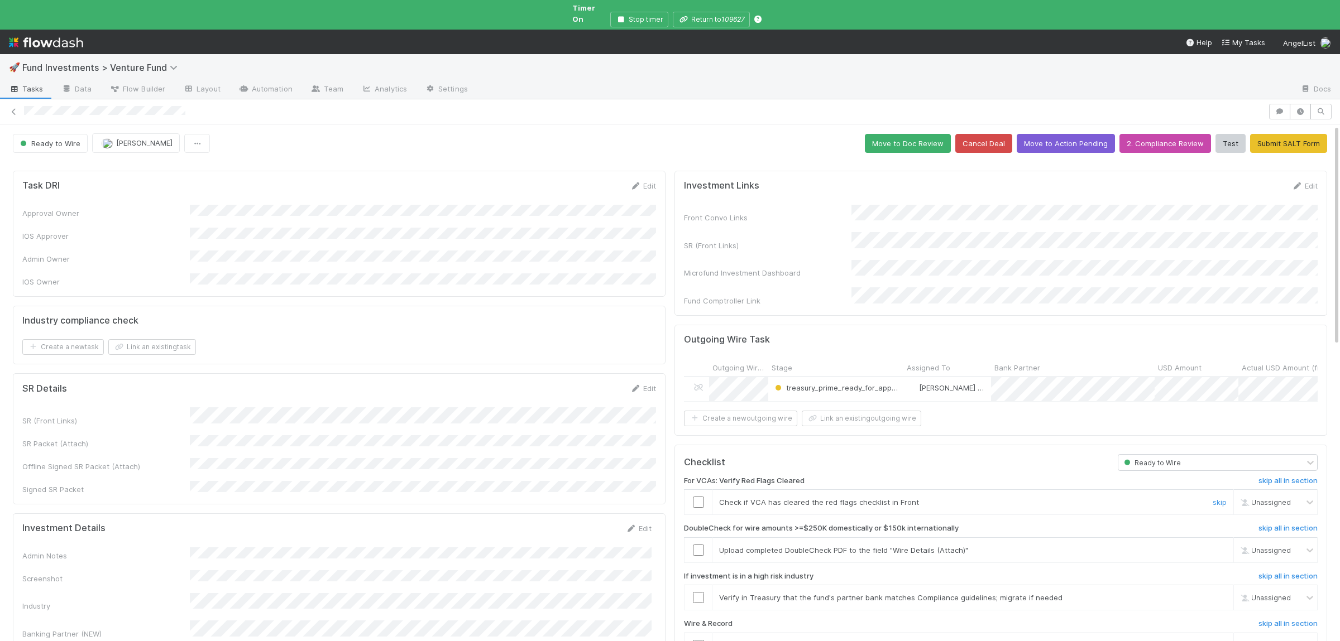
drag, startPoint x: 701, startPoint y: 487, endPoint x: 996, endPoint y: 516, distance: 296.7
click at [701, 497] on input "checkbox" at bounding box center [698, 502] width 11 height 11
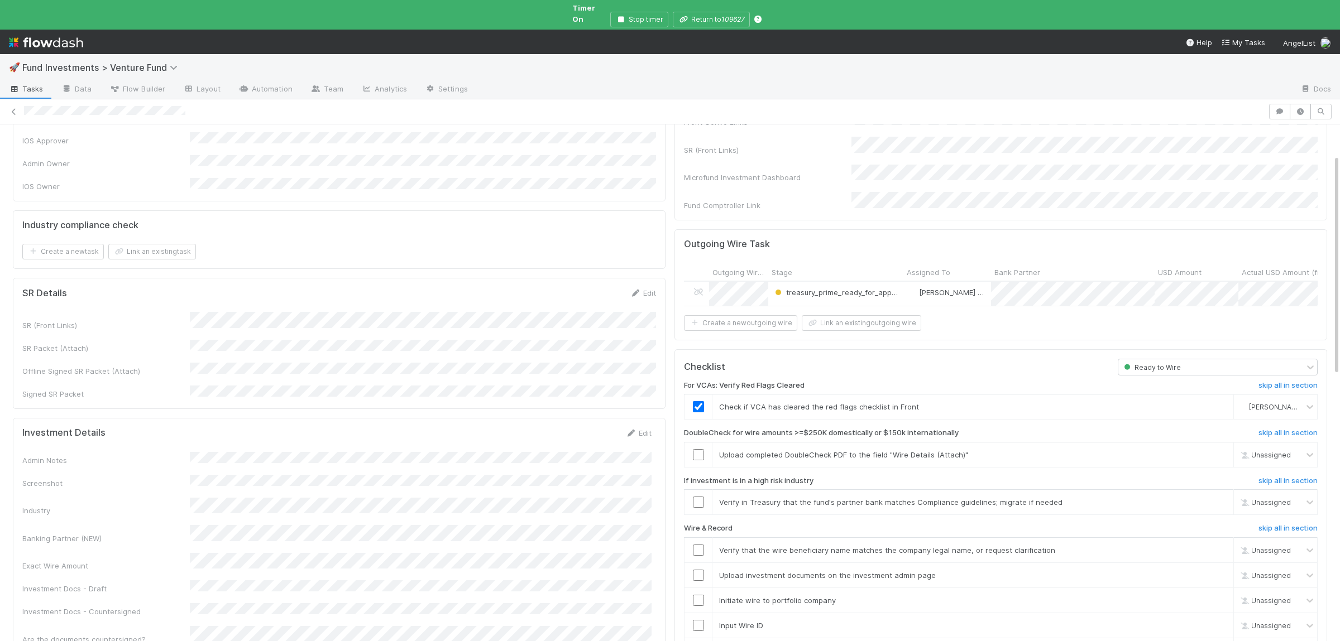
scroll to position [163, 0]
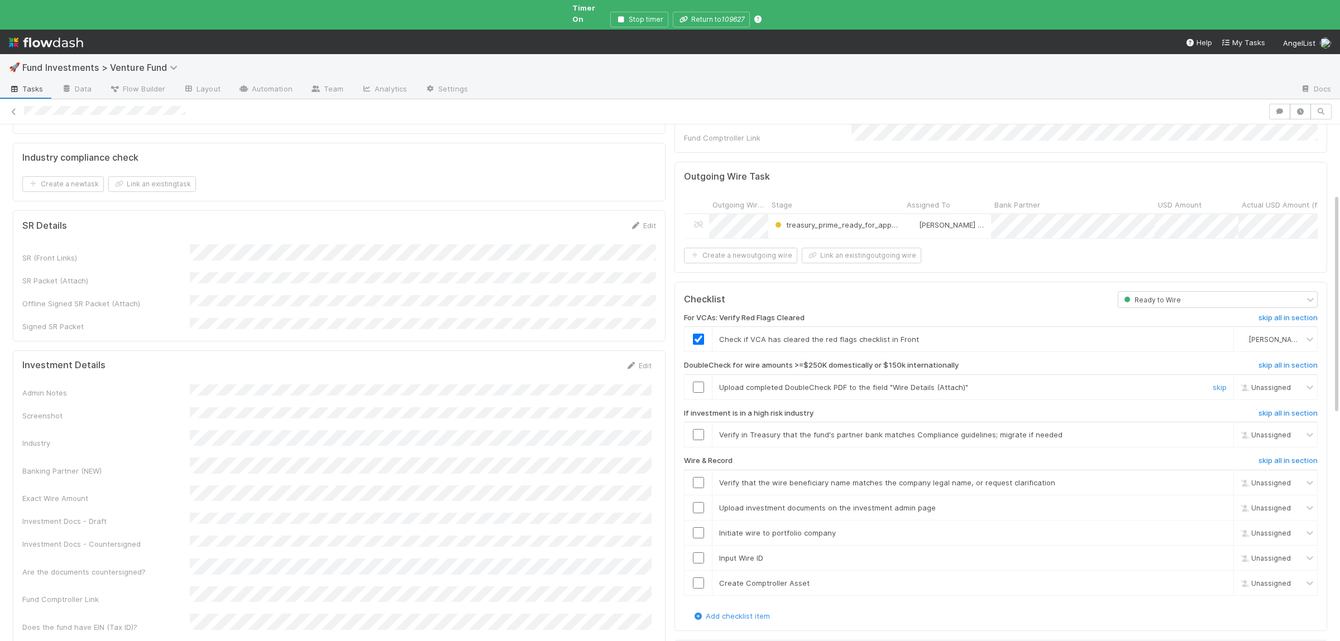
click at [1225, 383] on link "skip" at bounding box center [1219, 387] width 14 height 9
click at [1220, 430] on link "skip" at bounding box center [1219, 434] width 14 height 9
click at [698, 477] on input "checkbox" at bounding box center [698, 482] width 11 height 11
click at [698, 502] on input "checkbox" at bounding box center [698, 507] width 11 height 11
drag, startPoint x: 700, startPoint y: 506, endPoint x: 700, endPoint y: 519, distance: 12.8
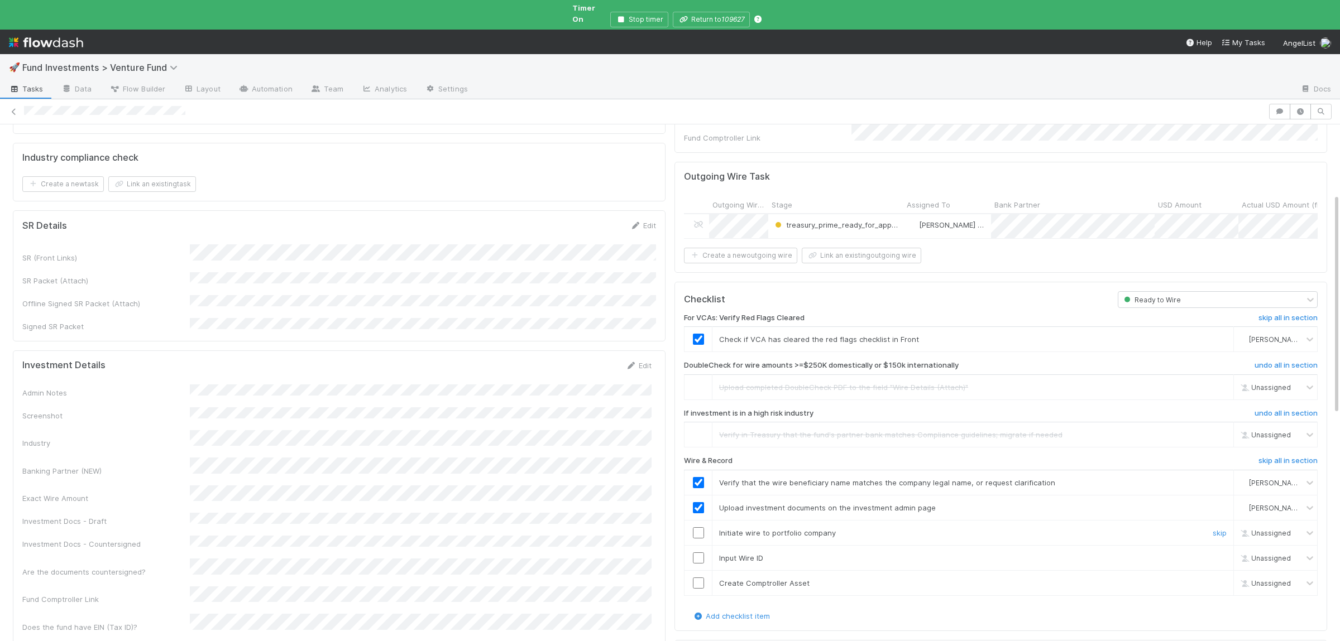
click at [700, 521] on td at bounding box center [698, 533] width 28 height 25
click at [700, 528] on input "checkbox" at bounding box center [698, 533] width 11 height 11
click at [702, 553] on input "checkbox" at bounding box center [698, 558] width 11 height 11
drag, startPoint x: 701, startPoint y: 564, endPoint x: 700, endPoint y: 545, distance: 19.0
click at [699, 578] on input "checkbox" at bounding box center [698, 583] width 11 height 11
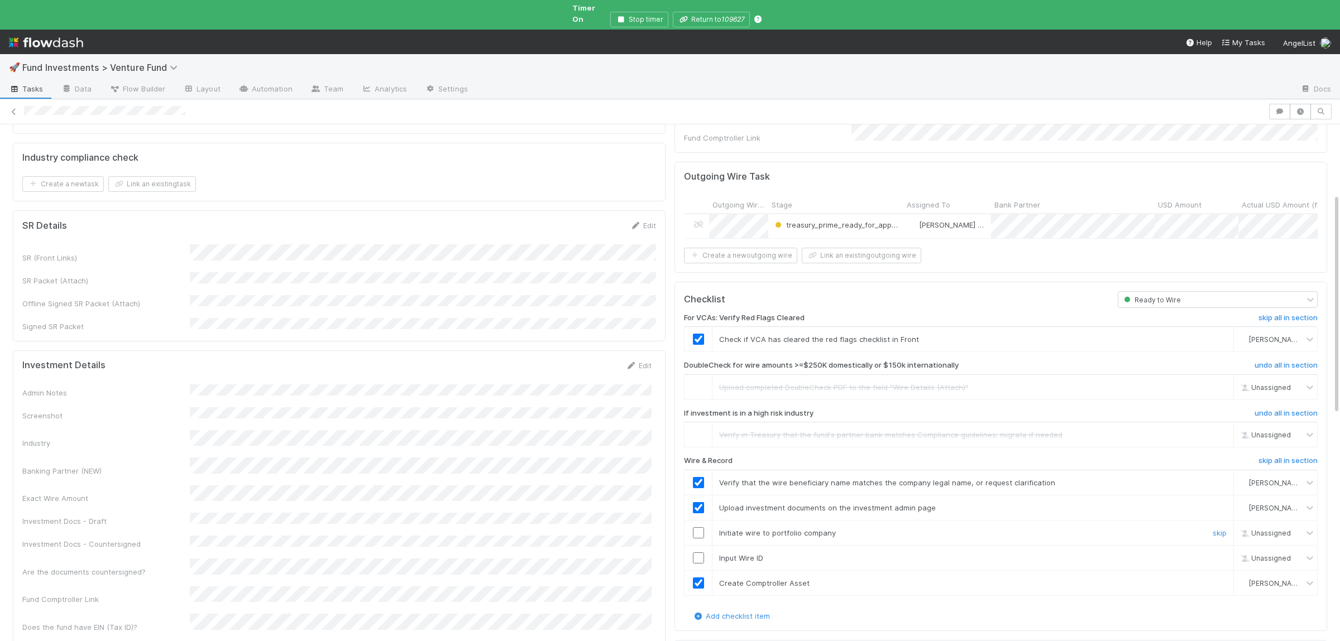
click at [701, 528] on input "checkbox" at bounding box center [698, 533] width 11 height 11
click at [700, 553] on input "checkbox" at bounding box center [698, 558] width 11 height 11
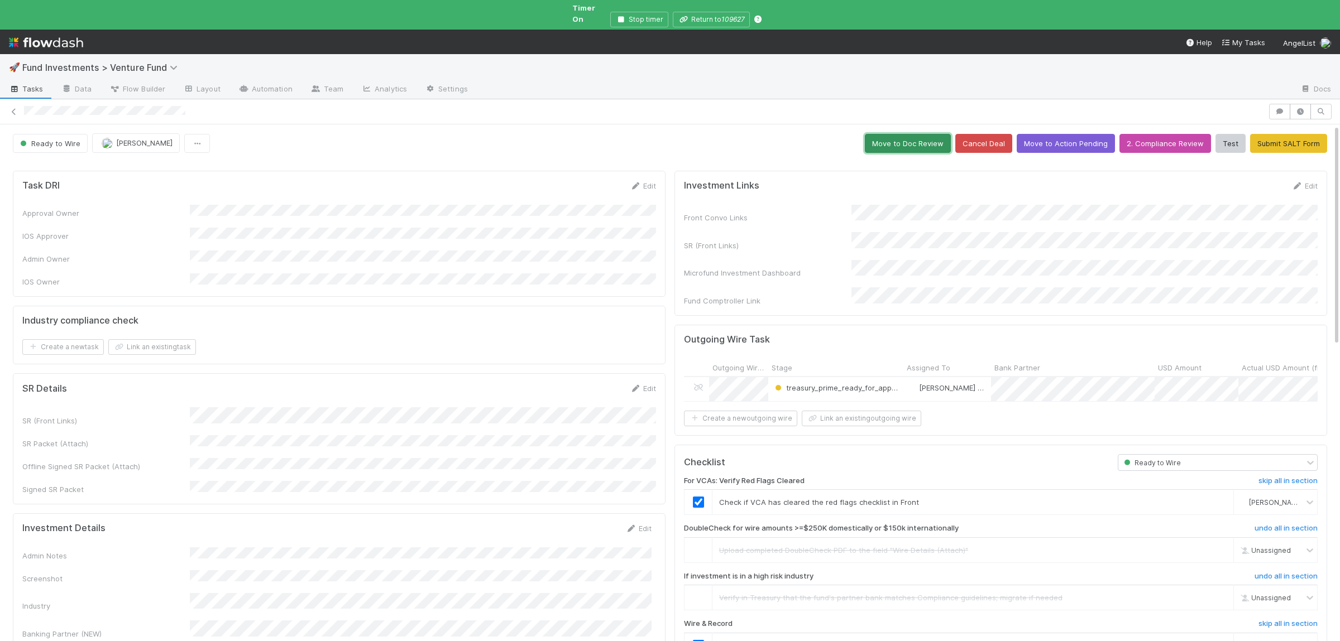
click at [881, 134] on button "Move to Doc Review" at bounding box center [908, 143] width 86 height 19
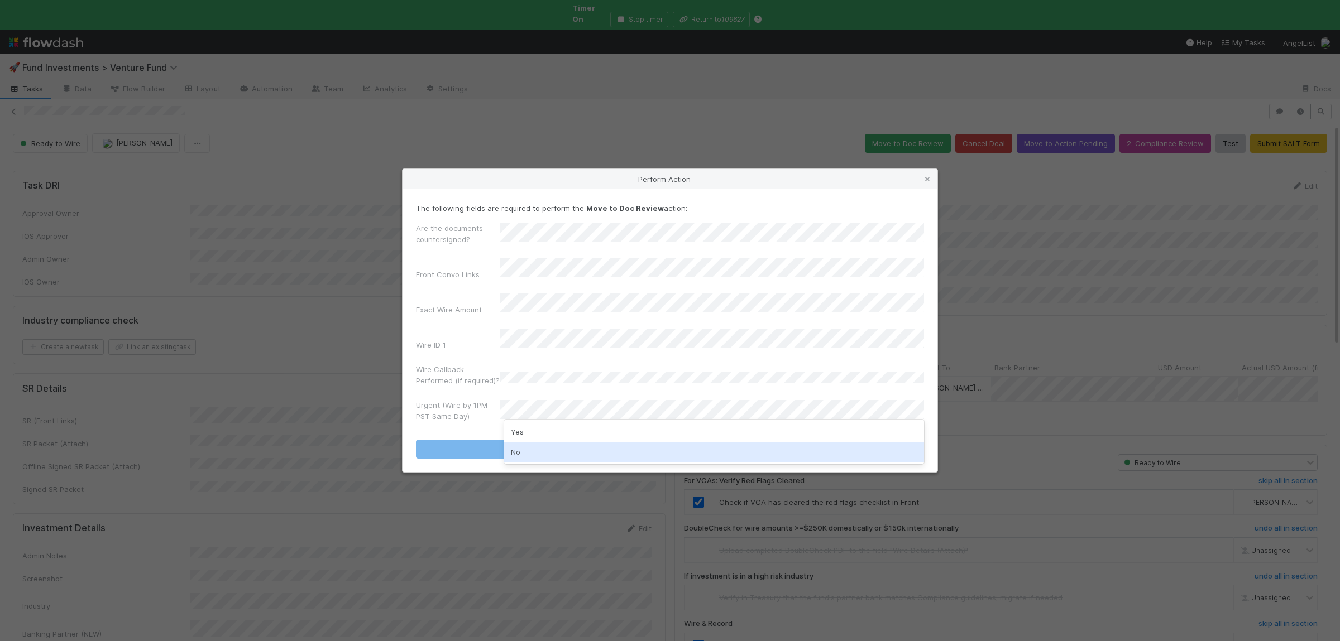
click at [534, 453] on div "No" at bounding box center [714, 452] width 420 height 20
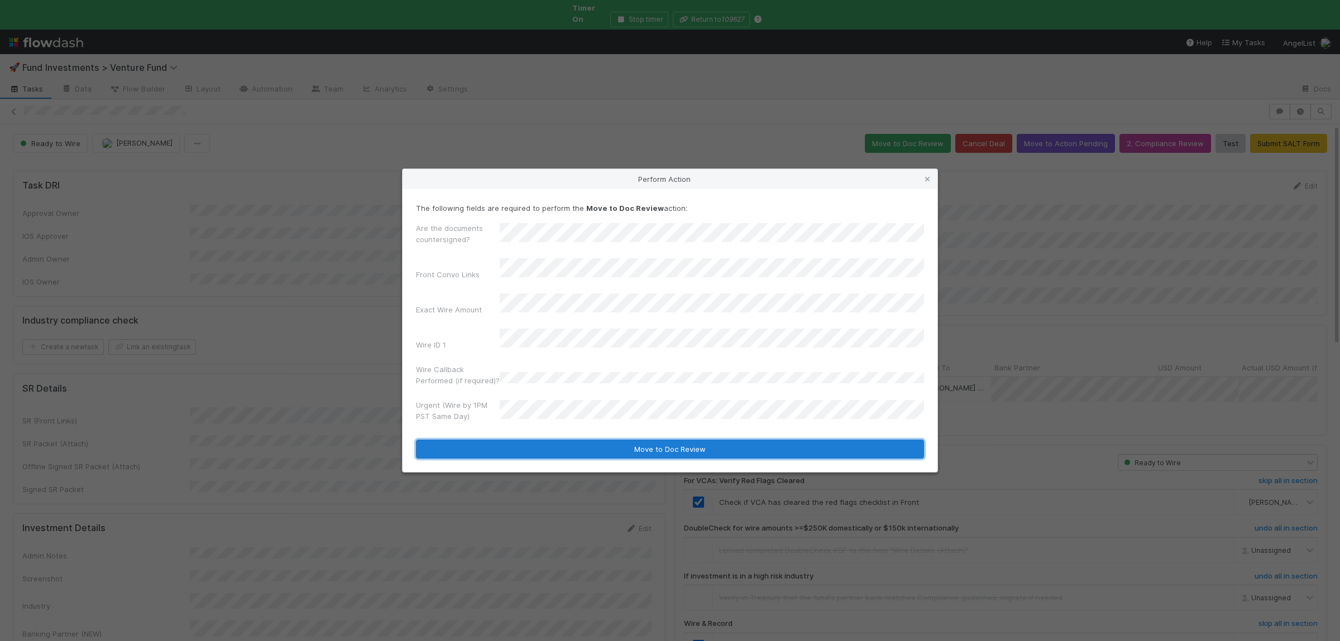
click at [538, 440] on button "Move to Doc Review" at bounding box center [670, 449] width 508 height 19
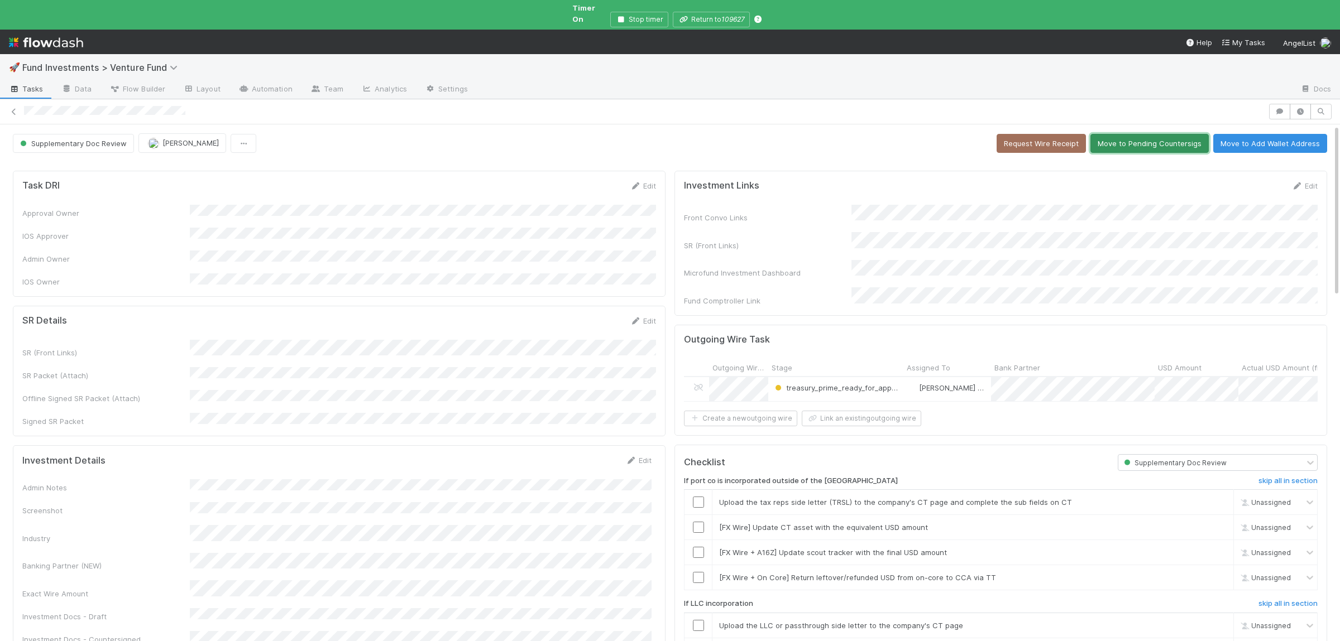
click at [1169, 136] on button "Move to Pending Countersigs" at bounding box center [1149, 143] width 118 height 19
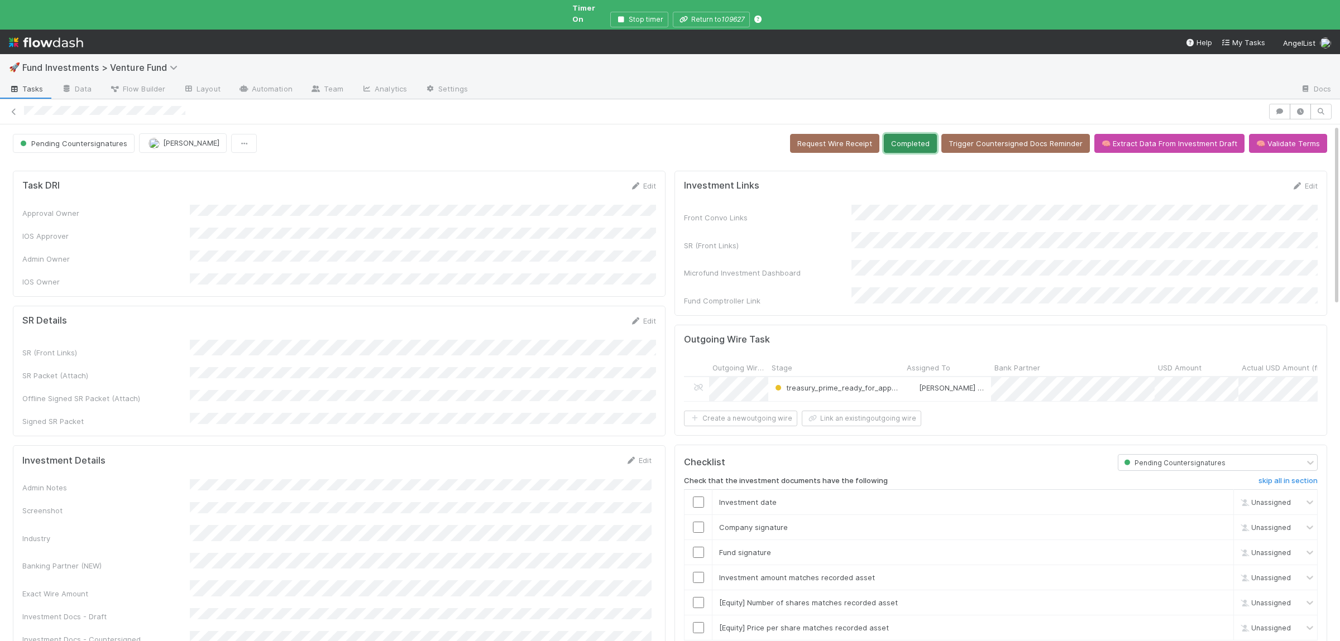
click at [922, 140] on button "Completed" at bounding box center [910, 143] width 53 height 19
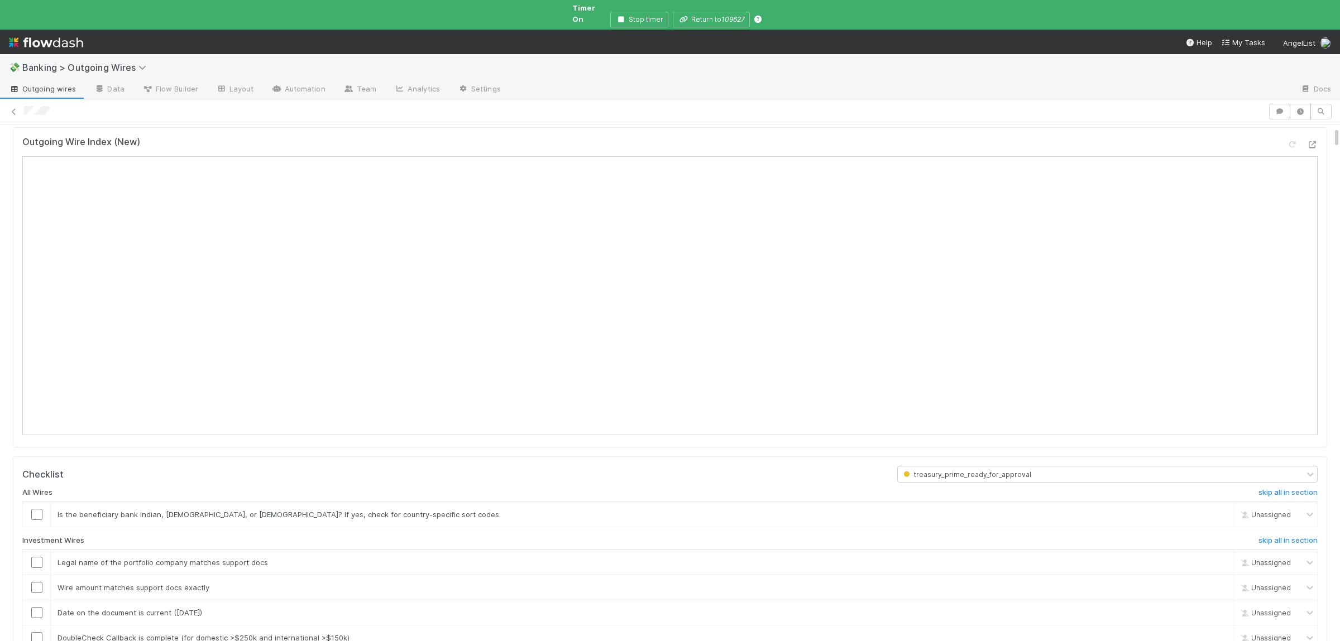
scroll to position [163, 0]
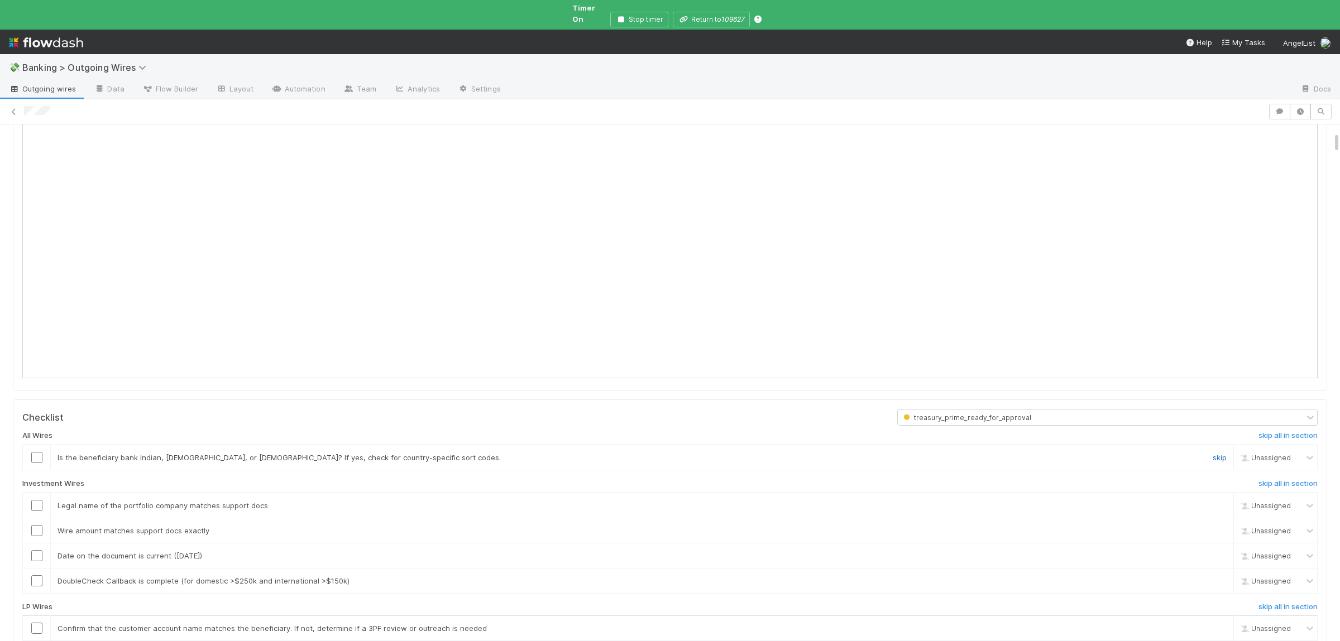
click at [1216, 454] on link "skip" at bounding box center [1219, 457] width 14 height 9
click at [1221, 577] on link "skip" at bounding box center [1219, 581] width 14 height 9
click at [1295, 603] on h6 "skip all in section" at bounding box center [1287, 607] width 59 height 9
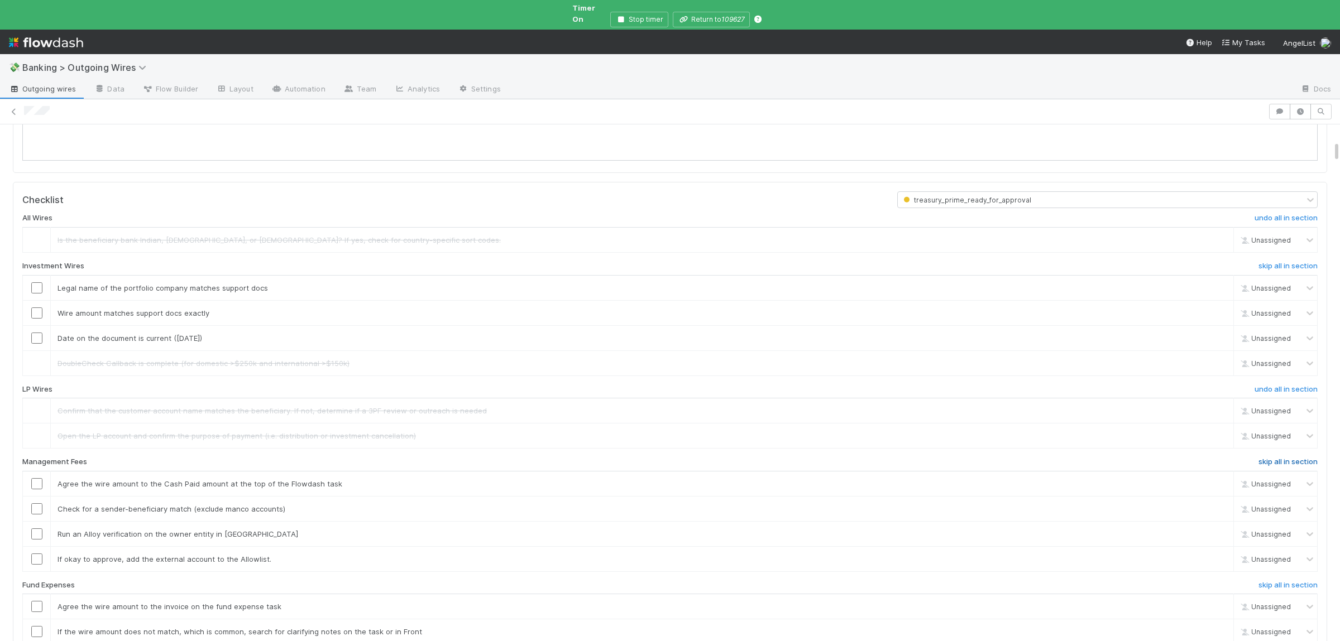
click at [1303, 458] on h6 "skip all in section" at bounding box center [1287, 462] width 59 height 9
click at [1280, 581] on h6 "skip all in section" at bounding box center [1287, 585] width 59 height 9
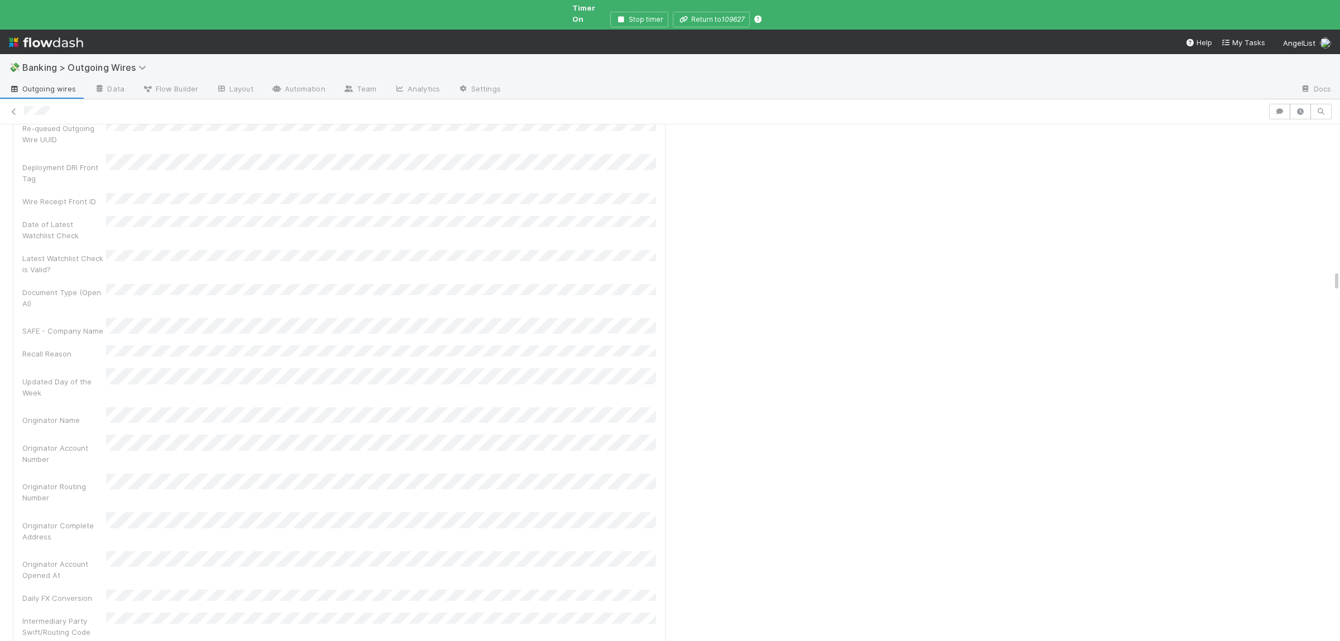
scroll to position [3810, 0]
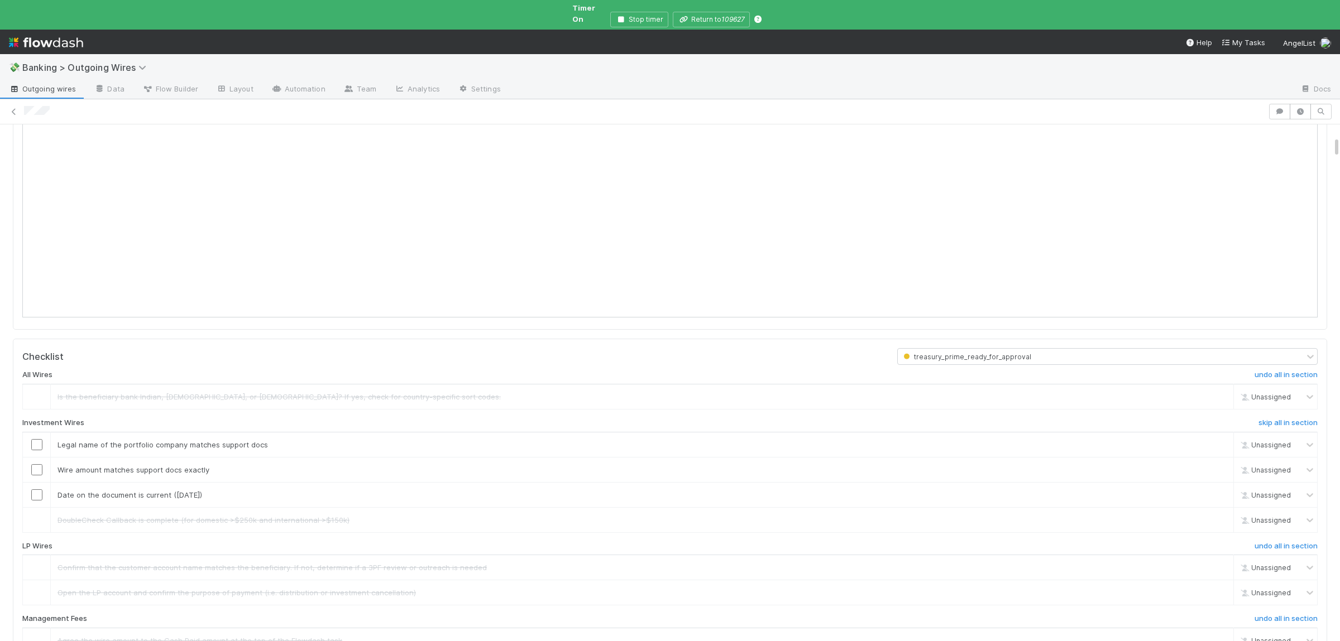
scroll to position [272, 0]
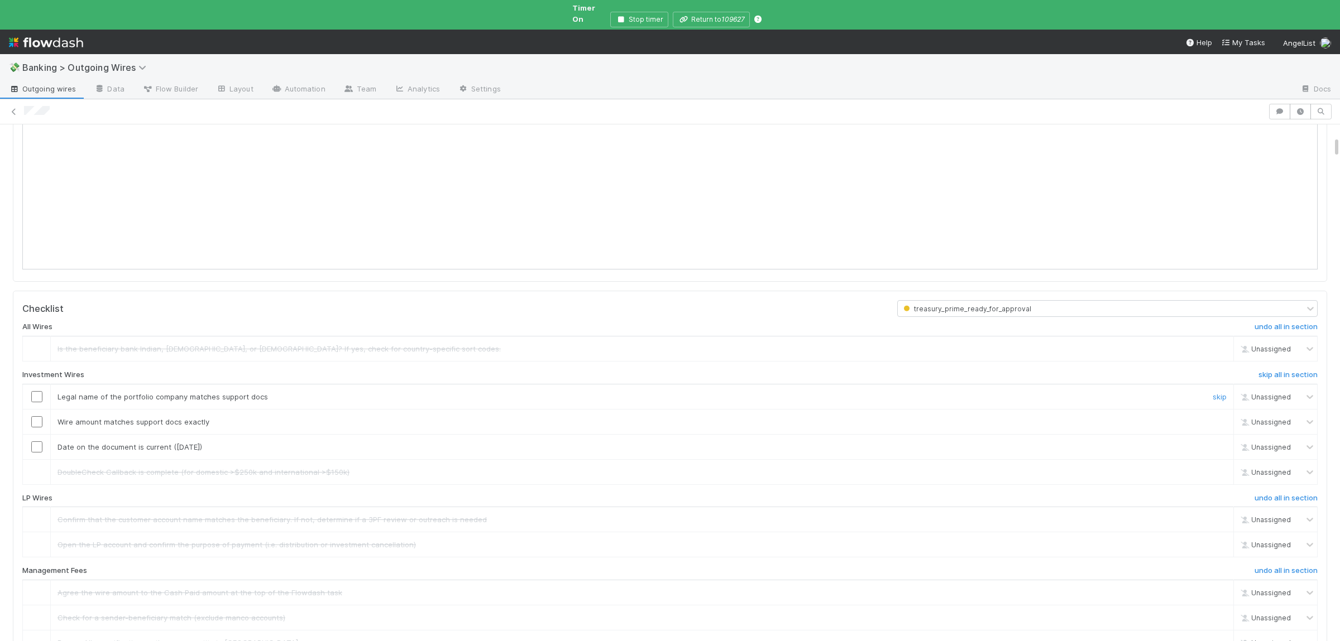
click at [41, 391] on input "checkbox" at bounding box center [36, 396] width 11 height 11
click at [35, 416] on input "checkbox" at bounding box center [36, 421] width 11 height 11
click at [33, 442] on input "checkbox" at bounding box center [36, 447] width 11 height 11
click at [41, 391] on input "checkbox" at bounding box center [36, 396] width 11 height 11
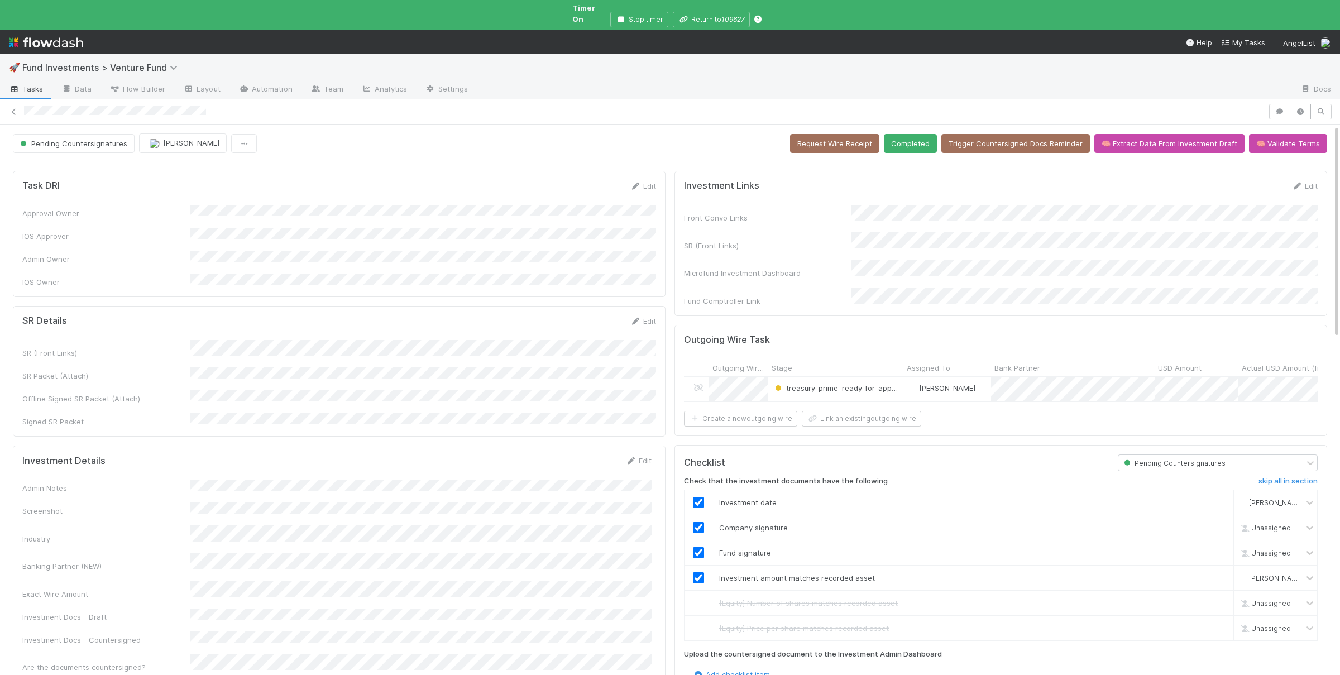
checkbox input "true"
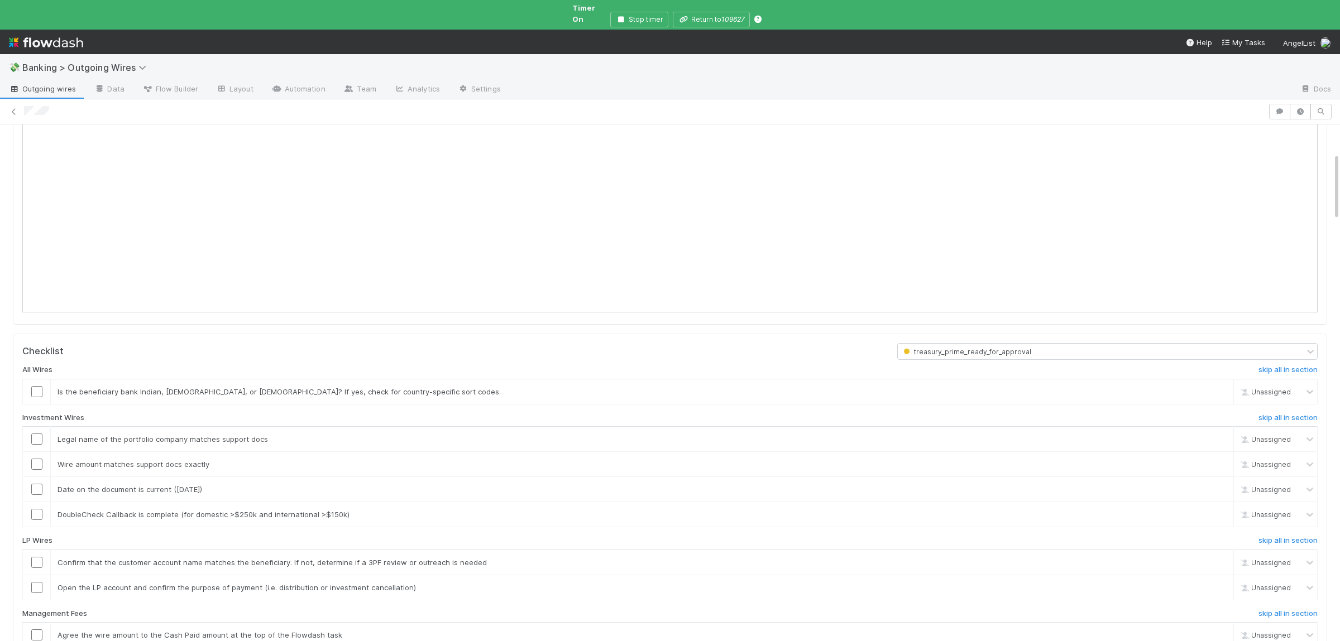
scroll to position [218, 0]
click at [1222, 388] on link "skip" at bounding box center [1219, 392] width 14 height 9
click at [1276, 414] on h6 "skip all in section" at bounding box center [1287, 418] width 59 height 9
click at [1270, 611] on h6 "skip all in section" at bounding box center [1287, 614] width 59 height 9
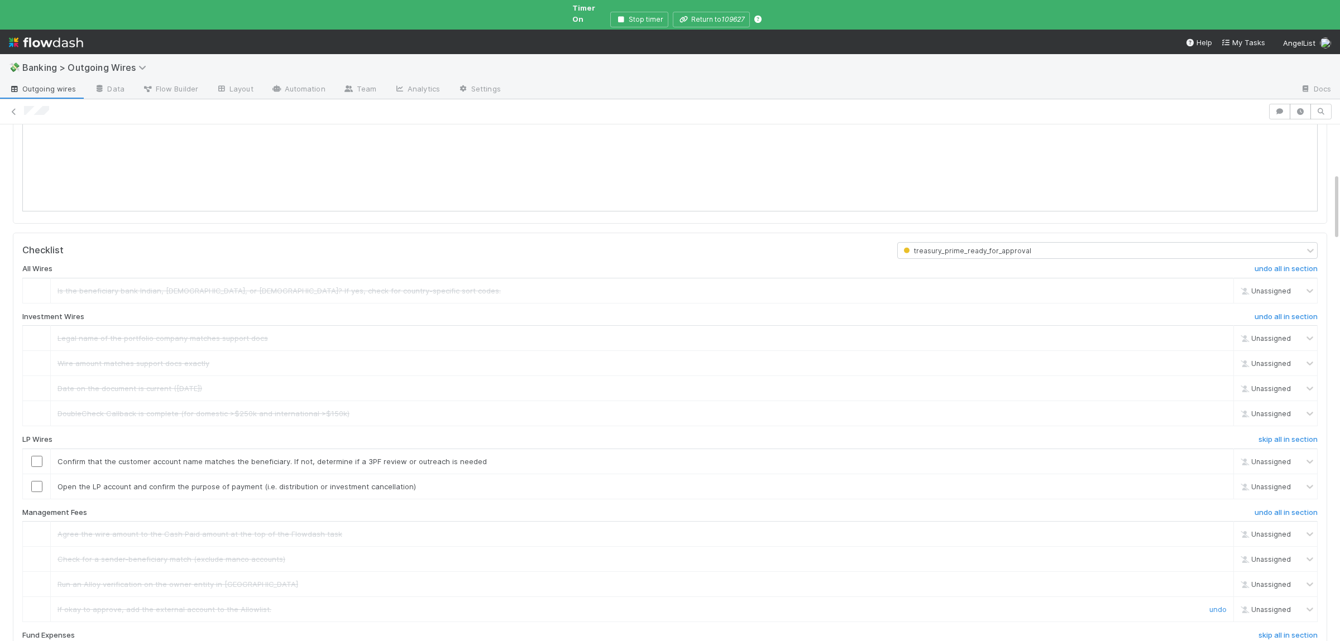
scroll to position [381, 0]
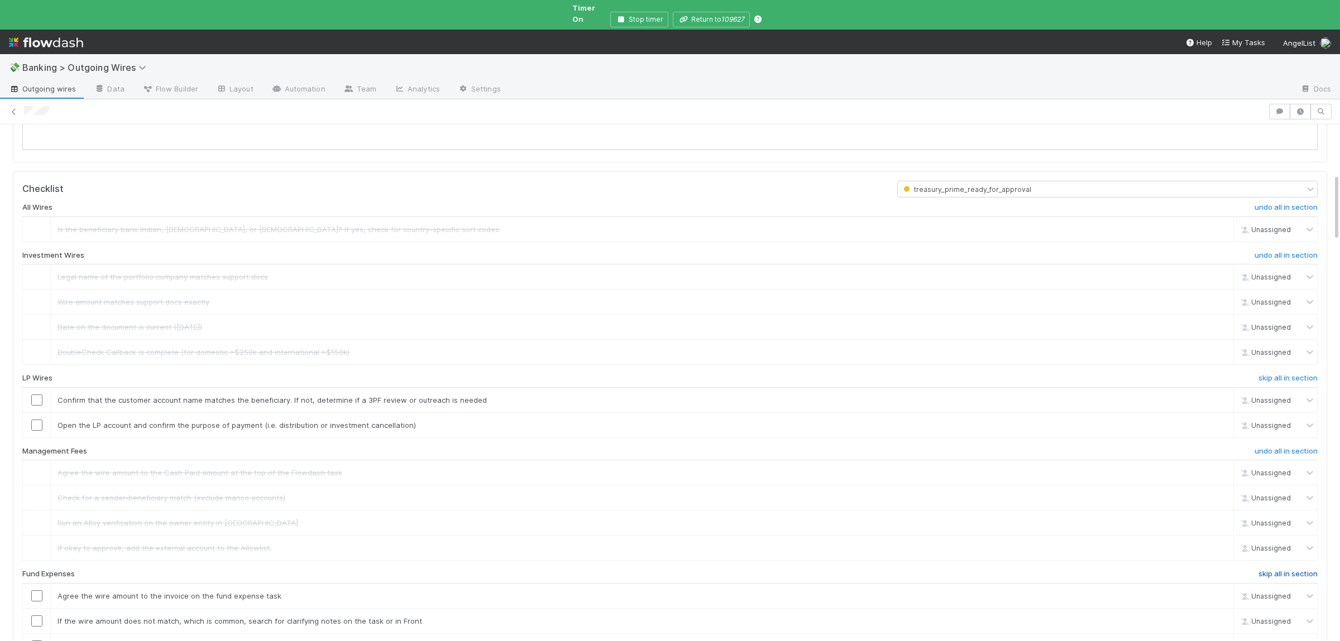
click at [1280, 573] on h6 "skip all in section" at bounding box center [1287, 574] width 59 height 9
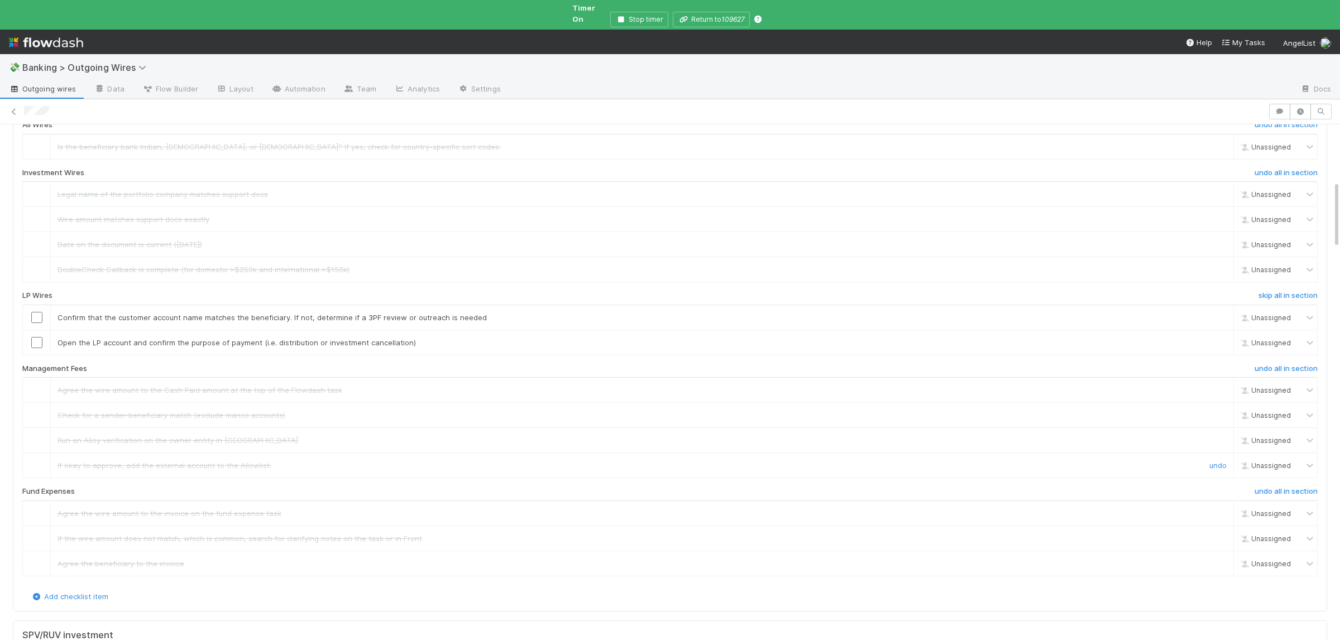
scroll to position [435, 0]
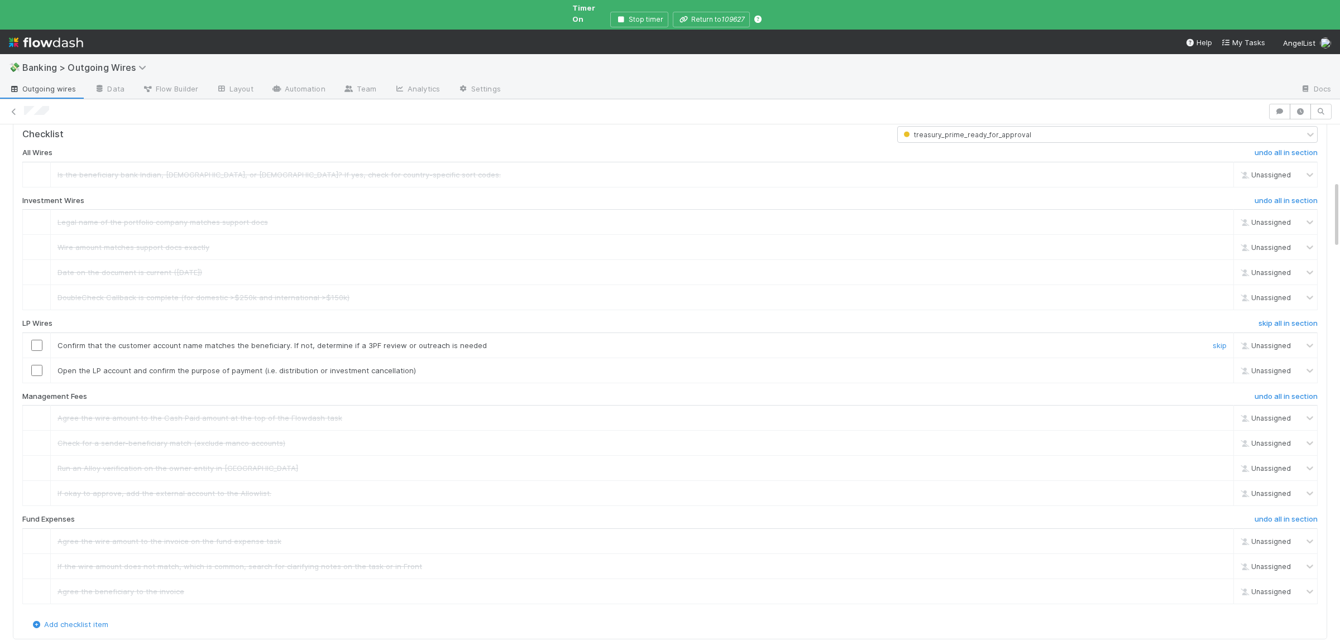
click at [39, 340] on input "checkbox" at bounding box center [36, 345] width 11 height 11
click at [37, 368] on input "checkbox" at bounding box center [36, 370] width 11 height 11
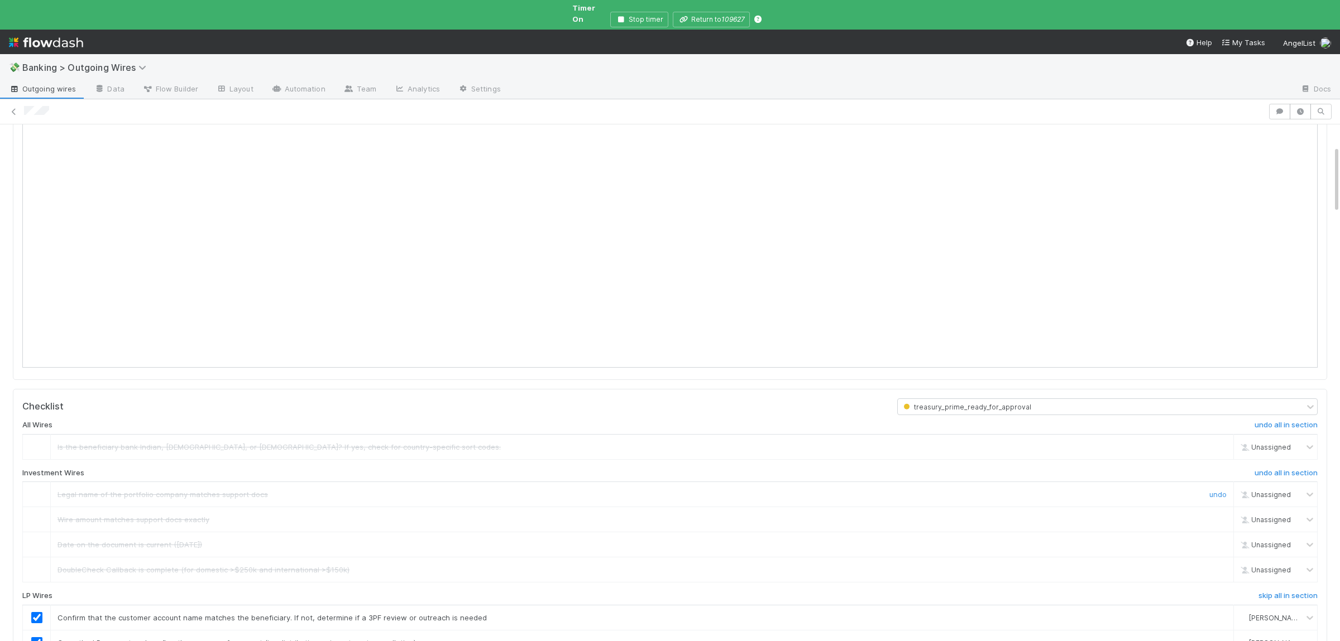
scroll to position [0, 0]
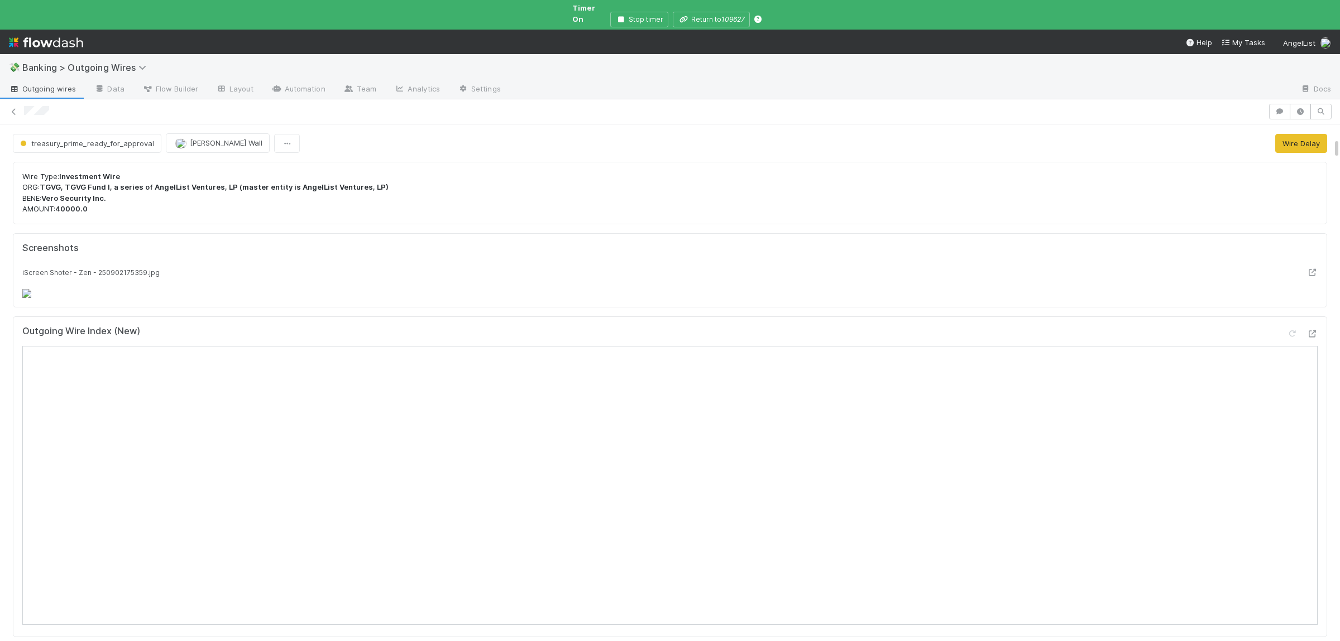
scroll to position [327, 0]
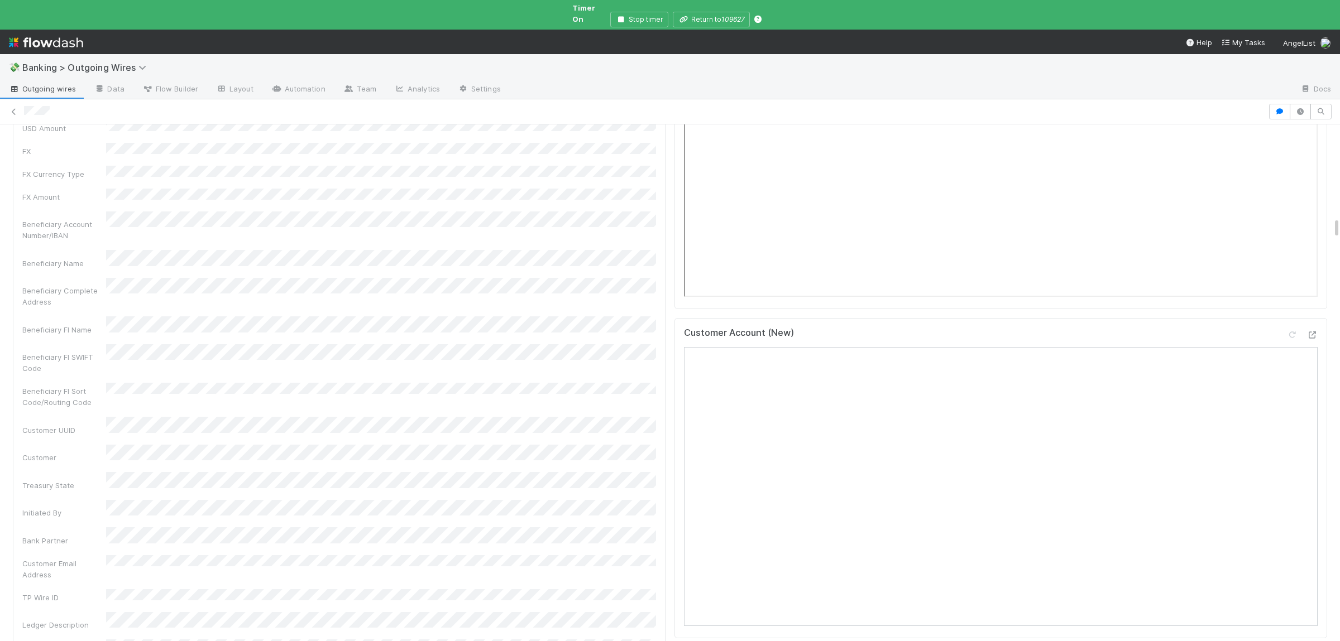
scroll to position [2231, 0]
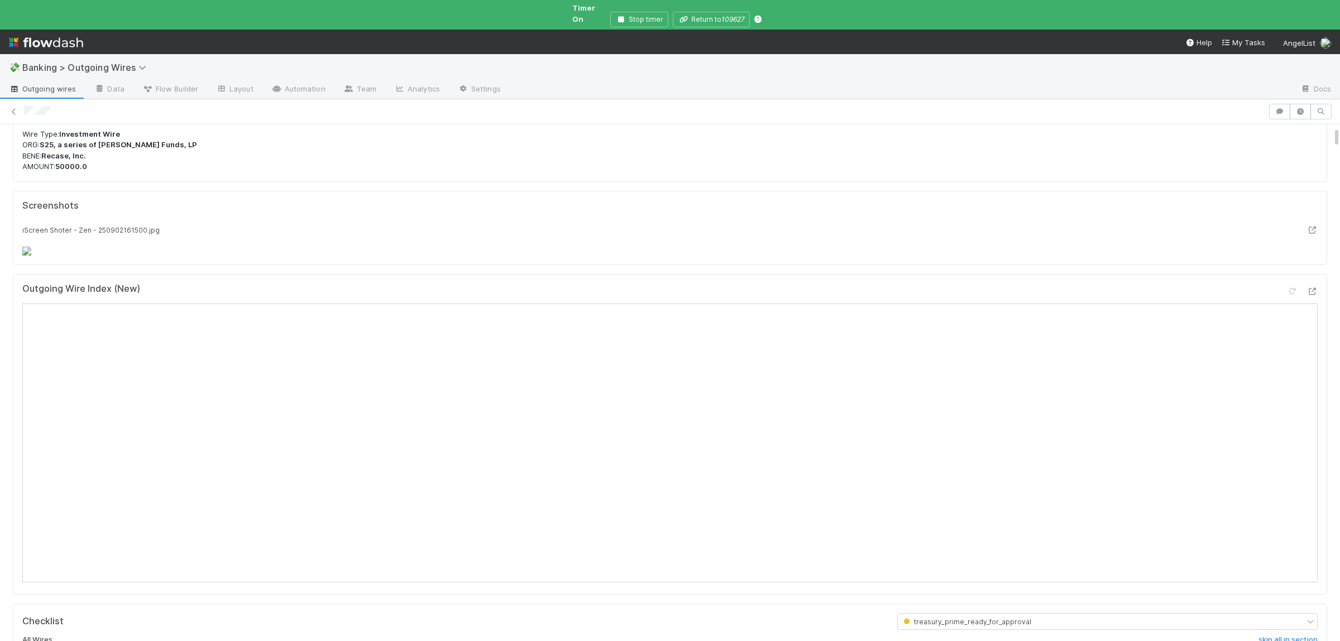
scroll to position [54, 0]
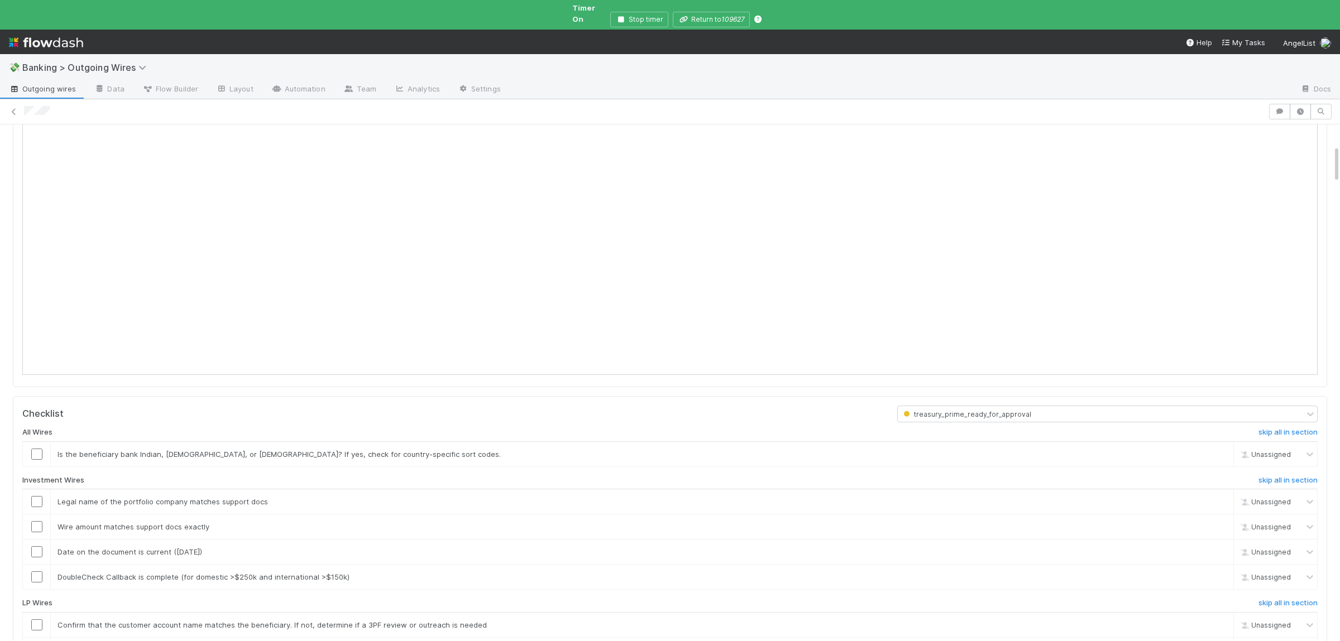
scroll to position [327, 0]
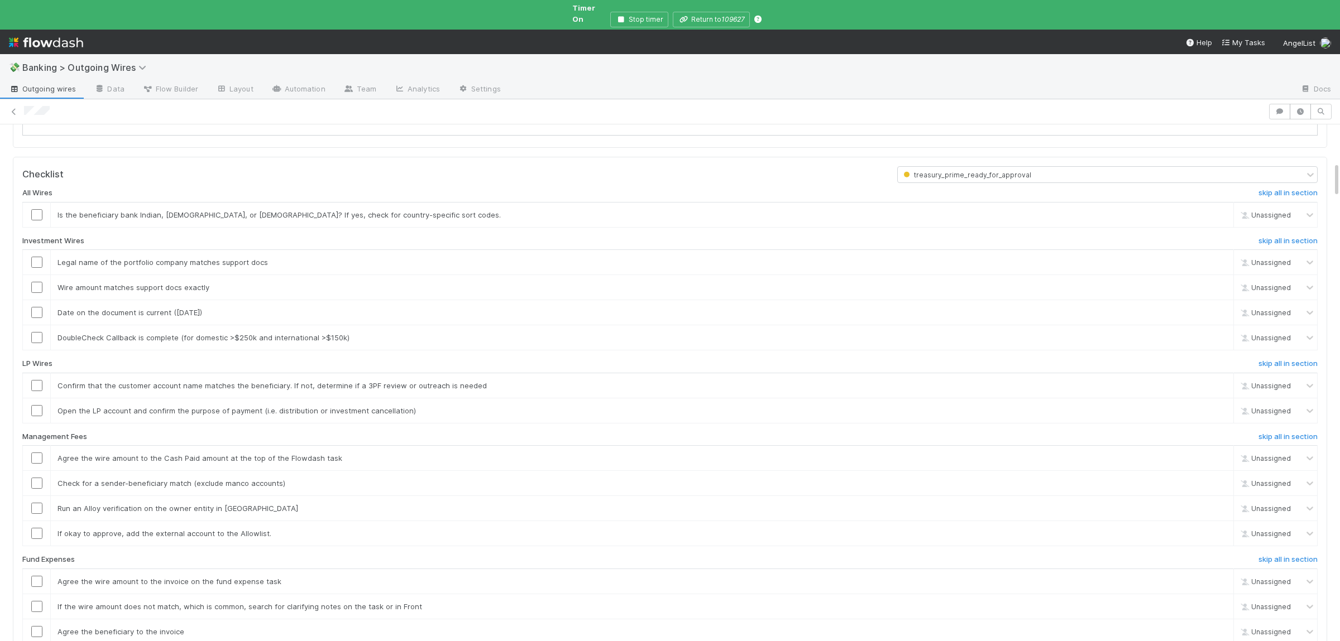
scroll to position [653, 0]
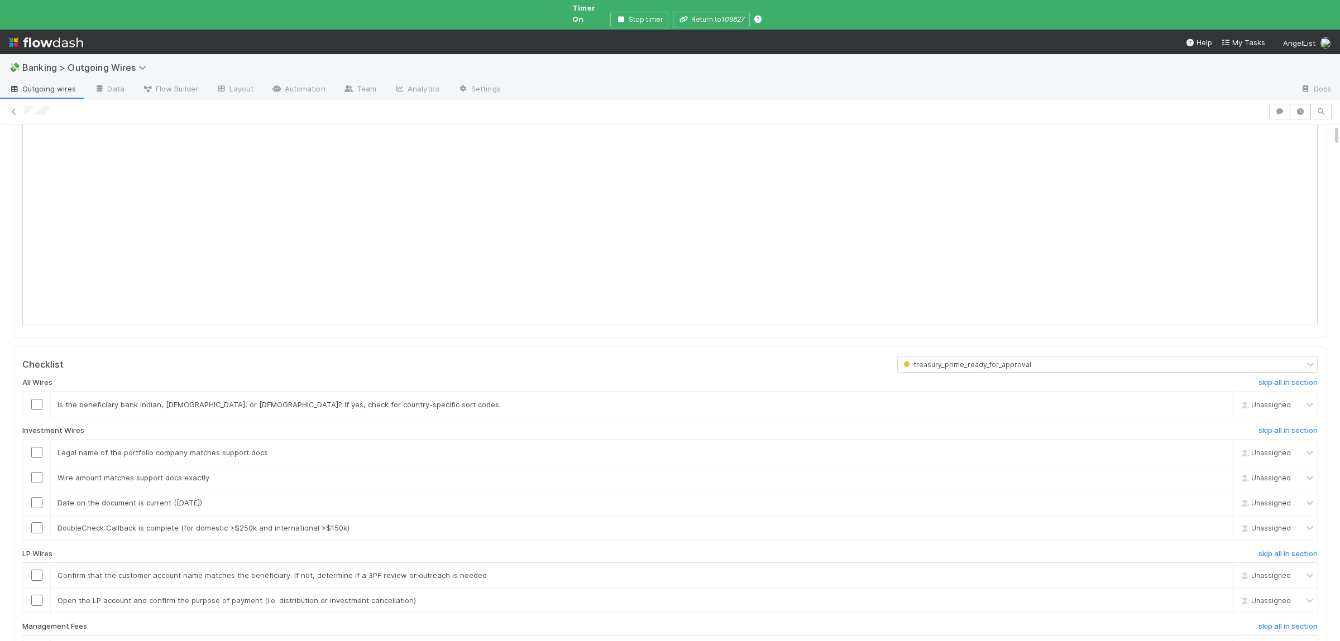
scroll to position [218, 0]
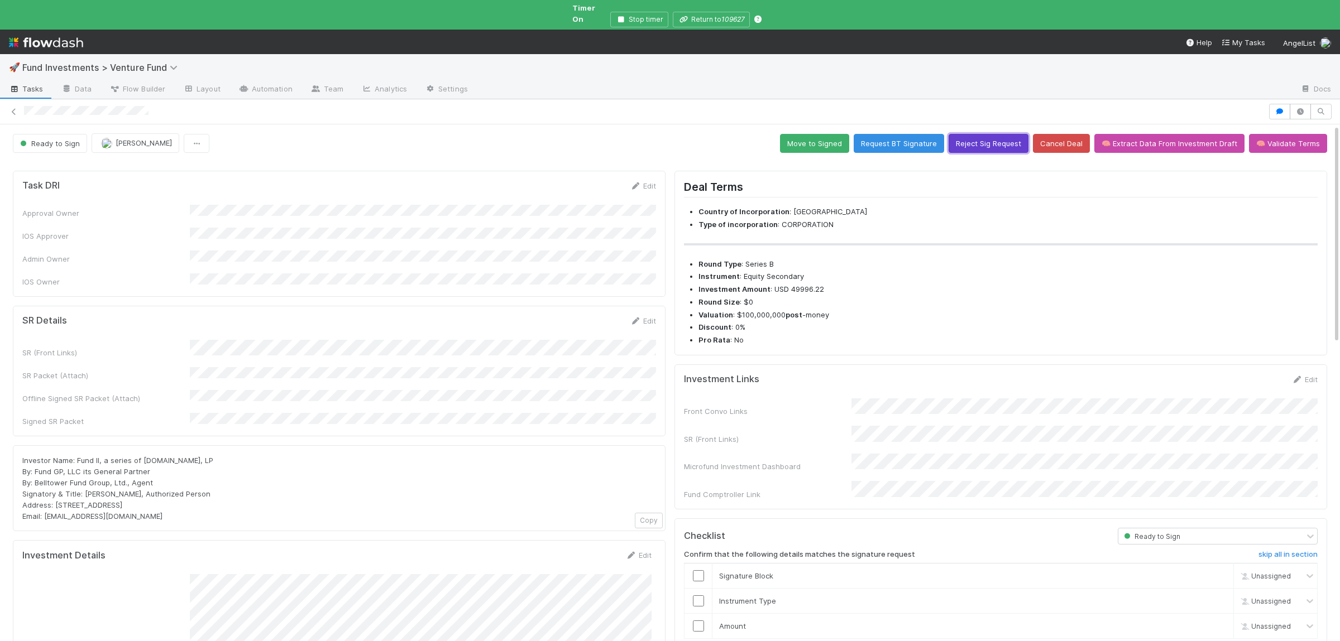
click at [988, 134] on button "Reject Sig Request" at bounding box center [988, 143] width 80 height 19
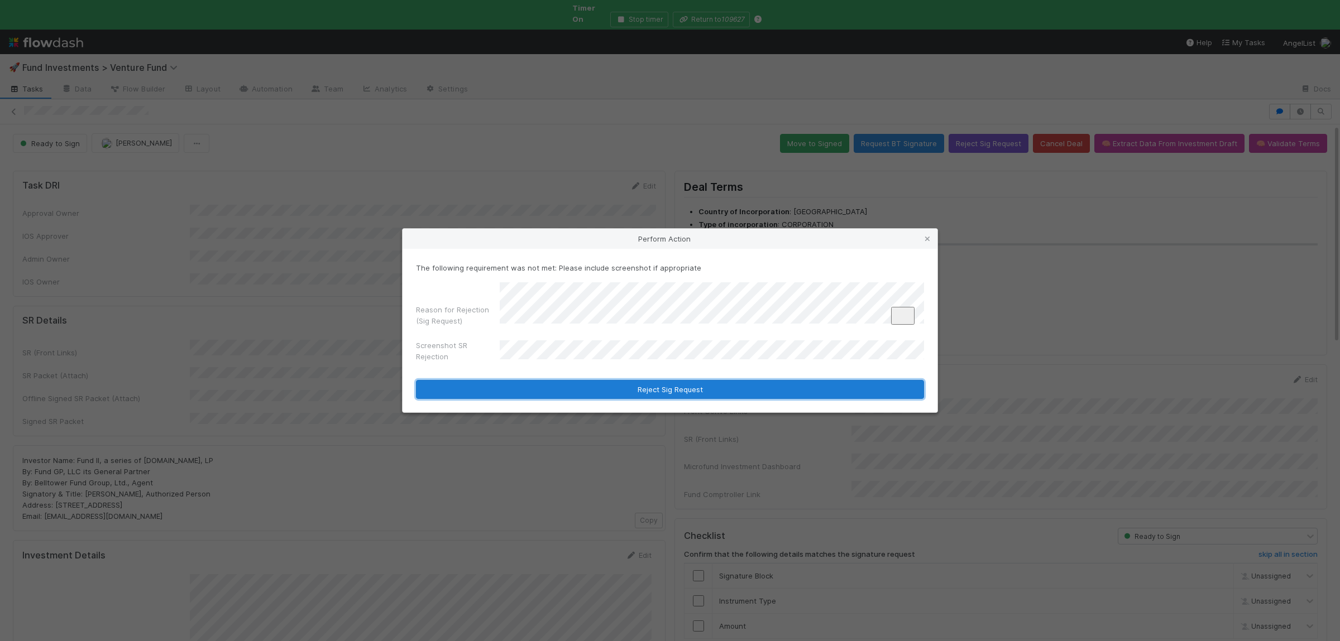
click at [641, 392] on button "Reject Sig Request" at bounding box center [670, 389] width 508 height 19
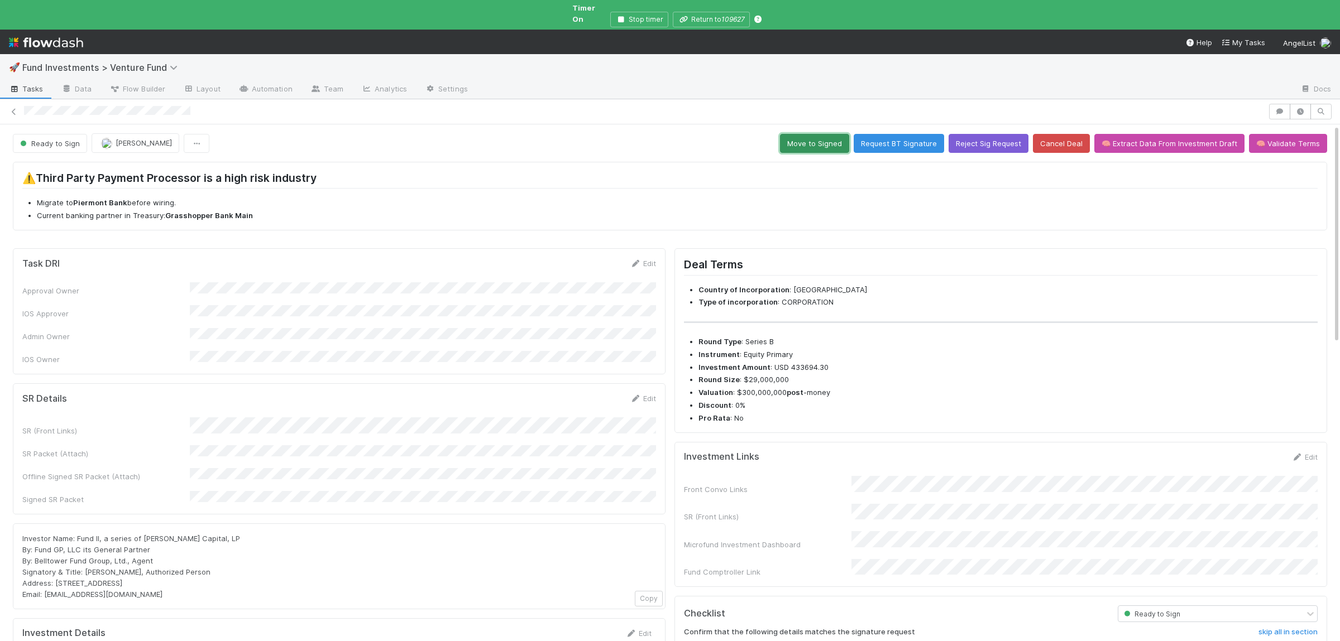
click at [826, 134] on button "Move to Signed" at bounding box center [814, 143] width 69 height 19
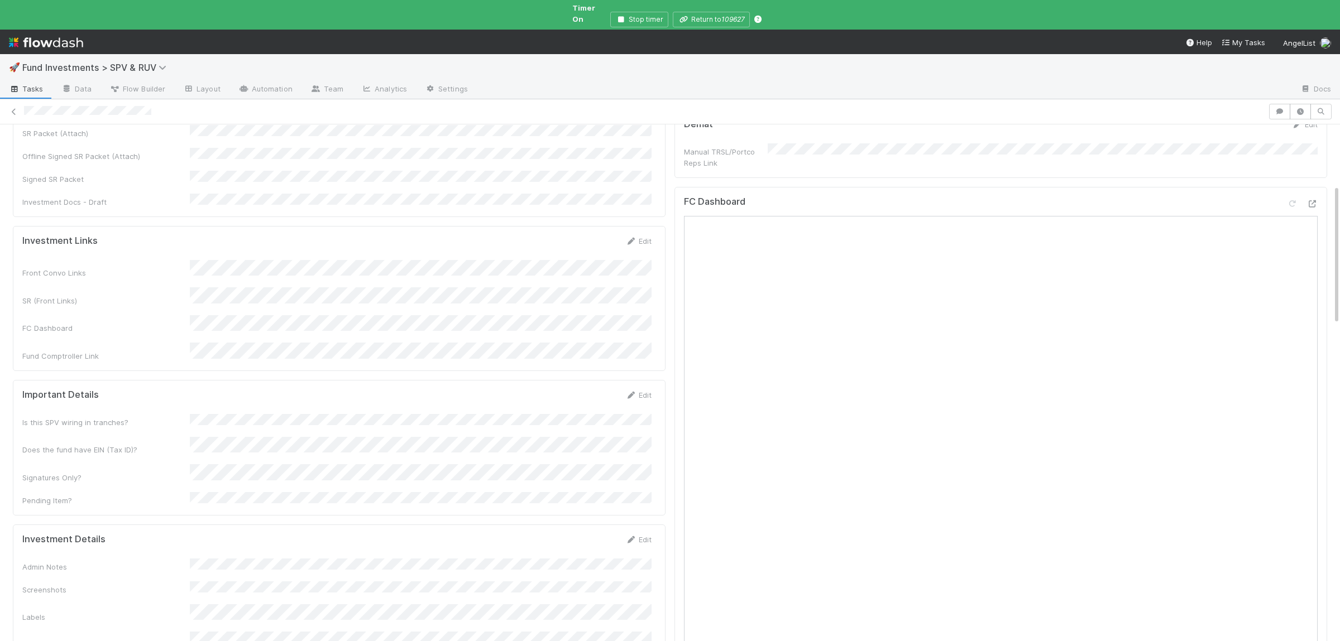
scroll to position [490, 0]
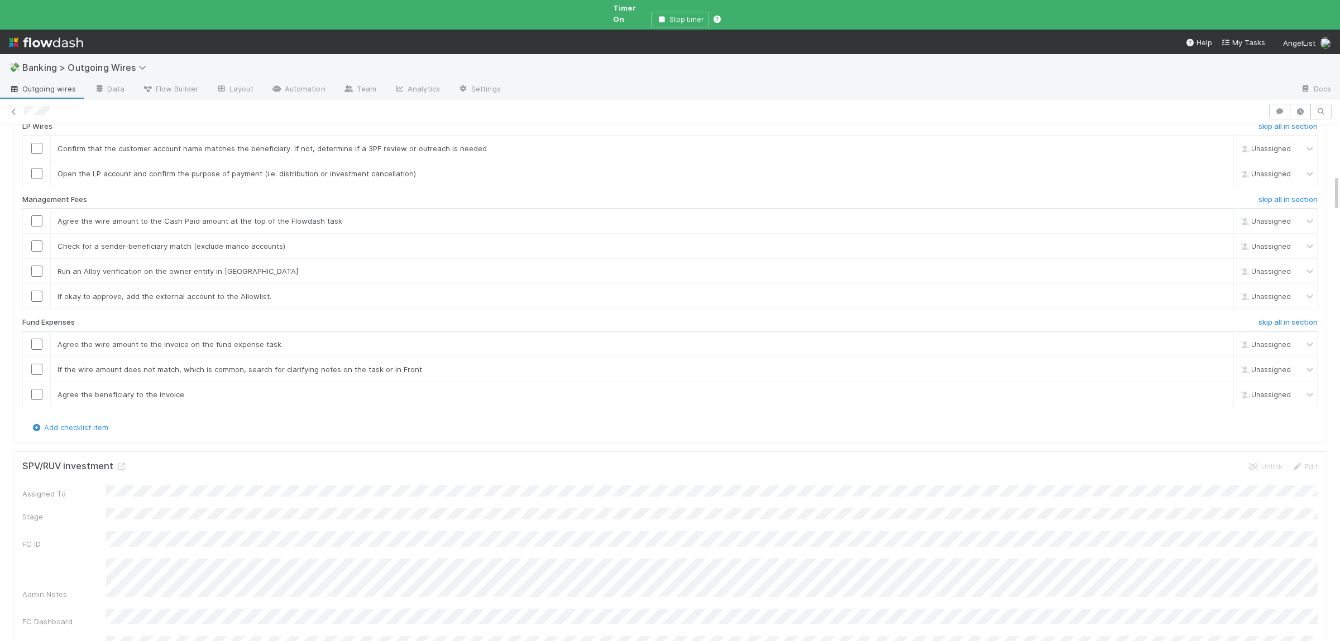
scroll to position [707, 0]
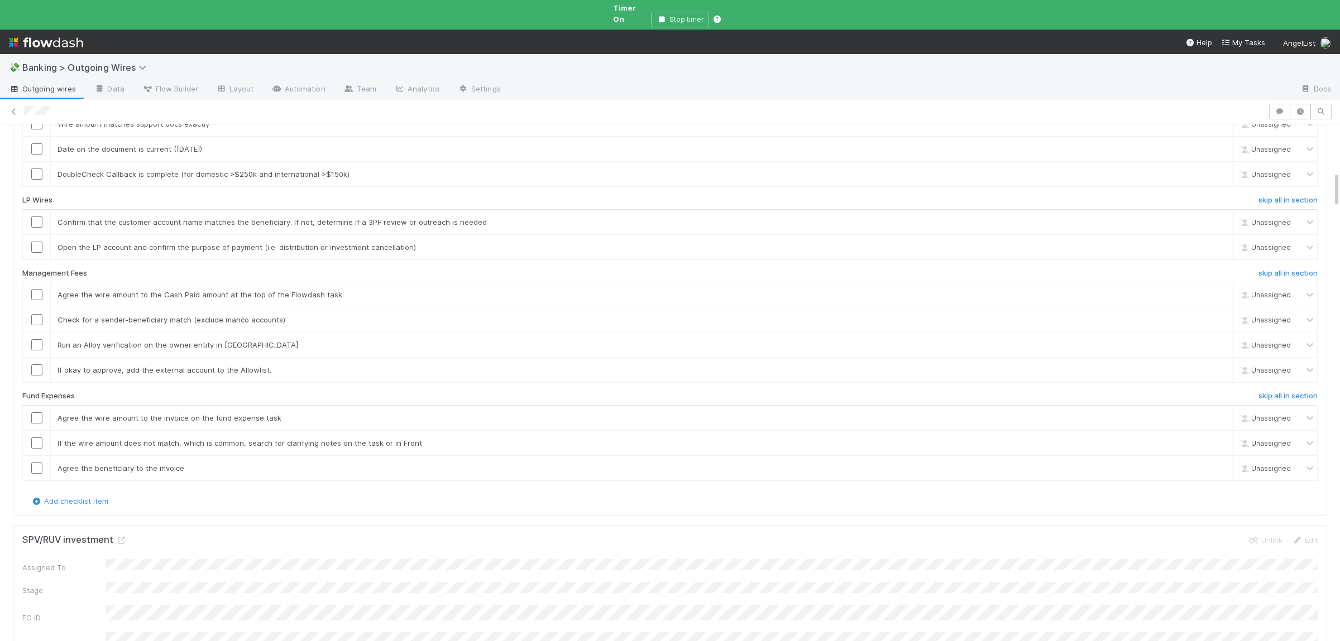
scroll to position [816, 0]
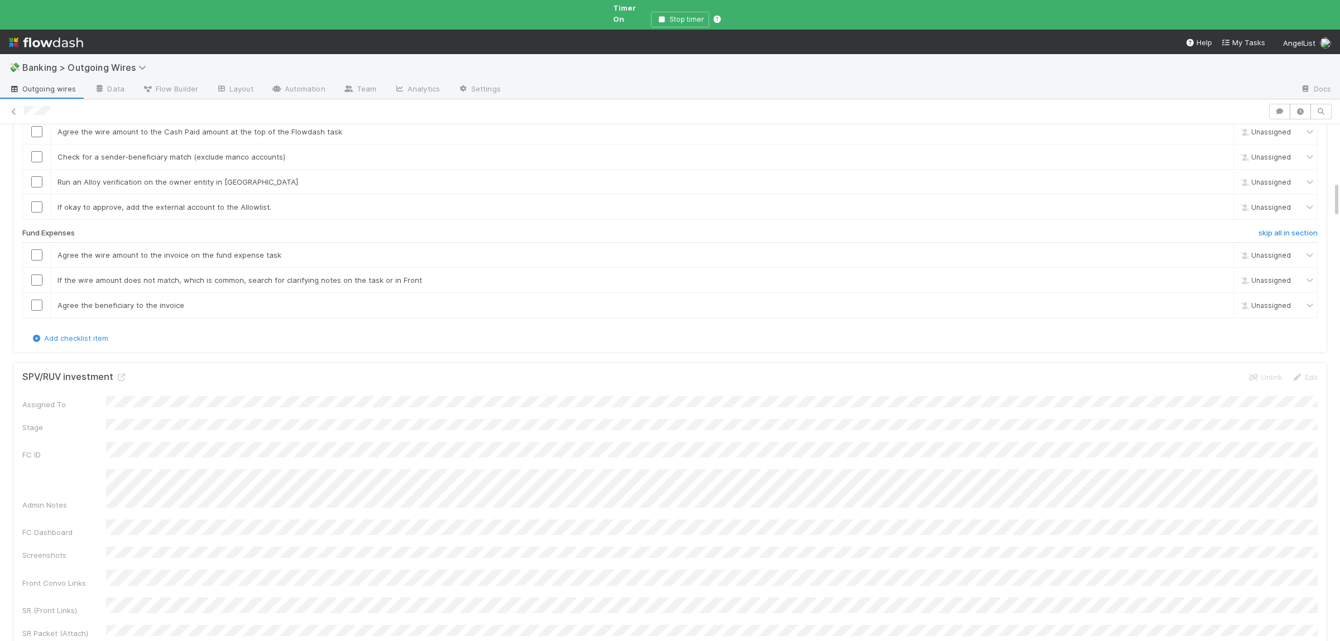
click at [1308, 42] on h6 "skip all in section" at bounding box center [1287, 37] width 59 height 9
click at [1294, 115] on h6 "skip all in section" at bounding box center [1287, 110] width 59 height 9
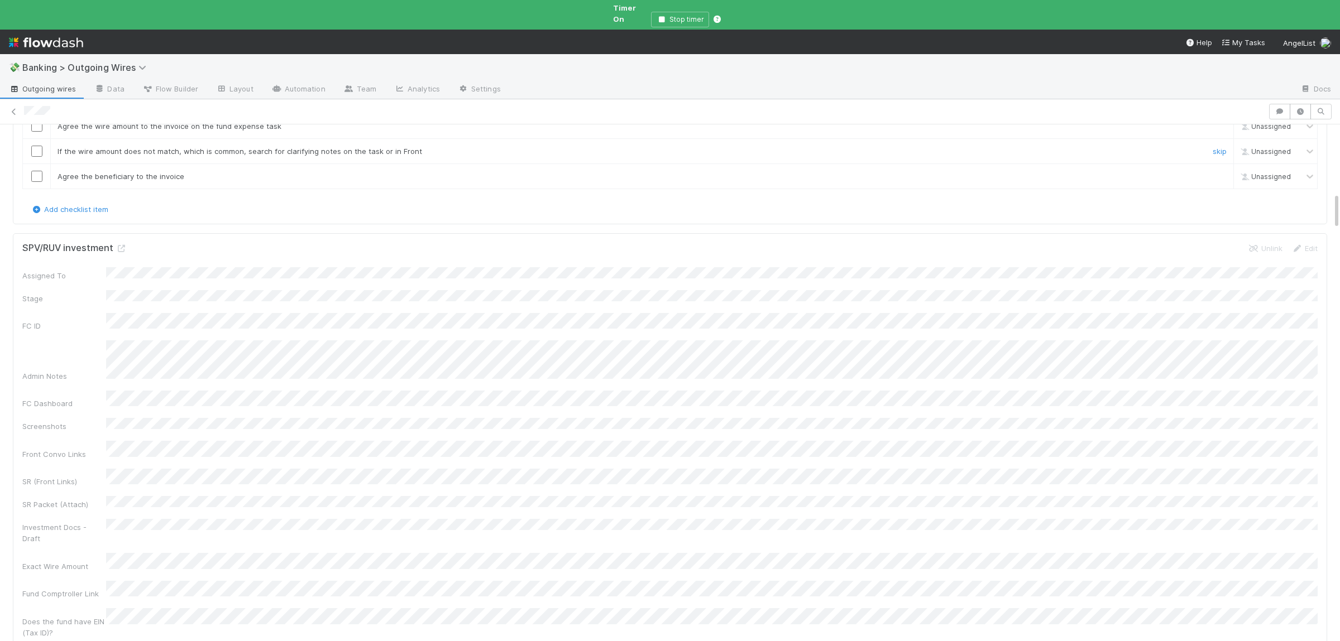
scroll to position [980, 0]
click at [1270, 74] on h6 "skip all in section" at bounding box center [1287, 69] width 59 height 9
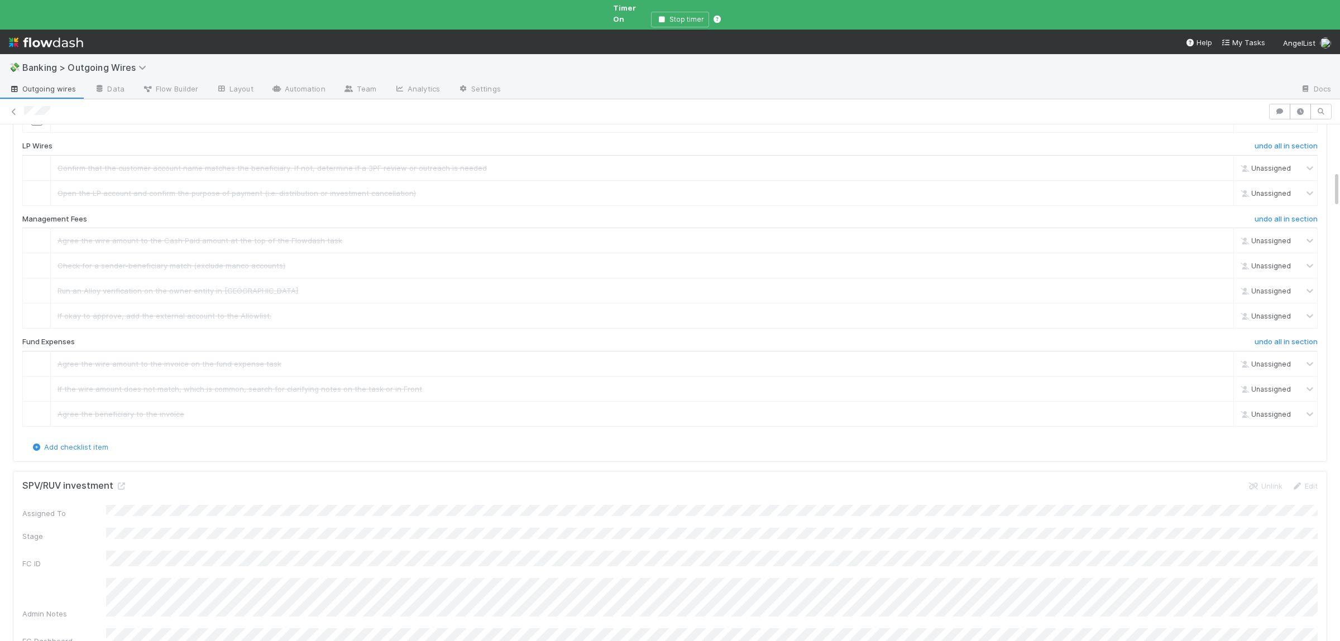
scroll to position [598, 0]
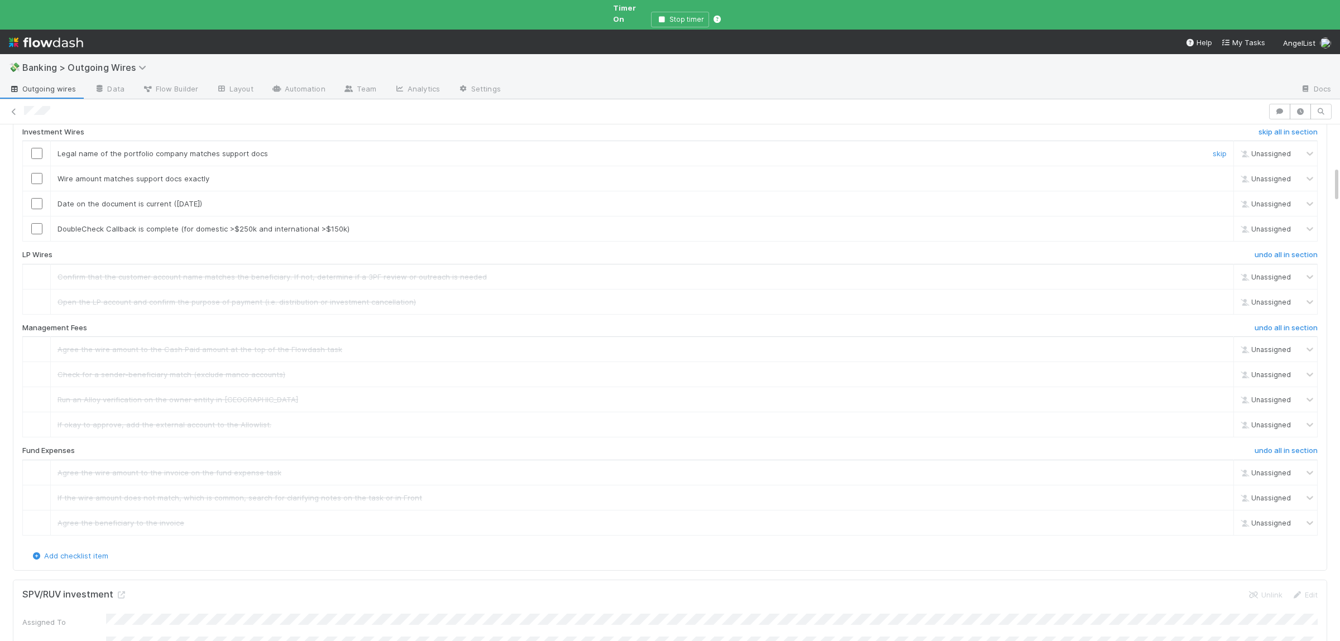
click at [36, 159] on input "checkbox" at bounding box center [36, 153] width 11 height 11
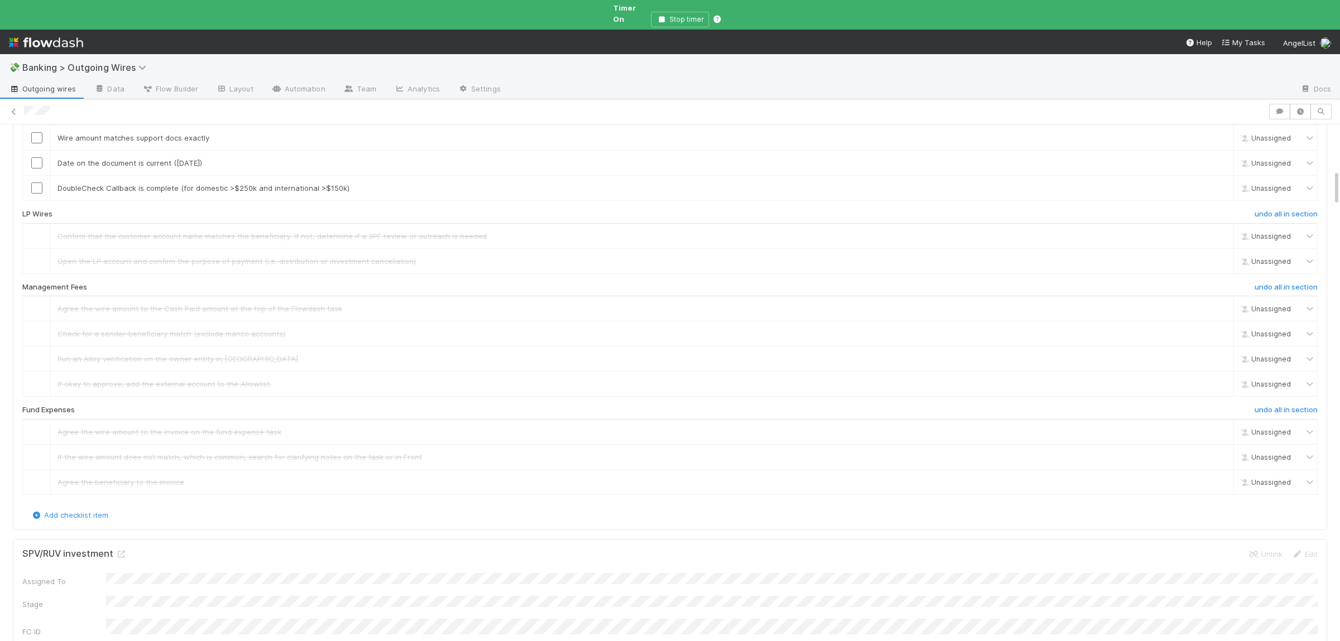
scroll to position [653, 0]
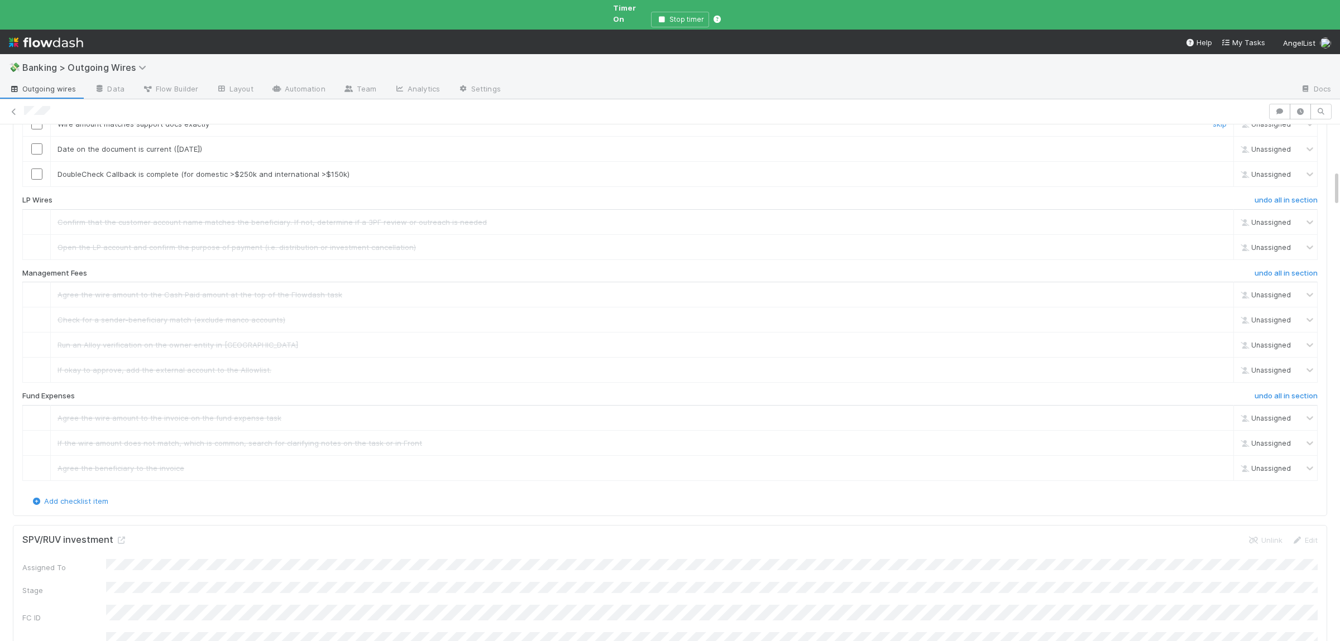
click at [42, 130] on input "checkbox" at bounding box center [36, 123] width 11 height 11
click at [34, 155] on input "checkbox" at bounding box center [36, 148] width 11 height 11
click at [37, 180] on input "checkbox" at bounding box center [36, 174] width 11 height 11
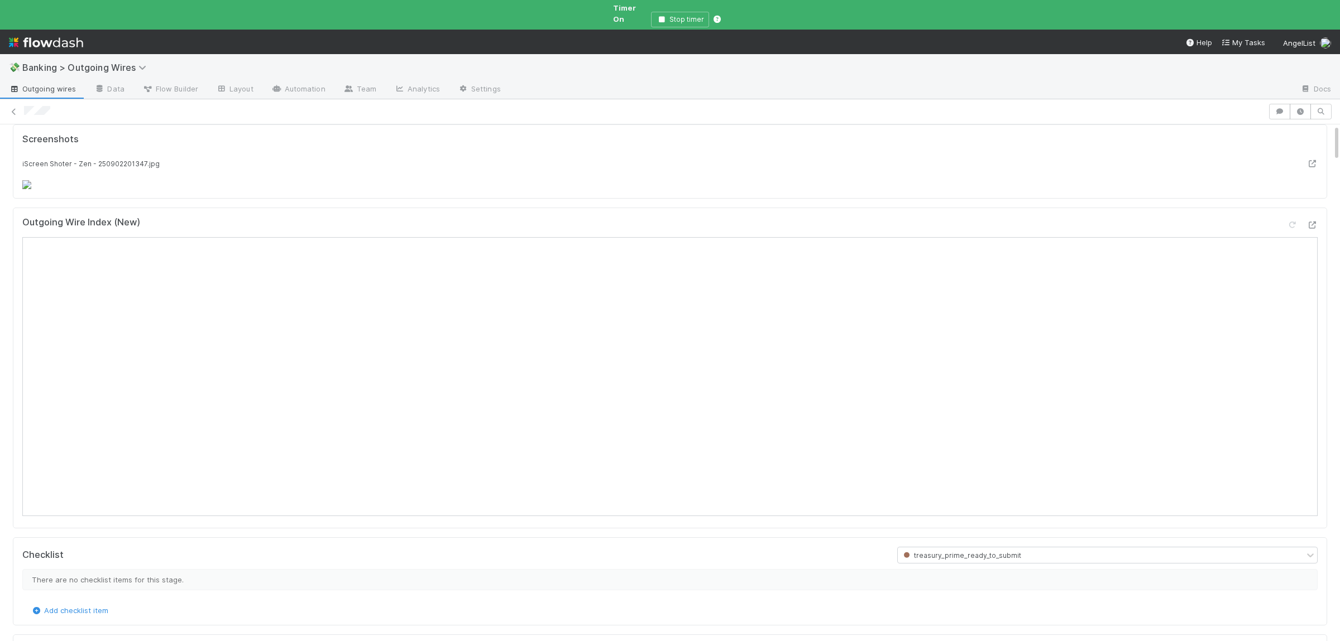
scroll to position [0, 0]
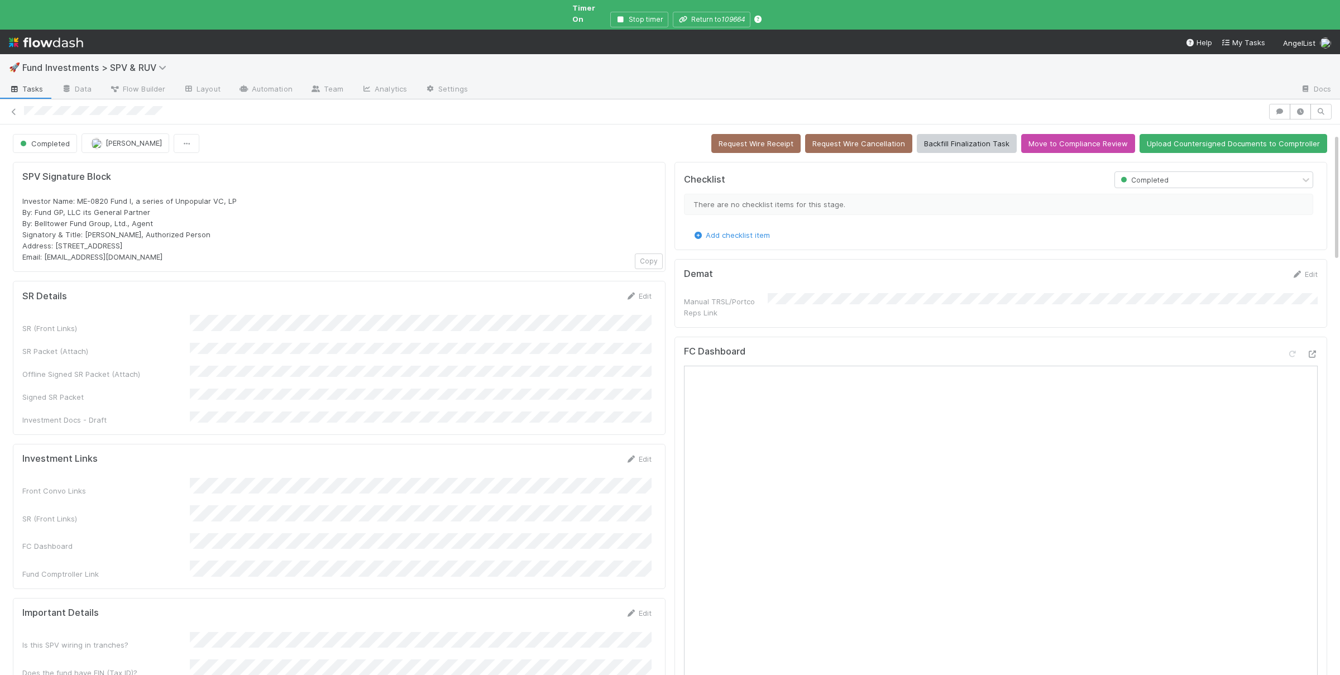
scroll to position [163, 0]
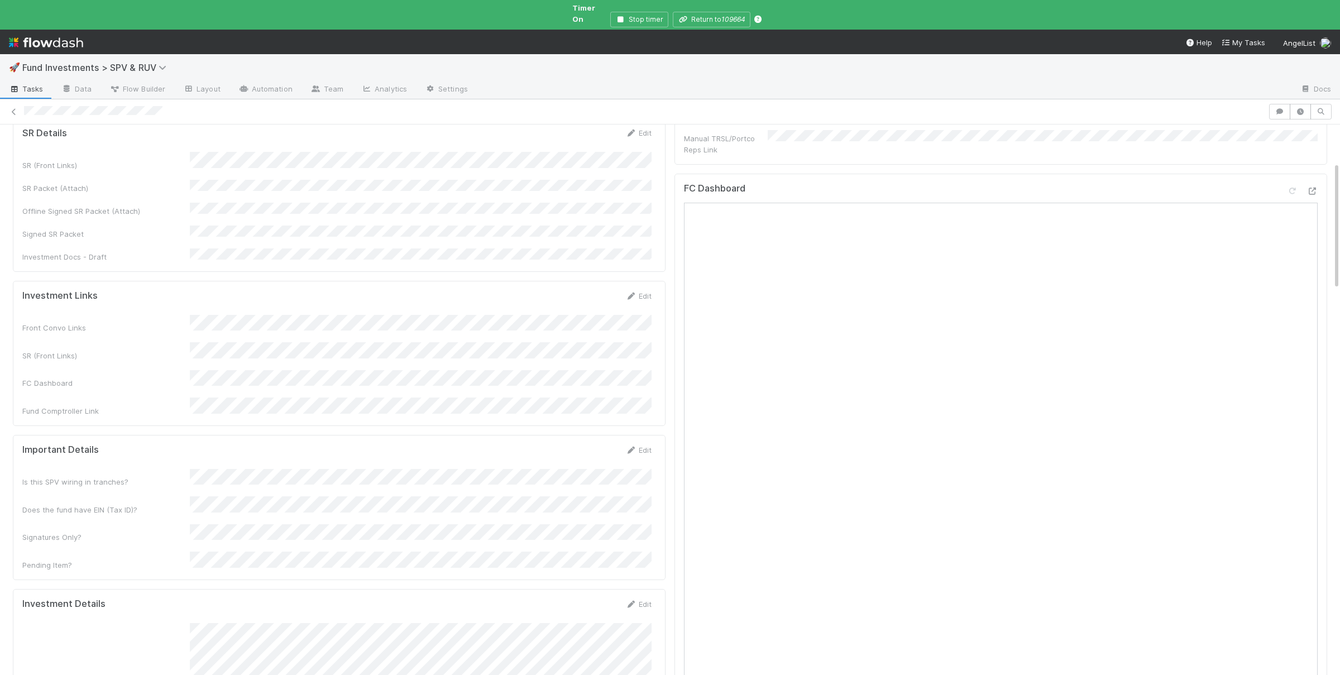
click at [237, 204] on div "SR (Front Links) SR Packet (Attach) Offline Signed SR Packet (Attach) Signed SR…" at bounding box center [336, 207] width 629 height 111
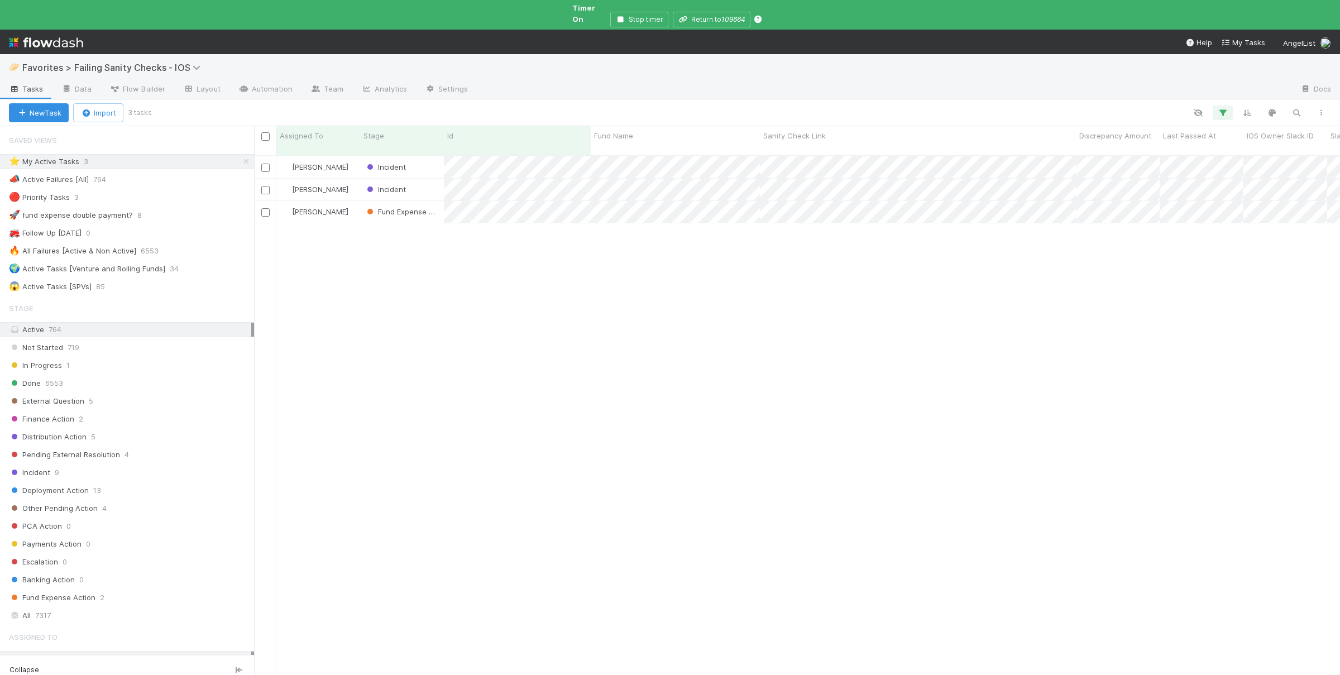
scroll to position [539, 1086]
click at [524, 352] on div "[PERSON_NAME] Incident [DATE] 10:12:33 AM [DATE] 8:25:50 AM 1 0 2 1 1 [PERSON_N…" at bounding box center [797, 425] width 1086 height 538
click at [539, 327] on div "[PERSON_NAME] Incident [DATE] 10:12:33 AM [DATE] 8:25:50 AM 1 0 2 1 1 [PERSON_N…" at bounding box center [797, 425] width 1086 height 538
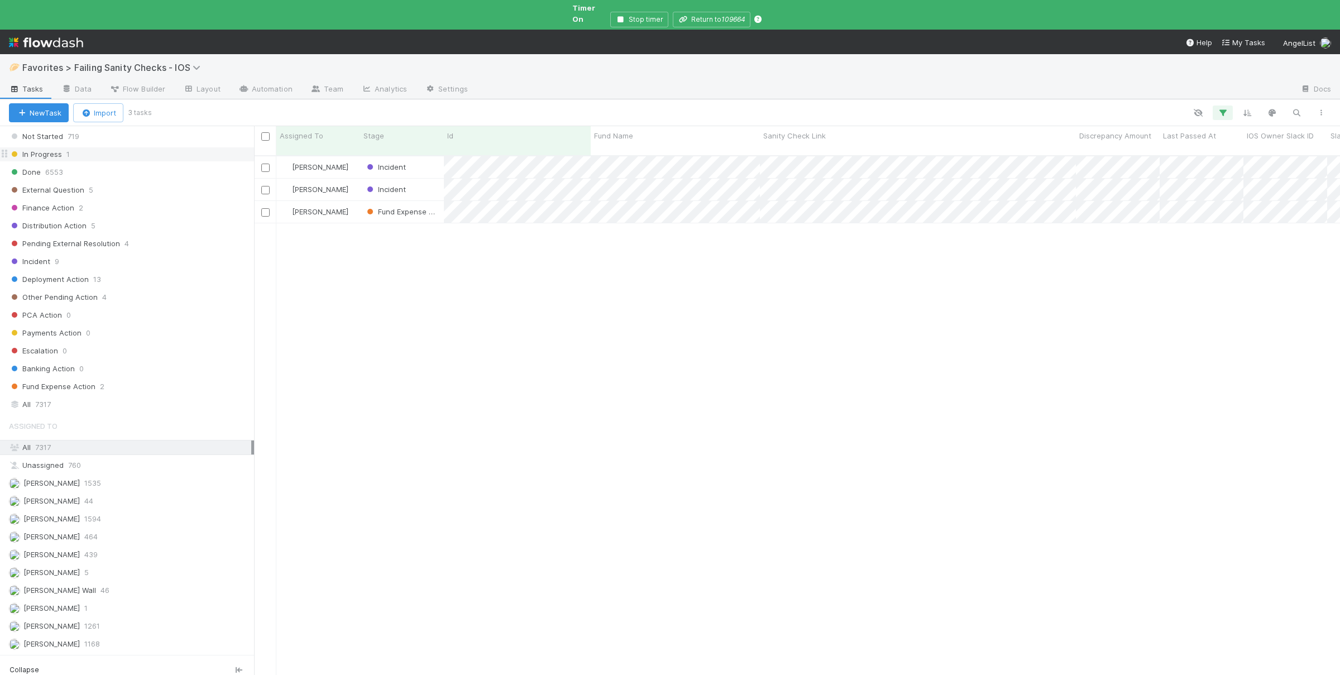
scroll to position [0, 0]
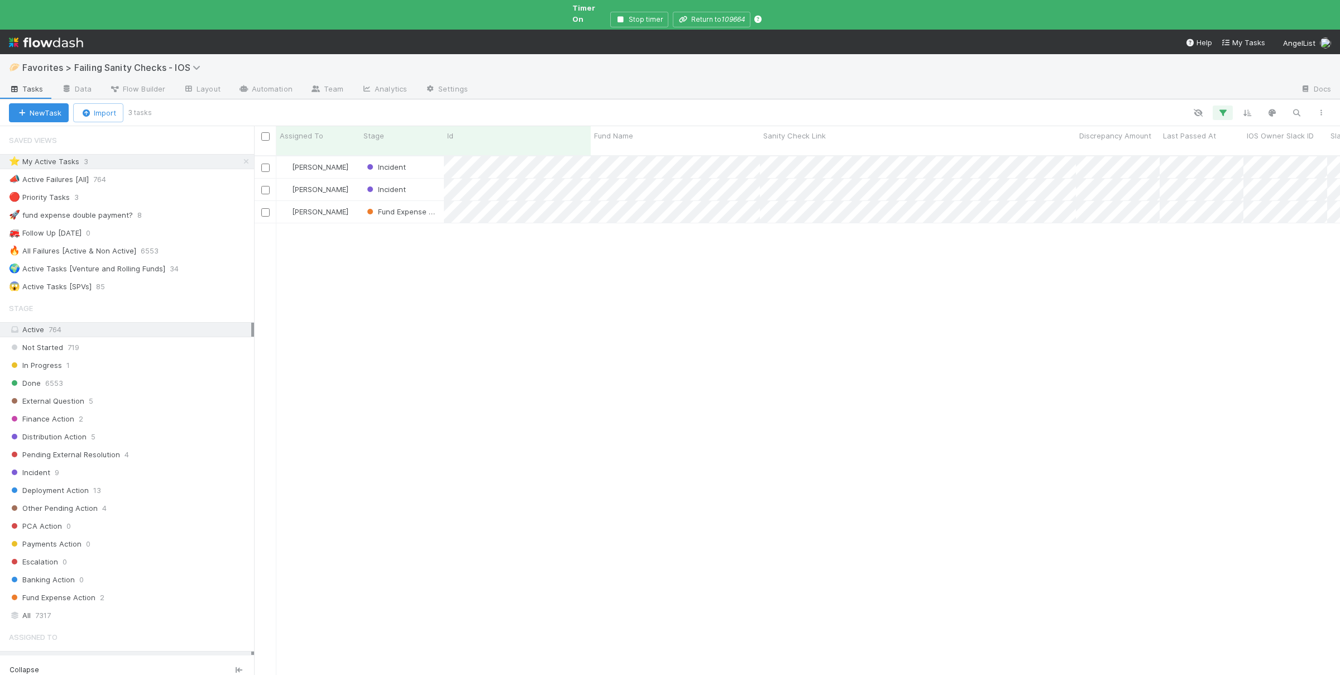
click at [833, 343] on div "Susan Tang Incident 8/16/25, 10:12:33 AM 8/29/25, 8:25:50 AM 1 0 2 1 1 Susan Ta…" at bounding box center [797, 425] width 1086 height 538
click at [598, 393] on div at bounding box center [670, 337] width 1340 height 675
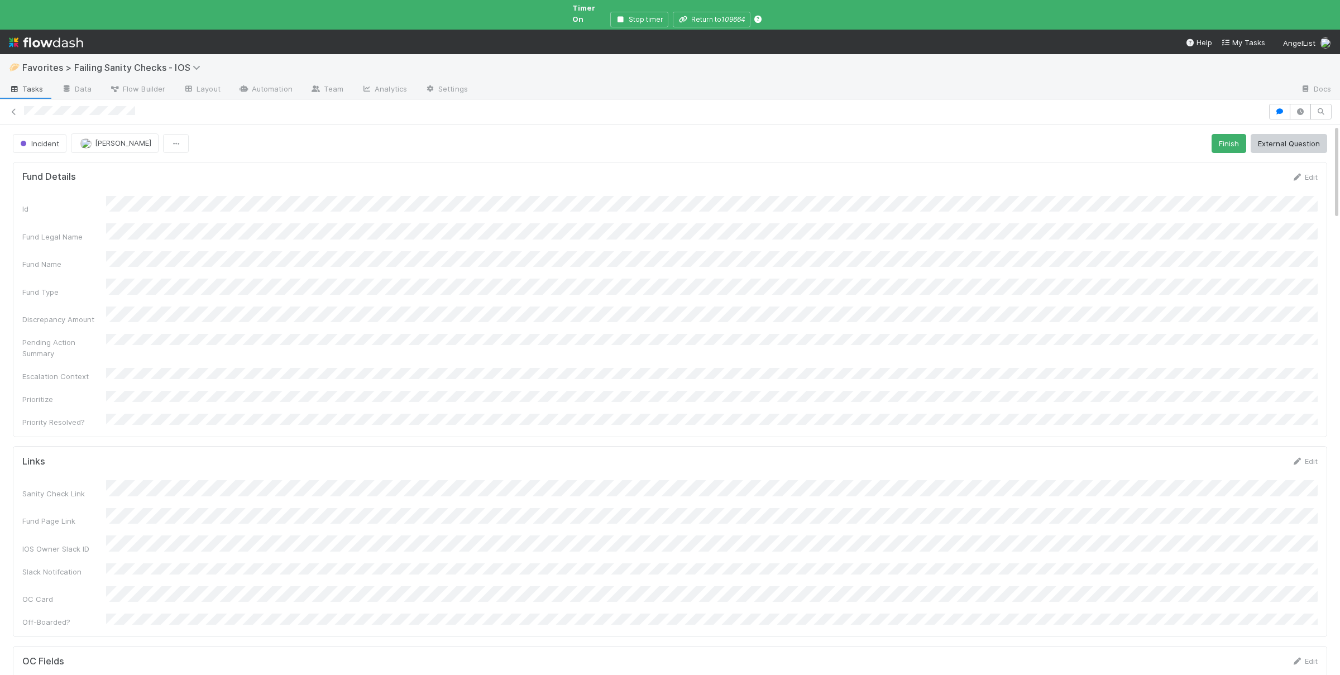
click at [172, 228] on div "Id Fund Legal Name Fund Name Fund Type Discrepancy Amount Pending Action Summar…" at bounding box center [669, 312] width 1295 height 232
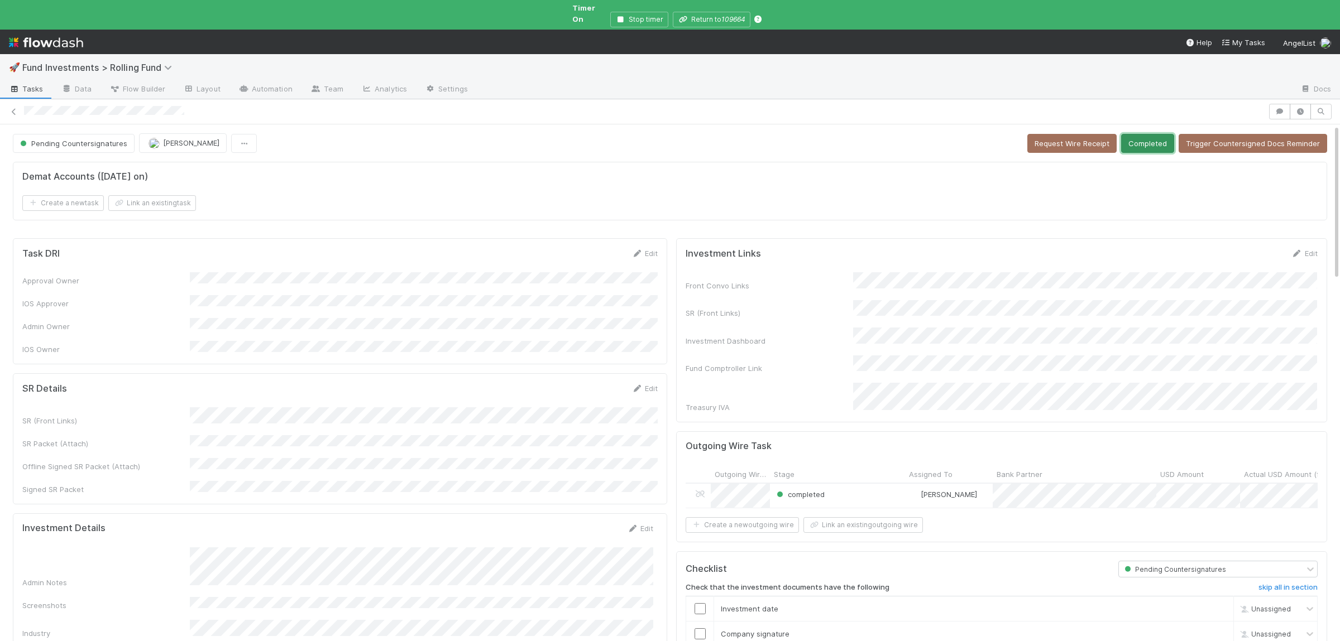
click at [1145, 135] on button "Completed" at bounding box center [1147, 143] width 53 height 19
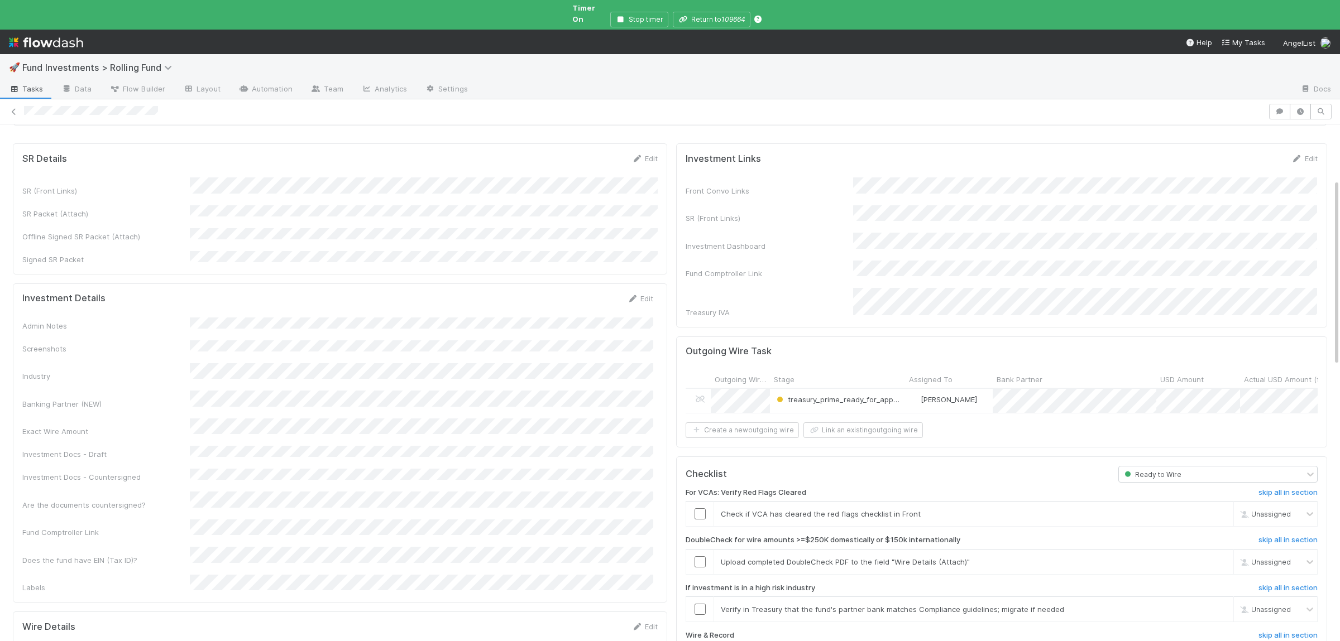
scroll to position [163, 0]
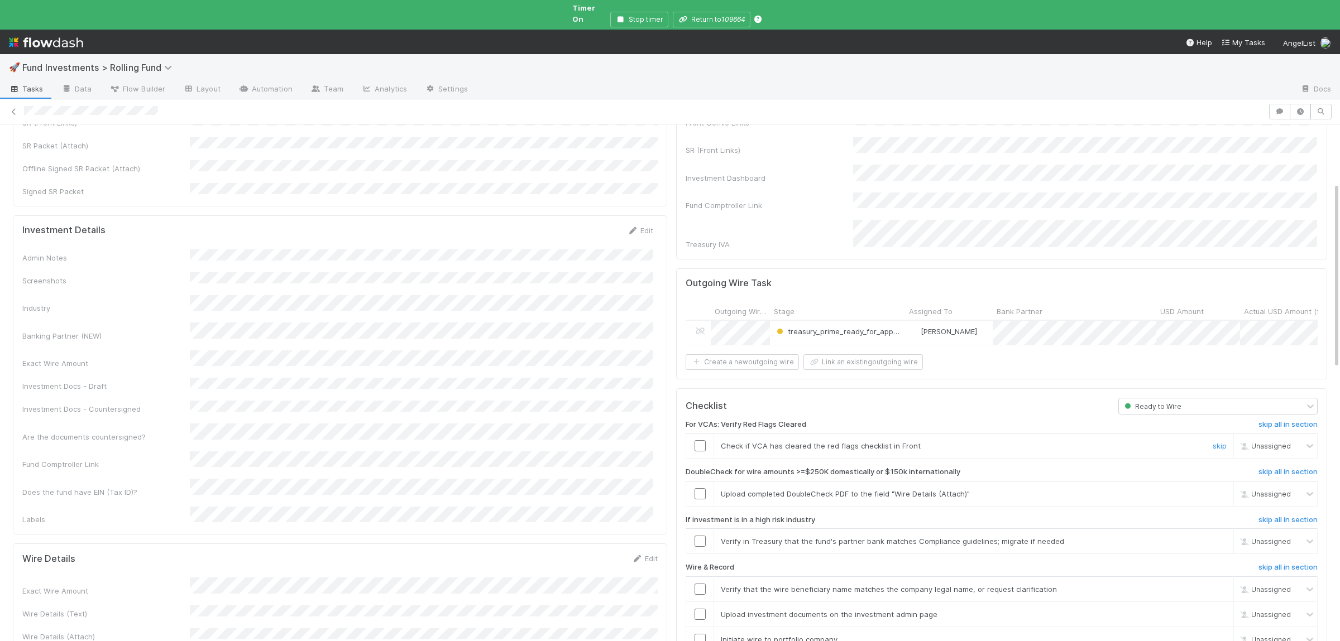
drag, startPoint x: 703, startPoint y: 425, endPoint x: 817, endPoint y: 471, distance: 123.5
click at [703, 440] on input "checkbox" at bounding box center [699, 445] width 11 height 11
click at [1220, 490] on link "skip" at bounding box center [1219, 494] width 14 height 9
click at [1216, 537] on link "skip" at bounding box center [1219, 541] width 14 height 9
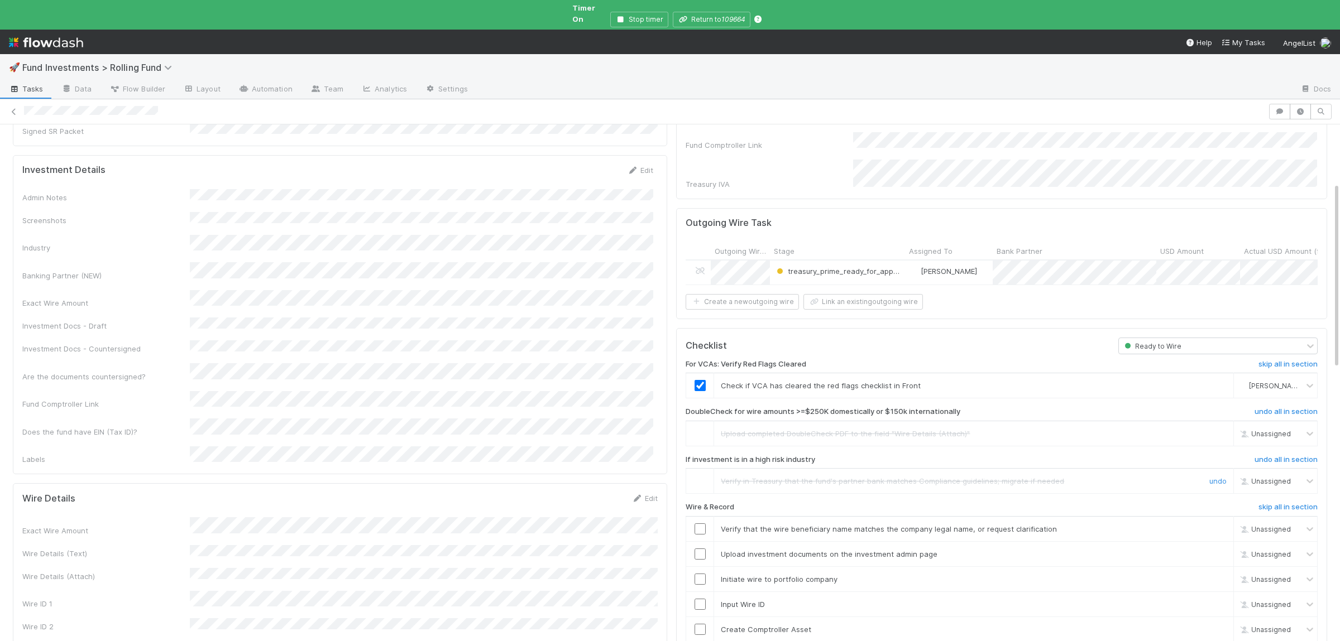
scroll to position [327, 0]
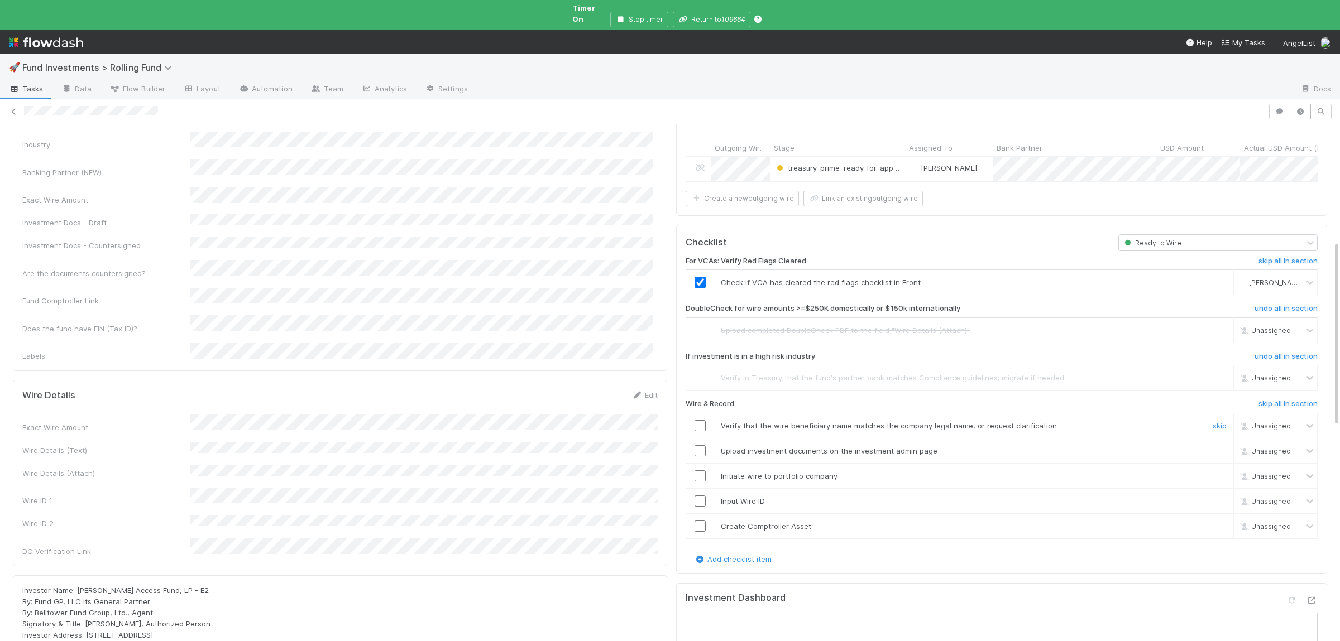
click at [701, 420] on input "checkbox" at bounding box center [699, 425] width 11 height 11
click at [699, 439] on td at bounding box center [700, 451] width 28 height 25
click at [701, 445] on input "checkbox" at bounding box center [699, 450] width 11 height 11
click at [699, 471] on input "checkbox" at bounding box center [699, 476] width 11 height 11
click at [699, 489] on td at bounding box center [700, 501] width 28 height 25
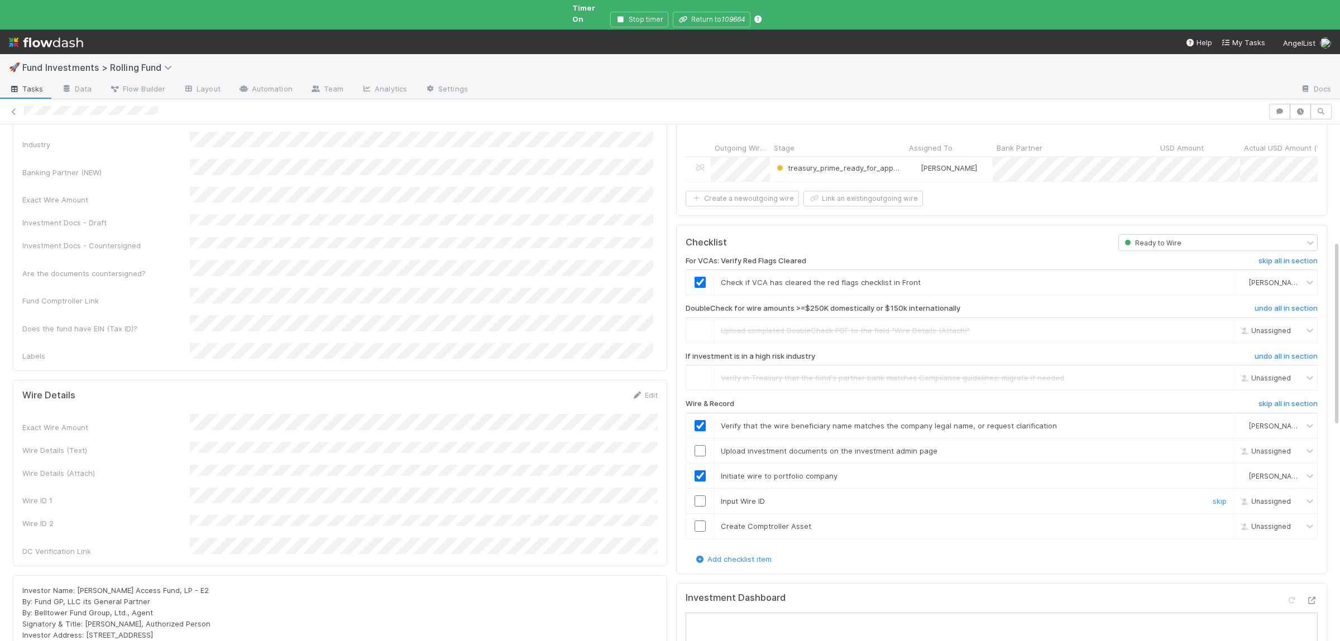
click at [701, 496] on input "checkbox" at bounding box center [699, 501] width 11 height 11
click at [697, 521] on input "checkbox" at bounding box center [699, 526] width 11 height 11
click at [701, 445] on input "checkbox" at bounding box center [699, 450] width 11 height 11
click at [927, 164] on span "[PERSON_NAME]" at bounding box center [948, 168] width 56 height 9
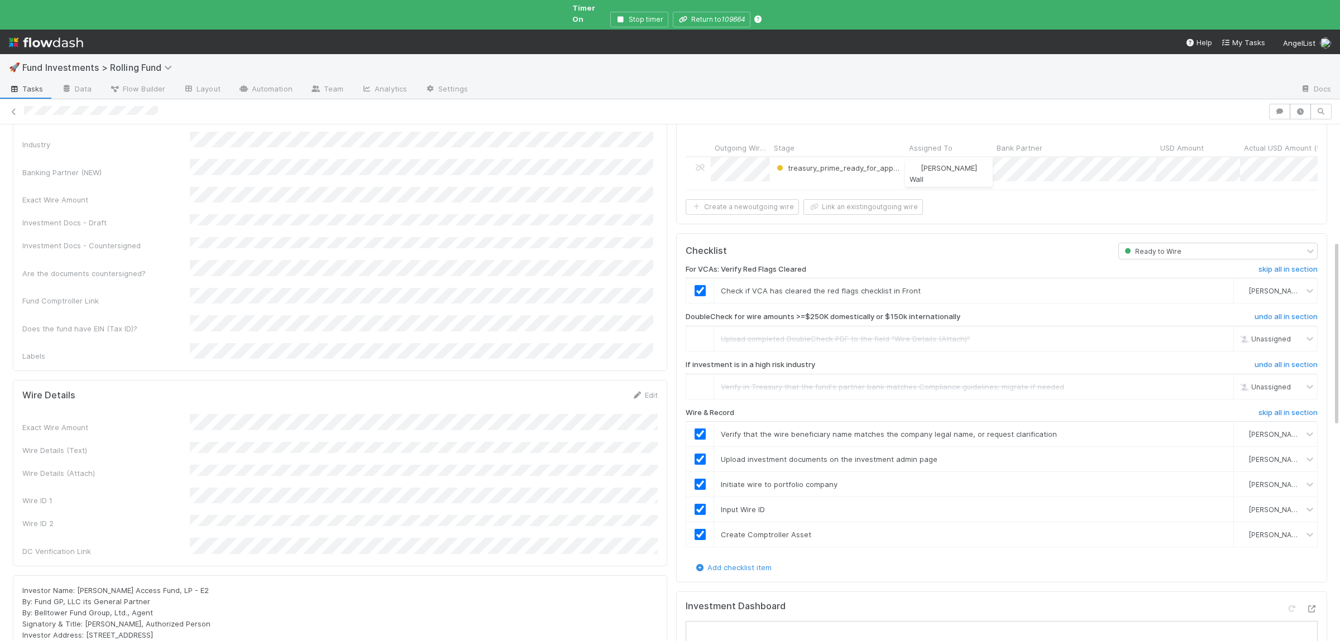
click at [564, 576] on div "Investor Name: Austen Access Fund, LP - E2 By: Fund GP, LLC its General Partner…" at bounding box center [340, 619] width 654 height 86
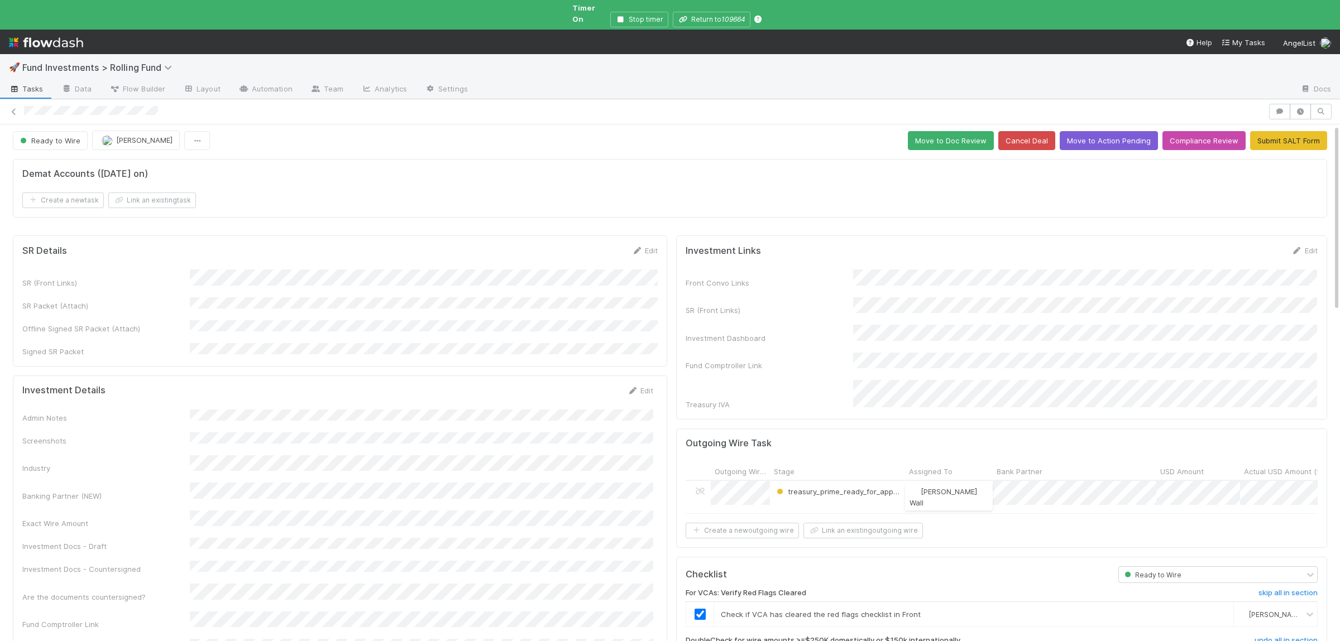
scroll to position [0, 0]
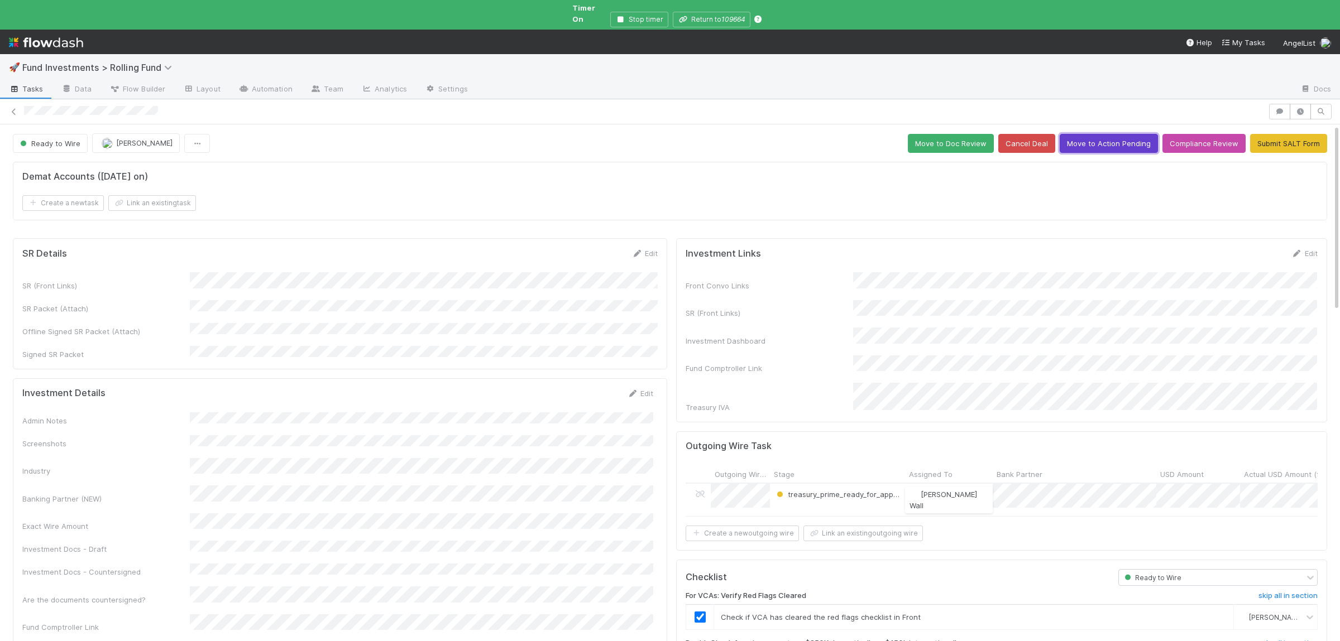
click at [1103, 140] on button "Move to Action Pending" at bounding box center [1108, 143] width 98 height 19
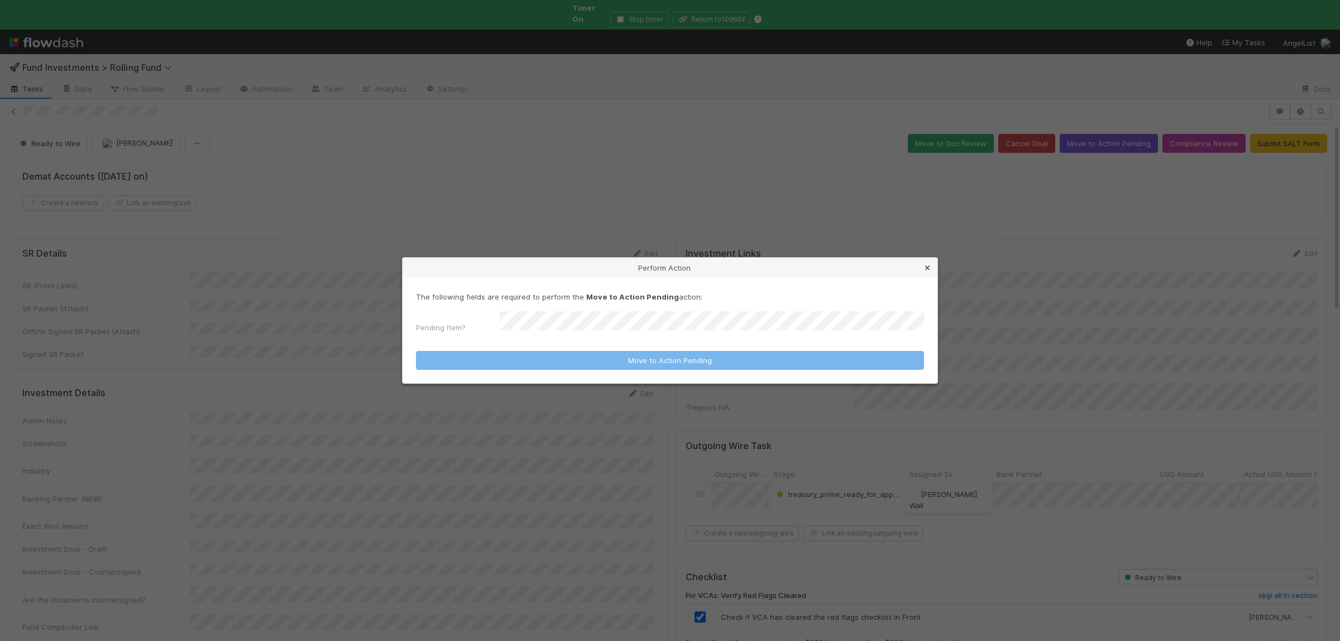
click at [923, 267] on link at bounding box center [927, 267] width 11 height 11
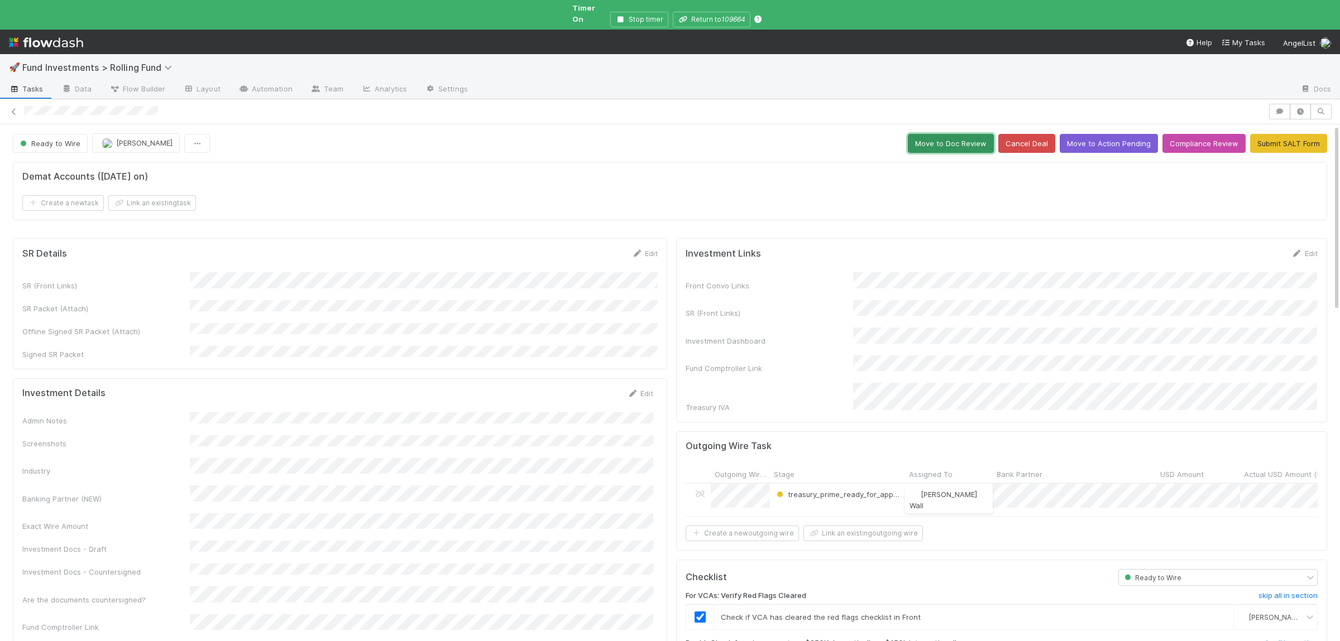
click at [929, 134] on button "Move to Doc Review" at bounding box center [951, 143] width 86 height 19
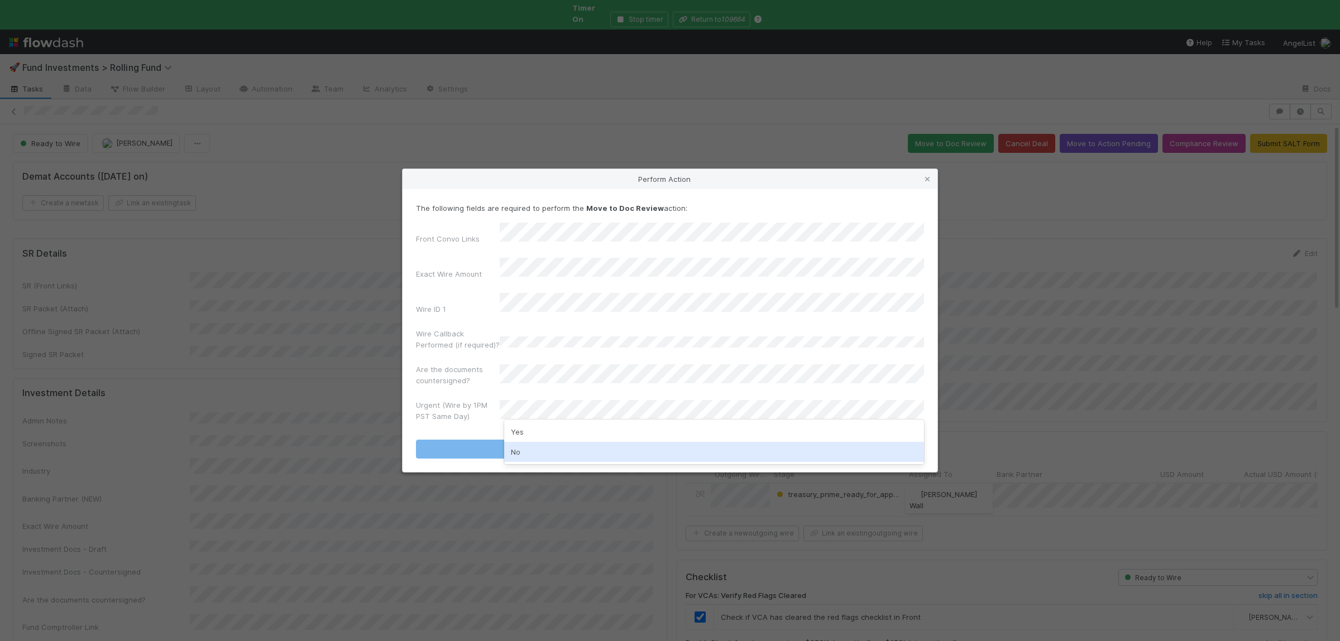
click at [540, 444] on div "No" at bounding box center [714, 452] width 420 height 20
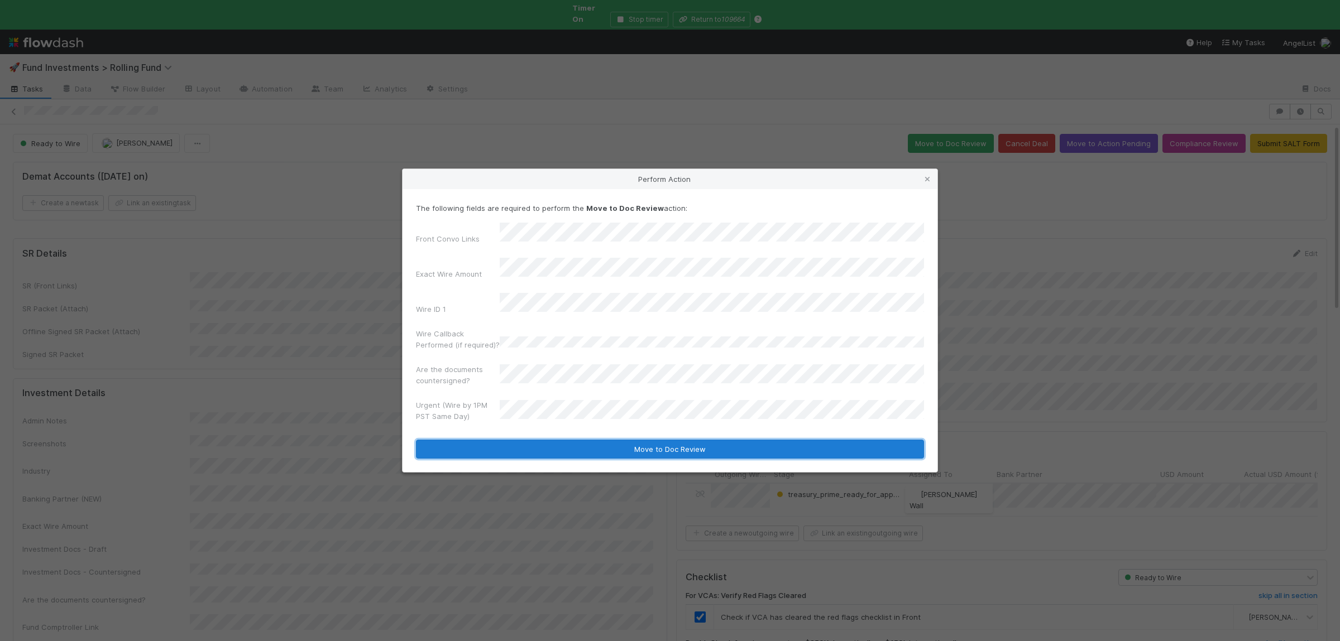
drag, startPoint x: 547, startPoint y: 438, endPoint x: 555, endPoint y: 438, distance: 7.8
click at [548, 440] on button "Move to Doc Review" at bounding box center [670, 449] width 508 height 19
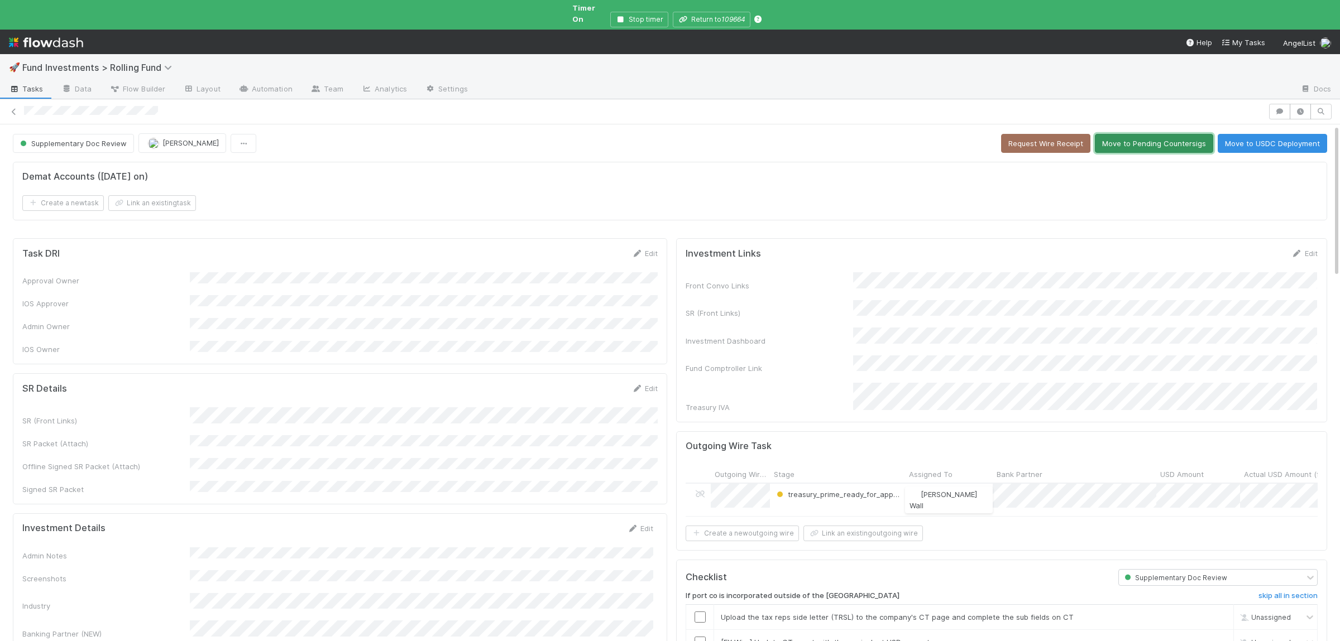
click at [1183, 137] on button "Move to Pending Countersigs" at bounding box center [1154, 143] width 118 height 19
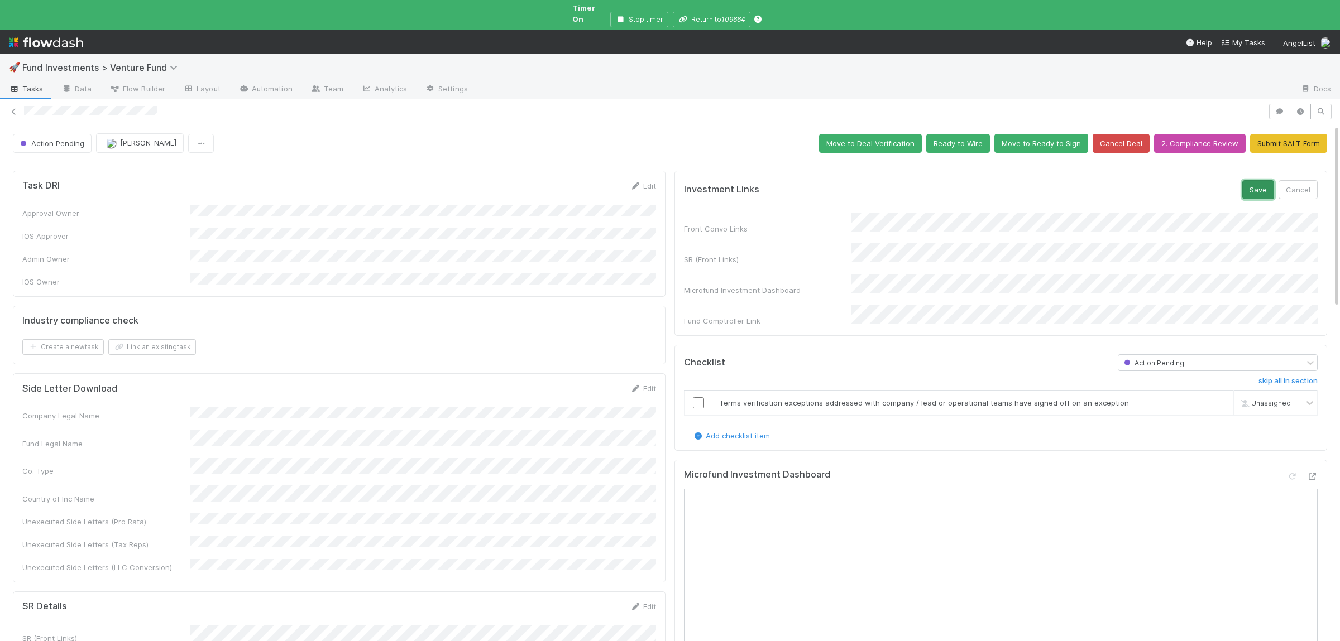
click at [1253, 180] on button "Save" at bounding box center [1258, 189] width 32 height 19
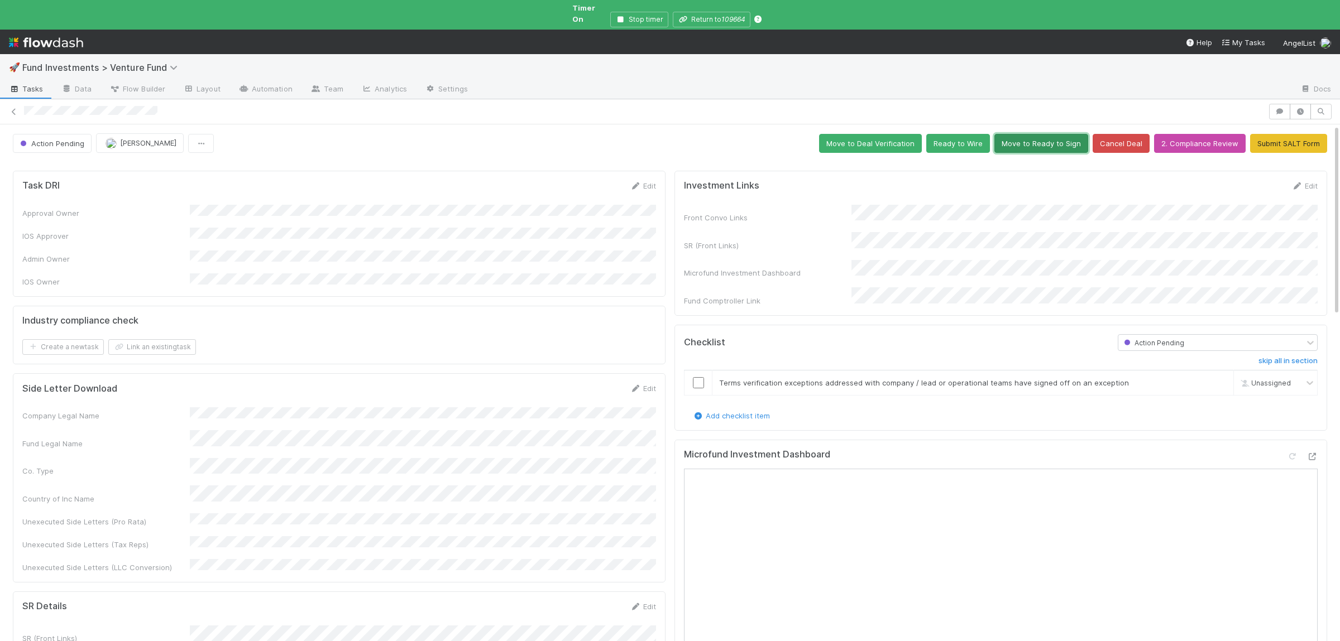
click at [1047, 134] on button "Move to Ready to Sign" at bounding box center [1041, 143] width 94 height 19
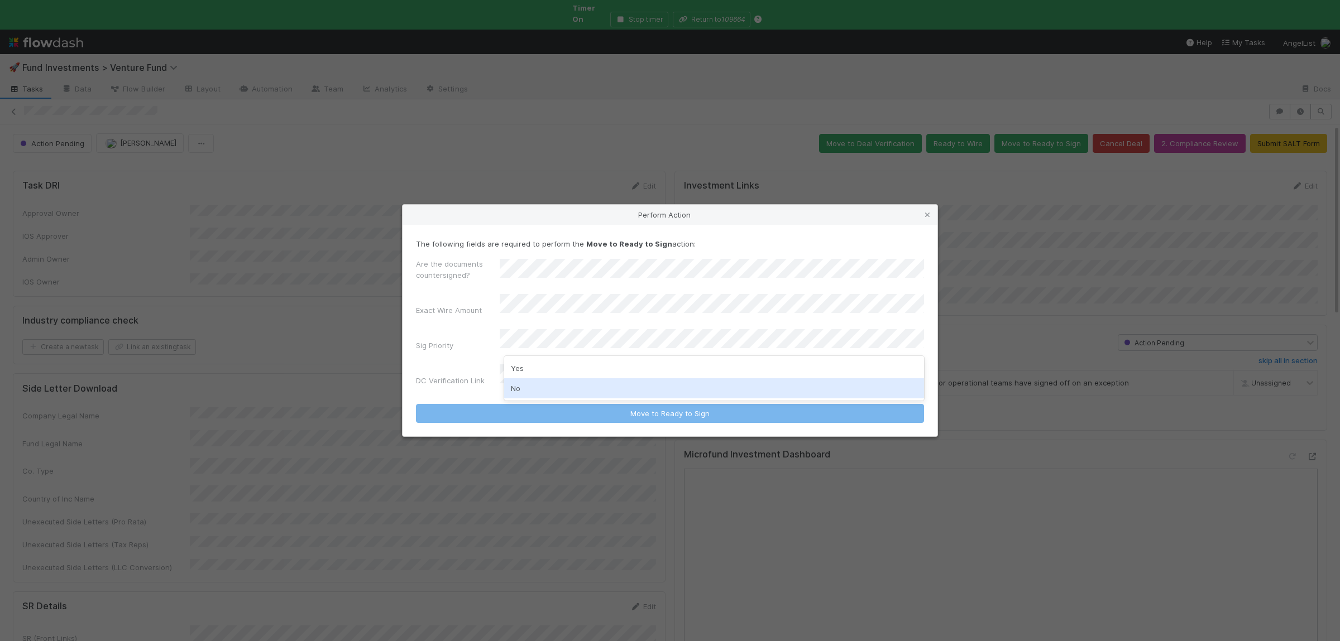
click at [534, 389] on div "No" at bounding box center [714, 388] width 420 height 20
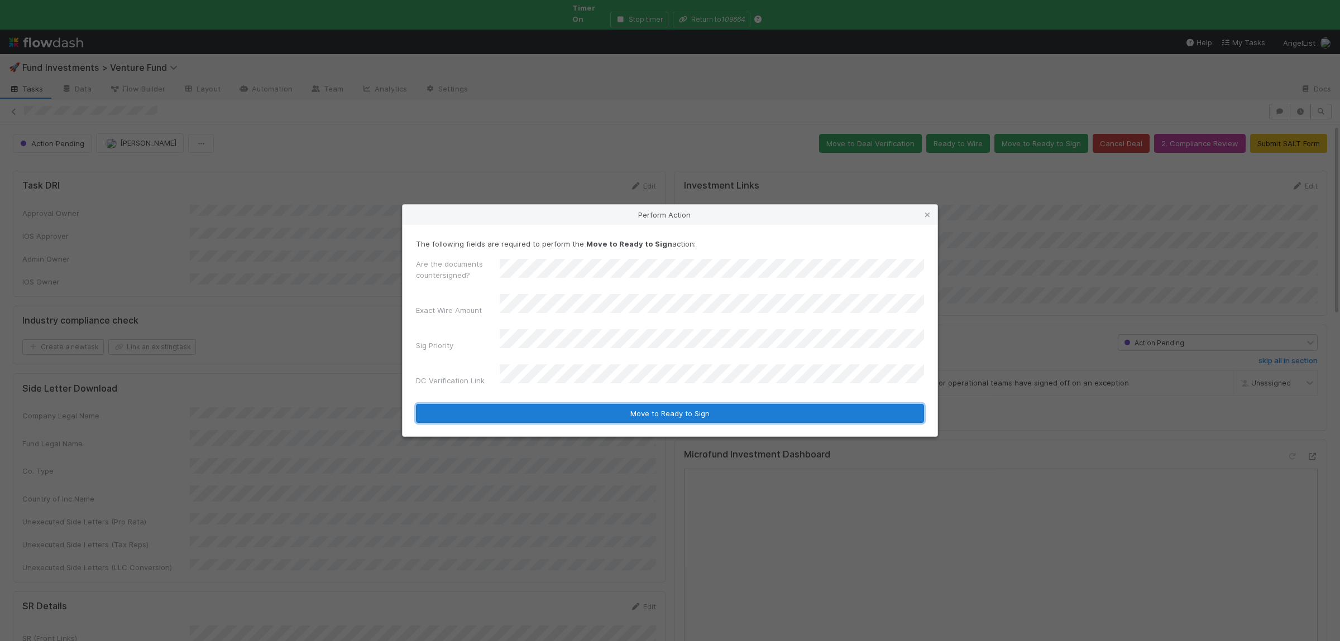
click at [530, 404] on button "Move to Ready to Sign" at bounding box center [670, 413] width 508 height 19
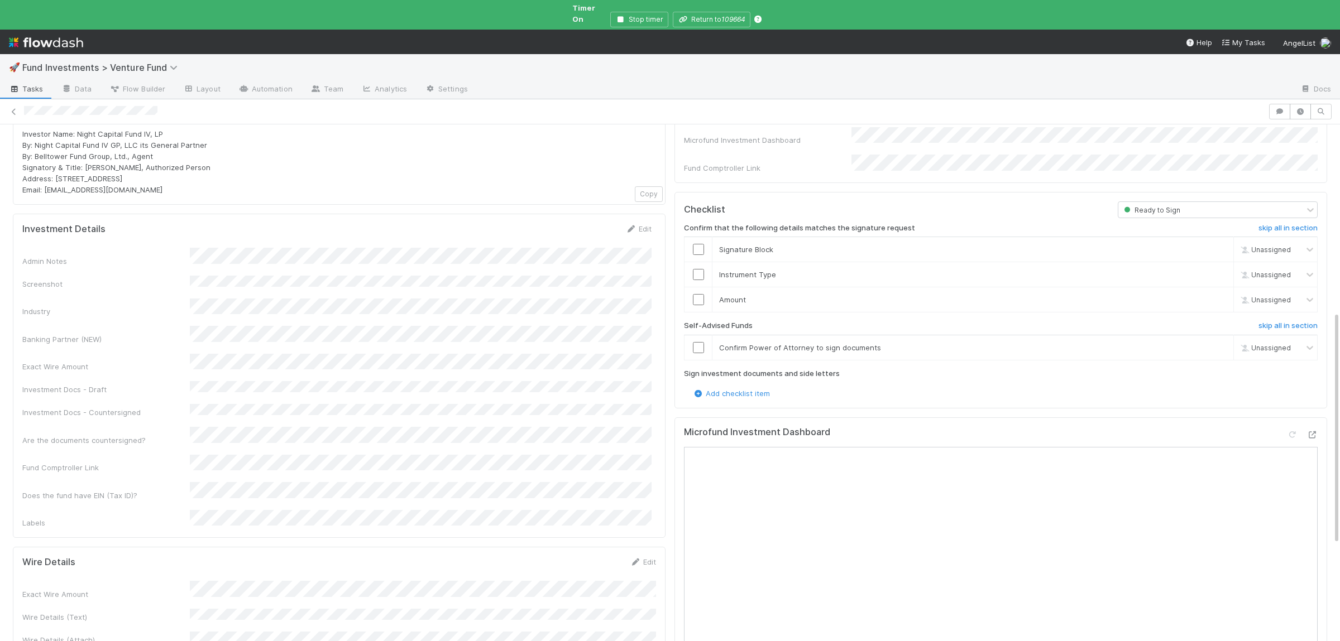
scroll to position [598, 0]
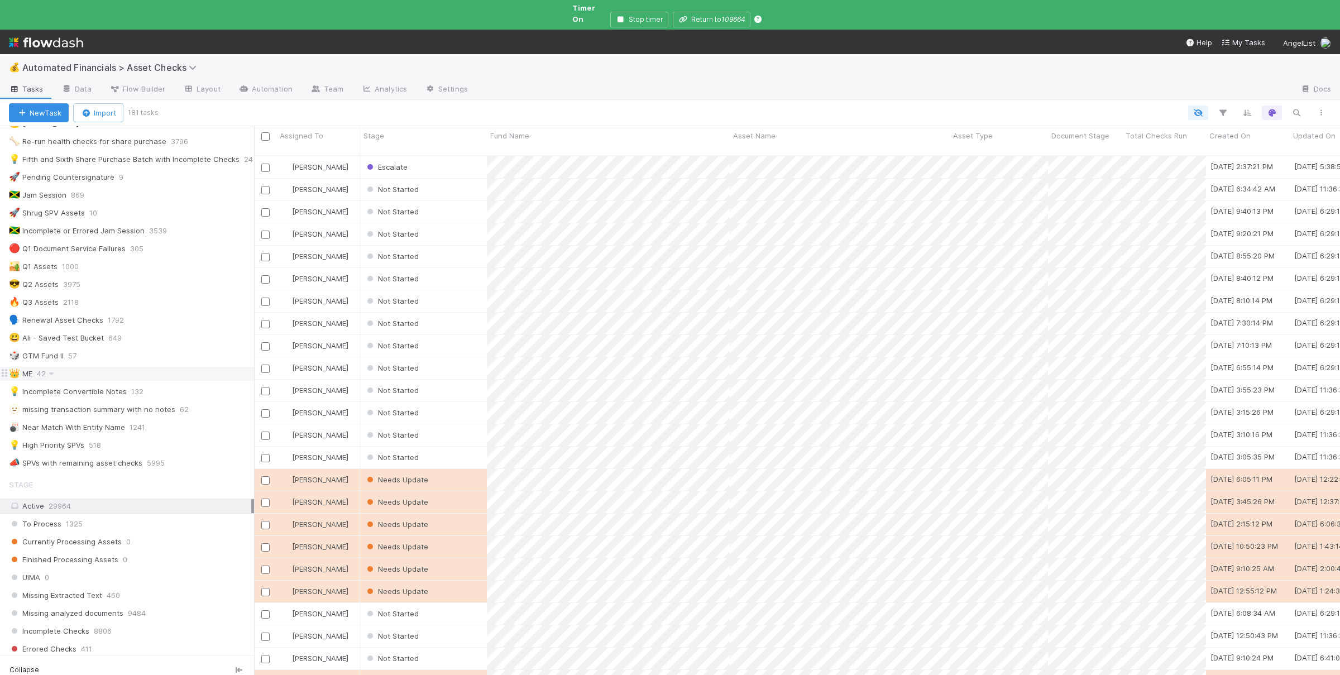
scroll to position [218, 0]
click at [117, 440] on div "💡 High Priority SPVs 518" at bounding box center [131, 444] width 245 height 14
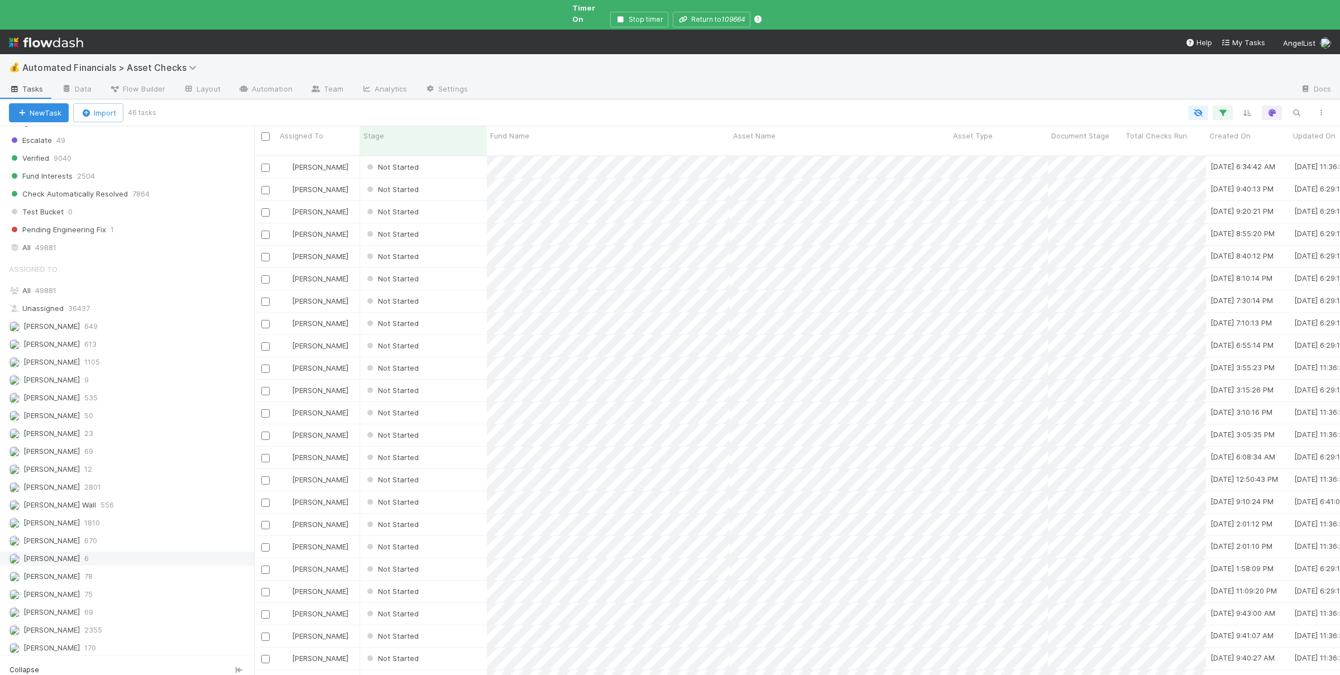
scroll to position [925, 0]
click at [122, 309] on div "Andre Fredrick 613" at bounding box center [130, 305] width 242 height 14
click at [133, 293] on div "Ali Al Khatib 649" at bounding box center [130, 287] width 242 height 14
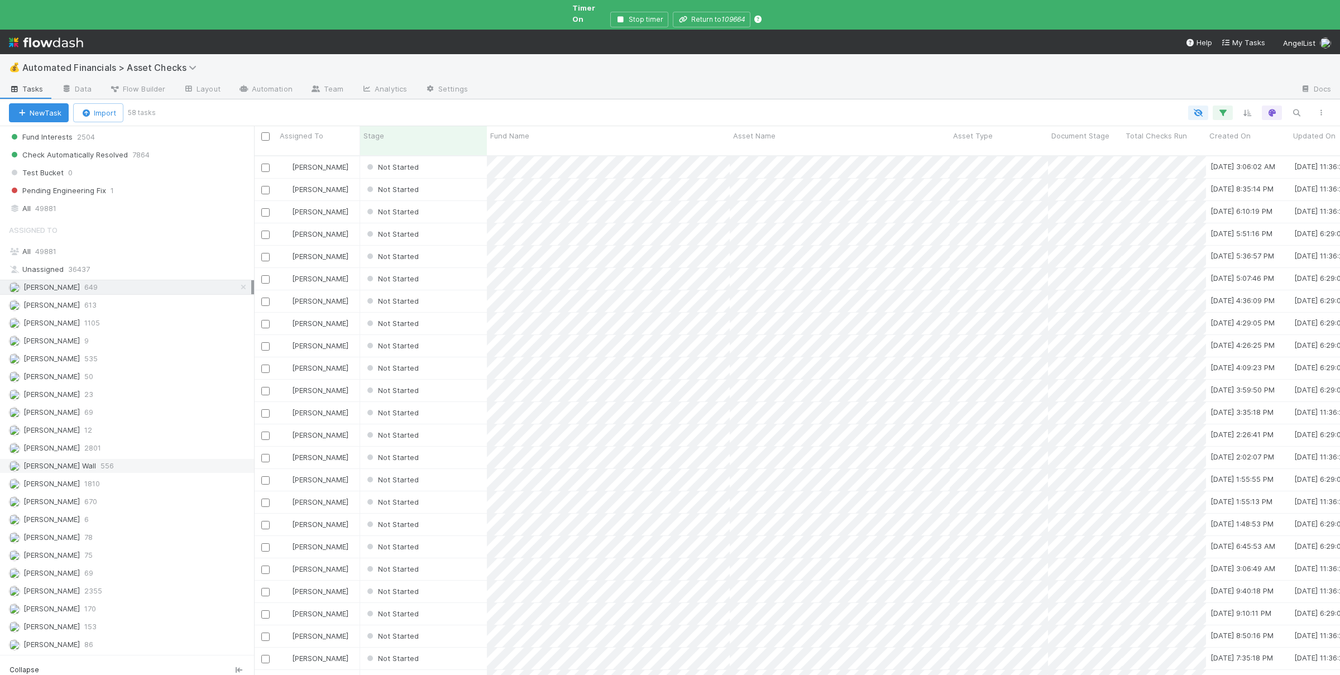
click at [114, 473] on div "Kennedy Wall 556" at bounding box center [130, 466] width 242 height 14
click at [153, 365] on div "Chloe Hammett 535" at bounding box center [130, 359] width 242 height 14
click at [116, 458] on div "Nate Richards 670" at bounding box center [130, 465] width 242 height 14
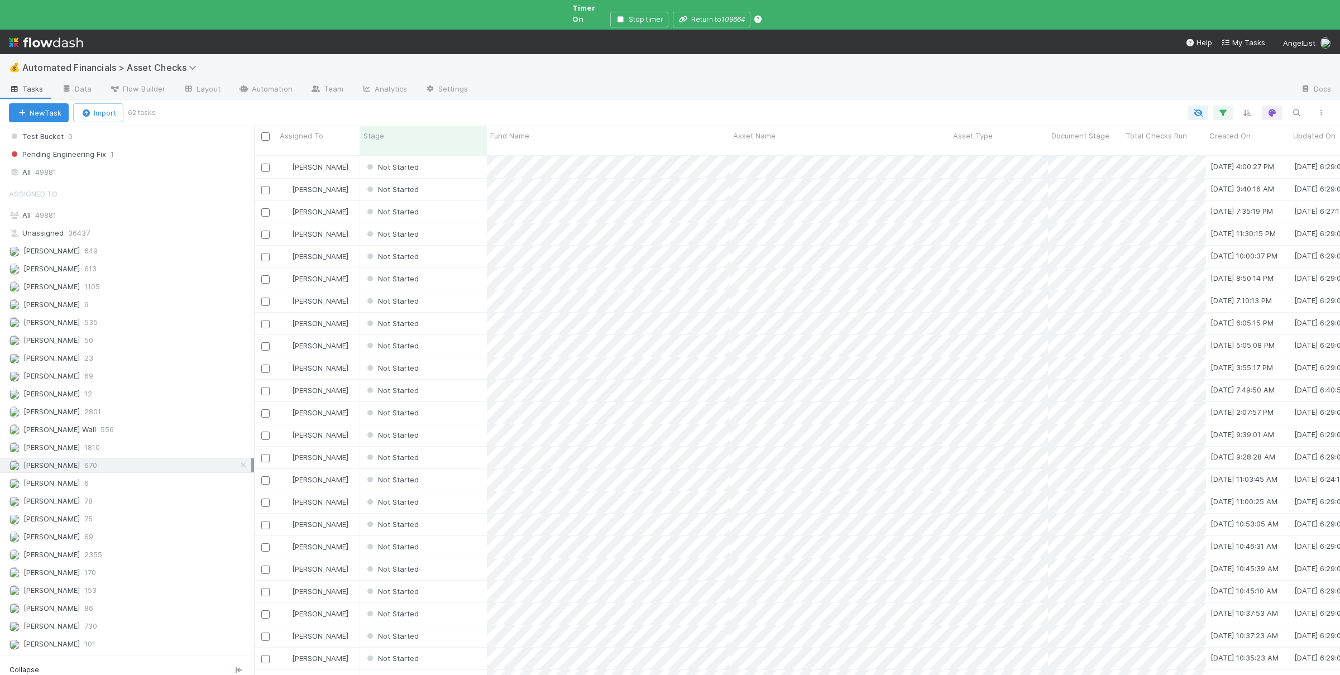
scroll to position [539, 1086]
click at [131, 619] on div "Susan Tang 730" at bounding box center [130, 626] width 242 height 14
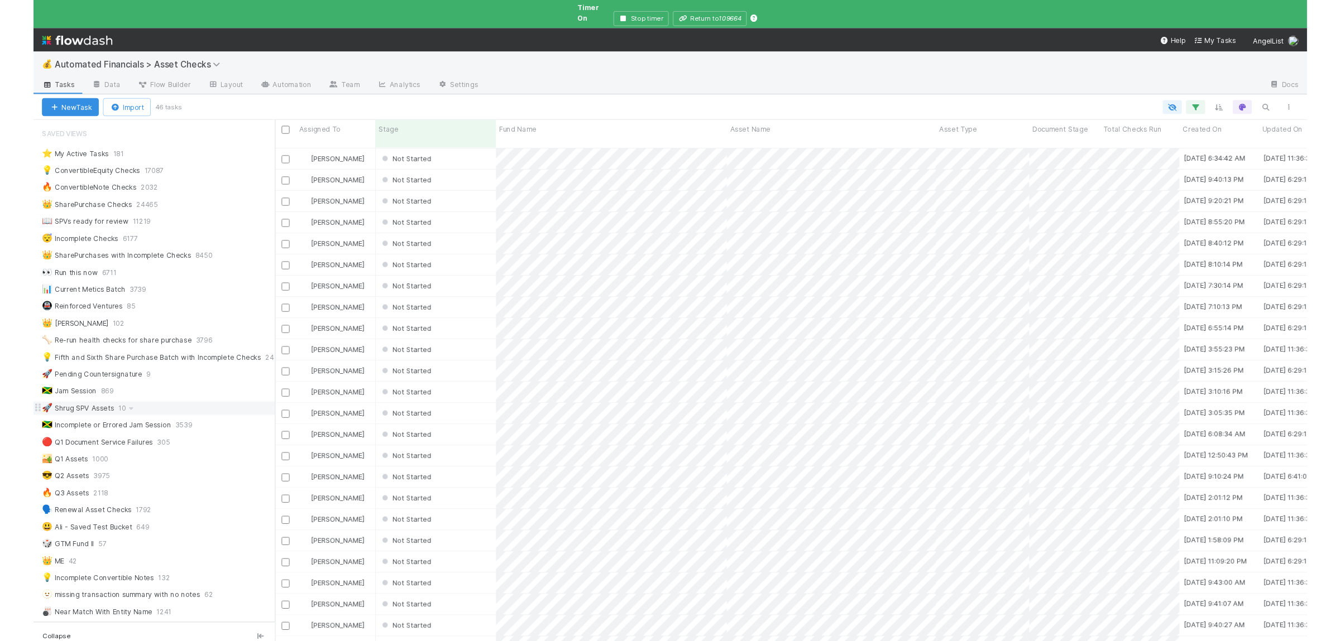
scroll to position [539, 1086]
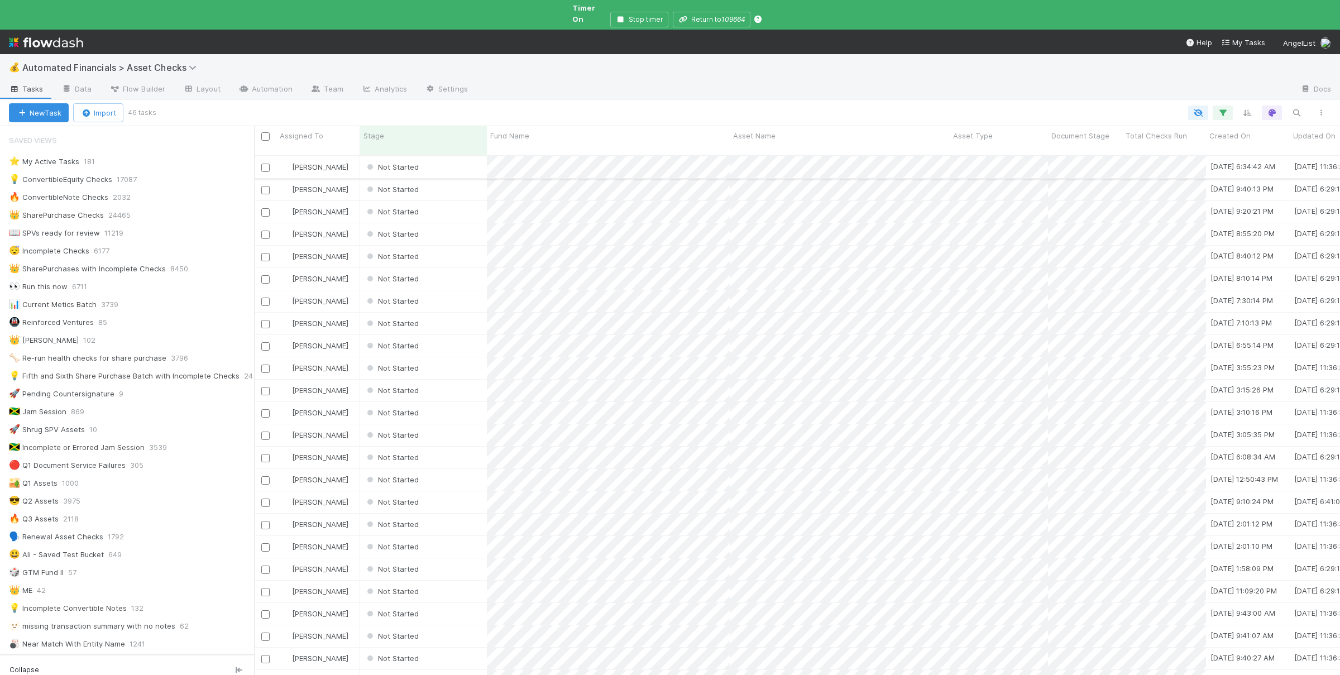
click at [446, 156] on div "Not Started" at bounding box center [423, 167] width 127 height 22
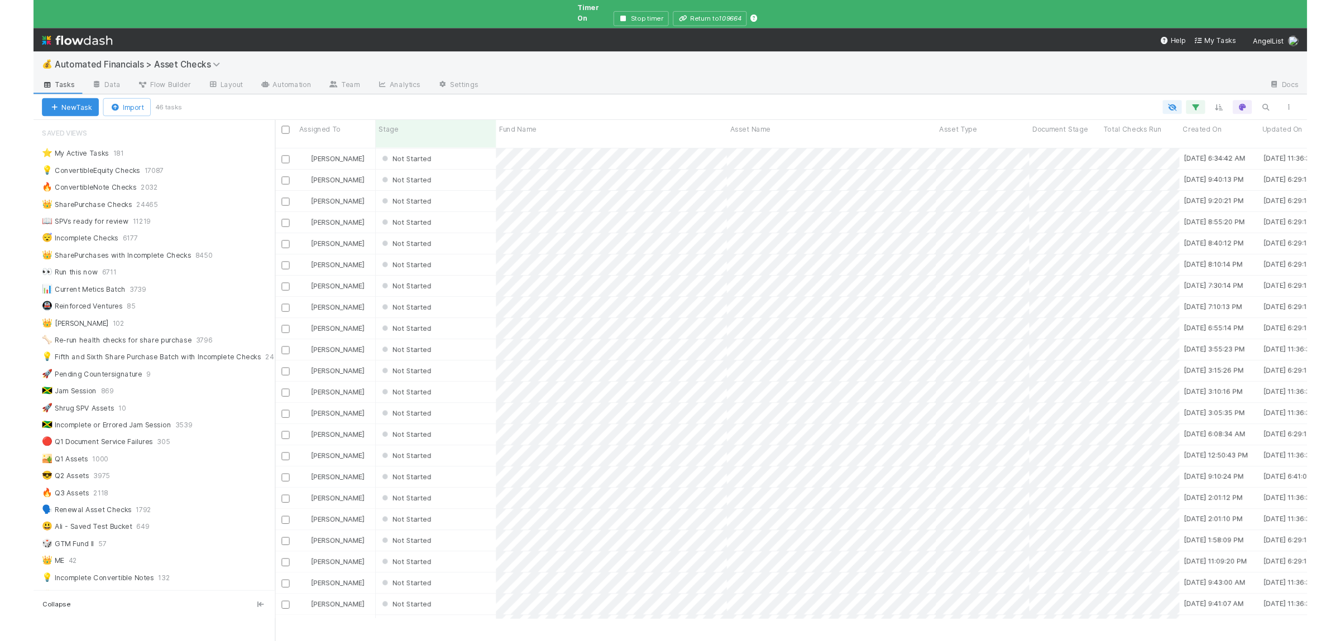
scroll to position [505, 1086]
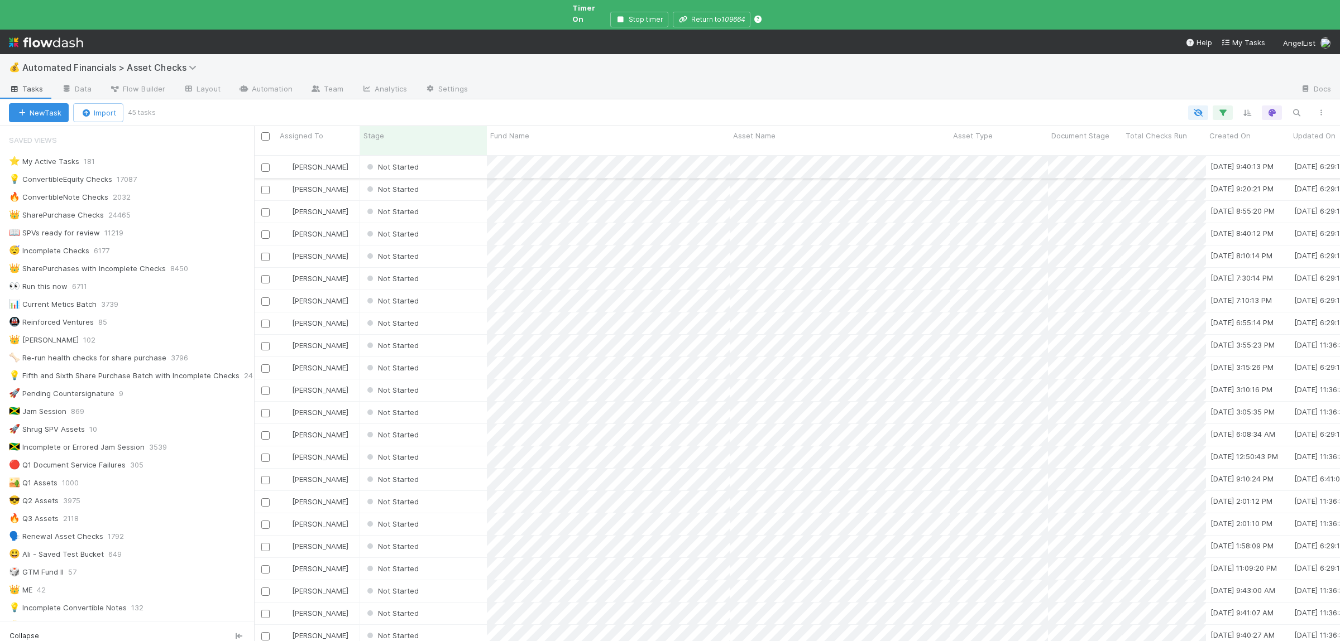
click at [461, 156] on div "Not Started" at bounding box center [423, 167] width 127 height 22
click at [814, 130] on div "Asset Name" at bounding box center [840, 135] width 214 height 11
click at [808, 147] on div "Sort A → Z" at bounding box center [796, 147] width 127 height 17
click at [439, 179] on div "Not Started" at bounding box center [423, 190] width 127 height 22
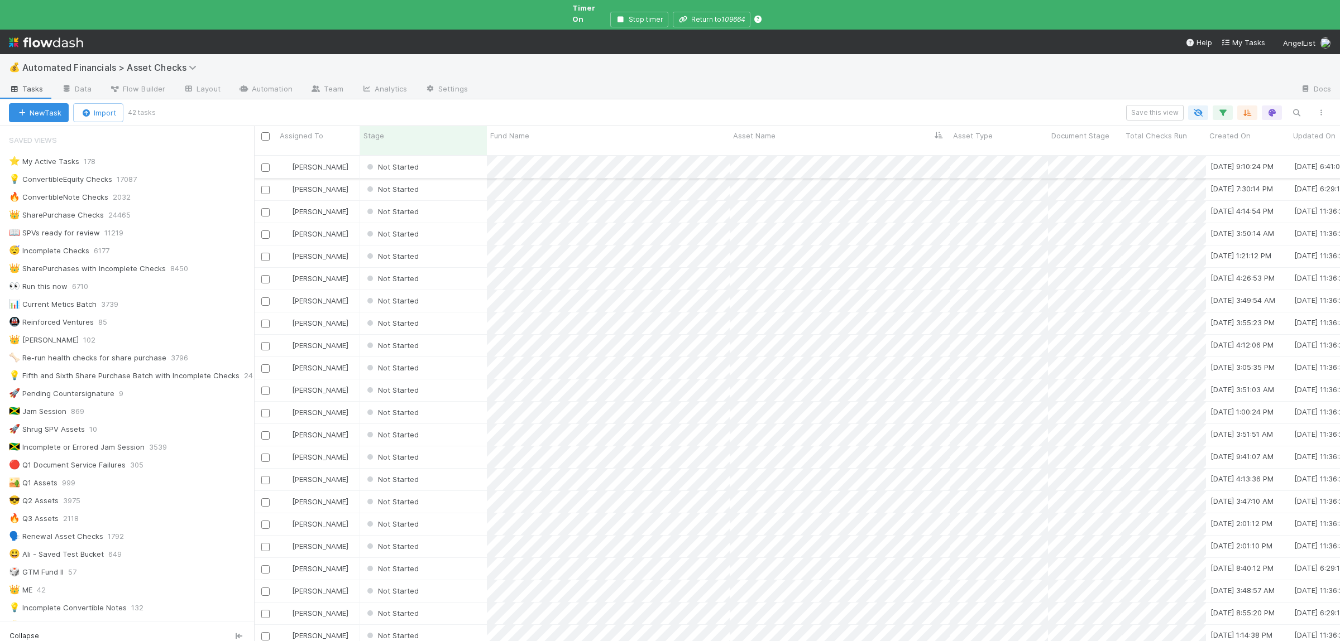
click at [444, 156] on div "Not Started" at bounding box center [423, 167] width 127 height 22
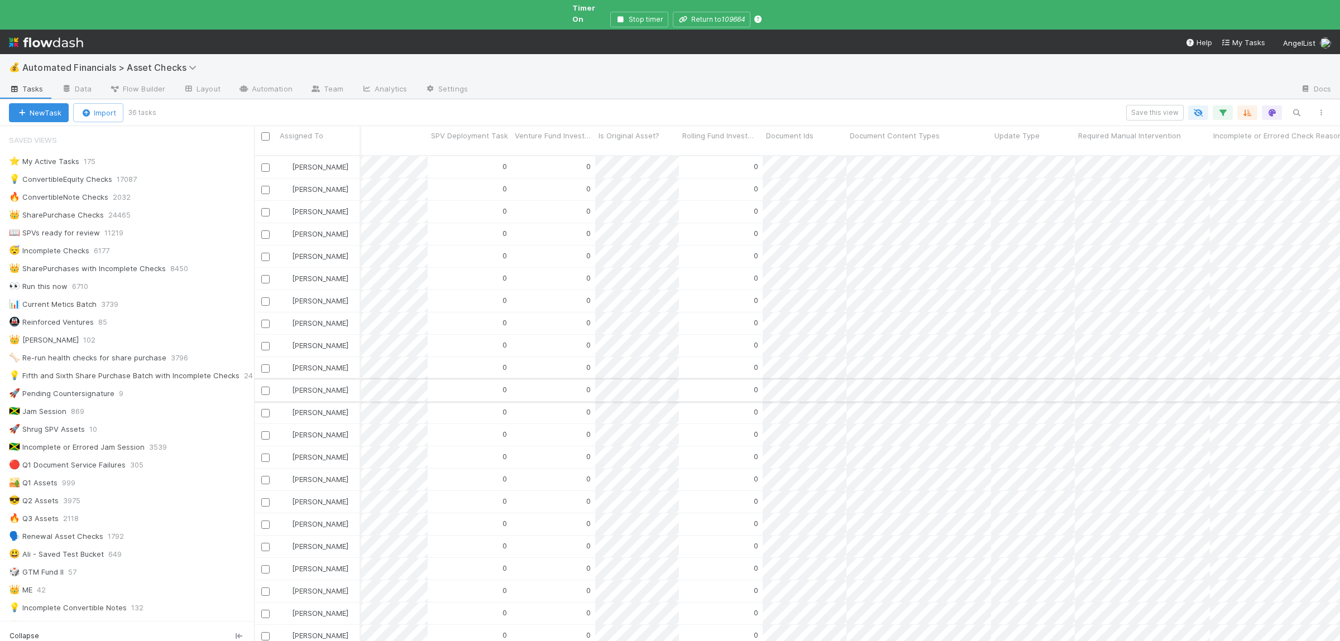
scroll to position [0, 0]
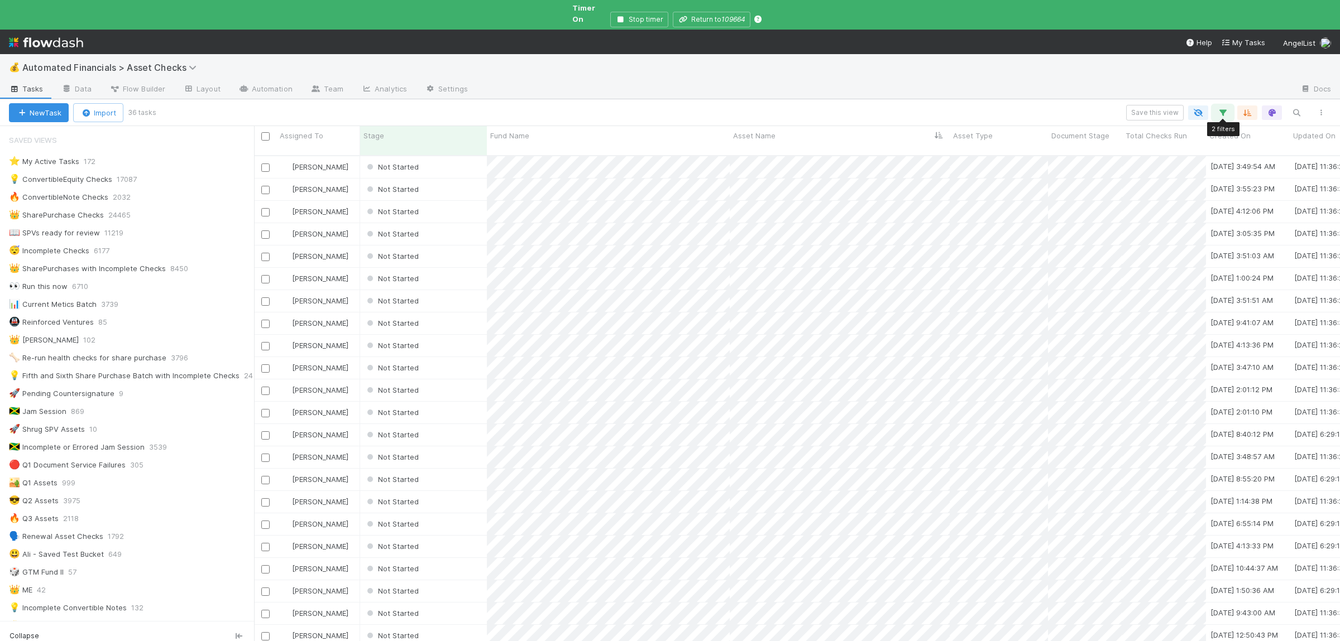
click at [1220, 108] on icon "button" at bounding box center [1222, 113] width 11 height 10
click at [1202, 105] on div "Loading..." at bounding box center [670, 320] width 1340 height 641
click at [1200, 108] on icon "button" at bounding box center [1197, 113] width 11 height 10
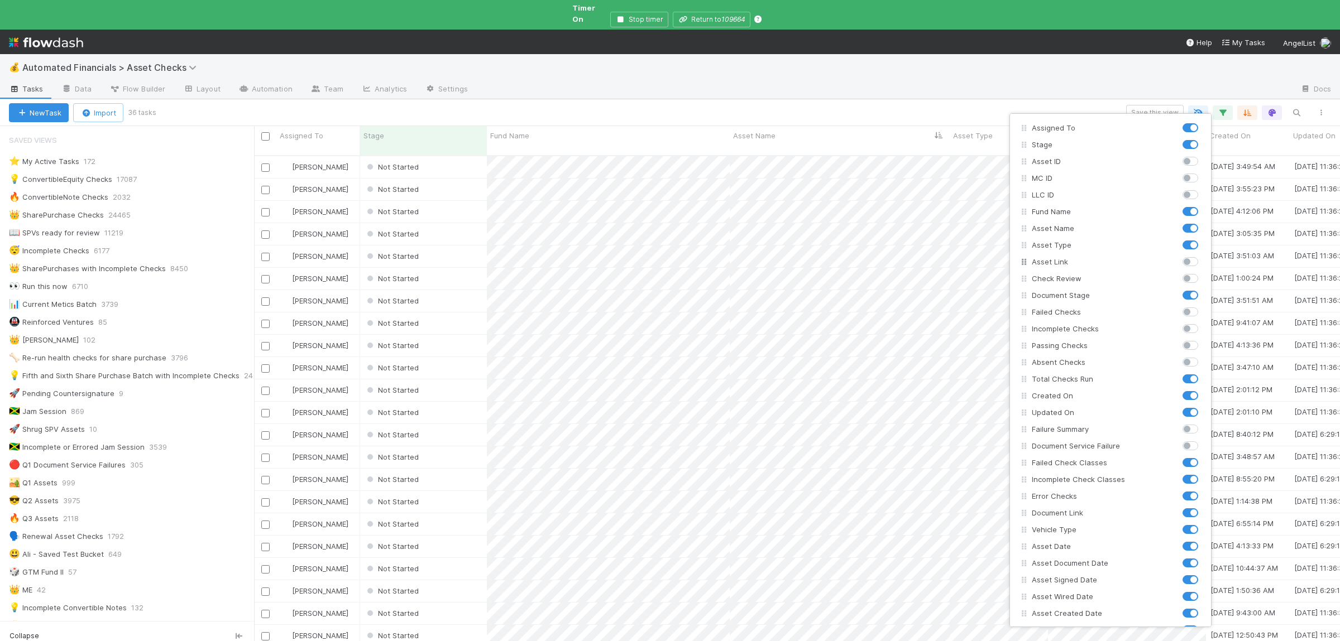
click at [1202, 256] on label at bounding box center [1202, 256] width 0 height 0
click at [1186, 263] on input "checkbox" at bounding box center [1186, 261] width 9 height 10
checkbox input "true"
click at [1193, 104] on div "Assigned To Stage Asset ID MC ID LLC ID Fund Name Asset Name Asset Type Asset L…" at bounding box center [670, 320] width 1340 height 641
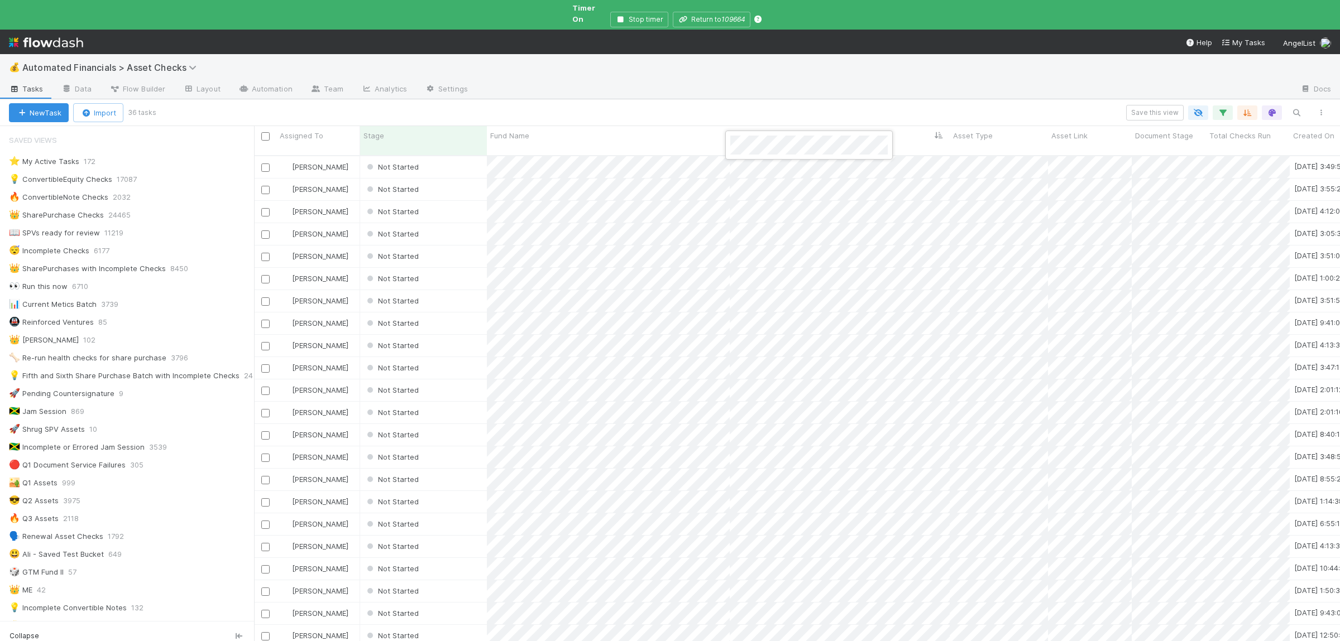
click at [692, 165] on div at bounding box center [670, 320] width 1340 height 641
click at [398, 162] on span "Not Started" at bounding box center [392, 166] width 54 height 9
click at [415, 274] on div "Verified" at bounding box center [439, 273] width 157 height 20
click at [395, 162] on span "Not Started" at bounding box center [392, 166] width 54 height 9
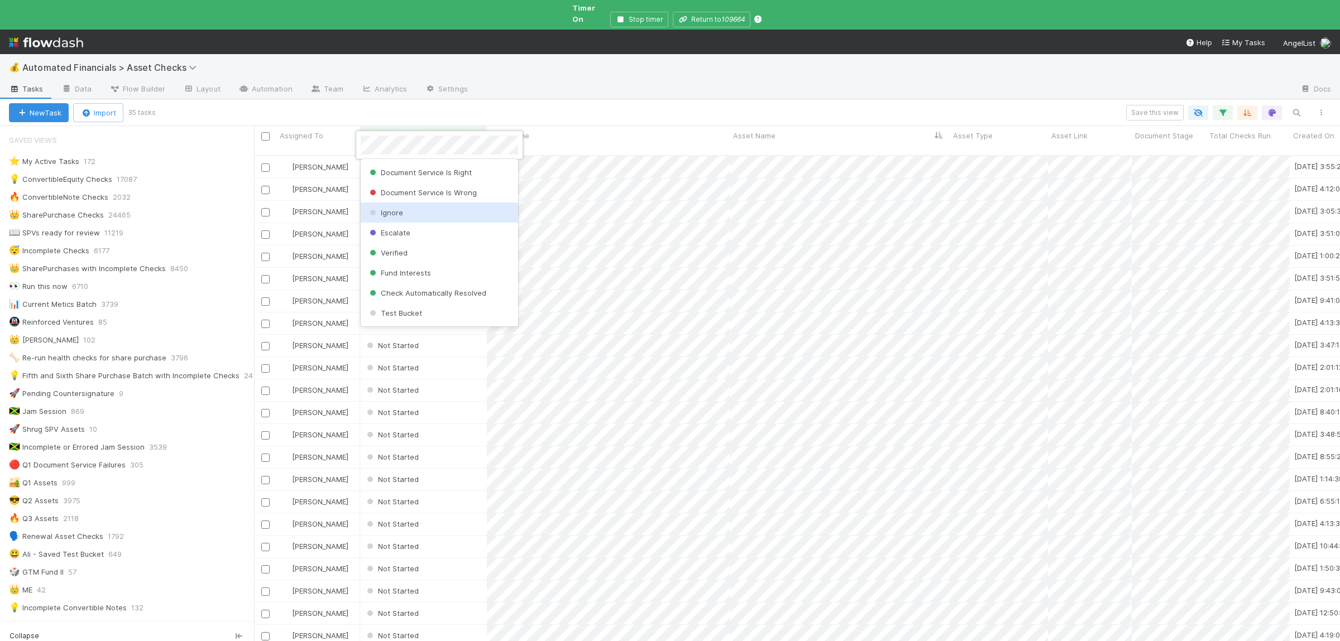
scroll to position [279, 0]
click at [415, 239] on div "Verified" at bounding box center [439, 234] width 157 height 20
click at [404, 162] on span "Not Started" at bounding box center [392, 166] width 54 height 9
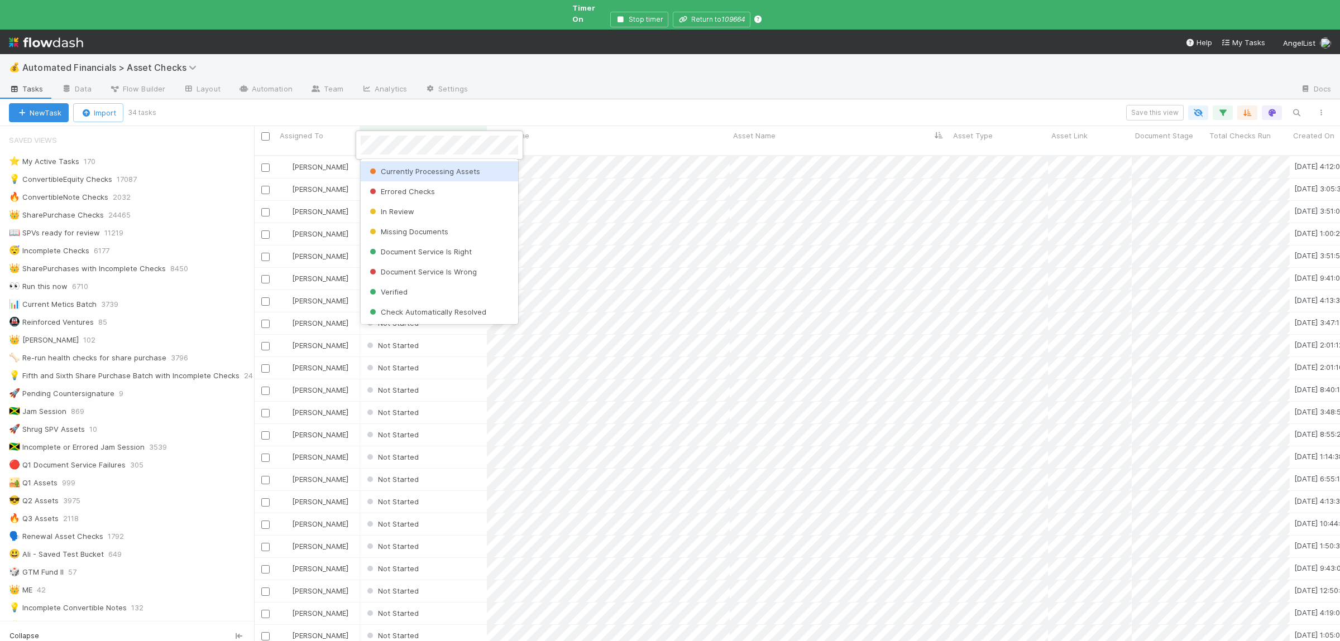
scroll to position [0, 0]
click at [432, 296] on div "Verified" at bounding box center [439, 292] width 157 height 20
click at [392, 162] on span "Not Started" at bounding box center [392, 166] width 54 height 9
click at [410, 285] on div "Verified" at bounding box center [439, 292] width 157 height 20
click at [435, 156] on div "Not Started" at bounding box center [423, 167] width 127 height 22
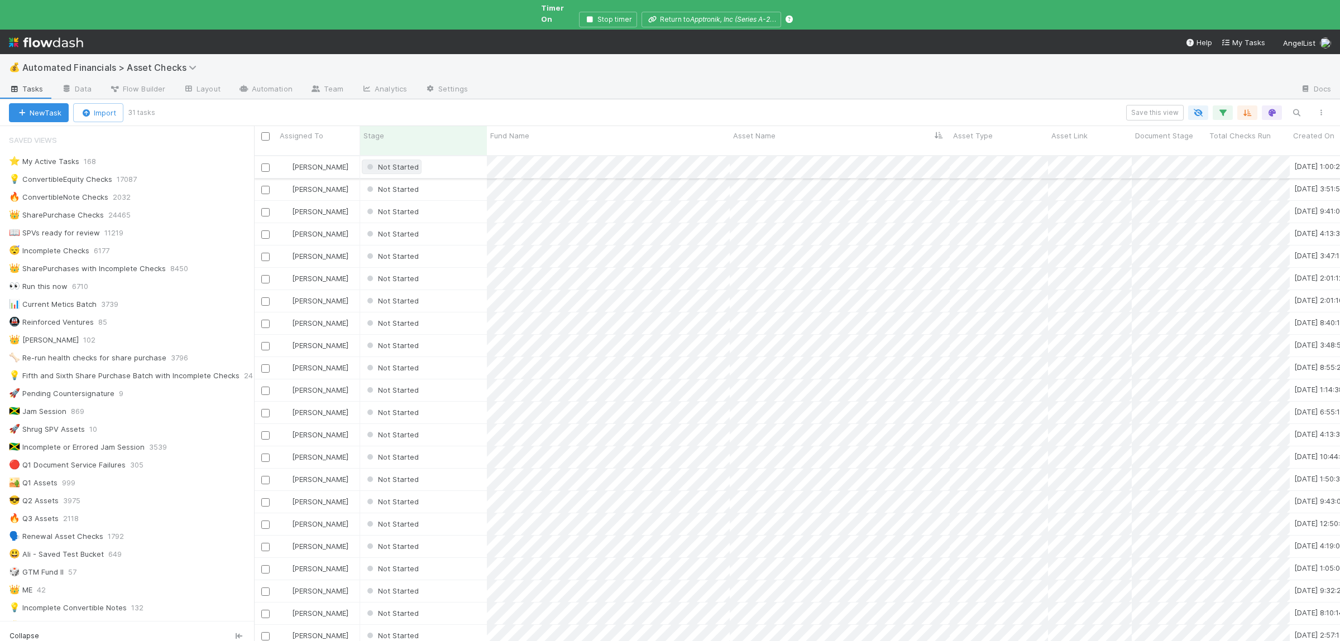
click at [394, 161] on div "Not Started" at bounding box center [392, 166] width 54 height 11
click at [420, 293] on div "Verified" at bounding box center [439, 292] width 157 height 20
click at [440, 156] on div "Not Started" at bounding box center [423, 167] width 127 height 22
click at [393, 162] on span "Not Started" at bounding box center [392, 166] width 54 height 9
click at [410, 289] on div "Verified" at bounding box center [439, 292] width 157 height 20
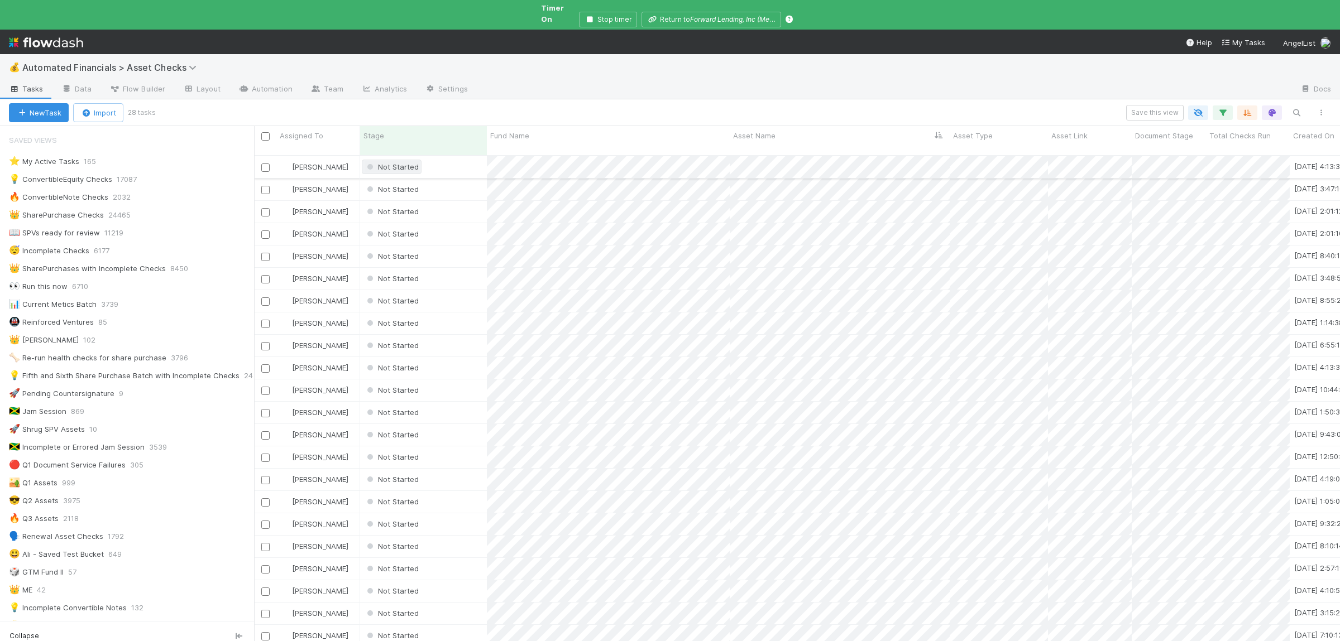
click at [399, 162] on span "Not Started" at bounding box center [392, 166] width 54 height 9
click at [409, 231] on div "Verified" at bounding box center [439, 234] width 157 height 20
click at [950, 212] on div at bounding box center [670, 320] width 1340 height 641
click at [387, 162] on span "Not Started" at bounding box center [392, 166] width 54 height 9
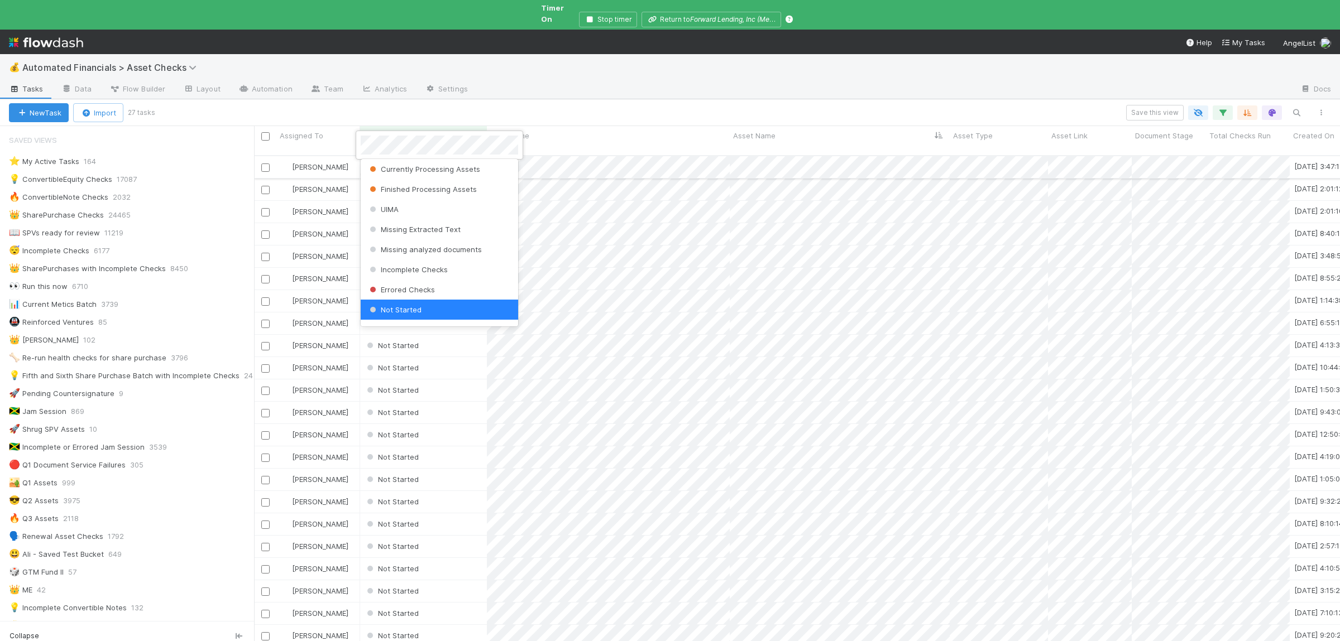
scroll to position [0, 0]
click at [400, 286] on div "Verified" at bounding box center [439, 292] width 157 height 20
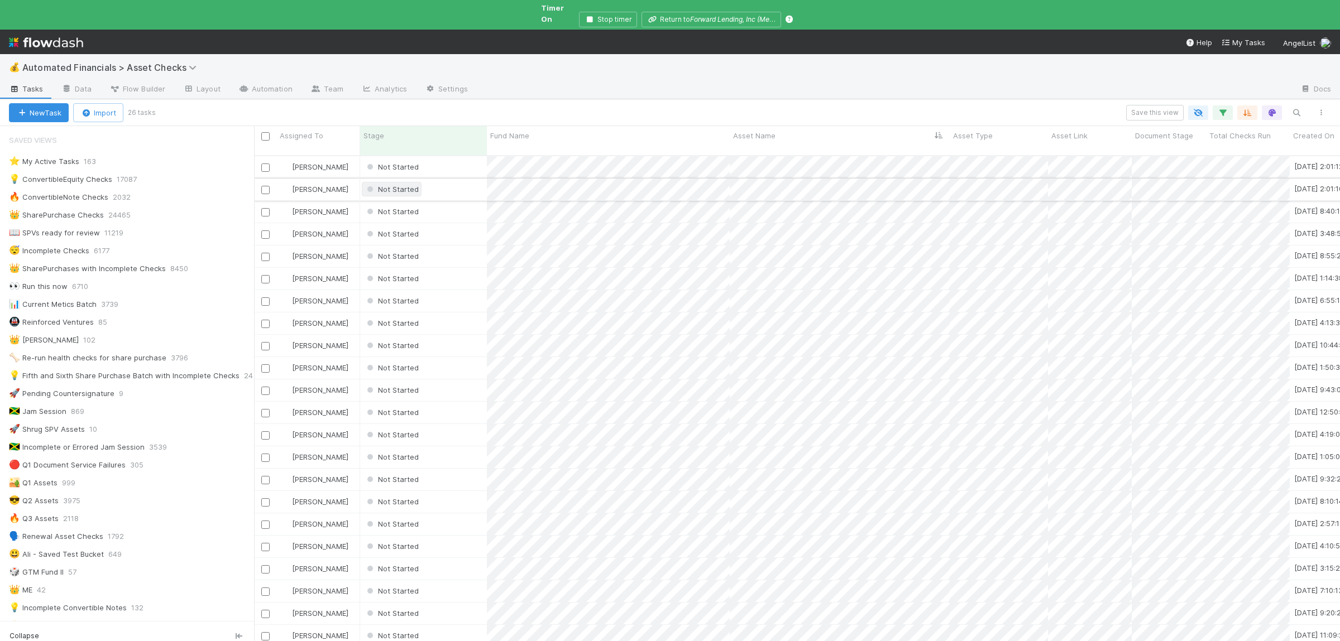
click at [413, 185] on span "Not Started" at bounding box center [392, 189] width 54 height 9
click at [410, 310] on div "Verified" at bounding box center [439, 314] width 157 height 20
click at [401, 162] on span "Not Started" at bounding box center [392, 166] width 54 height 9
click at [419, 287] on div "Verified" at bounding box center [439, 292] width 157 height 20
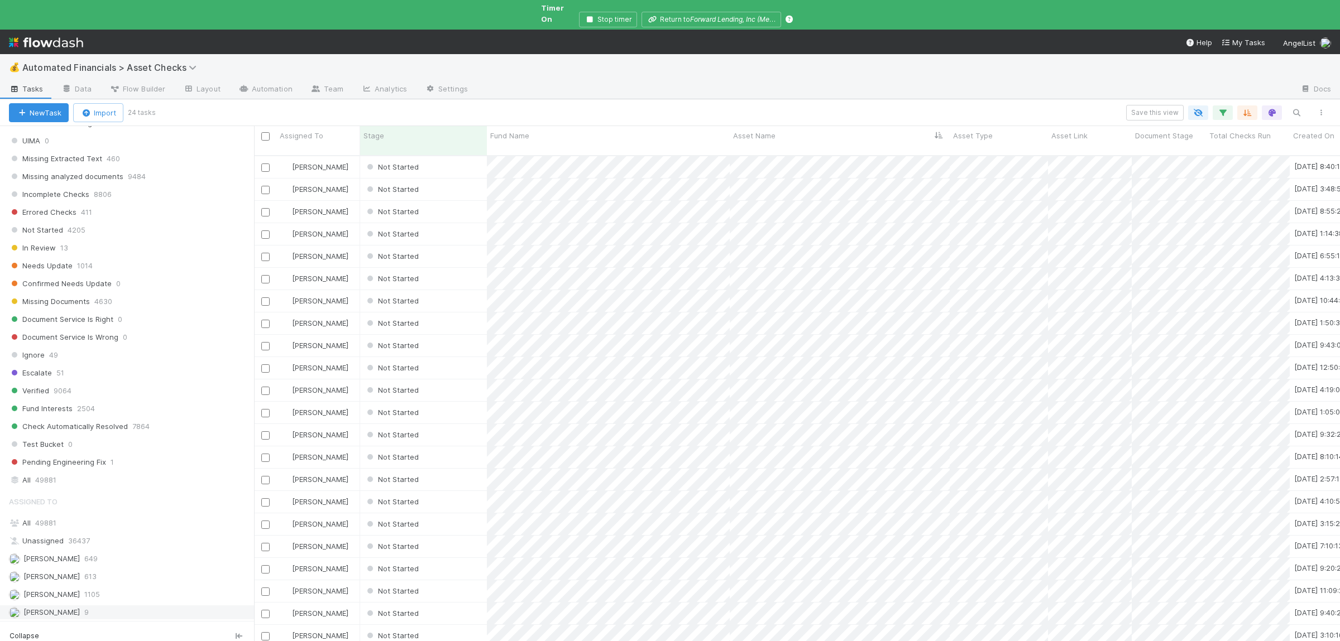
scroll to position [816, 0]
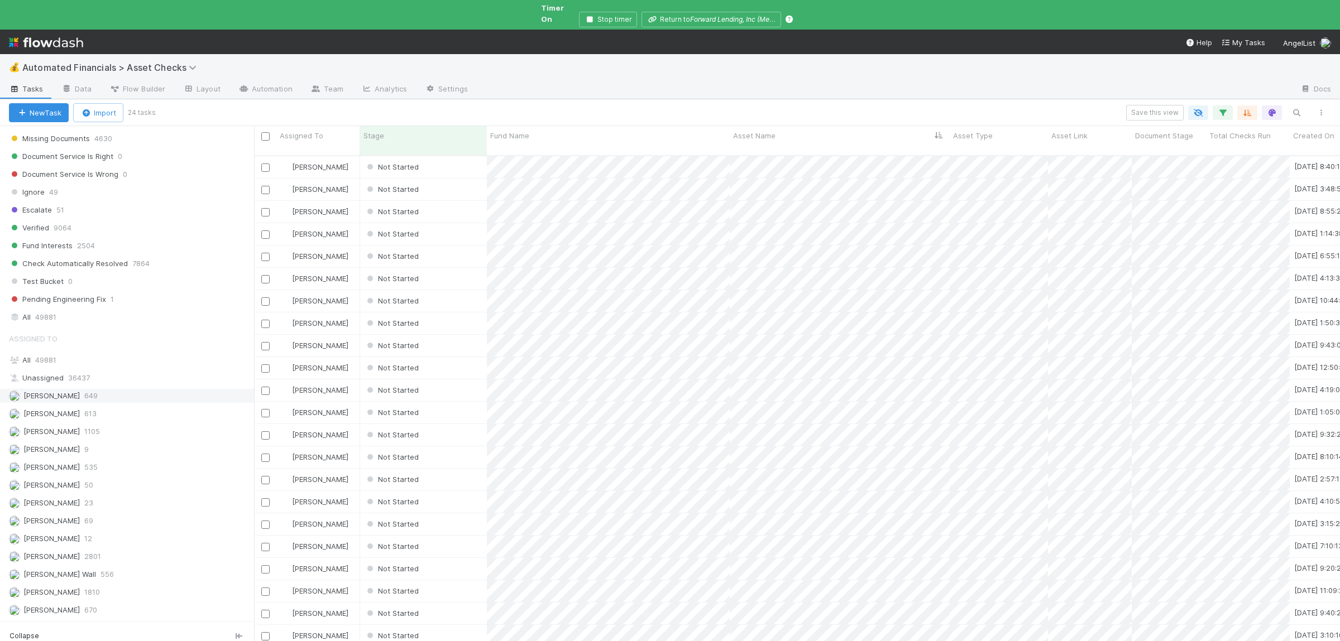
click at [150, 403] on div "Ali Al Khatib 649" at bounding box center [130, 396] width 242 height 14
click at [144, 421] on div "Andre Fredrick 613" at bounding box center [127, 413] width 254 height 15
click at [152, 469] on div "Chloe Hammett 535" at bounding box center [130, 468] width 242 height 14
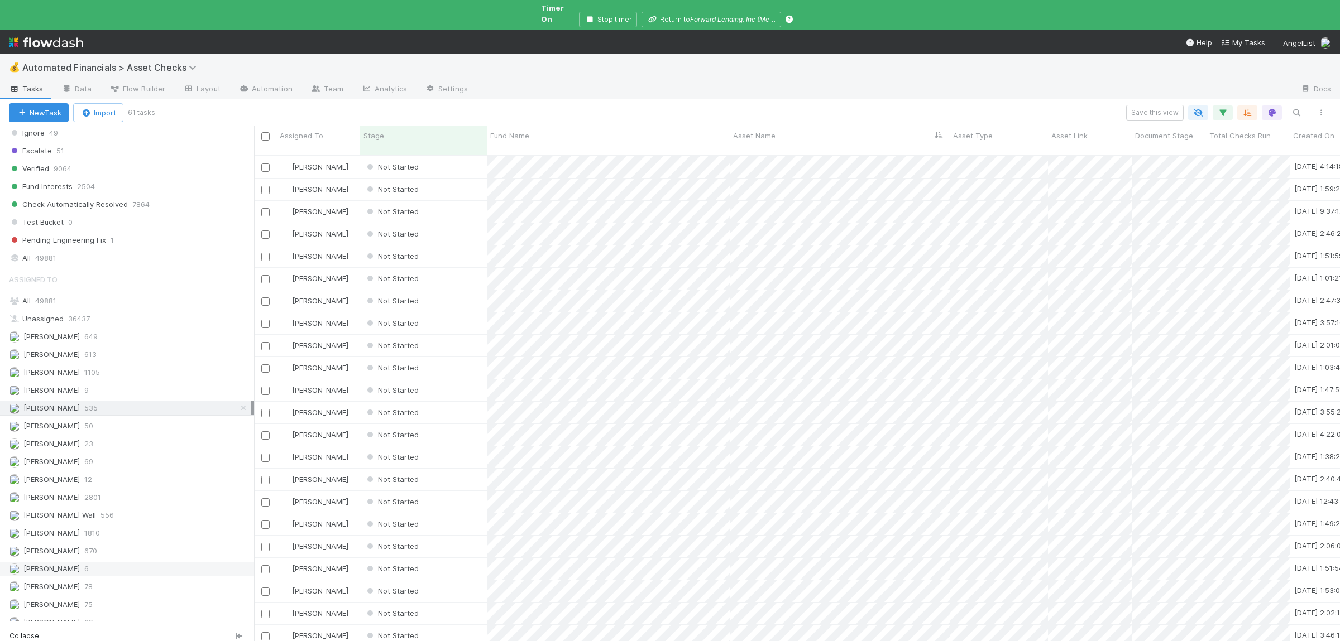
scroll to position [925, 0]
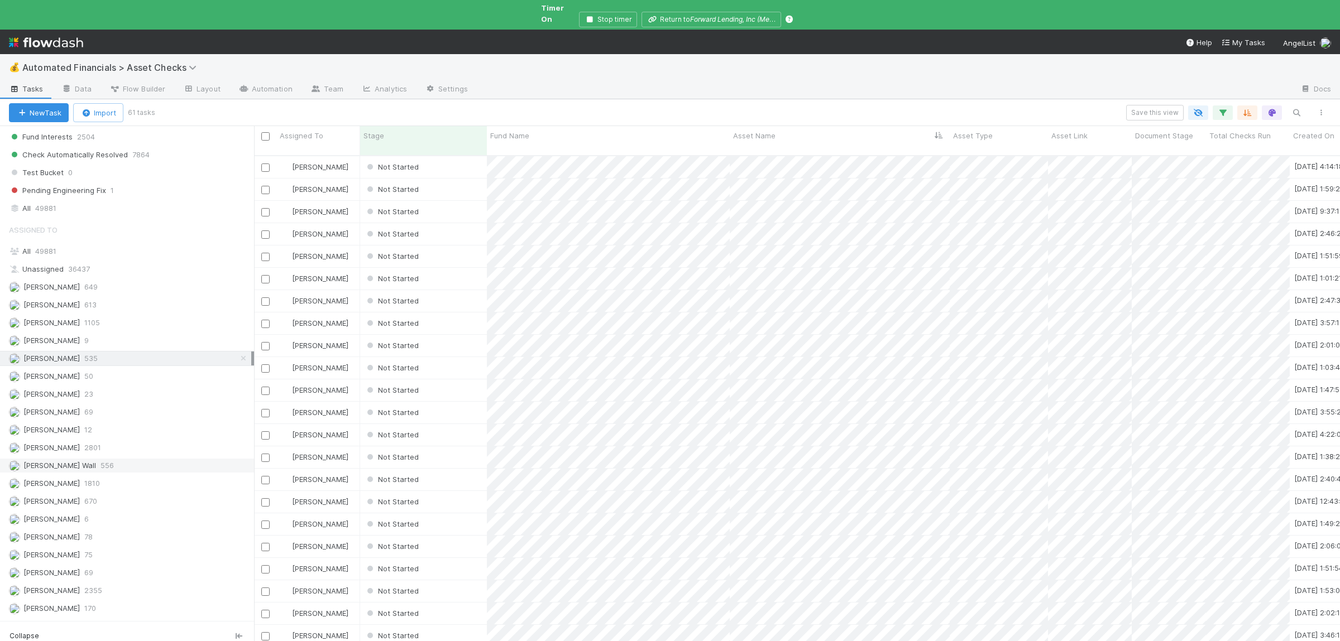
click at [143, 471] on div "Kennedy Wall 556" at bounding box center [130, 466] width 242 height 14
click at [143, 509] on div "Nate Richards 670" at bounding box center [130, 502] width 242 height 14
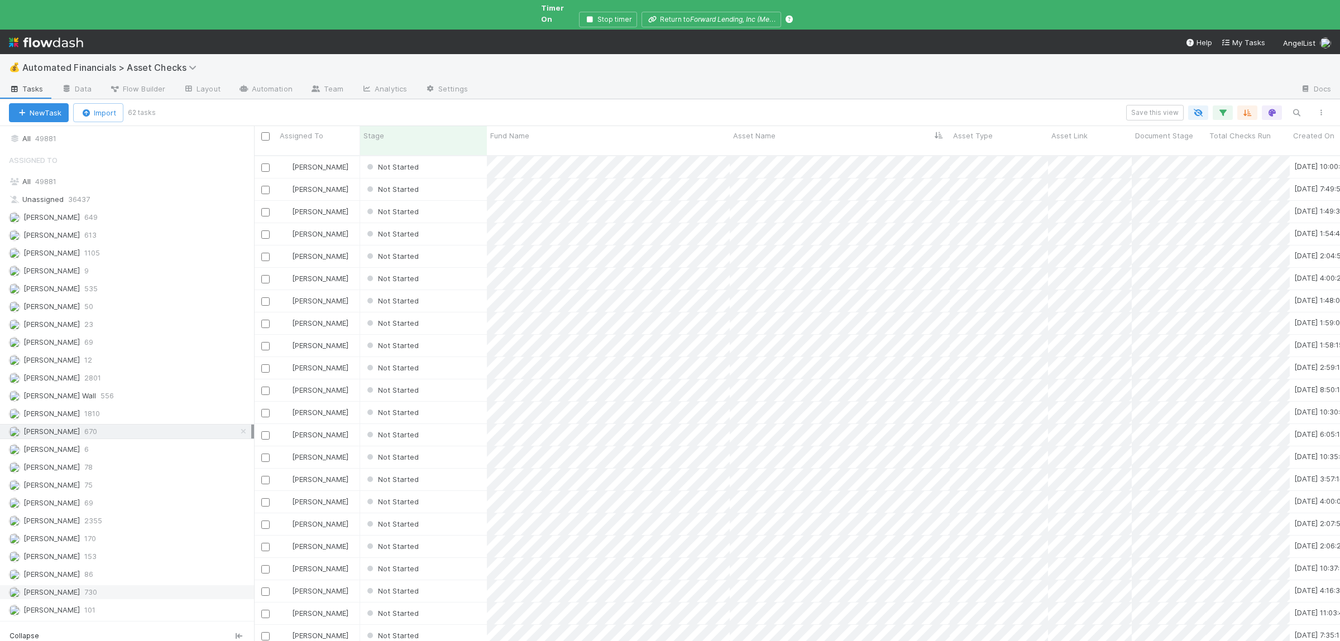
click at [137, 586] on div "Susan Tang 730" at bounding box center [130, 593] width 242 height 14
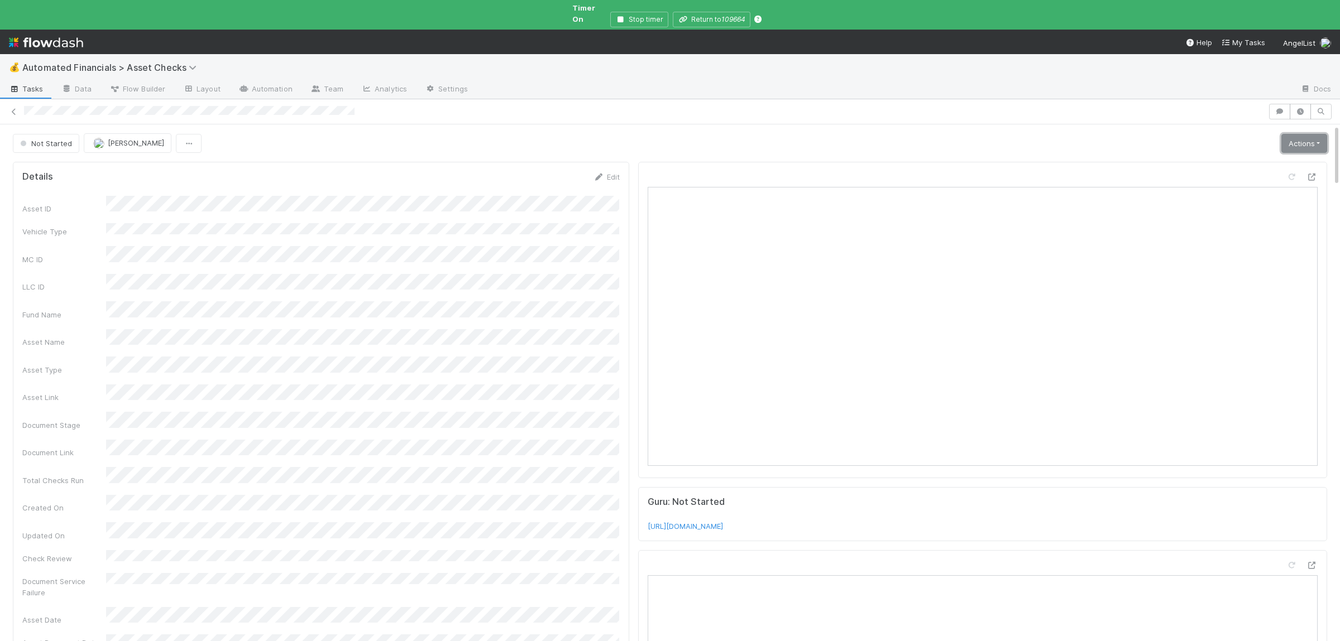
click at [1286, 136] on link "Actions" at bounding box center [1304, 143] width 46 height 19
drag, startPoint x: 1234, startPoint y: 176, endPoint x: 1224, endPoint y: 175, distance: 10.2
click at [1234, 176] on button "Manually Verified" at bounding box center [1270, 183] width 118 height 16
click at [1295, 134] on link "Actions" at bounding box center [1304, 143] width 46 height 19
click at [1231, 175] on button "Manually Verified" at bounding box center [1270, 183] width 118 height 16
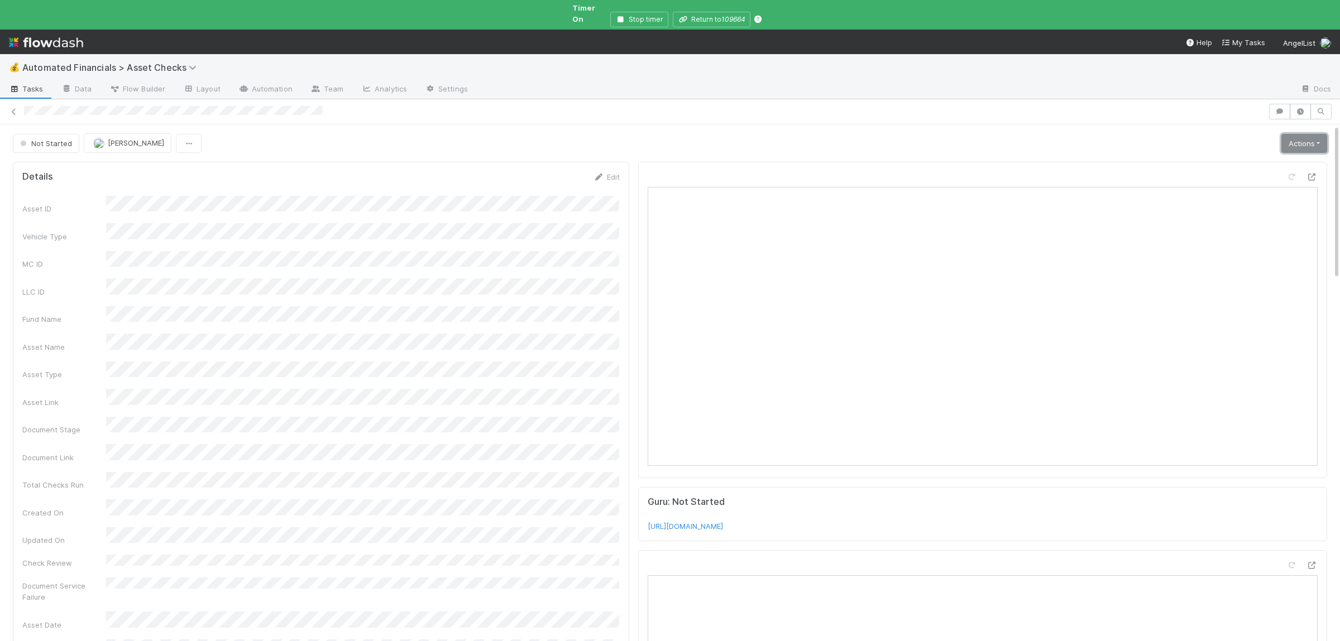
click at [1315, 134] on link "Actions" at bounding box center [1304, 143] width 46 height 19
click at [1234, 175] on button "Manually Verified" at bounding box center [1270, 183] width 118 height 16
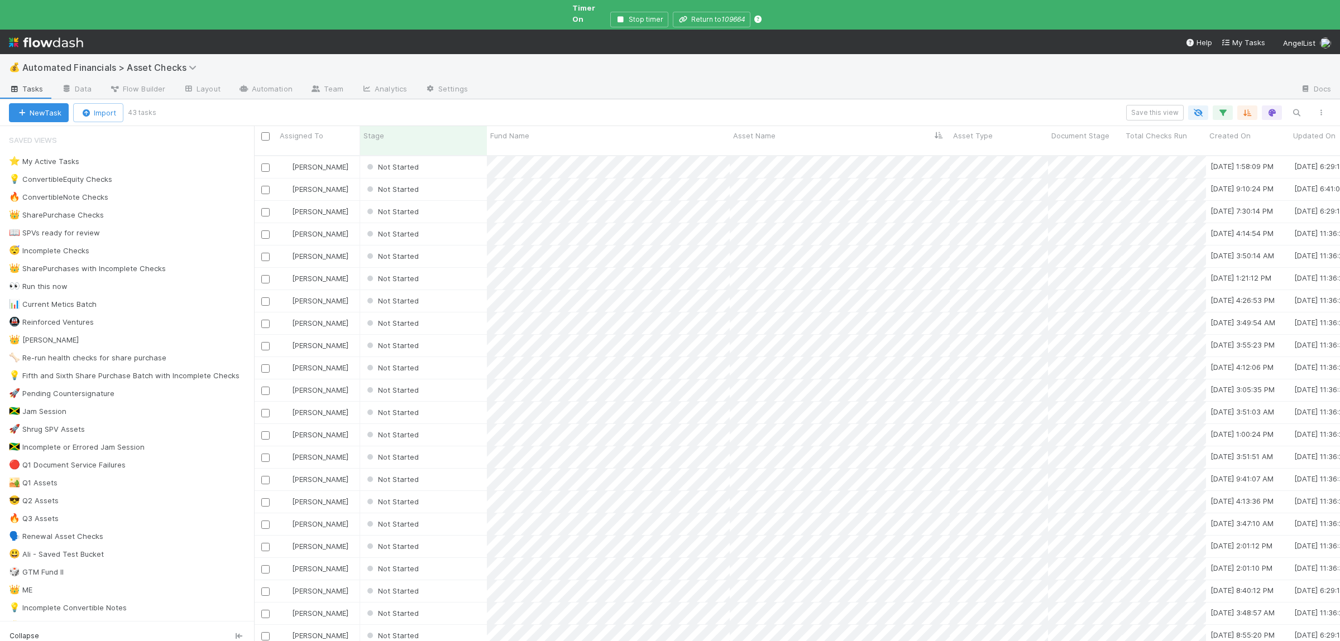
scroll to position [505, 1086]
click at [448, 156] on div "Not Started" at bounding box center [423, 167] width 127 height 22
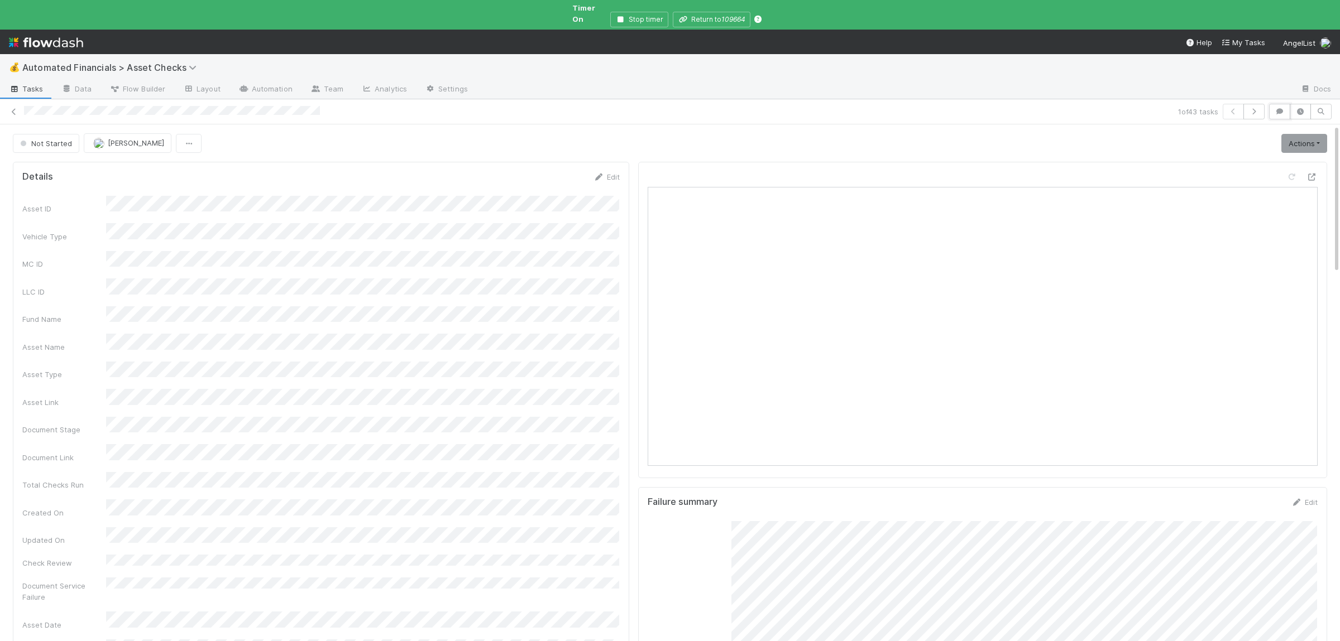
drag, startPoint x: 1272, startPoint y: 103, endPoint x: 1270, endPoint y: 114, distance: 11.3
click at [1273, 104] on button "button" at bounding box center [1279, 112] width 21 height 16
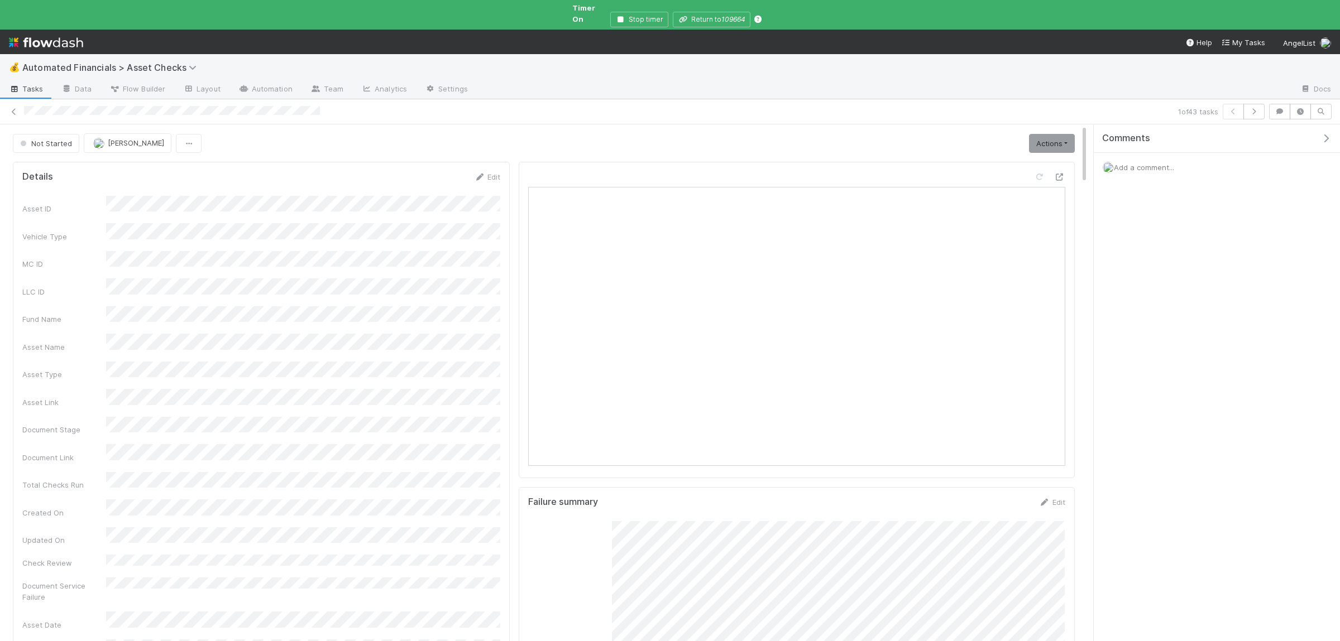
click at [1139, 163] on span "Add a comment..." at bounding box center [1144, 167] width 60 height 9
click at [1148, 339] on button "Add Comment" at bounding box center [1143, 339] width 65 height 19
click at [1063, 137] on link "Actions" at bounding box center [1052, 143] width 46 height 19
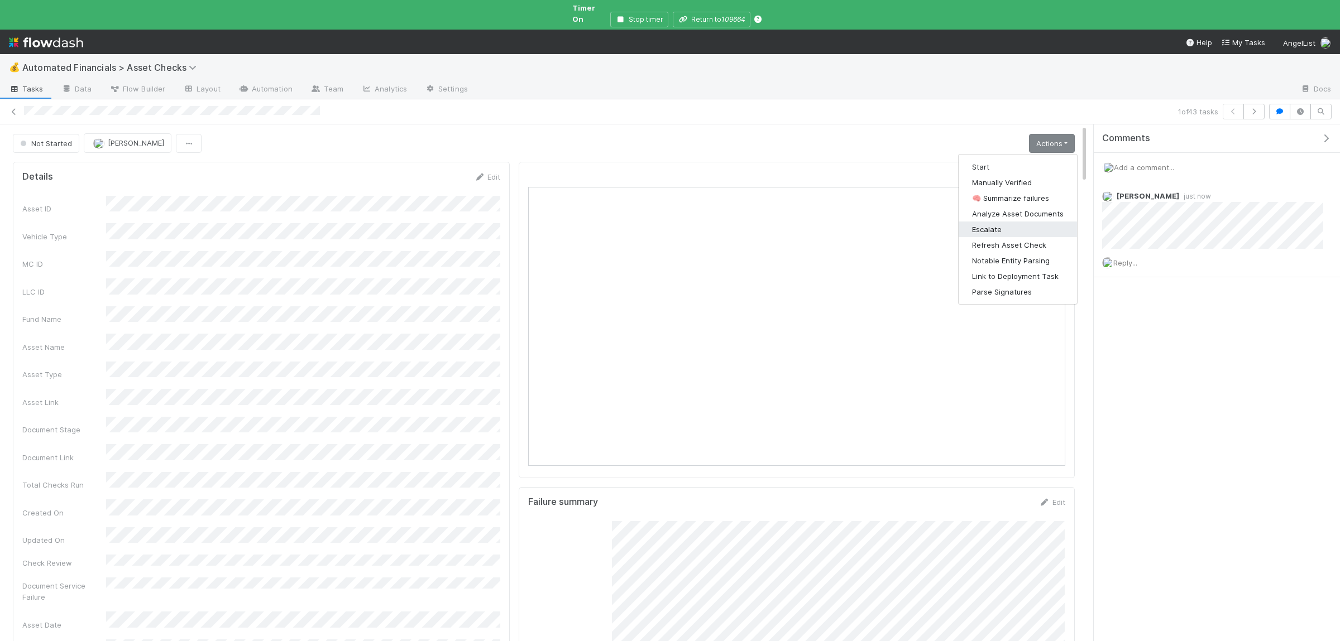
click at [1024, 223] on button "Escalate" at bounding box center [1017, 230] width 118 height 16
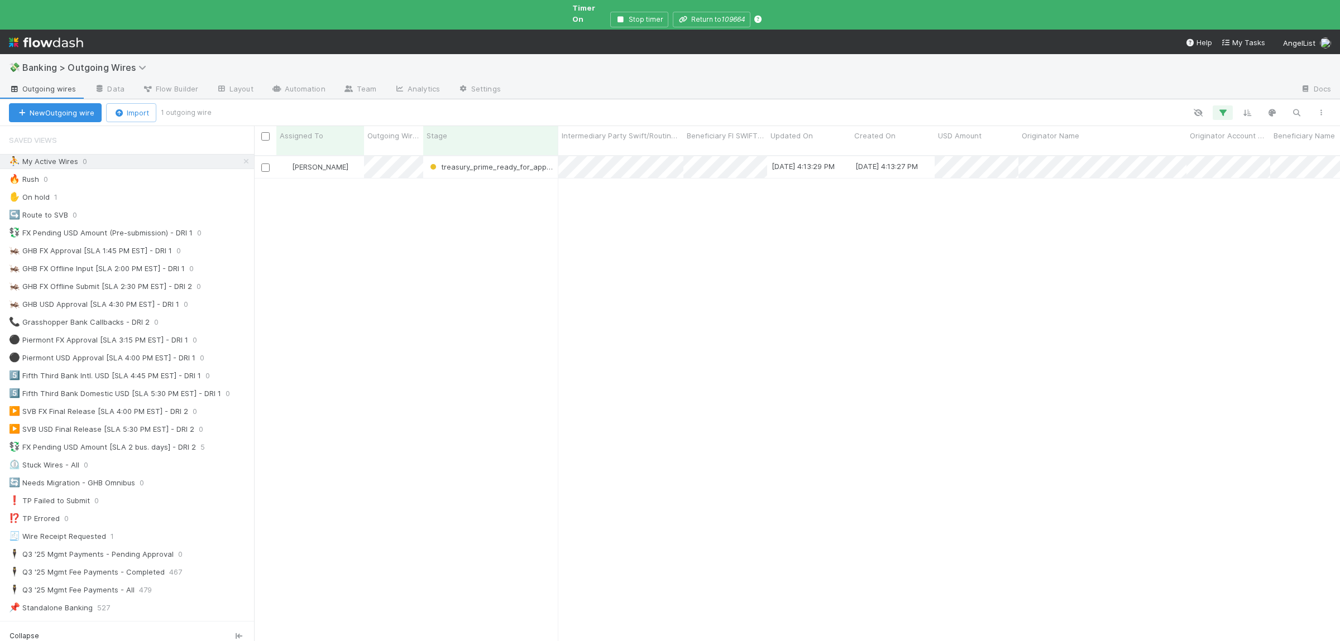
scroll to position [505, 1086]
click at [552, 327] on div "[PERSON_NAME] treasury_prime_ready_for_approval [DATE] 4:13:29 PM [DATE] 4:13:2…" at bounding box center [797, 408] width 1086 height 505
click at [477, 344] on div "Susan Tang treasury_prime_ready_for_approval 9/2/25, 4:15:35 PM 9/2/25, 3:40:49…" at bounding box center [797, 408] width 1086 height 505
click at [472, 335] on div "Susan Tang treasury_prime_ready_for_approval 9/2/25, 4:15:35 PM 9/2/25, 3:40:49…" at bounding box center [797, 408] width 1086 height 505
click at [474, 337] on div "Susan Tang treasury_prime_ready_for_approval 9/2/25, 4:15:35 PM 9/2/25, 3:40:49…" at bounding box center [797, 408] width 1086 height 505
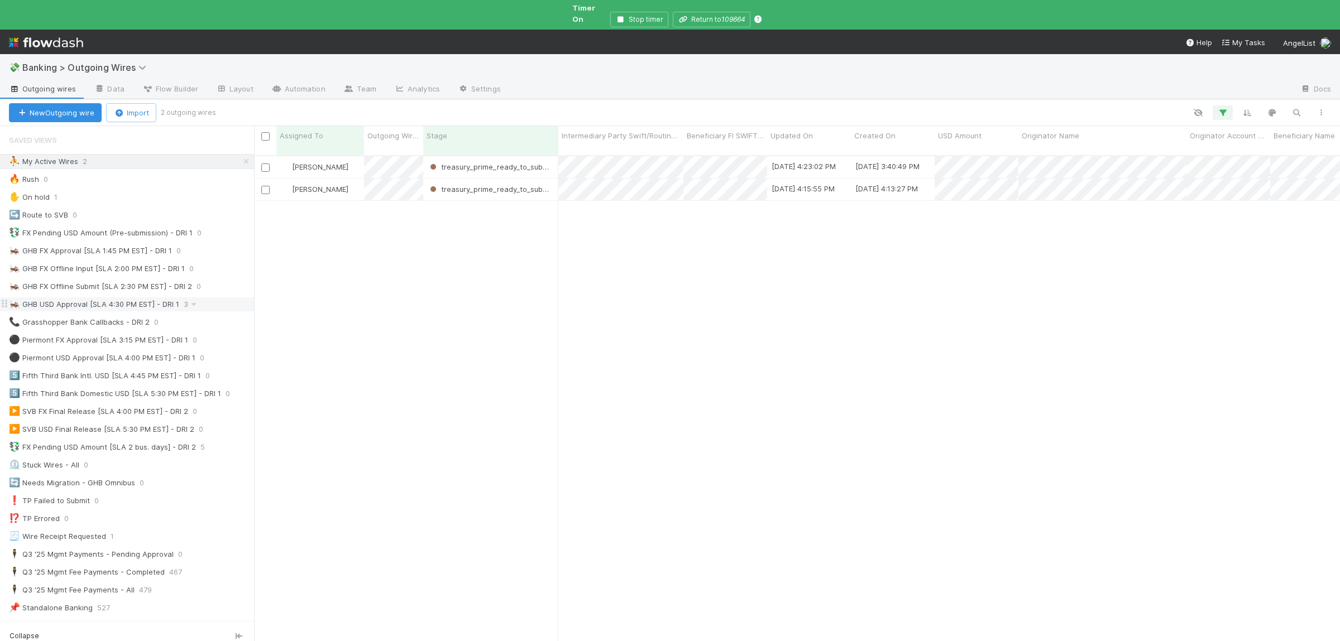
click at [119, 300] on div "🦗 GHB USD Approval [SLA 4:30 PM EST] - DRI 1" at bounding box center [94, 305] width 170 height 14
click at [112, 155] on div "⛹️ My Active Wires 2" at bounding box center [131, 162] width 245 height 14
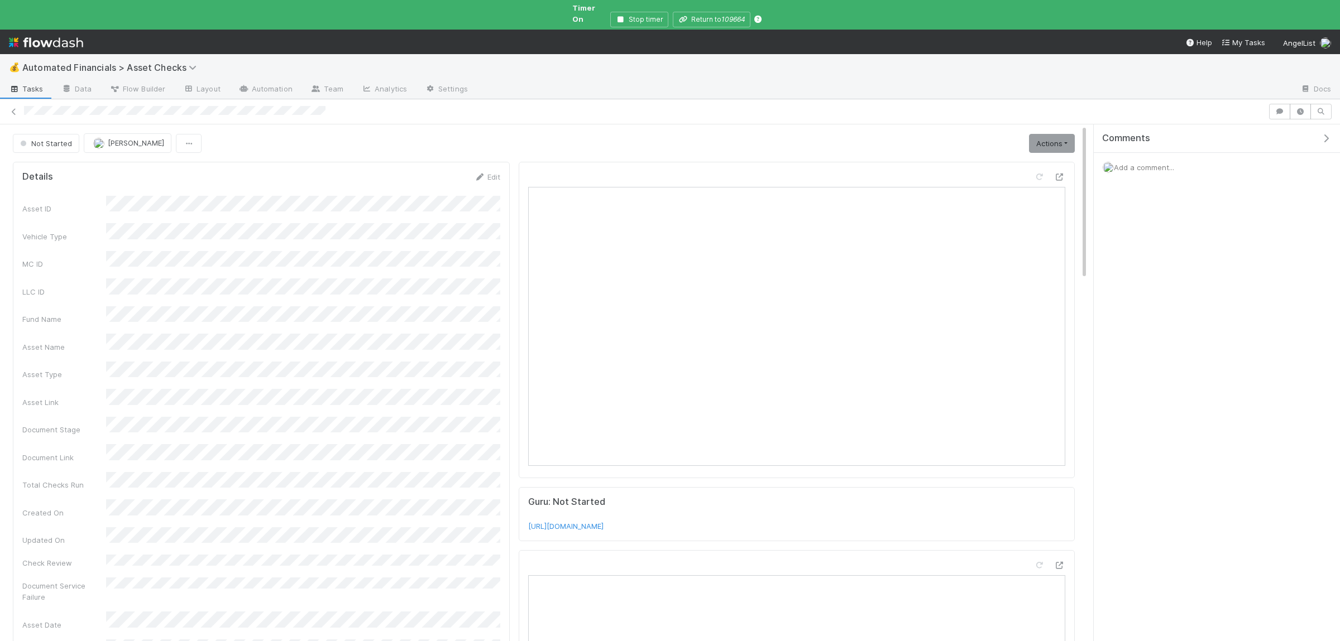
click at [1057, 134] on link "Actions" at bounding box center [1052, 143] width 46 height 19
click at [1005, 175] on button "Manually Verified" at bounding box center [1017, 183] width 118 height 16
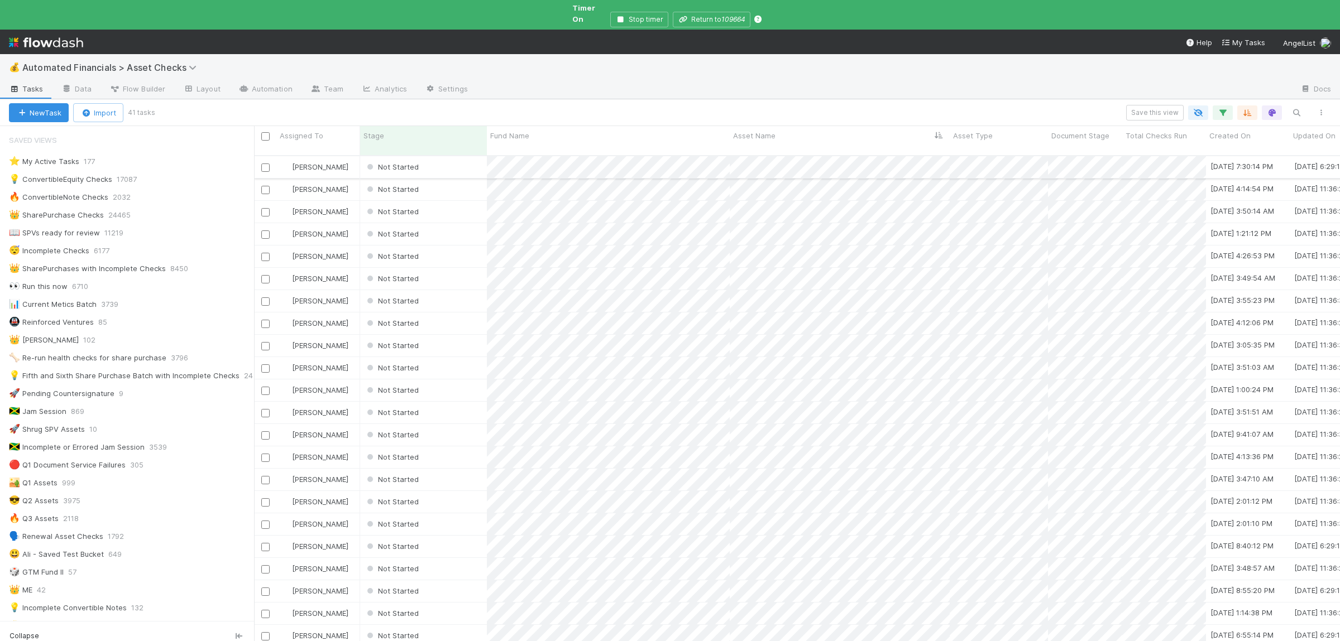
click at [452, 156] on div "Not Started" at bounding box center [423, 167] width 127 height 22
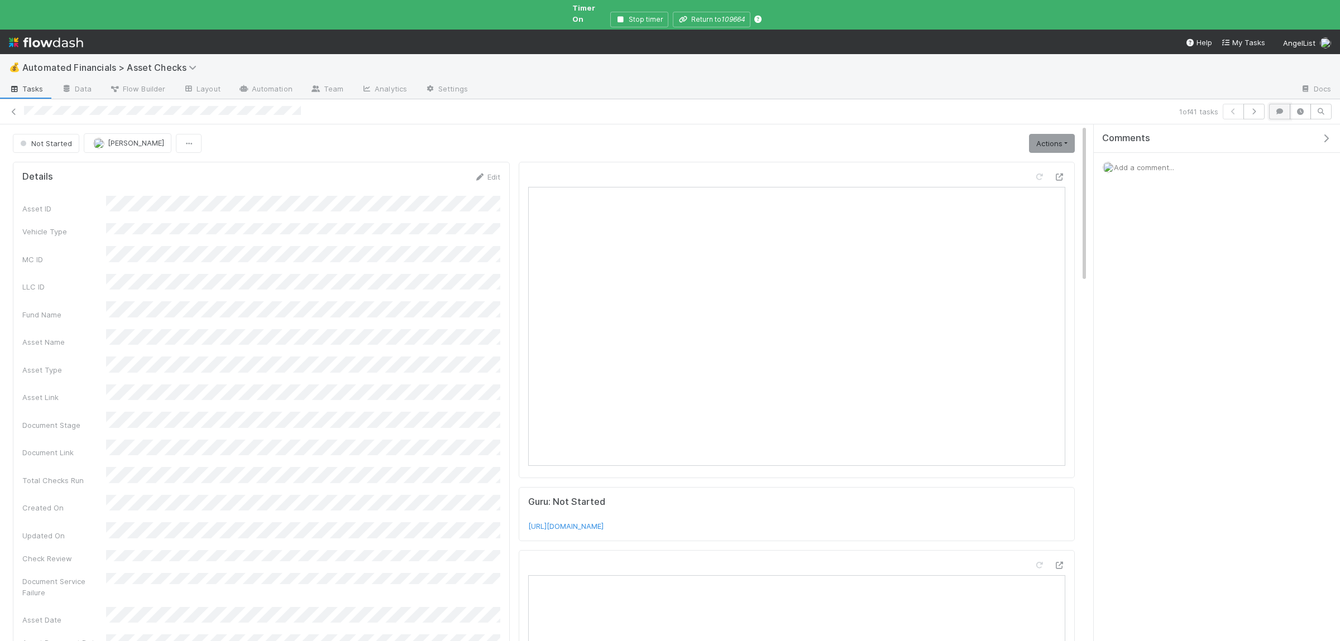
click at [1279, 108] on icon "button" at bounding box center [1279, 111] width 11 height 7
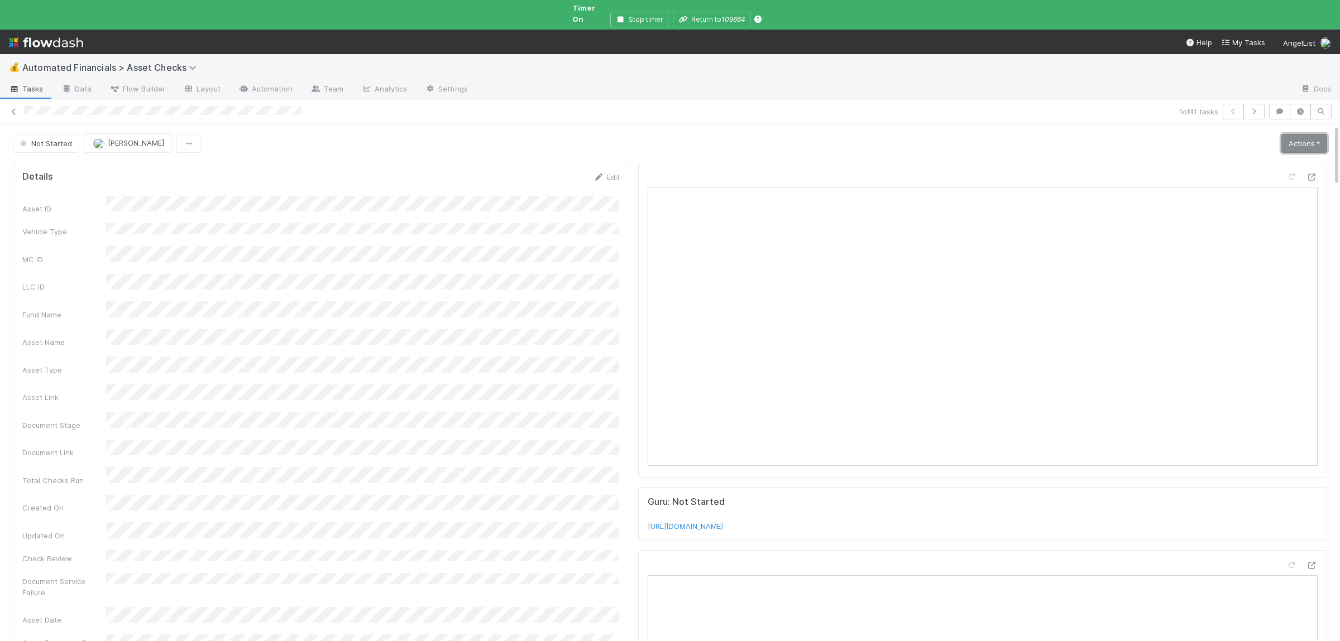
click at [1303, 138] on link "Actions" at bounding box center [1304, 143] width 46 height 19
click at [1241, 175] on button "Manually Verified" at bounding box center [1270, 183] width 118 height 16
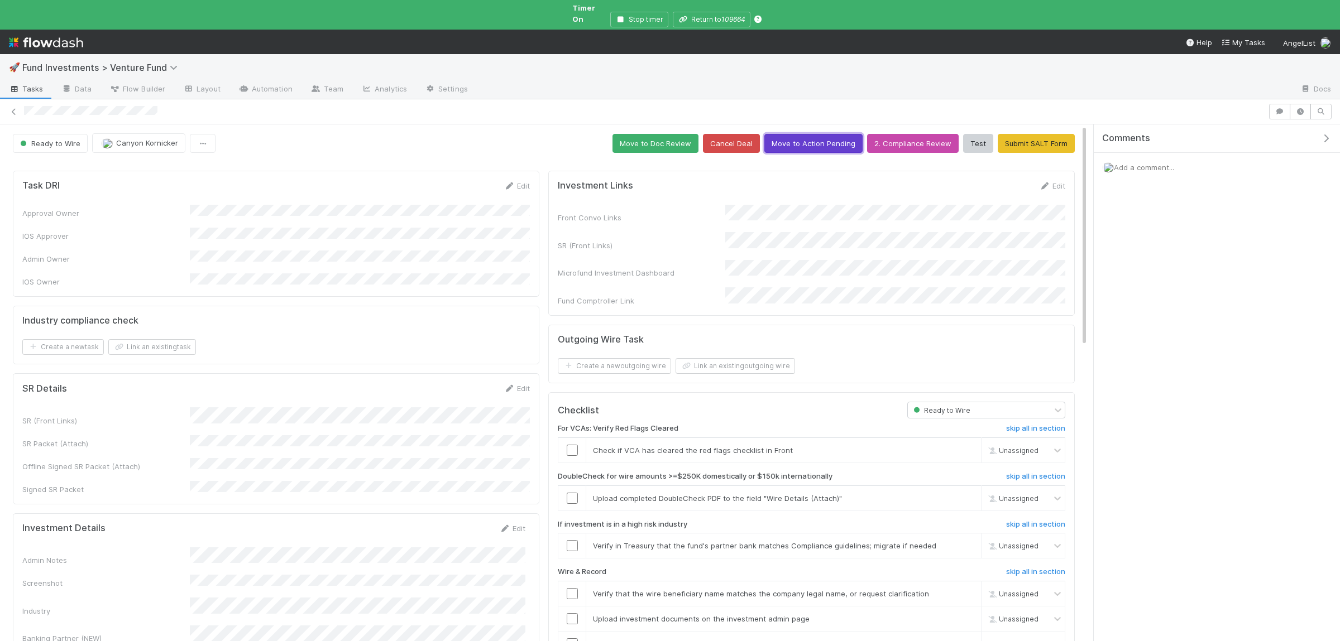
click at [840, 134] on button "Move to Action Pending" at bounding box center [813, 143] width 98 height 19
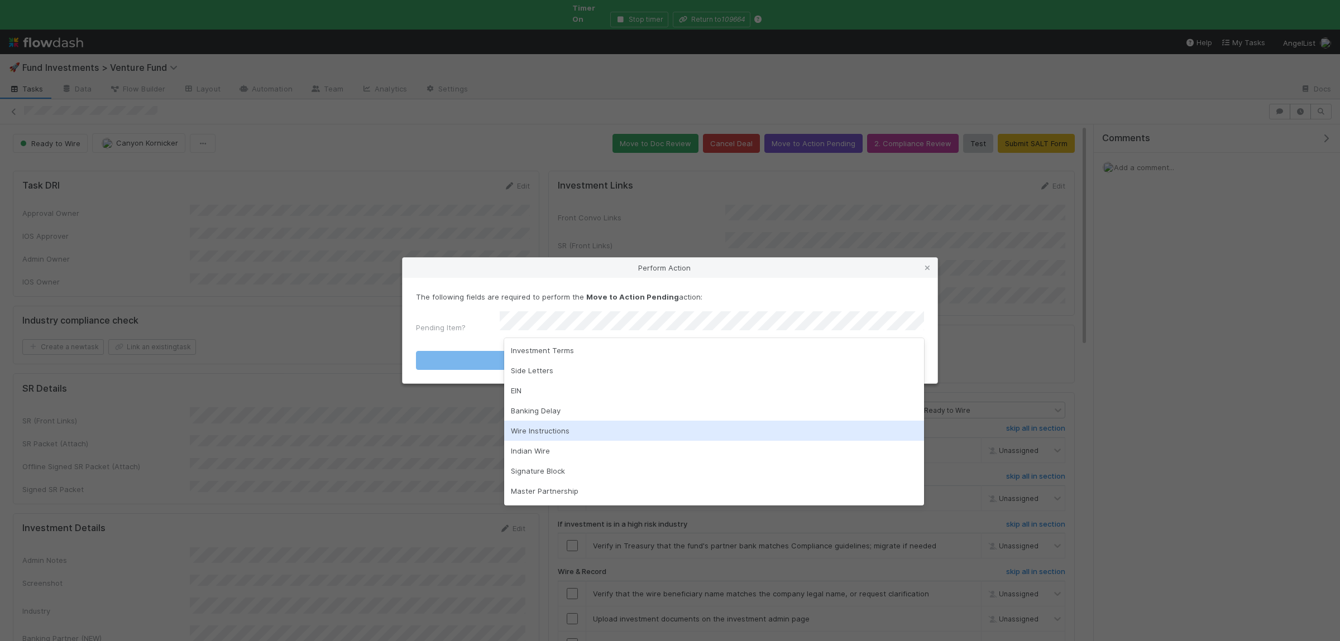
click at [528, 428] on div "Wire Instructions" at bounding box center [714, 431] width 420 height 20
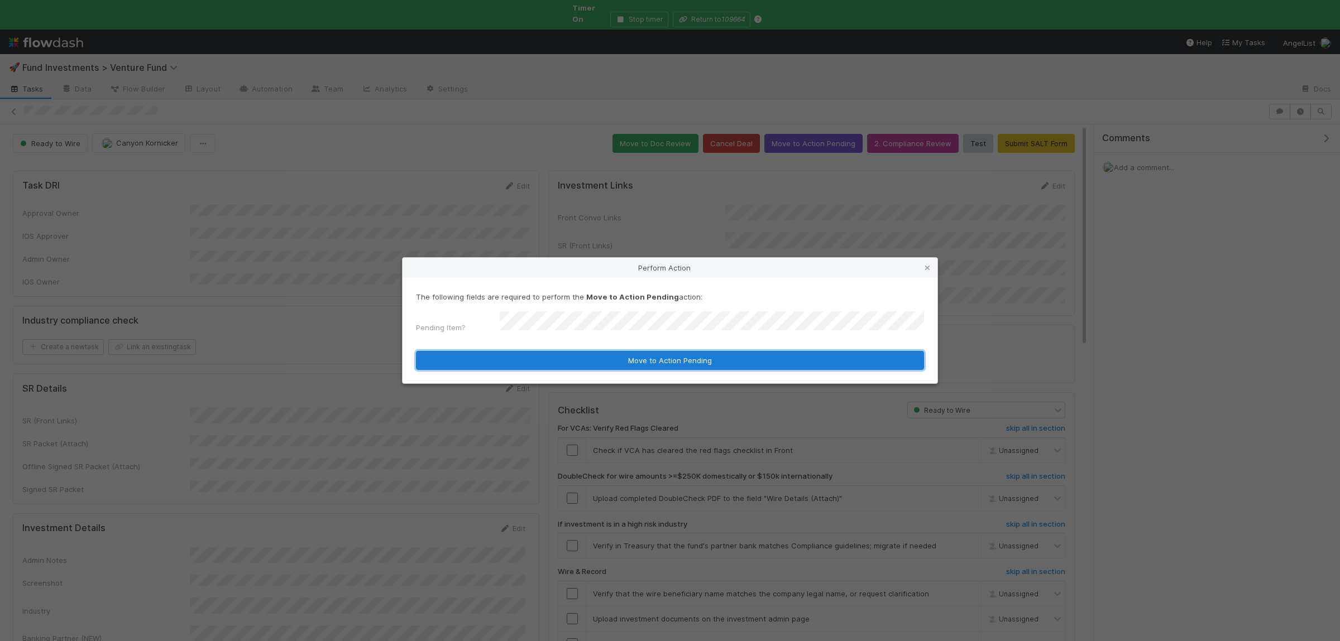
click at [538, 361] on button "Move to Action Pending" at bounding box center [670, 360] width 508 height 19
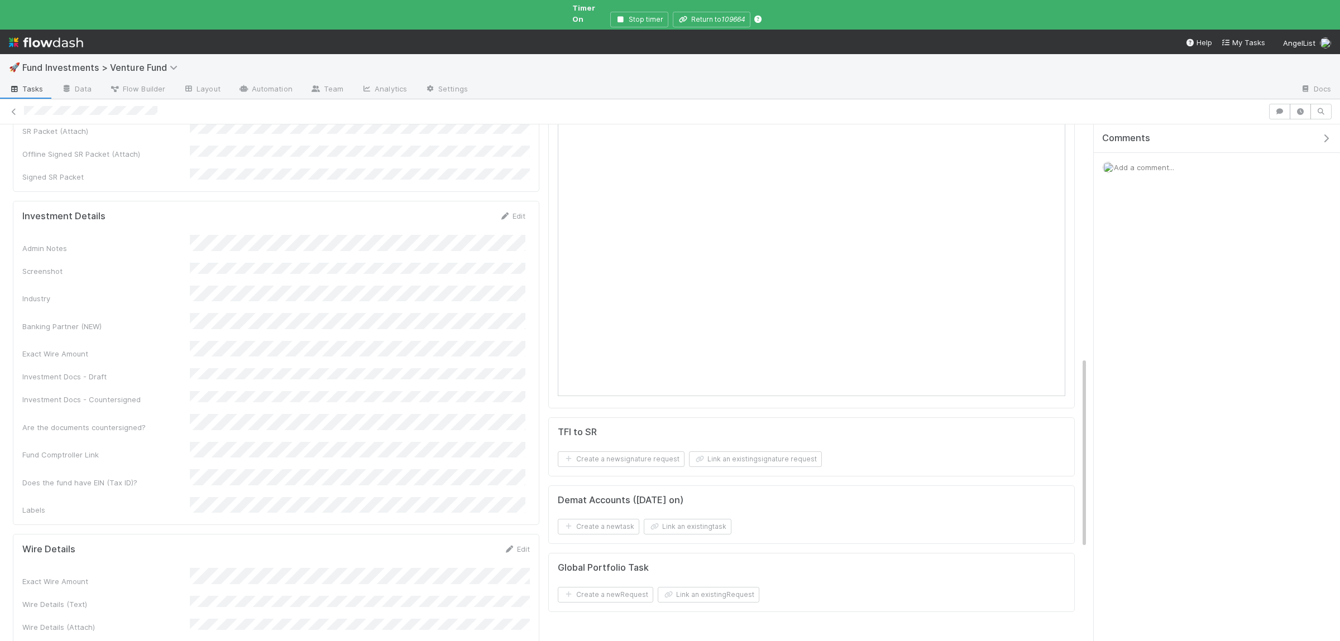
scroll to position [653, 0]
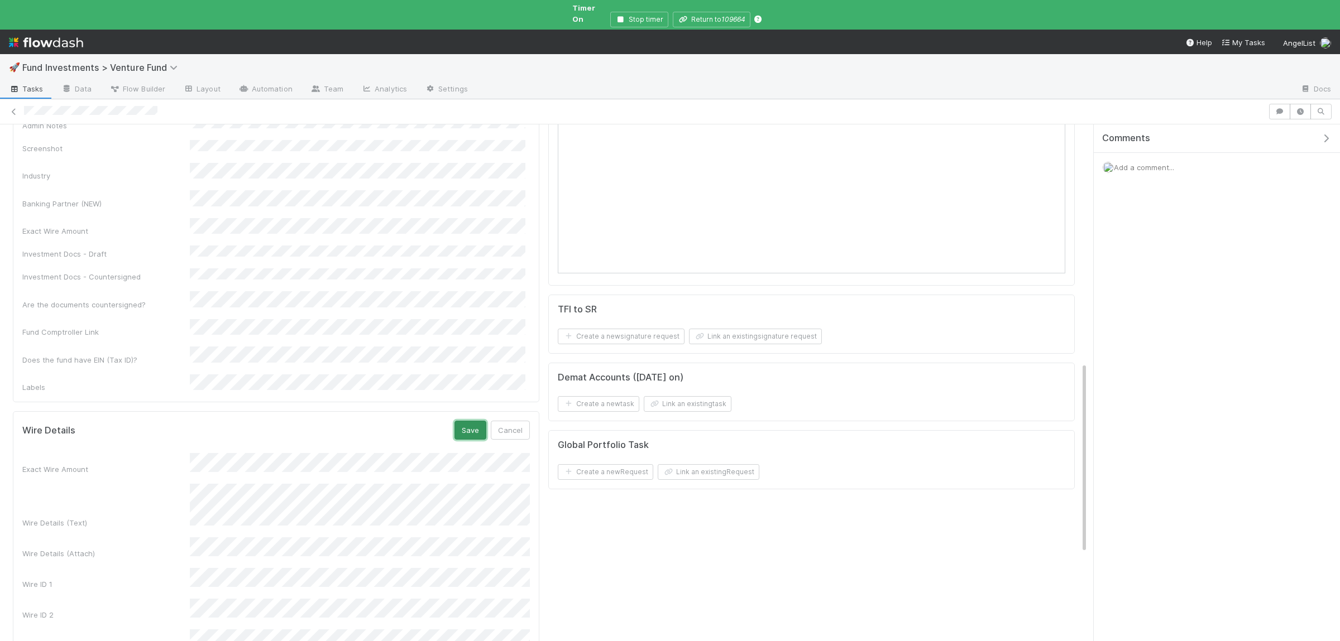
click at [466, 421] on button "Save" at bounding box center [470, 430] width 32 height 19
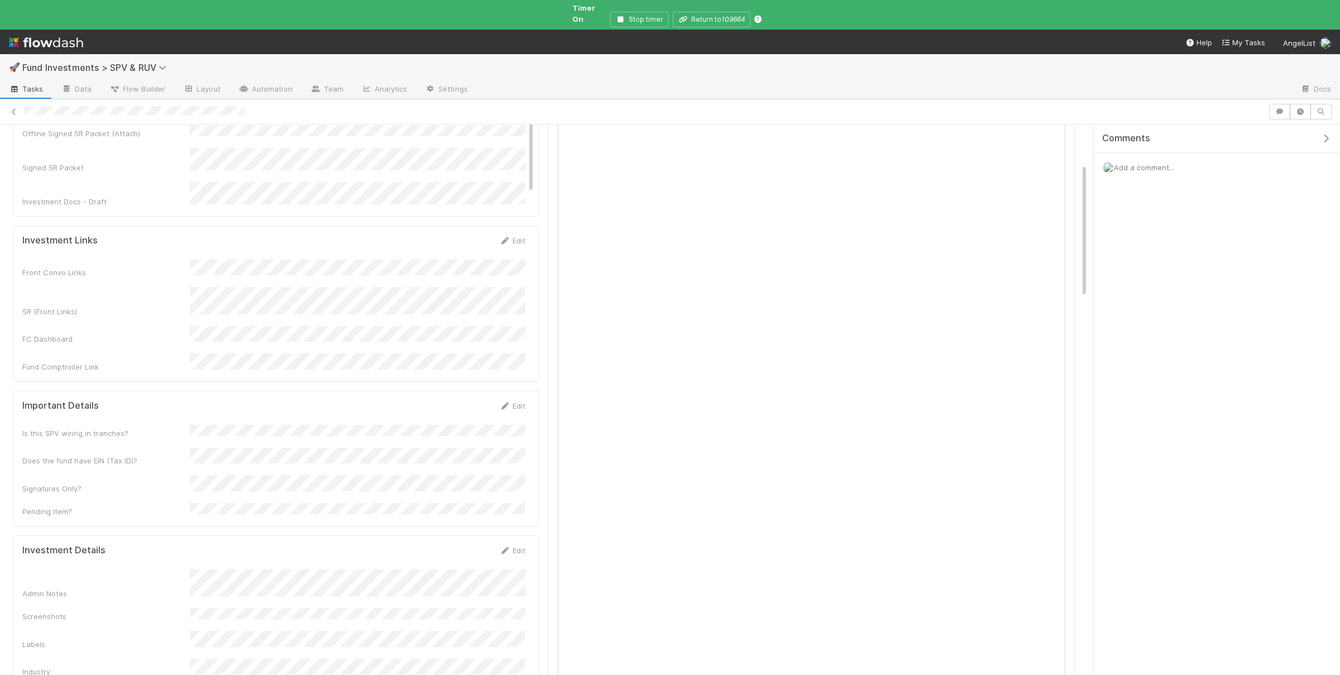
scroll to position [327, 0]
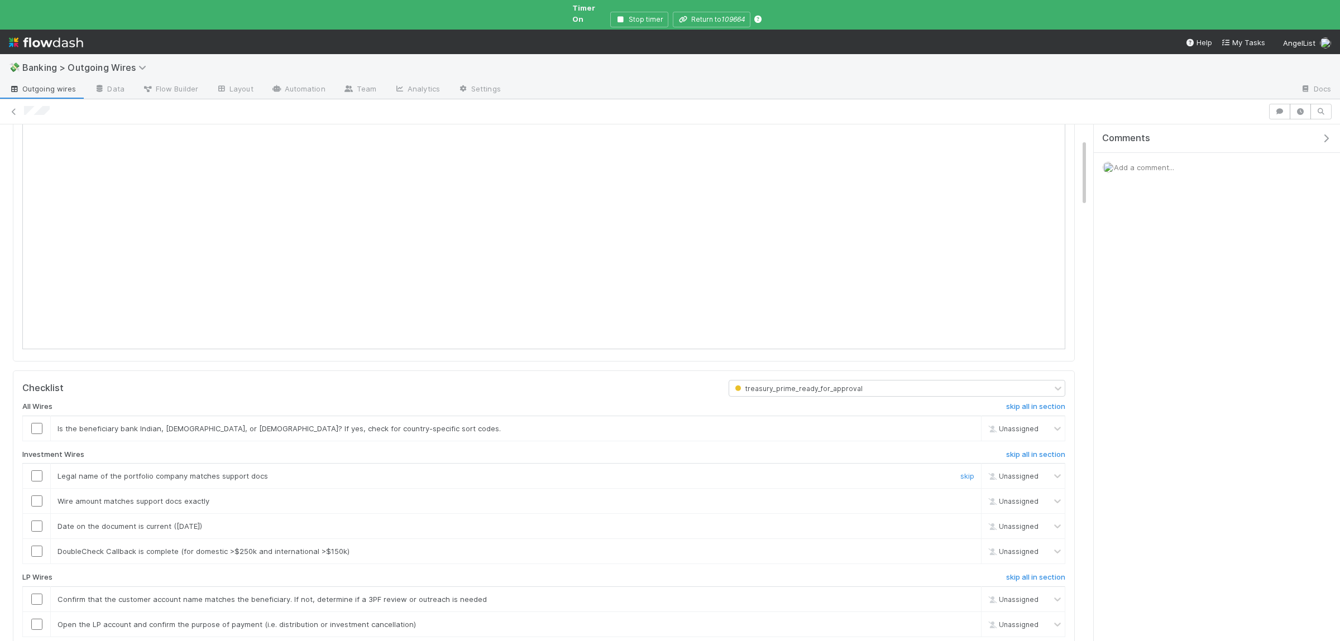
scroll to position [218, 0]
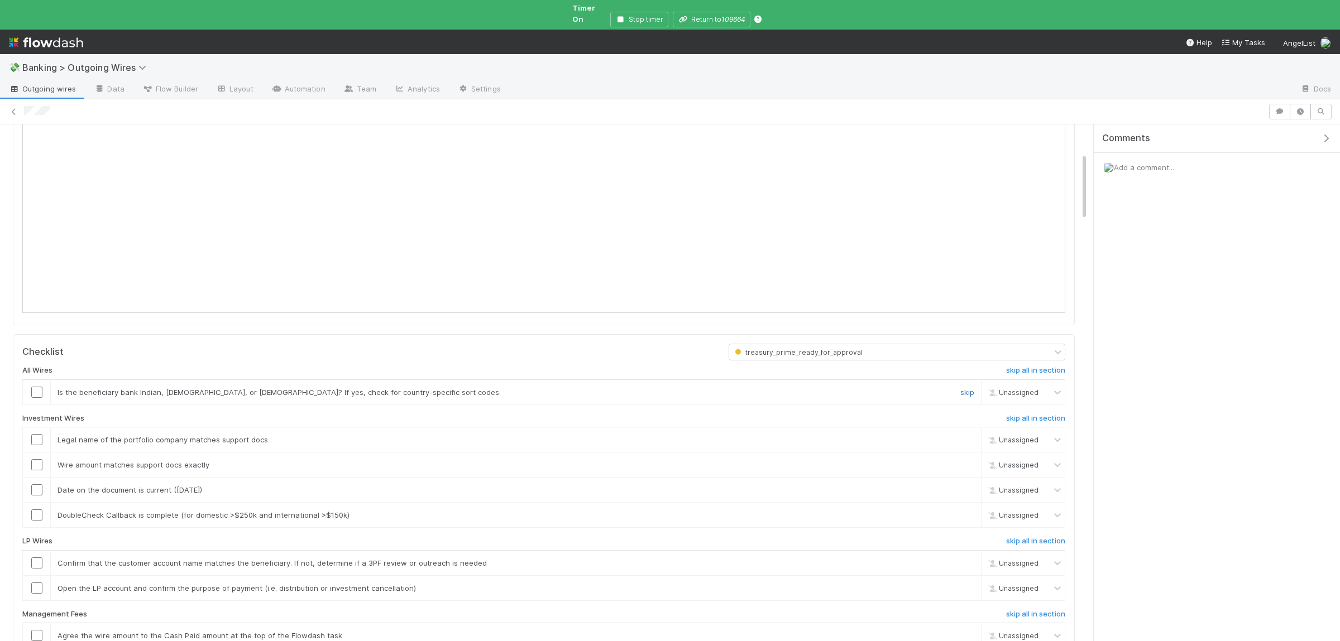
click at [966, 388] on link "skip" at bounding box center [967, 392] width 14 height 9
click at [1058, 538] on h6 "skip all in section" at bounding box center [1035, 541] width 59 height 9
click at [1040, 610] on h6 "skip all in section" at bounding box center [1035, 614] width 59 height 9
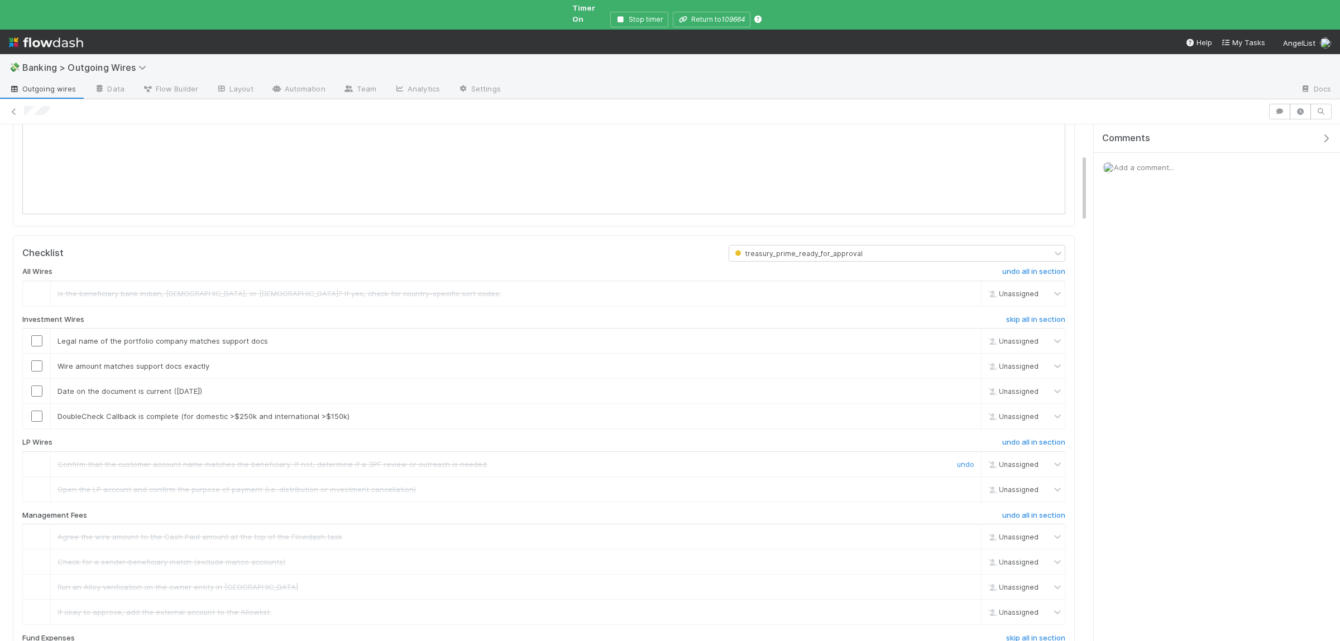
scroll to position [381, 0]
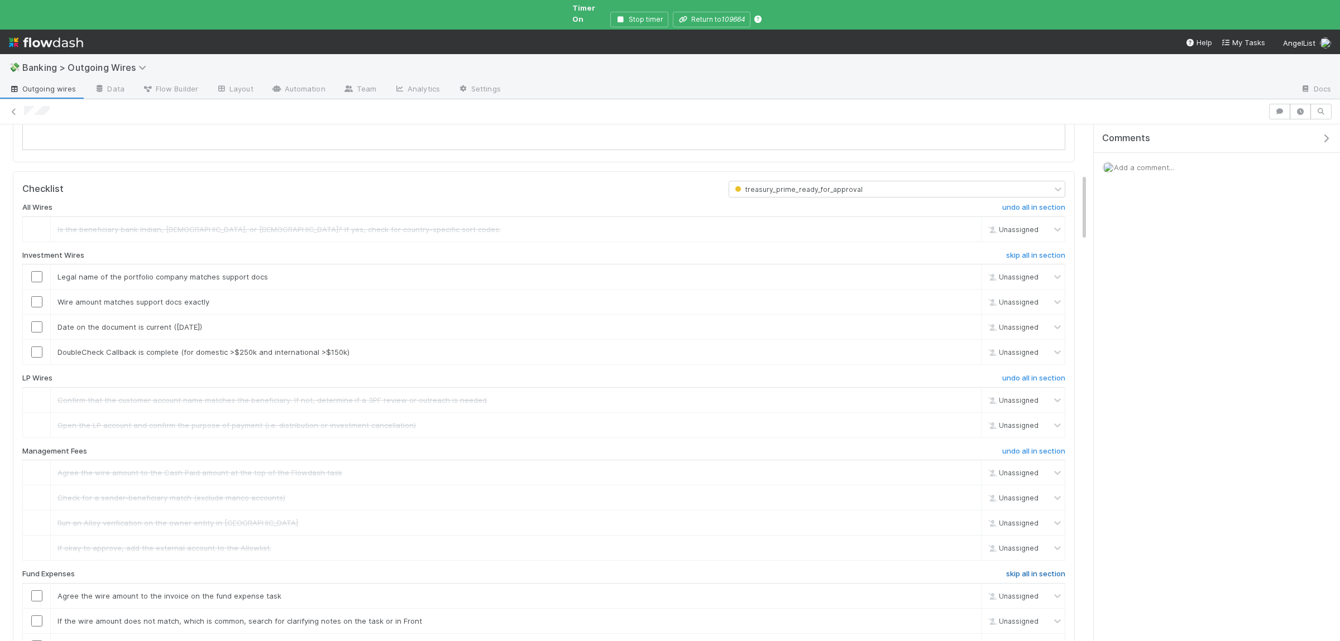
click at [1029, 570] on h6 "skip all in section" at bounding box center [1035, 574] width 59 height 9
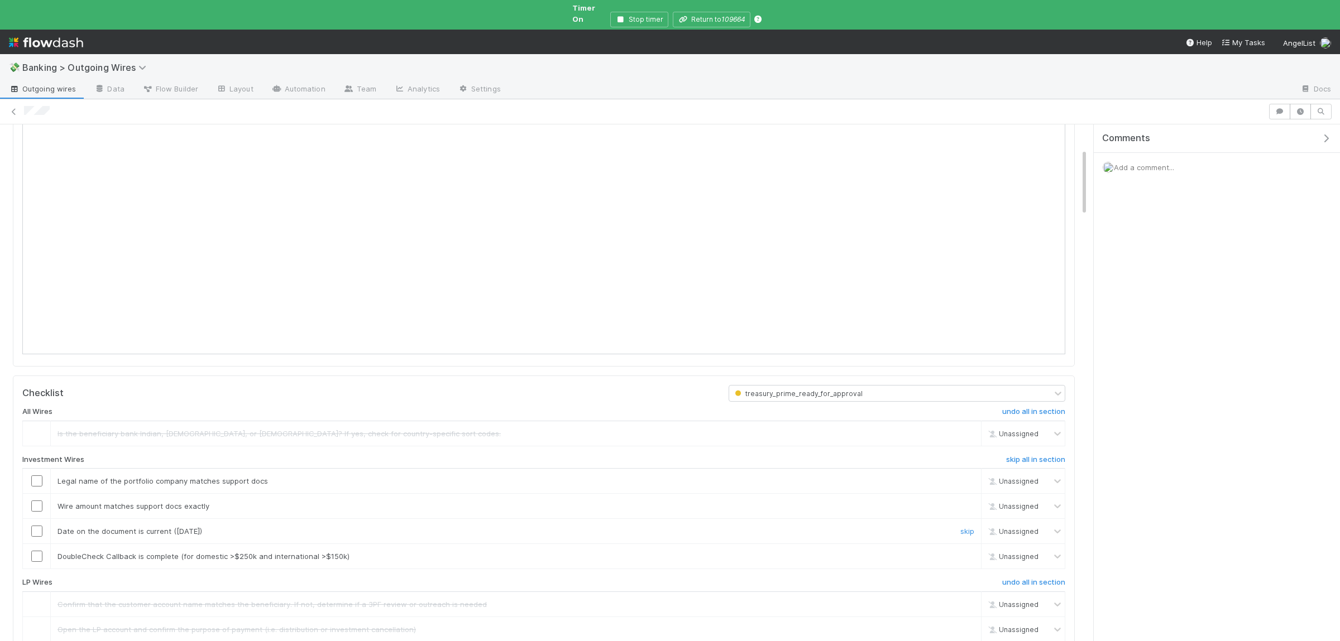
scroll to position [163, 0]
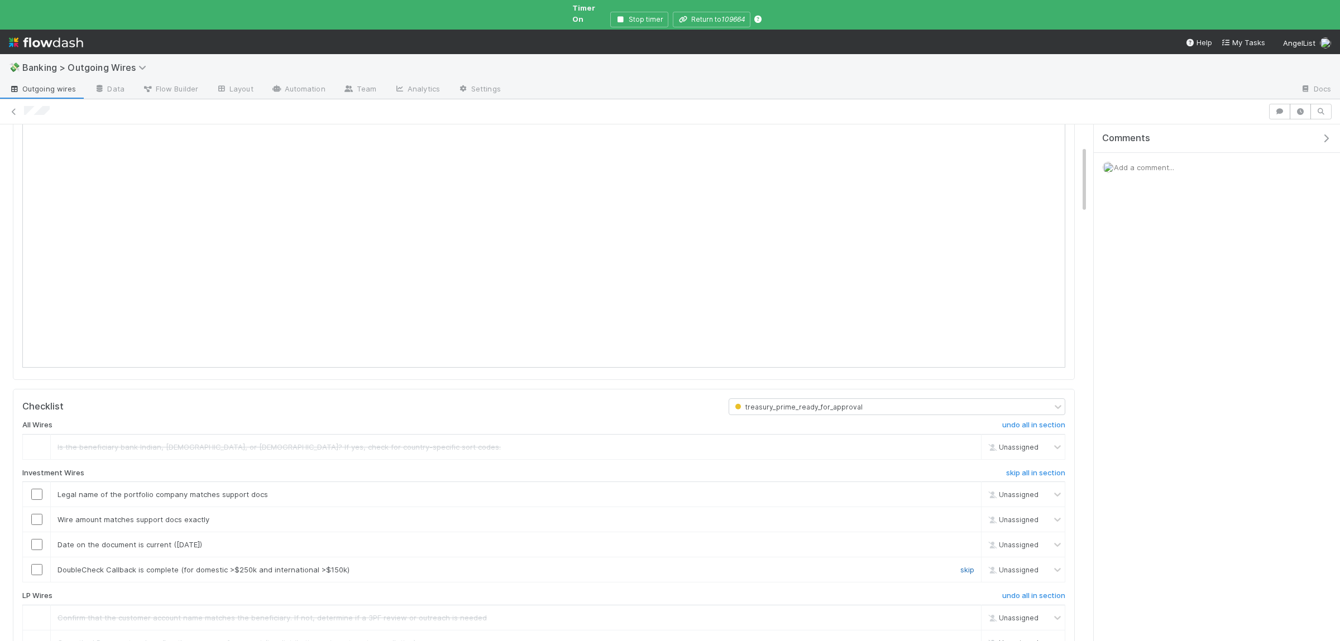
click at [967, 565] on link "skip" at bounding box center [967, 569] width 14 height 9
click at [1057, 469] on h6 "skip all in section" at bounding box center [1035, 473] width 59 height 9
click at [1035, 593] on h6 "undo all in section" at bounding box center [1033, 596] width 63 height 9
click at [39, 612] on input "checkbox" at bounding box center [36, 617] width 11 height 11
click at [34, 637] on input "checkbox" at bounding box center [36, 642] width 11 height 11
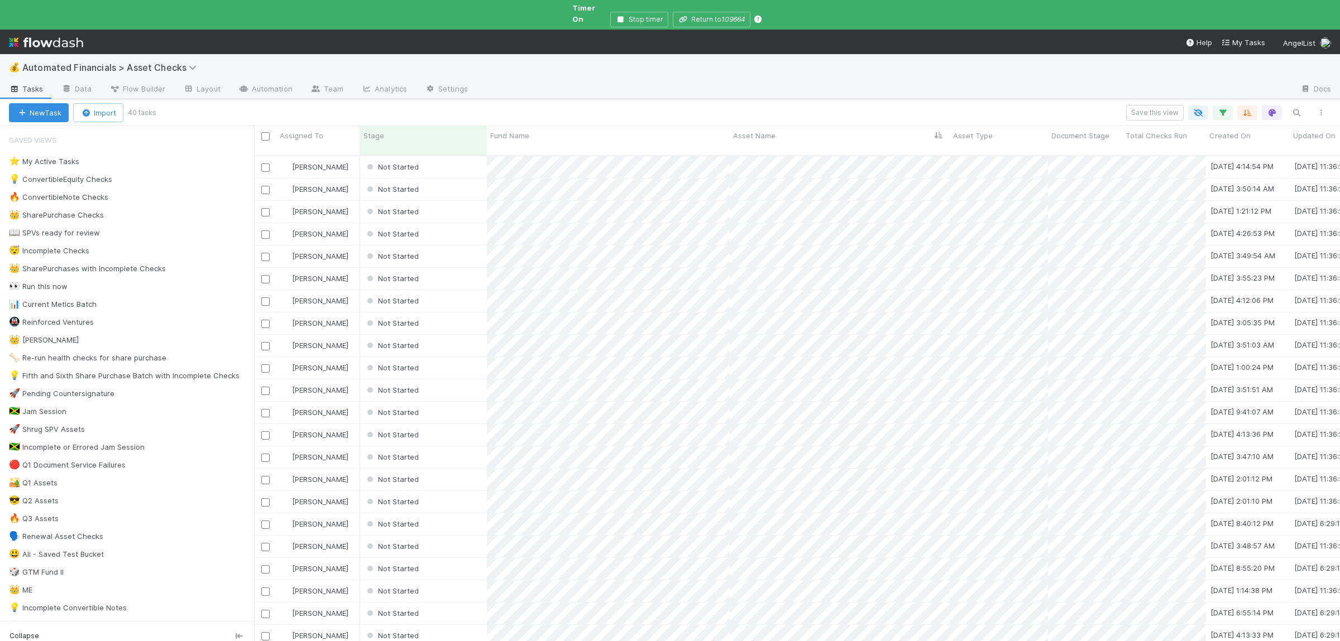
scroll to position [505, 1086]
click at [471, 156] on div "Not Started" at bounding box center [423, 167] width 127 height 22
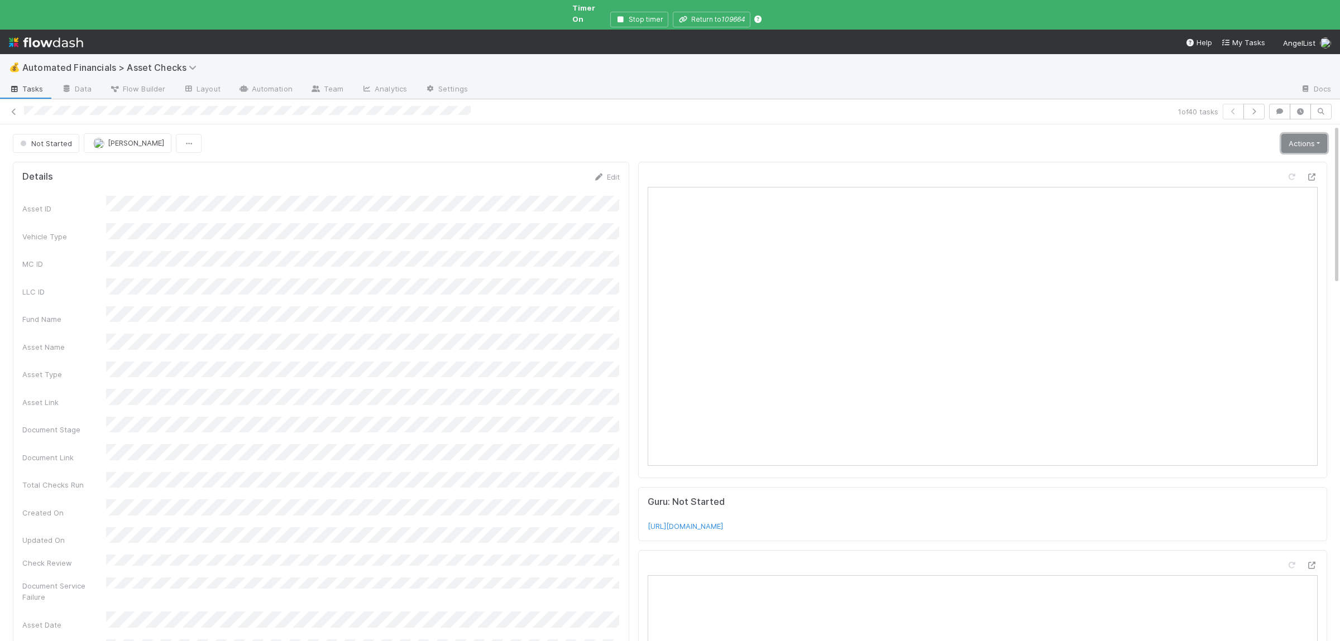
click at [1313, 140] on link "Actions" at bounding box center [1304, 143] width 46 height 19
click at [1247, 175] on button "Manually Verified" at bounding box center [1270, 183] width 118 height 16
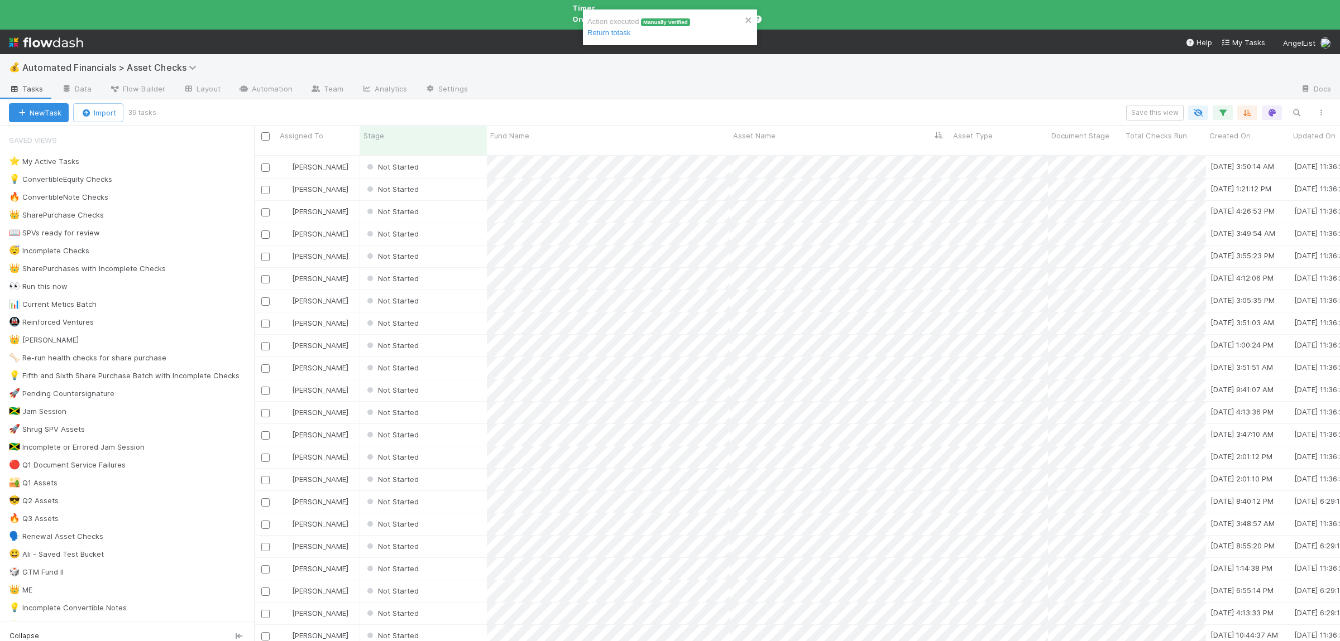
scroll to position [505, 1086]
click at [457, 81] on link "Settings" at bounding box center [446, 90] width 61 height 18
click at [451, 156] on div "Not Started" at bounding box center [423, 167] width 127 height 22
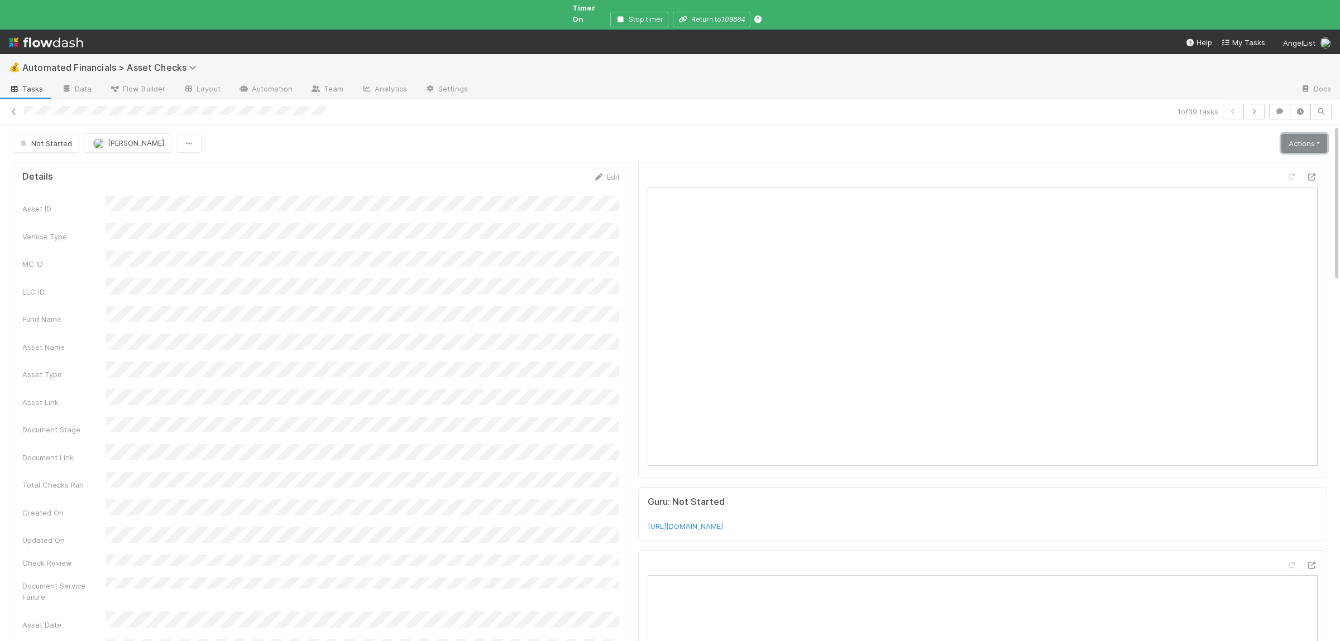
click at [1316, 134] on link "Actions" at bounding box center [1304, 143] width 46 height 19
click at [1248, 175] on button "Manually Verified" at bounding box center [1270, 183] width 118 height 16
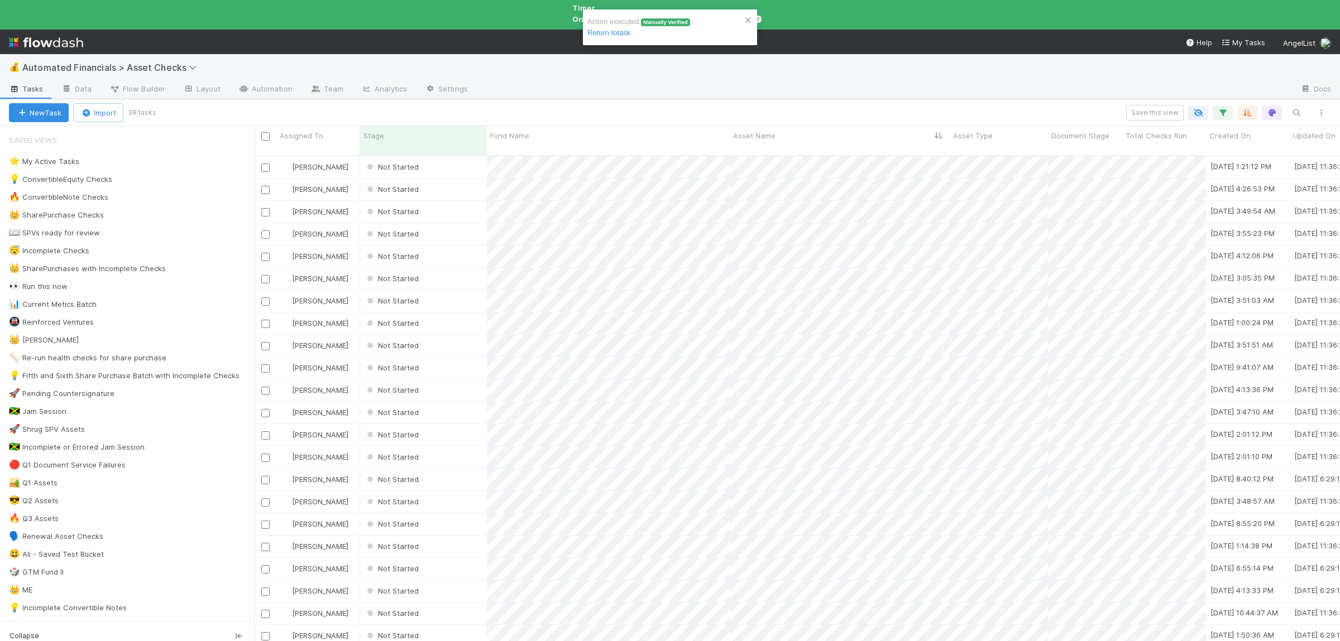
scroll to position [505, 1086]
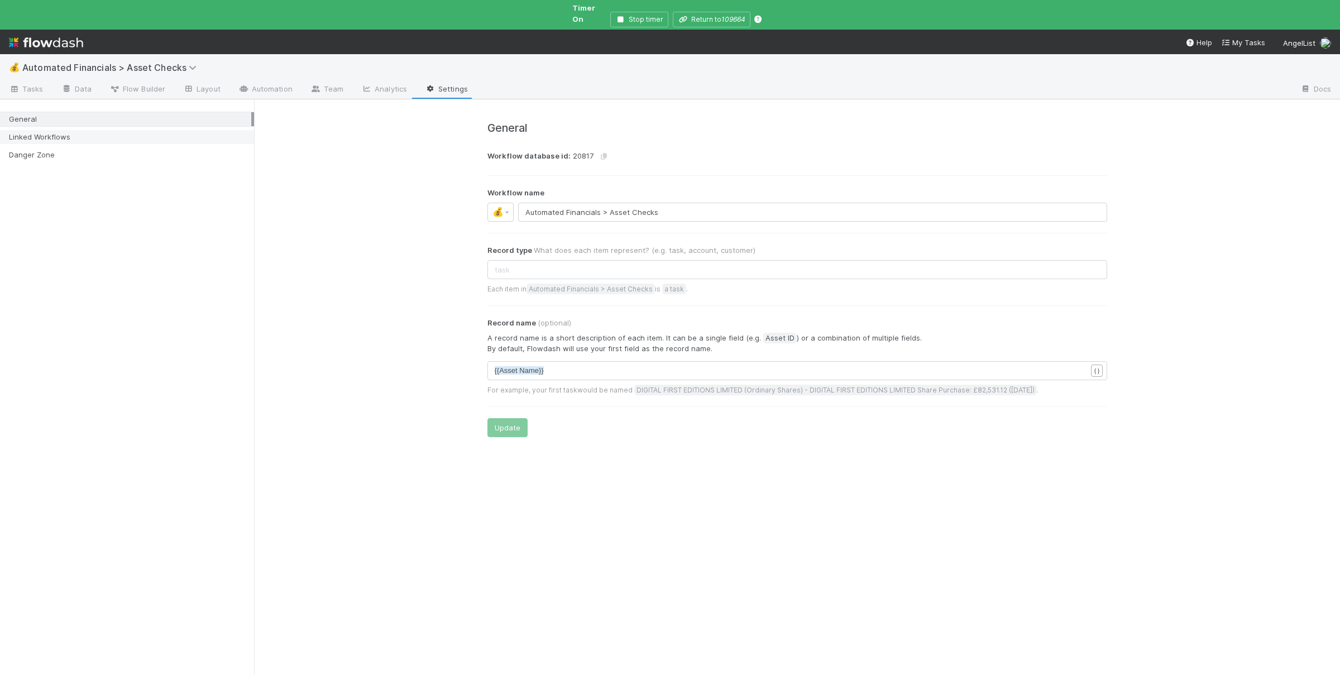
click at [77, 134] on div "Linked Workflows" at bounding box center [130, 137] width 242 height 14
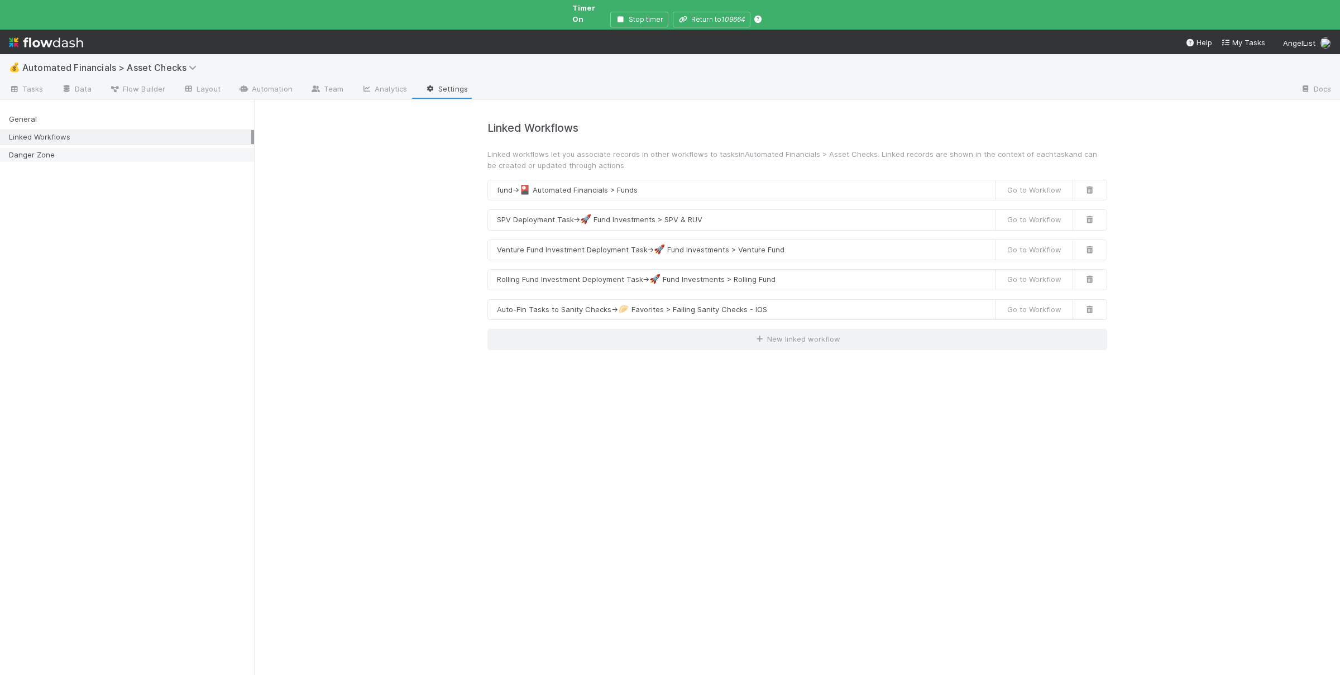
click at [70, 148] on div "Danger Zone" at bounding box center [130, 155] width 242 height 14
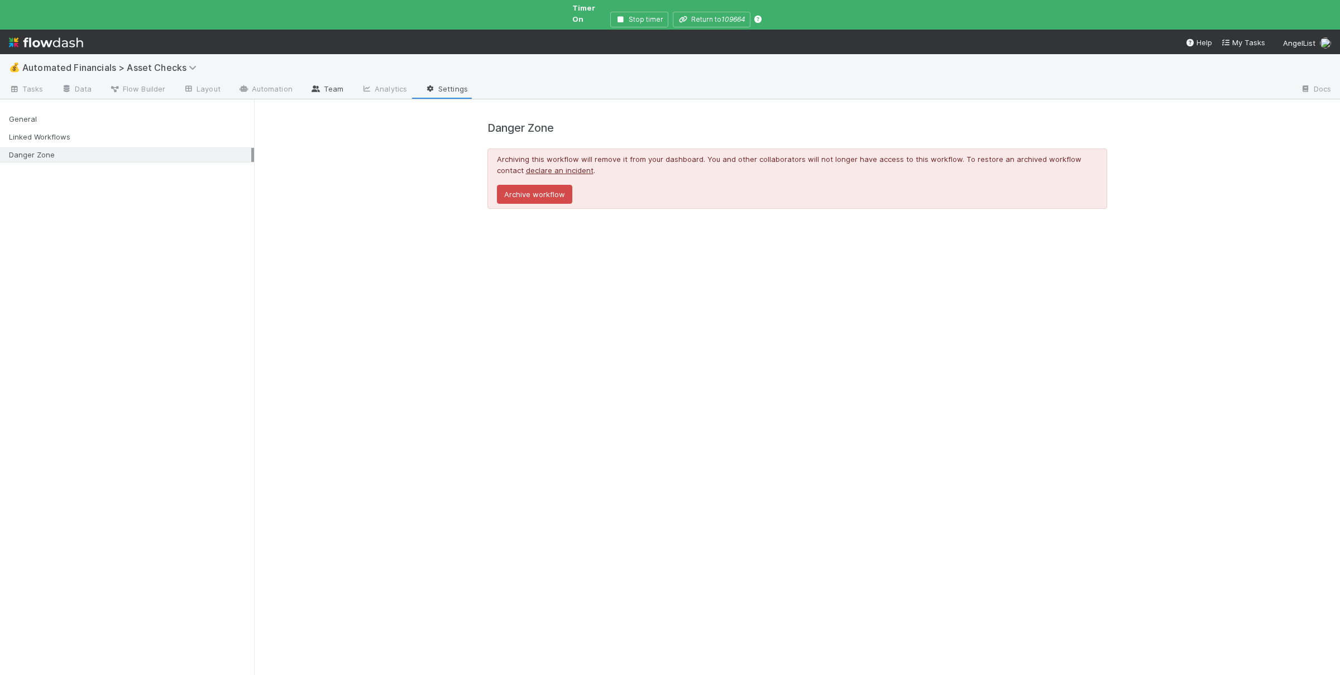
click at [337, 81] on link "Team" at bounding box center [326, 90] width 51 height 18
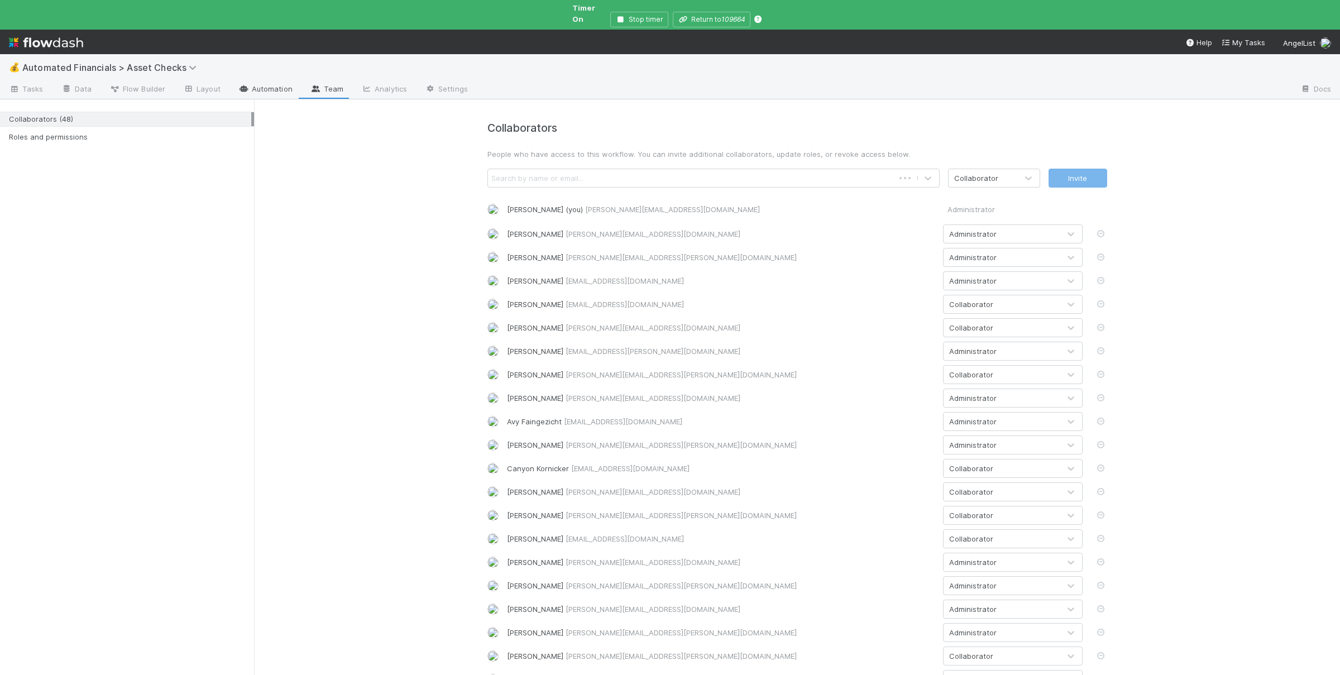
click at [262, 83] on link "Automation" at bounding box center [265, 90] width 72 height 18
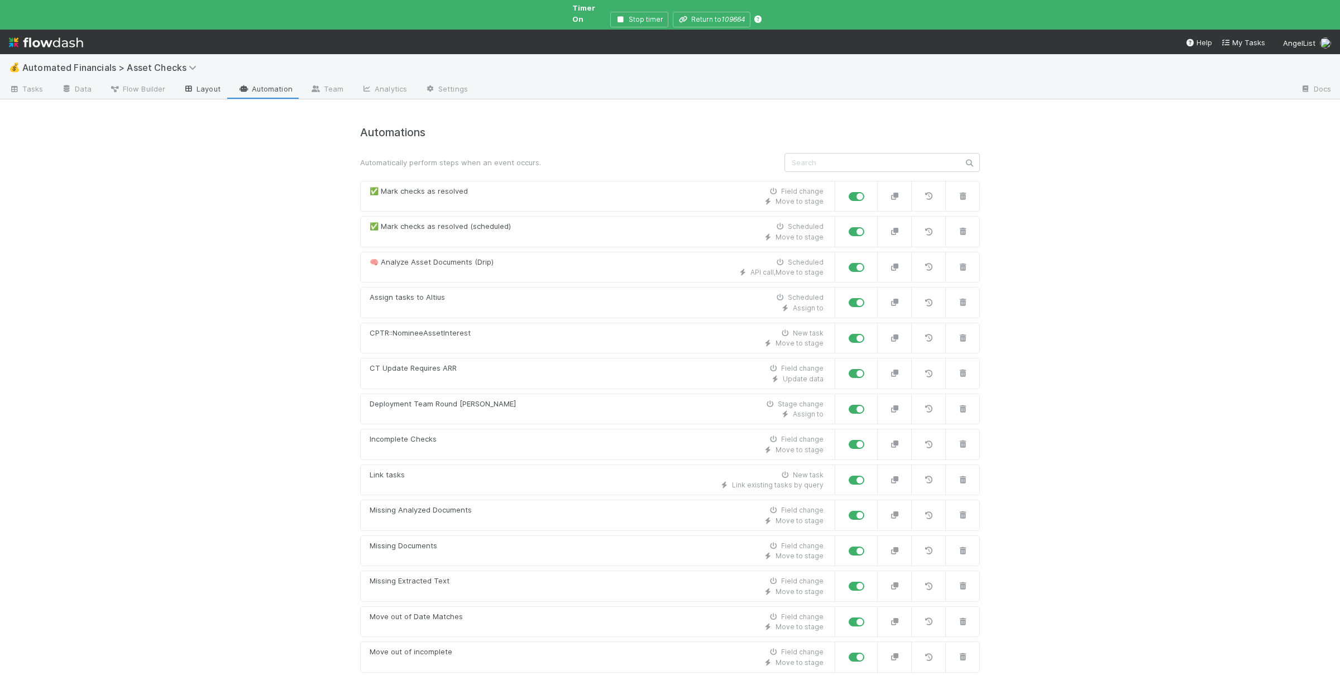
click at [195, 84] on link "Layout" at bounding box center [201, 90] width 55 height 18
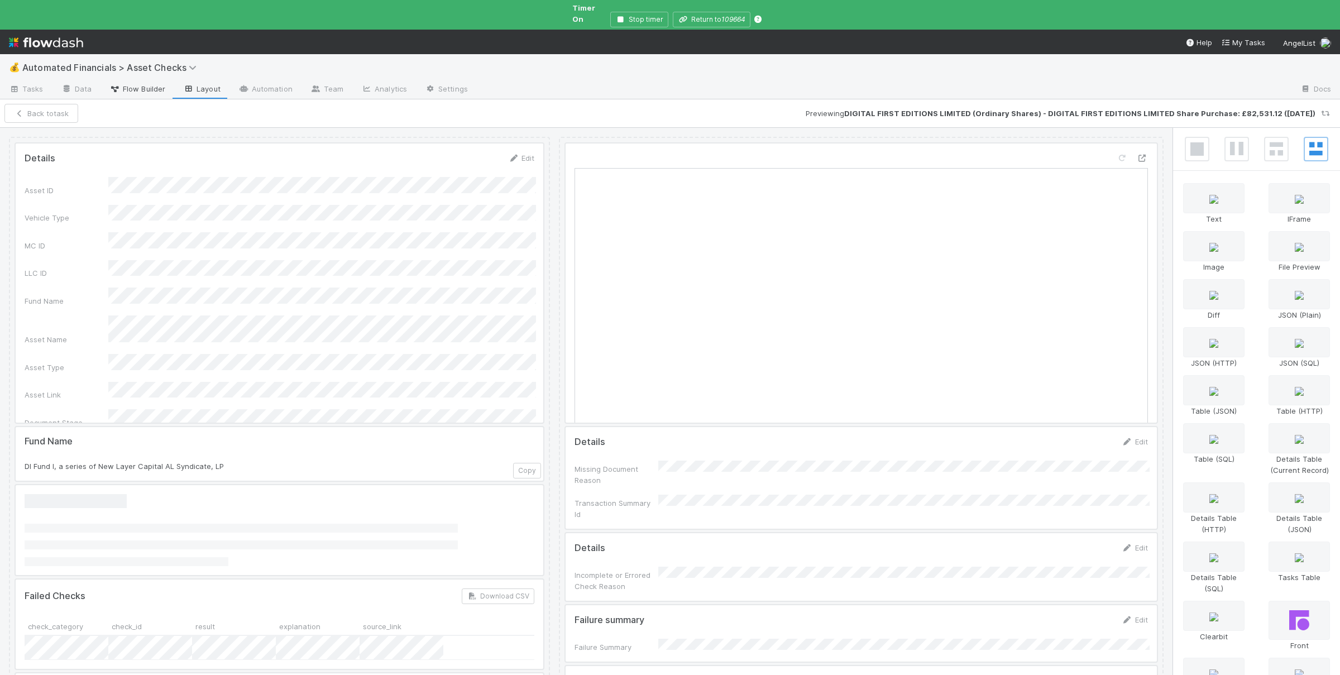
click at [159, 83] on span "Flow Builder" at bounding box center [137, 88] width 56 height 11
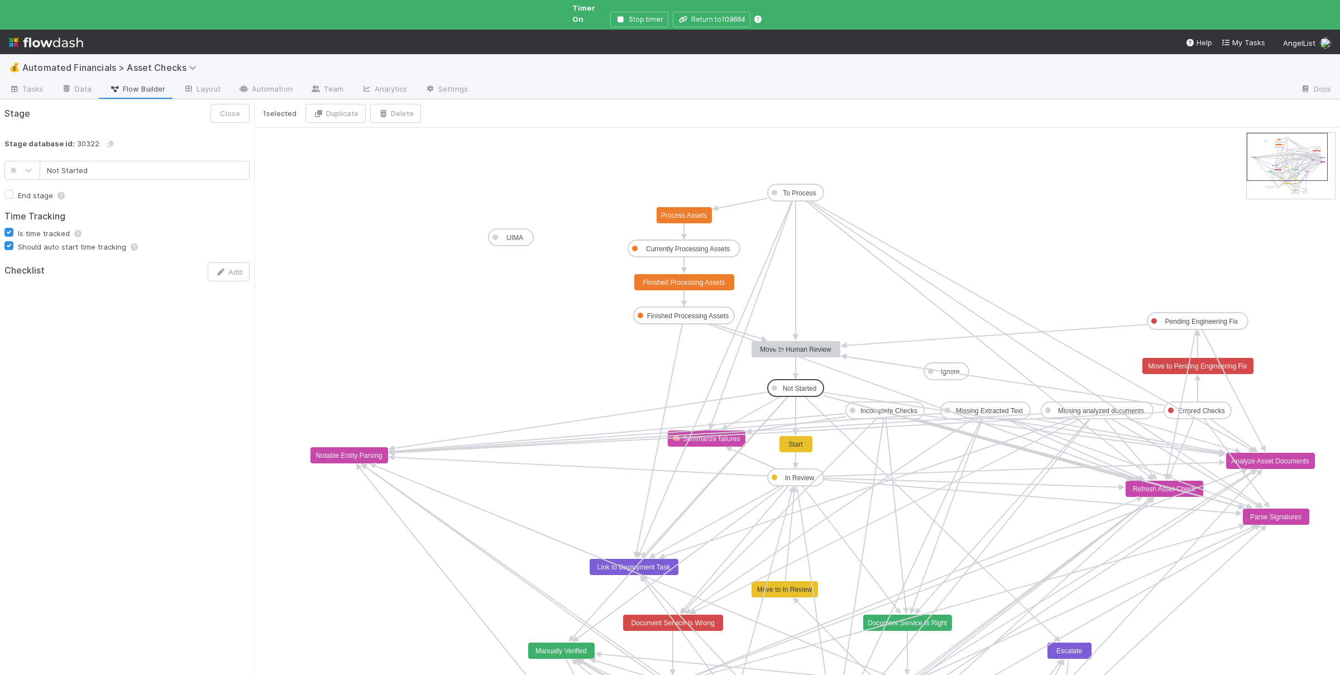
type input "Not Started"
checkbox input "true"
click at [780, 386] on rect at bounding box center [796, 388] width 56 height 17
click at [93, 84] on link "Data" at bounding box center [76, 90] width 48 height 18
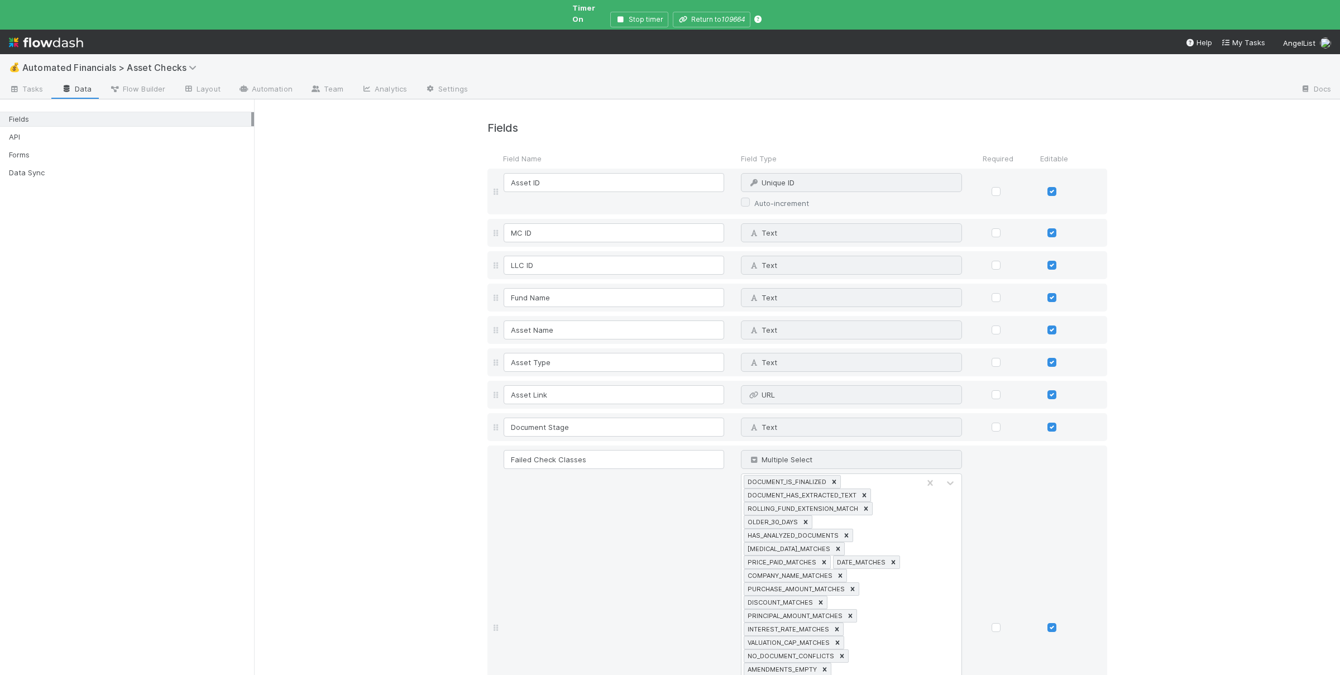
click at [87, 154] on div "Fields API Forms Data Sync" at bounding box center [127, 142] width 254 height 81
click at [90, 150] on div "Forms" at bounding box center [130, 155] width 242 height 14
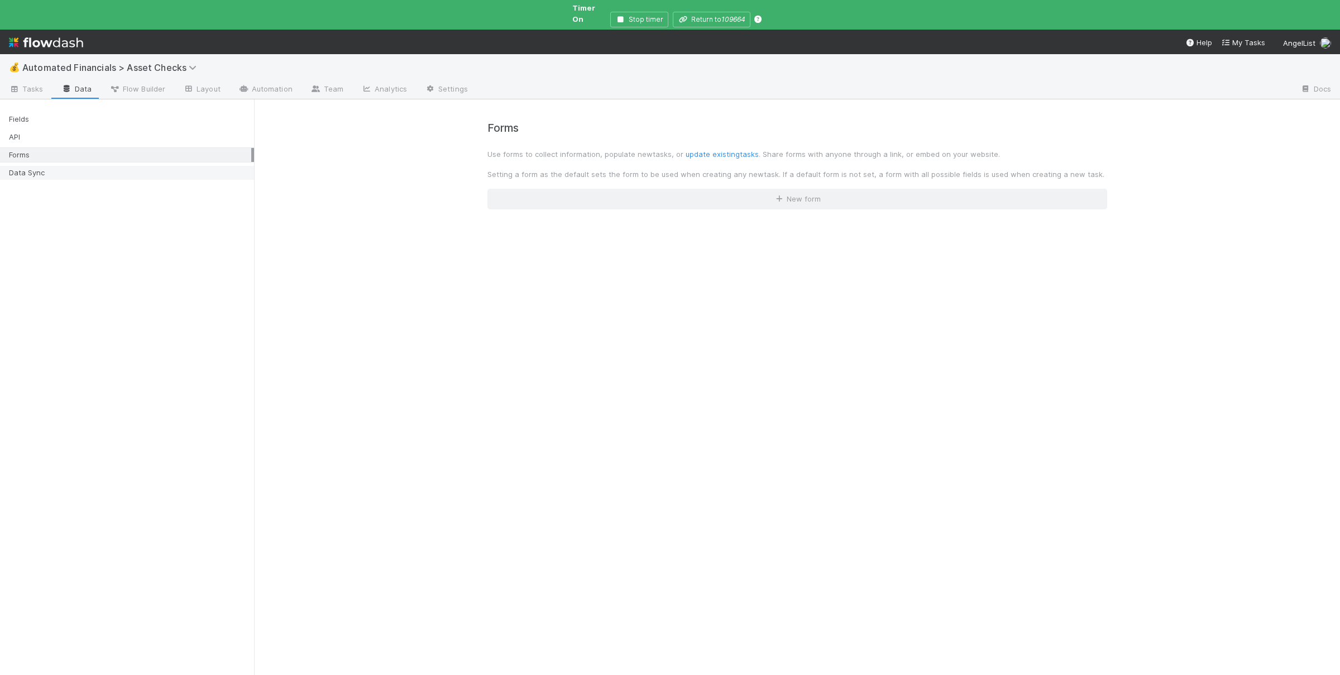
click at [80, 167] on div "Data Sync" at bounding box center [130, 173] width 242 height 14
click at [95, 148] on div "Forms" at bounding box center [130, 155] width 242 height 14
click at [102, 131] on div "API" at bounding box center [130, 137] width 242 height 14
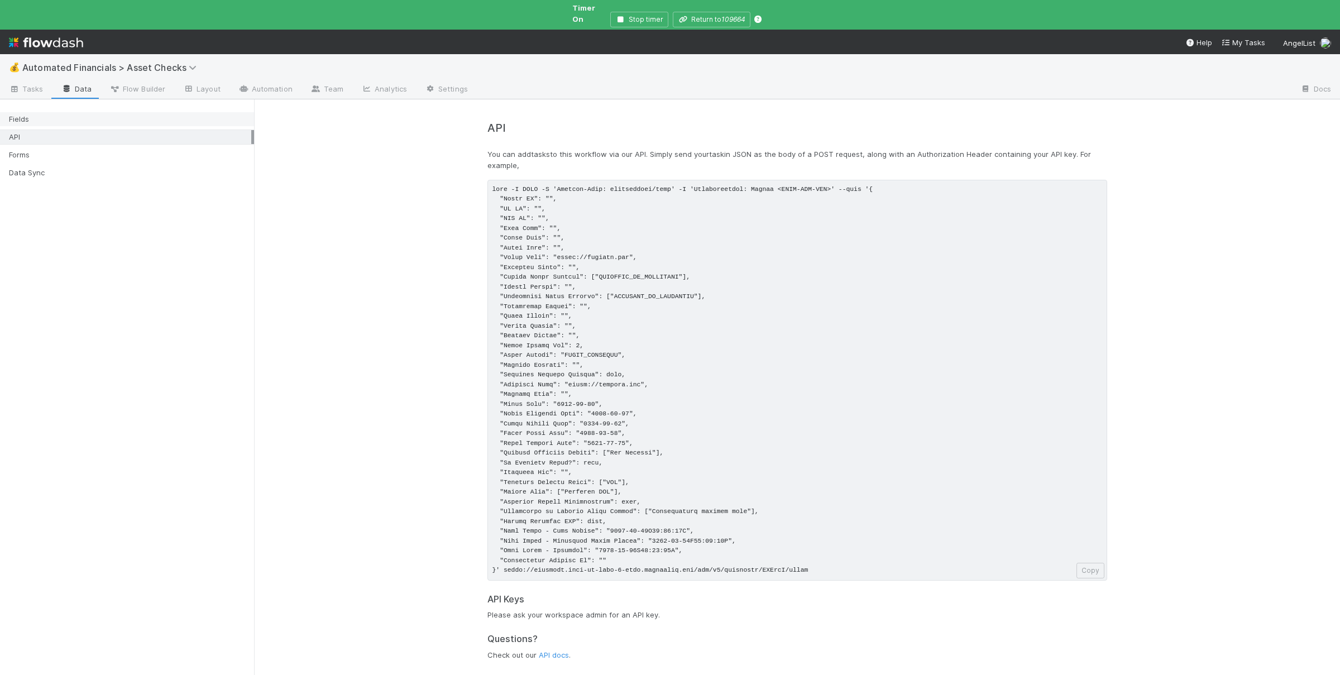
click at [106, 113] on div "Fields" at bounding box center [130, 119] width 242 height 14
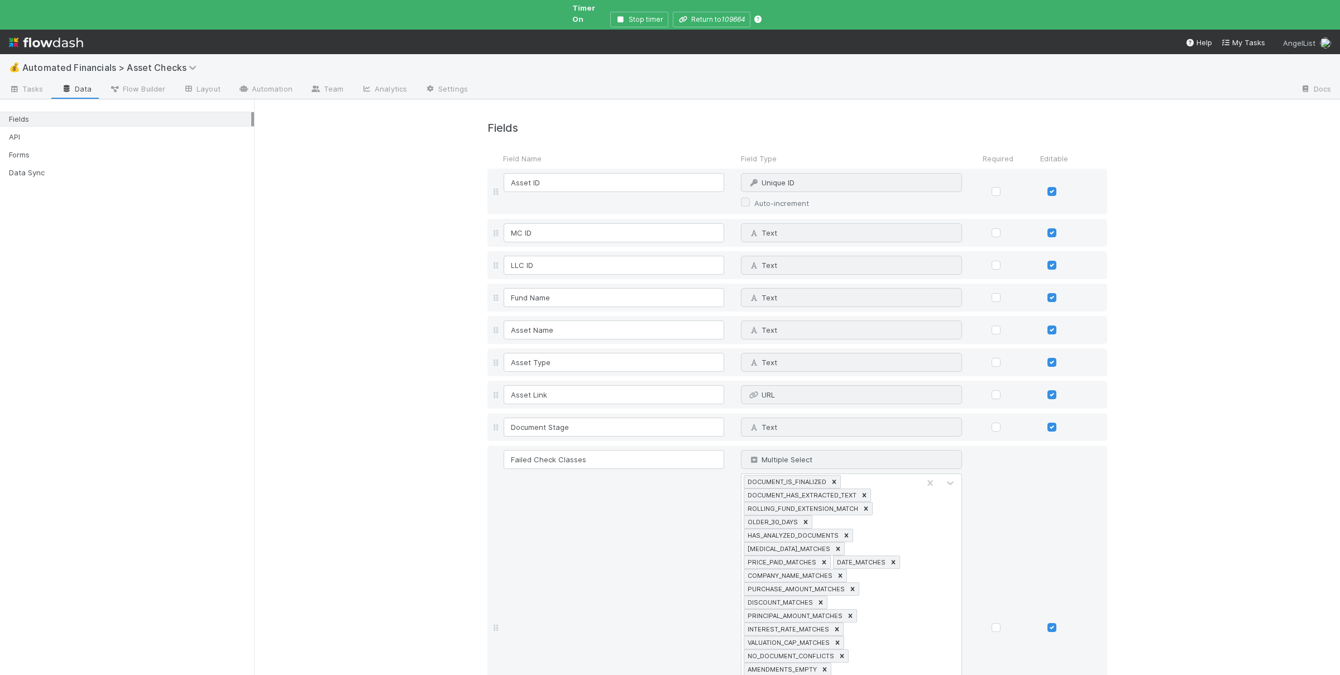
click at [1286, 39] on span "AngelList" at bounding box center [1299, 43] width 32 height 9
click at [1292, 109] on link "User Settings" at bounding box center [1302, 107] width 96 height 17
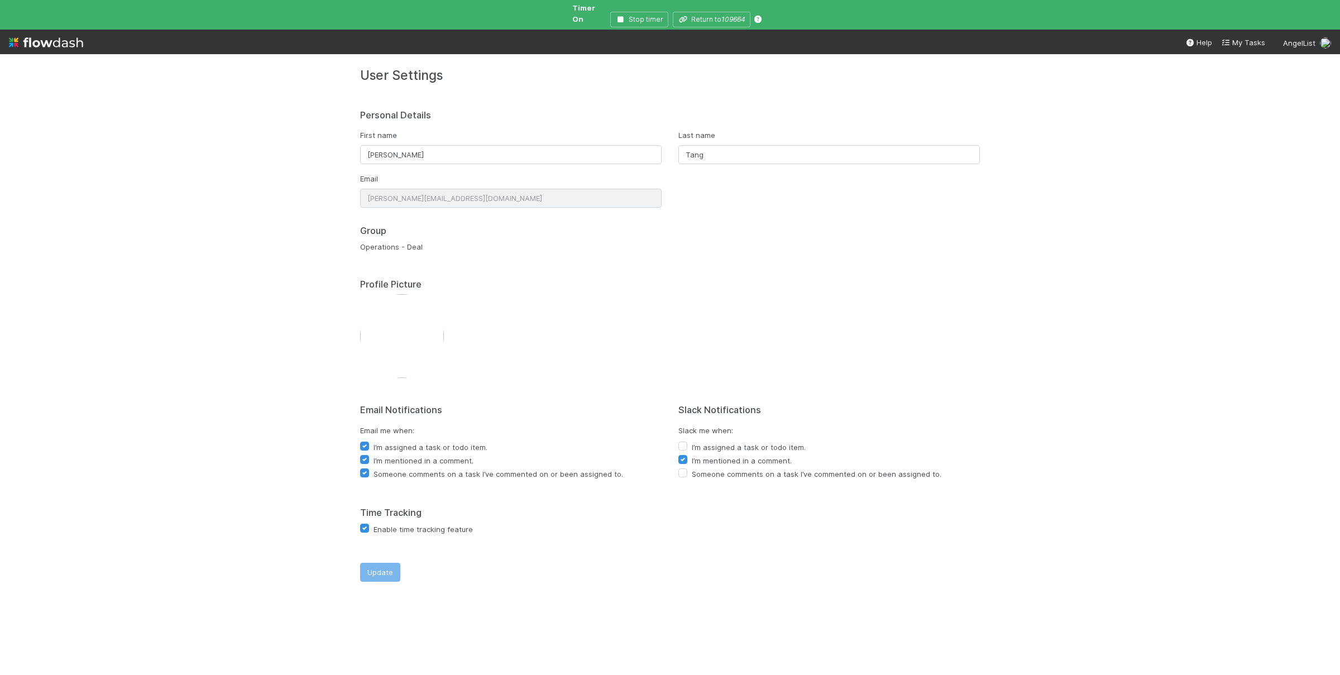
click at [218, 328] on div "User Settings Personal Details First name Susan Last name Tang Email susan@bell…" at bounding box center [670, 364] width 1340 height 621
click at [373, 440] on label "I’m assigned a task or todo item." at bounding box center [430, 446] width 114 height 13
click at [365, 440] on input "I’m assigned a task or todo item." at bounding box center [364, 445] width 9 height 10
checkbox input "false"
click at [375, 563] on button "Update" at bounding box center [380, 572] width 40 height 19
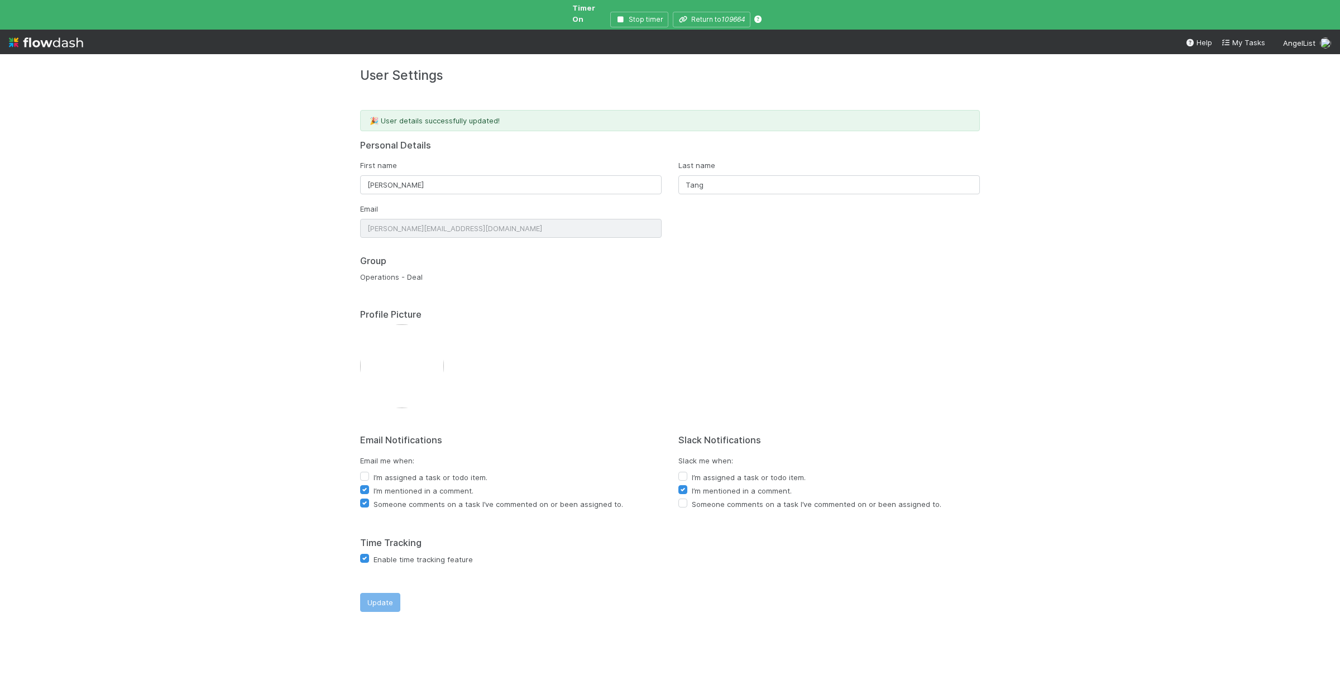
click at [287, 530] on div "User Settings 🎉 User details successfully updated! Personal Details First name …" at bounding box center [670, 364] width 1340 height 621
click at [286, 518] on div "User Settings 🎉 User details successfully updated! Personal Details First name …" at bounding box center [670, 364] width 1340 height 621
click at [284, 512] on div "User Settings 🎉 User details successfully updated! Personal Details First name …" at bounding box center [670, 364] width 1340 height 621
click at [284, 510] on div "User Settings 🎉 User details successfully updated! Personal Details First name …" at bounding box center [670, 364] width 1340 height 621
click at [270, 472] on div "User Settings 🎉 User details successfully updated! Personal Details First name …" at bounding box center [670, 364] width 1340 height 621
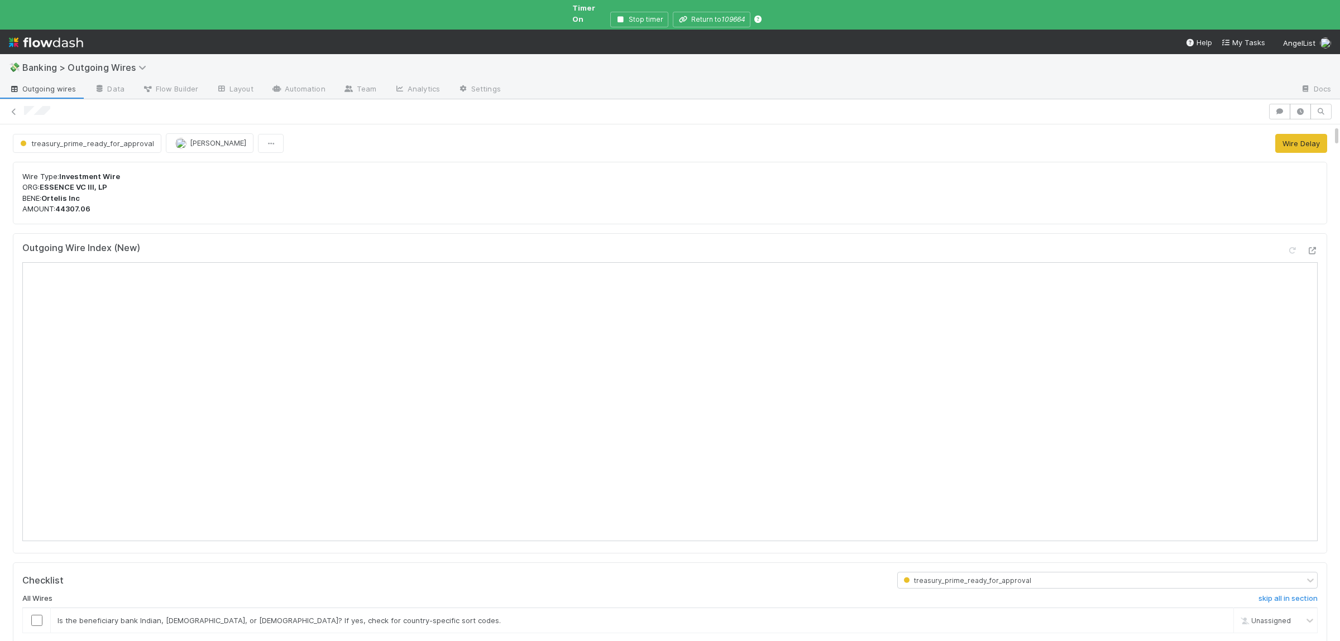
scroll to position [163, 0]
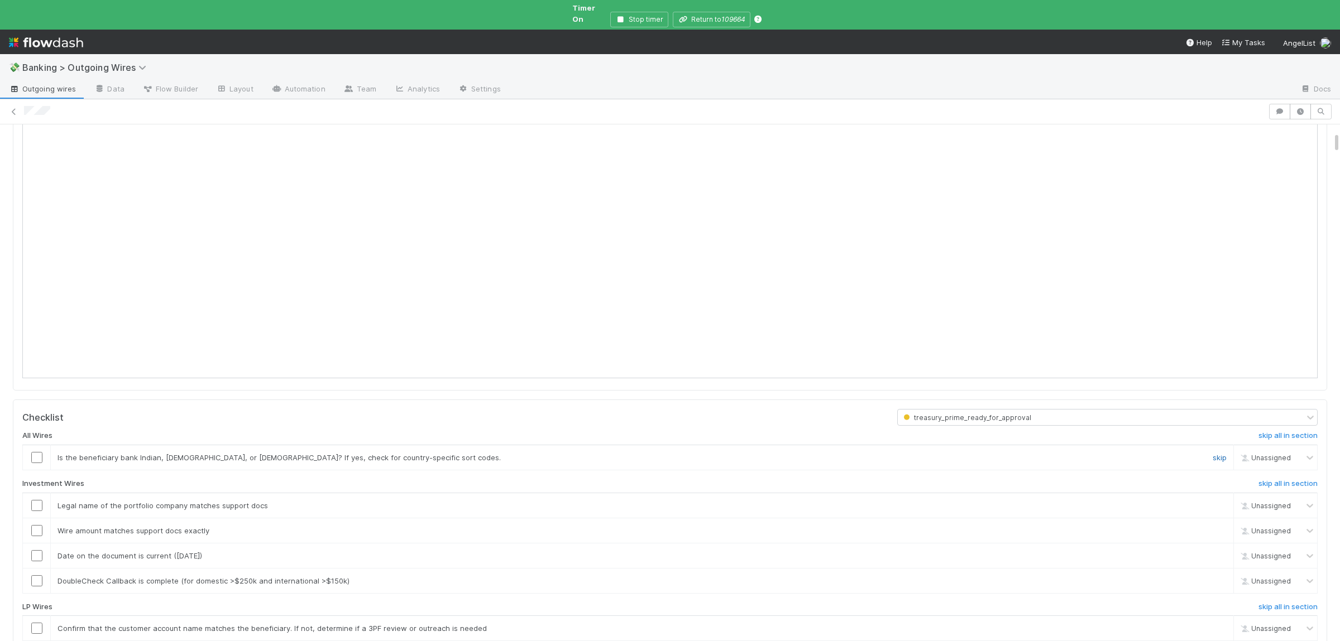
click at [1214, 453] on link "skip" at bounding box center [1219, 457] width 14 height 9
click at [1310, 605] on h6 "skip all in section" at bounding box center [1287, 607] width 59 height 9
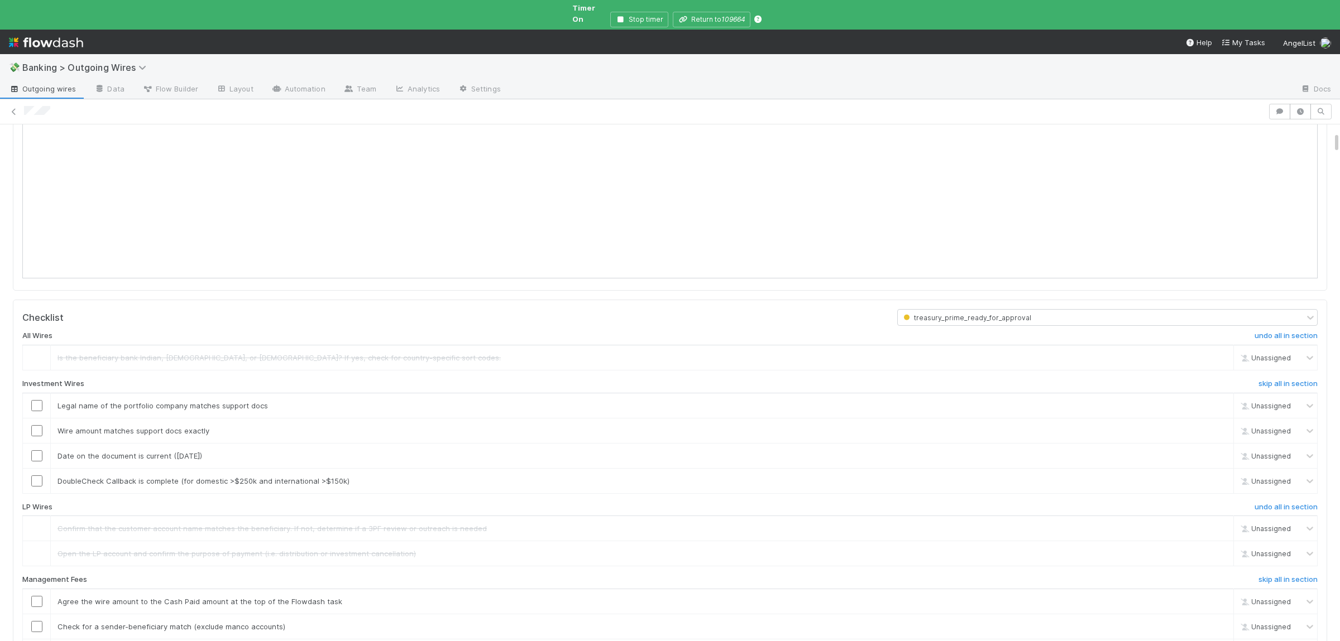
scroll to position [327, 0]
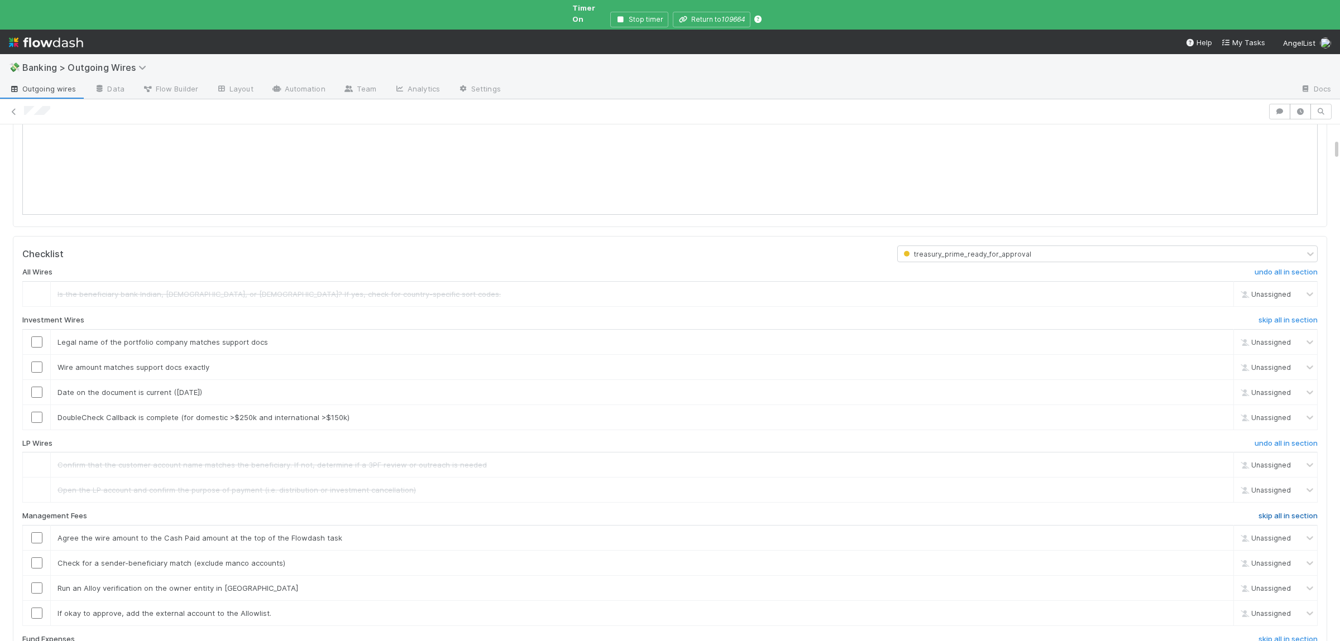
click at [1298, 512] on h6 "skip all in section" at bounding box center [1287, 516] width 59 height 9
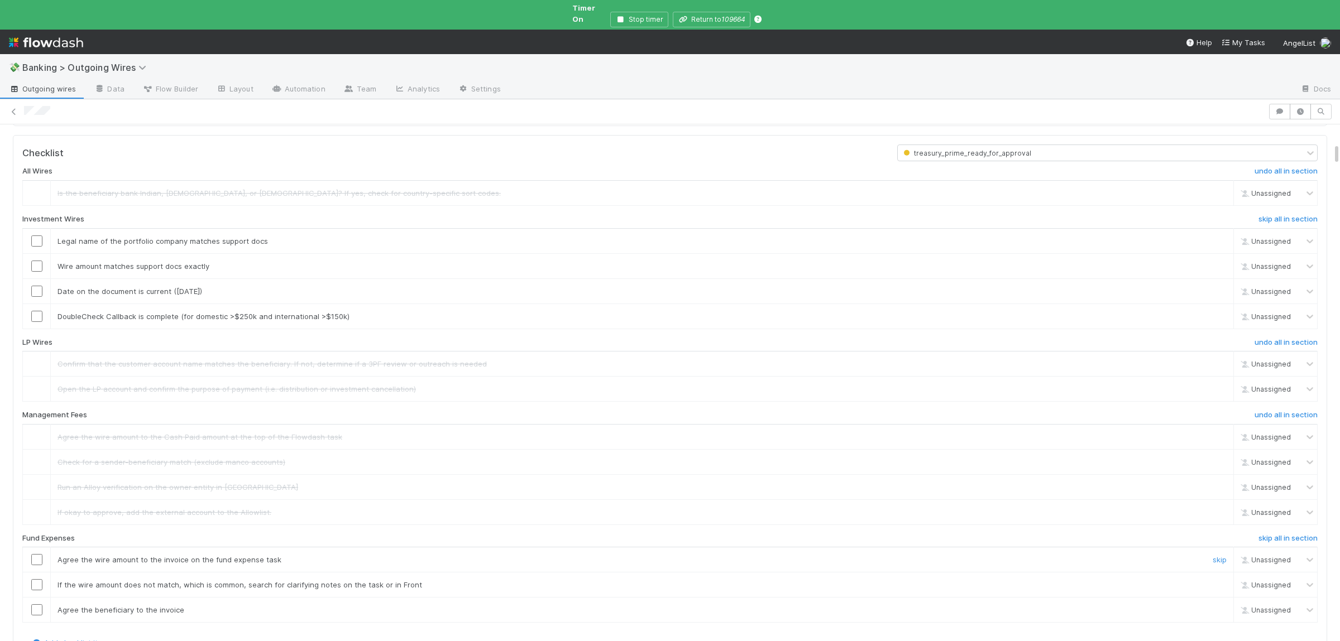
scroll to position [435, 0]
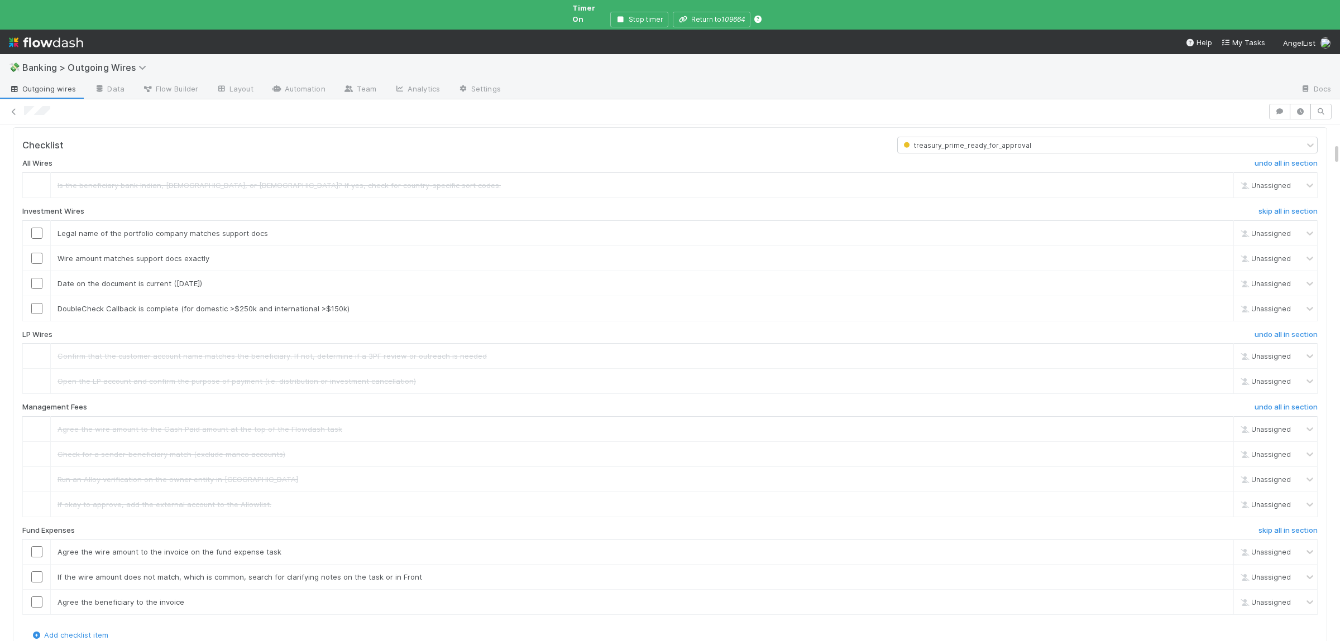
click at [1258, 521] on div "All Wires undo all in section Is the beneficiary bank Indian, Australian, or Ca…" at bounding box center [669, 392] width 1295 height 476
drag, startPoint x: 1262, startPoint y: 522, endPoint x: 1253, endPoint y: 526, distance: 9.7
click at [1263, 526] on h6 "skip all in section" at bounding box center [1287, 530] width 59 height 9
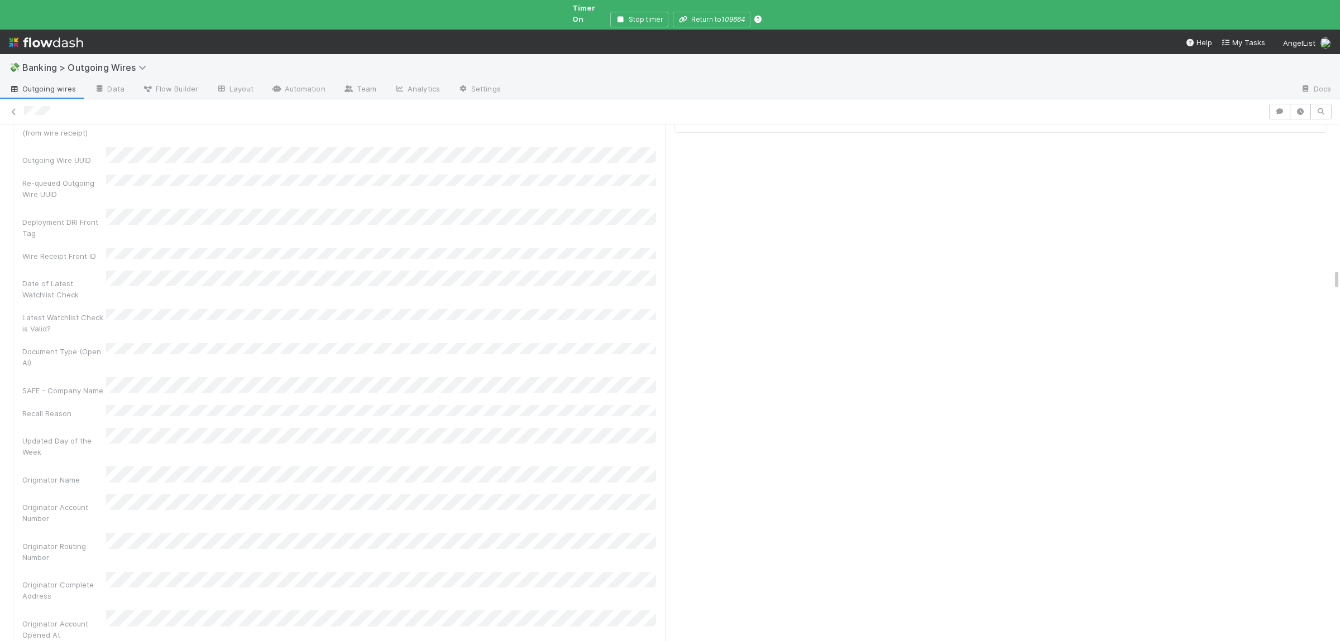
scroll to position [3755, 0]
click at [653, 540] on icon at bounding box center [650, 543] width 11 height 7
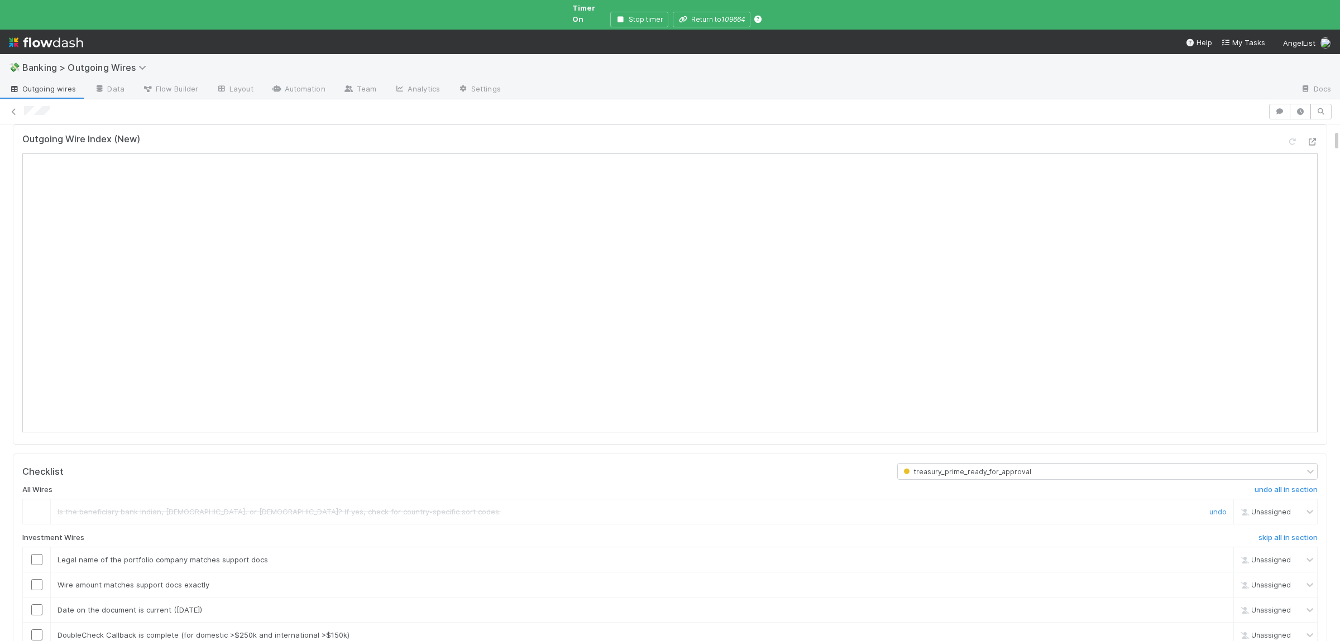
scroll to position [218, 0]
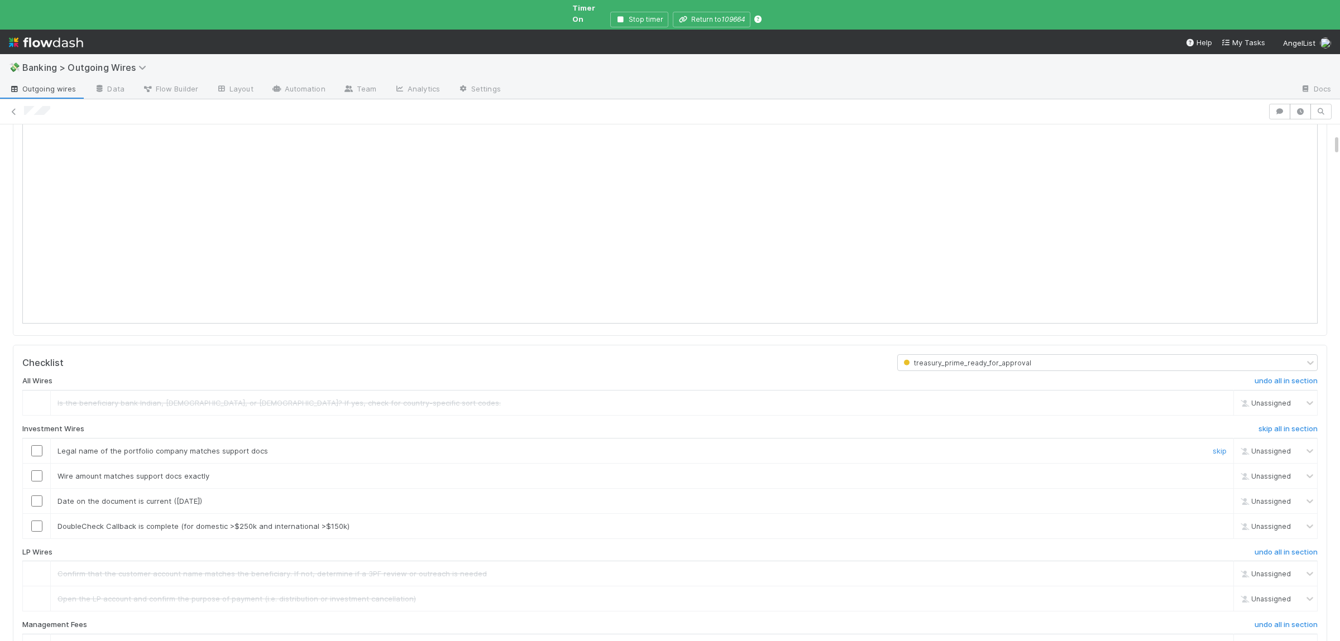
click at [38, 448] on input "checkbox" at bounding box center [36, 450] width 11 height 11
click at [33, 473] on input "checkbox" at bounding box center [36, 476] width 11 height 11
click at [36, 497] on input "checkbox" at bounding box center [36, 501] width 11 height 11
click at [1225, 522] on link "skip" at bounding box center [1219, 526] width 14 height 9
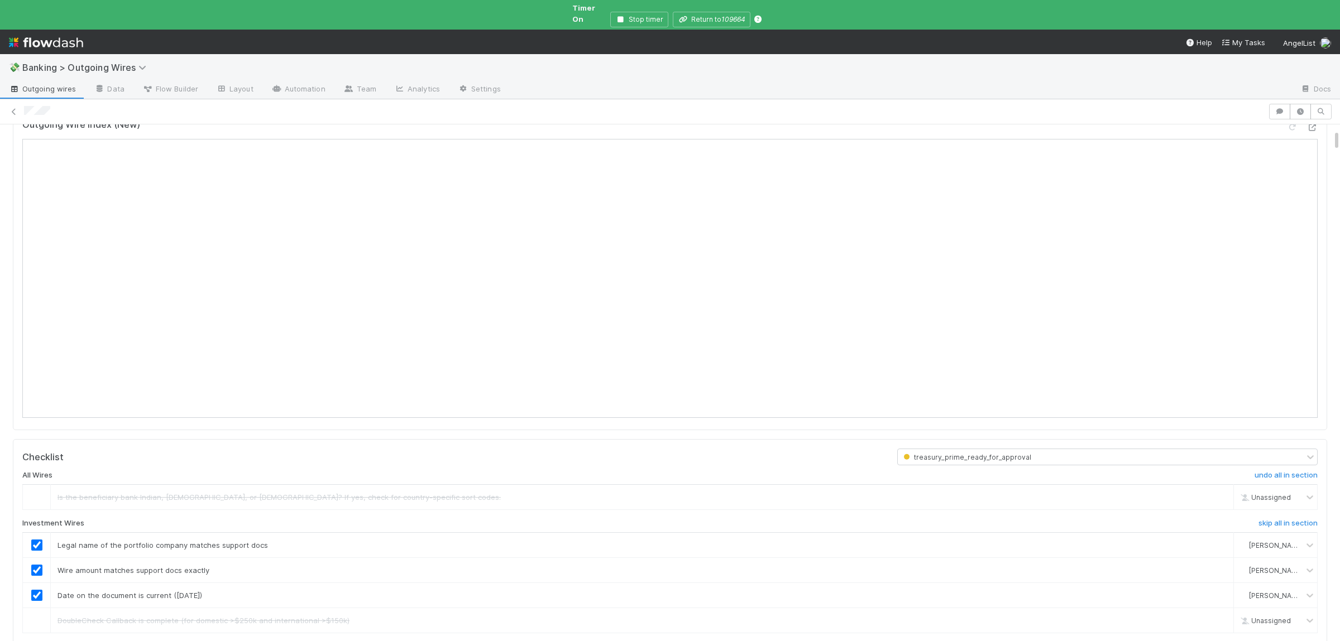
scroll to position [109, 0]
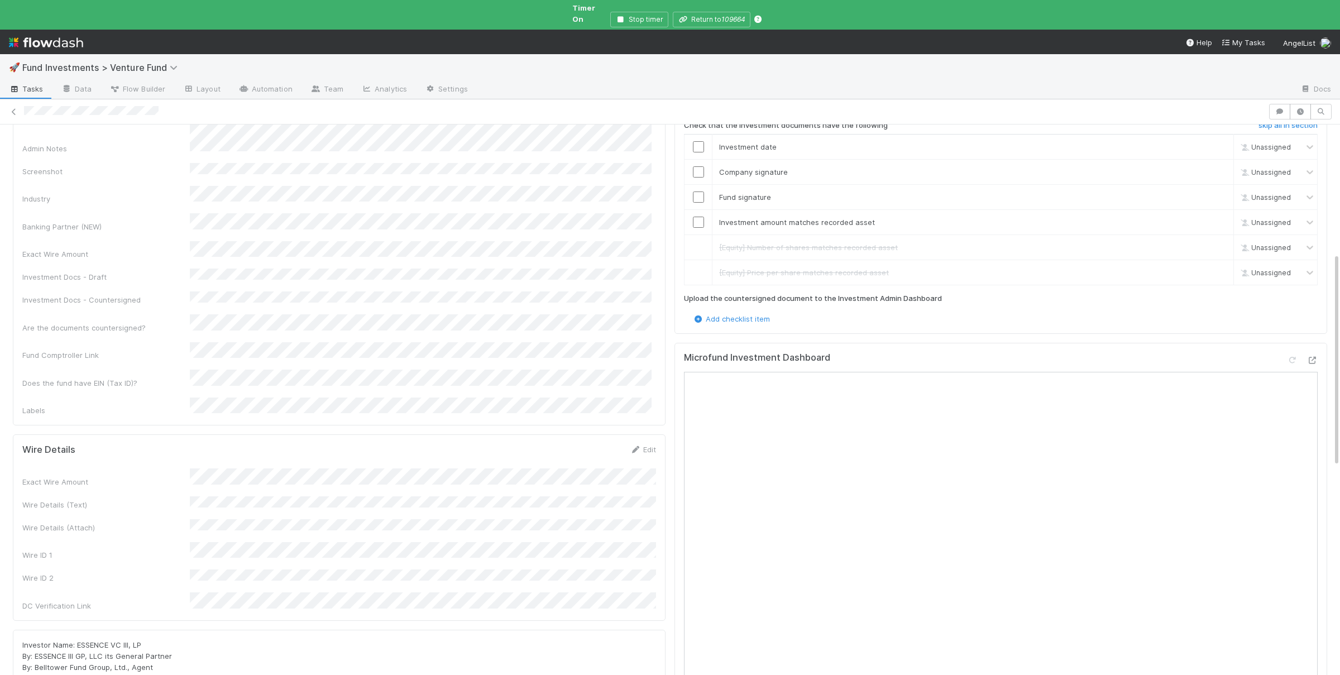
scroll to position [381, 0]
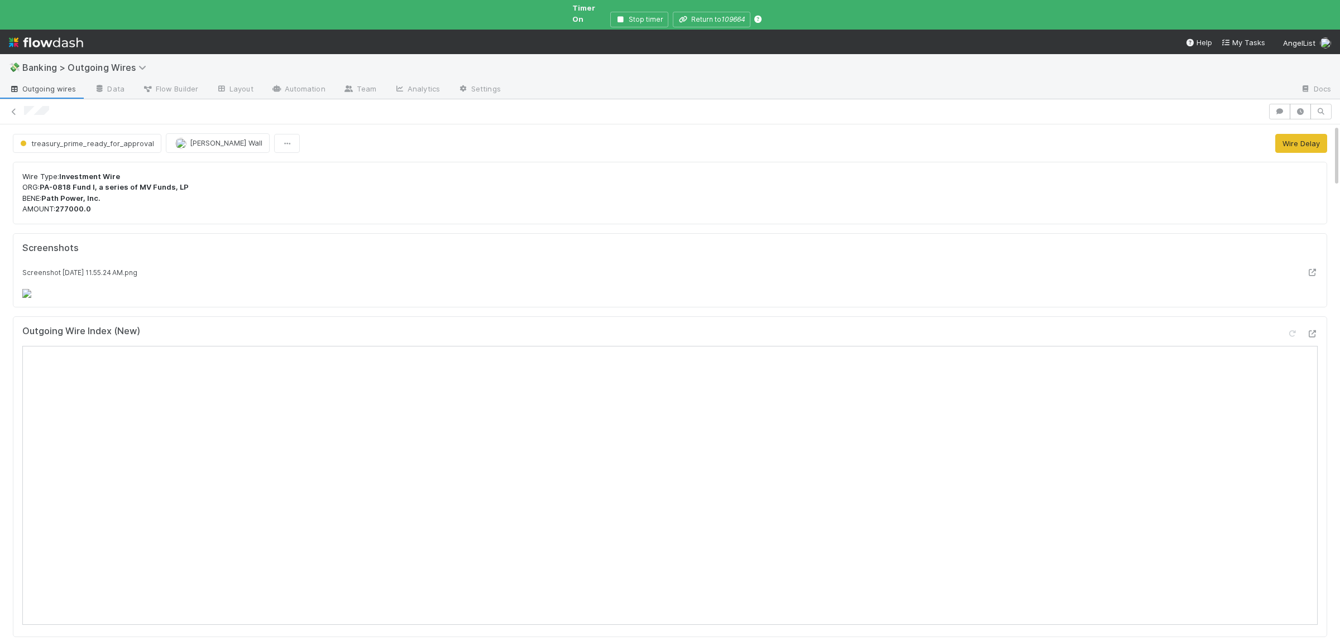
scroll to position [163, 0]
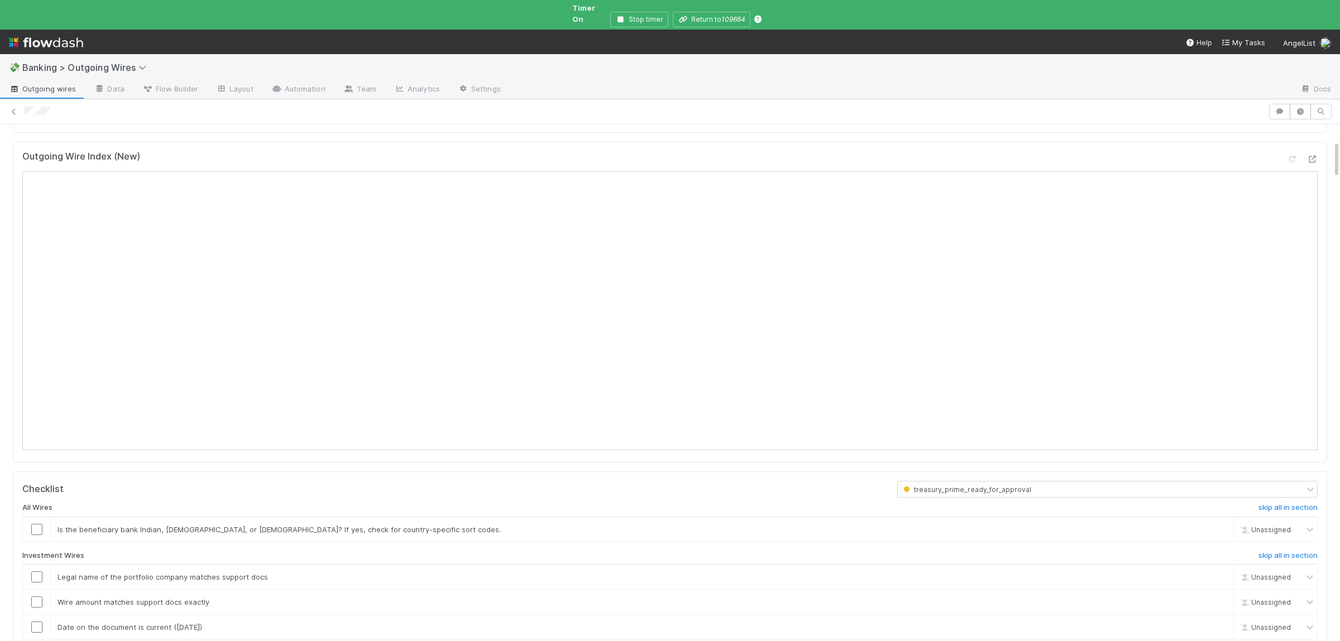
scroll to position [218, 0]
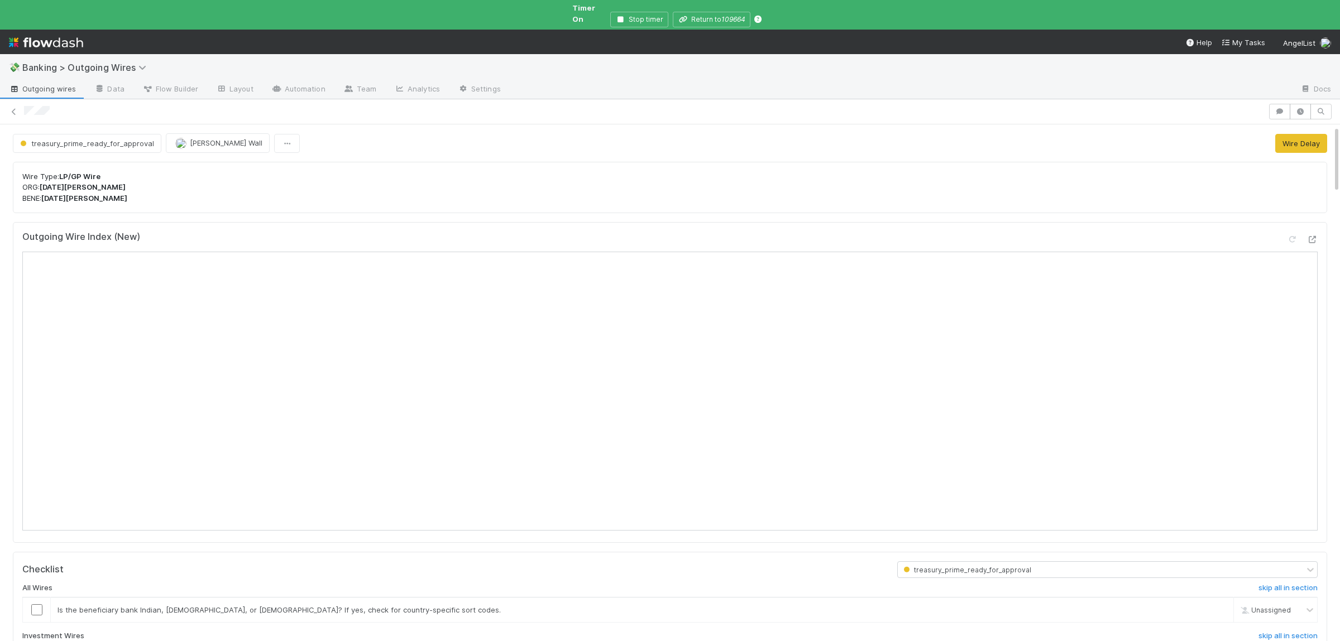
scroll to position [109, 0]
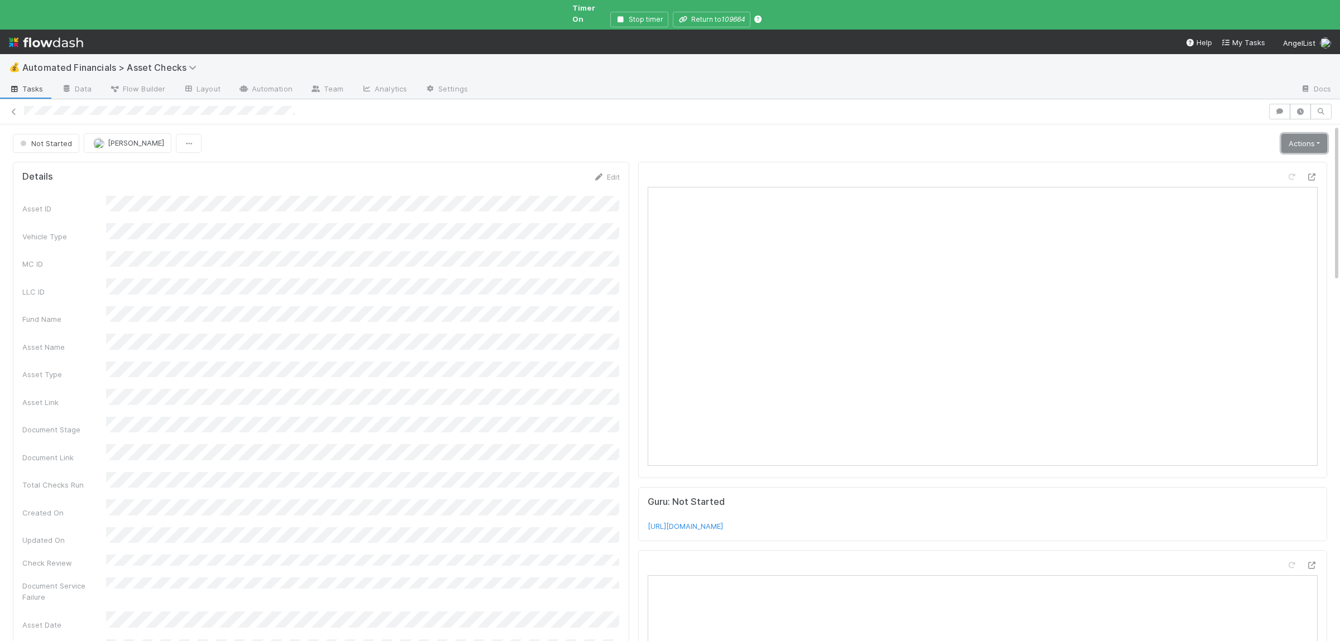
click at [1288, 134] on link "Actions" at bounding box center [1304, 143] width 46 height 19
click at [1249, 175] on button "Manually Verified" at bounding box center [1270, 183] width 118 height 16
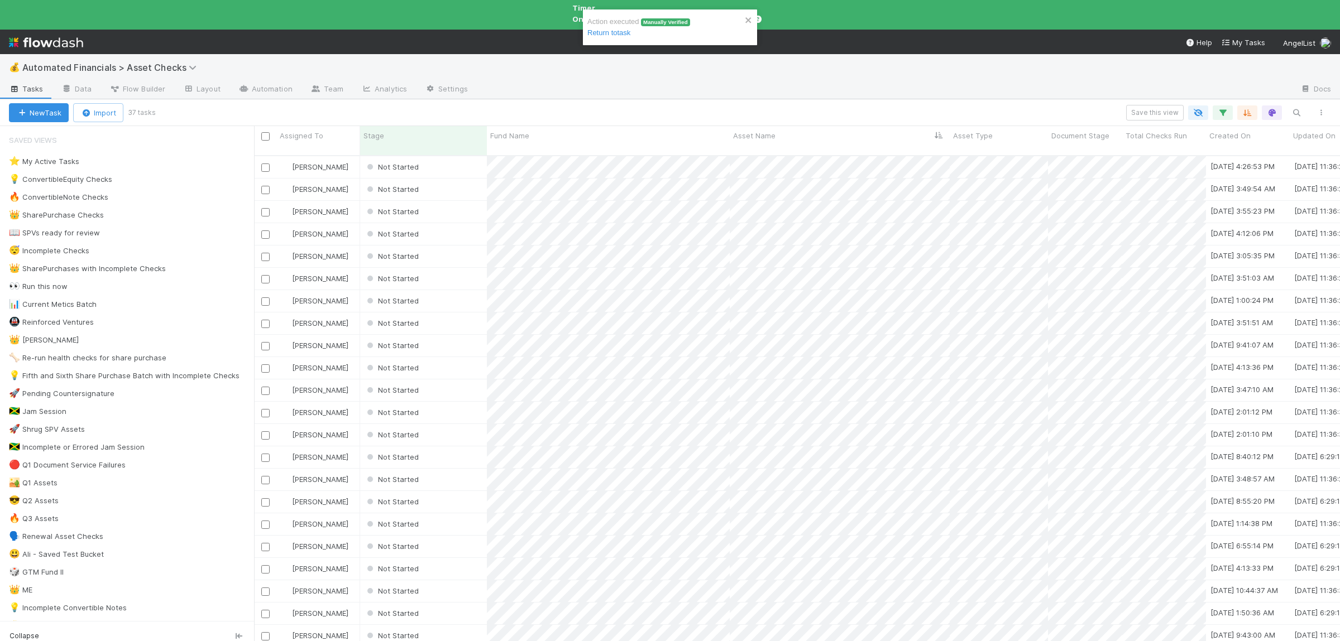
scroll to position [505, 1086]
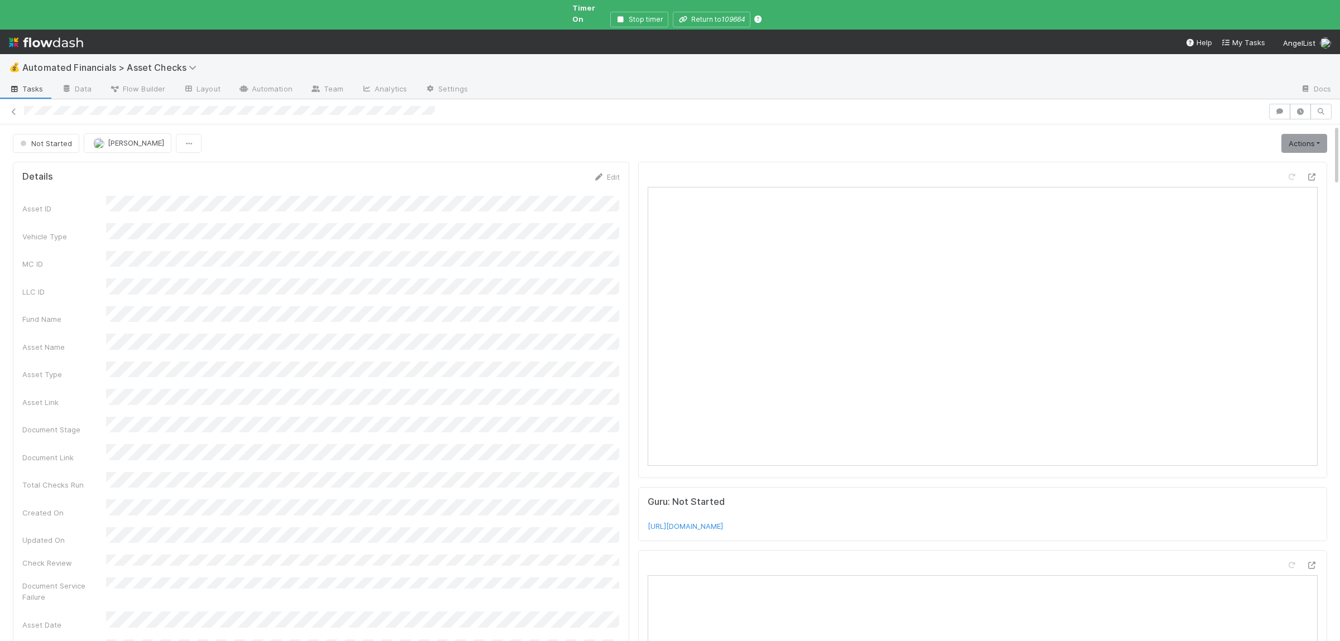
drag, startPoint x: 106, startPoint y: 315, endPoint x: 198, endPoint y: 324, distance: 92.0
click at [106, 342] on div "Asset Name" at bounding box center [64, 347] width 84 height 11
copy div
click at [1288, 134] on link "Actions" at bounding box center [1304, 143] width 46 height 19
click at [1224, 175] on button "Manually Verified" at bounding box center [1270, 183] width 118 height 16
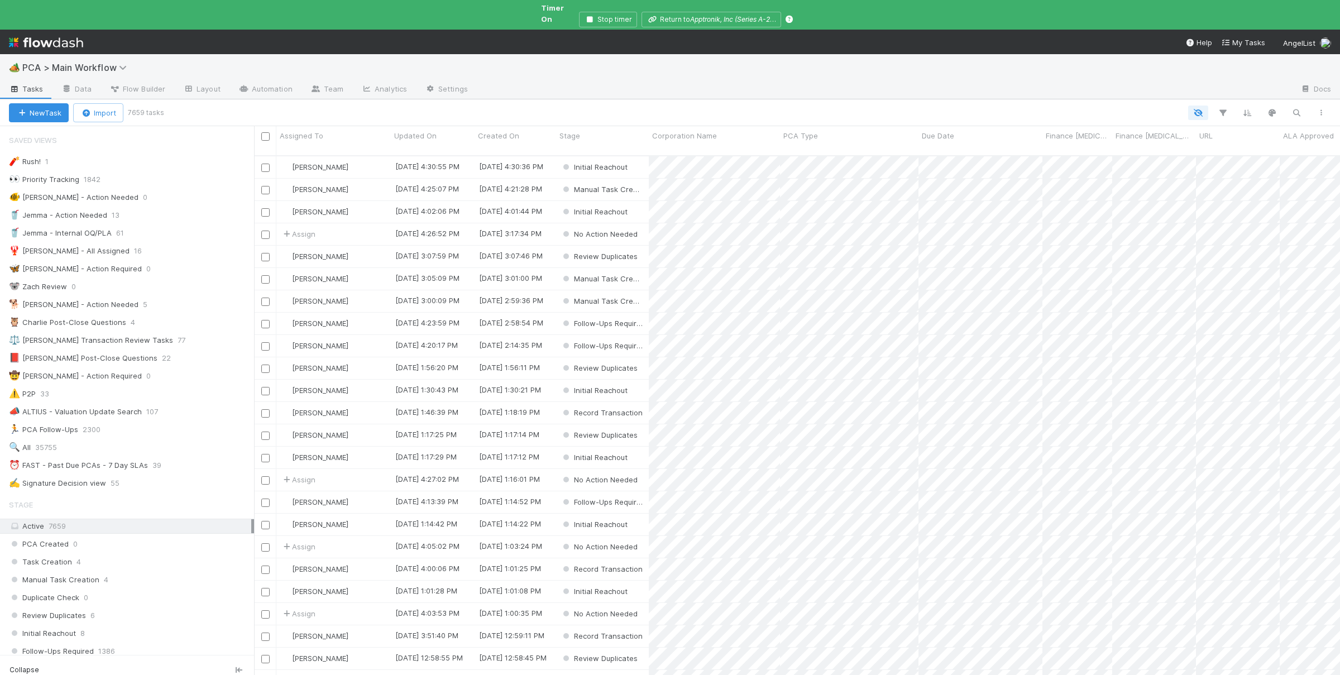
scroll to position [539, 1086]
click at [1300, 108] on icon "button" at bounding box center [1296, 113] width 11 height 10
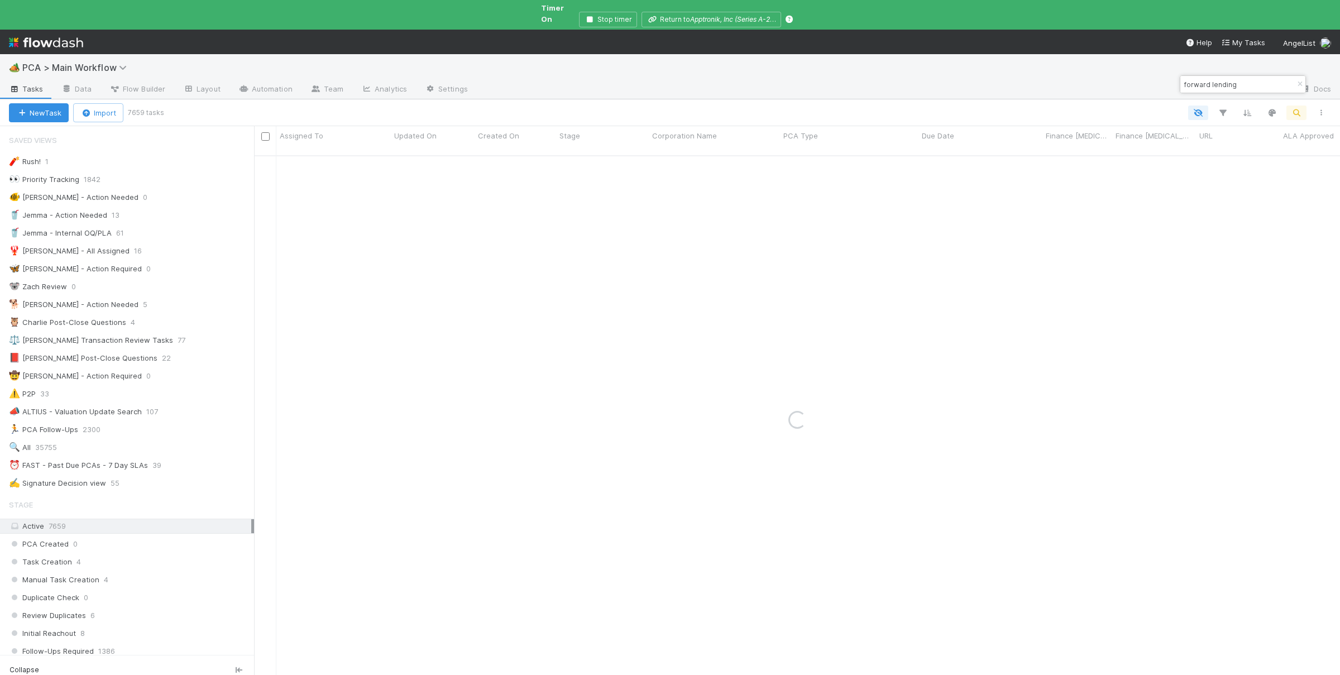
type input "forward lending"
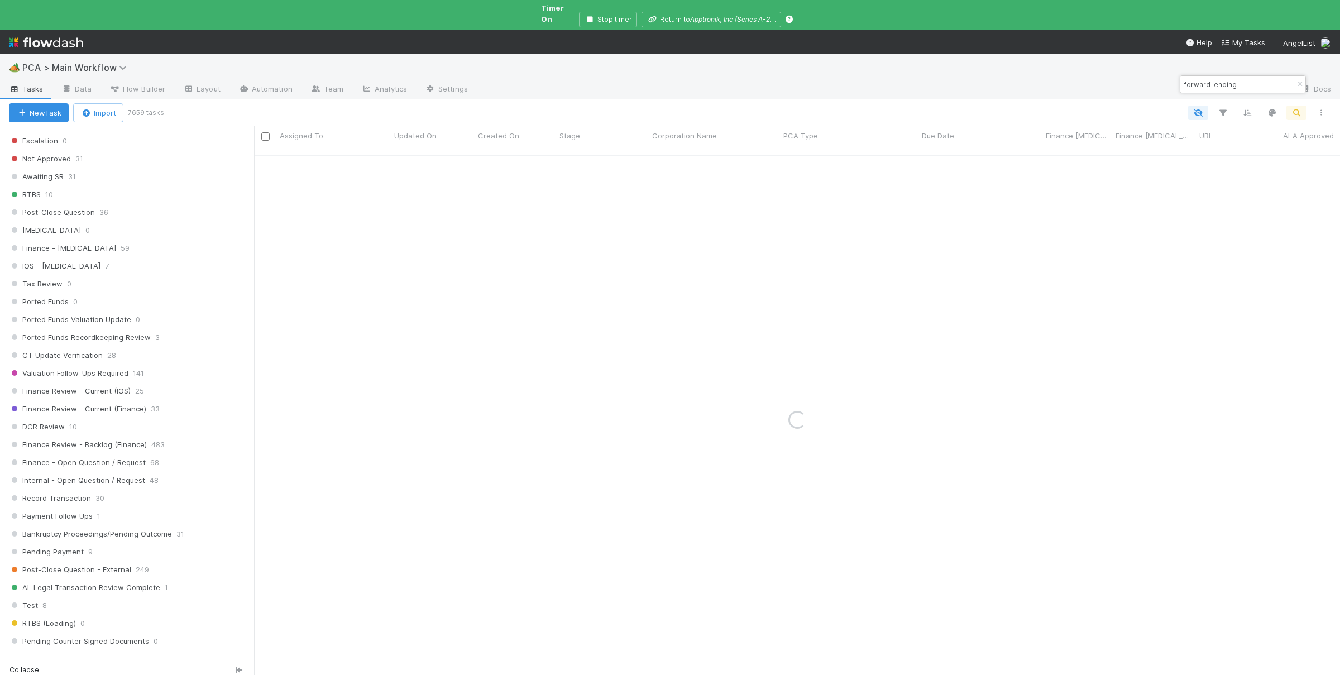
scroll to position [925, 0]
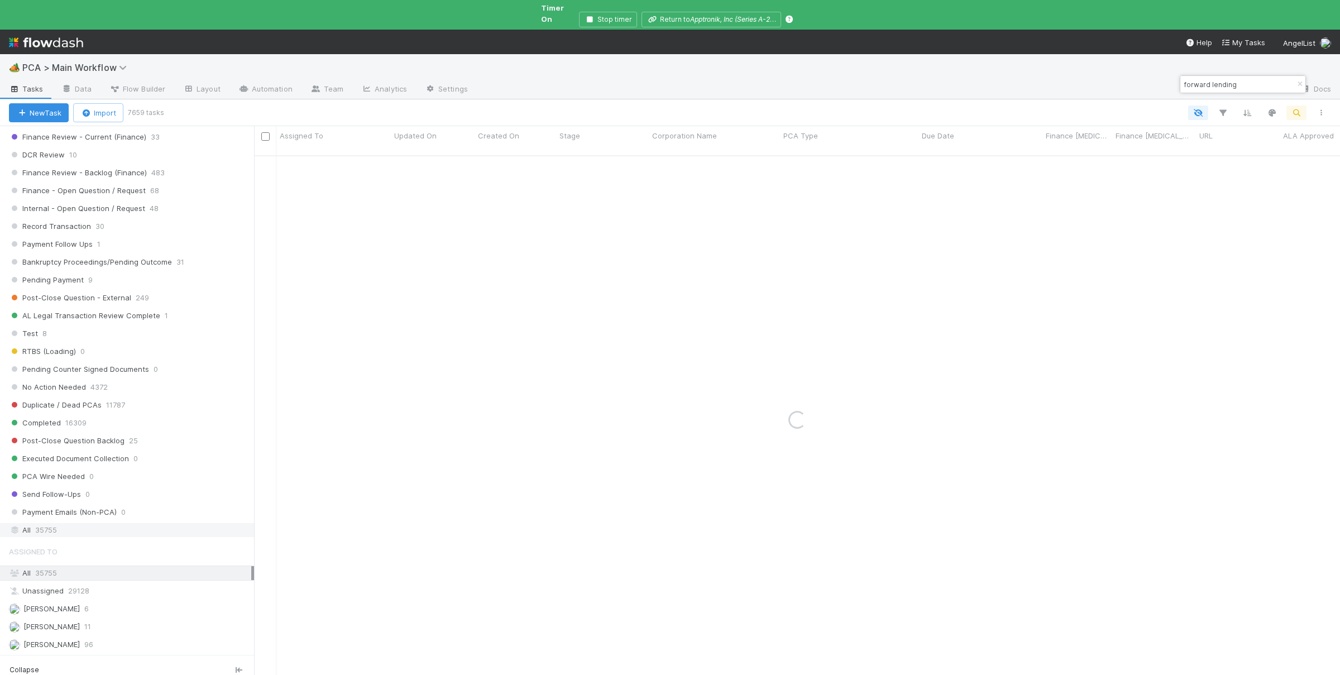
click at [78, 537] on div "All 35755" at bounding box center [130, 530] width 242 height 14
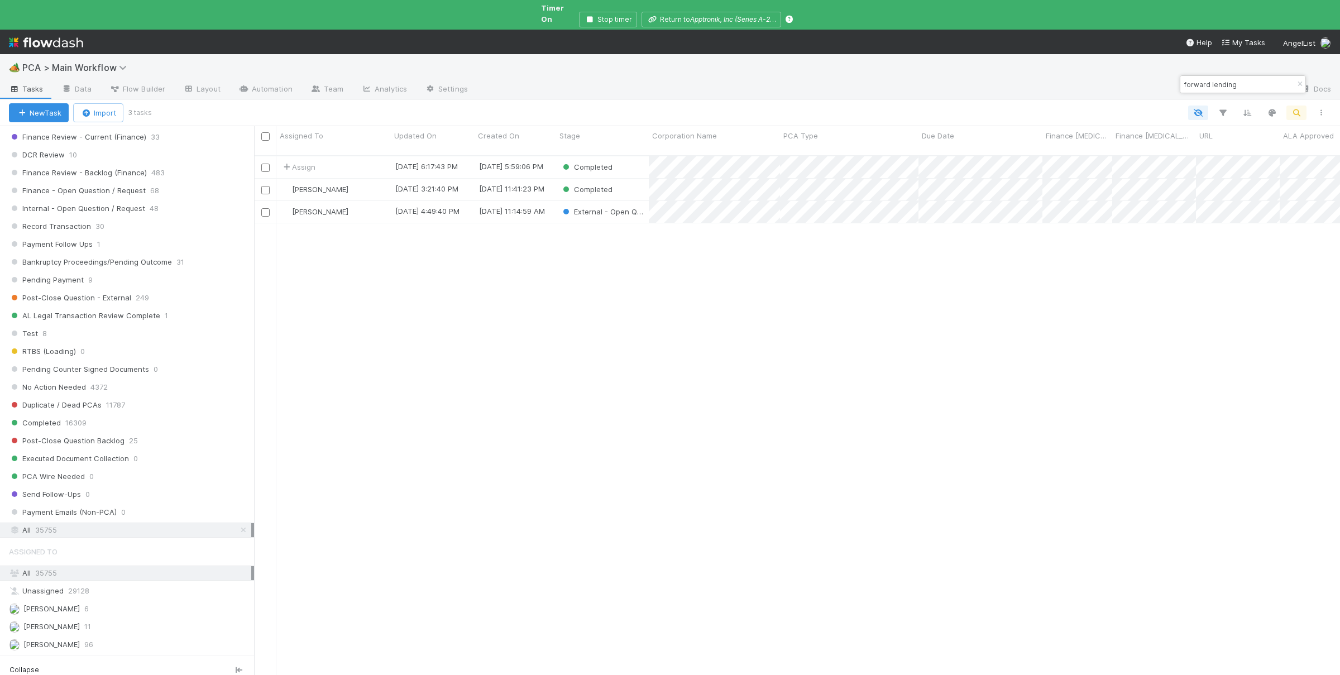
scroll to position [539, 1086]
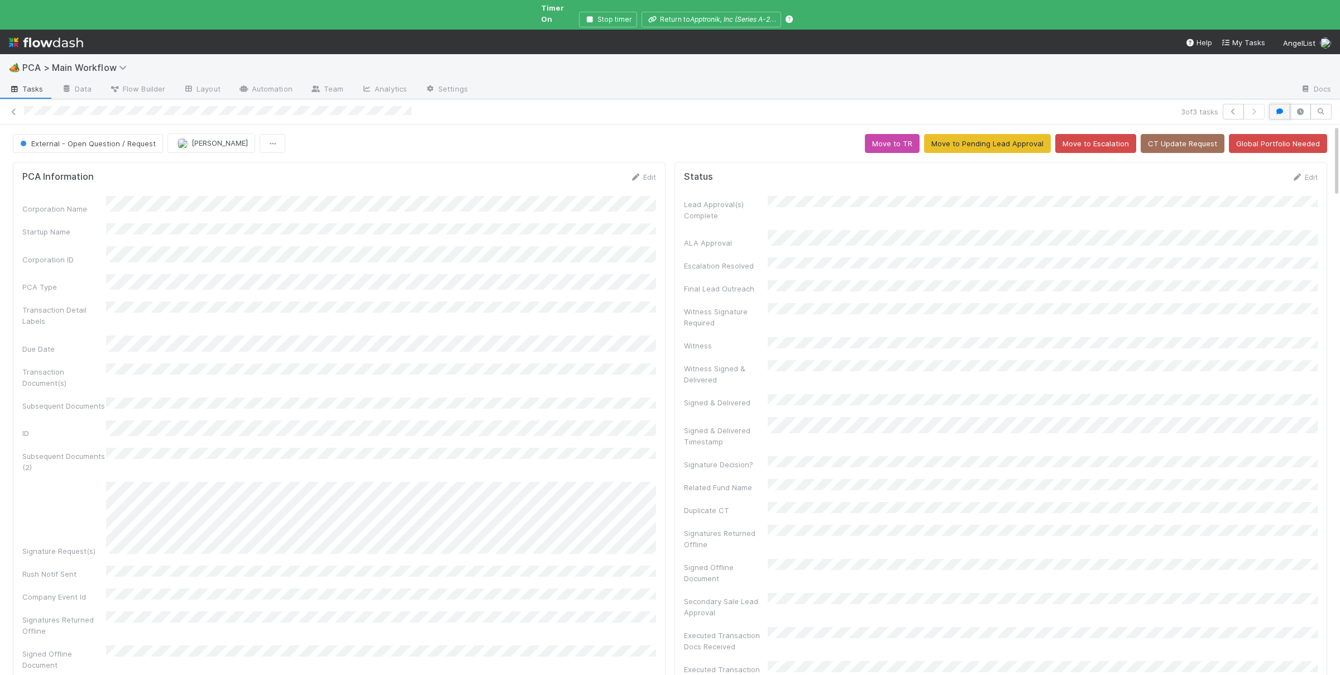
click at [1278, 108] on icon "button" at bounding box center [1279, 111] width 11 height 7
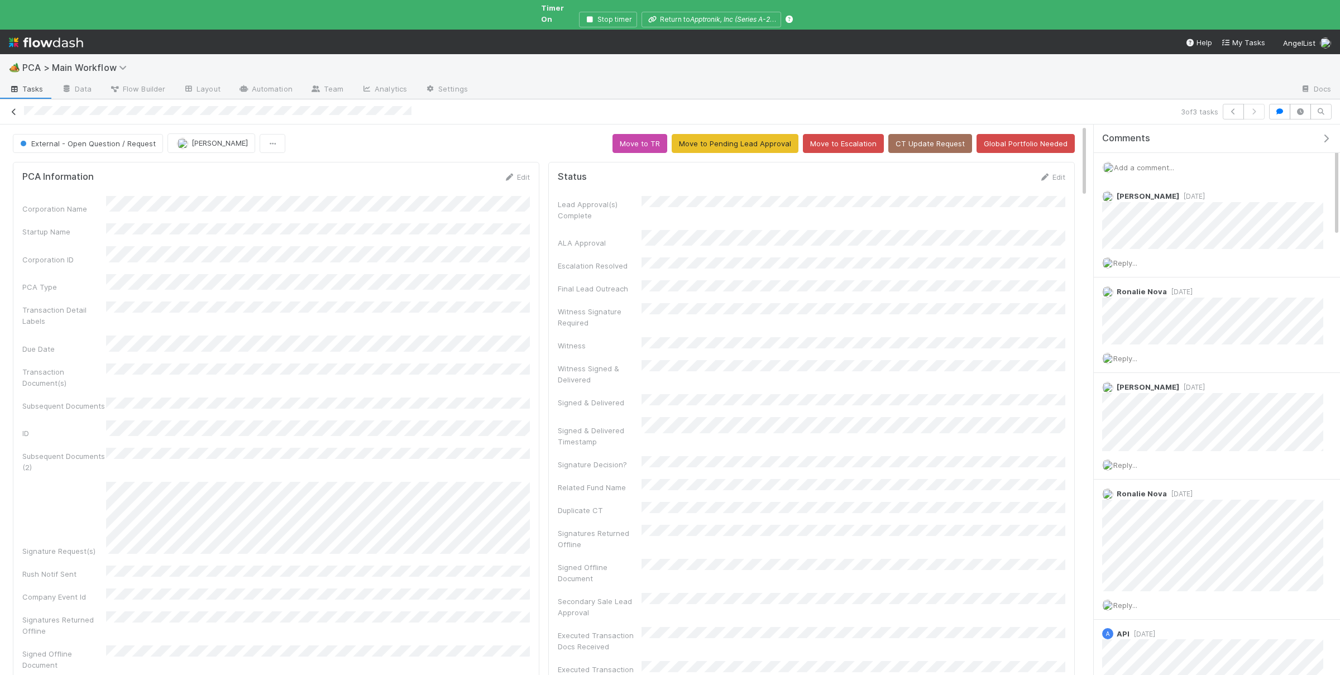
click at [16, 107] on link at bounding box center [13, 111] width 11 height 11
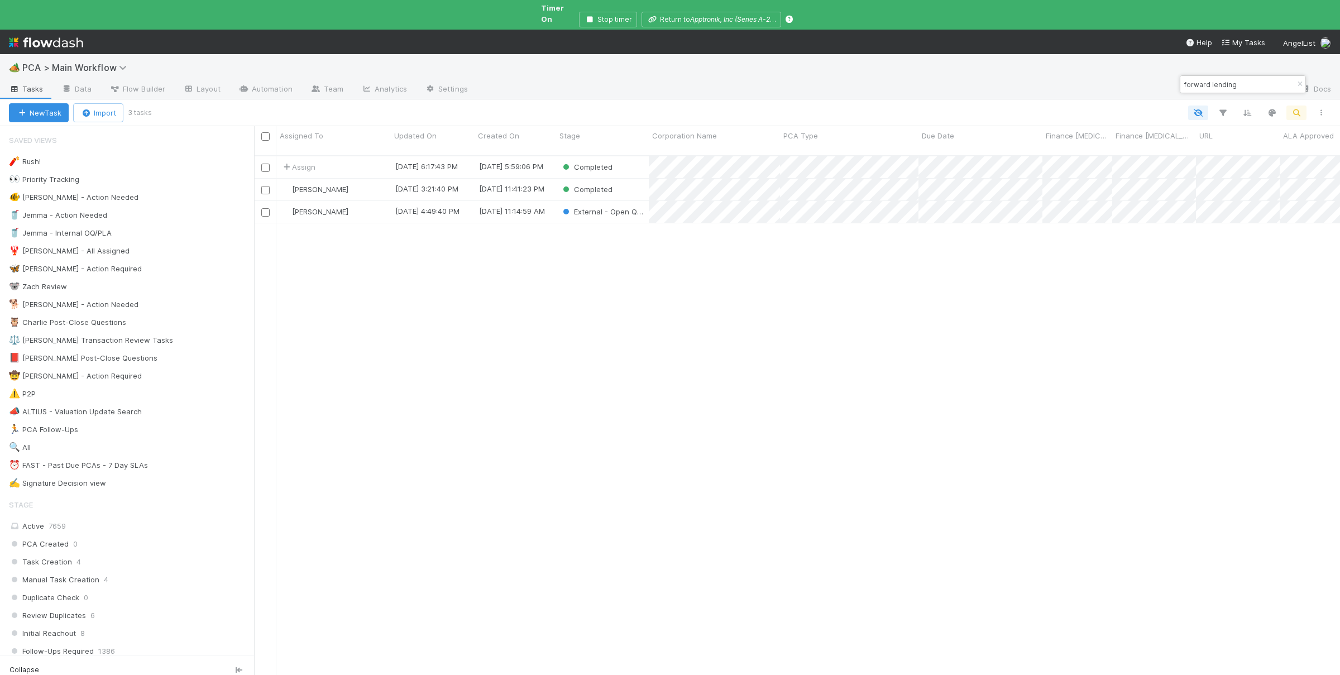
scroll to position [539, 1086]
click at [619, 156] on div "Completed" at bounding box center [602, 167] width 93 height 22
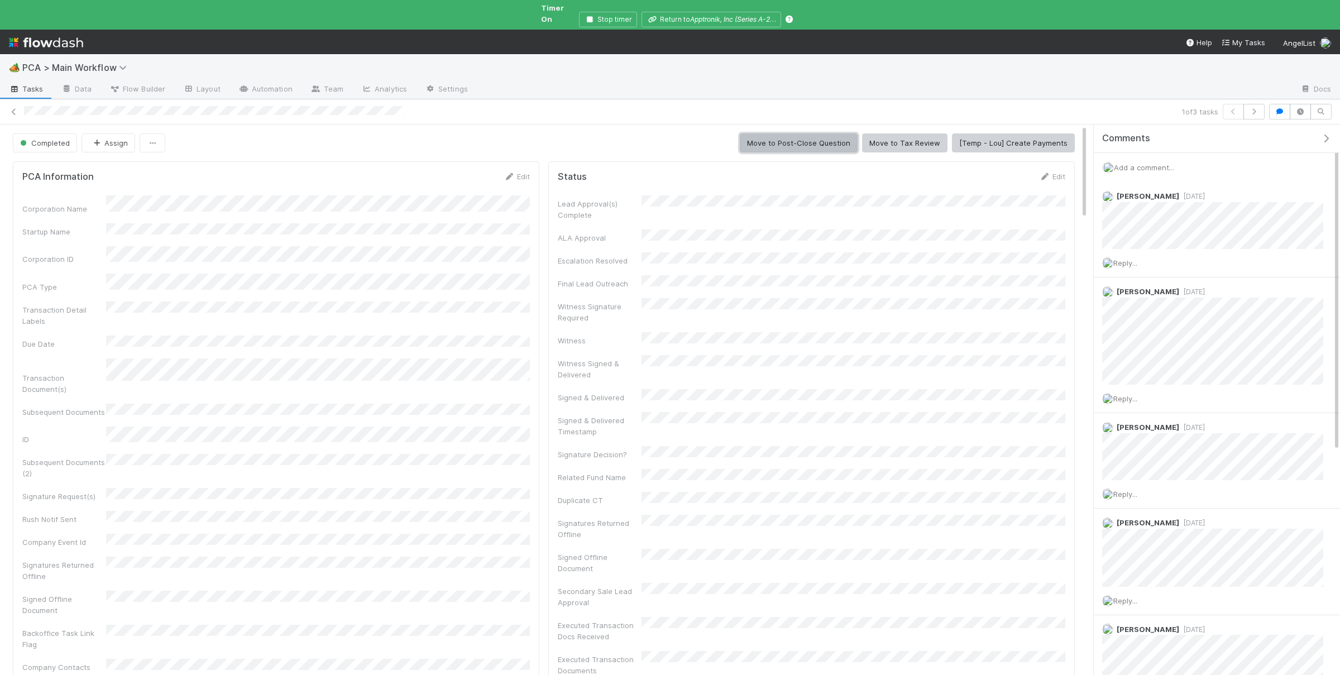
click at [776, 133] on button "Move to Post-Close Question" at bounding box center [799, 142] width 118 height 19
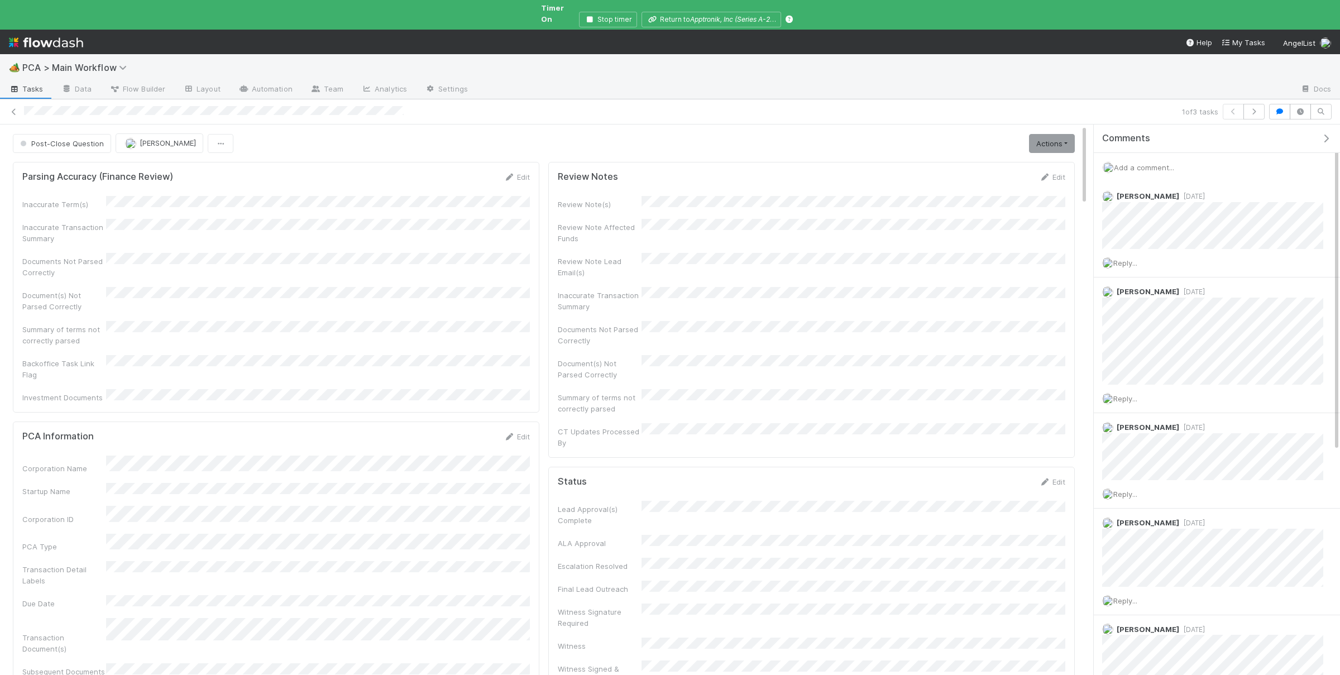
click at [1182, 158] on div "Add a comment..." at bounding box center [1217, 167] width 246 height 29
click at [1142, 163] on span "Add a comment..." at bounding box center [1144, 167] width 60 height 9
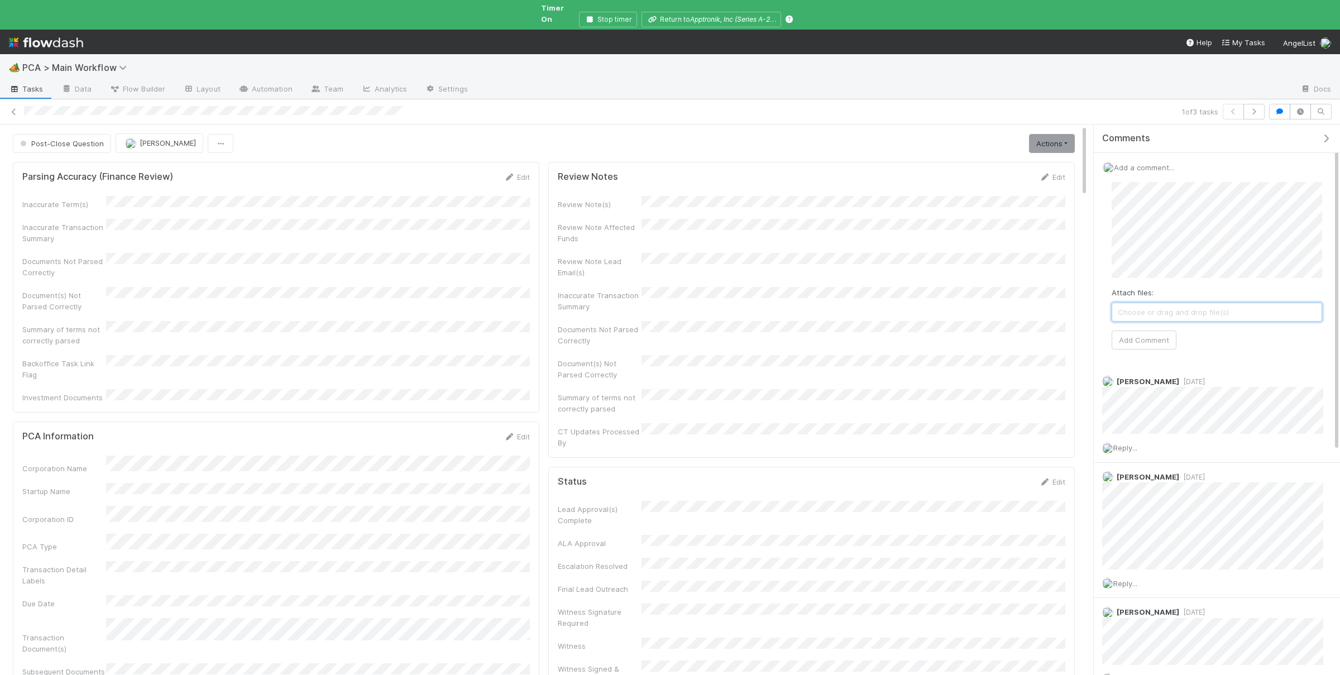
click at [1235, 305] on span "Choose or drag and drop file(s)" at bounding box center [1216, 312] width 209 height 18
click at [1158, 353] on button "Add Comment" at bounding box center [1143, 362] width 65 height 19
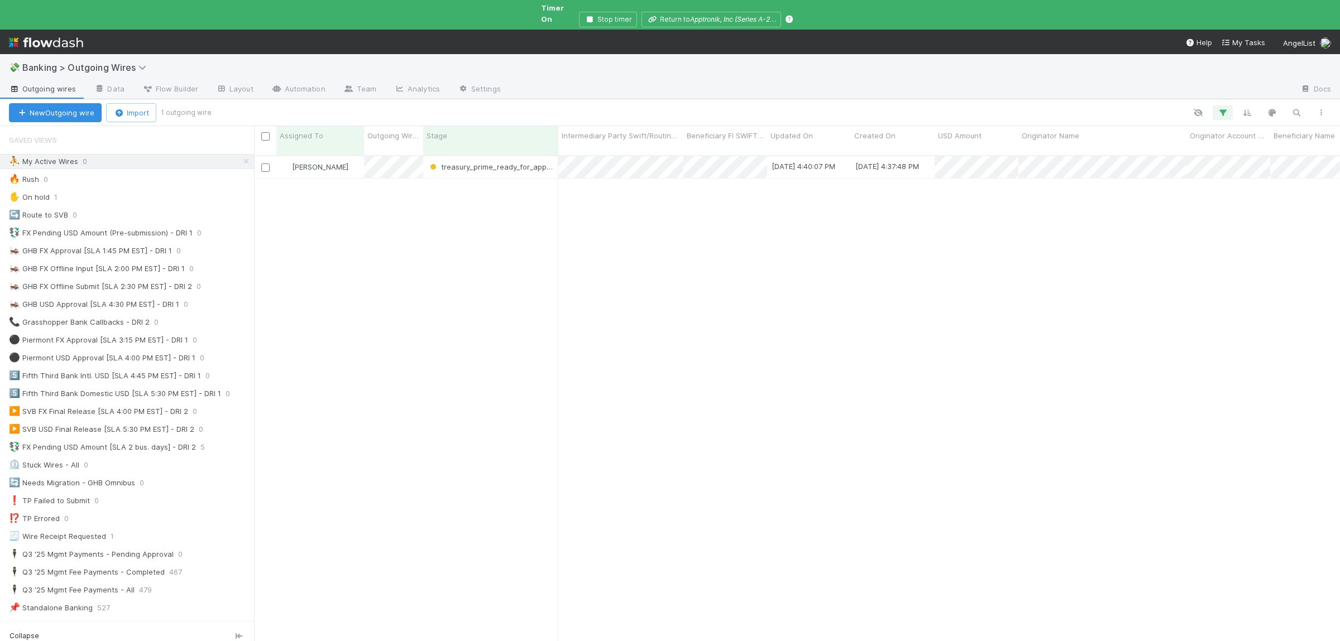
scroll to position [505, 1086]
click at [507, 287] on div "[PERSON_NAME] treasury_prime_ready_to_submit [DATE] 4:44:05 PM [DATE] 4:37:48 P…" at bounding box center [797, 408] width 1086 height 505
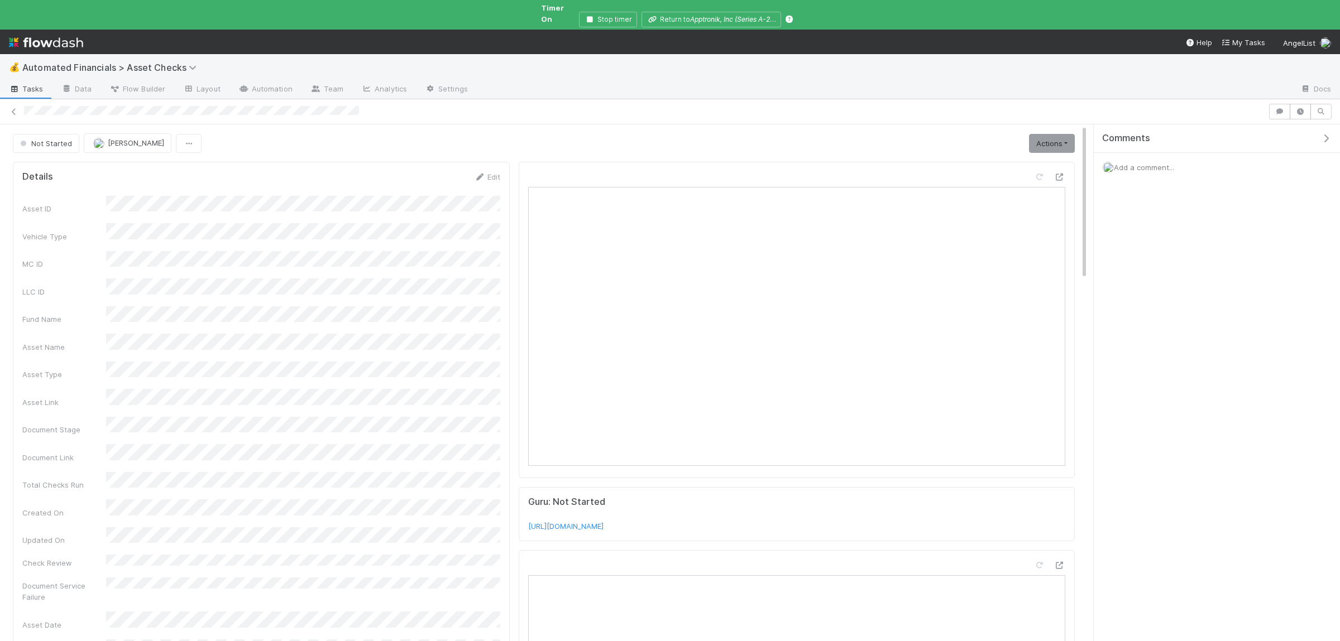
click at [1153, 164] on div "Add a comment..." at bounding box center [1217, 167] width 246 height 29
click at [1156, 163] on span "Add a comment..." at bounding box center [1144, 167] width 60 height 9
click at [1141, 338] on button "Add Comment" at bounding box center [1143, 339] width 65 height 19
click at [1057, 134] on link "Actions" at bounding box center [1052, 143] width 46 height 19
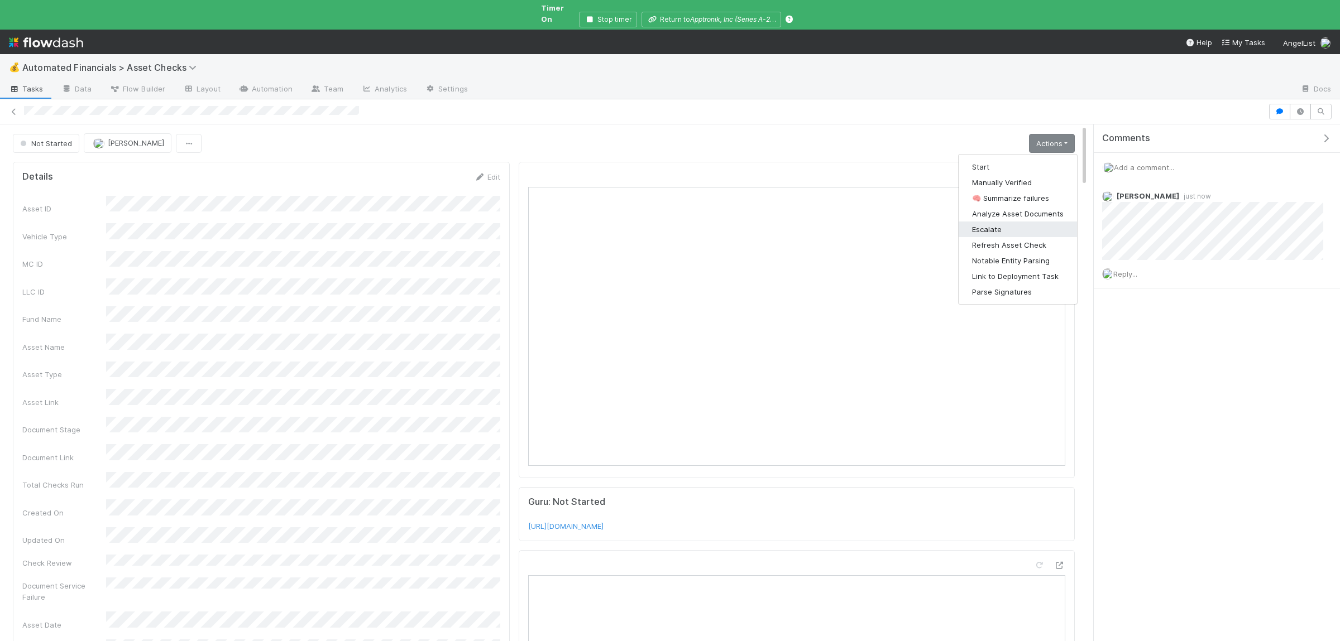
click at [1018, 222] on button "Escalate" at bounding box center [1017, 230] width 118 height 16
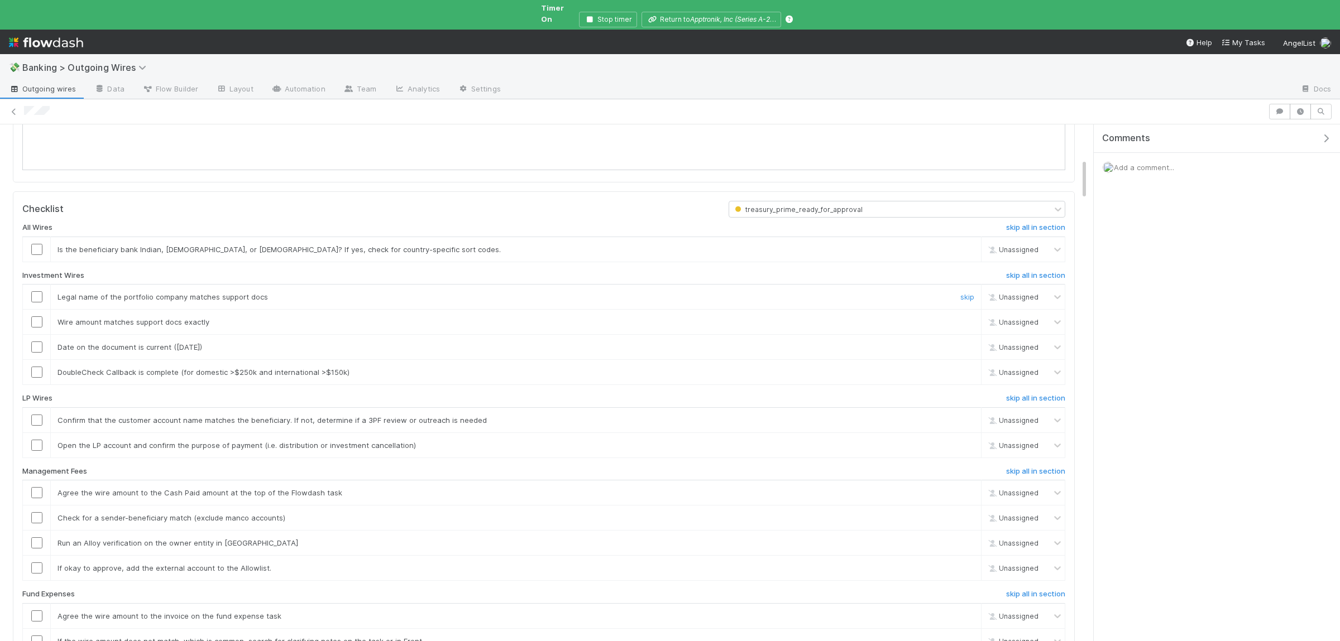
scroll to position [435, 0]
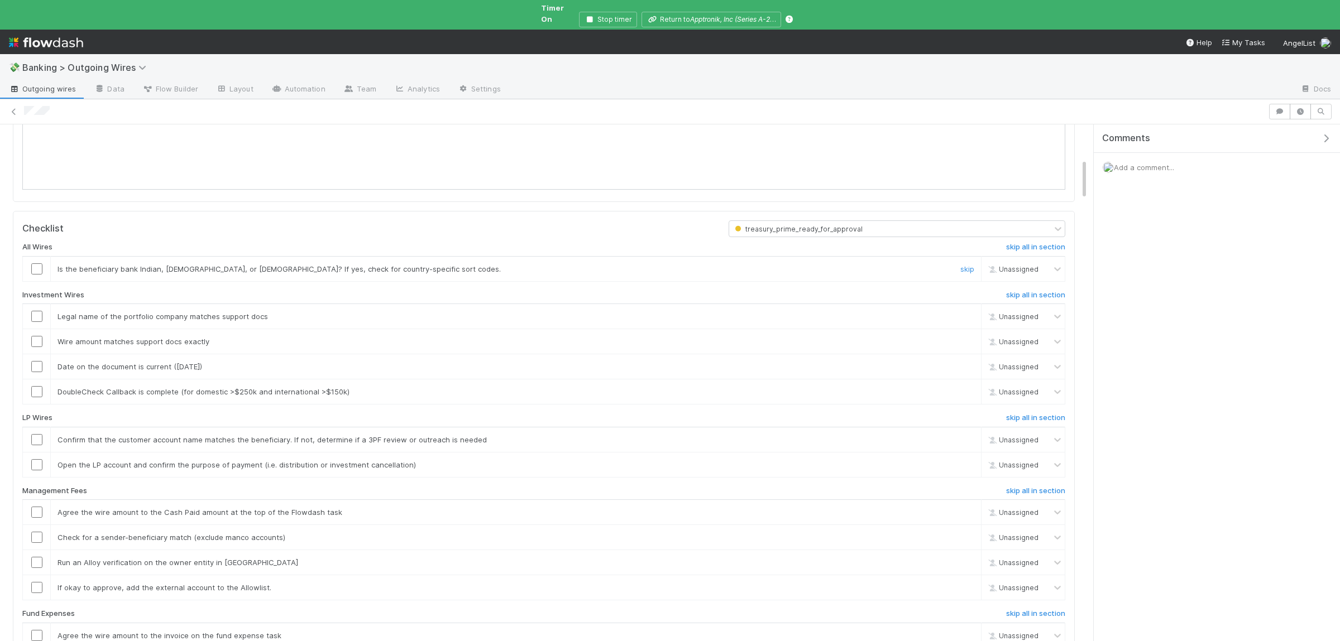
click at [972, 274] on link "skip" at bounding box center [967, 269] width 14 height 9
click at [969, 396] on link "skip" at bounding box center [967, 391] width 14 height 9
click at [1032, 423] on h6 "skip all in section" at bounding box center [1035, 418] width 59 height 9
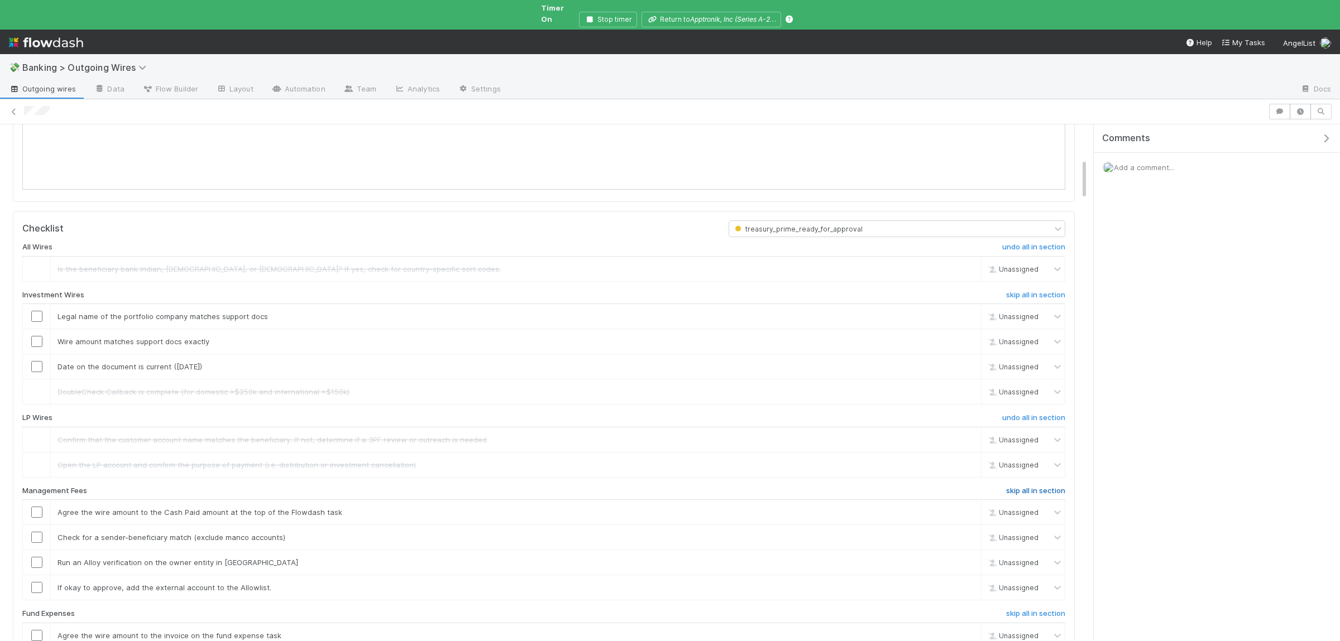
click at [1035, 496] on h6 "skip all in section" at bounding box center [1035, 491] width 59 height 9
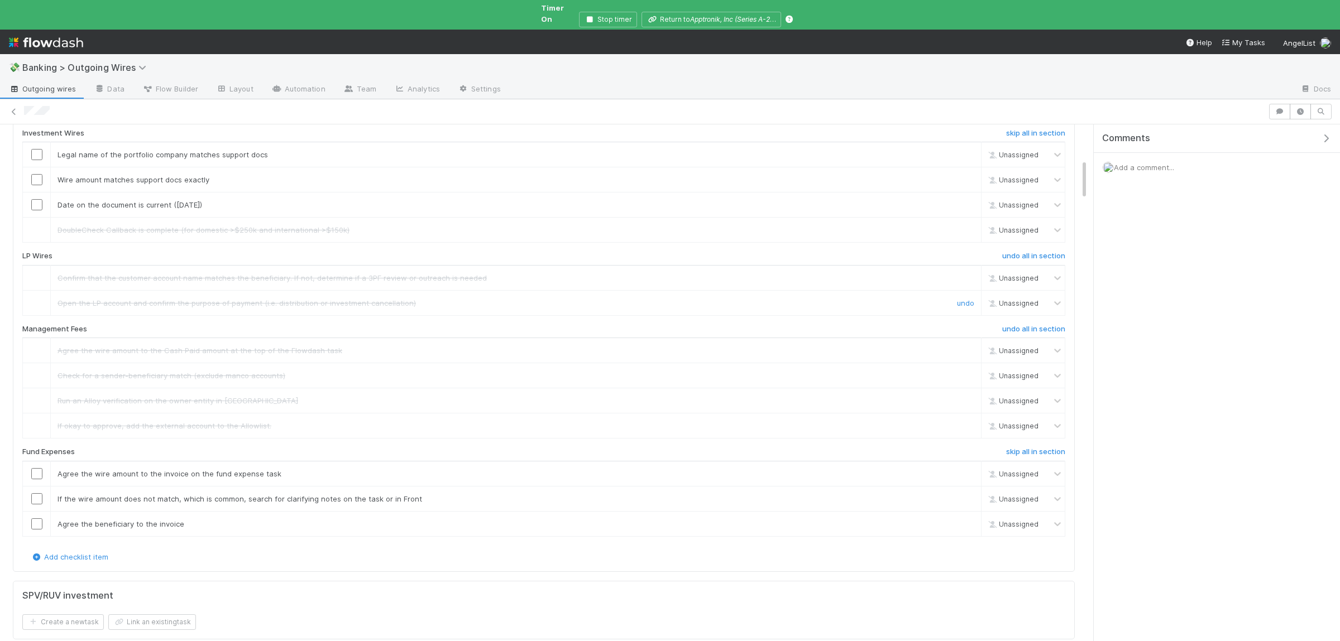
scroll to position [598, 0]
click at [1040, 456] on h6 "skip all in section" at bounding box center [1035, 451] width 59 height 9
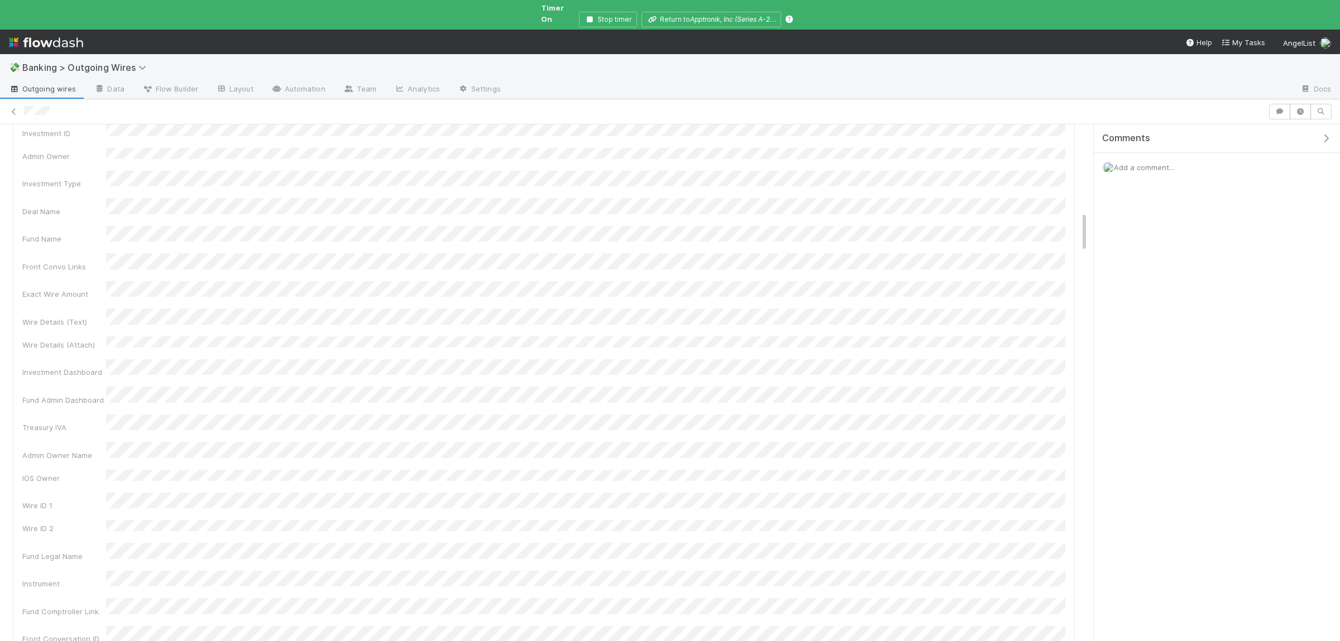
scroll to position [1034, 0]
click at [131, 232] on icon at bounding box center [131, 227] width 11 height 7
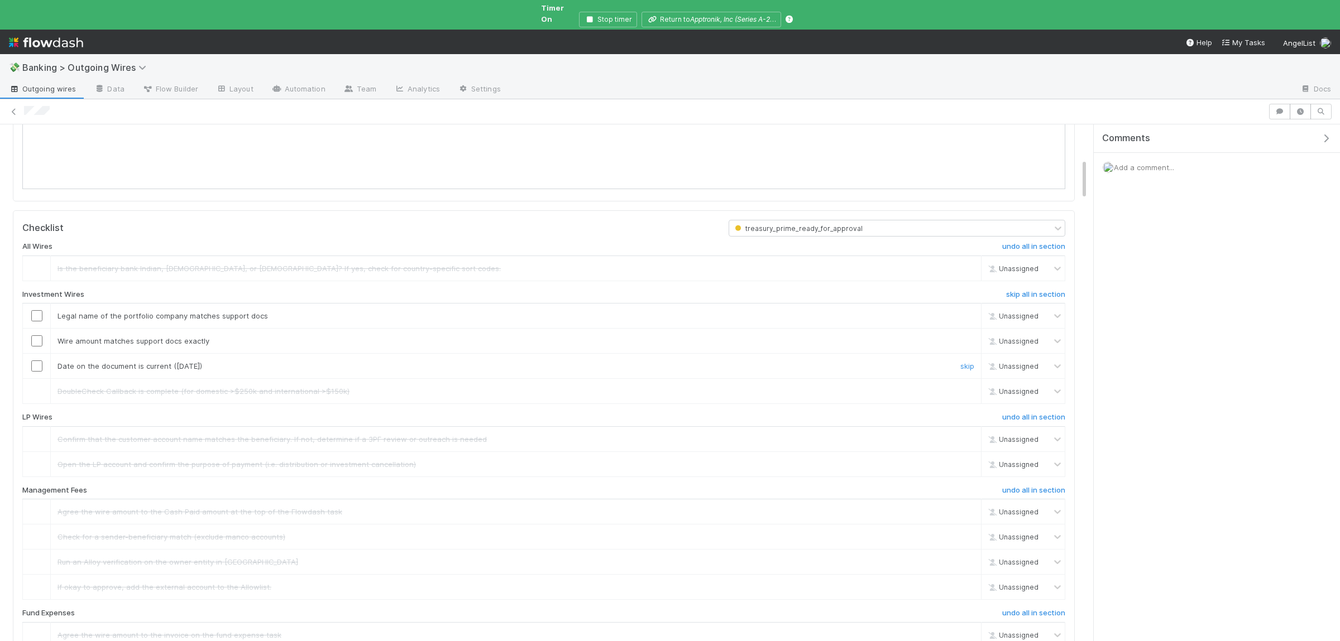
scroll to position [435, 0]
click at [33, 322] on input "checkbox" at bounding box center [36, 316] width 11 height 11
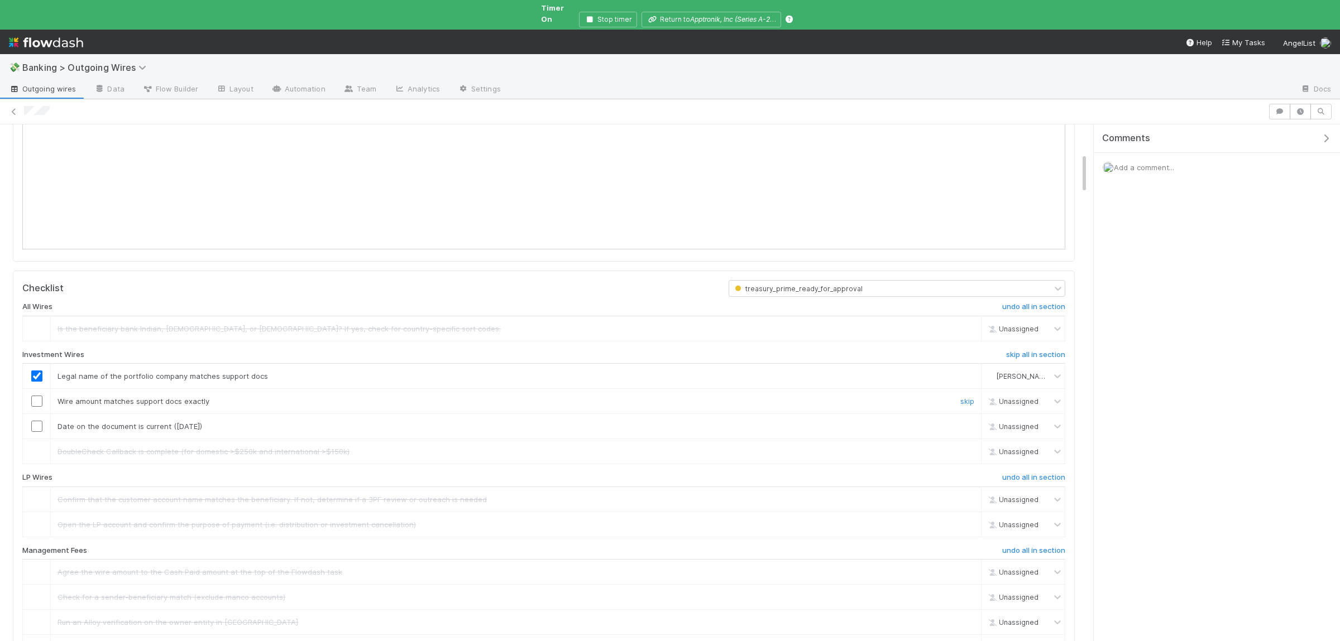
scroll to position [327, 0]
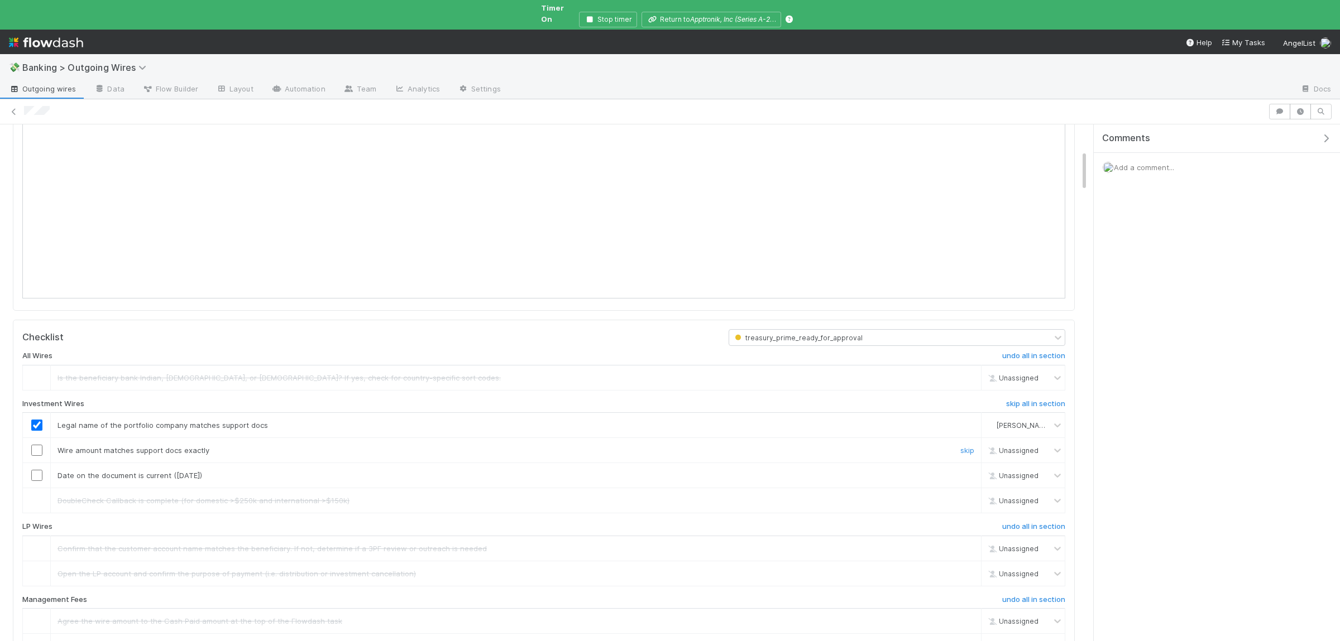
click at [33, 456] on input "checkbox" at bounding box center [36, 450] width 11 height 11
click at [41, 488] on td at bounding box center [37, 475] width 28 height 25
click at [36, 481] on input "checkbox" at bounding box center [36, 475] width 11 height 11
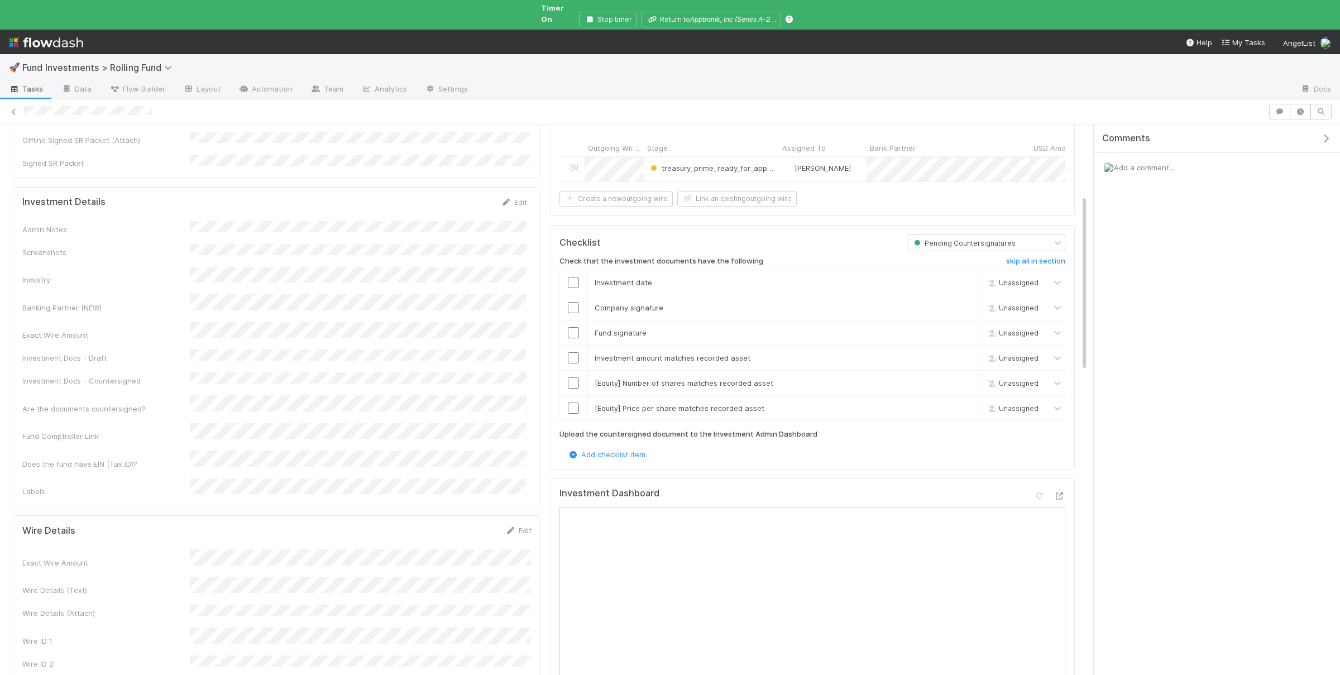
scroll to position [109, 0]
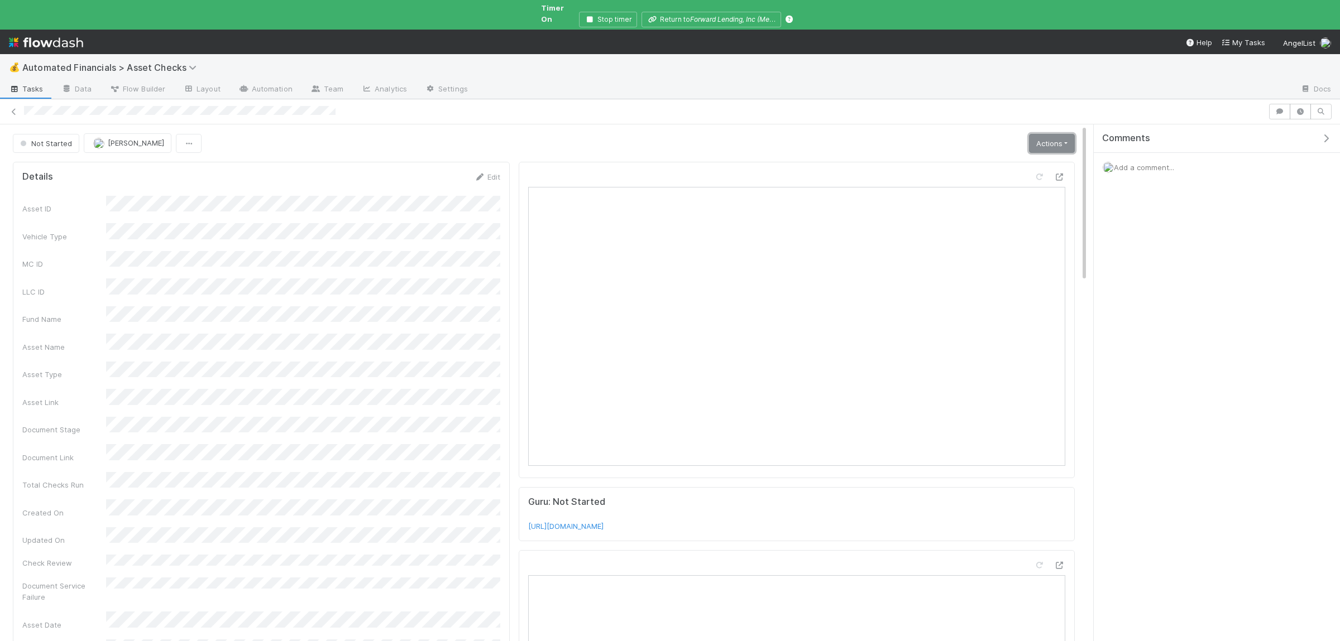
click at [1064, 134] on link "Actions" at bounding box center [1052, 143] width 46 height 19
click at [998, 176] on button "Manually Verified" at bounding box center [1017, 183] width 118 height 16
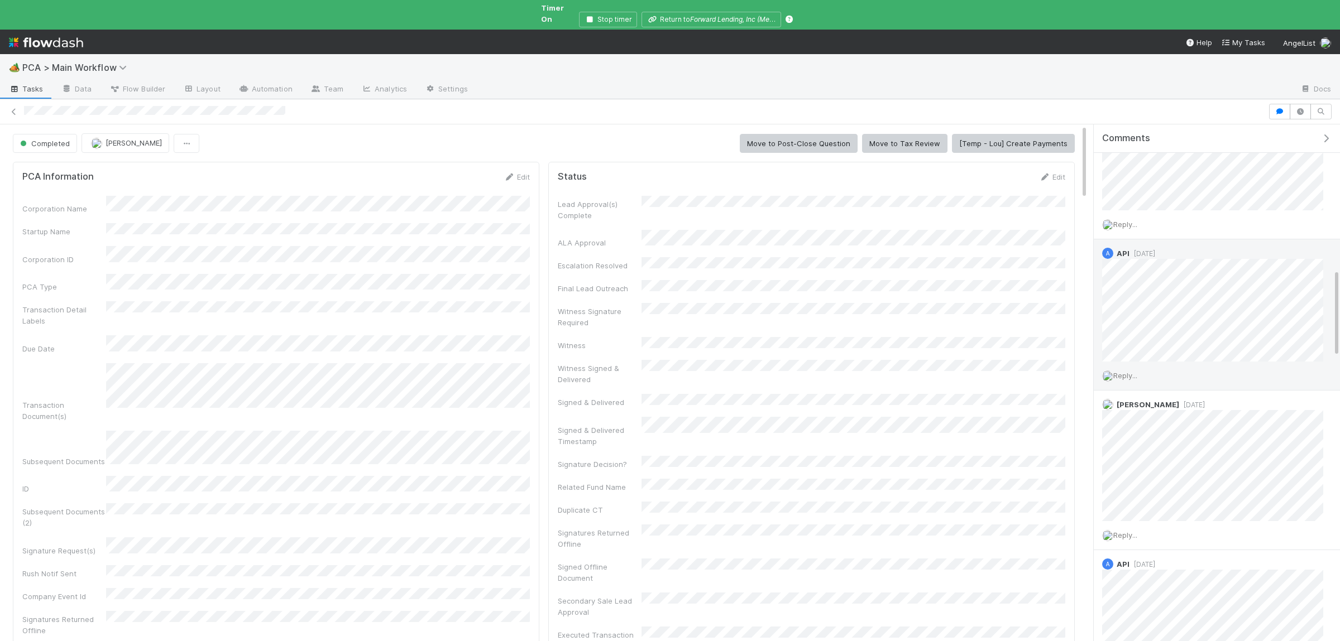
scroll to position [925, 0]
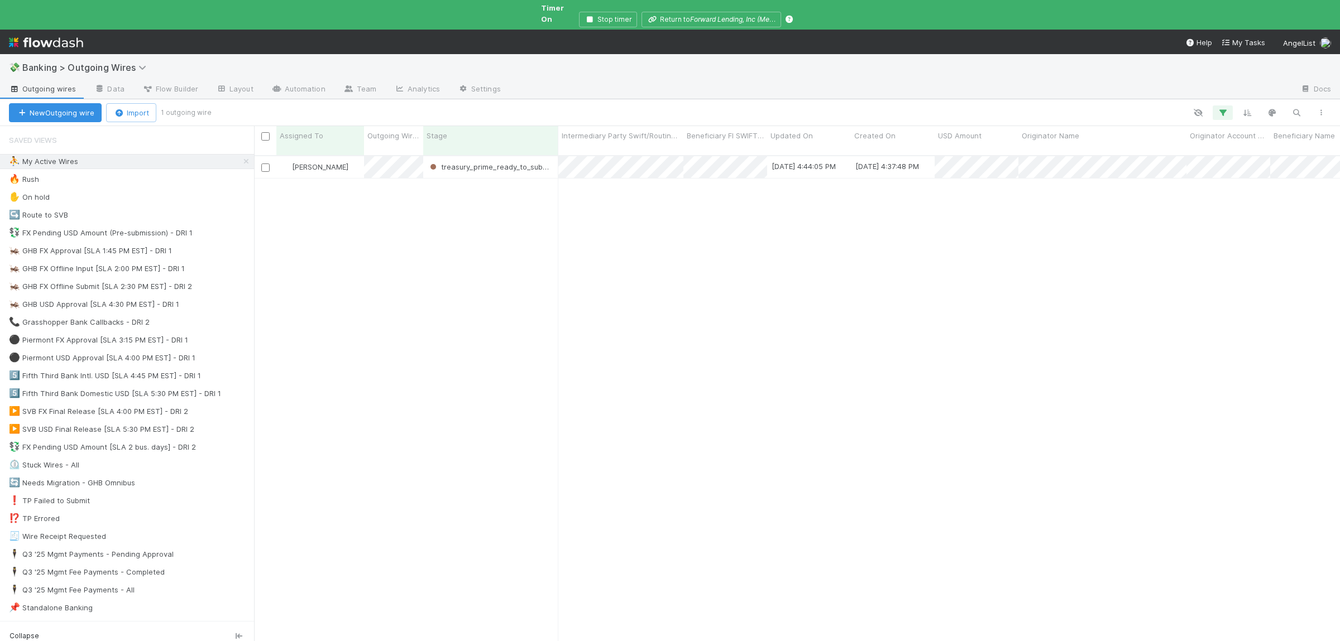
scroll to position [505, 1086]
click at [563, 338] on div "[PERSON_NAME] treasury_prime_ready_to_submit [DATE] 5:03:52 PM [DATE] 4:58:09 P…" at bounding box center [797, 408] width 1086 height 505
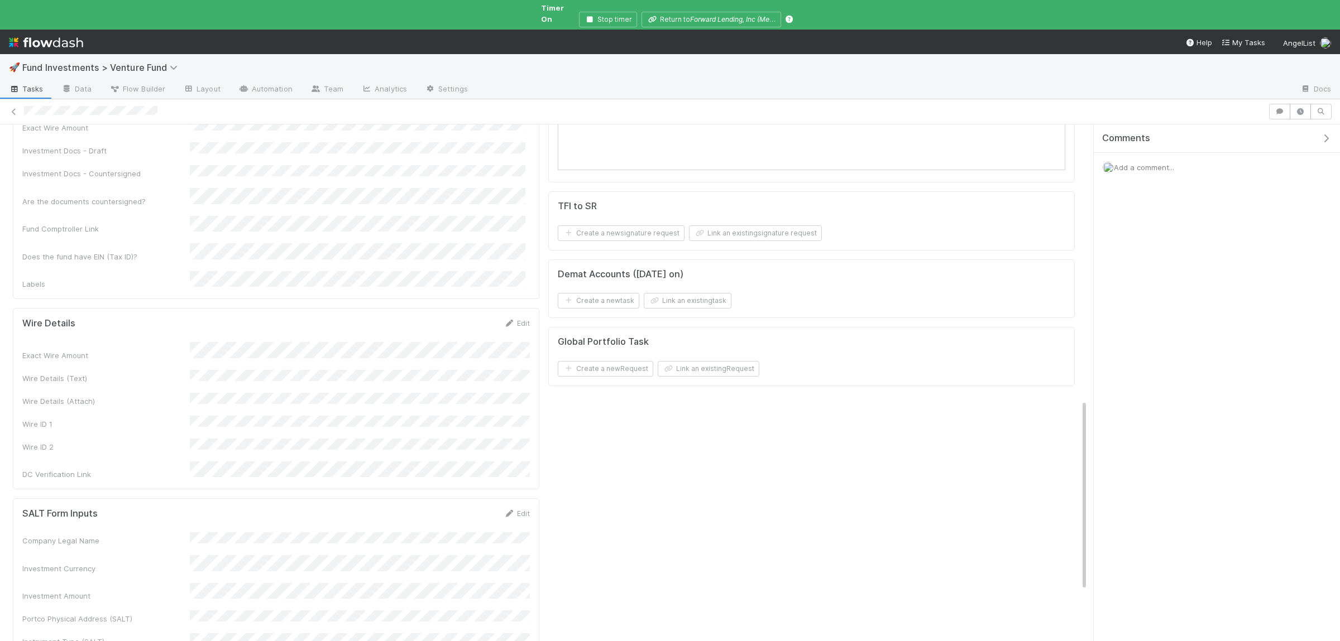
scroll to position [484, 0]
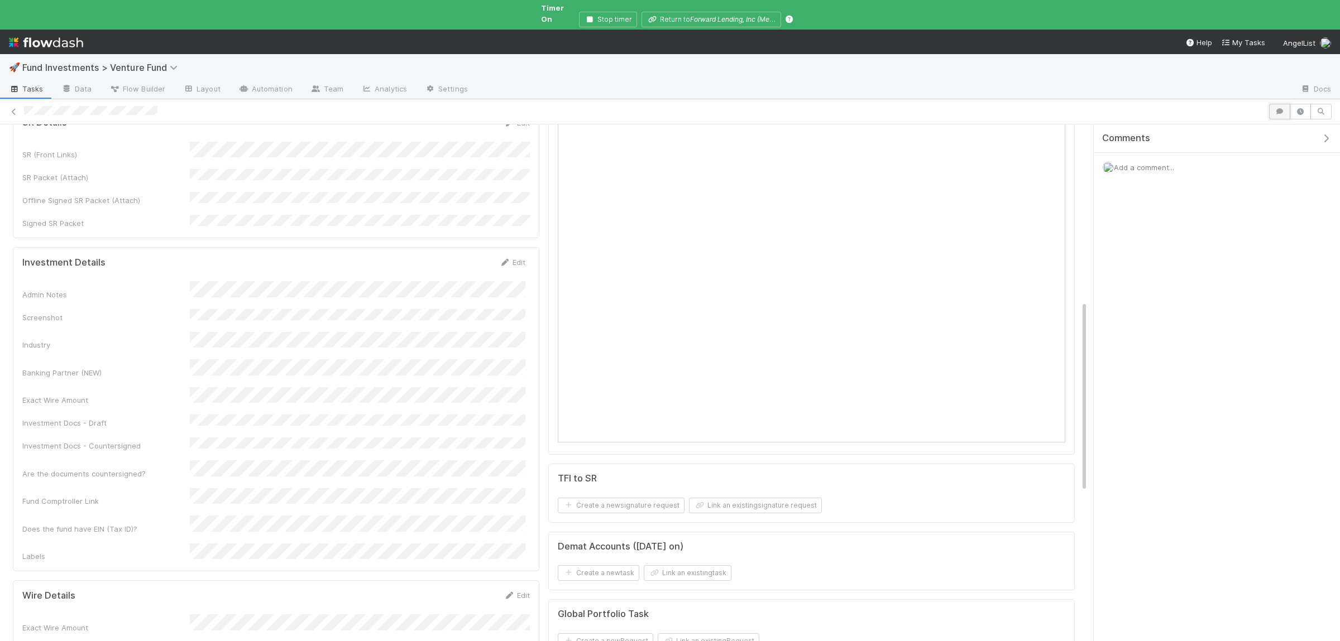
click at [1278, 108] on icon "button" at bounding box center [1279, 111] width 11 height 7
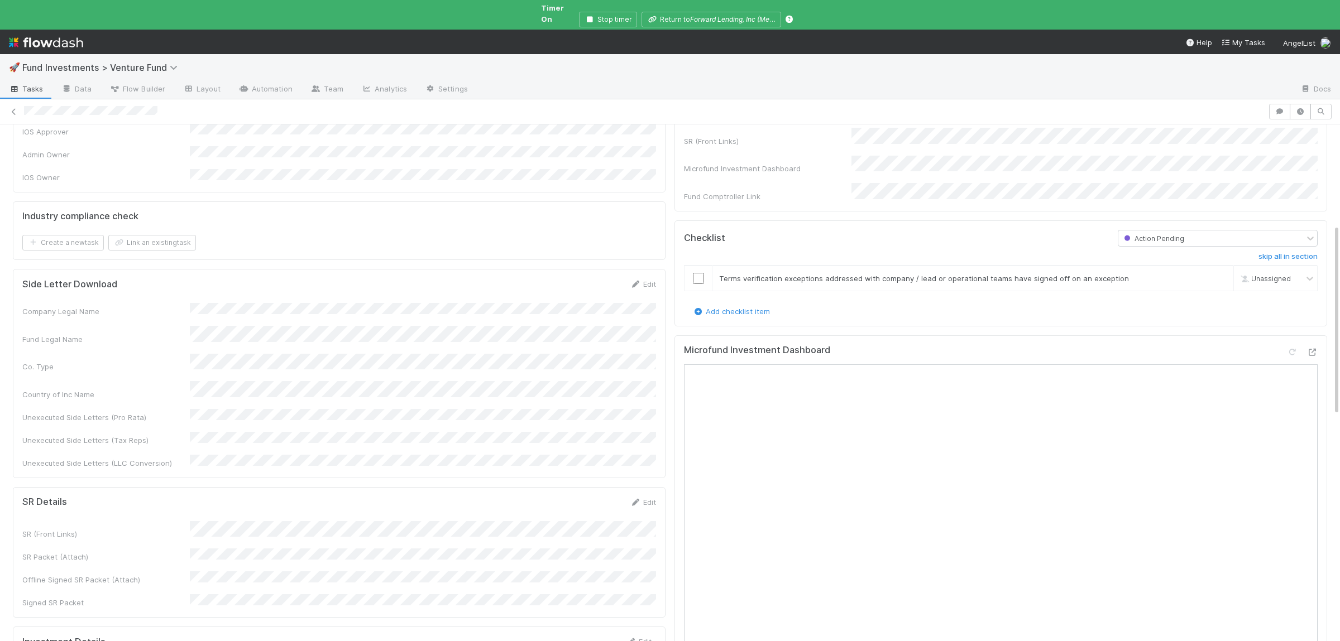
scroll to position [103, 0]
click at [1310, 348] on div at bounding box center [1311, 353] width 11 height 11
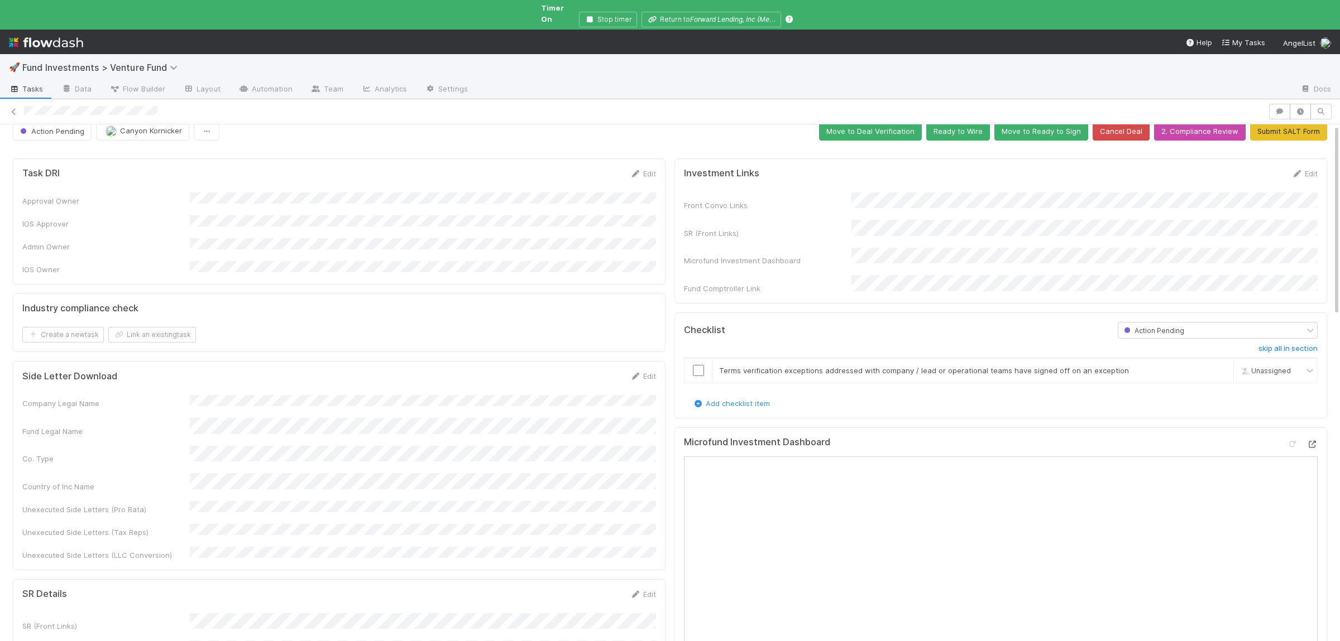
scroll to position [0, 0]
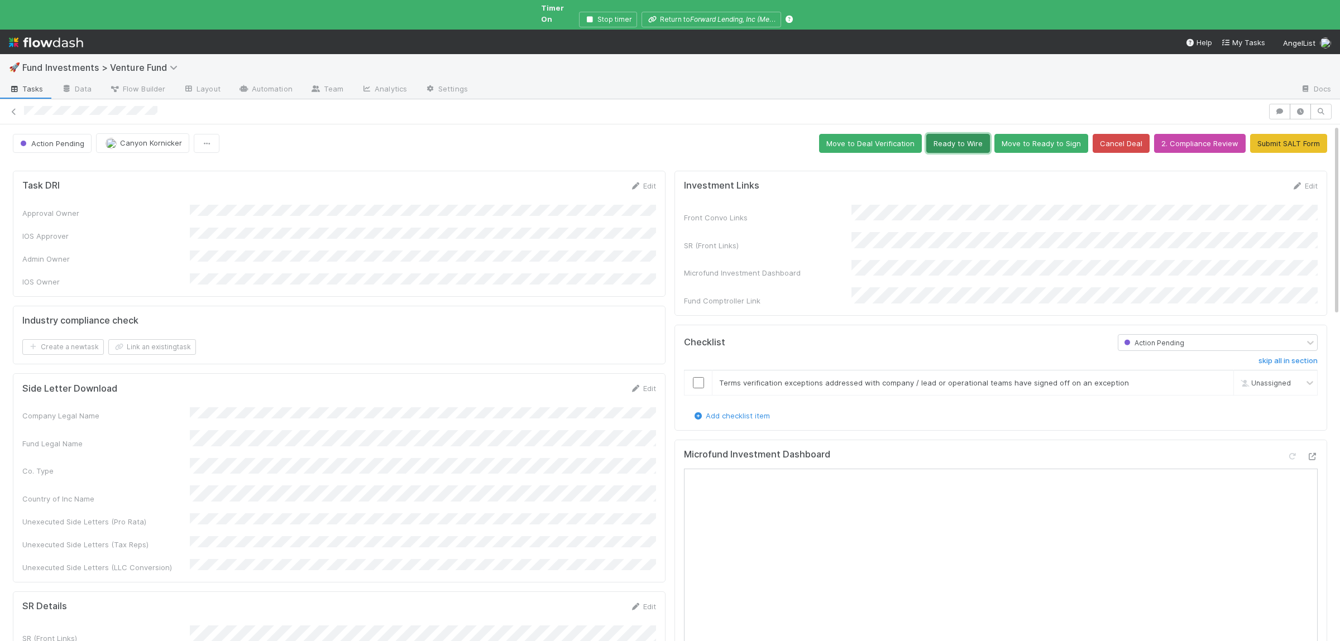
click at [965, 139] on button "Ready to Wire" at bounding box center [958, 143] width 64 height 19
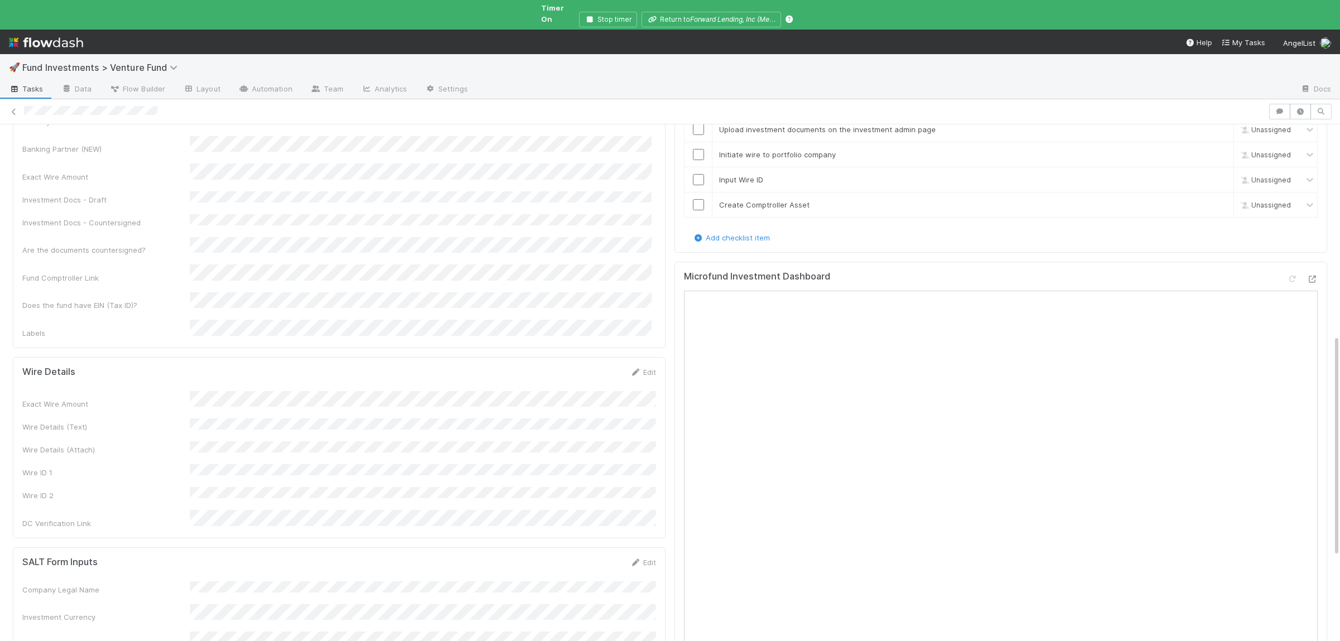
scroll to position [707, 0]
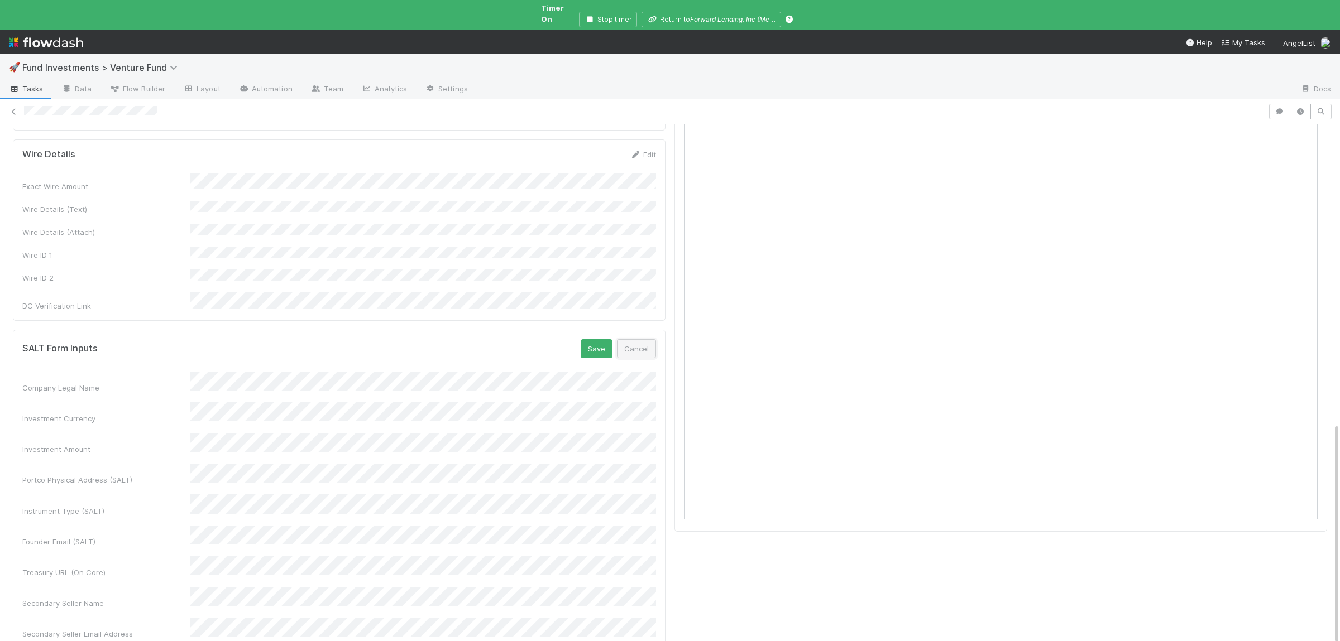
click at [636, 339] on button "Cancel" at bounding box center [636, 348] width 39 height 19
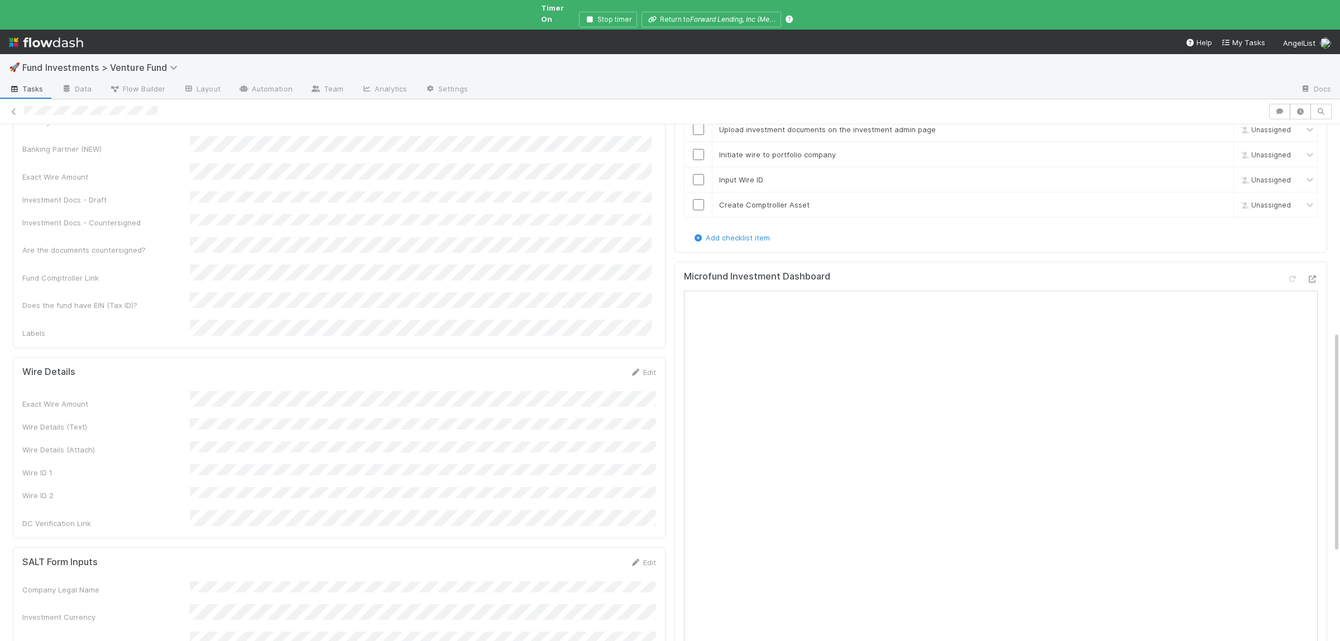
click at [301, 391] on div "Exact Wire Amount Wire Details (Text) Wire Details (Attach) Wire ID 1 Wire ID 2…" at bounding box center [339, 460] width 634 height 138
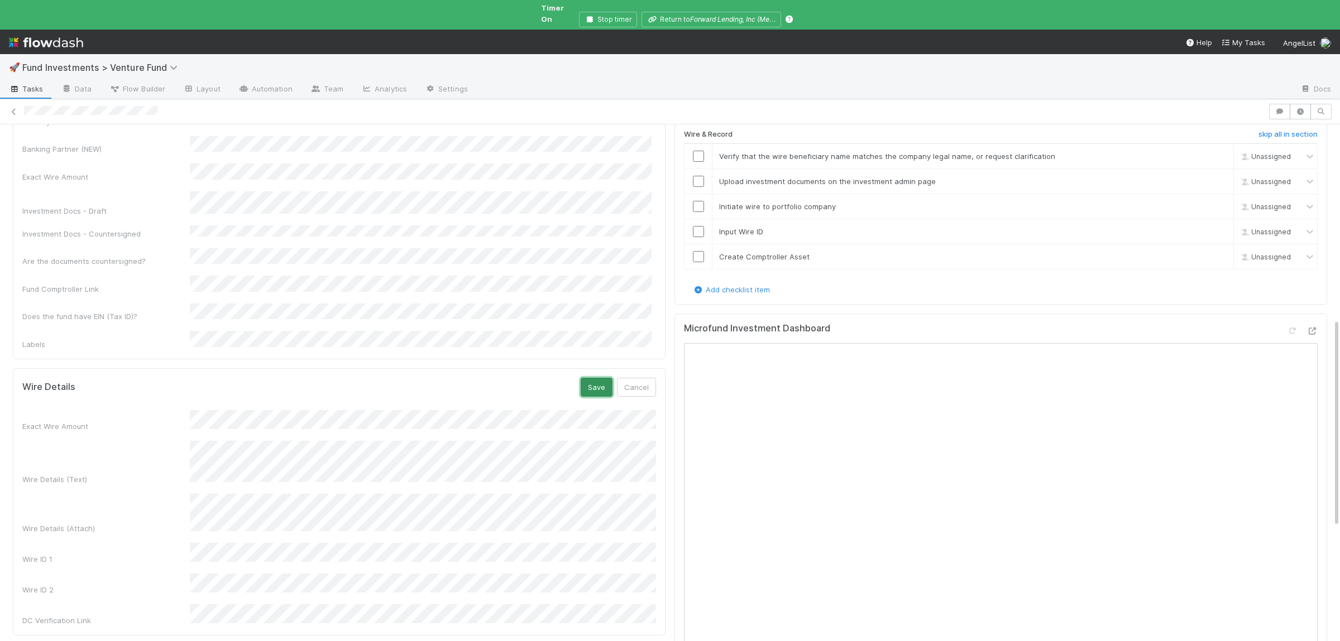
click at [597, 378] on button "Save" at bounding box center [597, 387] width 32 height 19
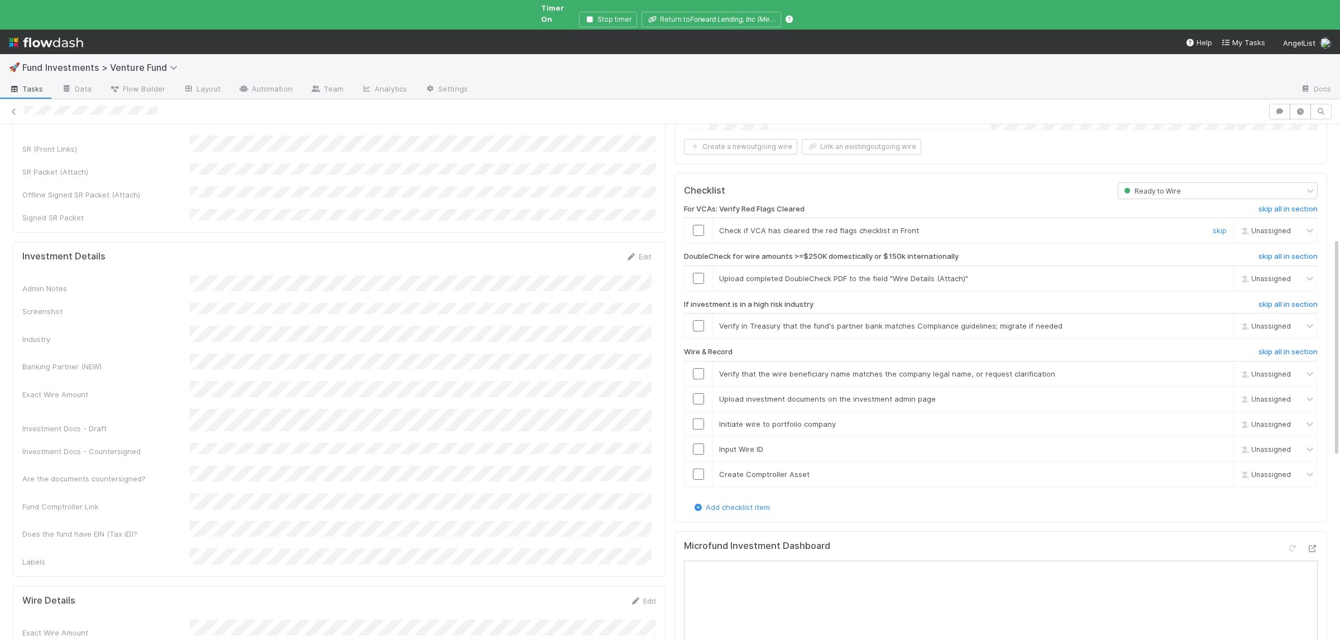
click at [701, 225] on input "checkbox" at bounding box center [698, 230] width 11 height 11
click at [698, 273] on input "checkbox" at bounding box center [698, 278] width 11 height 11
click at [1219, 320] on div "skip" at bounding box center [1217, 325] width 33 height 11
click at [1220, 322] on link "skip" at bounding box center [1219, 326] width 14 height 9
click at [699, 368] on input "checkbox" at bounding box center [698, 373] width 11 height 11
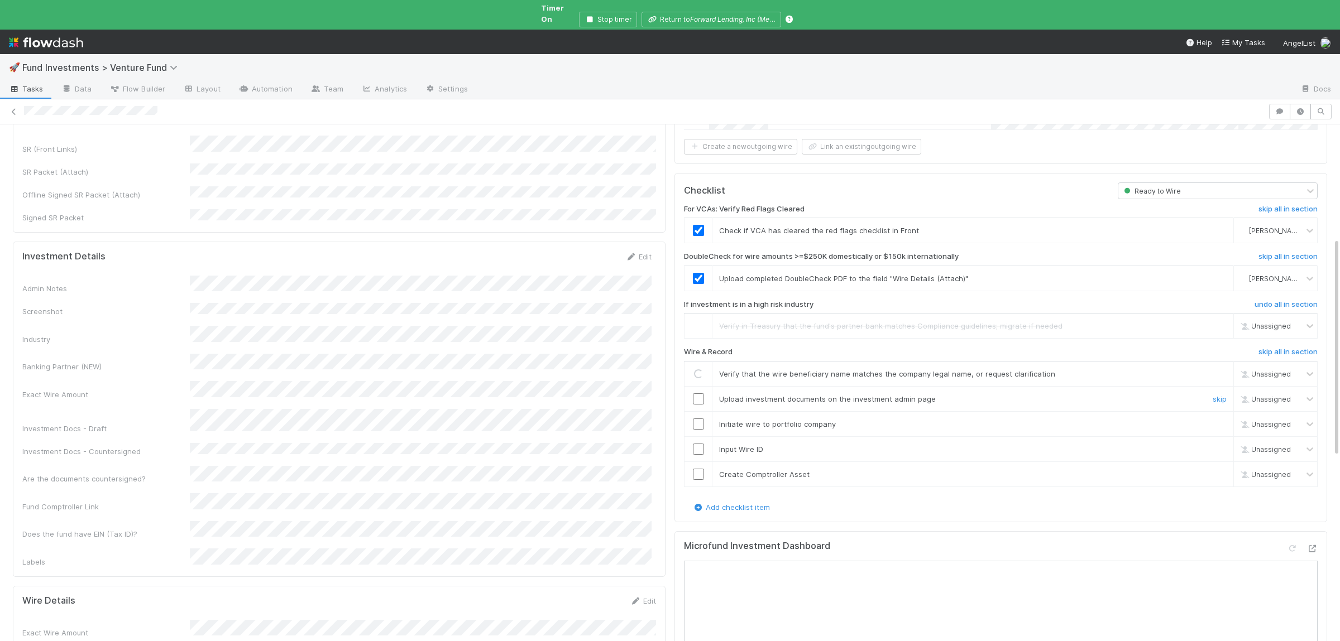
drag, startPoint x: 701, startPoint y: 382, endPoint x: 698, endPoint y: 407, distance: 25.3
click at [701, 394] on input "checkbox" at bounding box center [698, 399] width 11 height 11
click at [698, 419] on input "checkbox" at bounding box center [698, 424] width 11 height 11
click at [696, 444] on input "checkbox" at bounding box center [698, 449] width 11 height 11
click at [700, 463] on td at bounding box center [698, 474] width 28 height 25
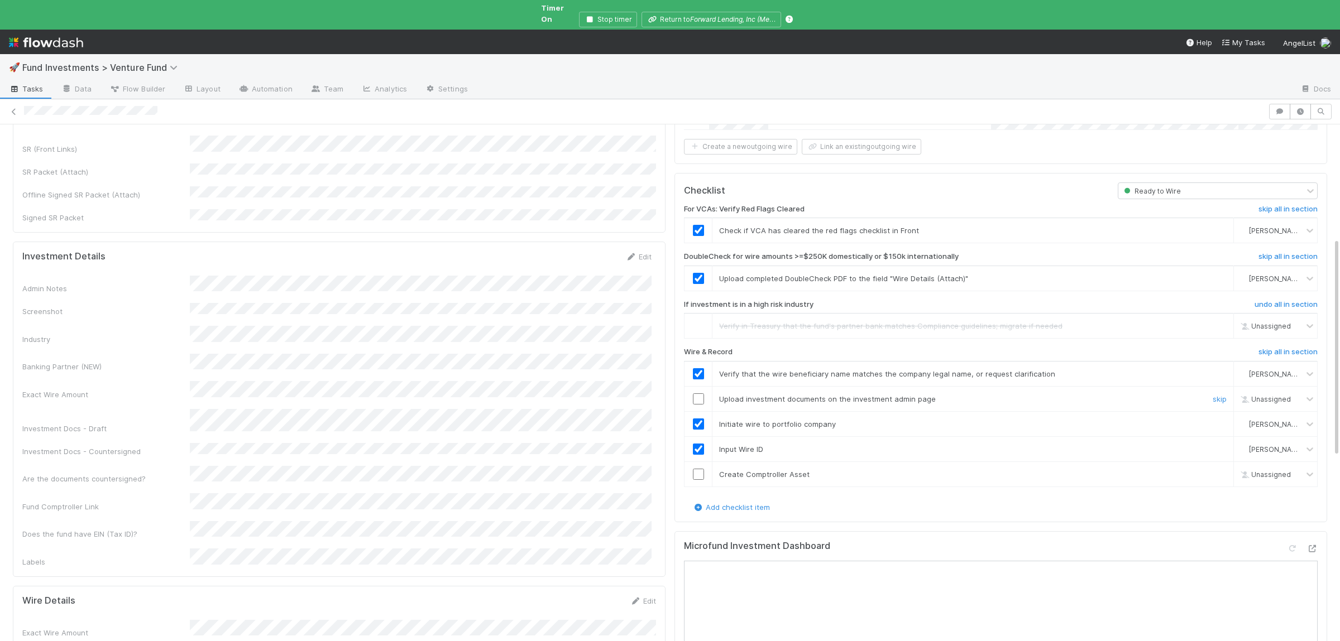
click at [697, 394] on input "checkbox" at bounding box center [698, 399] width 11 height 11
click at [697, 469] on input "checkbox" at bounding box center [698, 474] width 11 height 11
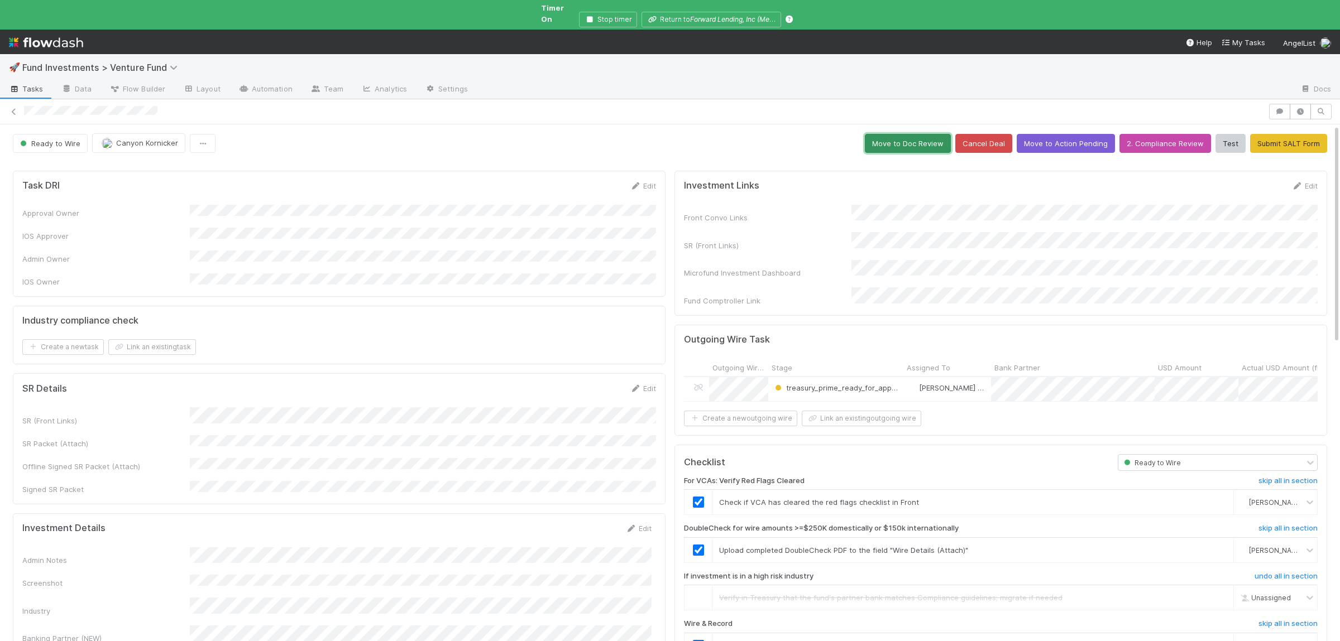
click at [910, 134] on button "Move to Doc Review" at bounding box center [908, 143] width 86 height 19
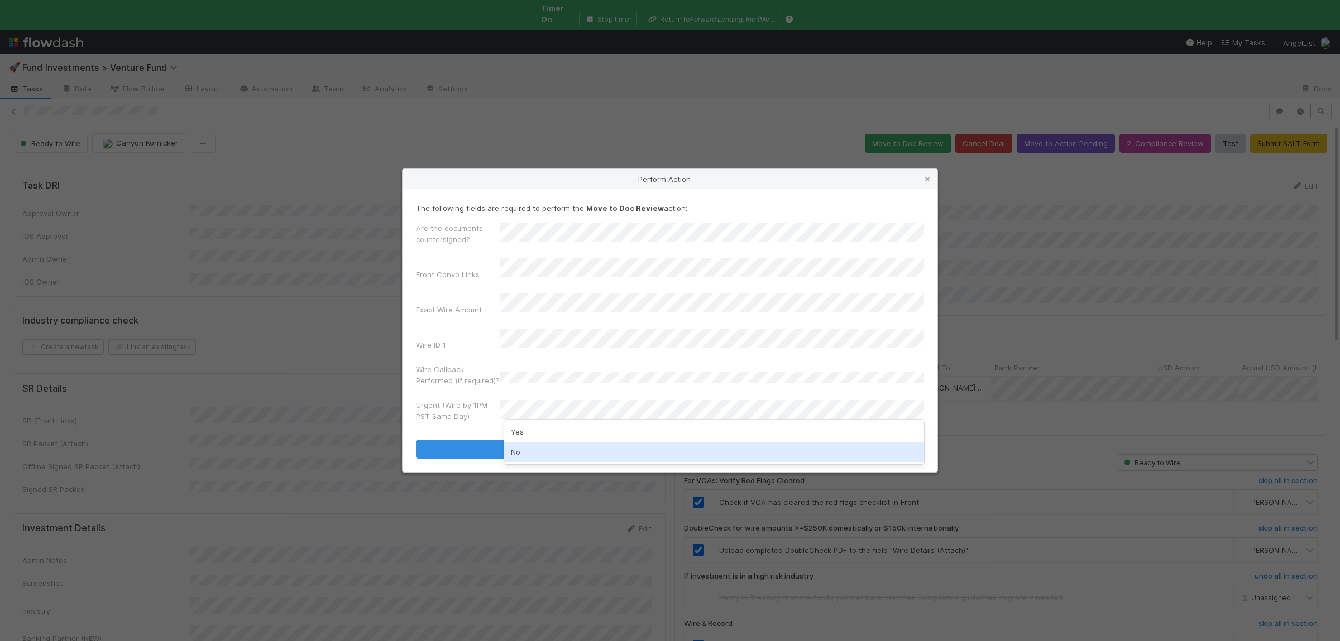
click at [527, 454] on div "No" at bounding box center [714, 452] width 420 height 20
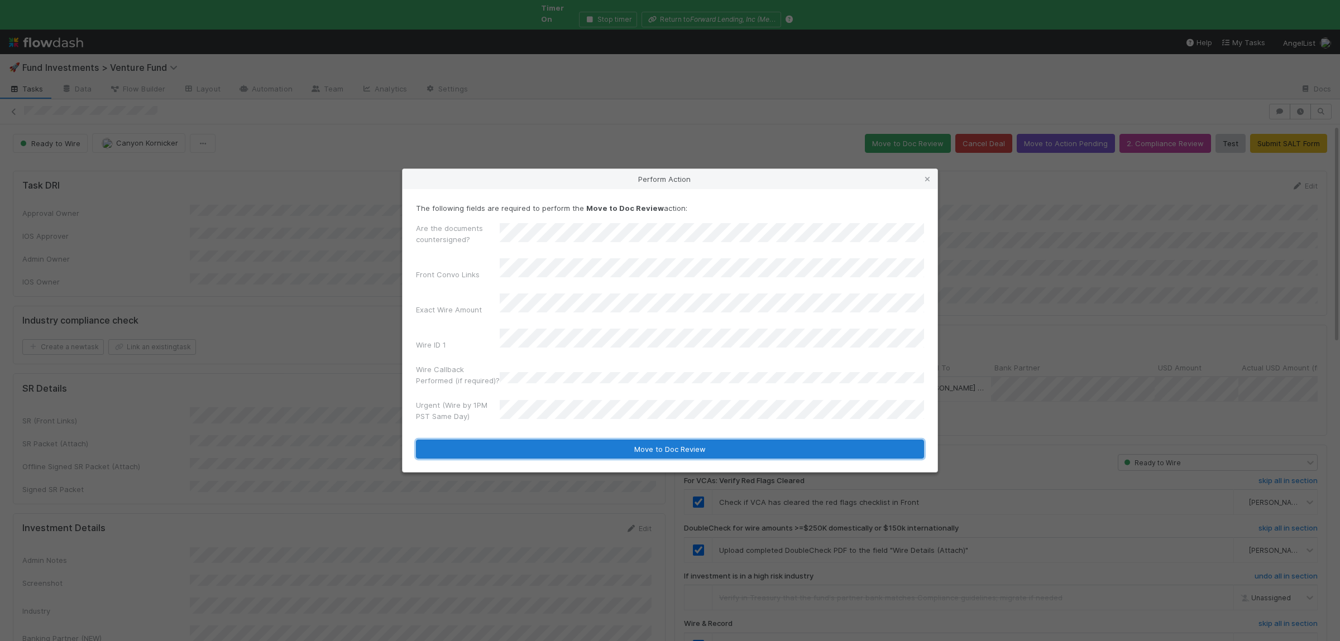
click at [530, 442] on button "Move to Doc Review" at bounding box center [670, 449] width 508 height 19
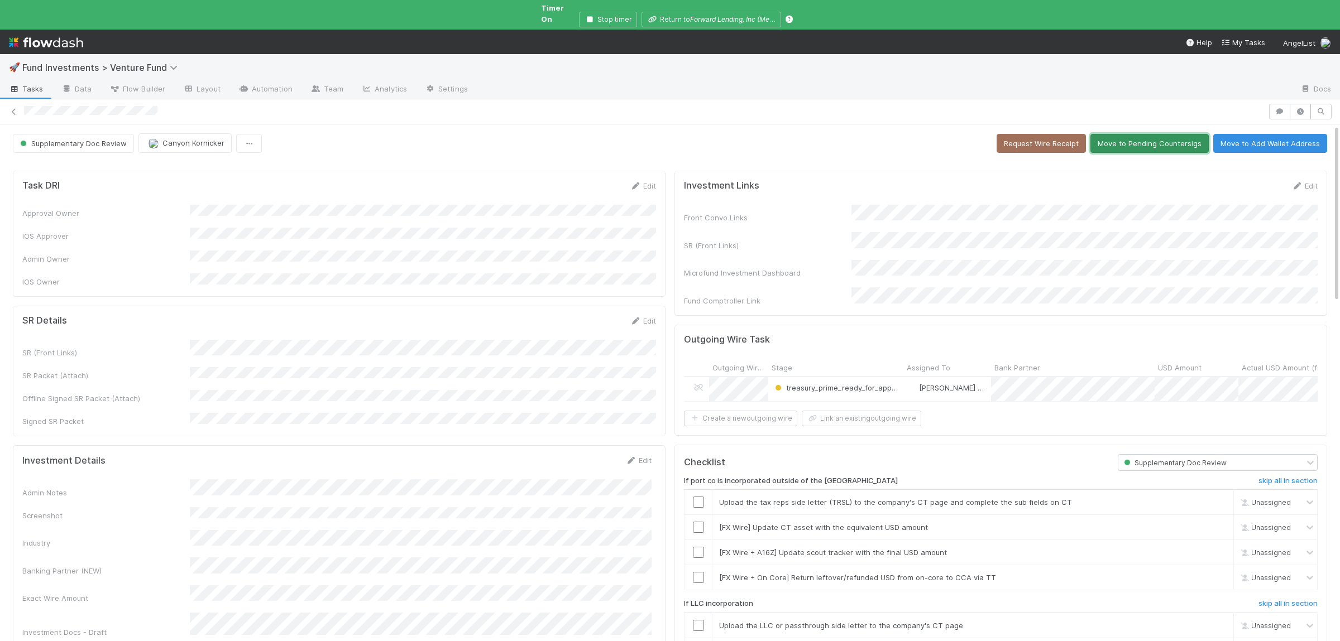
click at [1149, 140] on button "Move to Pending Countersigs" at bounding box center [1149, 143] width 118 height 19
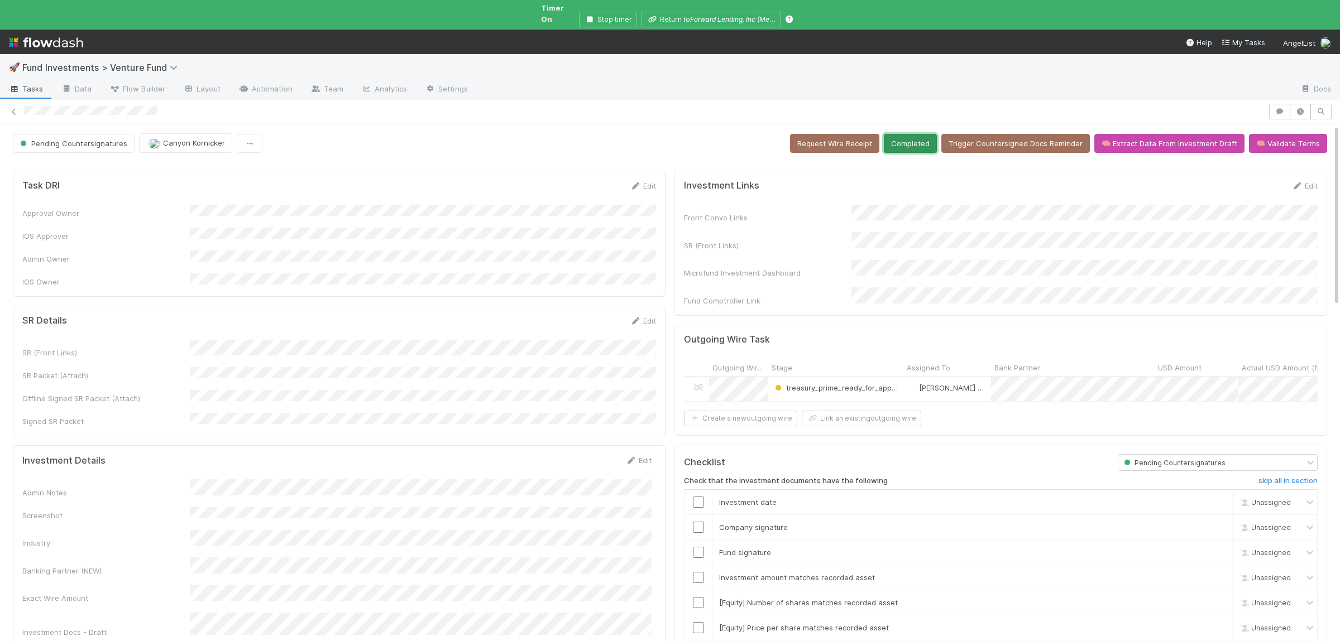
click at [909, 134] on button "Completed" at bounding box center [910, 143] width 53 height 19
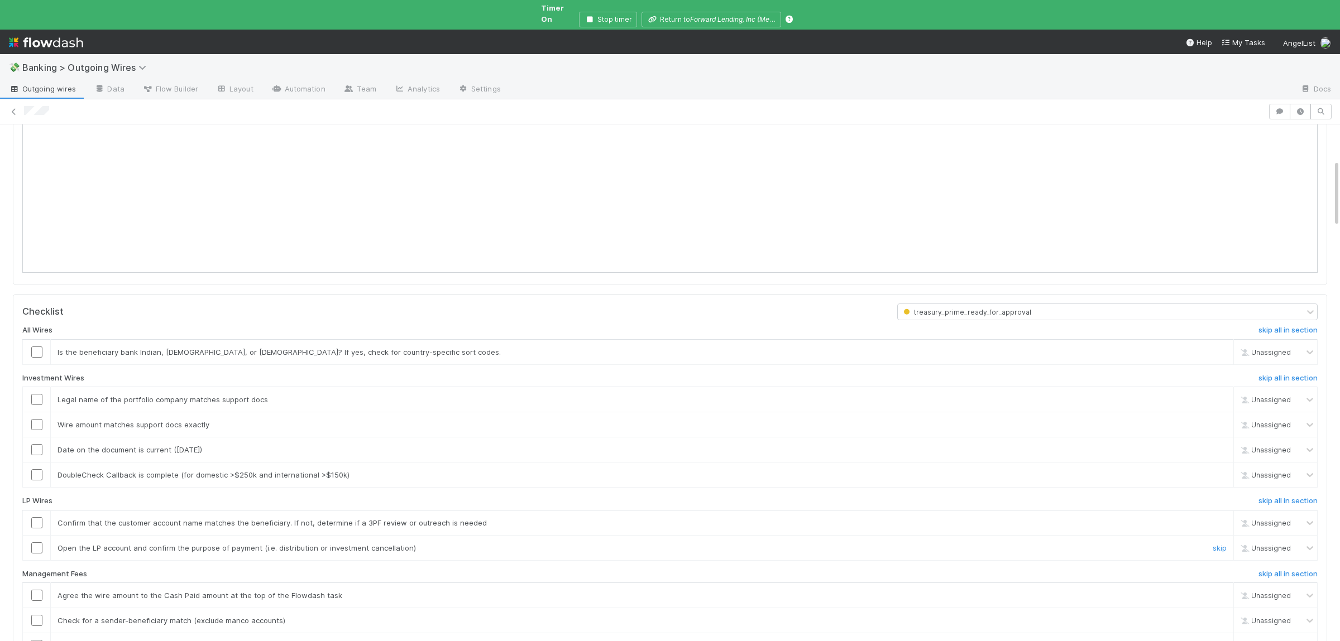
scroll to position [272, 0]
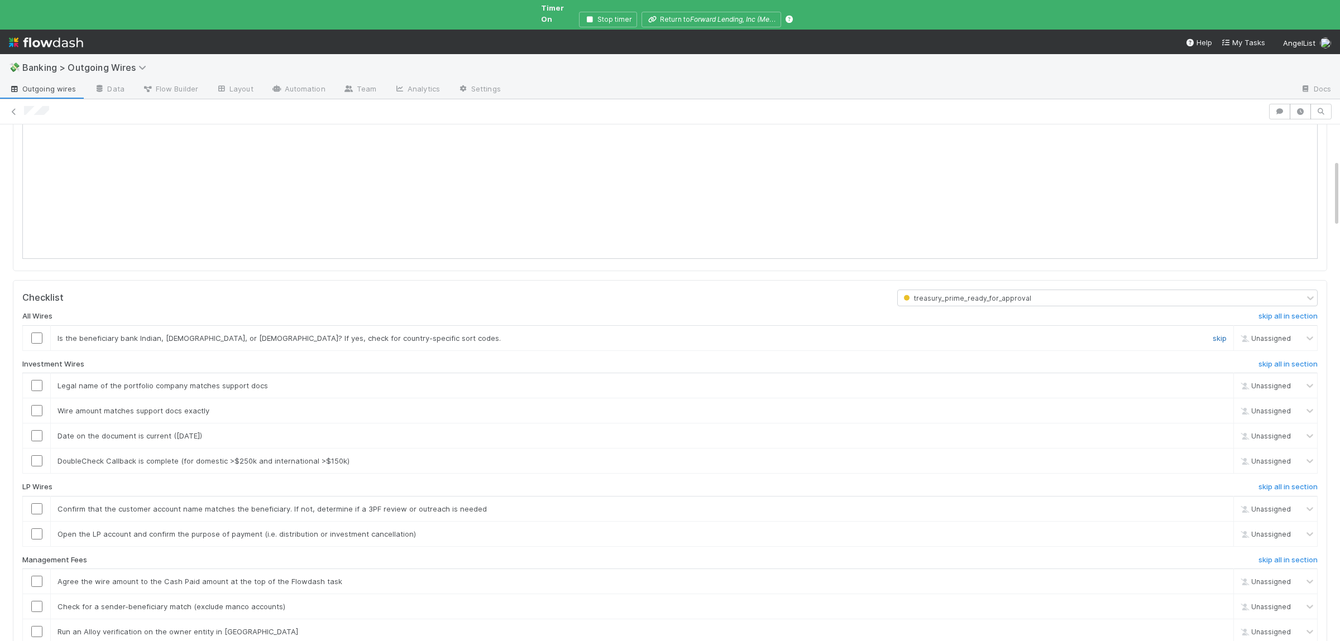
click at [1220, 334] on link "skip" at bounding box center [1219, 338] width 14 height 9
click at [1286, 360] on h6 "skip all in section" at bounding box center [1287, 364] width 59 height 9
click at [1275, 483] on h6 "skip all in section" at bounding box center [1287, 487] width 59 height 9
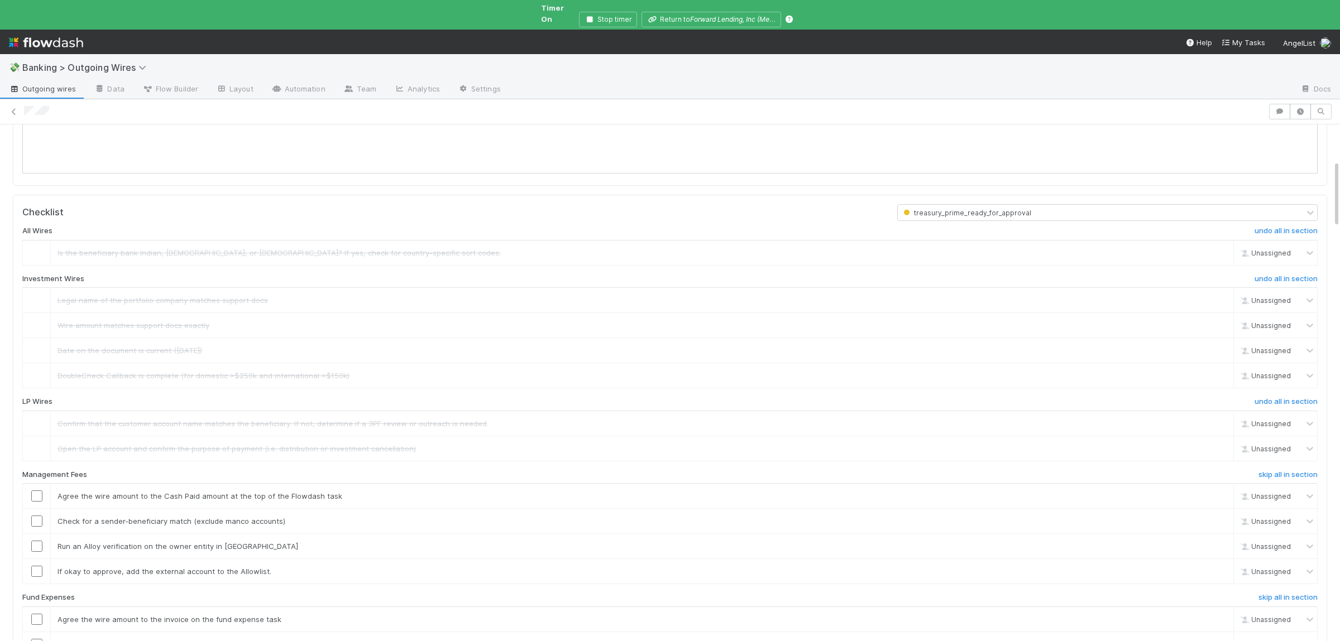
scroll to position [435, 0]
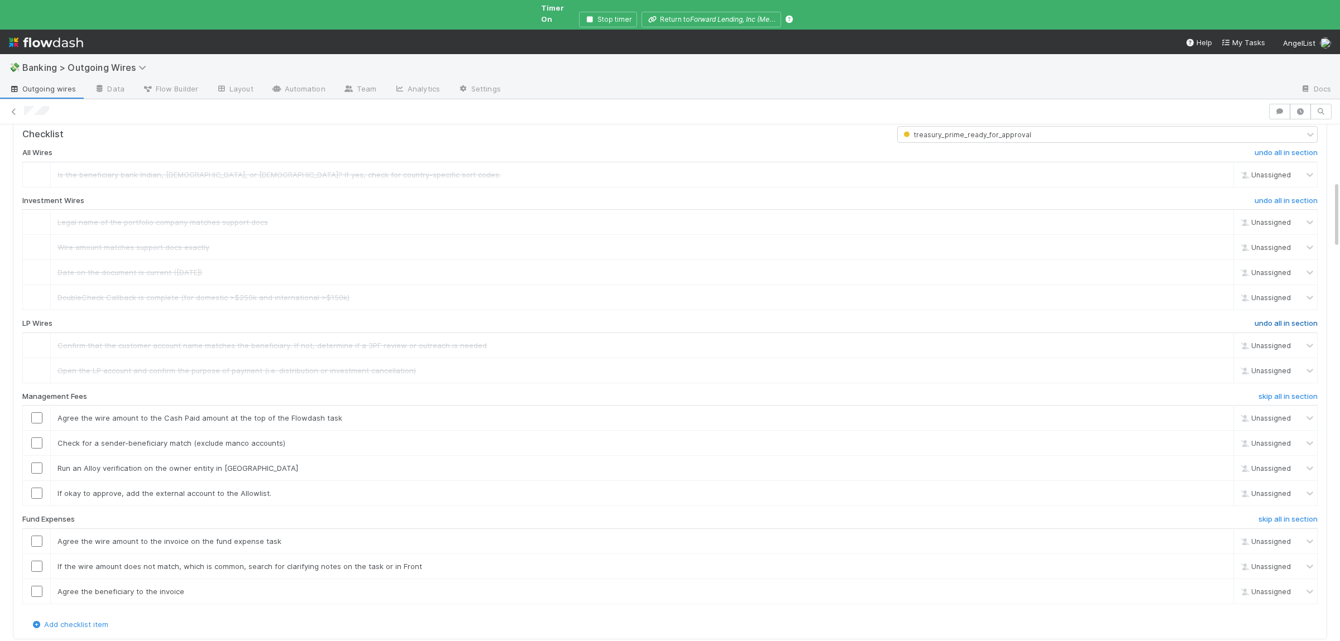
click at [1310, 319] on h6 "undo all in section" at bounding box center [1285, 323] width 63 height 9
click at [1296, 392] on h6 "skip all in section" at bounding box center [1287, 396] width 59 height 9
click at [1281, 515] on h6 "skip all in section" at bounding box center [1287, 519] width 59 height 9
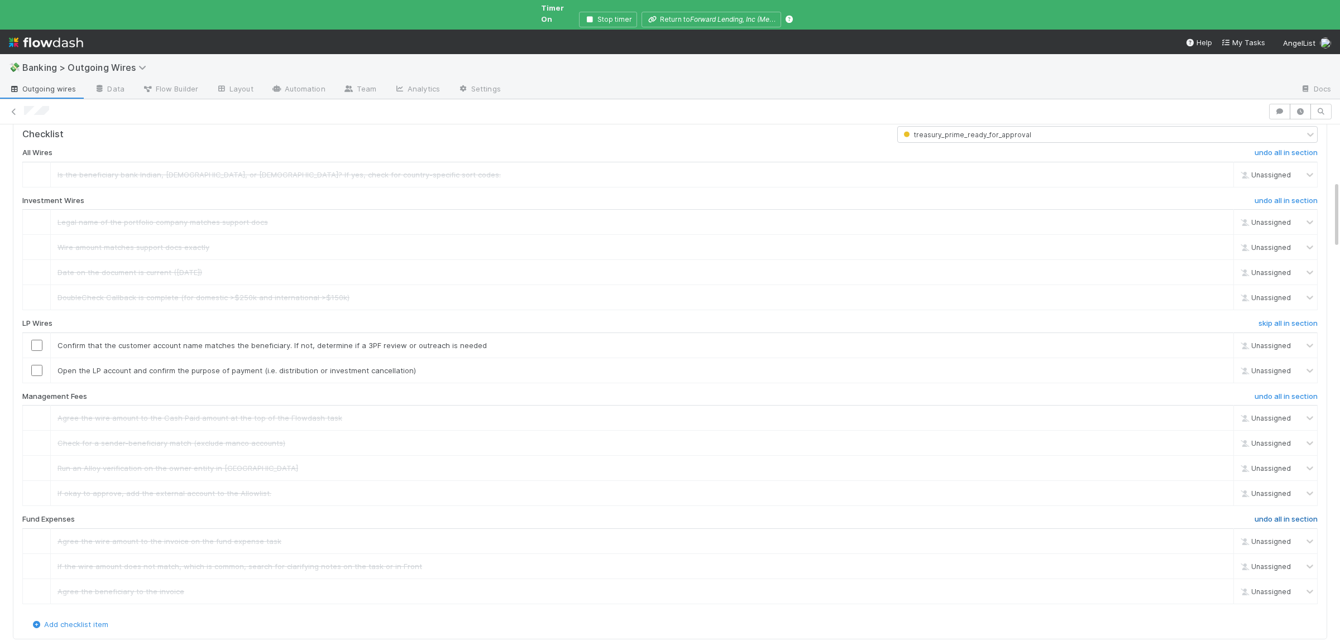
click at [1280, 516] on h6 "undo all in section" at bounding box center [1285, 519] width 63 height 9
click at [1301, 515] on h6 "skip all in section" at bounding box center [1287, 519] width 59 height 9
click at [34, 341] on input "checkbox" at bounding box center [36, 345] width 11 height 11
click at [35, 365] on input "checkbox" at bounding box center [36, 370] width 11 height 11
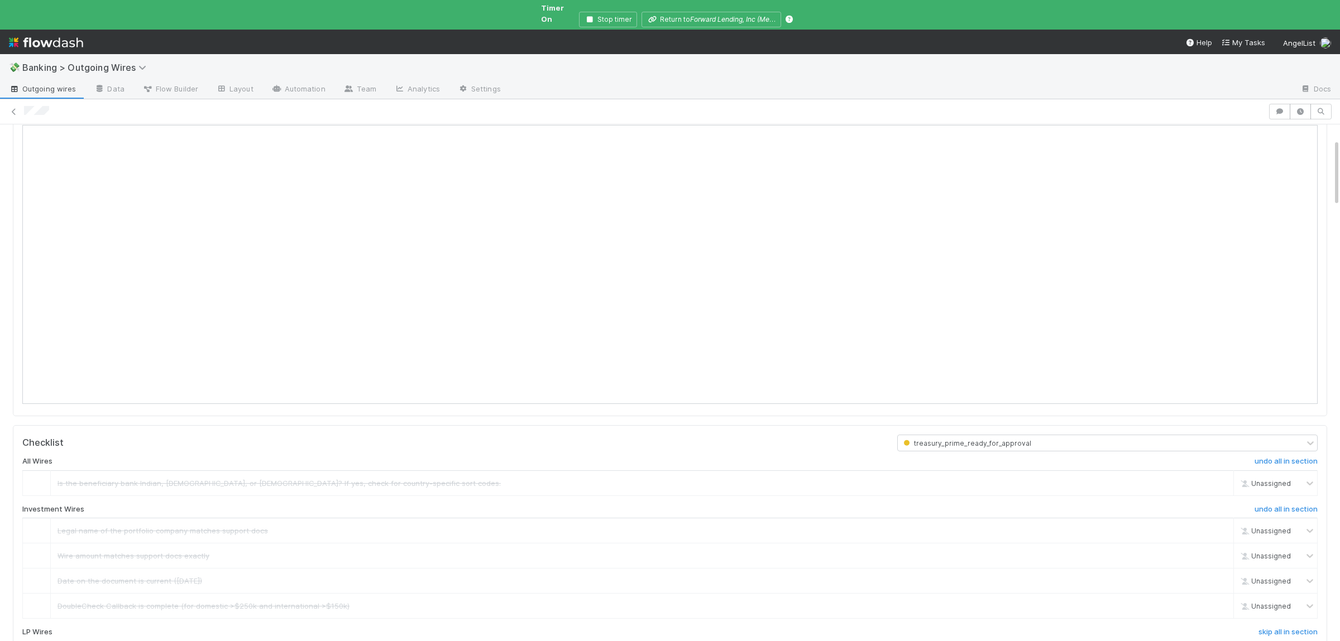
scroll to position [109, 0]
